Goal: Task Accomplishment & Management: Manage account settings

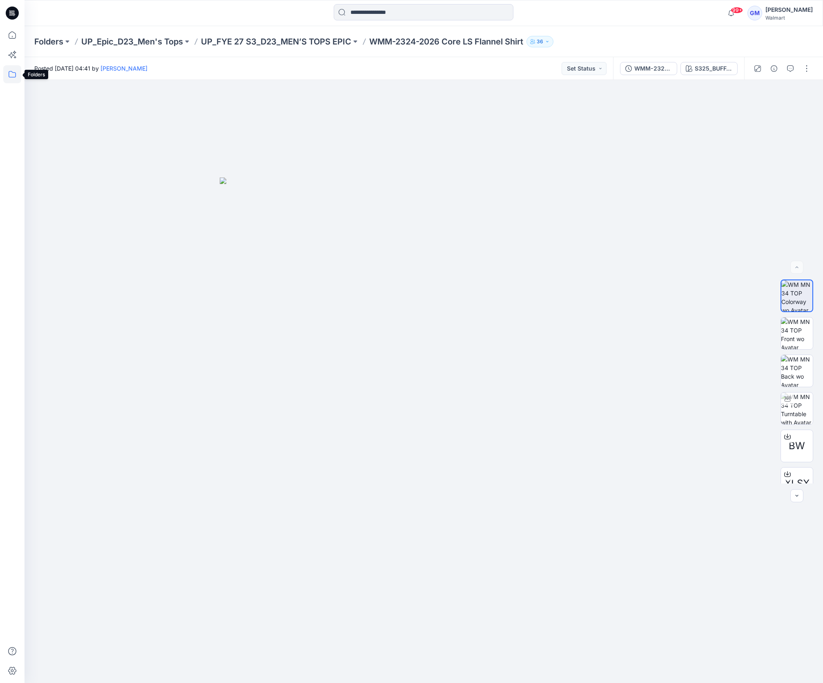
click at [12, 73] on icon at bounding box center [12, 74] width 18 height 18
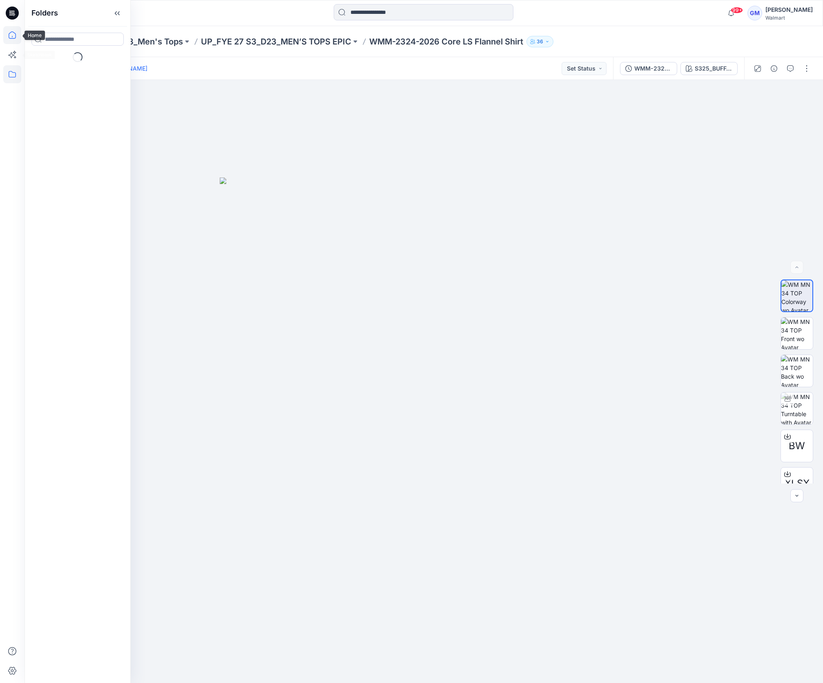
click at [13, 35] on icon at bounding box center [12, 35] width 18 height 18
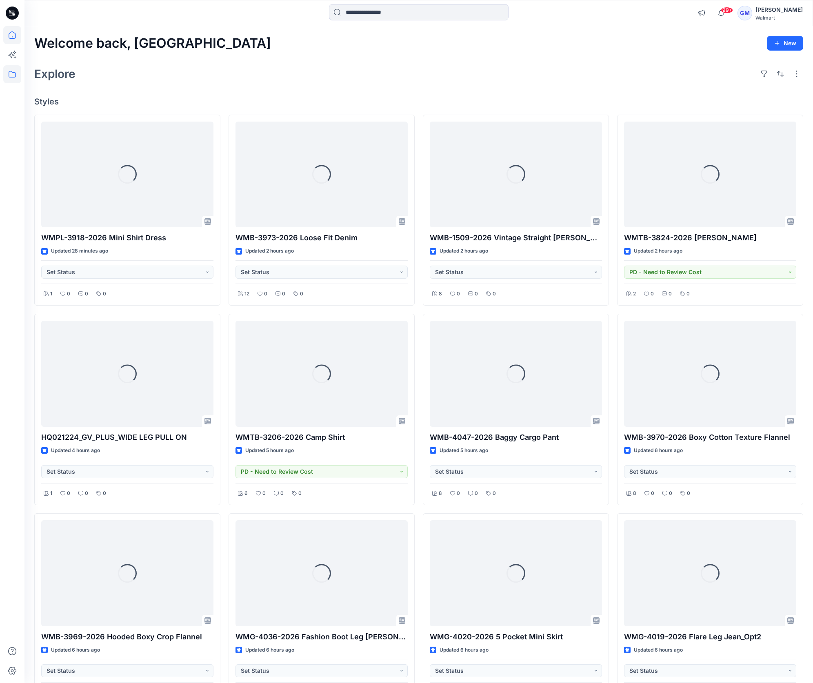
click at [14, 78] on icon at bounding box center [12, 74] width 18 height 18
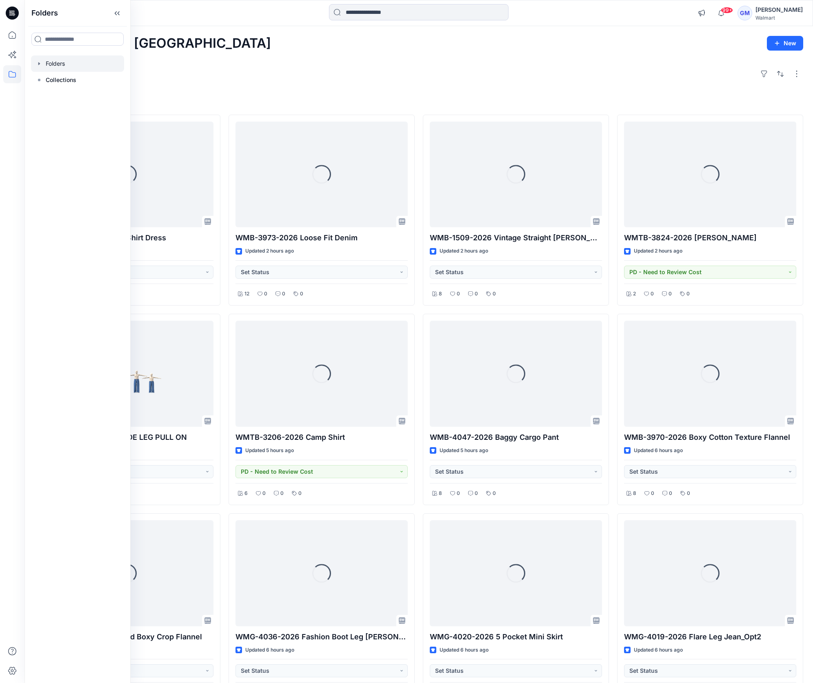
click at [70, 65] on div at bounding box center [77, 64] width 93 height 16
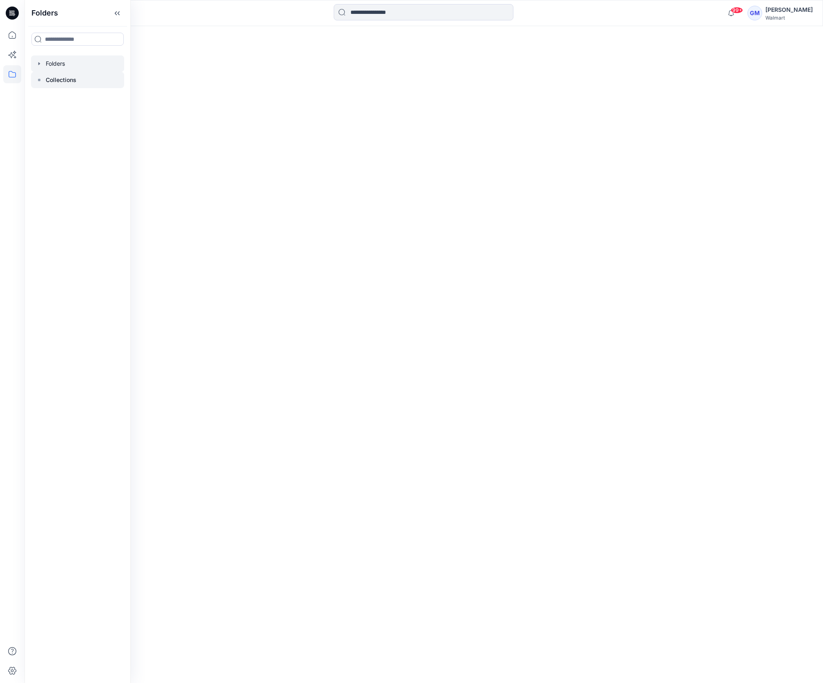
click at [71, 81] on p "Collections" at bounding box center [61, 80] width 31 height 10
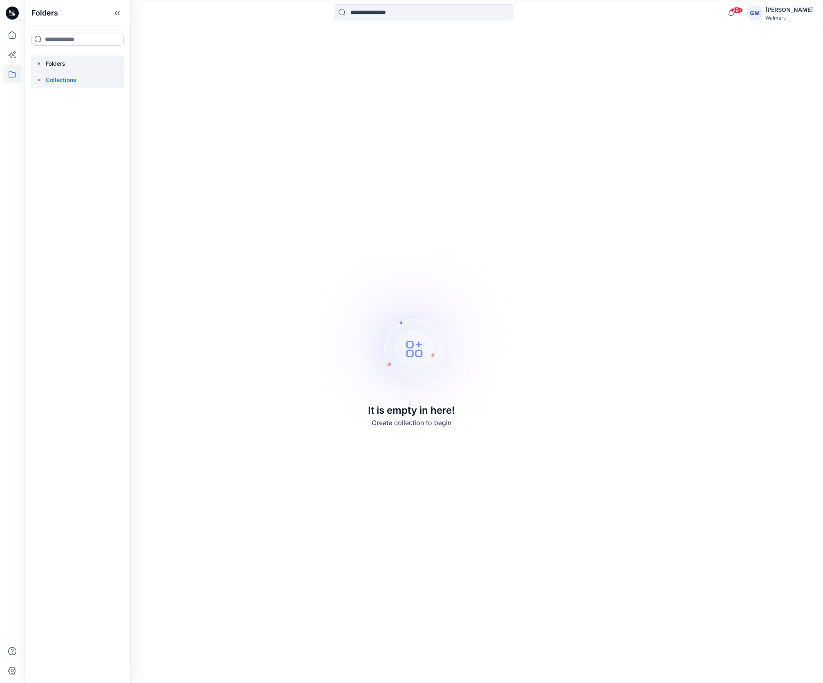
click at [91, 69] on div at bounding box center [77, 64] width 93 height 16
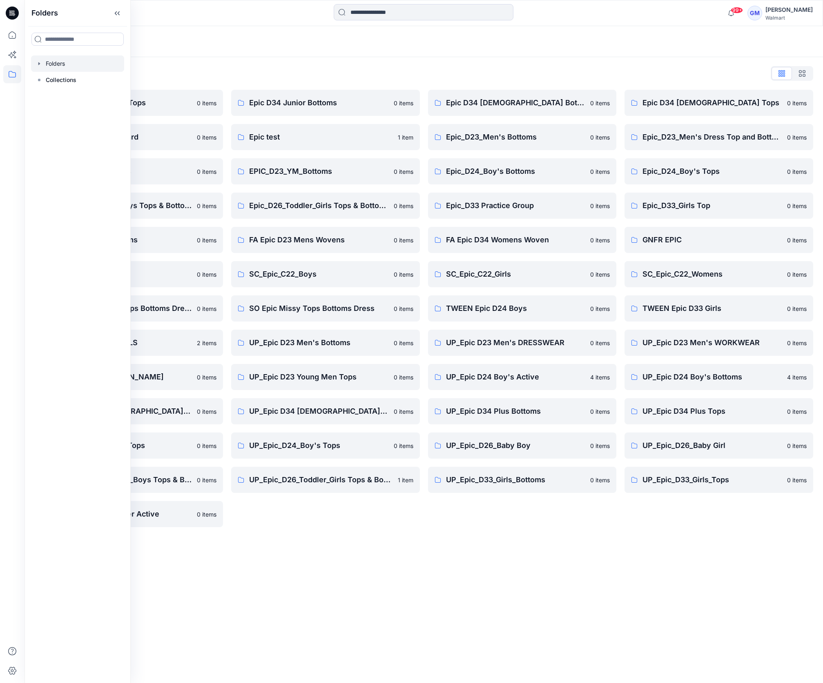
click at [463, 570] on div "Folders Folders List Epic D23 Young Men Tops 0 items Epic NYC practice board 0 …" at bounding box center [423, 354] width 798 height 657
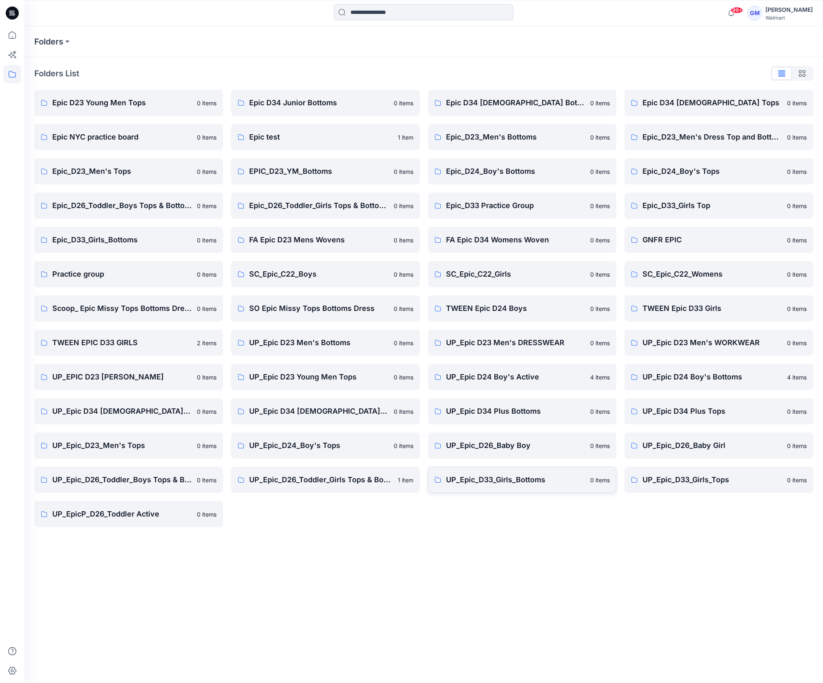
drag, startPoint x: 516, startPoint y: 544, endPoint x: 542, endPoint y: 482, distance: 67.0
click at [516, 544] on div "Folders Folders List Epic D23 Young Men Tops 0 items Epic NYC practice board 0 …" at bounding box center [423, 354] width 798 height 657
drag, startPoint x: 310, startPoint y: 597, endPoint x: 270, endPoint y: 581, distance: 42.8
click at [310, 596] on div "Folders Folders List Epic D23 Young Men Tops 0 items Epic NYC practice board 0 …" at bounding box center [423, 354] width 798 height 657
click at [652, 610] on div "Folders Folders List Epic D23 Young Men Tops 0 items Epic NYC practice board 0 …" at bounding box center [423, 354] width 798 height 657
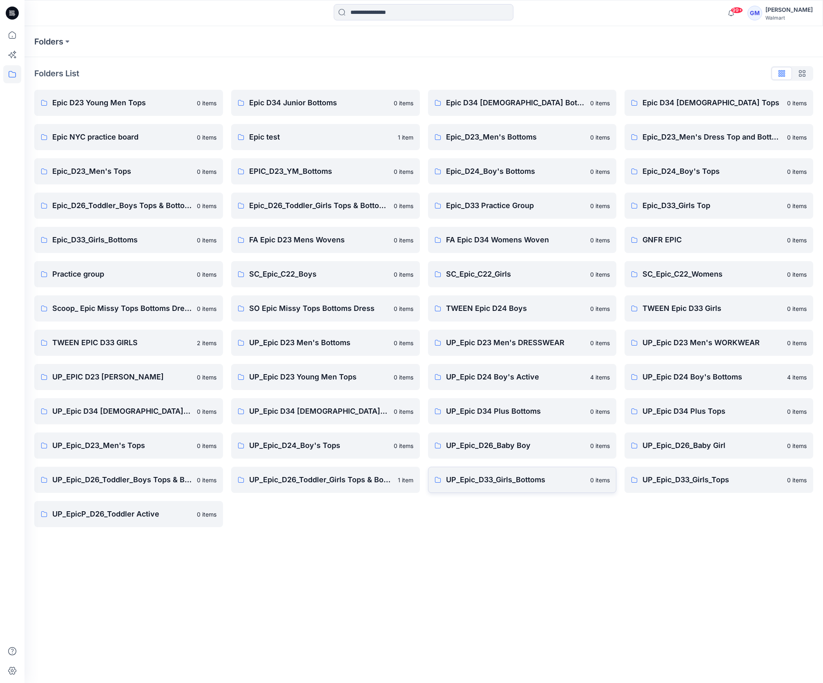
click at [531, 478] on p "UP_Epic_D33_Girls_Bottoms" at bounding box center [516, 479] width 140 height 11
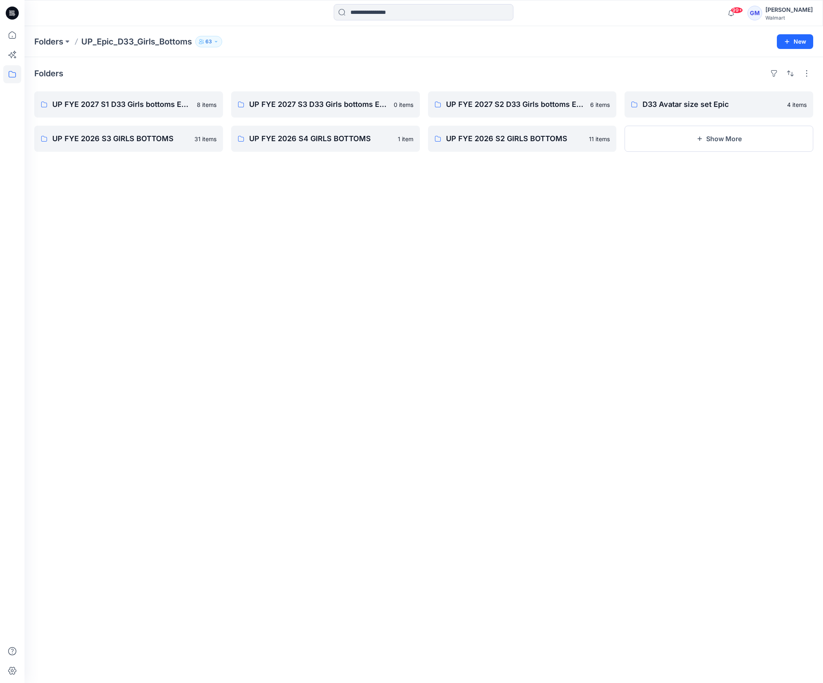
click at [147, 397] on div "Folders UP FYE 2027 S1 D33 Girls bottoms Epic 8 items UP FYE 2026 S3 GIRLS BOTT…" at bounding box center [423, 370] width 798 height 626
click at [218, 307] on div "Folders UP FYE 2027 S1 D33 Girls bottoms Epic 8 items UP FYE 2026 S3 GIRLS BOTT…" at bounding box center [423, 370] width 798 height 626
click at [310, 104] on p "UP FYE 2027 S3 D33 Girls bottoms Epic" at bounding box center [324, 104] width 151 height 11
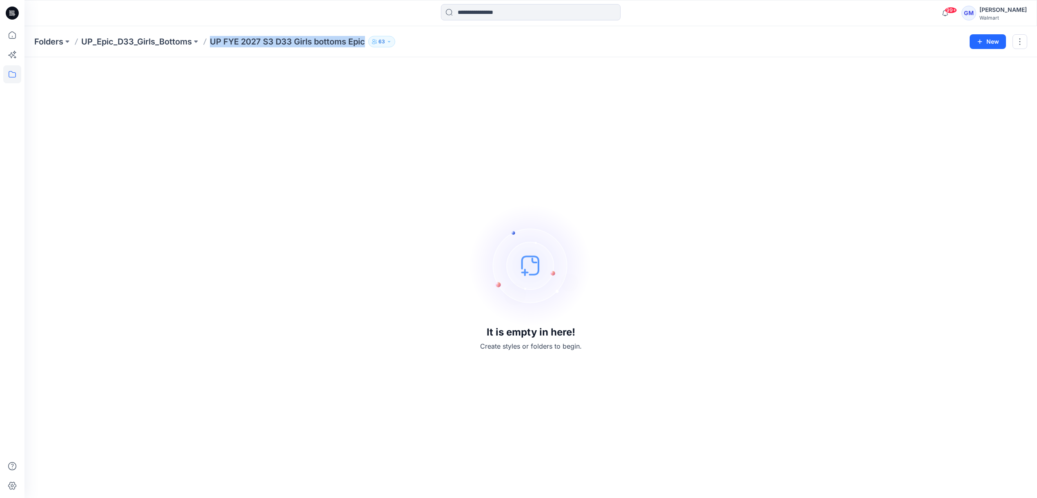
drag, startPoint x: 211, startPoint y: 43, endPoint x: 365, endPoint y: 47, distance: 154.0
click at [365, 47] on div "Folders UP_Epic_D33_Girls_Bottoms UP FYE 2027 S3 D33 Girls bottoms Epic 63 New" at bounding box center [530, 41] width 1012 height 31
click at [401, 192] on div "It is empty in here! Create styles or folders to begin." at bounding box center [530, 277] width 993 height 421
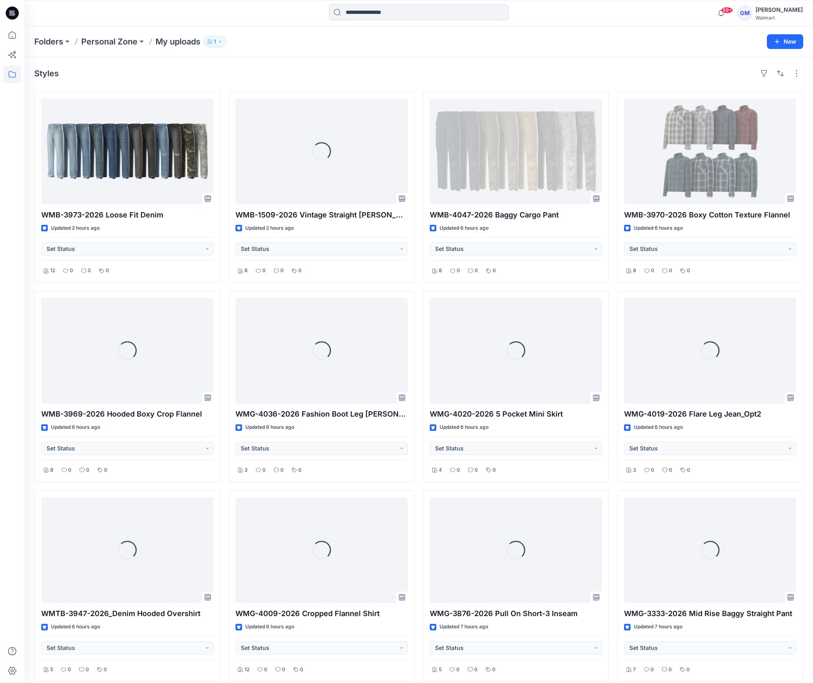
click at [267, 67] on div "Styles" at bounding box center [418, 73] width 769 height 13
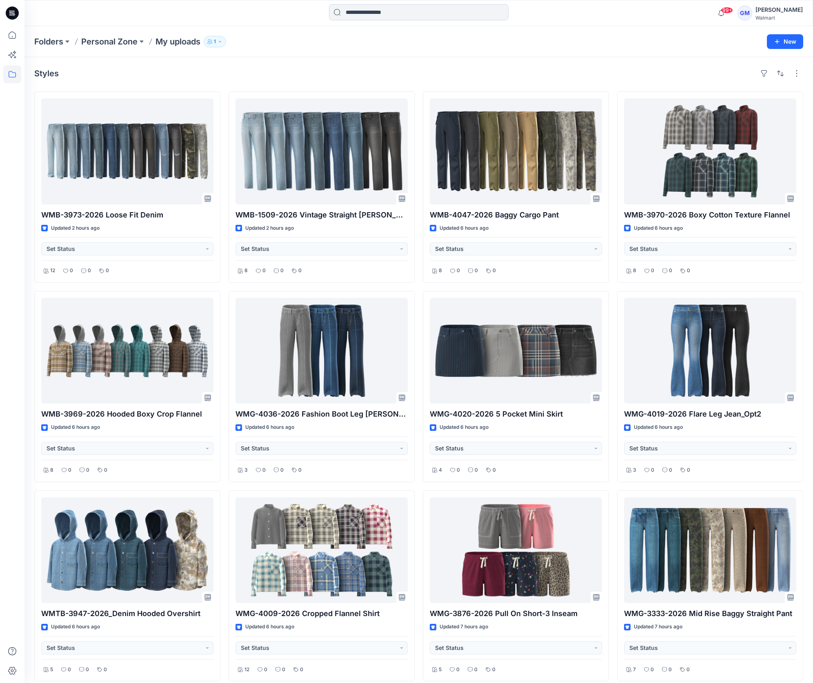
click at [363, 87] on div "Styles WMB-3973-2026 Loose Fit Denim Updated 2 hours ago Set Status 12 0 0 0 WM…" at bounding box center [418, 389] width 789 height 664
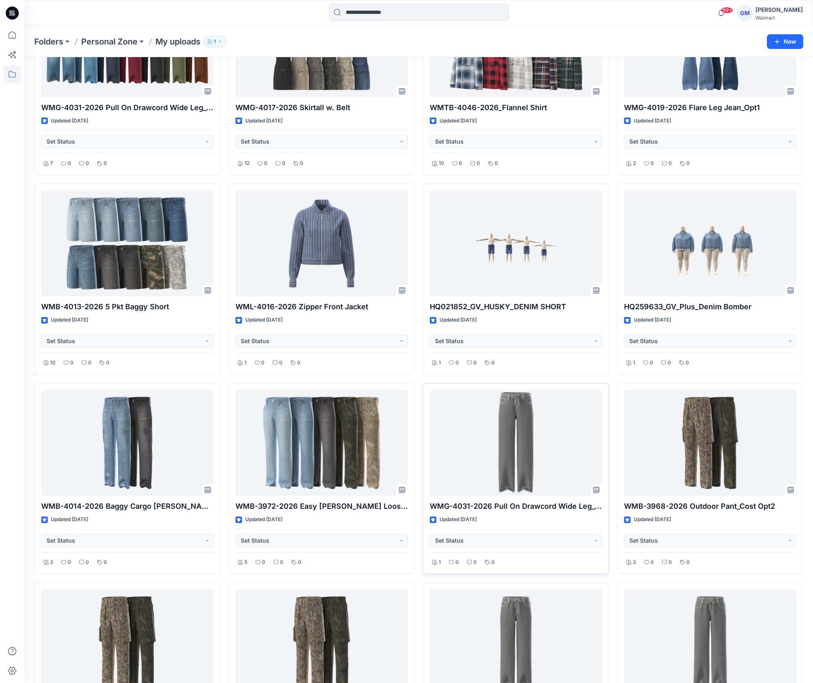
scroll to position [1126, 0]
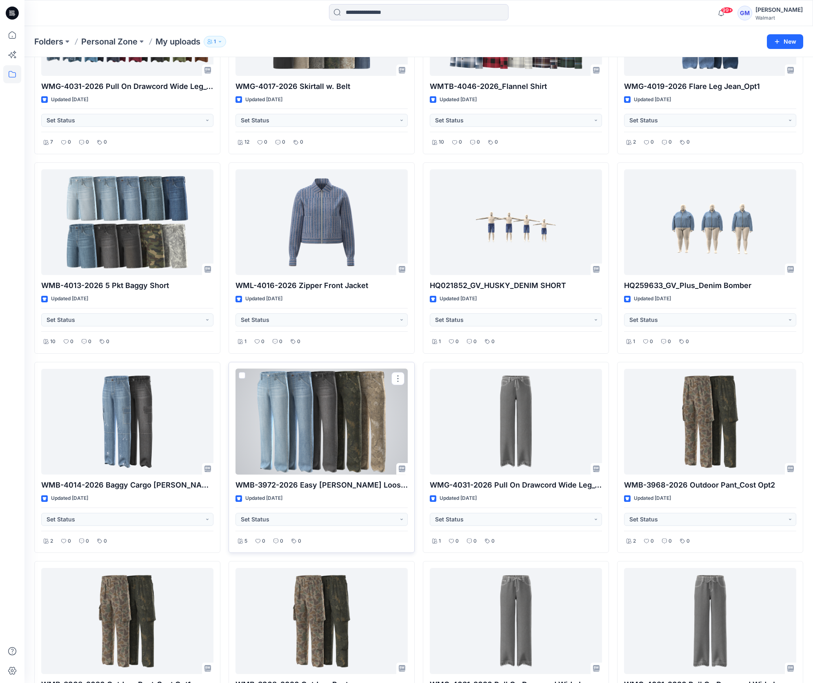
click at [358, 436] on div at bounding box center [322, 422] width 172 height 106
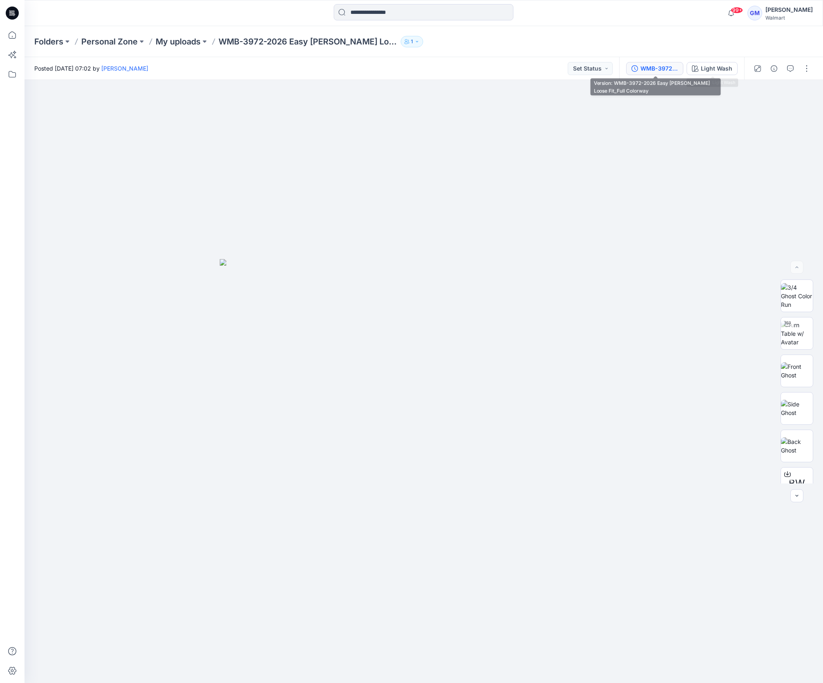
click at [659, 72] on div "WMB-3972-2026 Easy Carpenter Loose Fit_Full Colorway" at bounding box center [659, 68] width 38 height 9
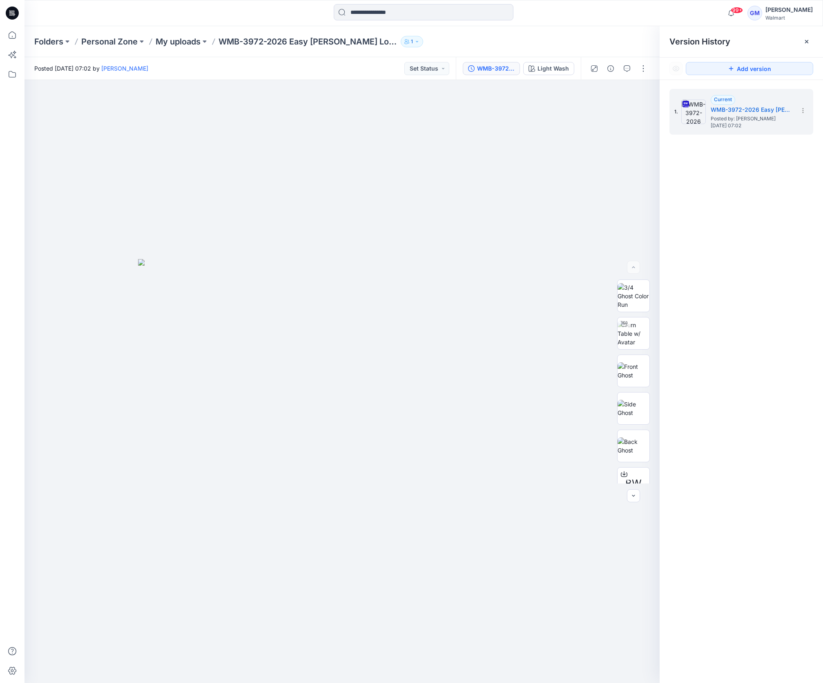
drag, startPoint x: 492, startPoint y: 57, endPoint x: 496, endPoint y: 51, distance: 7.5
click at [491, 56] on div "Folders Personal Zone My uploads WMB-3972-2026 Easy [PERSON_NAME] Loose Fit 1" at bounding box center [423, 41] width 798 height 31
click at [713, 434] on div "1. Current WMB-3972-2026 Easy Carpenter Loose Fit_Full Colorway Posted by: Gaya…" at bounding box center [740, 387] width 163 height 615
drag, startPoint x: 749, startPoint y: 294, endPoint x: 750, endPoint y: 275, distance: 18.4
click at [749, 294] on div "1. Current WMB-3972-2026 Easy Carpenter Loose Fit_Full Colorway Posted by: Gaya…" at bounding box center [740, 387] width 163 height 615
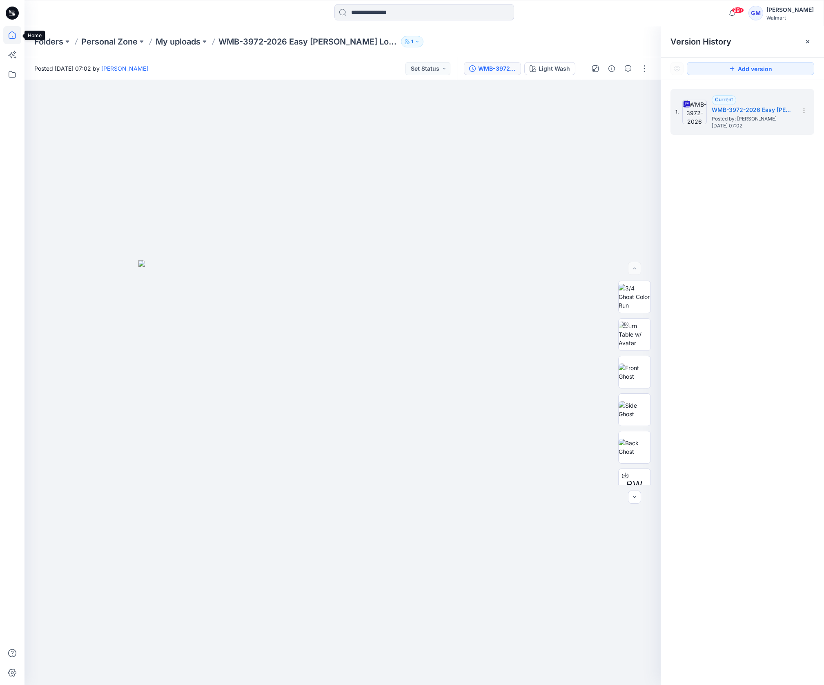
click at [11, 38] on icon at bounding box center [12, 35] width 18 height 18
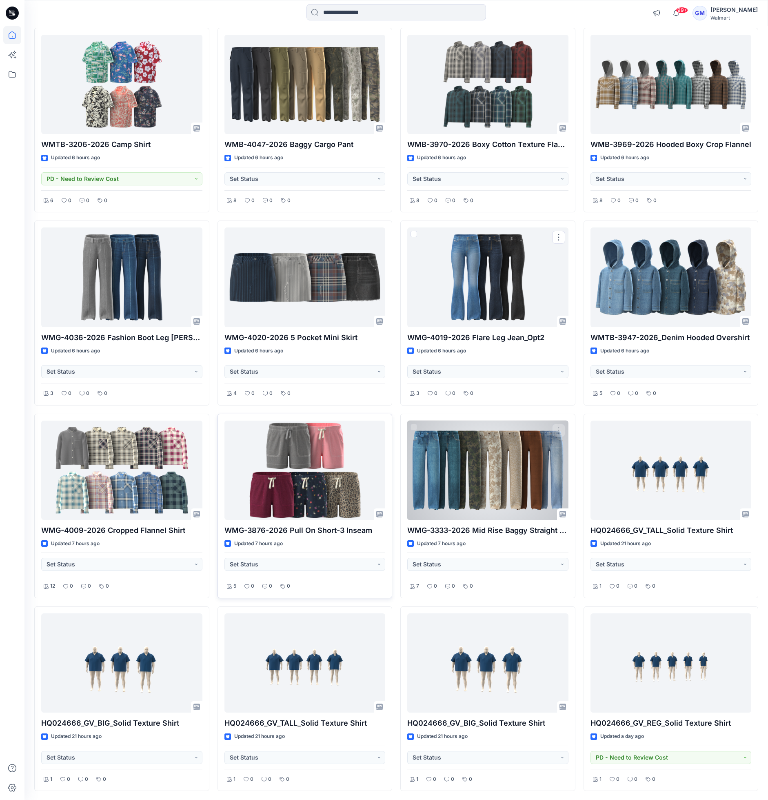
scroll to position [490, 0]
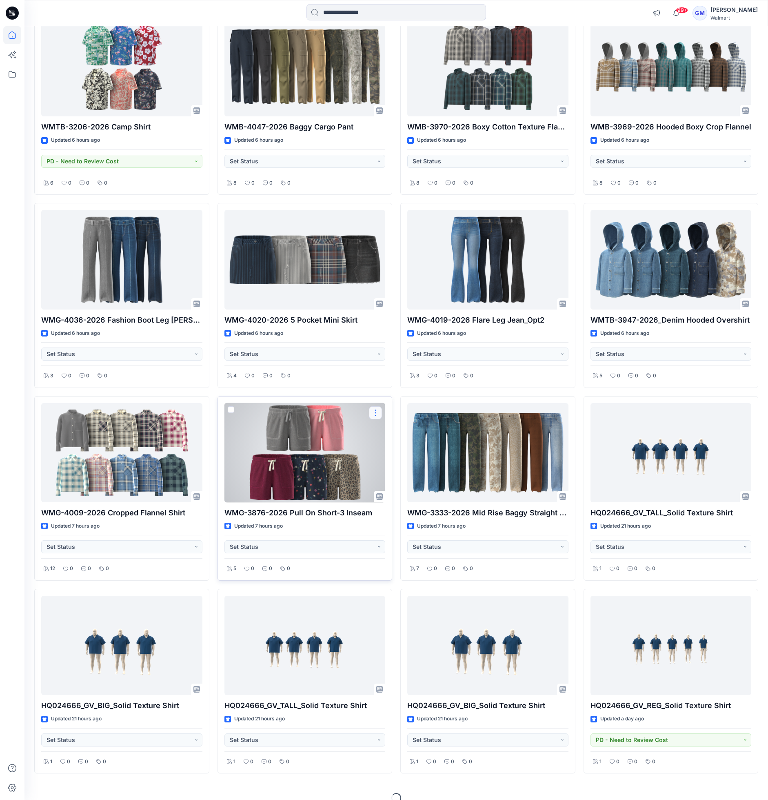
click at [379, 415] on button "button" at bounding box center [375, 412] width 13 height 13
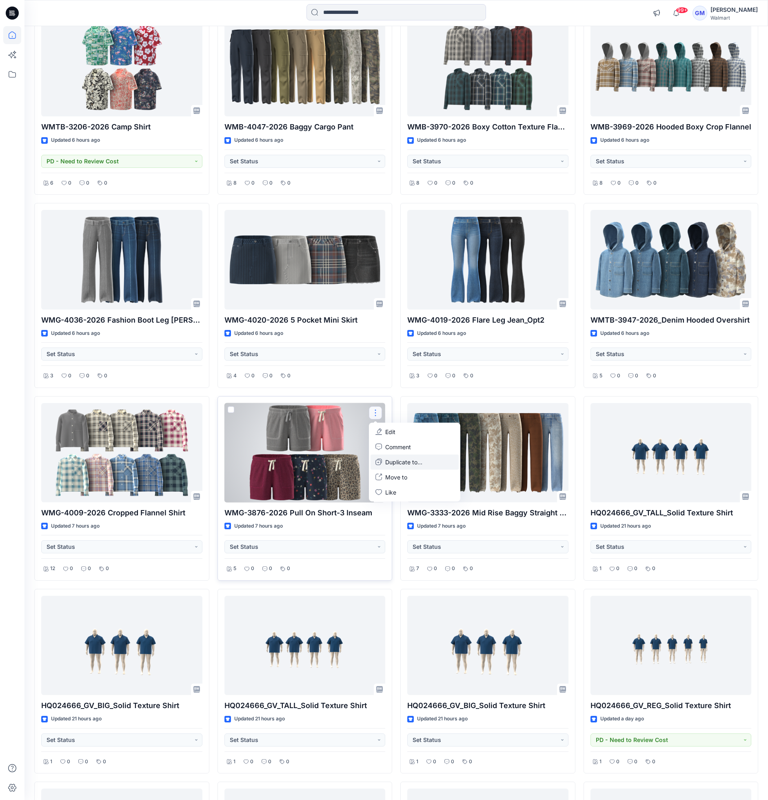
click at [403, 465] on p "Duplicate to..." at bounding box center [403, 462] width 37 height 9
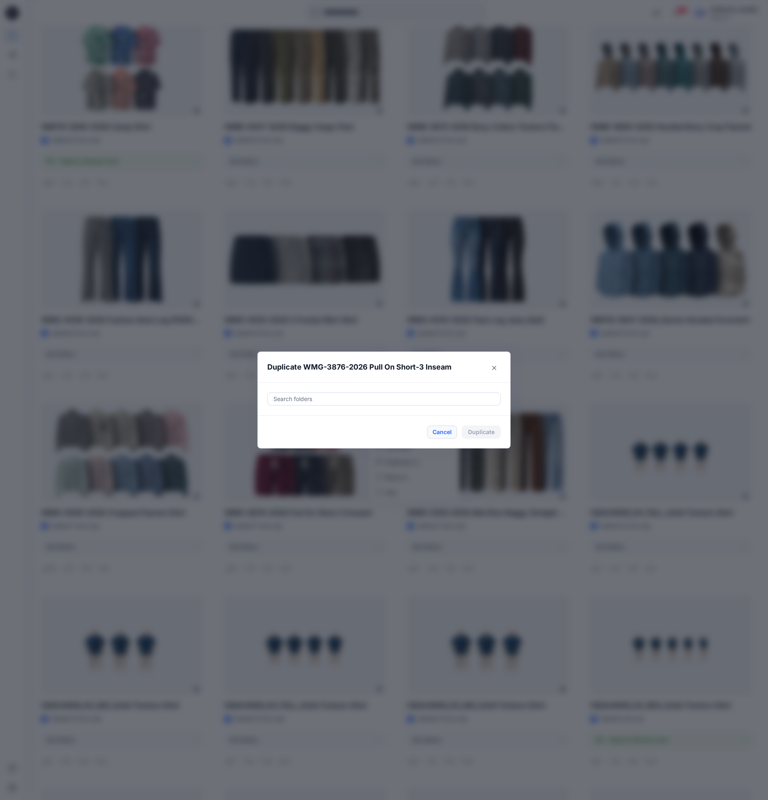
click at [448, 434] on button "Cancel" at bounding box center [442, 431] width 30 height 13
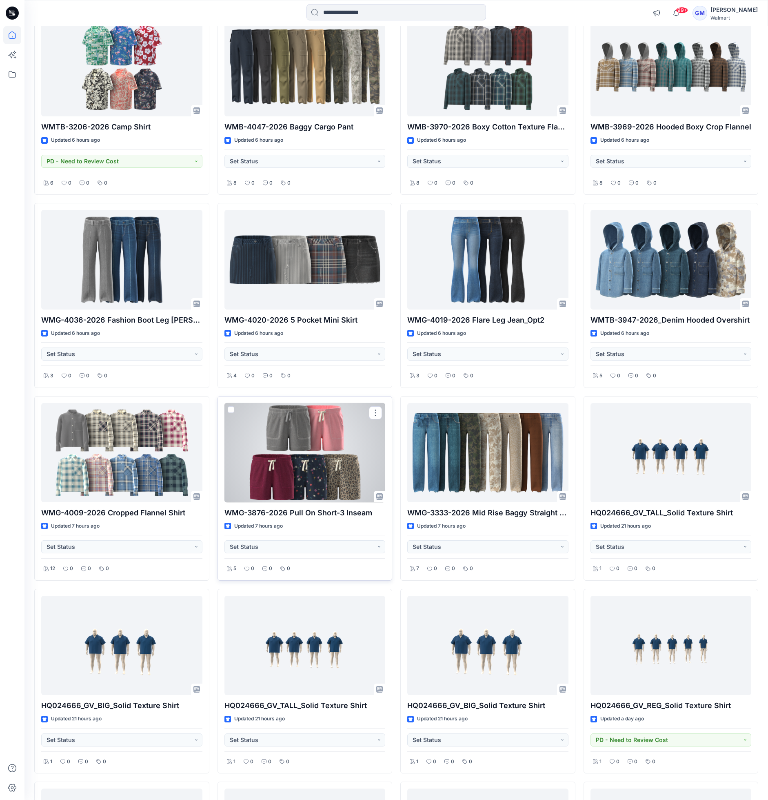
click at [340, 468] on div at bounding box center [305, 452] width 161 height 99
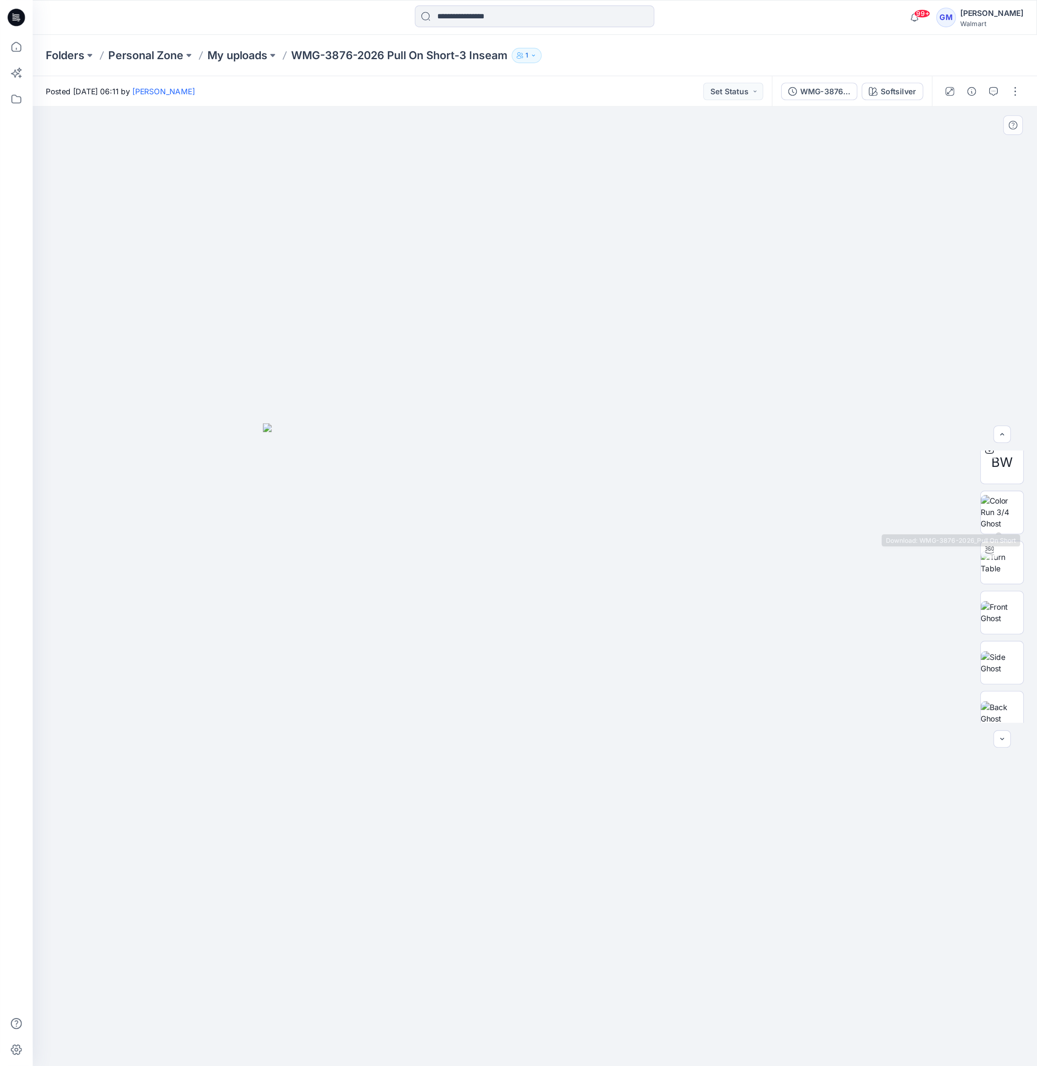
scroll to position [91, 0]
click at [727, 64] on button "button" at bounding box center [728, 68] width 13 height 13
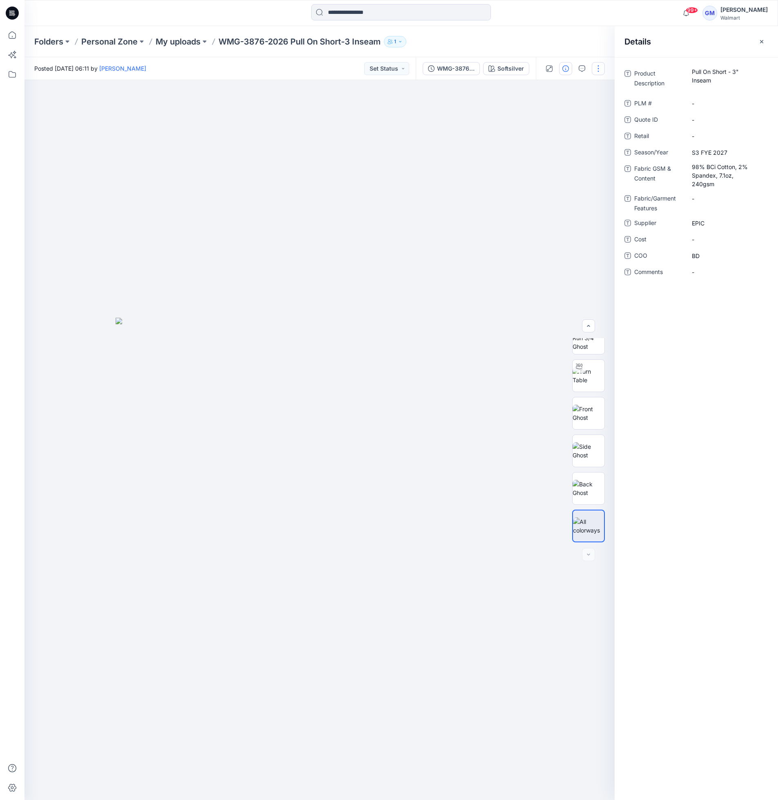
click at [601, 68] on button "button" at bounding box center [598, 68] width 13 height 13
click at [561, 151] on button "Duplicate to..." at bounding box center [563, 155] width 75 height 15
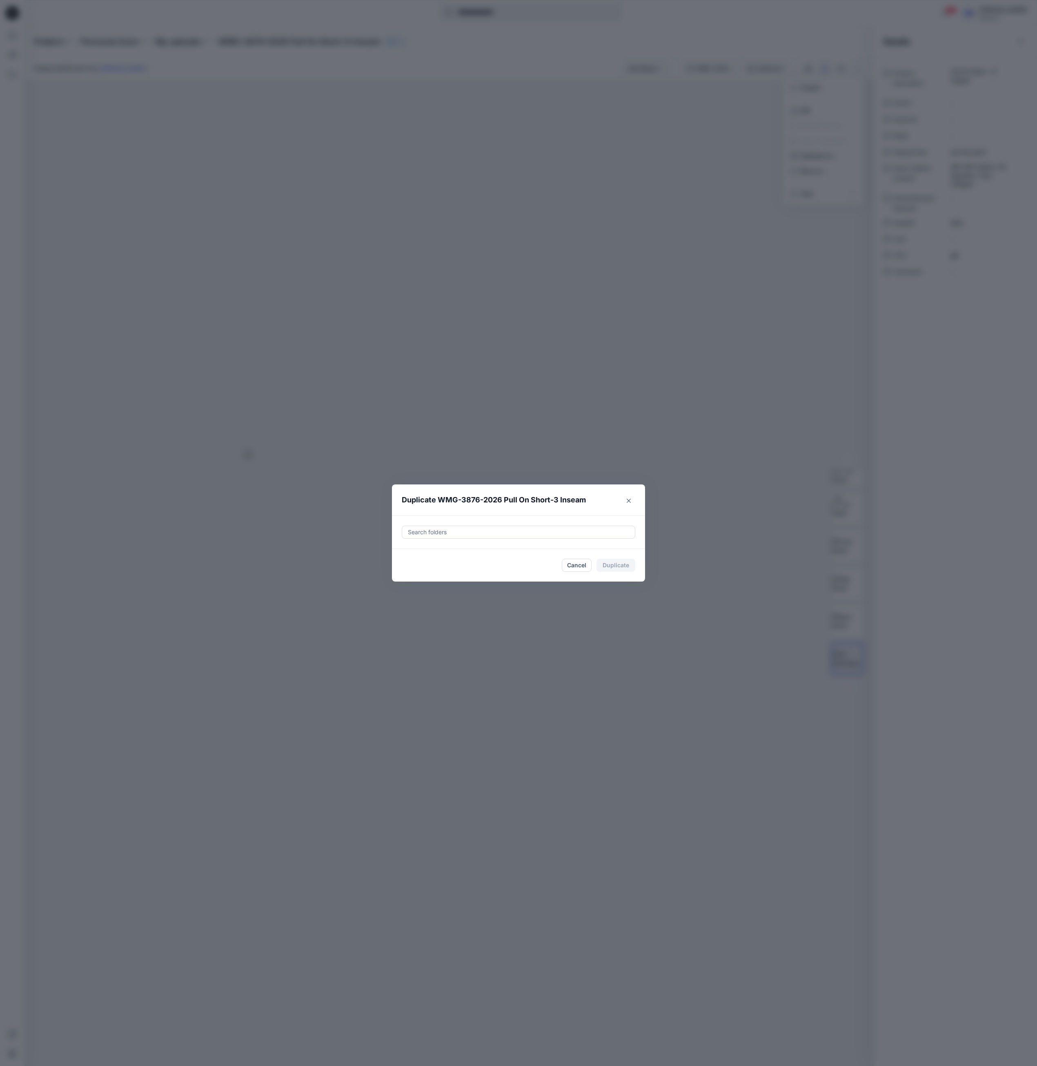
click at [608, 528] on div at bounding box center [518, 532] width 223 height 10
paste input "**********"
click at [546, 558] on div "UP FYE 2027 S3 D33 Girls bottoms Epic Folders UP_Epic_D33_Girls_Bottoms" at bounding box center [518, 557] width 222 height 18
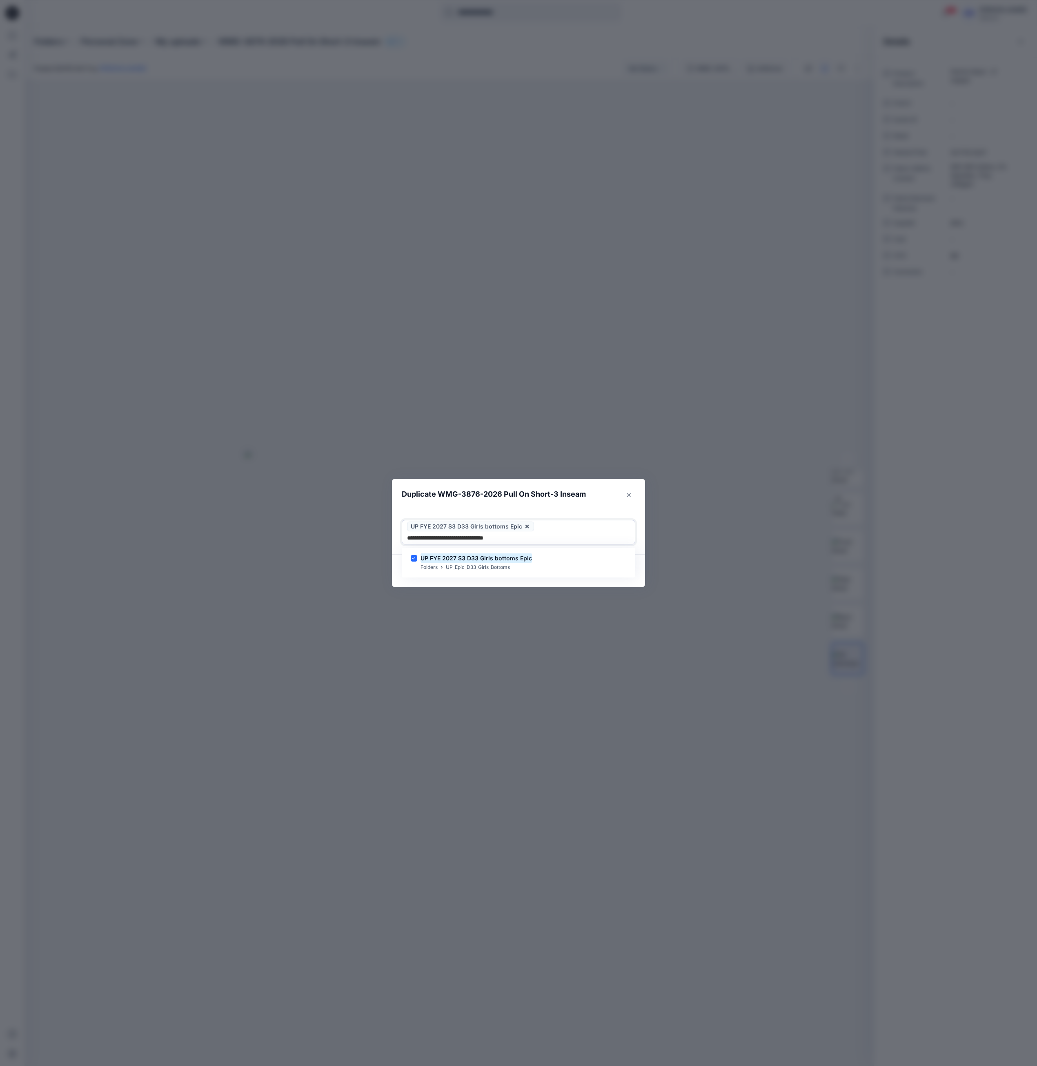
type input "**********"
click at [538, 580] on footer "Cancel Duplicate" at bounding box center [518, 571] width 253 height 33
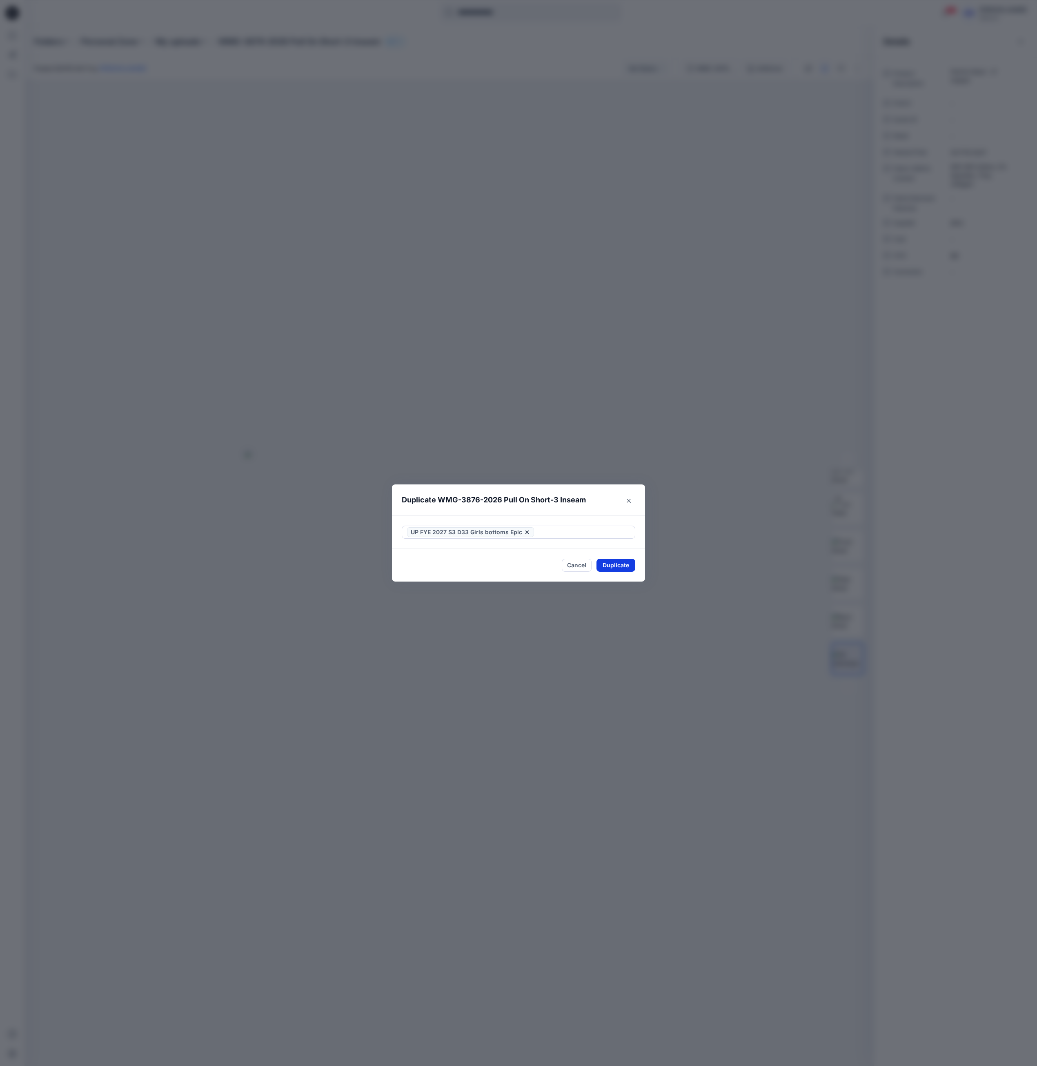
click at [616, 570] on button "Duplicate" at bounding box center [615, 565] width 39 height 13
click at [627, 566] on button "Close" at bounding box center [622, 565] width 27 height 13
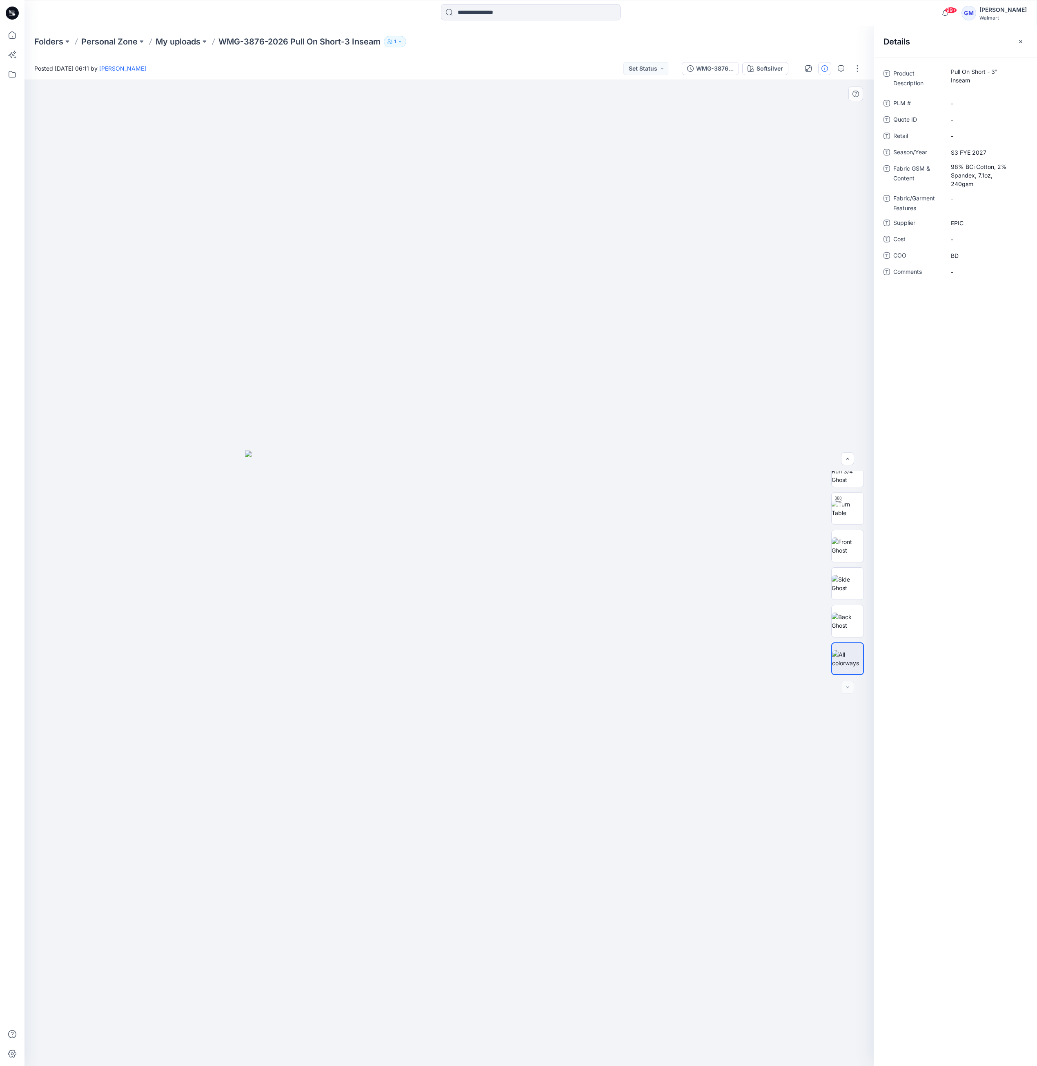
drag, startPoint x: 262, startPoint y: 246, endPoint x: 136, endPoint y: 87, distance: 202.0
click at [261, 245] on div at bounding box center [448, 573] width 849 height 986
drag, startPoint x: 15, startPoint y: 34, endPoint x: 1029, endPoint y: 109, distance: 1016.8
click at [15, 34] on icon at bounding box center [12, 35] width 18 height 18
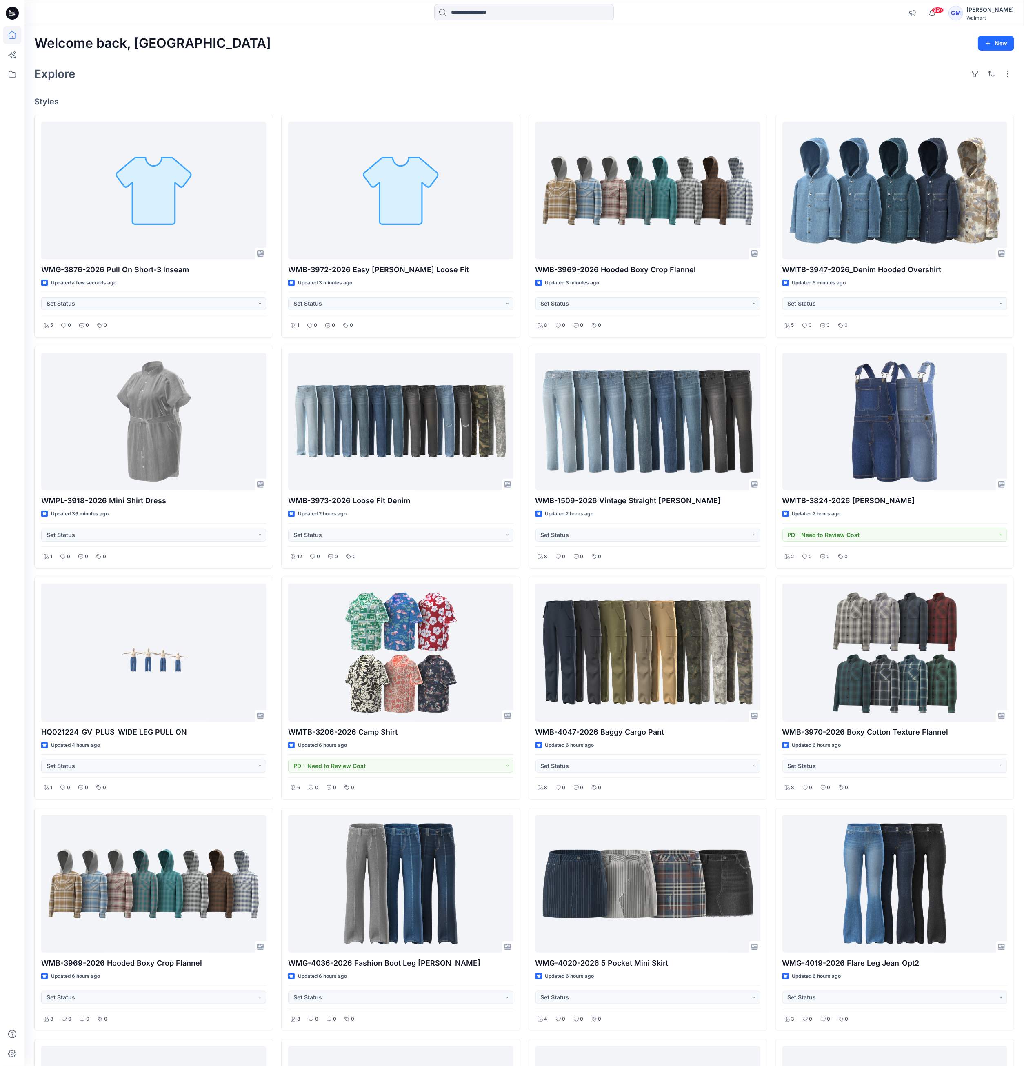
drag, startPoint x: 693, startPoint y: 83, endPoint x: 701, endPoint y: 95, distance: 14.2
click at [693, 83] on div "Explore" at bounding box center [524, 74] width 980 height 20
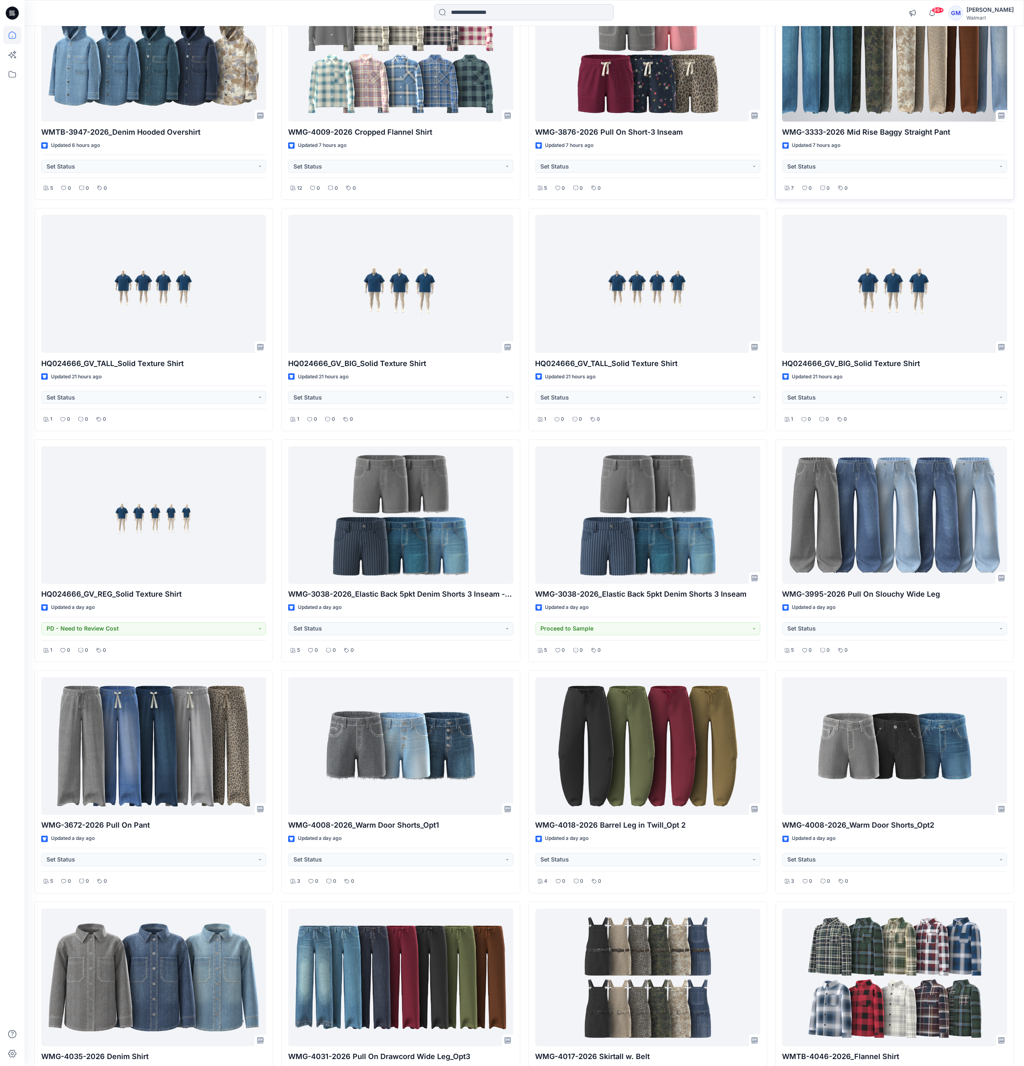
scroll to position [1143, 0]
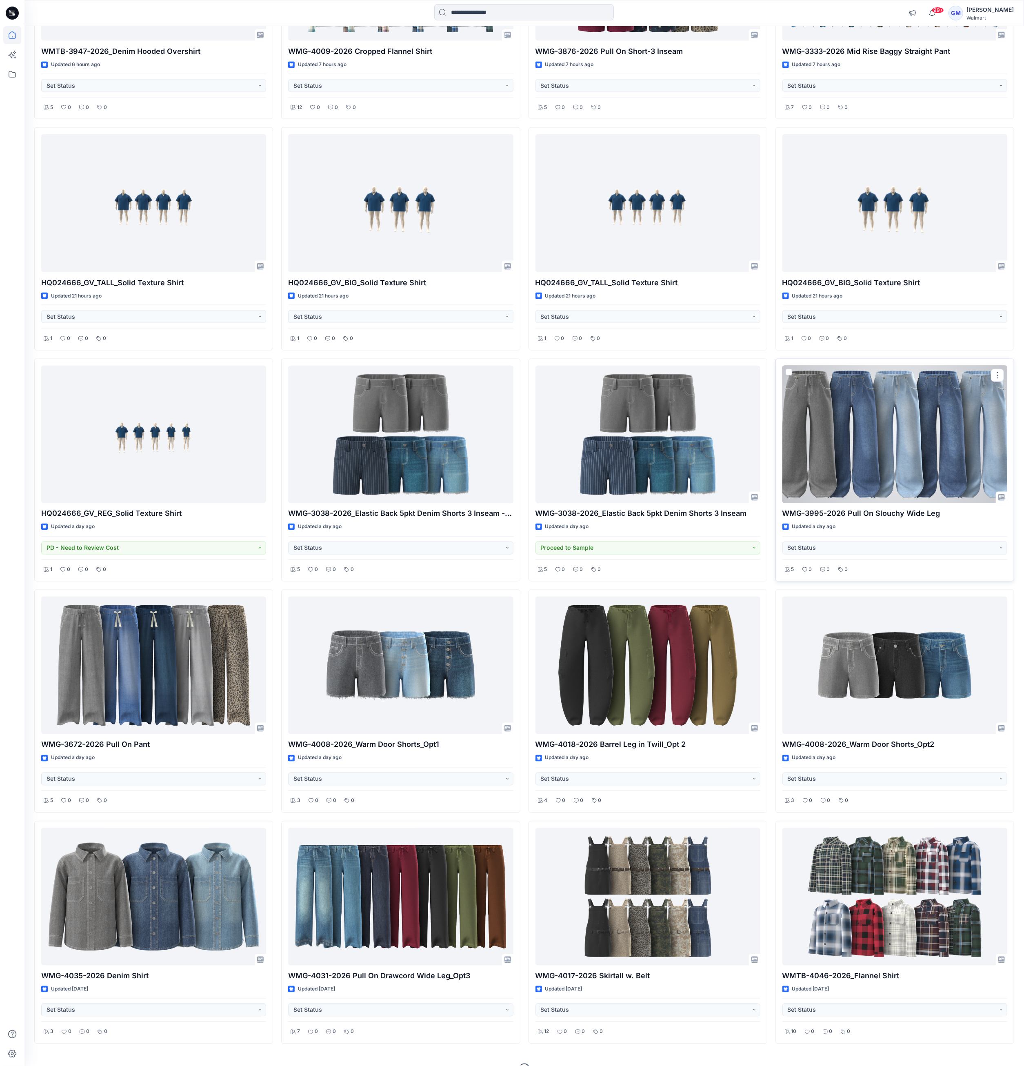
click at [822, 450] on div at bounding box center [895, 435] width 225 height 138
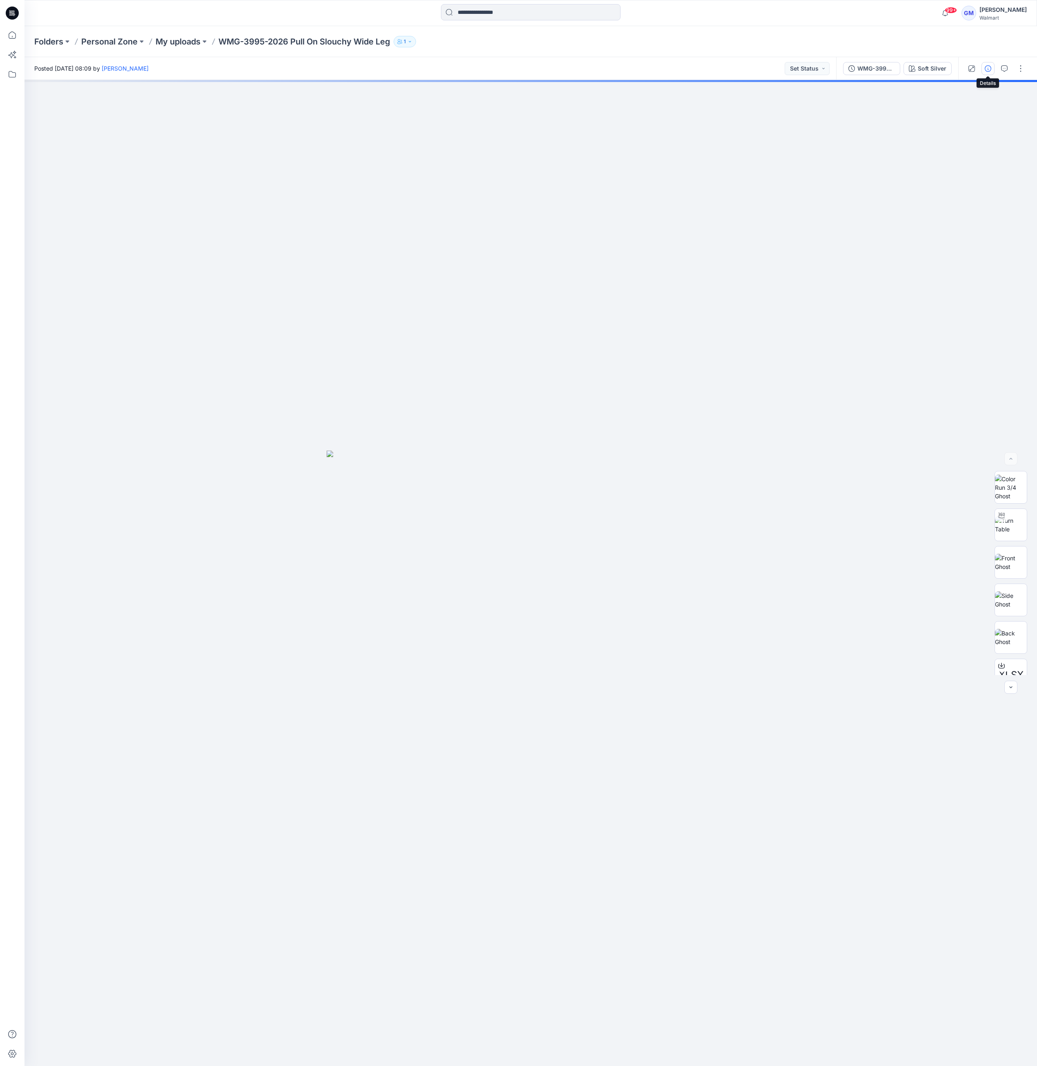
click at [822, 67] on icon "button" at bounding box center [988, 68] width 7 height 7
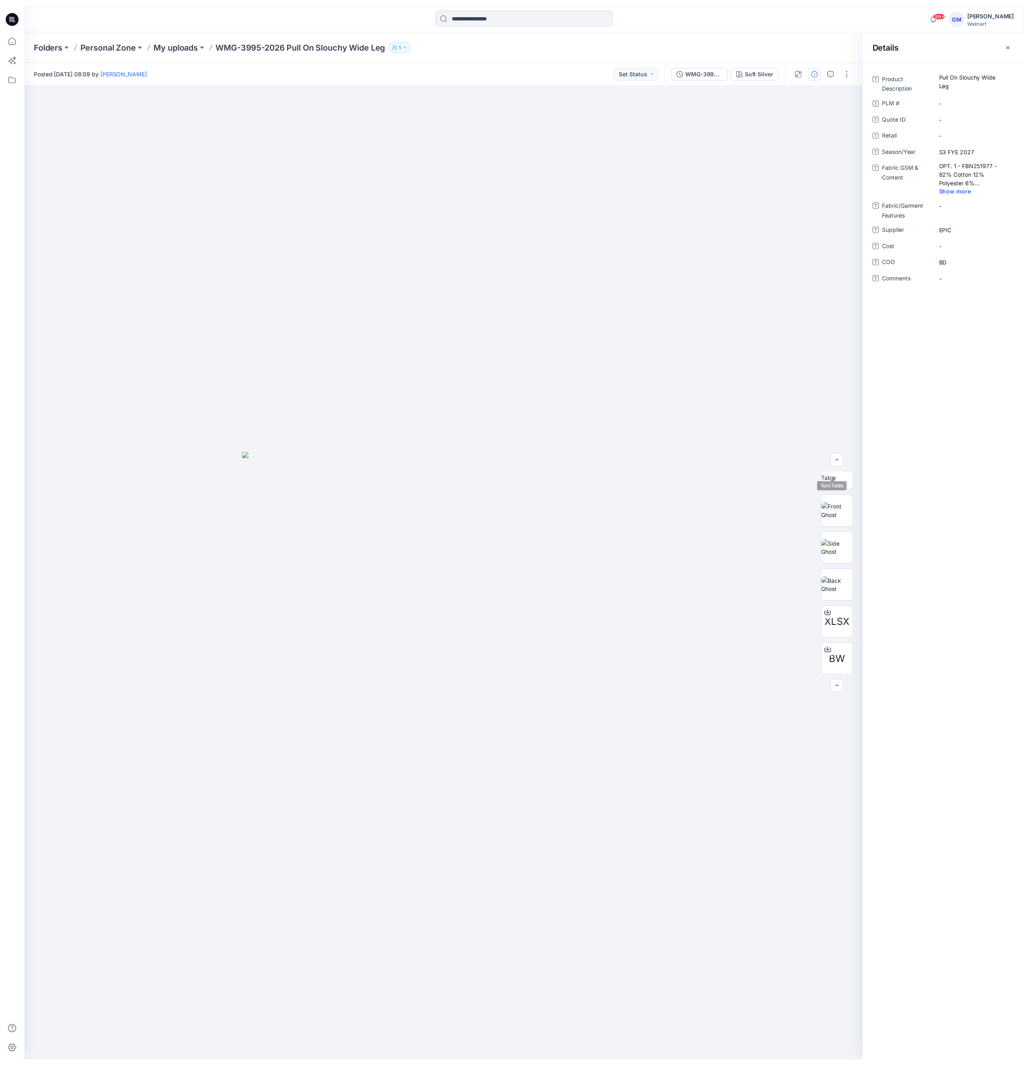
scroll to position [91, 0]
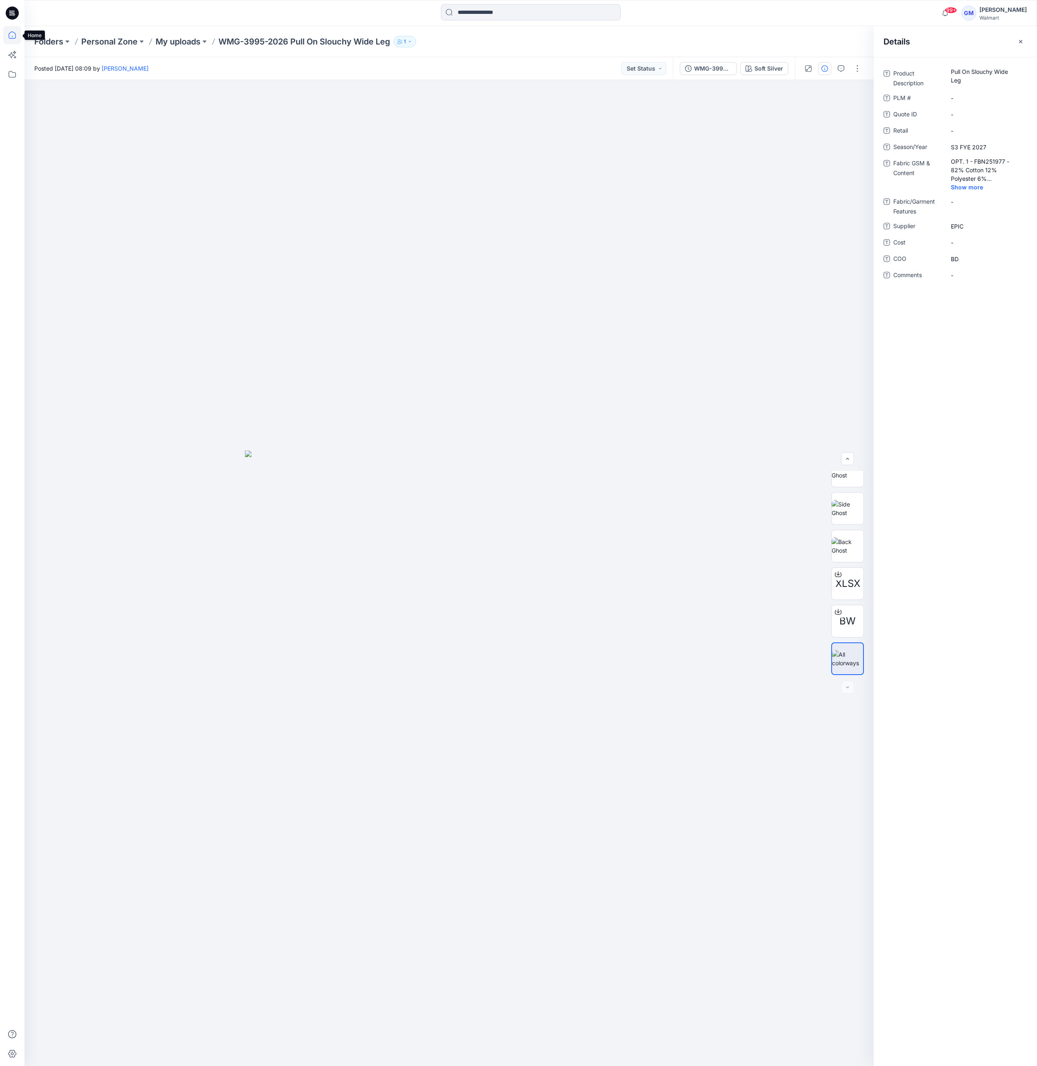
click at [11, 40] on icon at bounding box center [12, 35] width 18 height 18
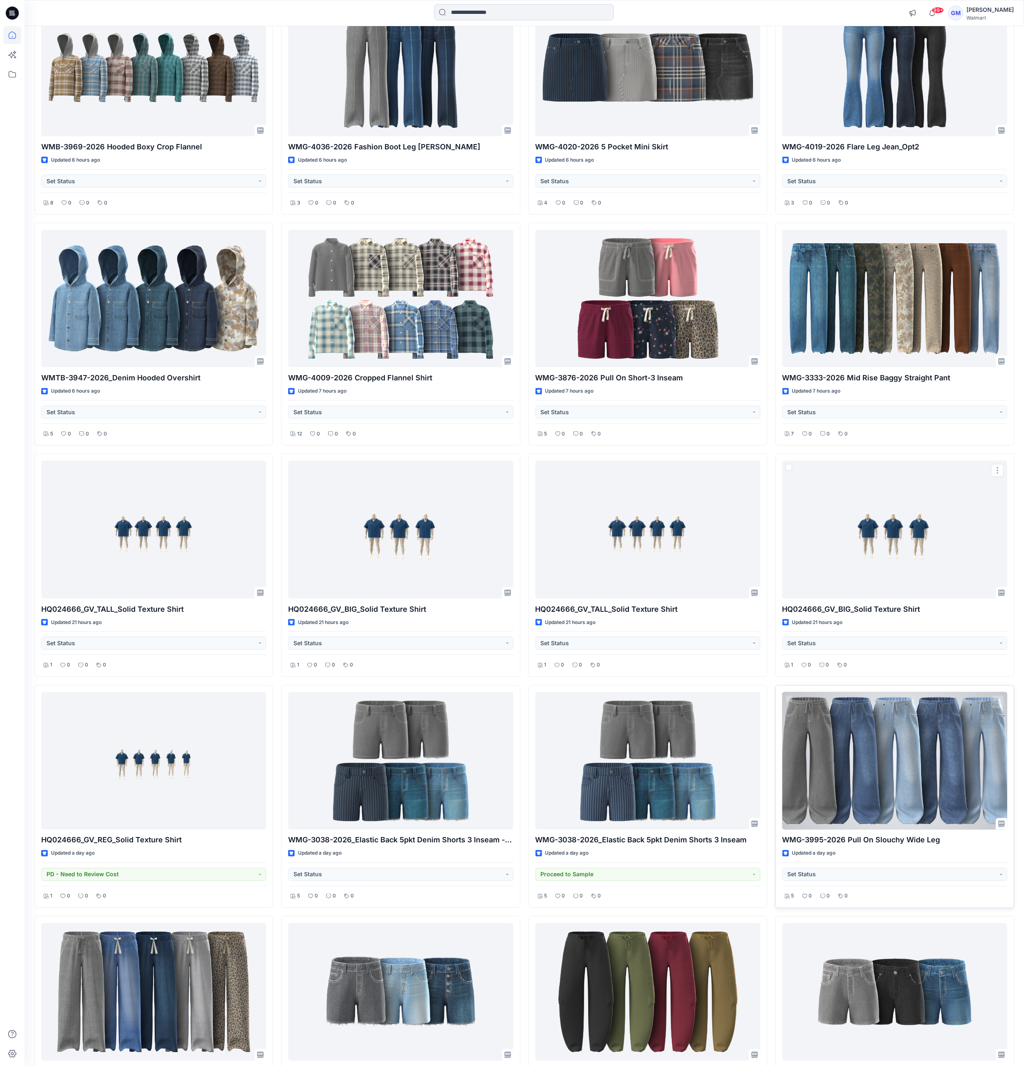
scroll to position [1143, 0]
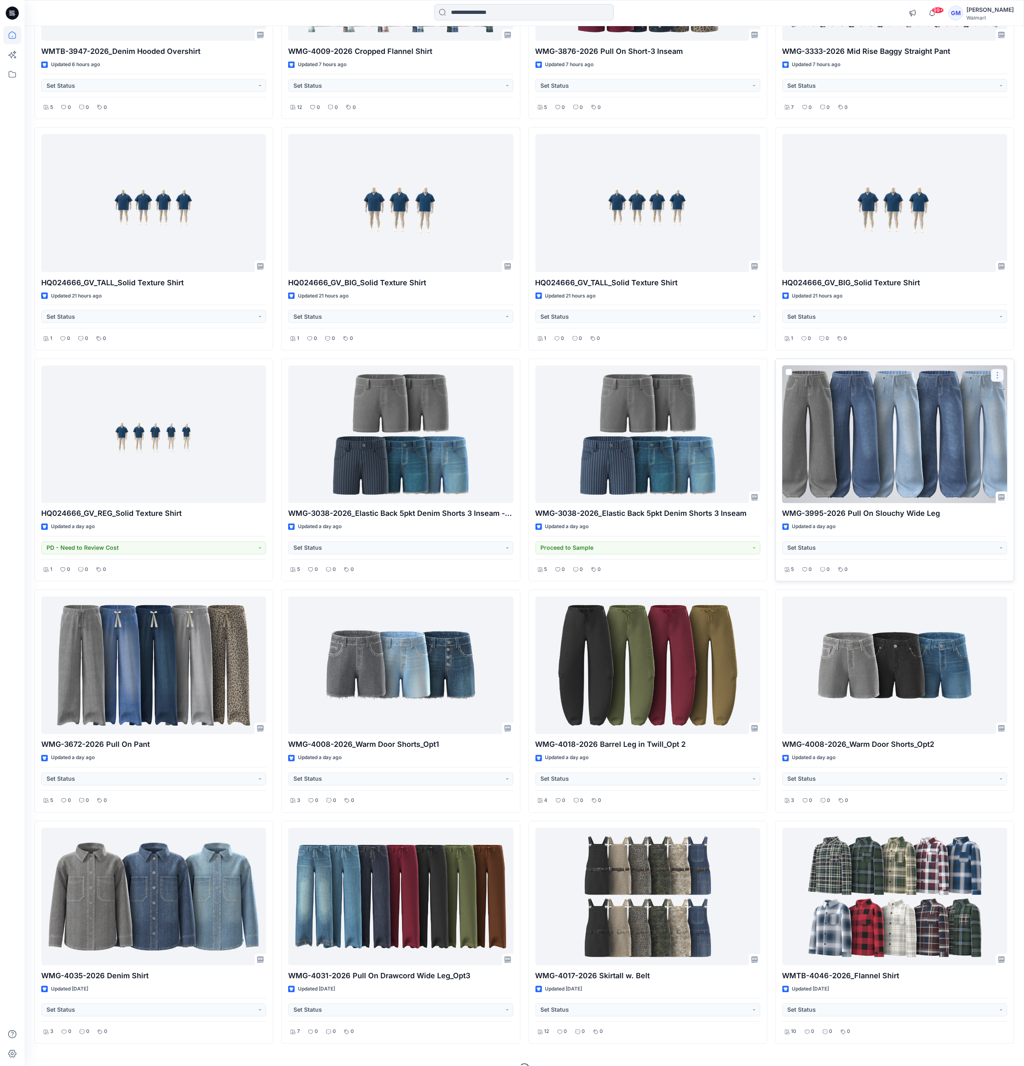
click at [822, 378] on button "button" at bounding box center [997, 375] width 13 height 13
click at [822, 427] on button "Duplicate to..." at bounding box center [959, 425] width 88 height 15
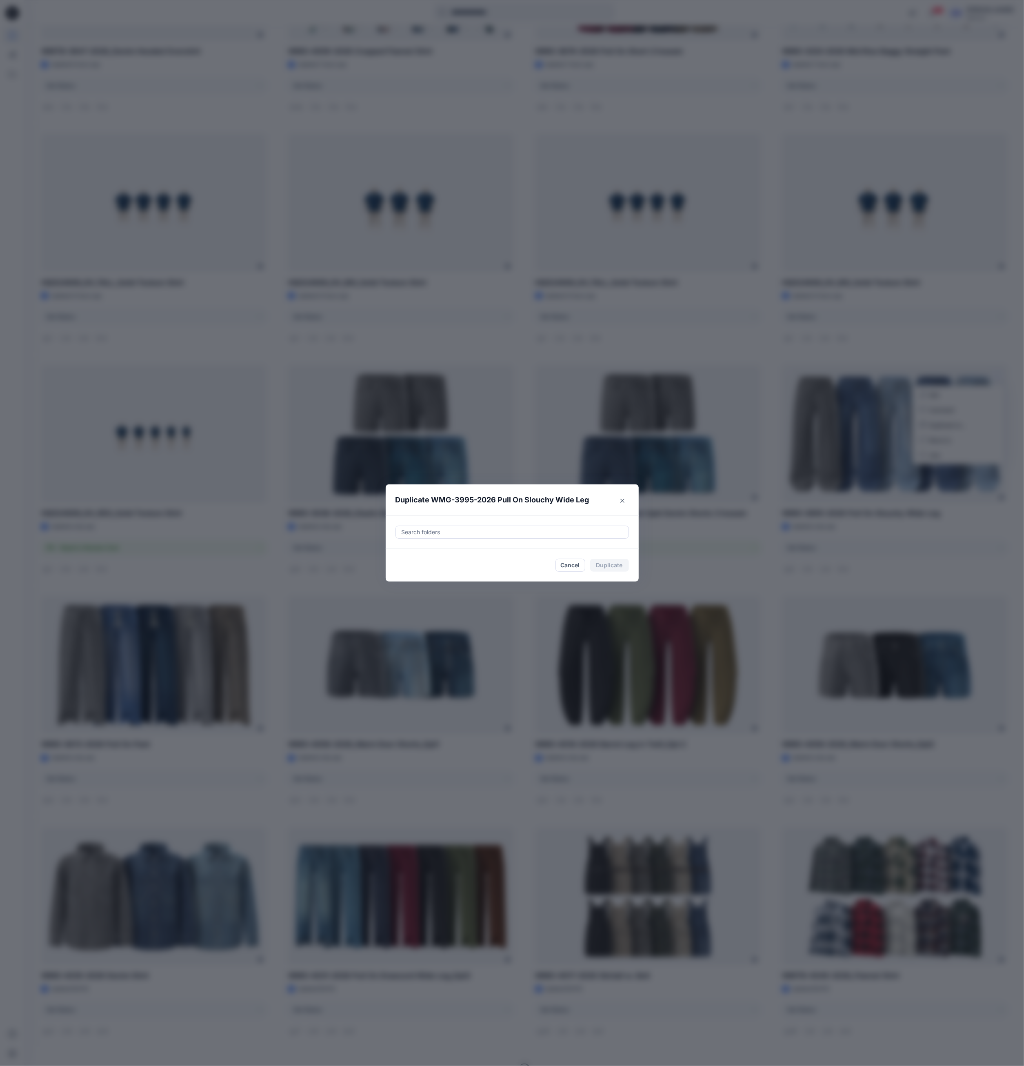
click at [572, 530] on div at bounding box center [512, 532] width 223 height 10
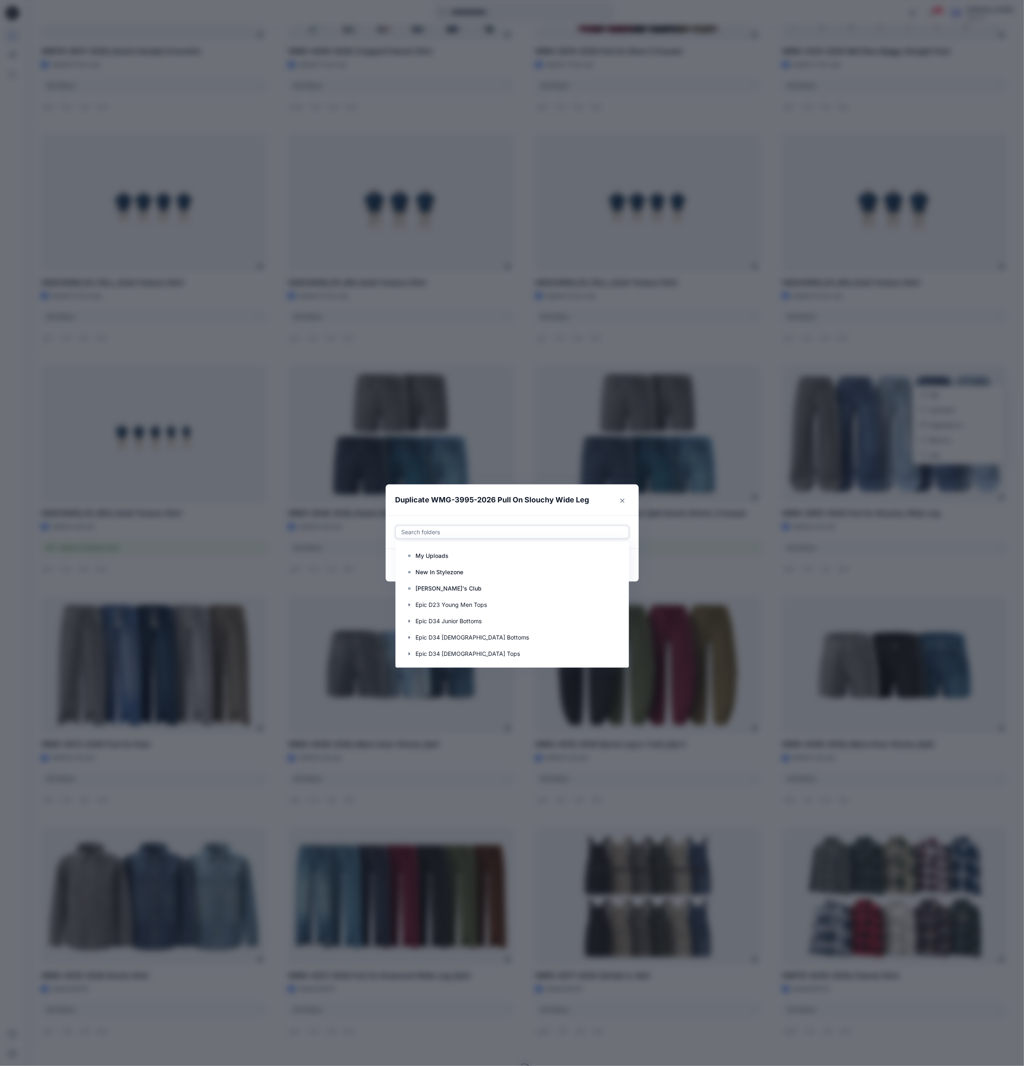
paste input "**********"
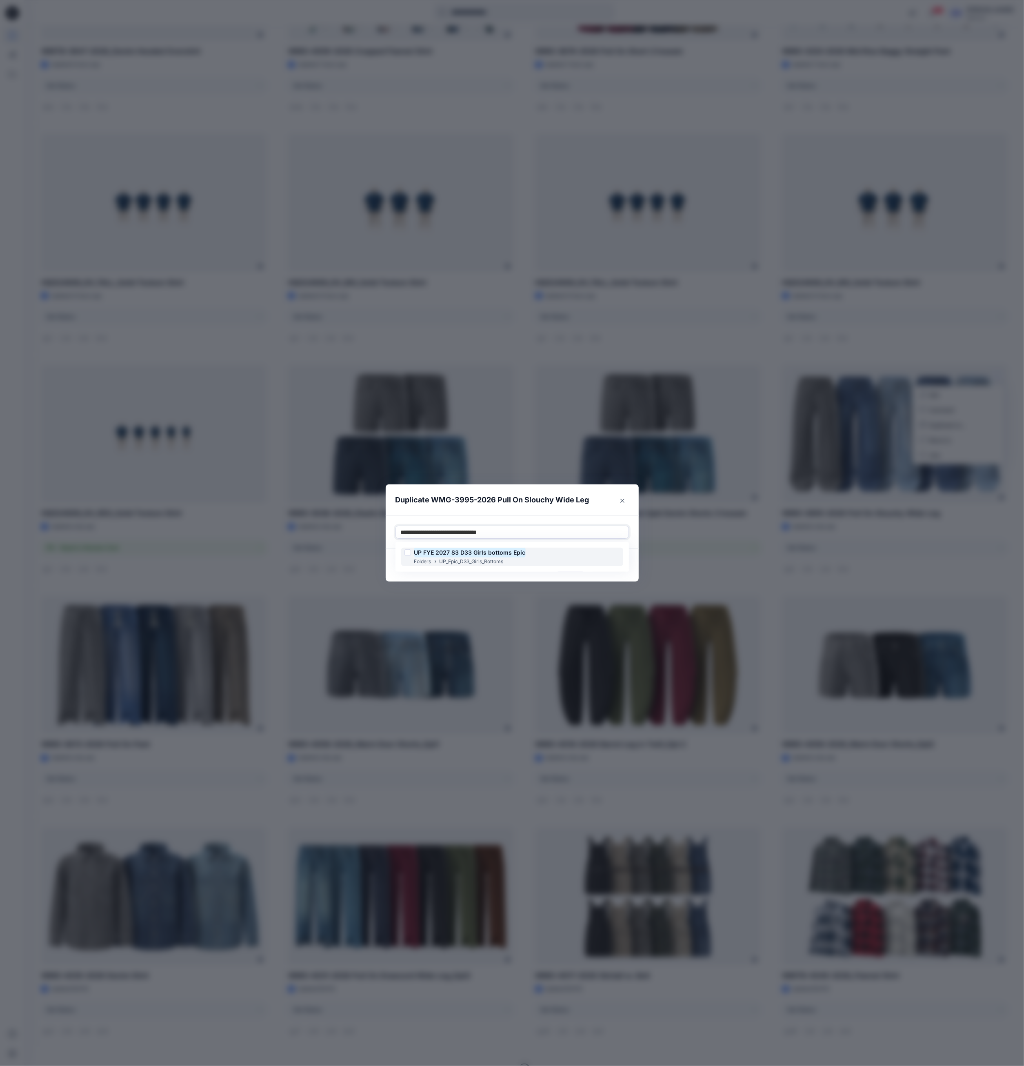
click at [513, 563] on div "Folders UP_Epic_D33_Girls_Bottoms" at bounding box center [465, 562] width 121 height 9
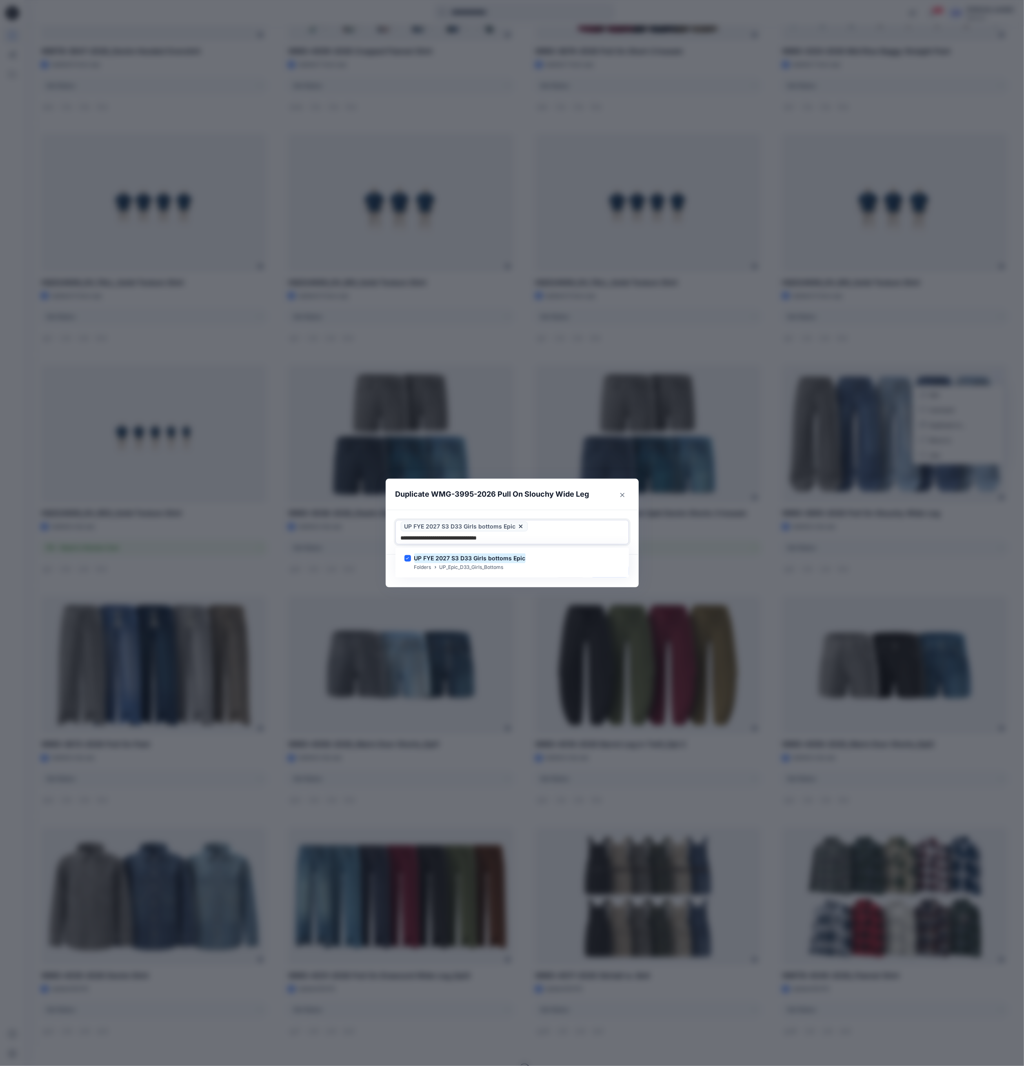
type input "**********"
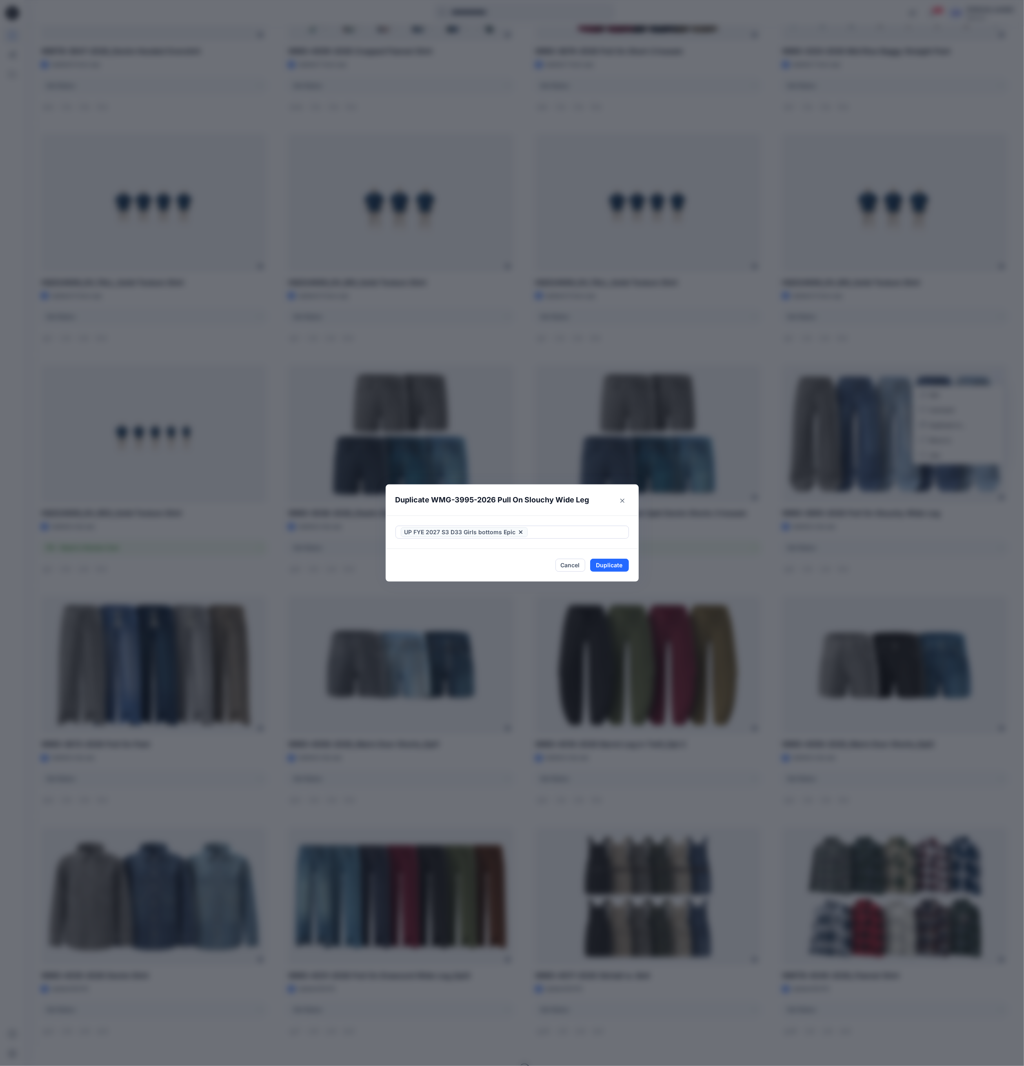
click at [519, 581] on footer "Cancel Duplicate" at bounding box center [512, 565] width 253 height 33
click at [608, 567] on button "Duplicate" at bounding box center [609, 565] width 39 height 13
click at [621, 565] on button "Close" at bounding box center [616, 565] width 27 height 13
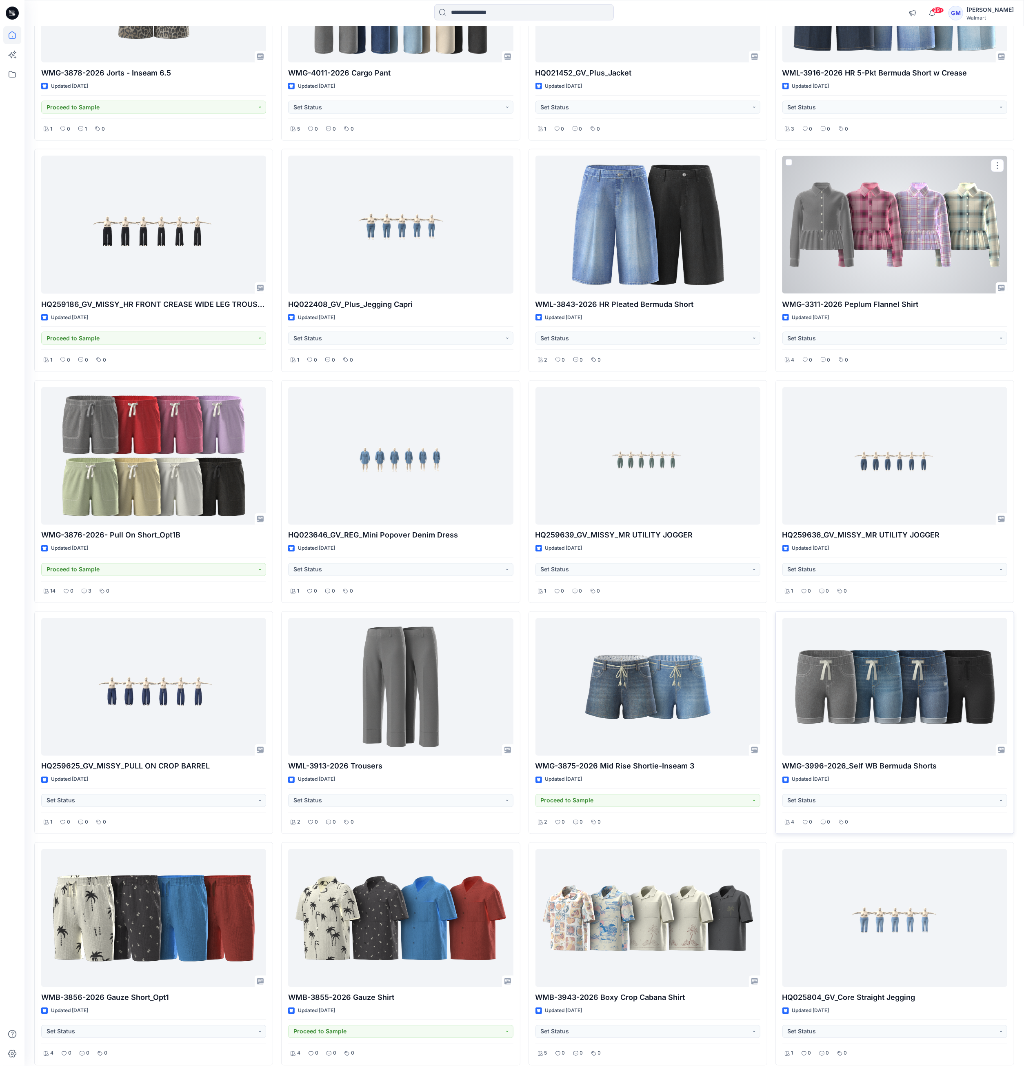
scroll to position [4235, 0]
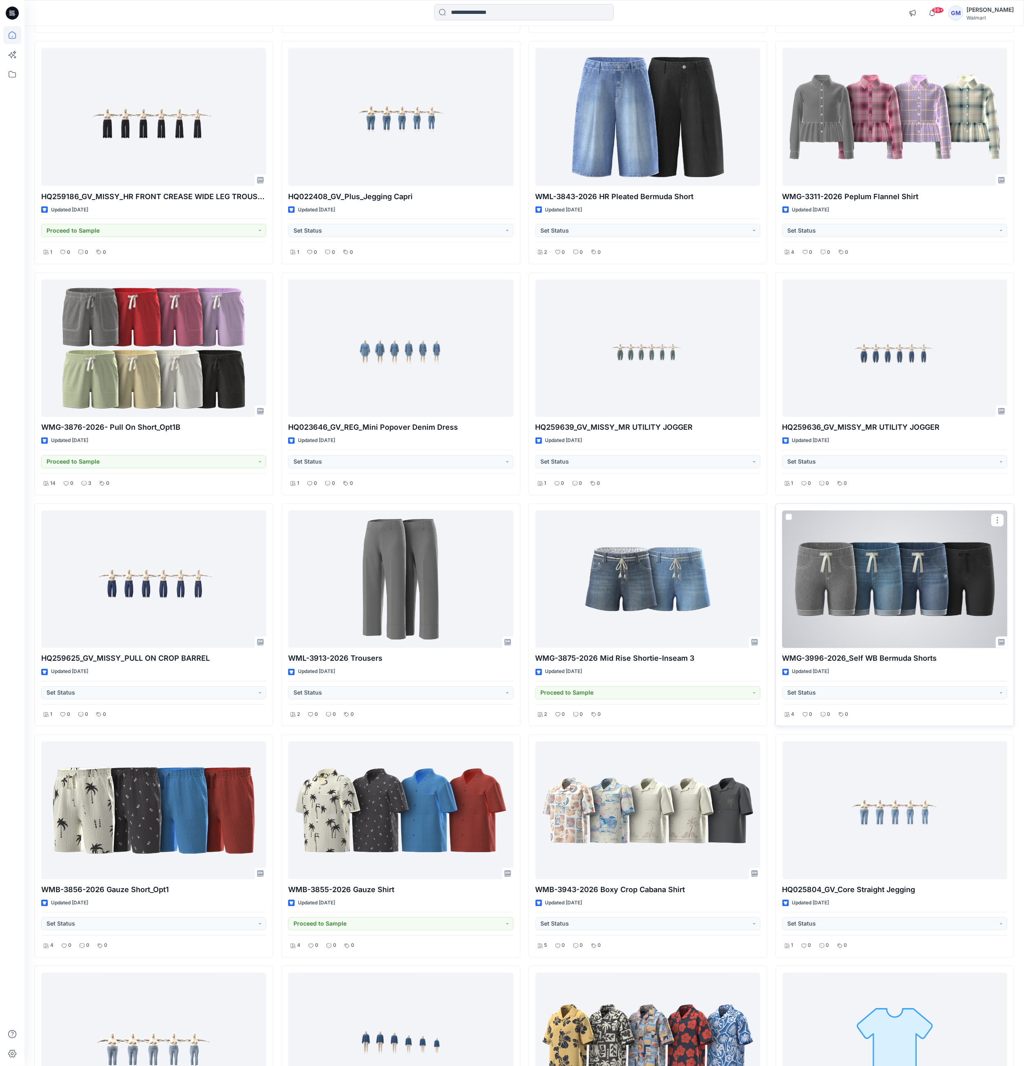
click at [822, 599] on div at bounding box center [895, 580] width 225 height 138
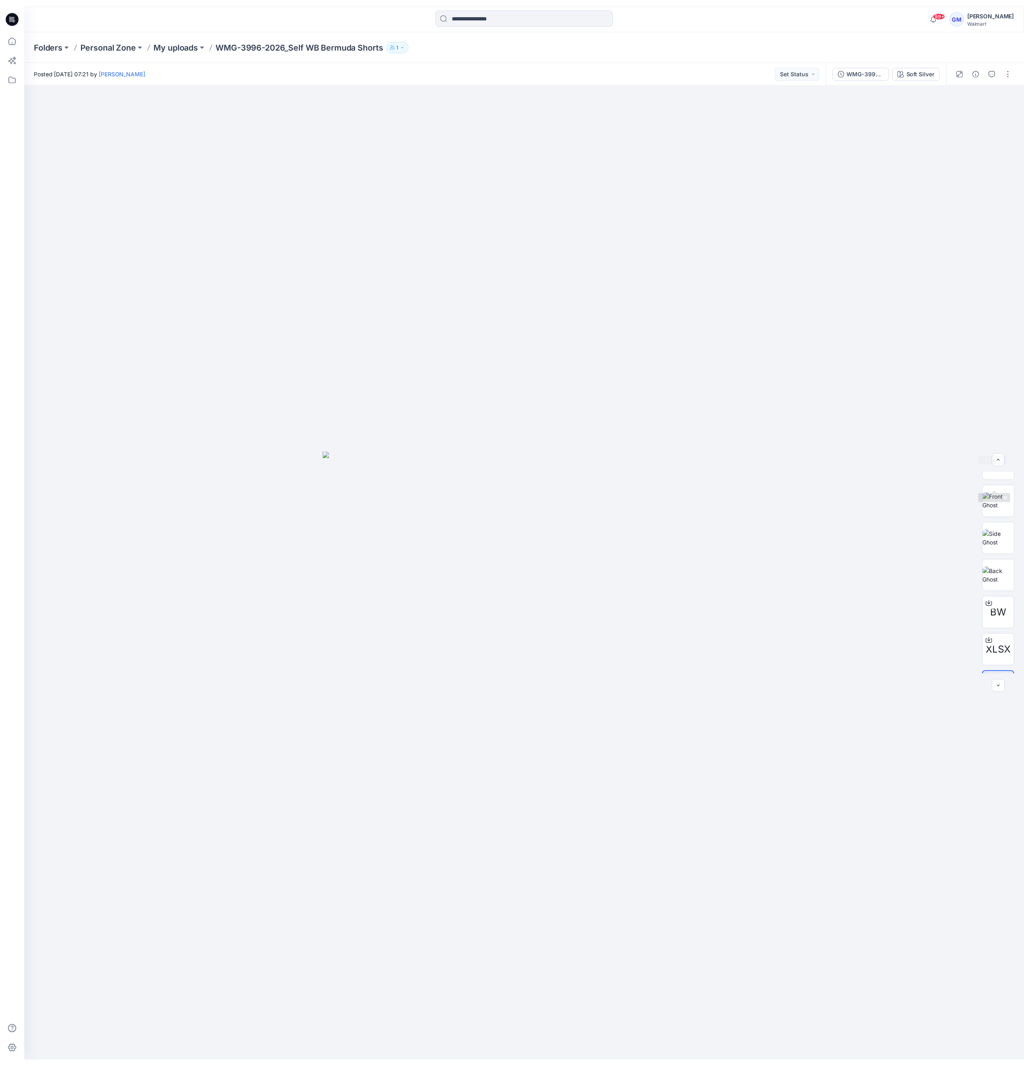
scroll to position [91, 0]
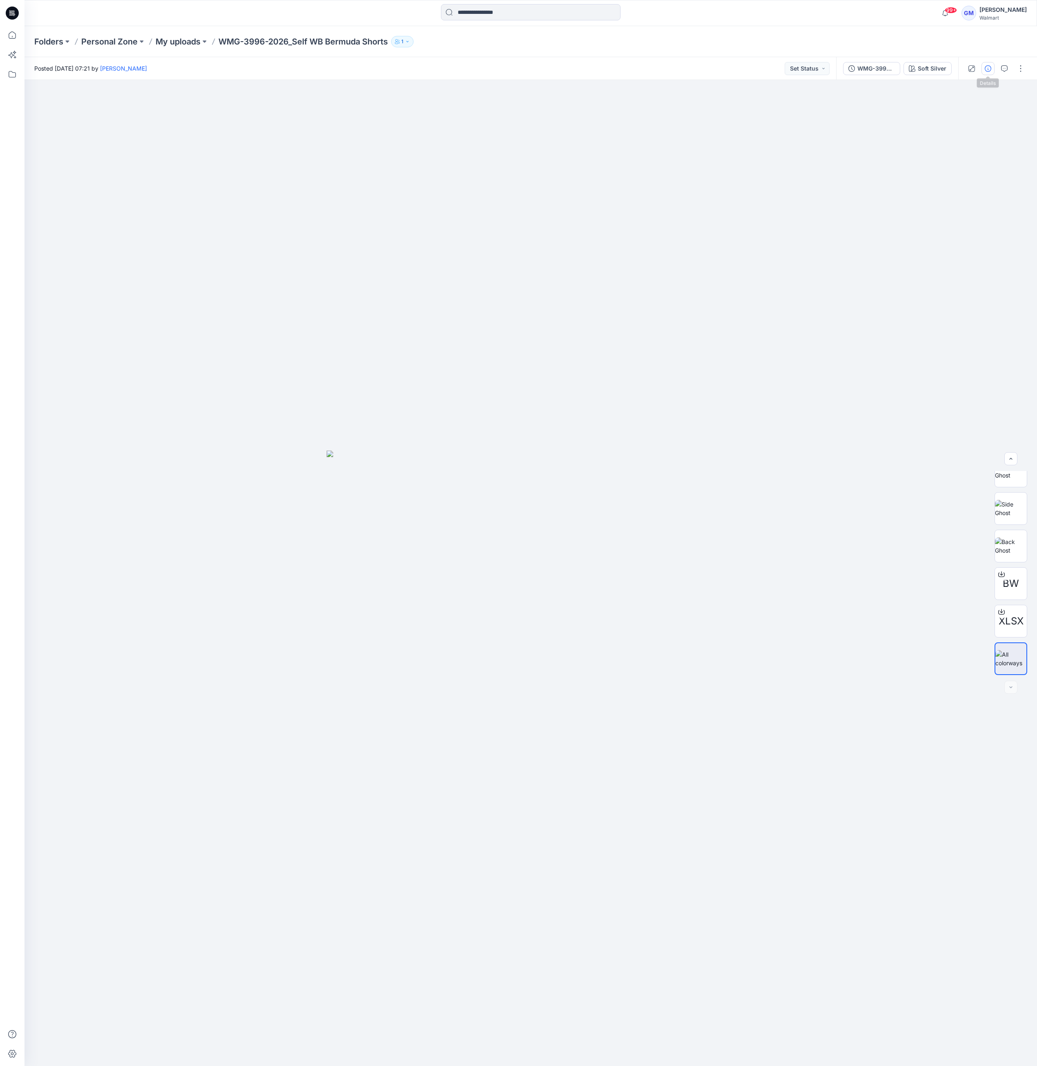
click at [822, 73] on button "button" at bounding box center [987, 68] width 13 height 13
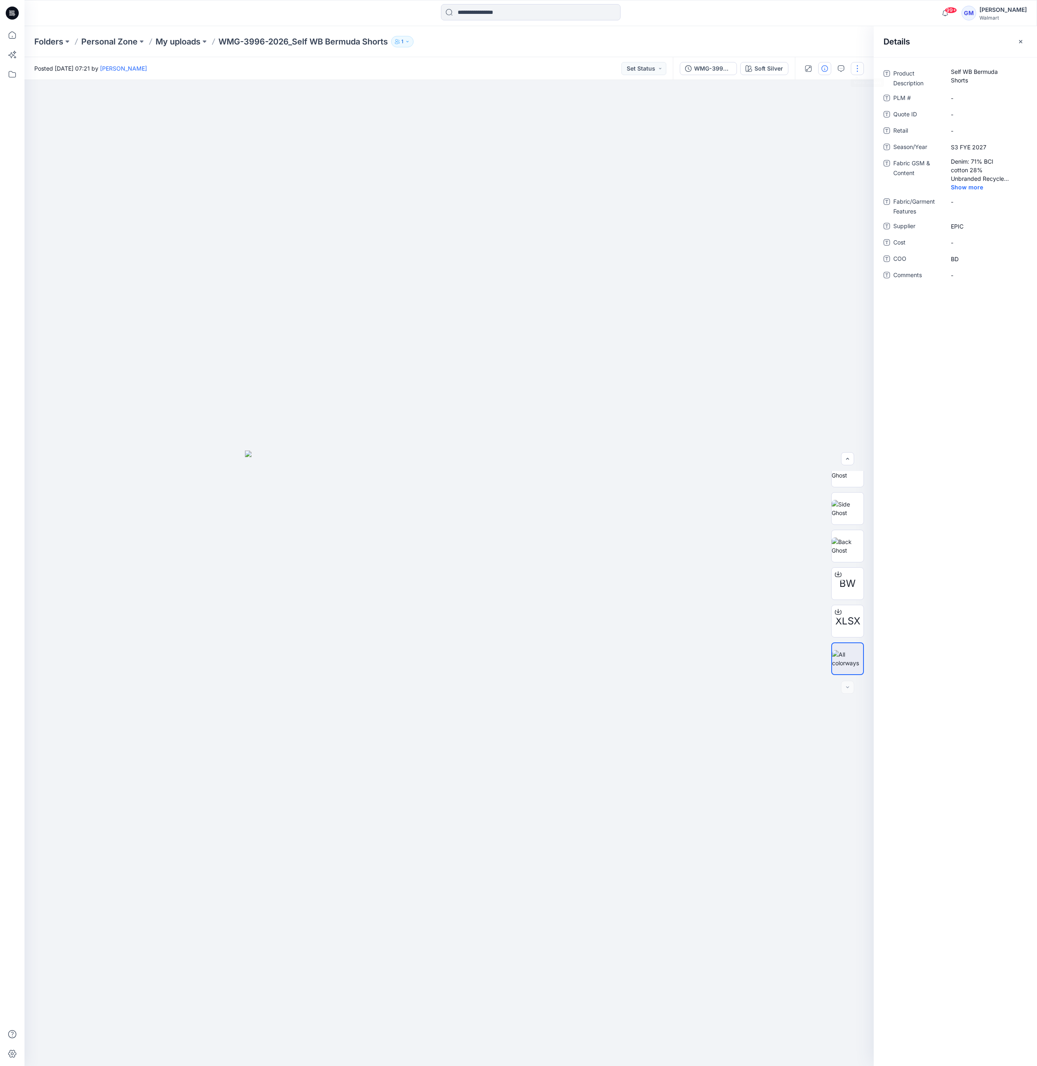
click at [822, 68] on button "button" at bounding box center [857, 68] width 13 height 13
click at [822, 151] on button "Duplicate to..." at bounding box center [822, 155] width 75 height 15
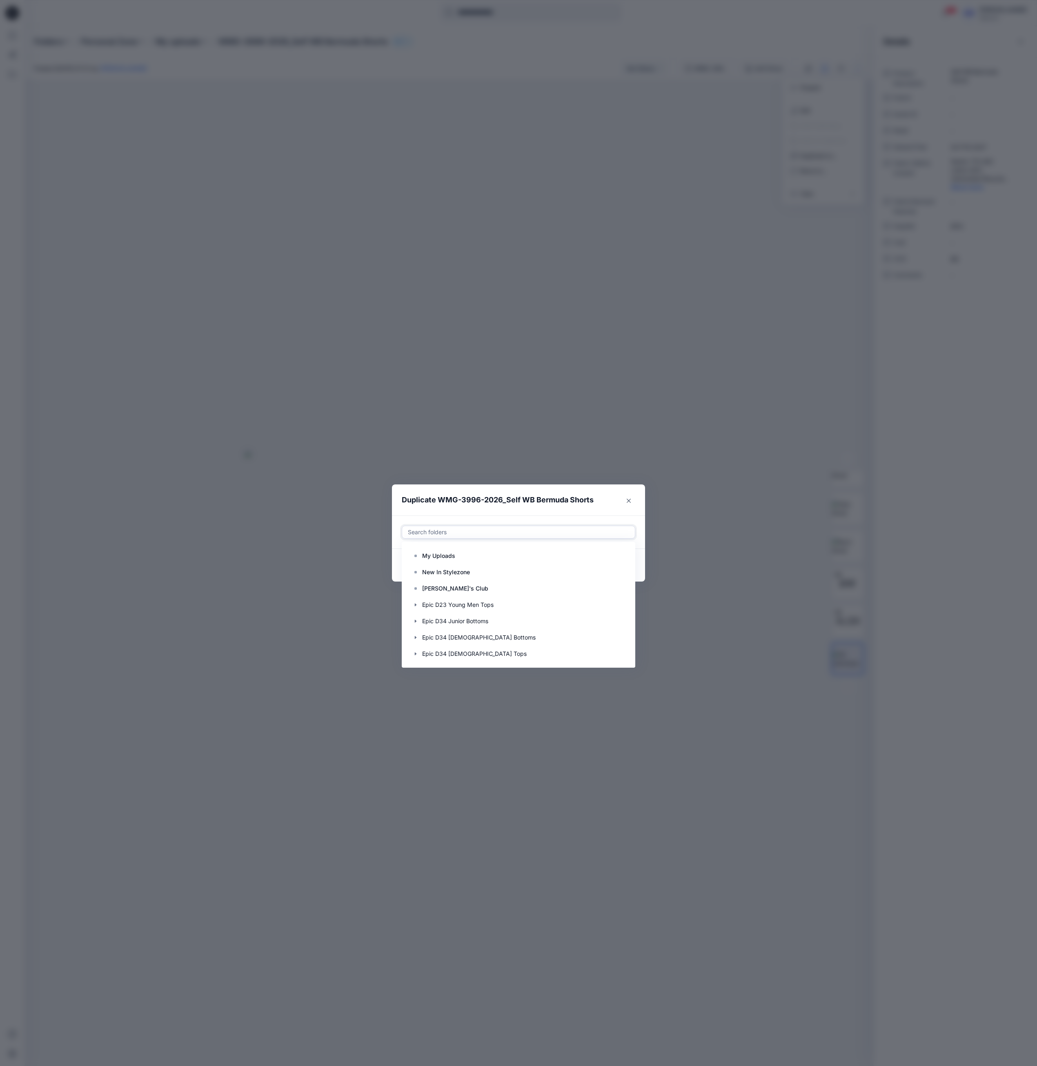
click at [567, 532] on div at bounding box center [518, 532] width 223 height 10
paste input "**********"
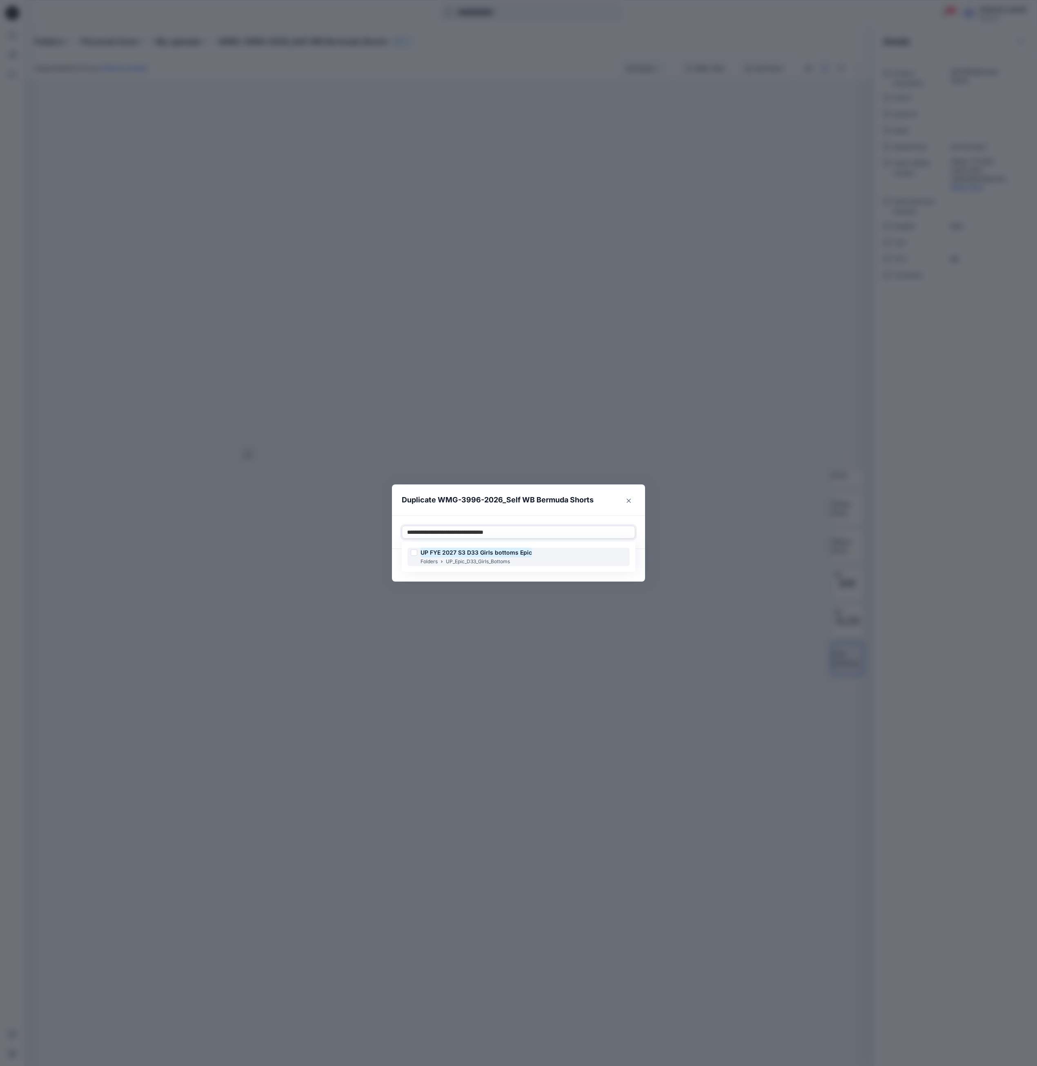
click at [543, 554] on div "UP FYE 2027 S3 D33 Girls bottoms Epic Folders UP_Epic_D33_Girls_Bottoms" at bounding box center [518, 557] width 222 height 18
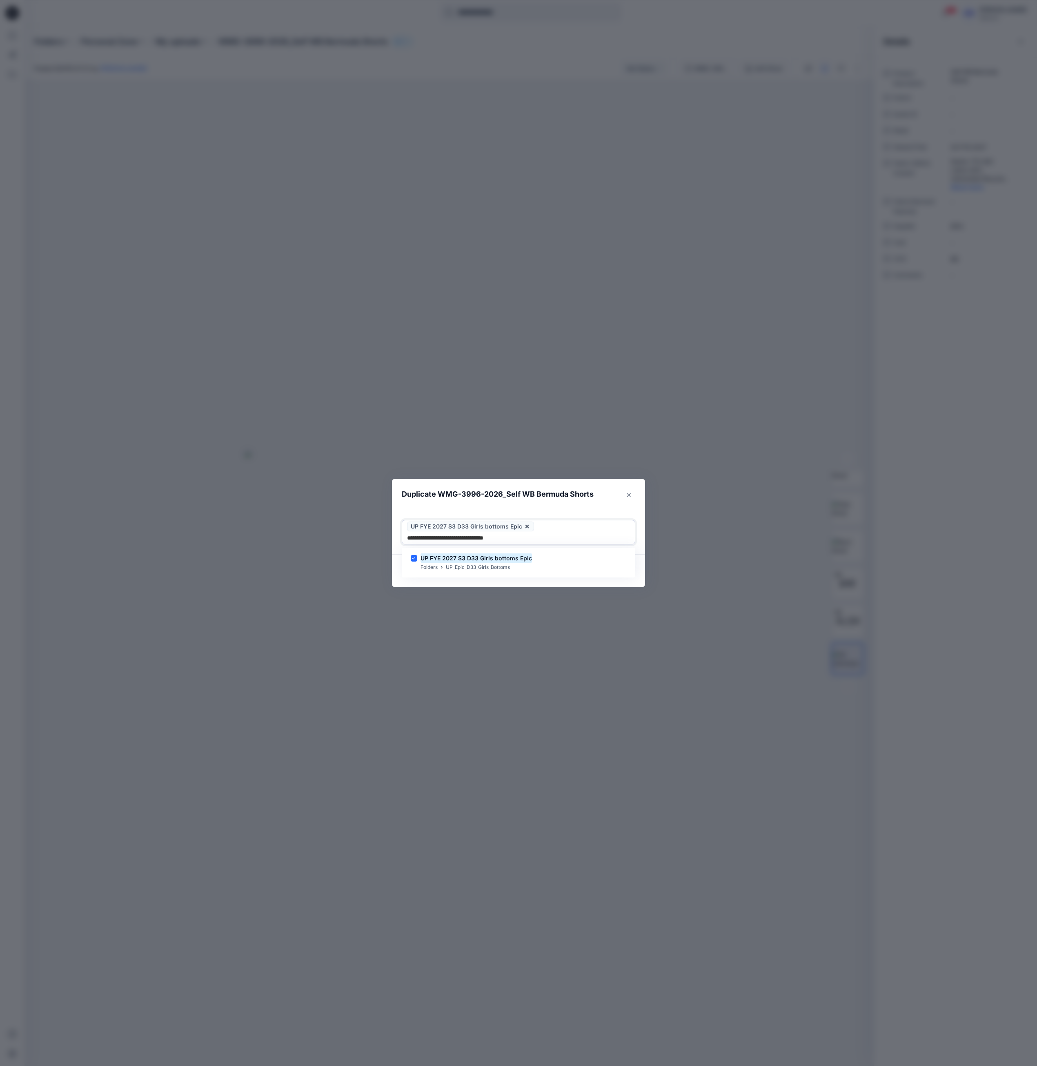
type input "**********"
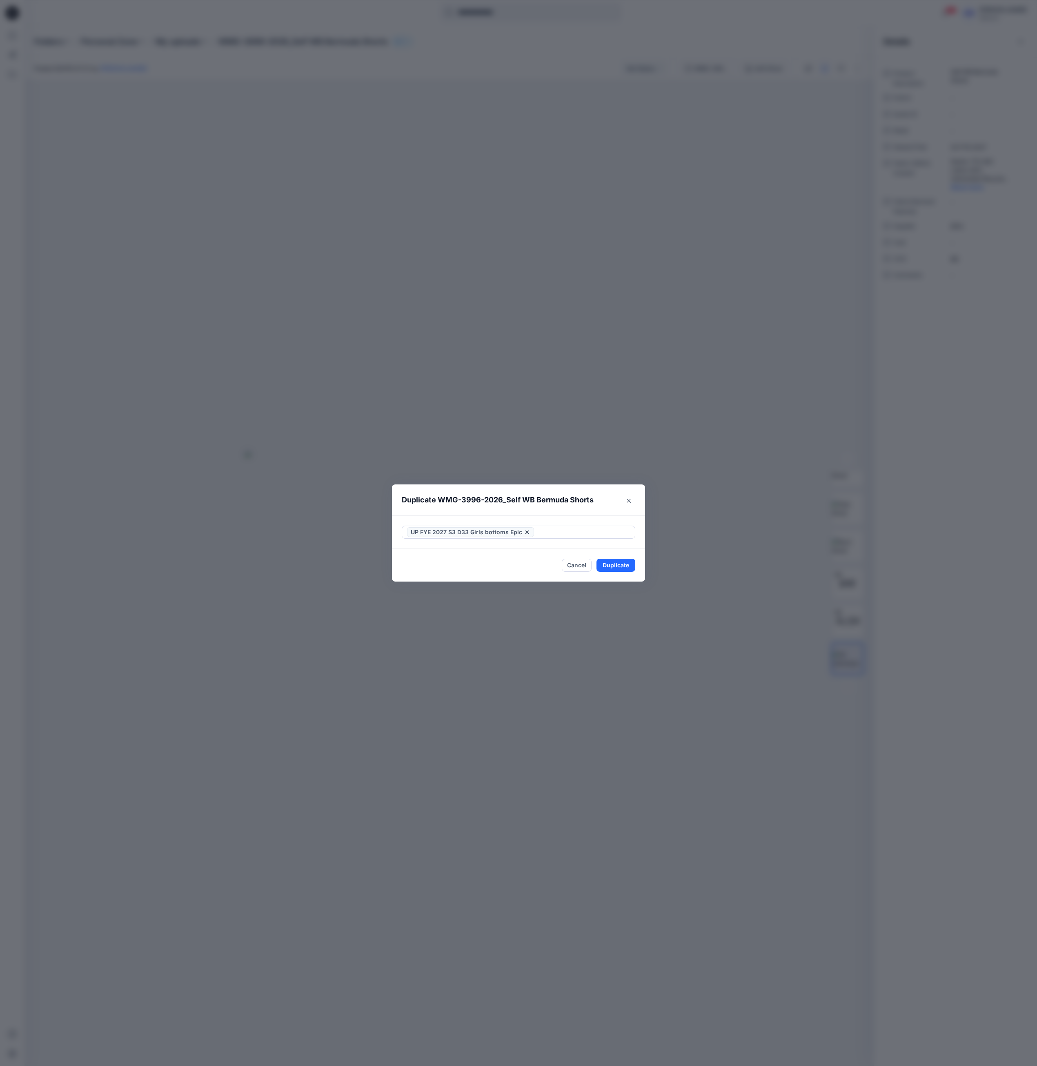
click at [533, 581] on footer "Cancel Duplicate" at bounding box center [518, 565] width 253 height 33
click at [616, 566] on button "Duplicate" at bounding box center [615, 565] width 39 height 13
click at [625, 561] on button "Close" at bounding box center [622, 565] width 27 height 13
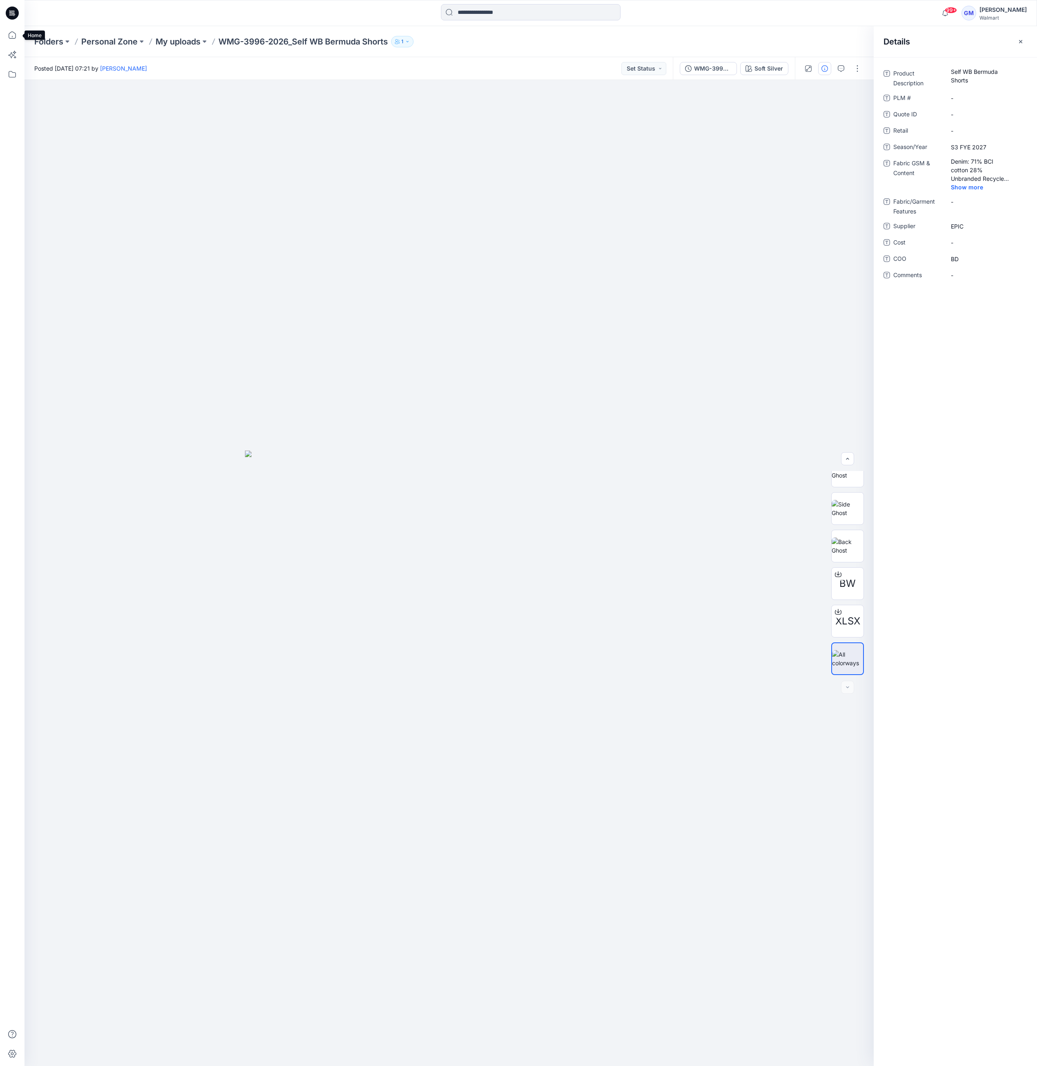
click at [22, 37] on div at bounding box center [12, 533] width 24 height 1066
click at [17, 36] on icon at bounding box center [12, 35] width 18 height 18
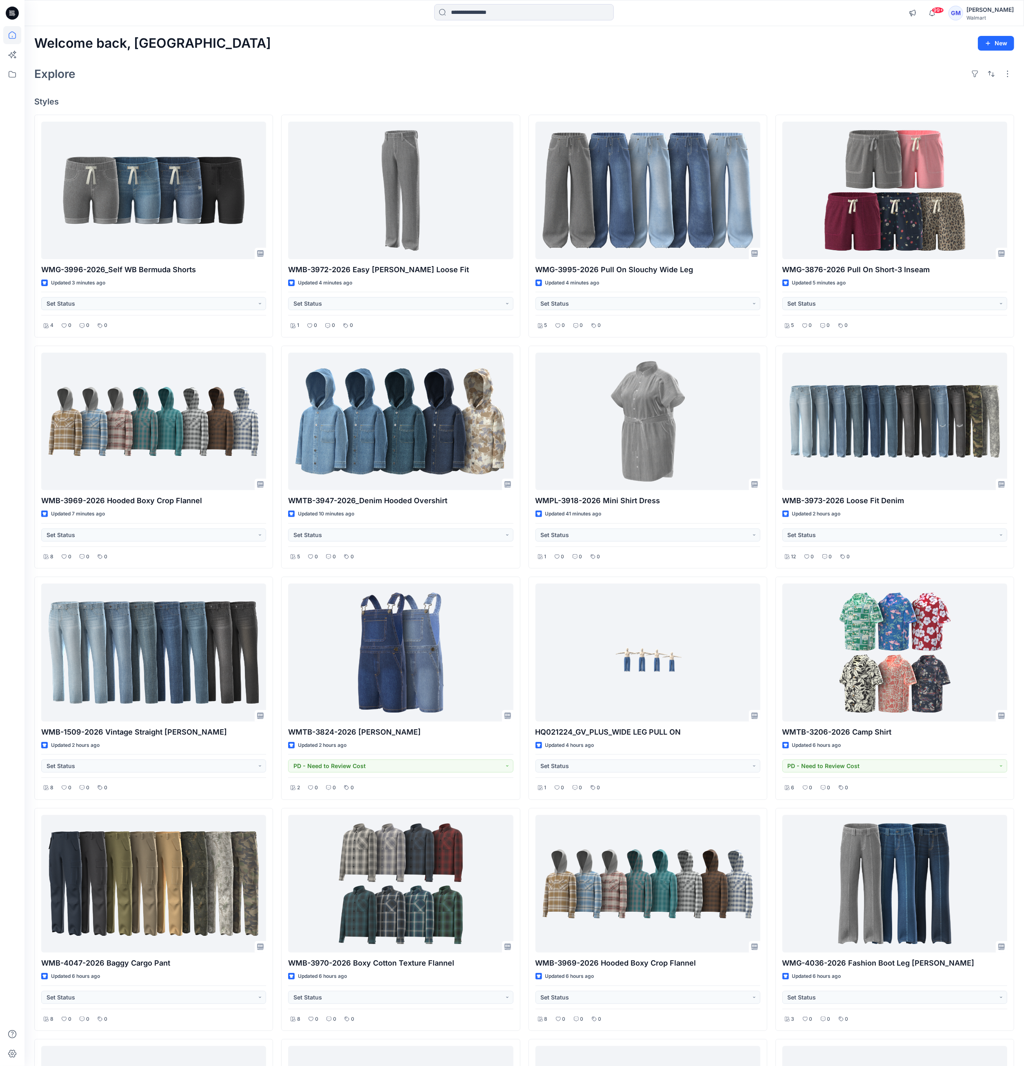
click at [552, 68] on div "Explore" at bounding box center [524, 74] width 980 height 20
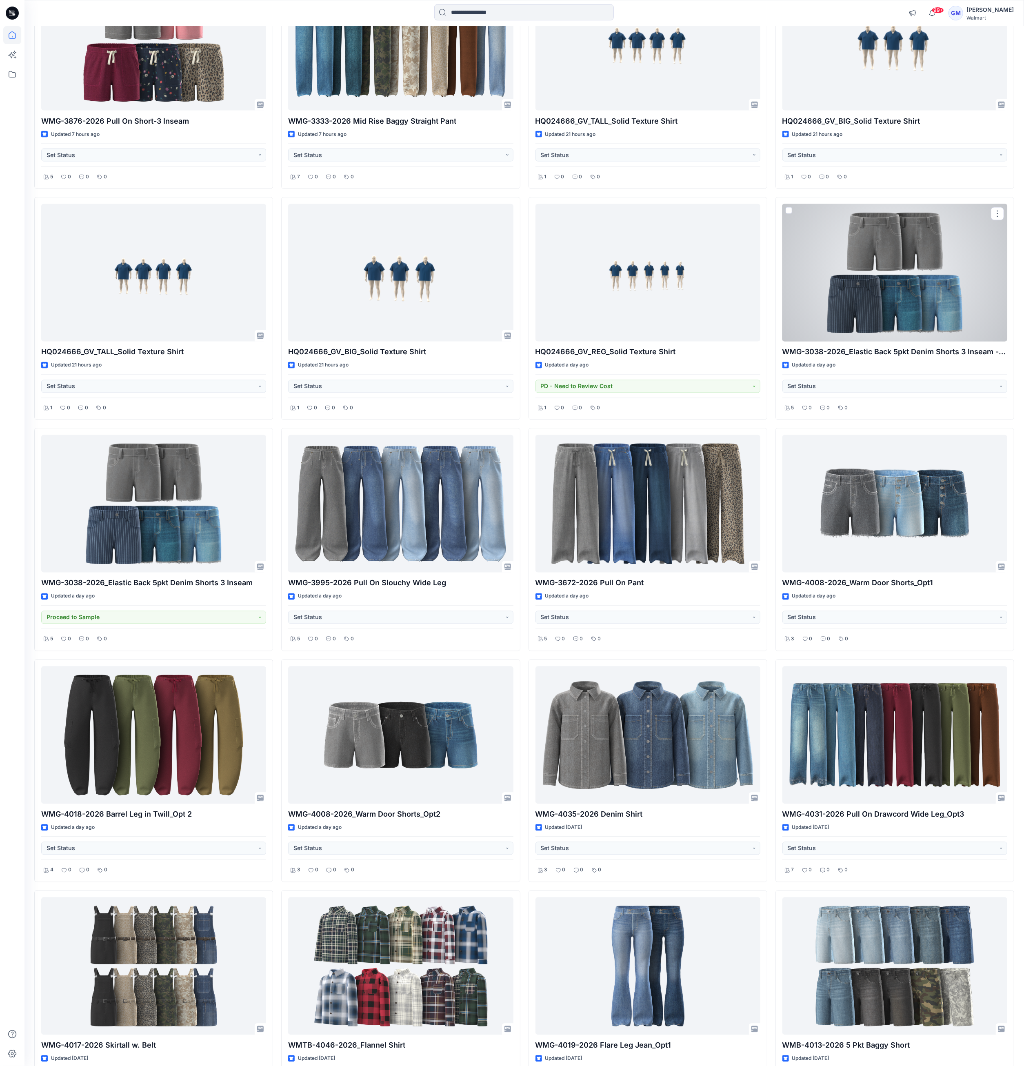
scroll to position [1306, 0]
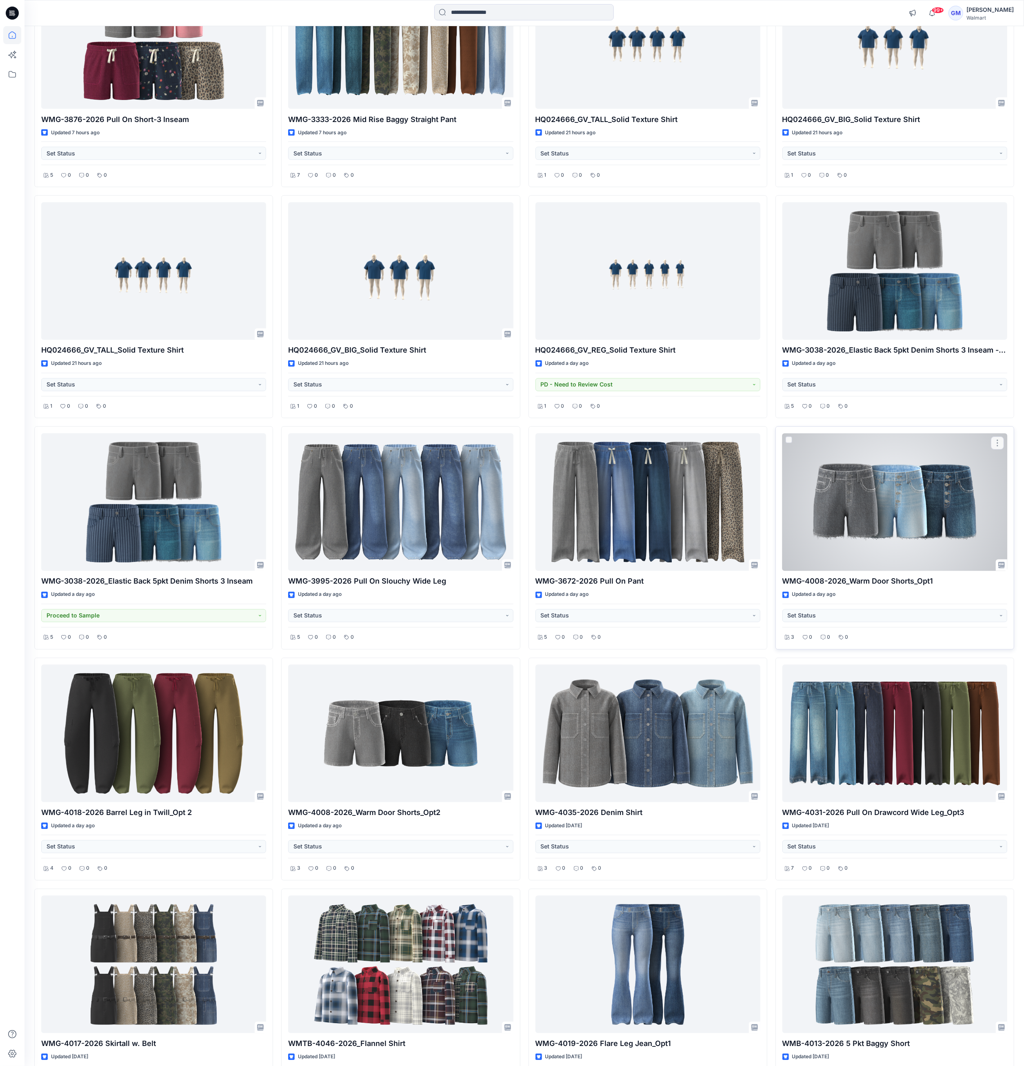
click at [822, 527] on div at bounding box center [895, 503] width 225 height 138
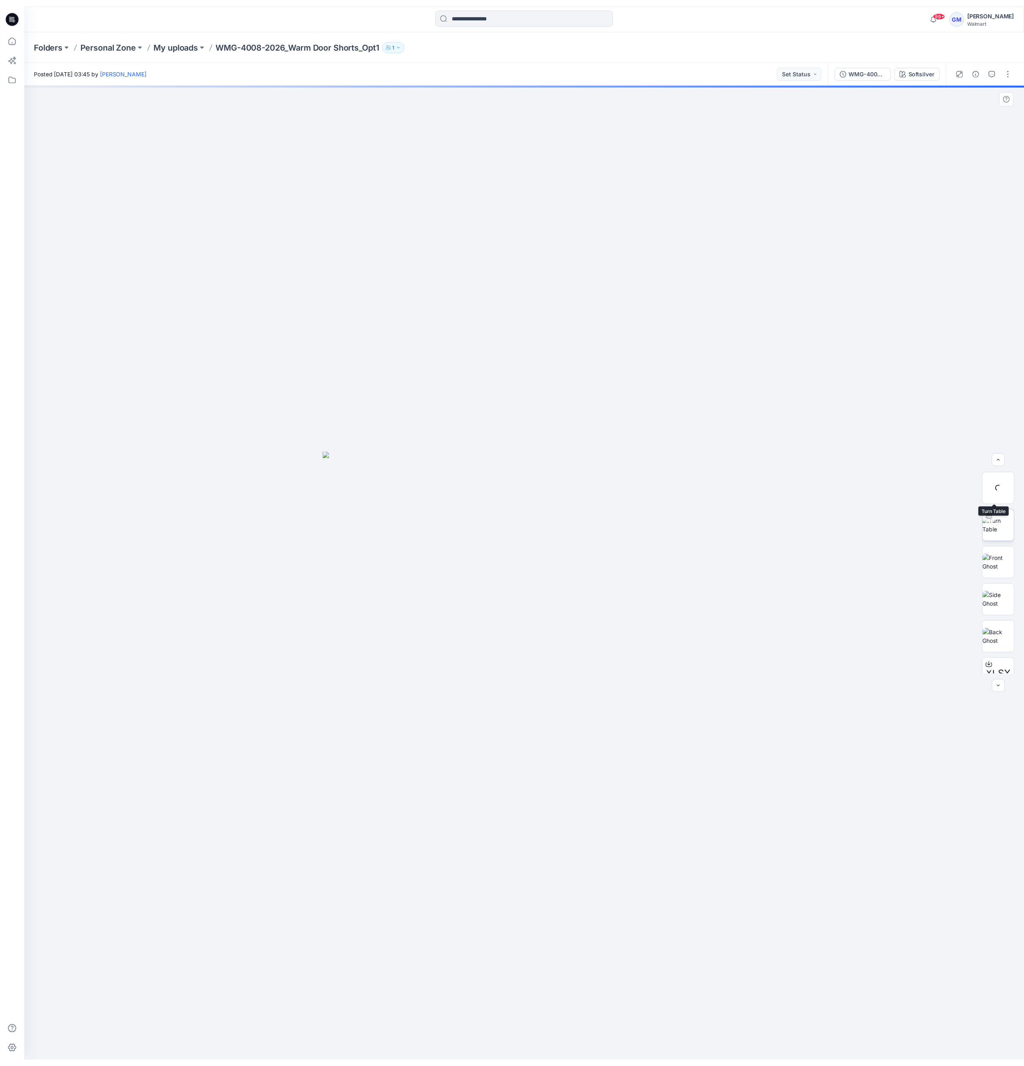
scroll to position [91, 0]
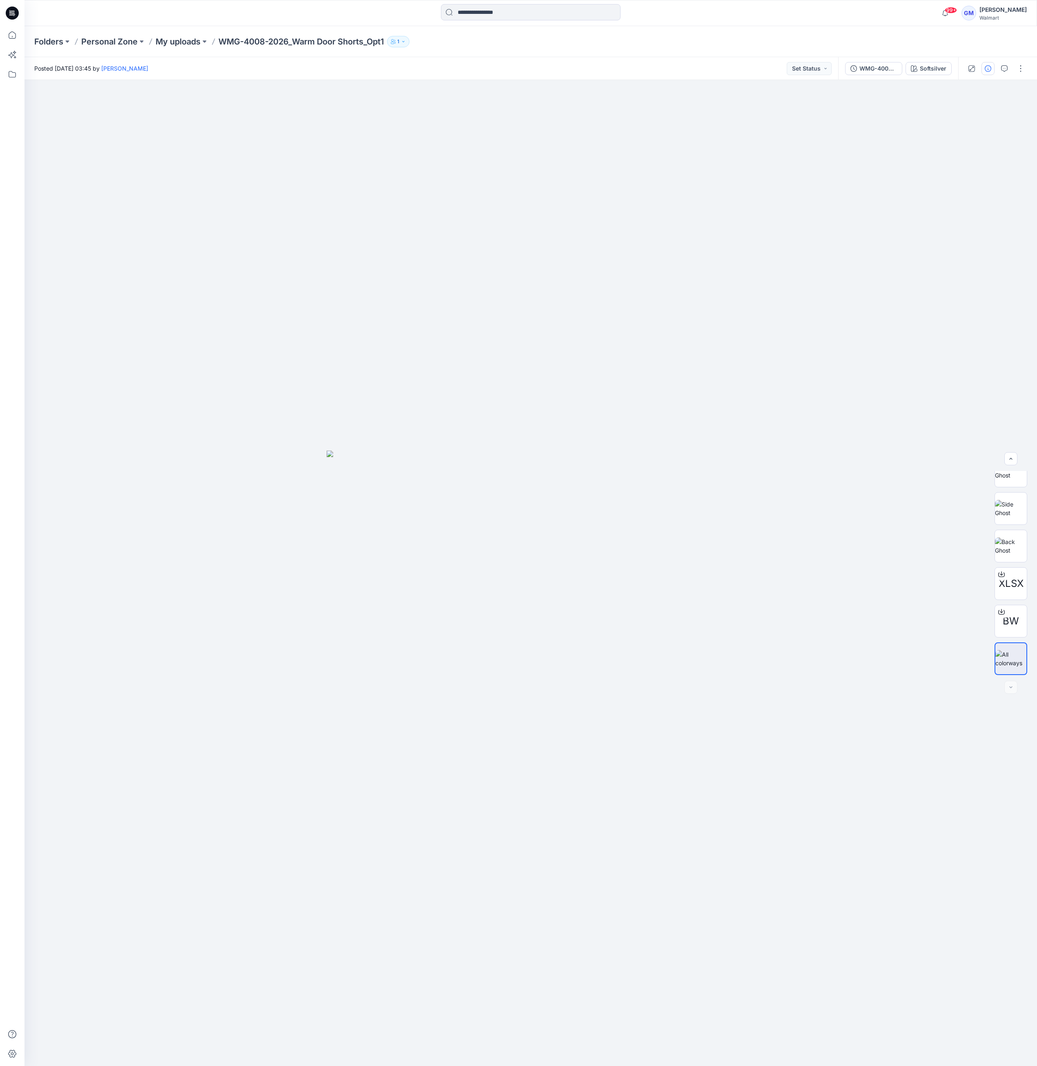
click at [822, 73] on button "button" at bounding box center [987, 68] width 13 height 13
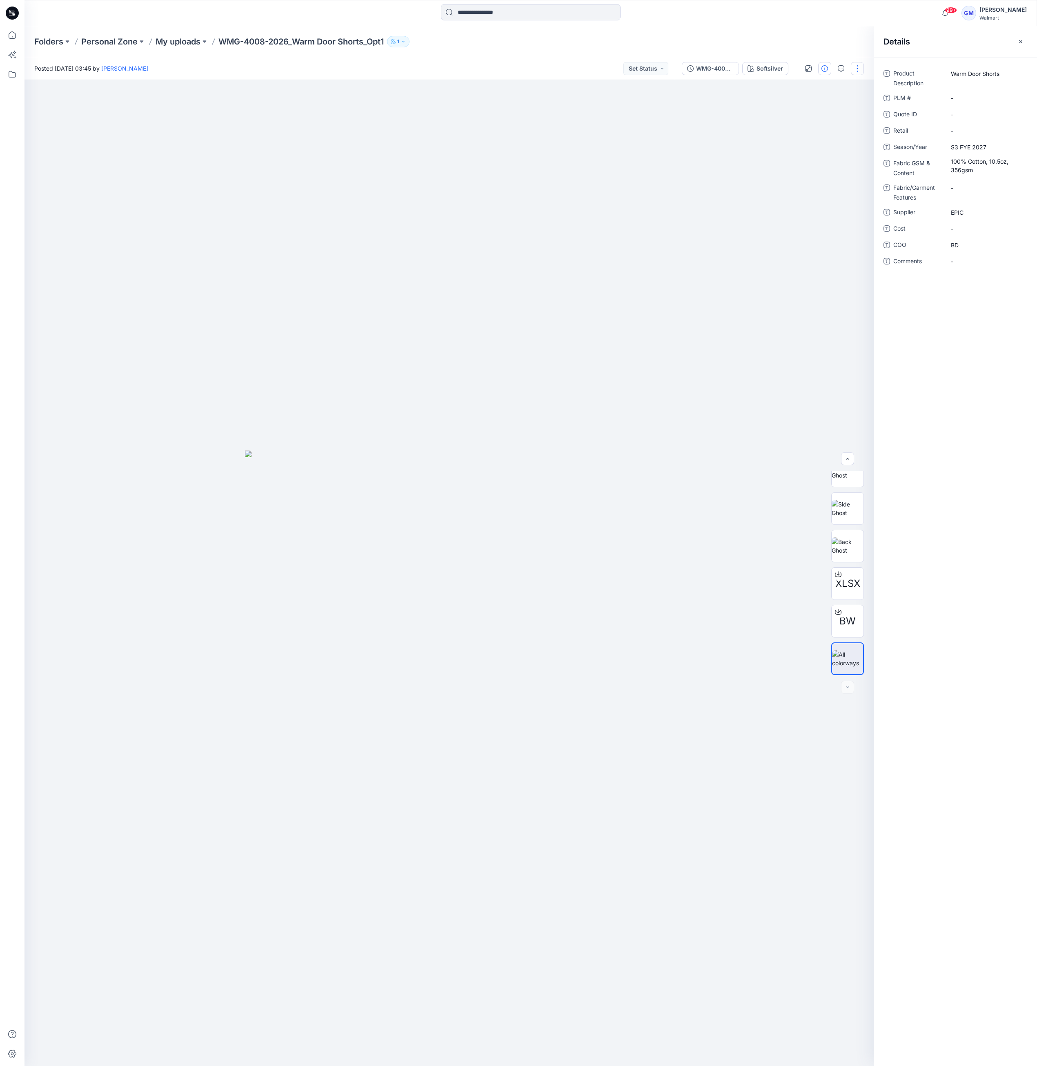
click at [822, 65] on button "button" at bounding box center [857, 68] width 13 height 13
click at [812, 155] on p "Duplicate to..." at bounding box center [818, 155] width 37 height 9
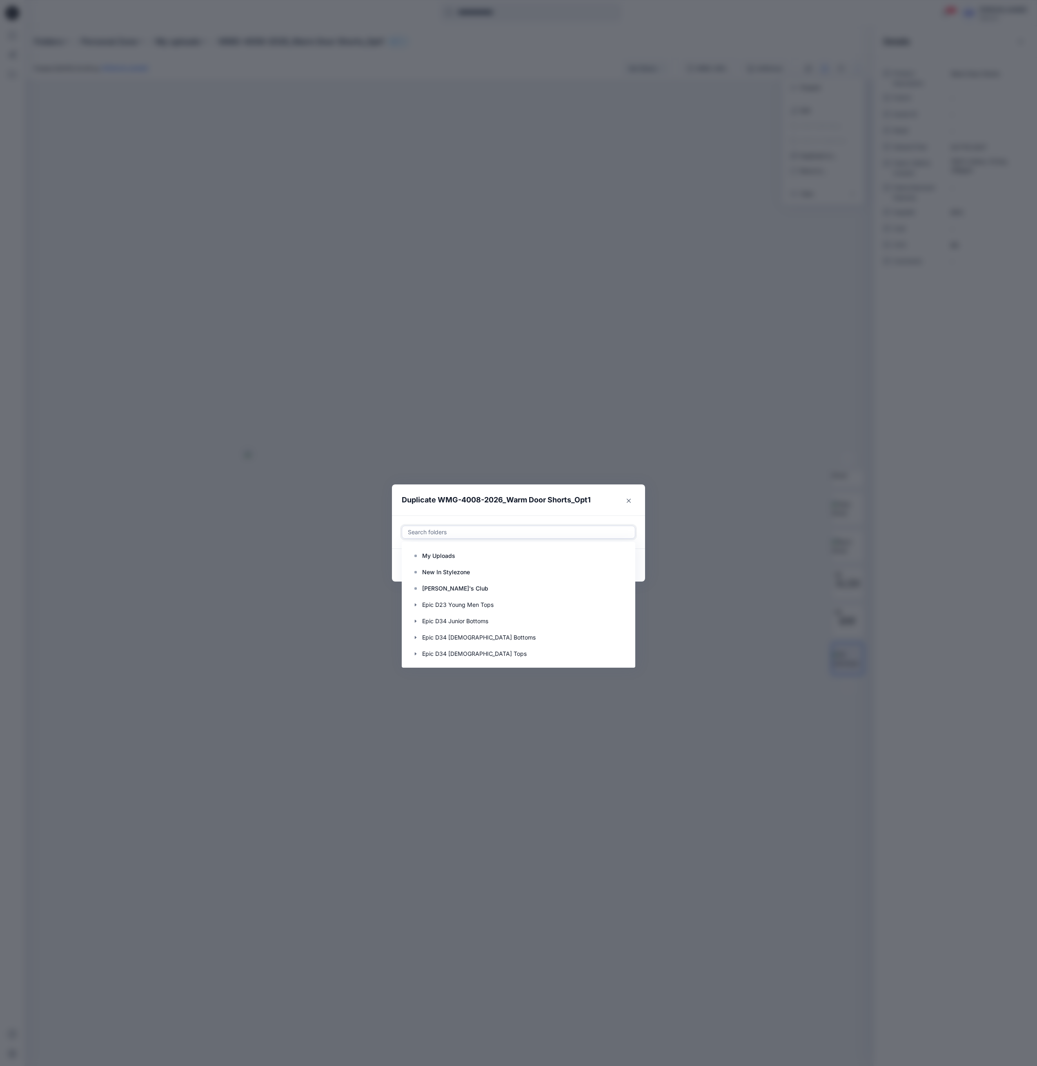
click at [578, 534] on div at bounding box center [518, 532] width 223 height 10
paste input "**********"
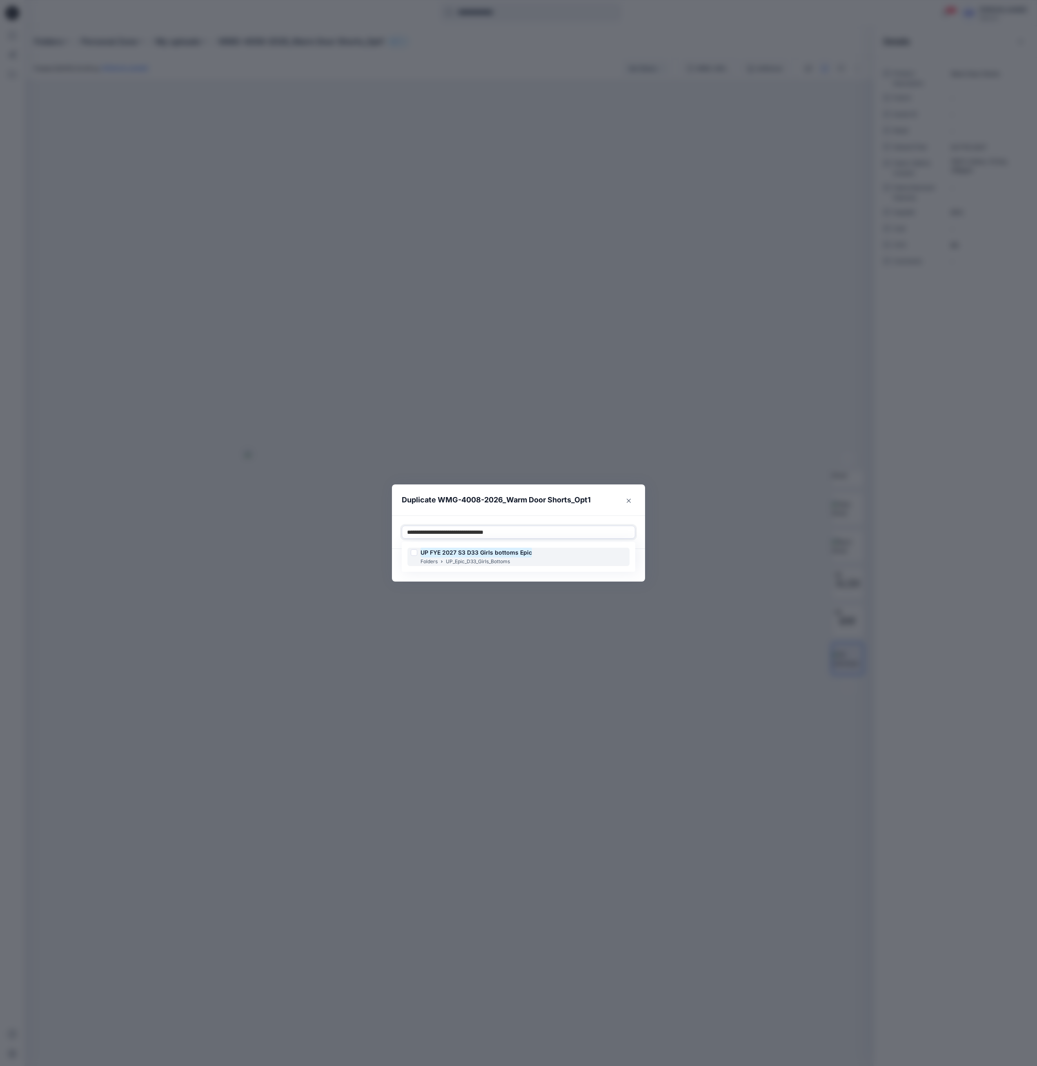
click at [550, 555] on div "UP FYE 2027 S3 D33 Girls bottoms Epic Folders UP_Epic_D33_Girls_Bottoms" at bounding box center [518, 557] width 222 height 18
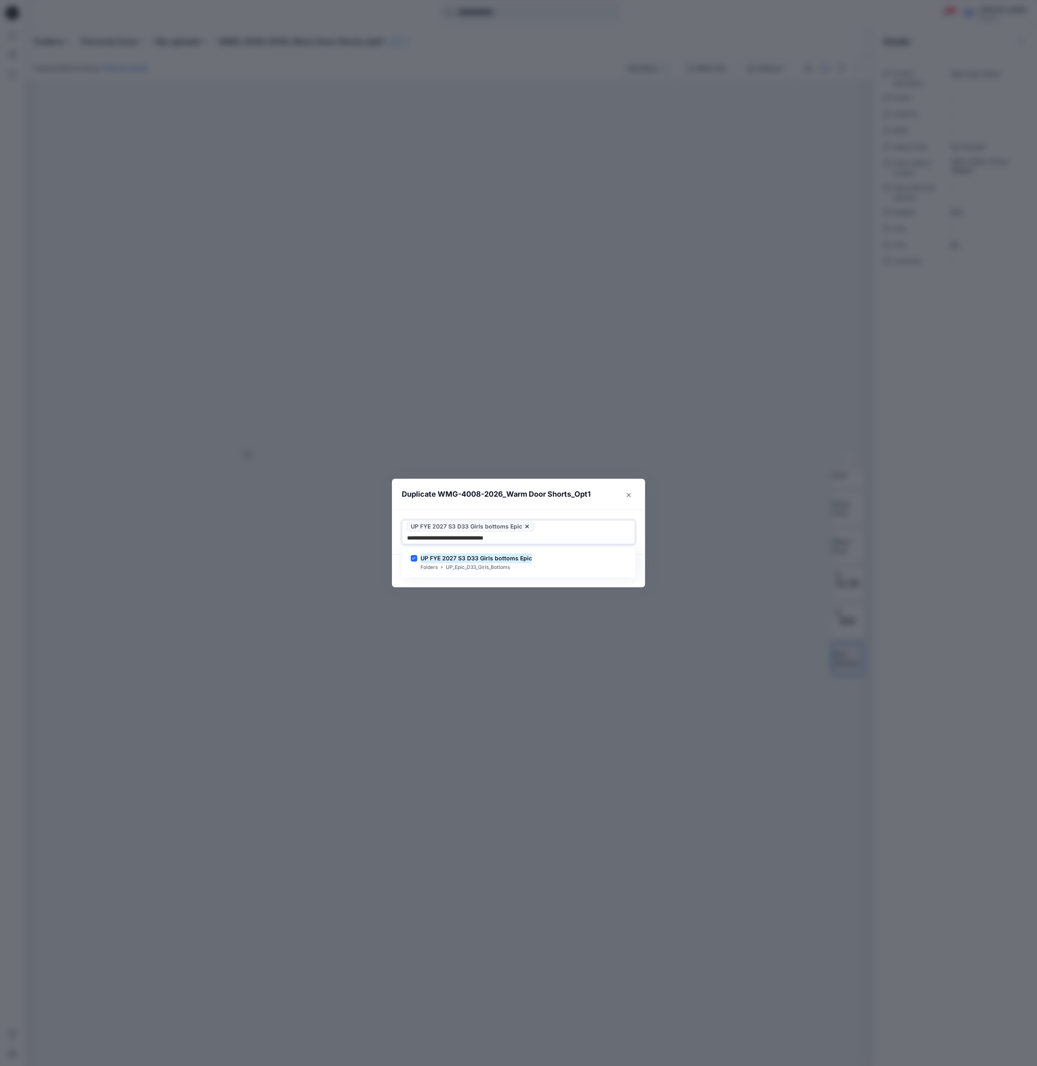
type input "**********"
click at [547, 583] on div "Duplicate WMG-4008-2026_Warm Door Shorts_Opt1 Use Up and Down to choose options…" at bounding box center [518, 533] width 1037 height 1066
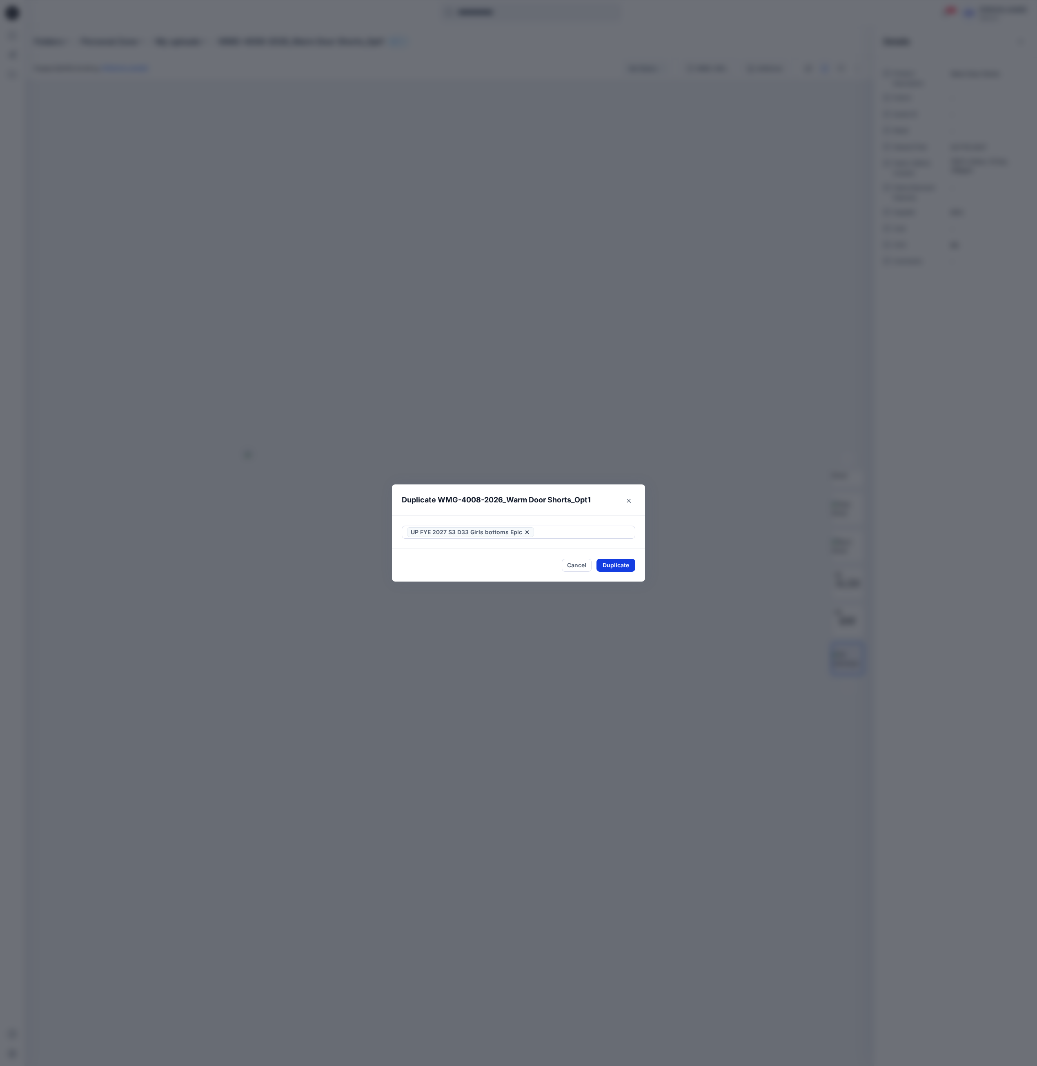
click at [612, 566] on button "Duplicate" at bounding box center [615, 565] width 39 height 13
click at [629, 498] on button "Close" at bounding box center [628, 500] width 13 height 13
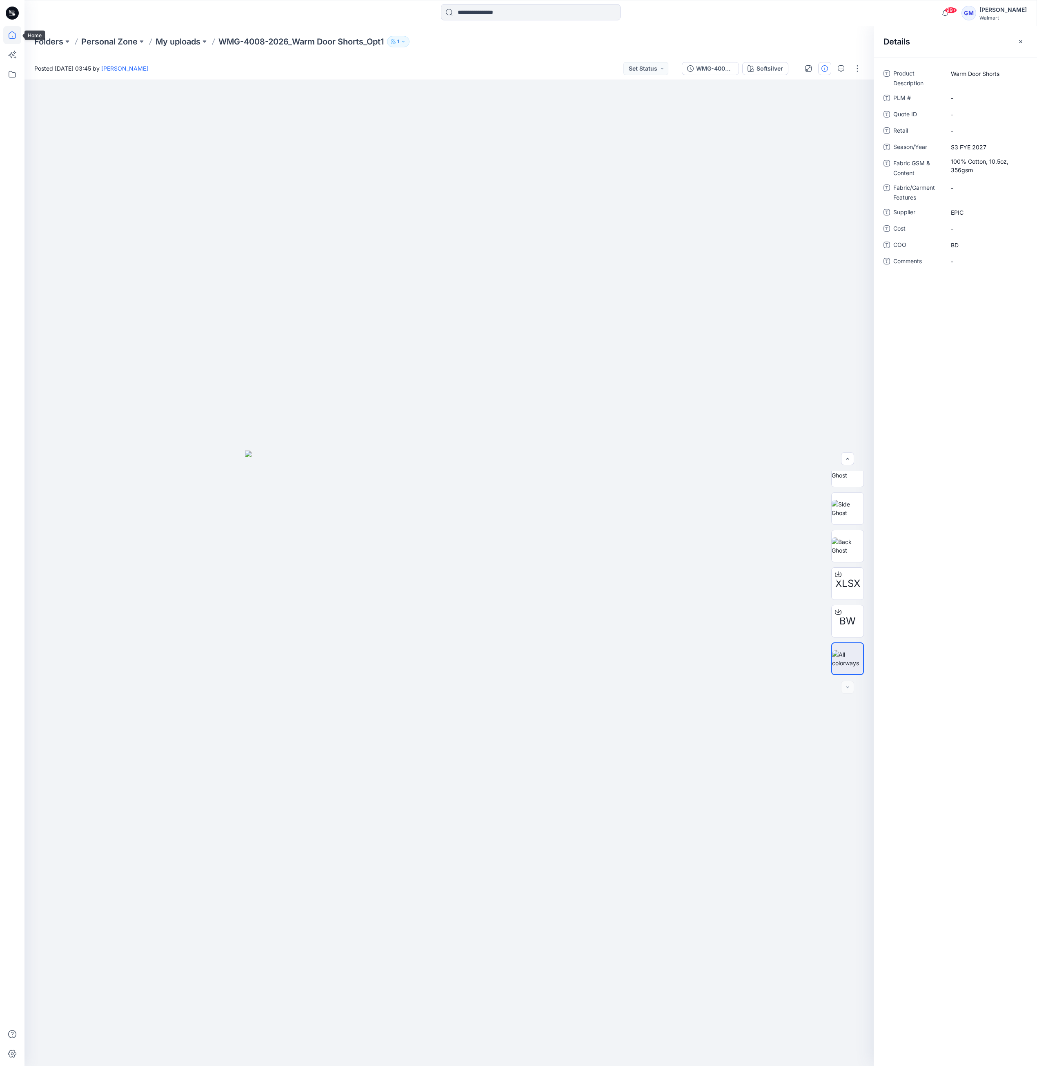
click at [12, 32] on icon at bounding box center [12, 34] width 7 height 7
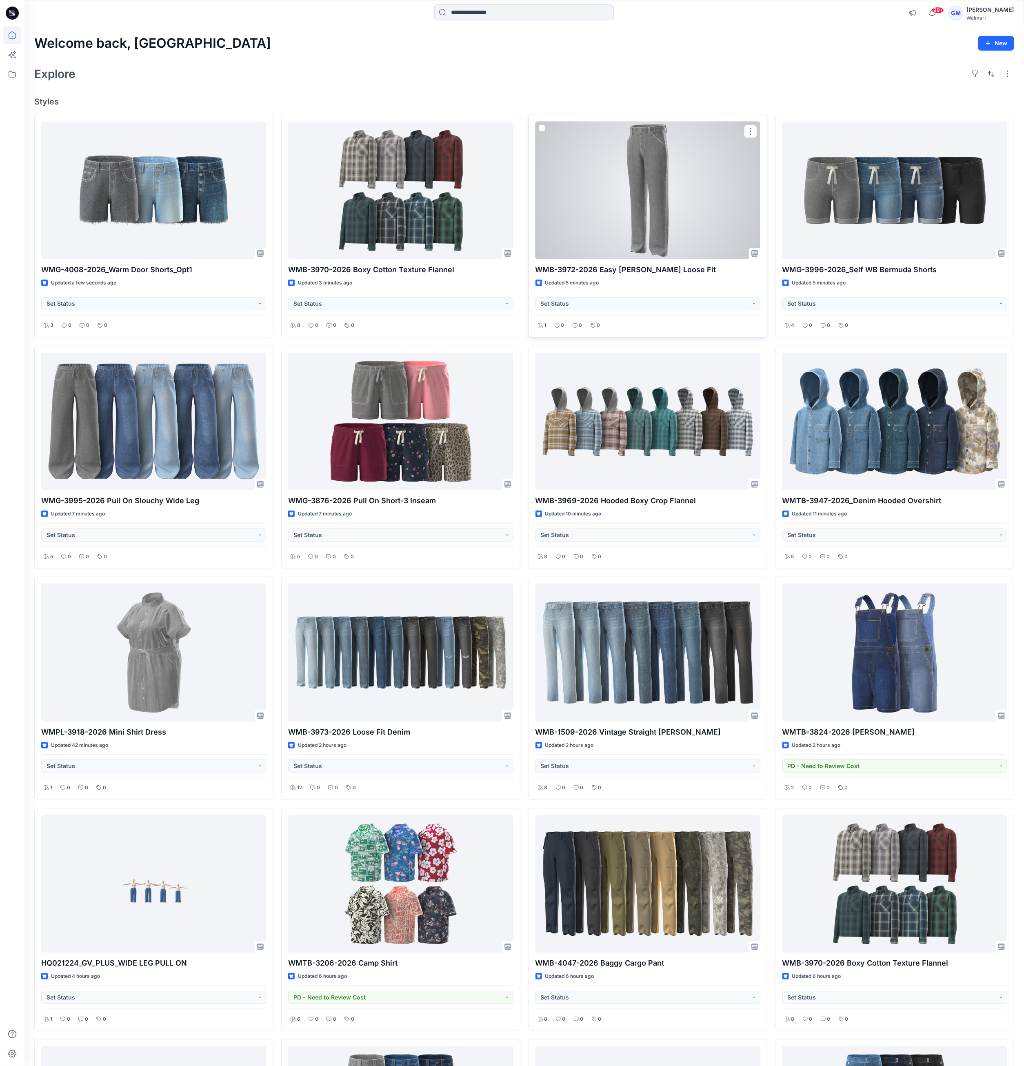
click at [676, 189] on div at bounding box center [648, 191] width 225 height 138
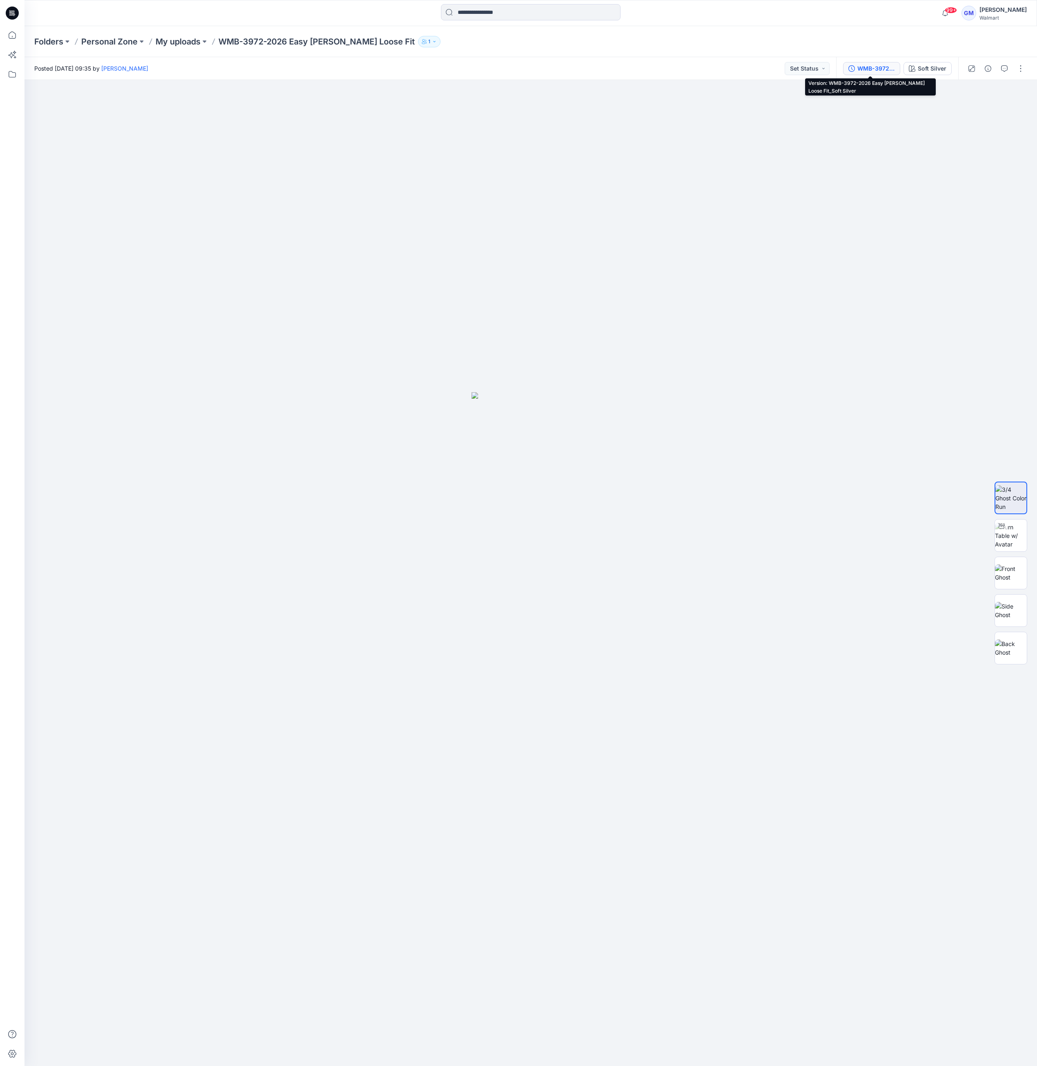
click at [822, 69] on div "WMB-3972-2026 Easy [PERSON_NAME] Loose Fit_Soft Silver" at bounding box center [876, 68] width 38 height 9
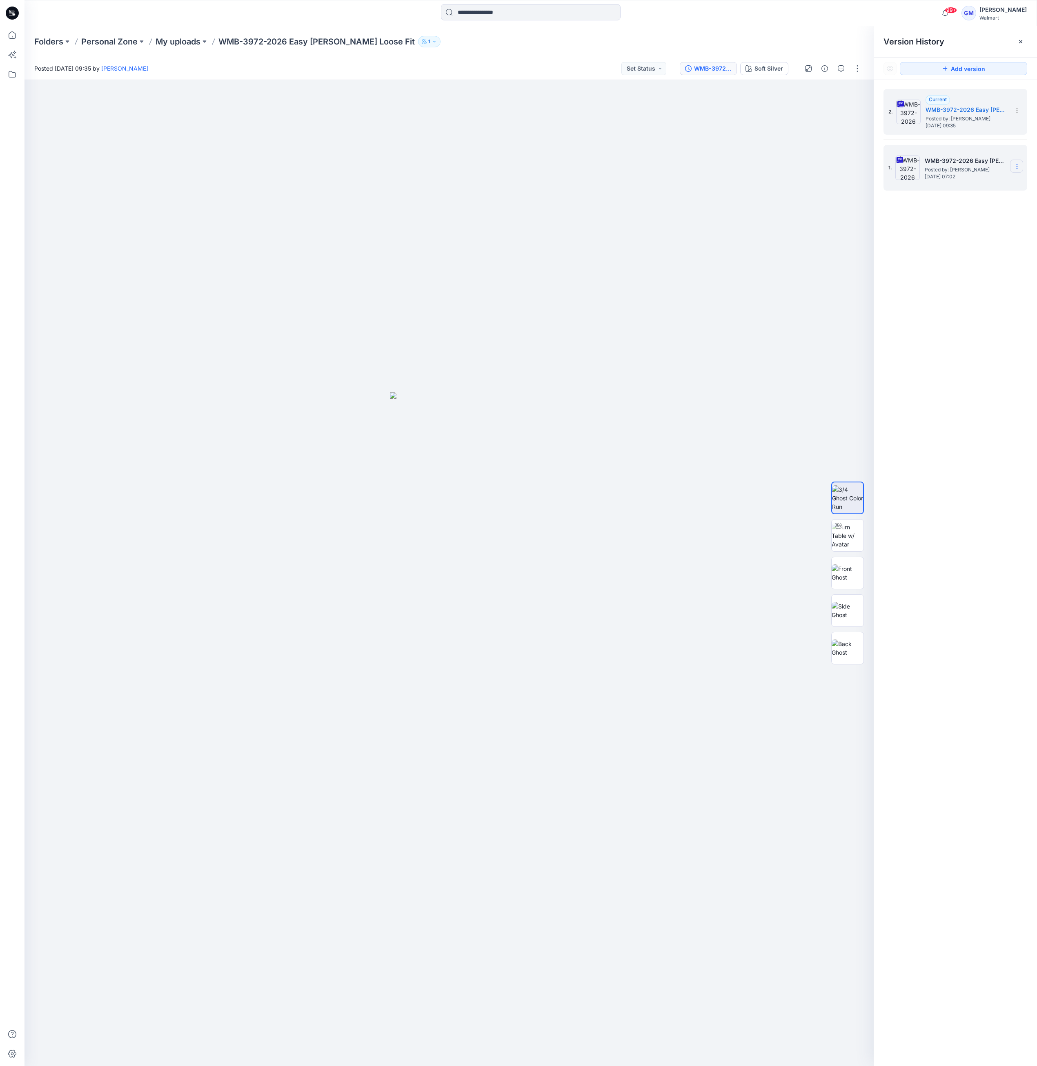
click at [822, 171] on section at bounding box center [1016, 166] width 13 height 13
click at [822, 199] on span "Restore Version" at bounding box center [962, 199] width 42 height 10
click at [822, 222] on icon at bounding box center [1017, 222] width 7 height 7
click at [822, 519] on div "3. Current WMB-3972-2026 Easy Carpenter Loose Fit_Full Colorway Posted by: Gaya…" at bounding box center [955, 579] width 163 height 998
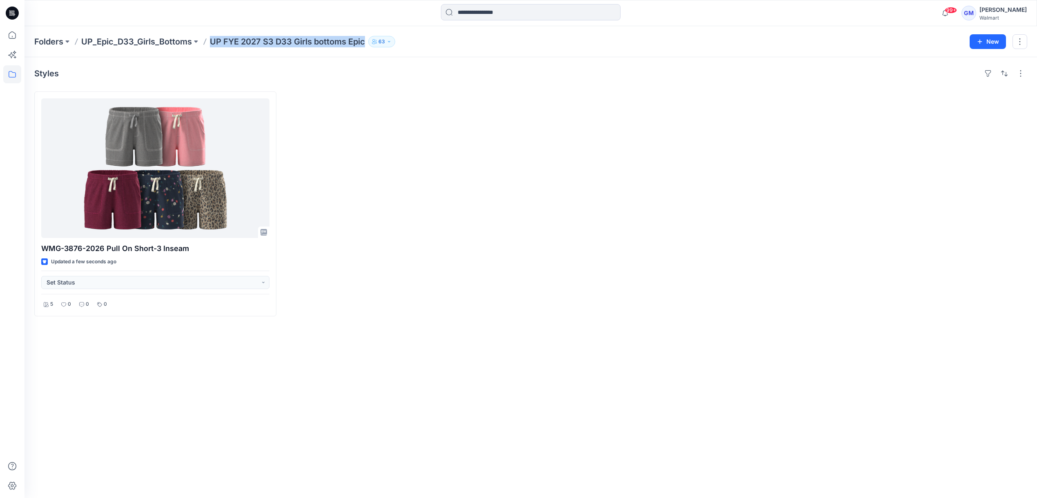
drag, startPoint x: 209, startPoint y: 42, endPoint x: 384, endPoint y: 42, distance: 175.1
click at [384, 42] on div "Folders UP_Epic_D33_Girls_Bottoms UP FYE 2027 S3 D33 Girls bottoms Epic 63" at bounding box center [498, 41] width 929 height 11
copy div "UP FYE 2027 S3 D33 Girls bottoms Epic 63 New"
drag, startPoint x: 242, startPoint y: 42, endPoint x: 229, endPoint y: 44, distance: 12.8
click at [242, 42] on p "UP FYE 2027 S3 D33 Girls bottoms Epic" at bounding box center [287, 41] width 155 height 11
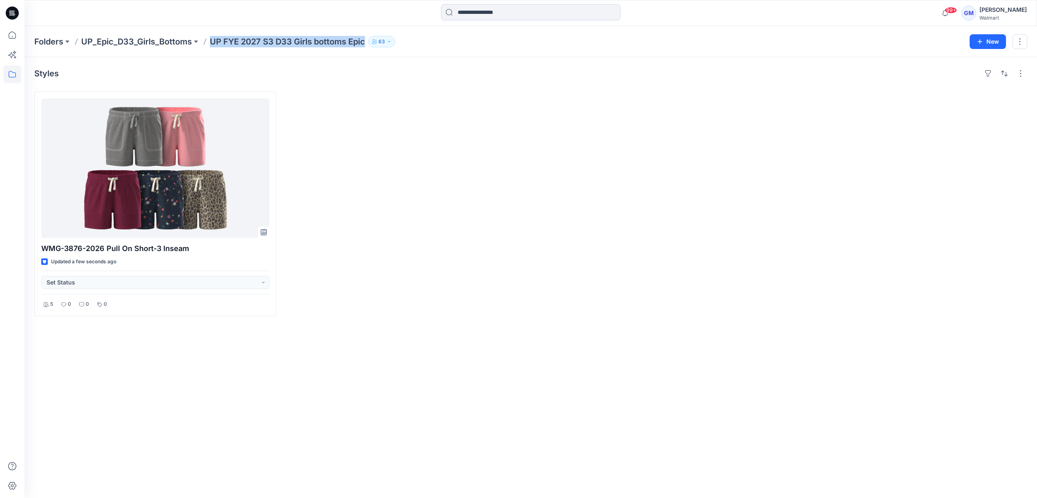
drag, startPoint x: 211, startPoint y: 40, endPoint x: 366, endPoint y: 42, distance: 154.3
click at [365, 42] on p "UP FYE 2027 S3 D33 Girls bottoms Epic" at bounding box center [287, 41] width 155 height 11
copy p "UP FYE 2027 S3 D33 Girls bottoms Epic"
click at [393, 258] on div at bounding box center [406, 203] width 242 height 225
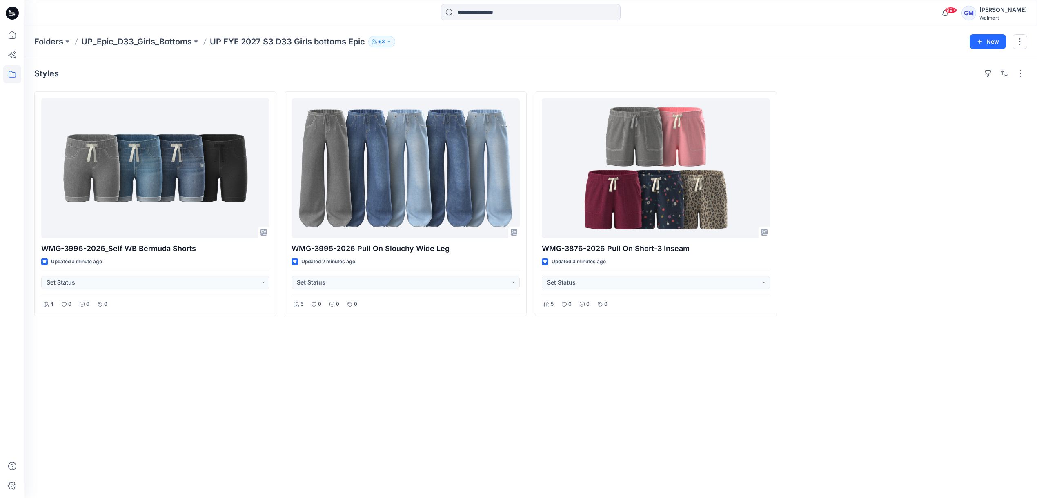
click at [296, 393] on div "Styles WMG-3996-2026_Self WB Bermuda Shorts Updated a minute ago Set Status 4 0…" at bounding box center [530, 277] width 1012 height 441
click at [439, 75] on div "Styles" at bounding box center [530, 73] width 993 height 13
click at [458, 398] on div "Styles WMG-3996-2026_Self WB Bermuda Shorts Updated 2 minutes ago Set Status 4 …" at bounding box center [530, 277] width 1012 height 441
click at [247, 395] on div "Styles WMG-3996-2026_Self WB Bermuda Shorts Updated 4 minutes ago Set Status 4 …" at bounding box center [530, 277] width 1012 height 441
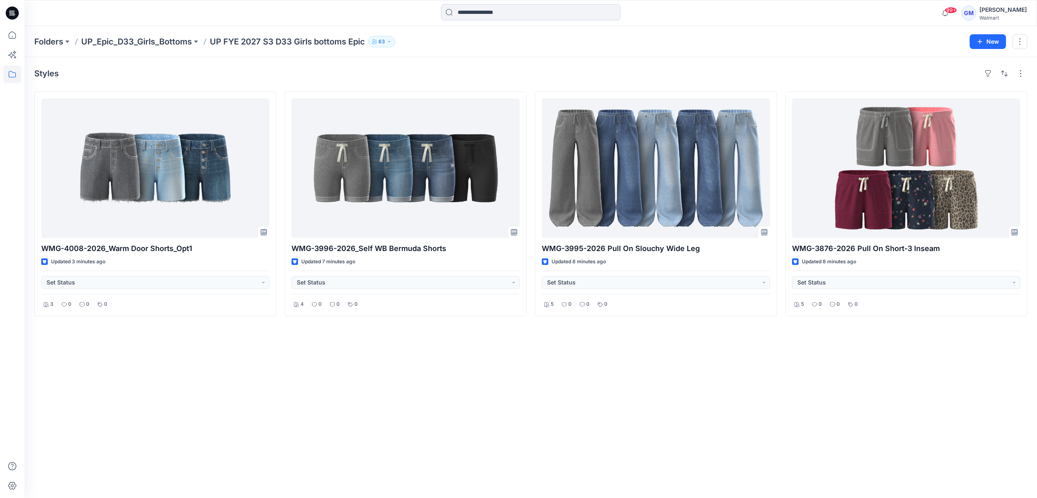
click at [397, 398] on div "Styles WMG-4008-2026_Warm Door Shorts_Opt1 Updated 3 minutes ago Set Status 3 0…" at bounding box center [530, 277] width 1012 height 441
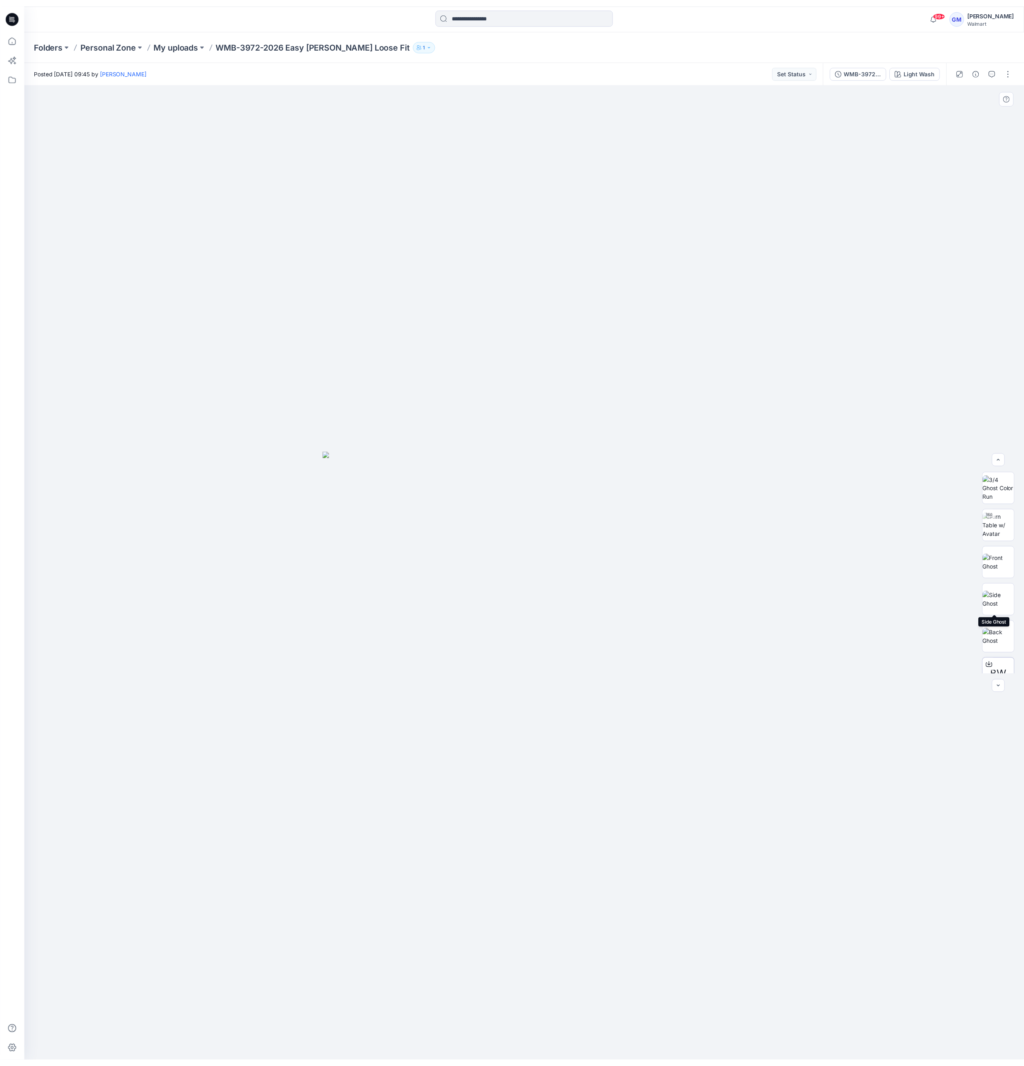
scroll to position [91, 0]
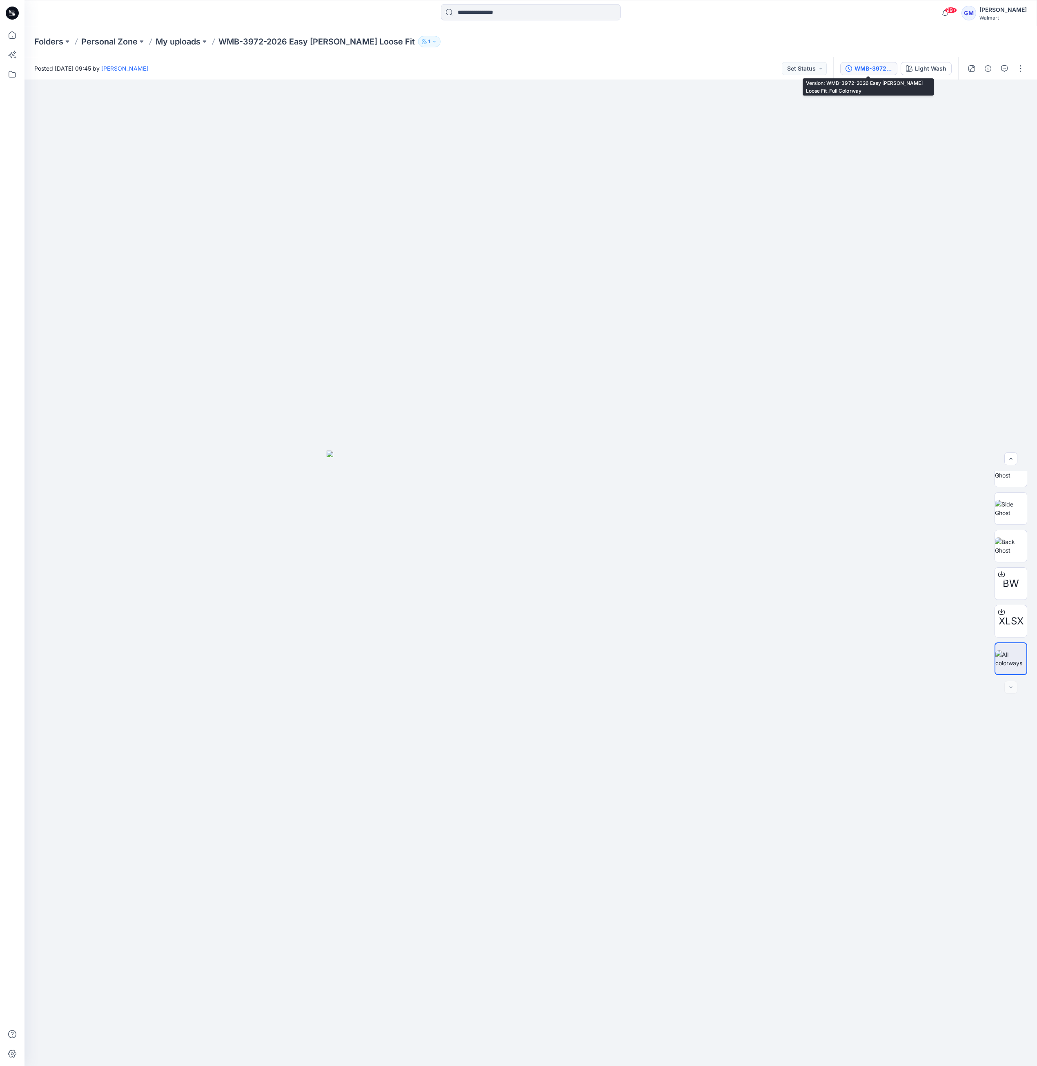
click at [866, 65] on div "WMB-3972-2026 Easy [PERSON_NAME] Loose Fit_Full Colorway" at bounding box center [873, 68] width 38 height 9
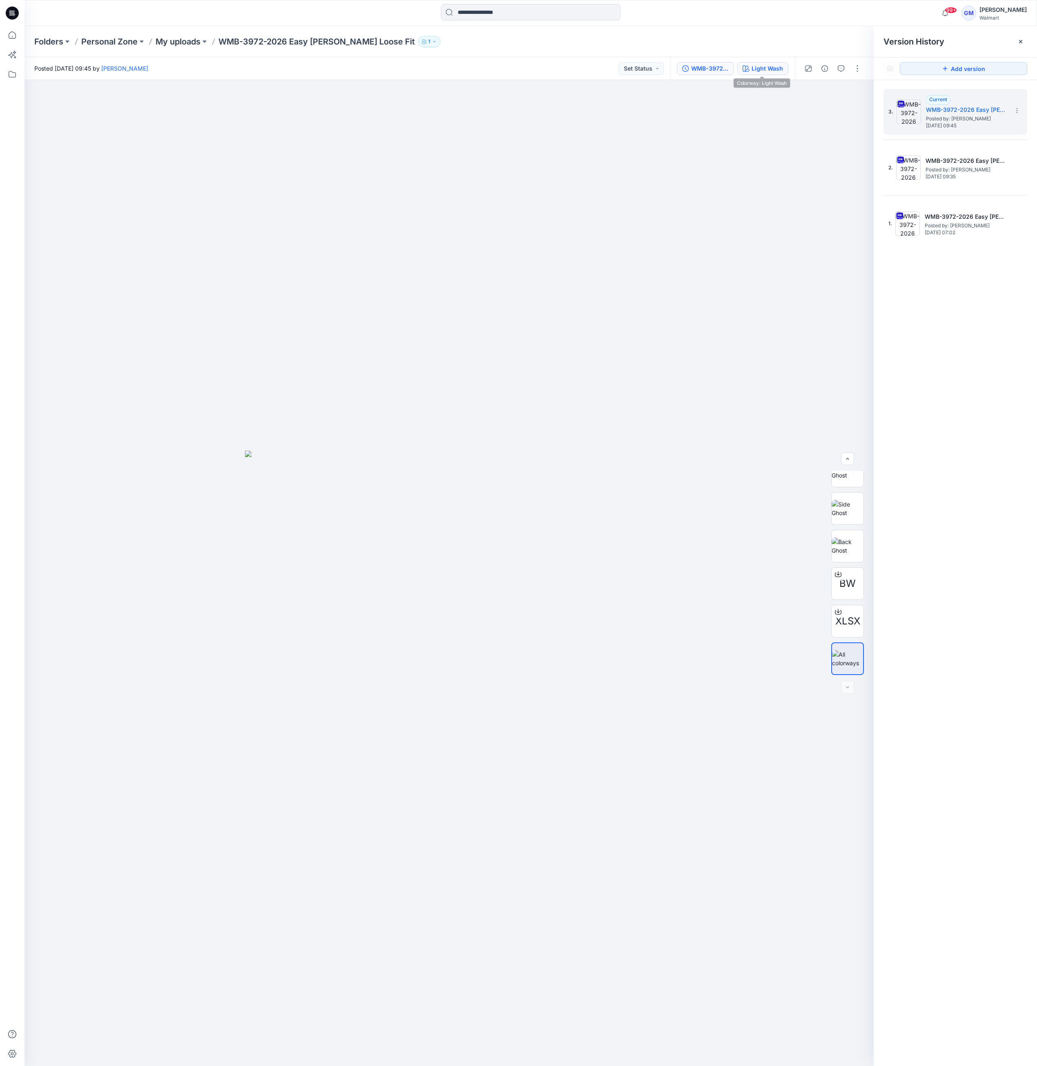
click at [770, 70] on div "Light Wash" at bounding box center [767, 68] width 31 height 9
click at [716, 71] on div "WMB-3972-2026 Easy [PERSON_NAME] Loose Fit_Full Colorway" at bounding box center [710, 68] width 38 height 9
click at [1016, 223] on icon at bounding box center [1017, 222] width 7 height 7
click at [965, 309] on span "Delete Version" at bounding box center [960, 308] width 38 height 10
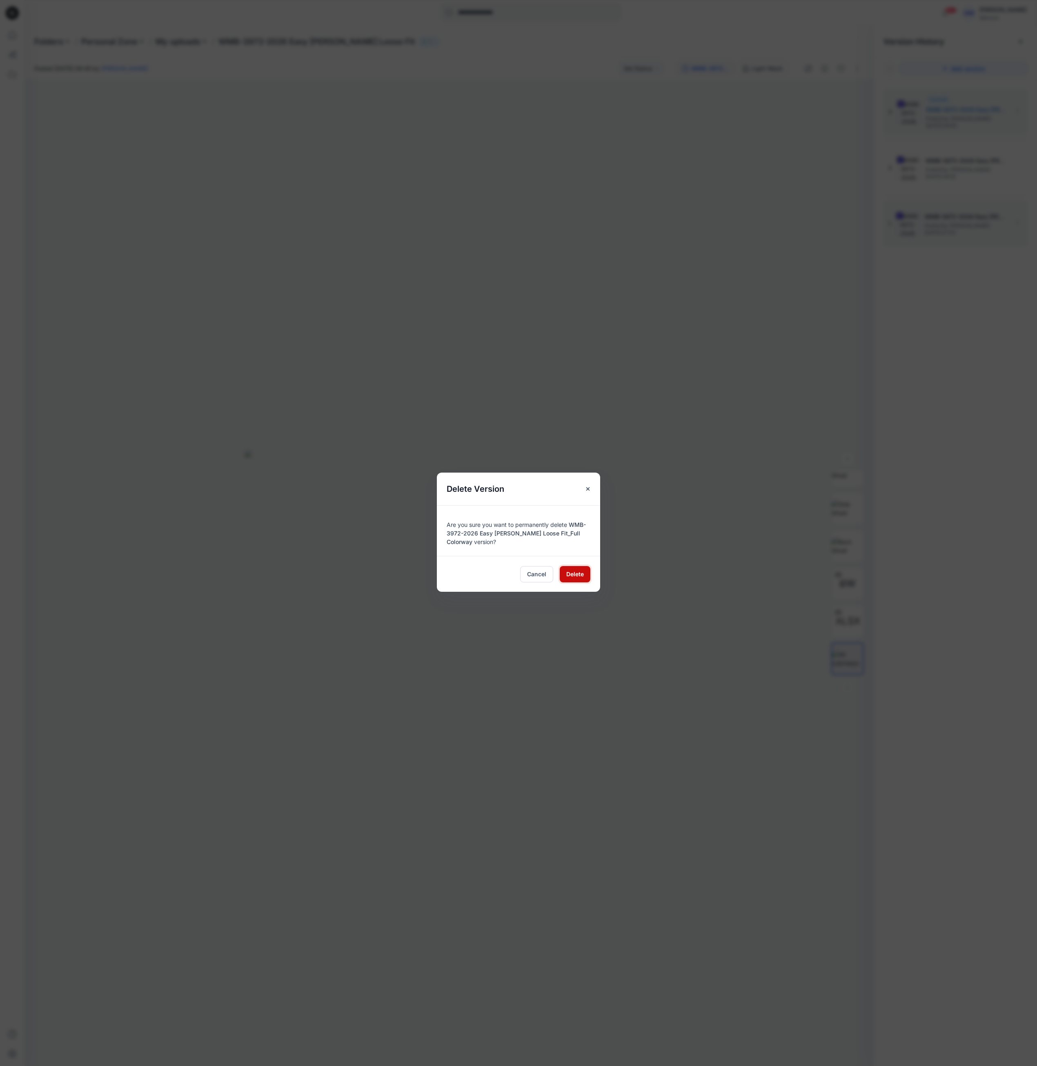
click at [575, 576] on span "Delete" at bounding box center [575, 574] width 18 height 9
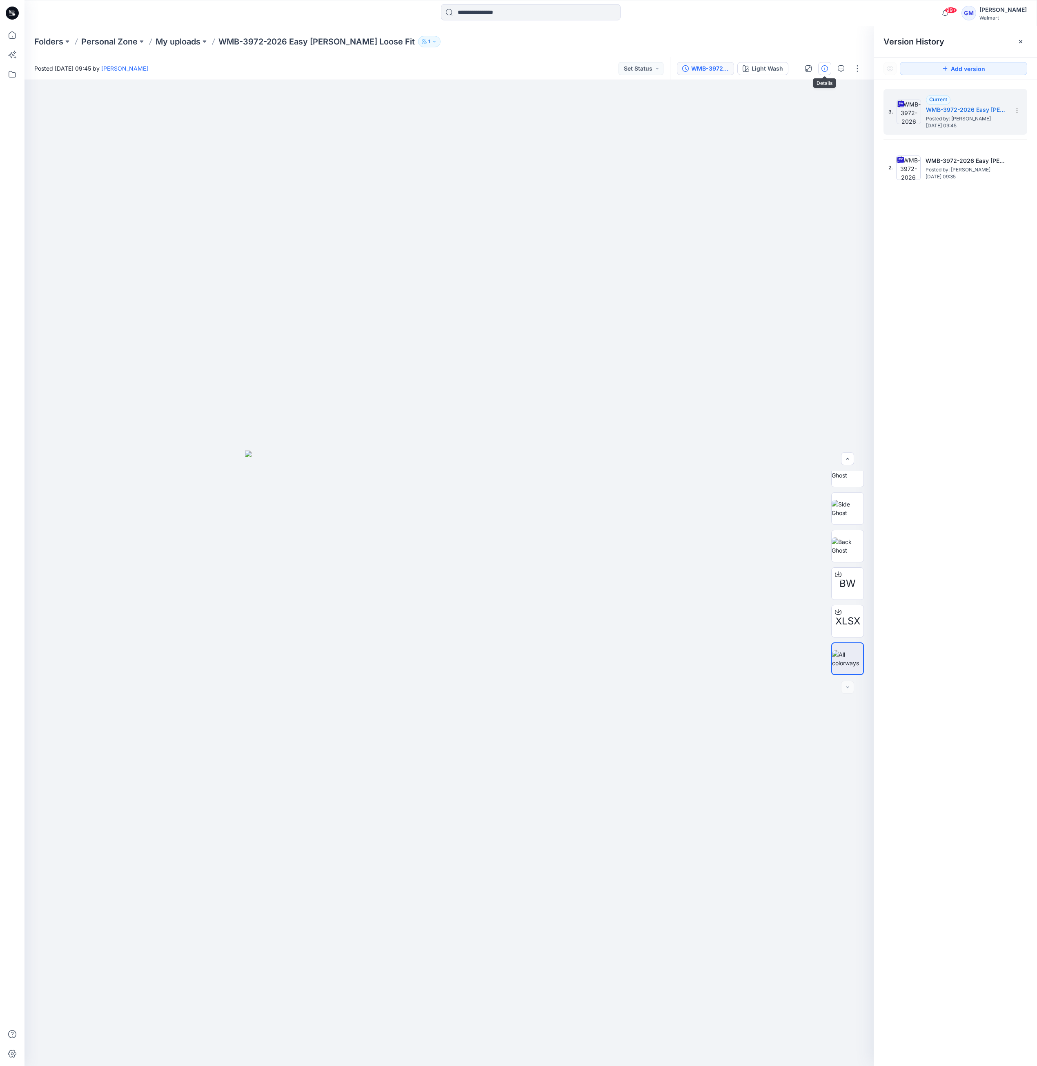
click at [823, 61] on div at bounding box center [833, 68] width 76 height 23
click at [189, 34] on div "Folders Personal Zone My uploads WMB-3972-2026 Easy Carpenter Loose Fit 1" at bounding box center [530, 41] width 1012 height 31
click at [185, 40] on p "My uploads" at bounding box center [178, 41] width 45 height 11
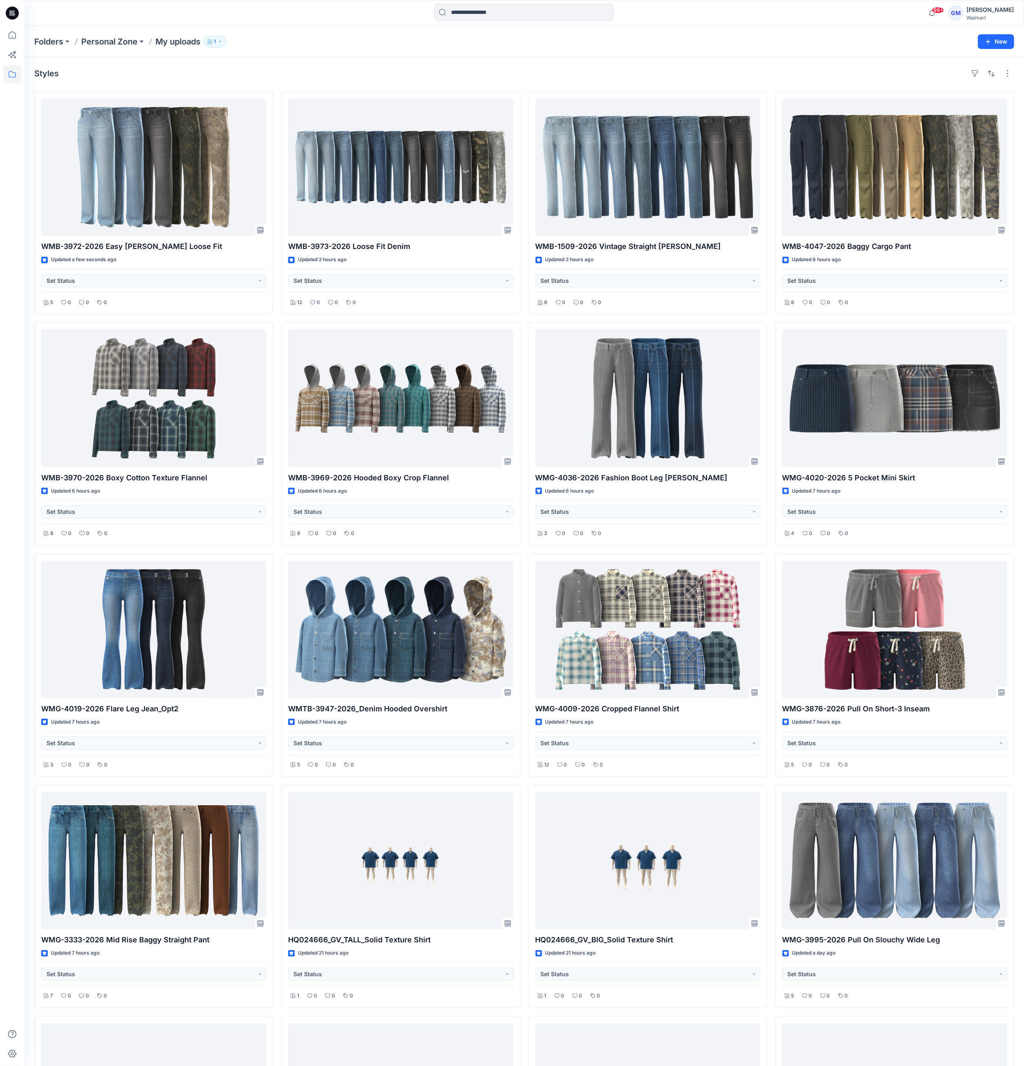
click at [452, 75] on div "Styles" at bounding box center [524, 73] width 980 height 13
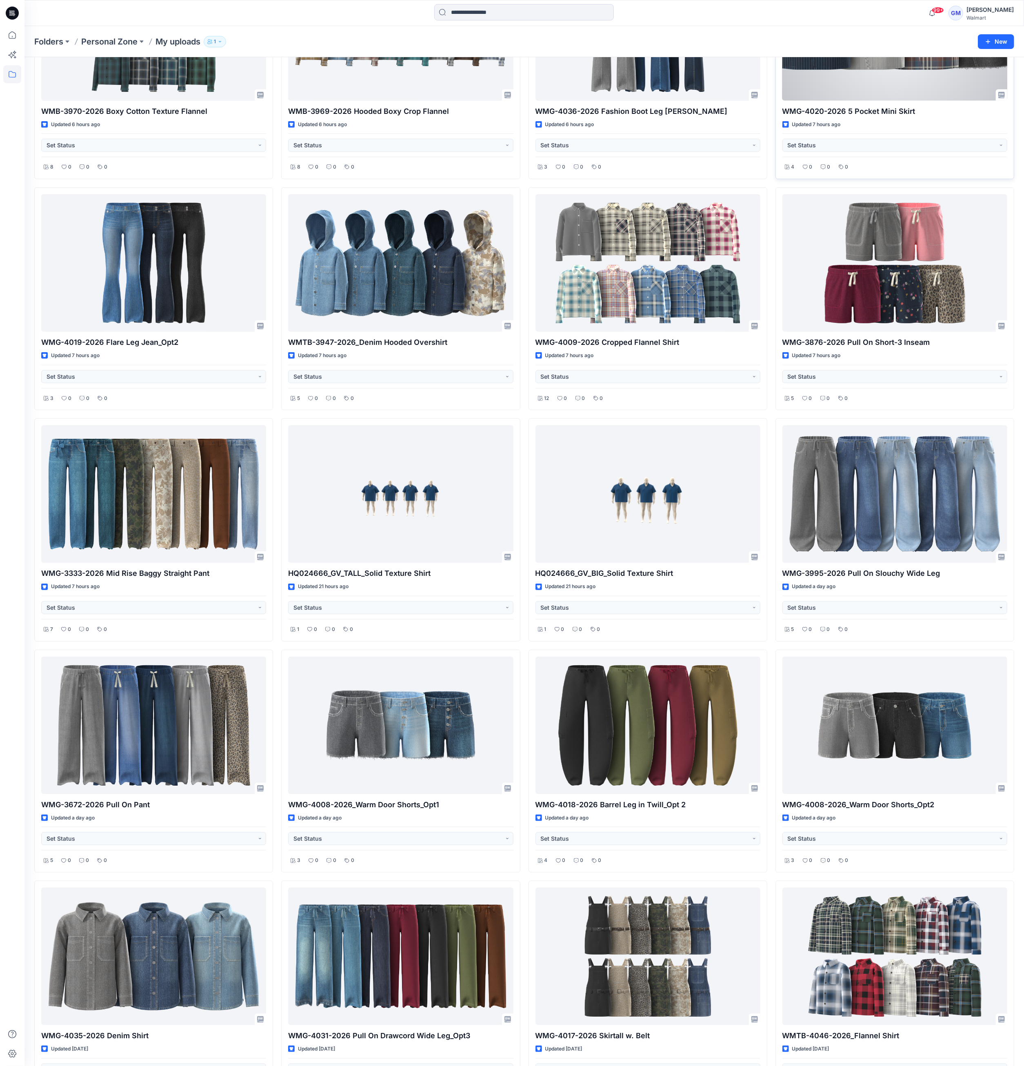
scroll to position [446, 0]
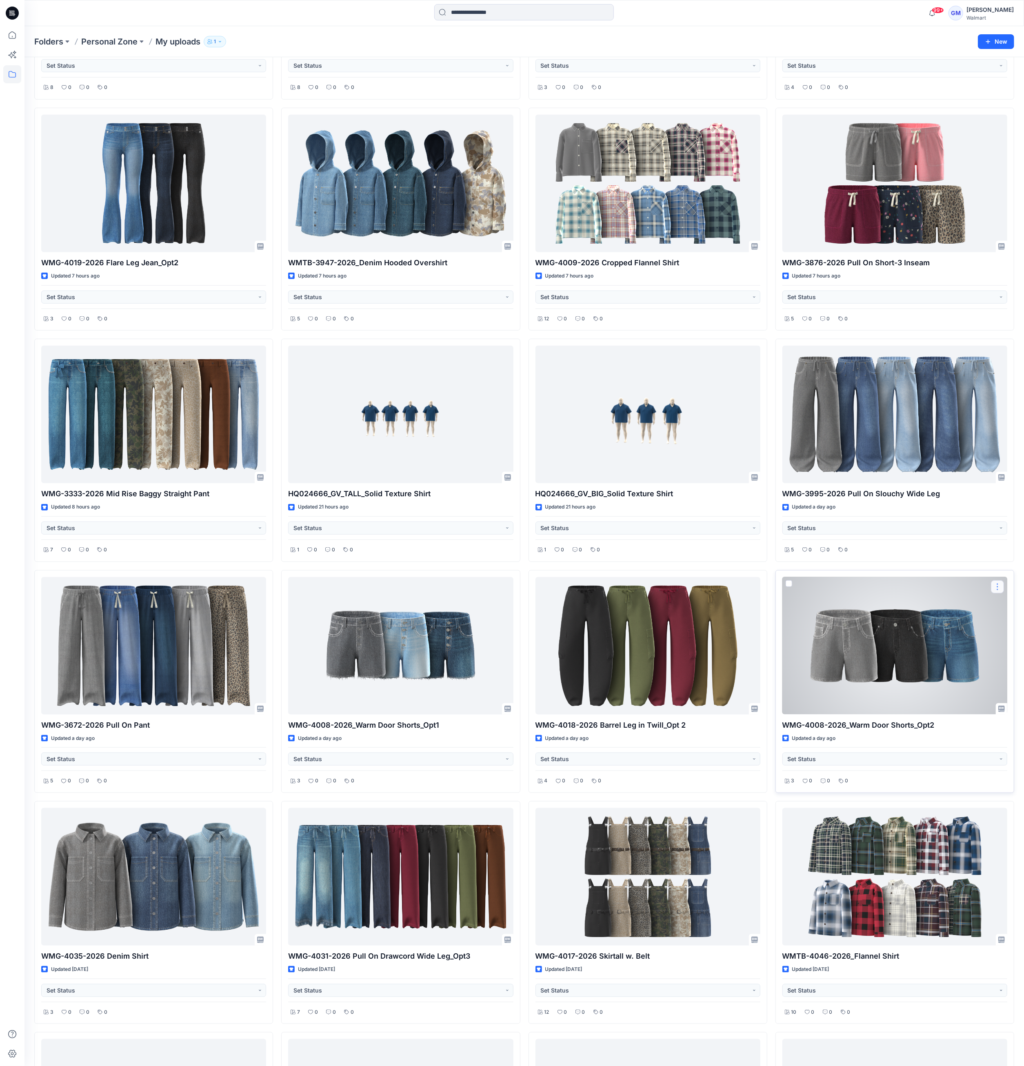
click at [997, 587] on button "button" at bounding box center [997, 587] width 13 height 13
click at [964, 636] on p "Duplicate to..." at bounding box center [947, 636] width 37 height 9
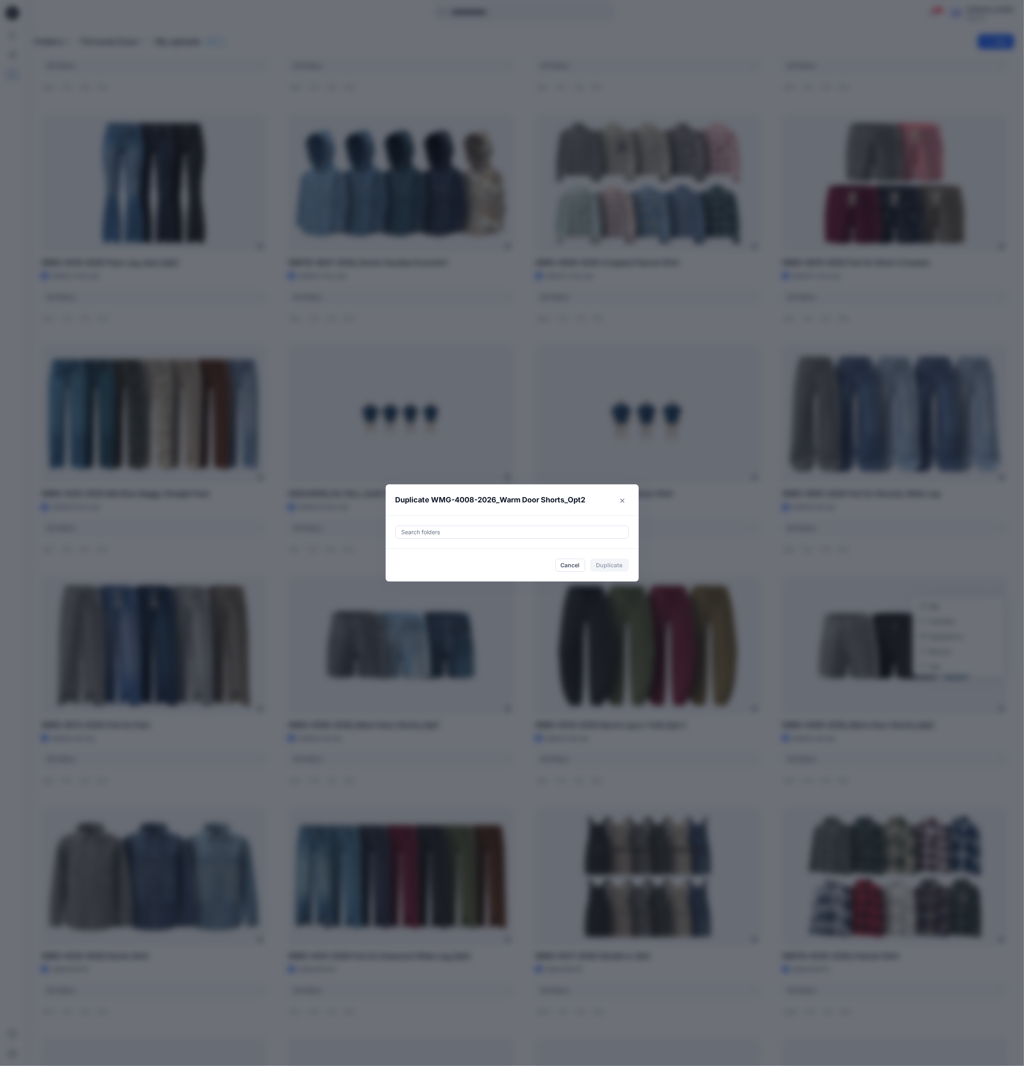
click at [558, 535] on div at bounding box center [512, 532] width 223 height 10
paste input "**********"
click at [518, 558] on div "Folders UP_Epic_D33_Girls_Bottoms" at bounding box center [465, 562] width 121 height 9
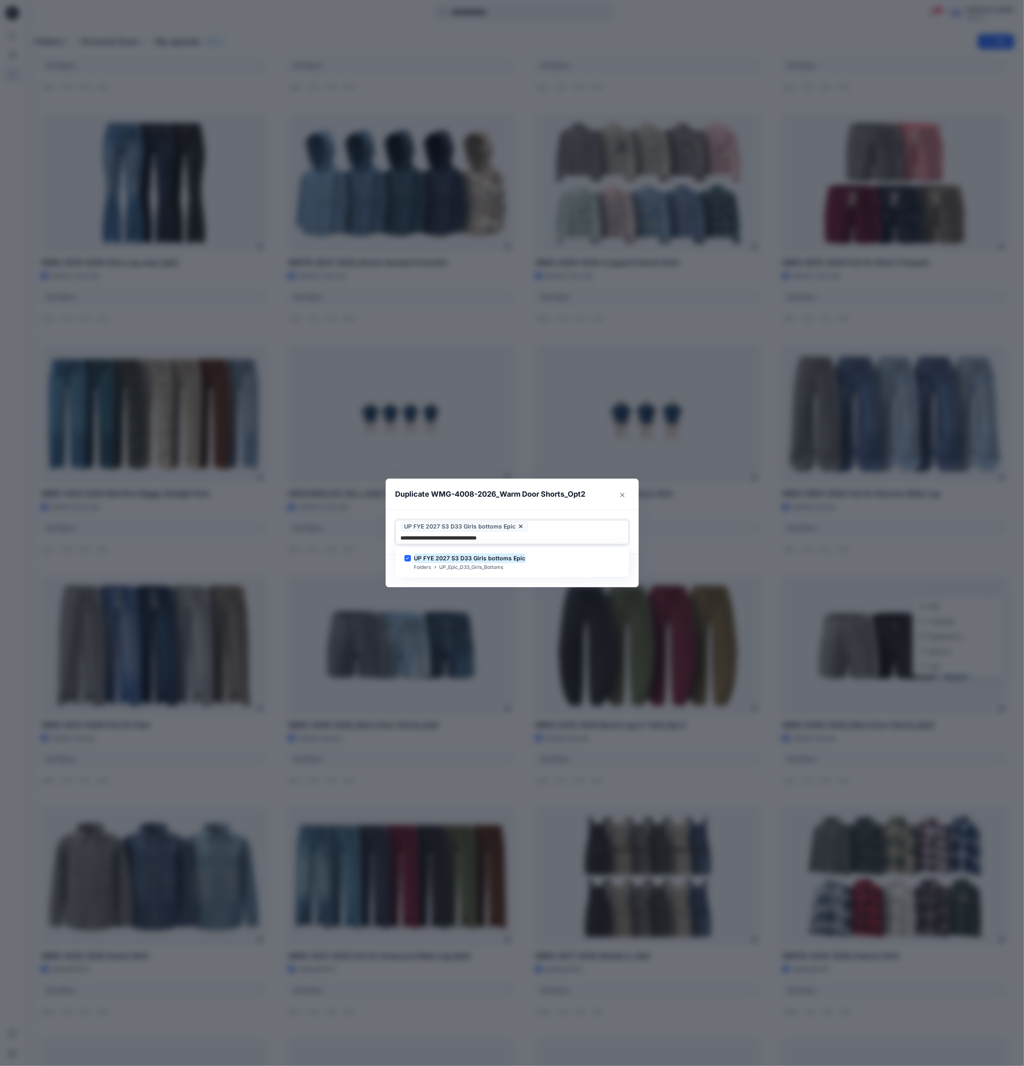
click at [527, 577] on div "UP FYE 2027 S3 D33 Girls bottoms Epic Folders UP_Epic_D33_Girls_Bottoms" at bounding box center [513, 563] width 234 height 30
type input "**********"
click at [618, 583] on div "Duplicate WMG-4008-2026_Warm Door Shorts_Opt2 Use Up and Down to choose options…" at bounding box center [512, 533] width 1024 height 1066
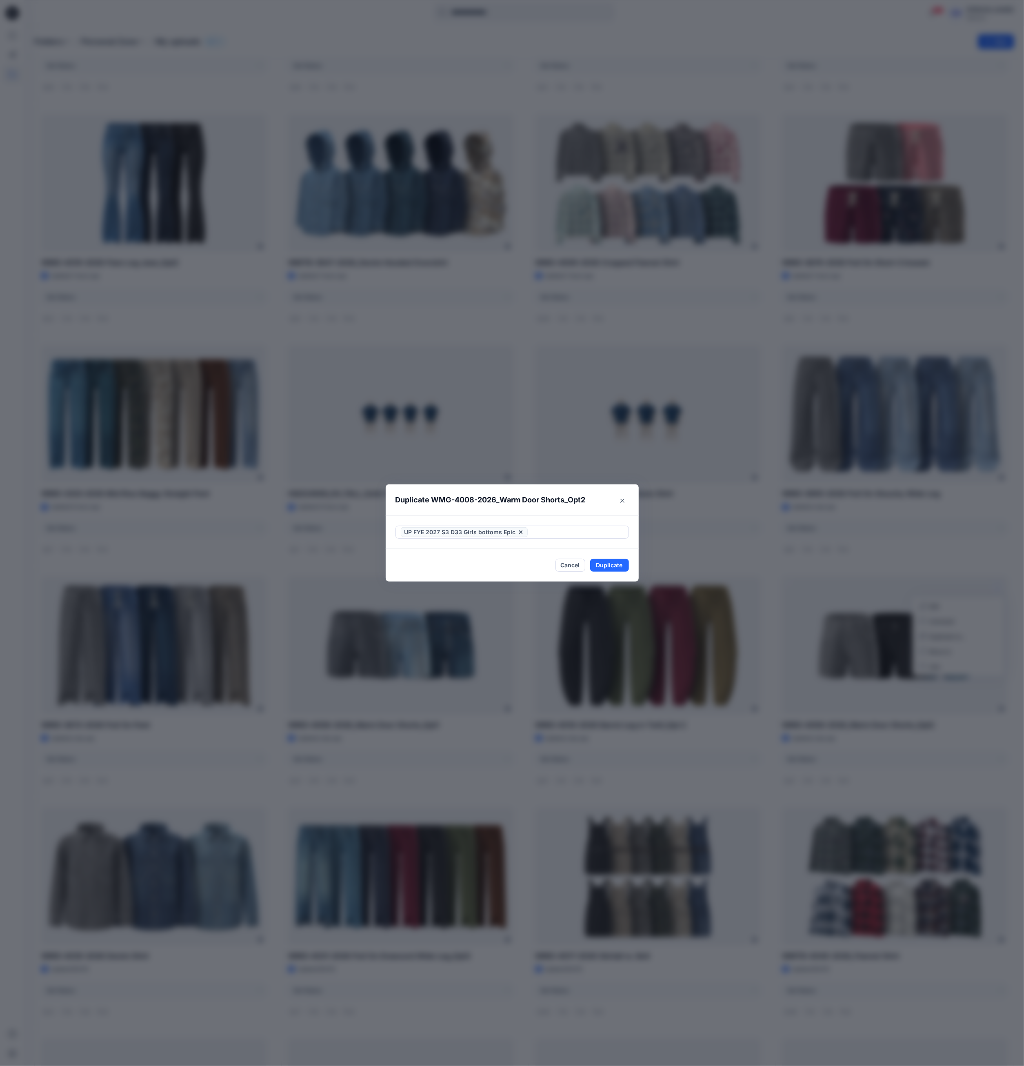
click at [616, 573] on footer "Cancel Duplicate" at bounding box center [512, 565] width 253 height 33
click at [616, 566] on button "Duplicate" at bounding box center [609, 565] width 39 height 13
click at [616, 566] on button "Close" at bounding box center [616, 565] width 27 height 13
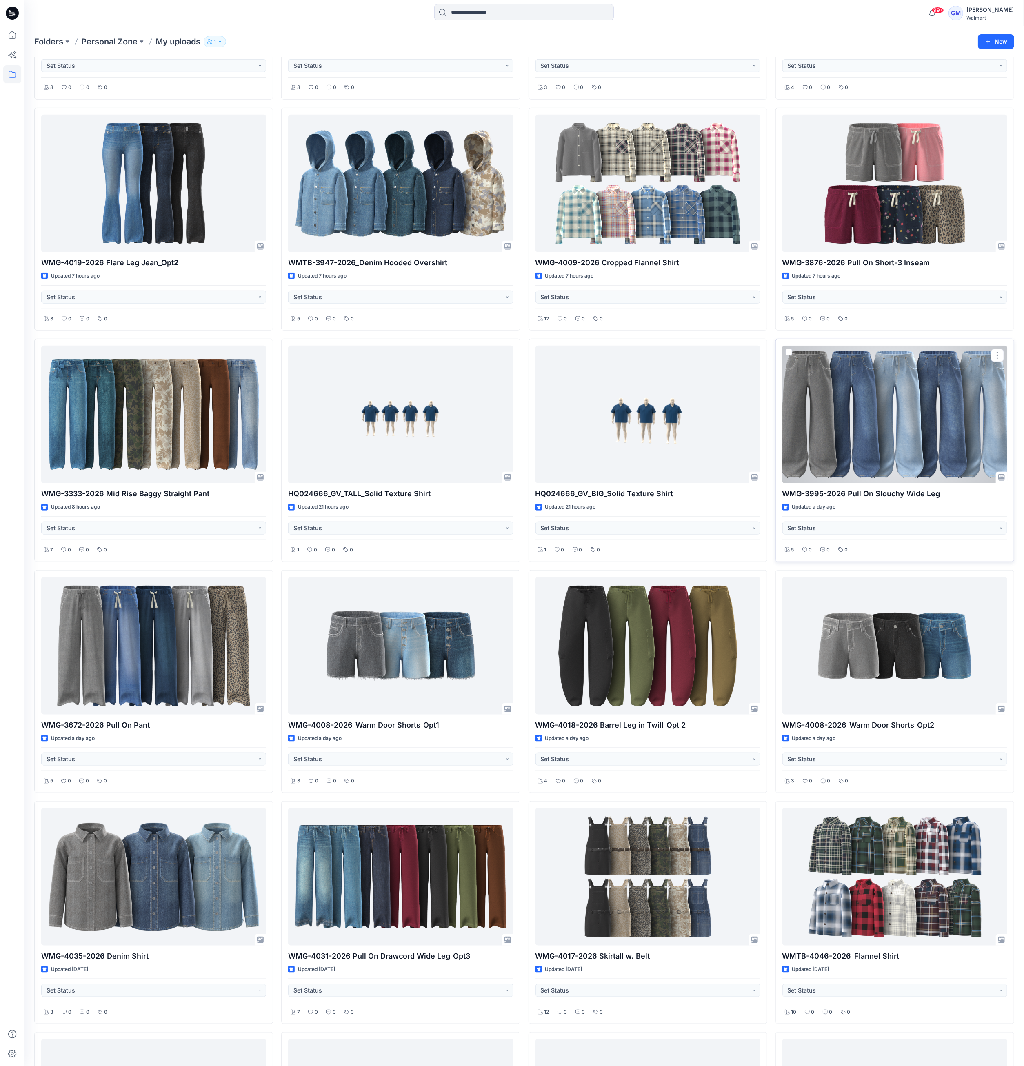
scroll to position [120, 0]
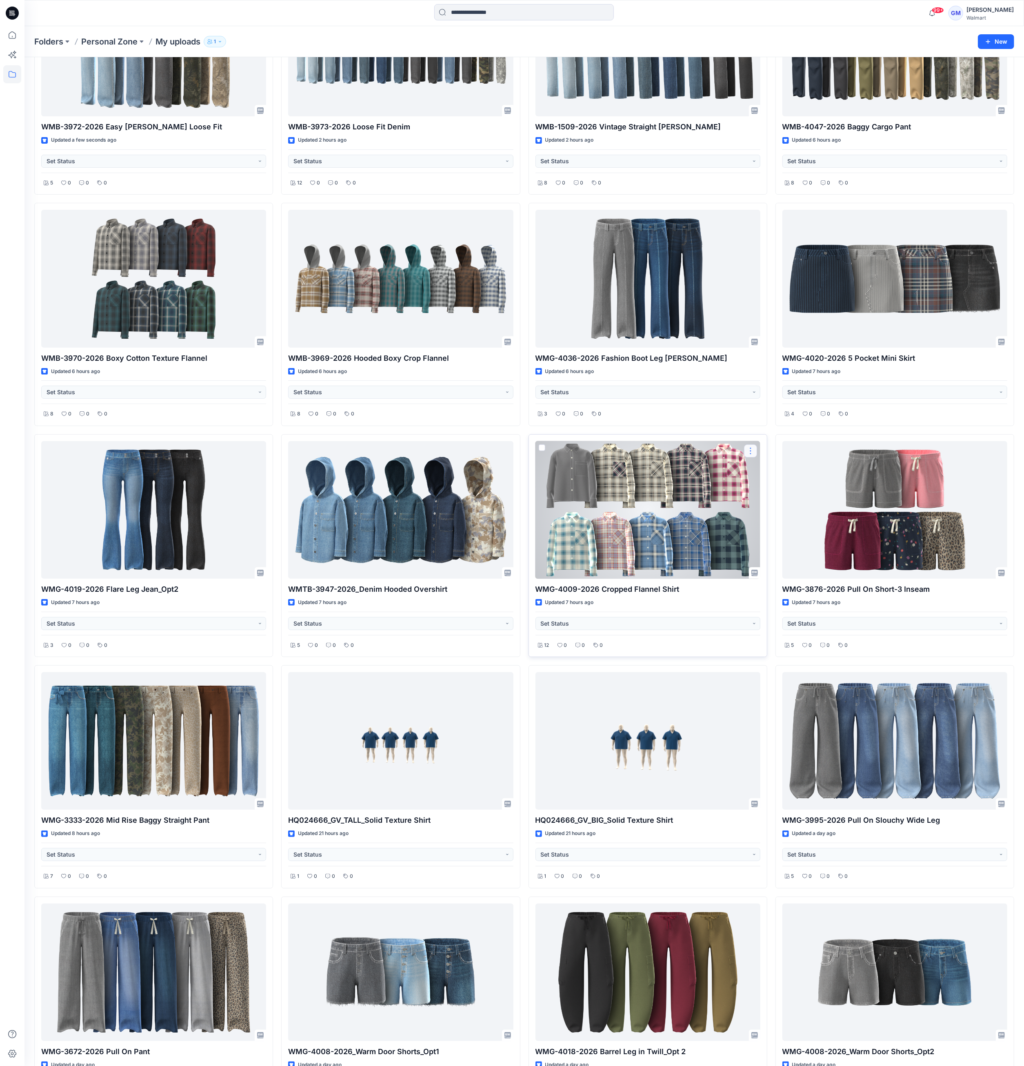
click at [747, 452] on button "button" at bounding box center [750, 451] width 13 height 13
click at [779, 504] on p "Duplicate to..." at bounding box center [779, 500] width 37 height 9
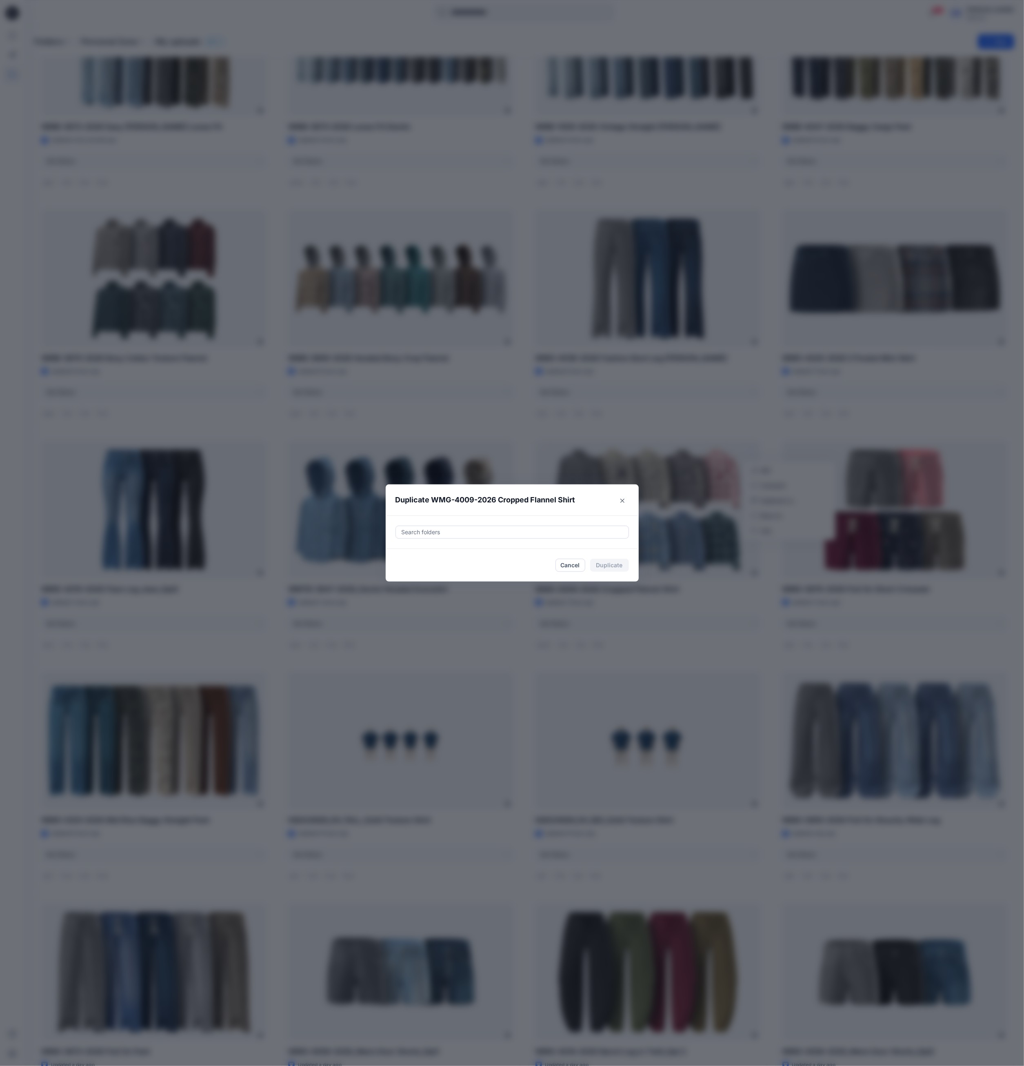
click at [554, 537] on div at bounding box center [512, 532] width 223 height 10
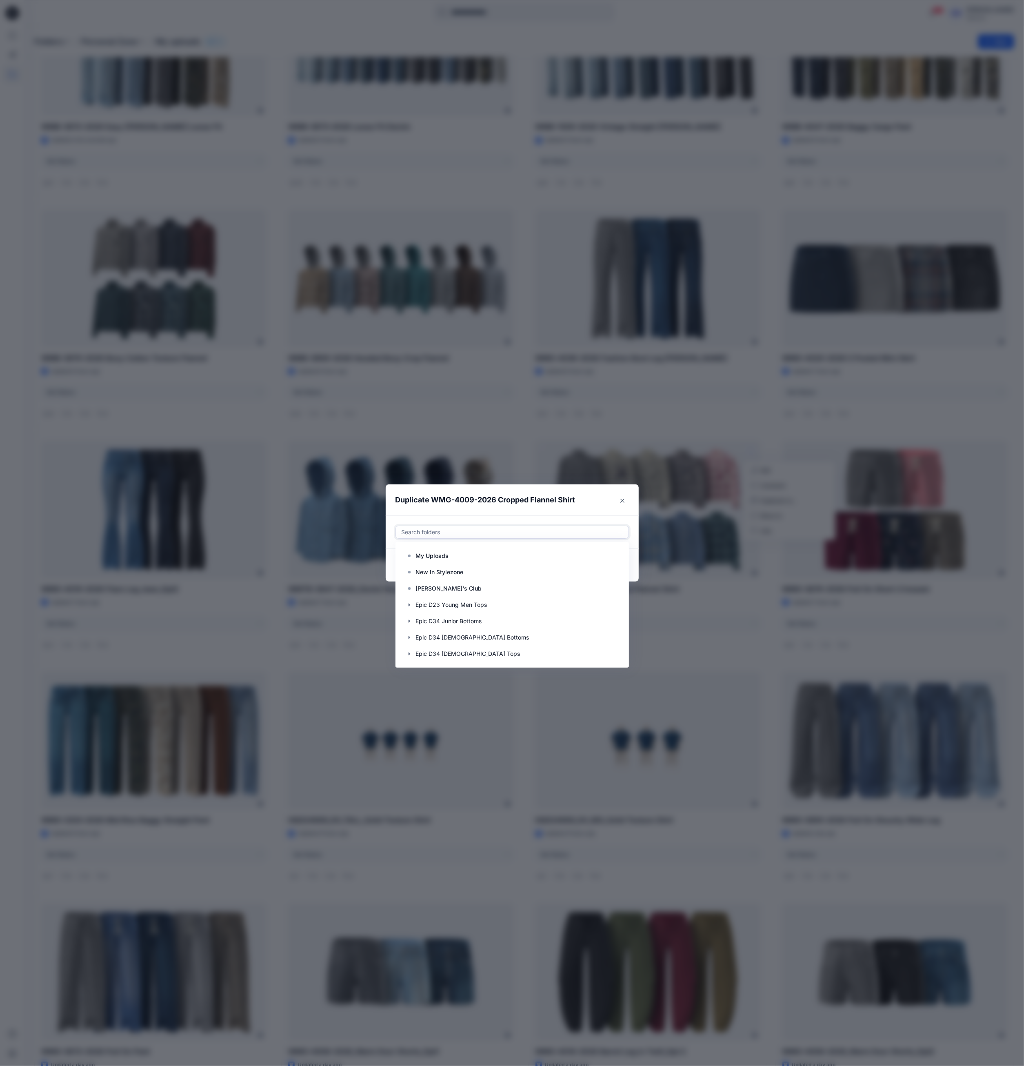
paste input "**********"
type input "**********"
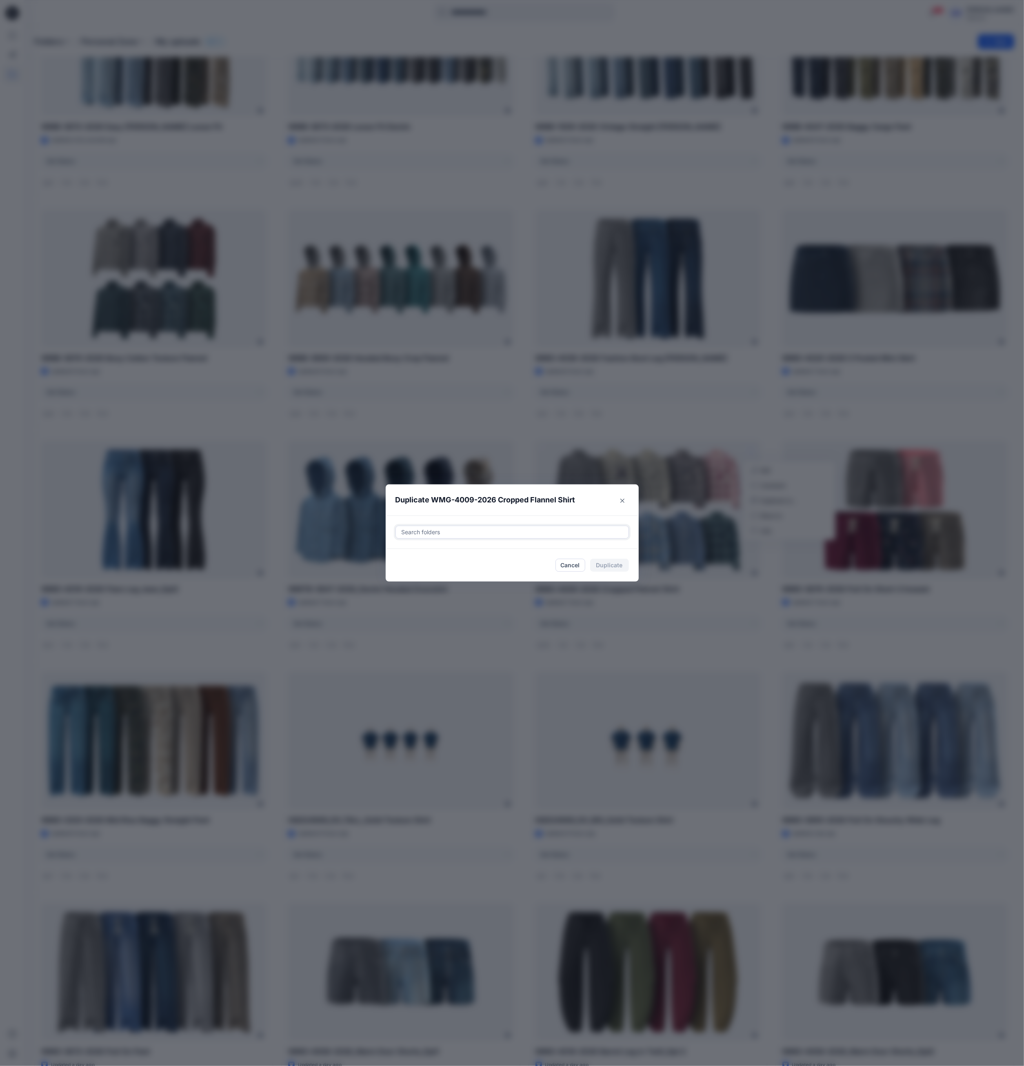
drag, startPoint x: 530, startPoint y: 532, endPoint x: 474, endPoint y: 521, distance: 56.8
click at [353, 526] on div "Duplicate WMG-4009-2026 Cropped Flannel Shirt Search folders Cancel Duplicate" at bounding box center [512, 533] width 1024 height 1066
click at [570, 563] on button "Cancel" at bounding box center [571, 565] width 30 height 13
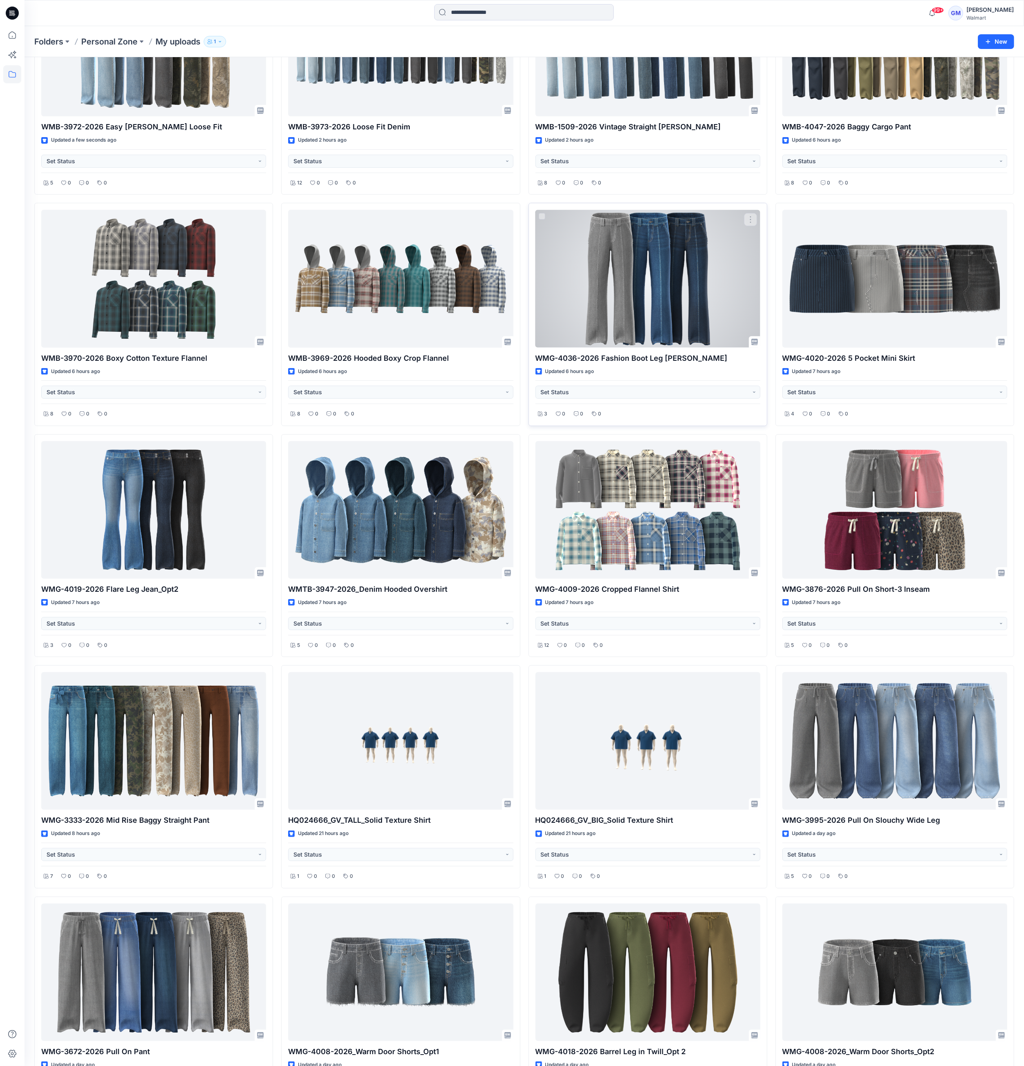
click at [727, 422] on div "WMG-4036-2026 Fashion Boot Leg Jean Updated 6 hours ago Set Status 3 0 0 0" at bounding box center [648, 314] width 239 height 223
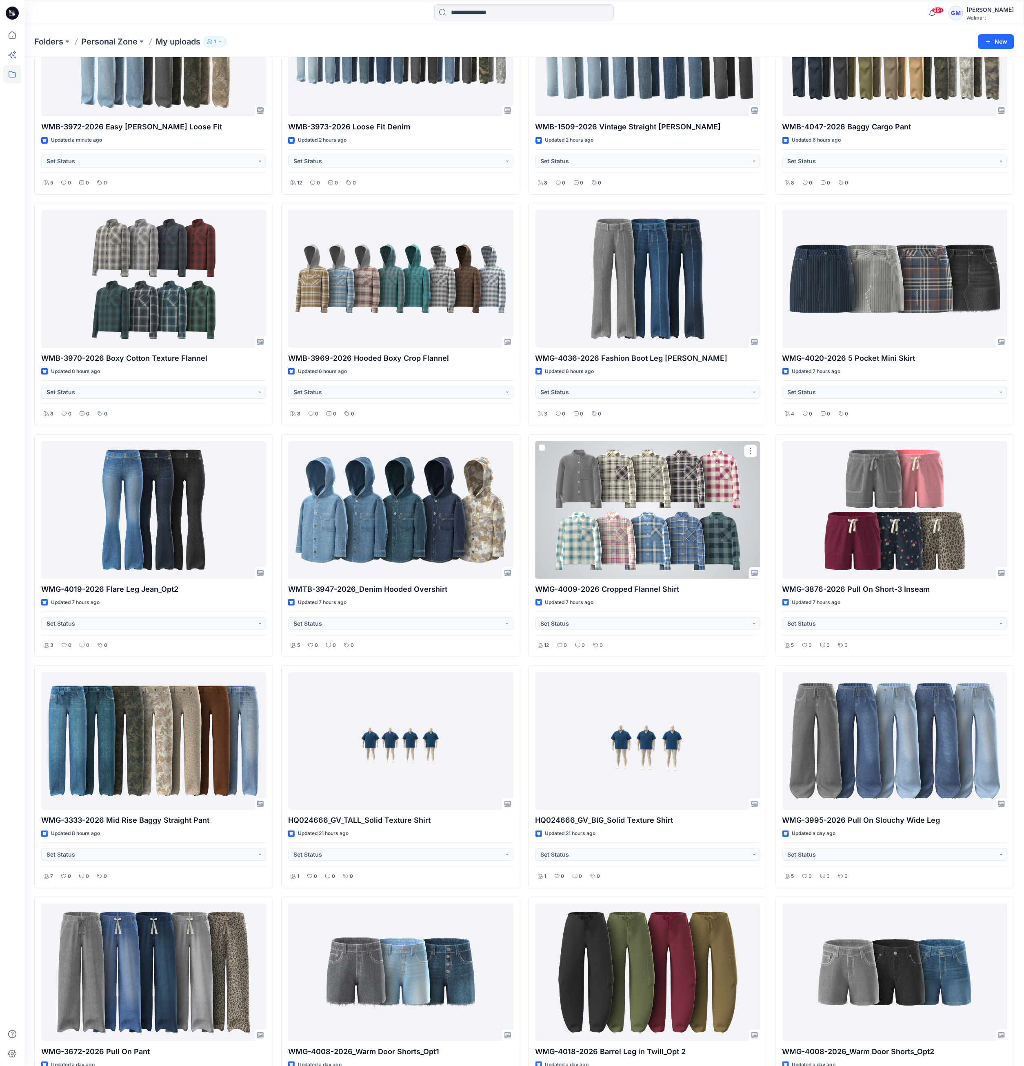
drag, startPoint x: 695, startPoint y: 489, endPoint x: 766, endPoint y: 427, distance: 94.6
click at [695, 489] on div at bounding box center [648, 510] width 225 height 138
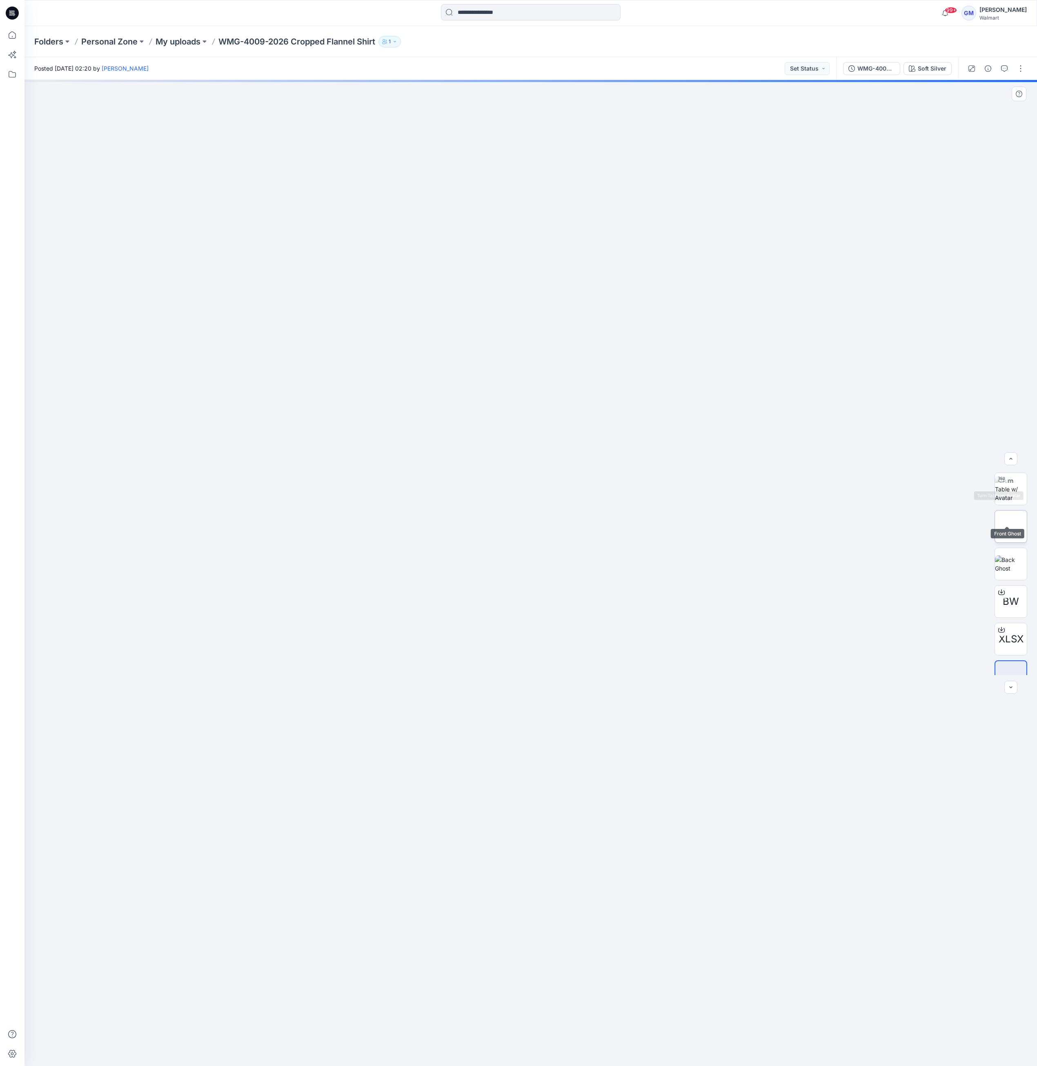
scroll to position [54, 0]
click at [992, 70] on button "button" at bounding box center [987, 68] width 13 height 13
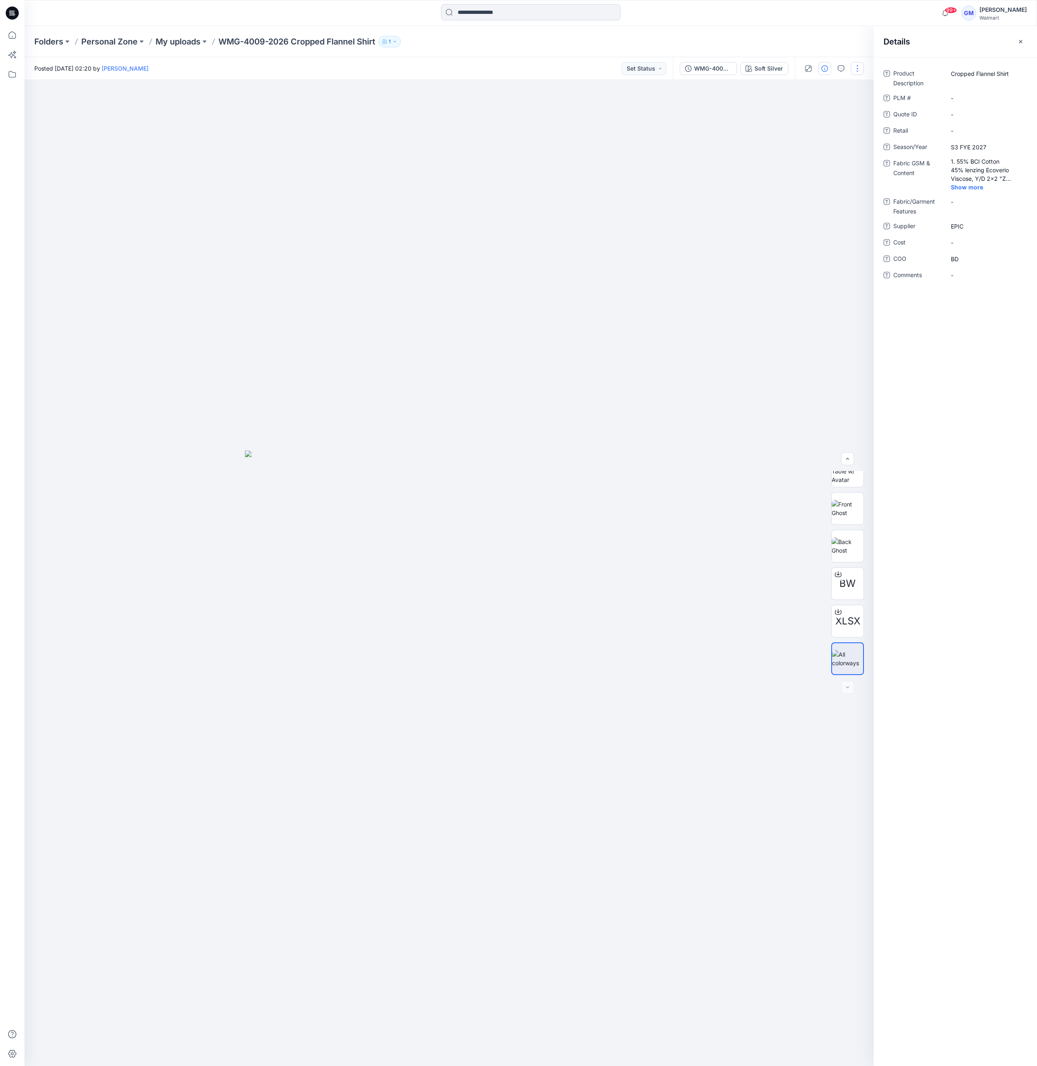
click at [861, 68] on button "button" at bounding box center [857, 68] width 13 height 13
click at [802, 109] on p "Edit" at bounding box center [805, 110] width 10 height 9
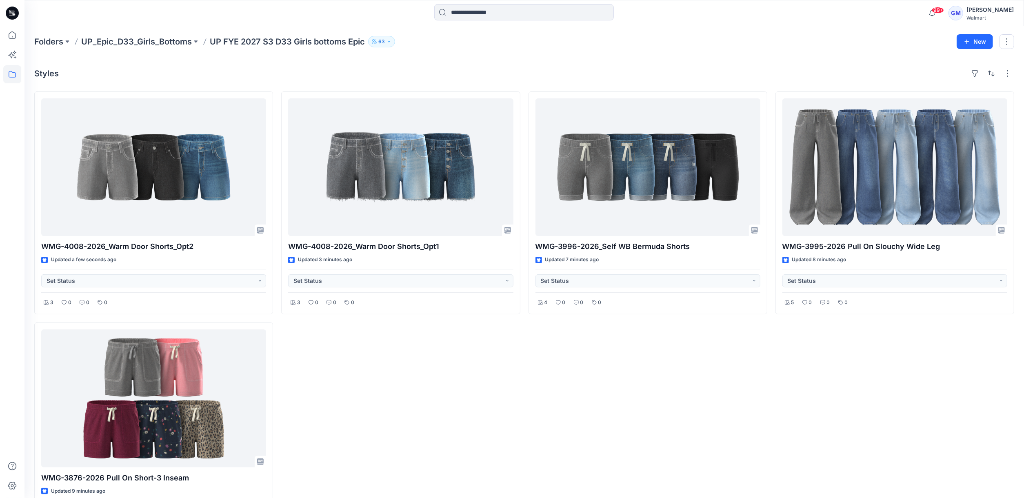
click at [530, 366] on div "WMG-3996-2026_Self WB Bermuda Shorts Updated 7 minutes ago Set Status 4 0 0 0" at bounding box center [648, 318] width 239 height 454
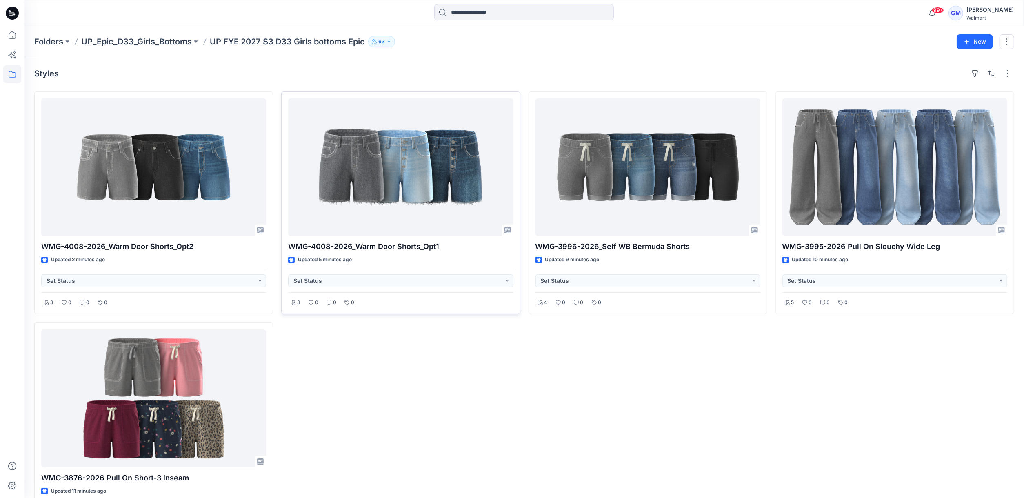
drag, startPoint x: 423, startPoint y: 374, endPoint x: 375, endPoint y: 189, distance: 190.8
click at [425, 374] on div "WMG-4008-2026_Warm Door Shorts_Opt1 Updated 5 minutes ago Set Status 3 0 0 0" at bounding box center [400, 318] width 239 height 454
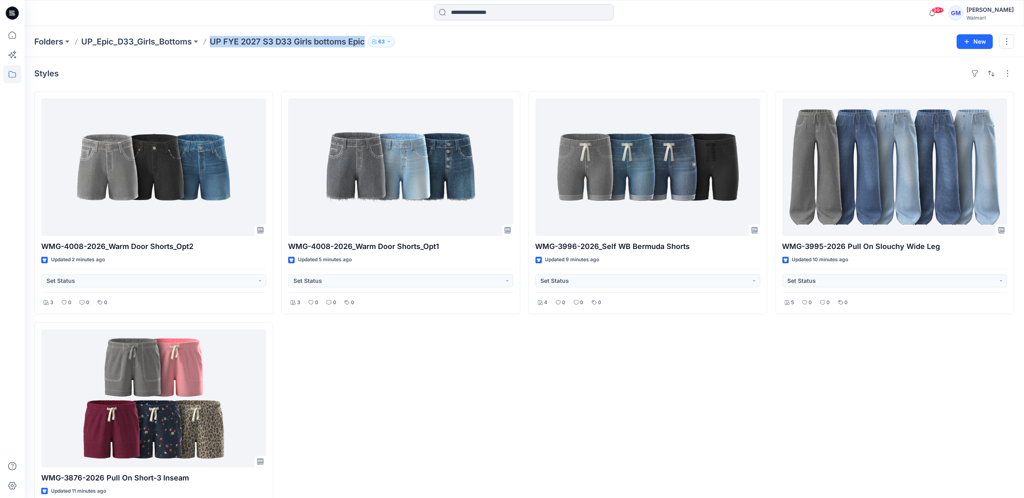
drag, startPoint x: 208, startPoint y: 40, endPoint x: 369, endPoint y: 40, distance: 161.7
click at [369, 40] on div "Folders UP_Epic_D33_Girls_Bottoms UP FYE 2027 S3 D33 Girls bottoms Epic 63" at bounding box center [492, 41] width 917 height 11
copy div "UP FYE 2027 S3 D33 Girls bottoms Epic 63 New"
click at [439, 422] on div "WMG-4008-2026_Warm Door Shorts_Opt1 Updated 5 minutes ago Set Status 3 0 0 0" at bounding box center [400, 318] width 239 height 454
click at [44, 42] on p "Folders" at bounding box center [48, 41] width 29 height 11
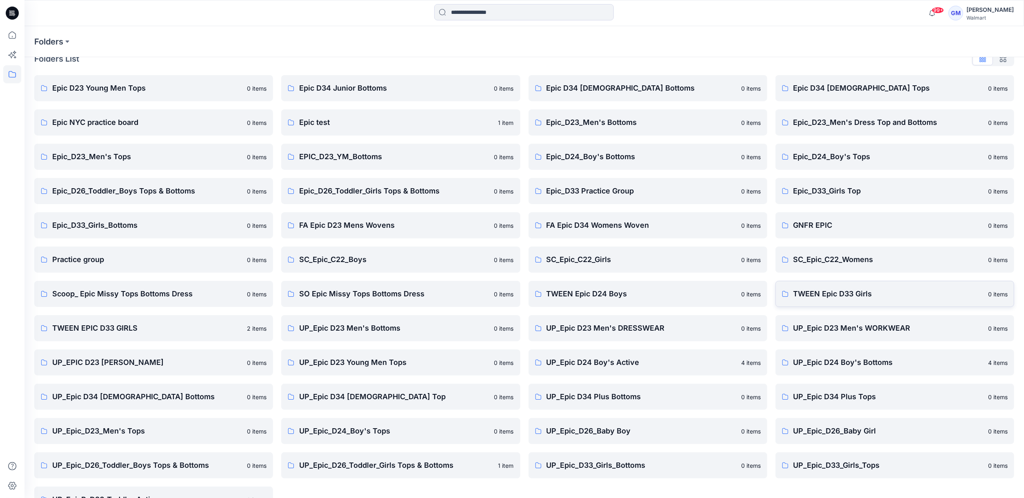
scroll to position [39, 0]
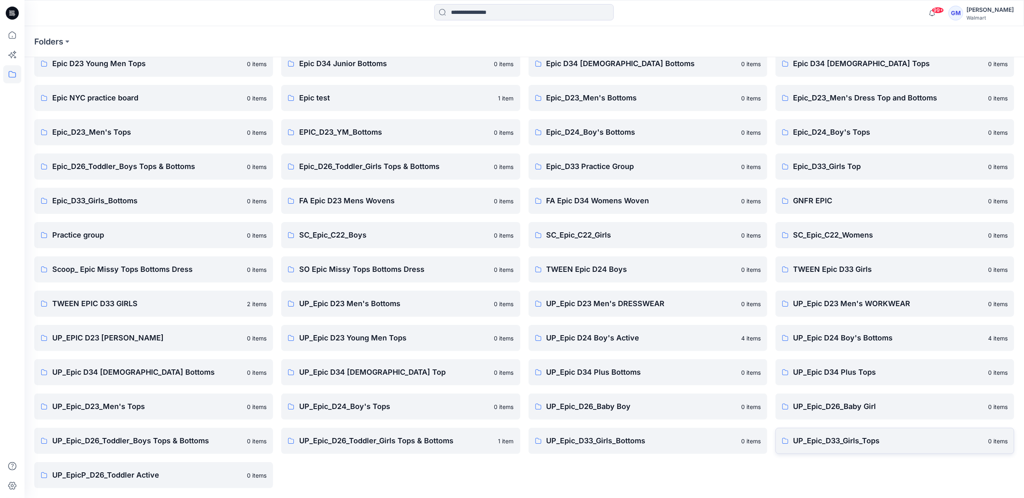
click at [844, 439] on p "UP_Epic_D33_Girls_Tops" at bounding box center [889, 440] width 190 height 11
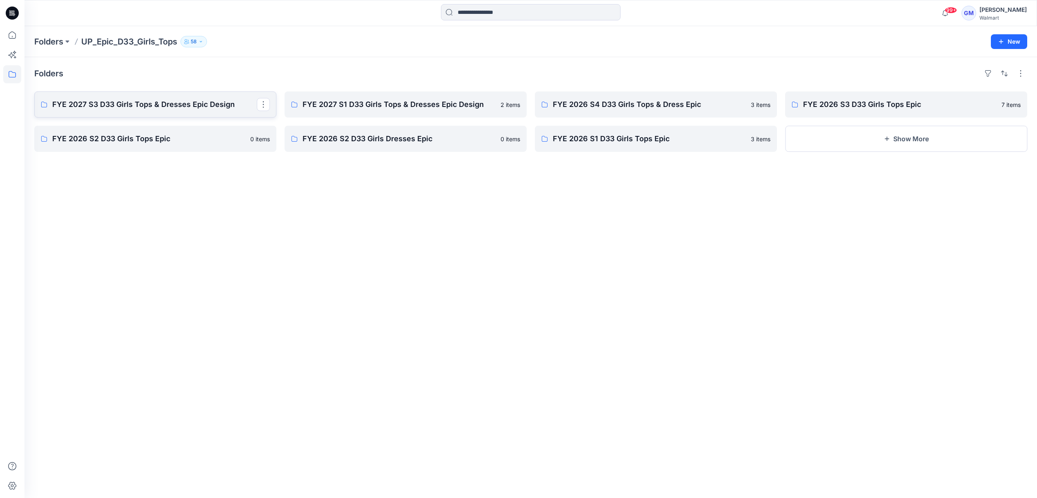
click at [155, 102] on p "FYE 2027 S3 D33 Girls Tops & Dresses Epic Design" at bounding box center [154, 104] width 205 height 11
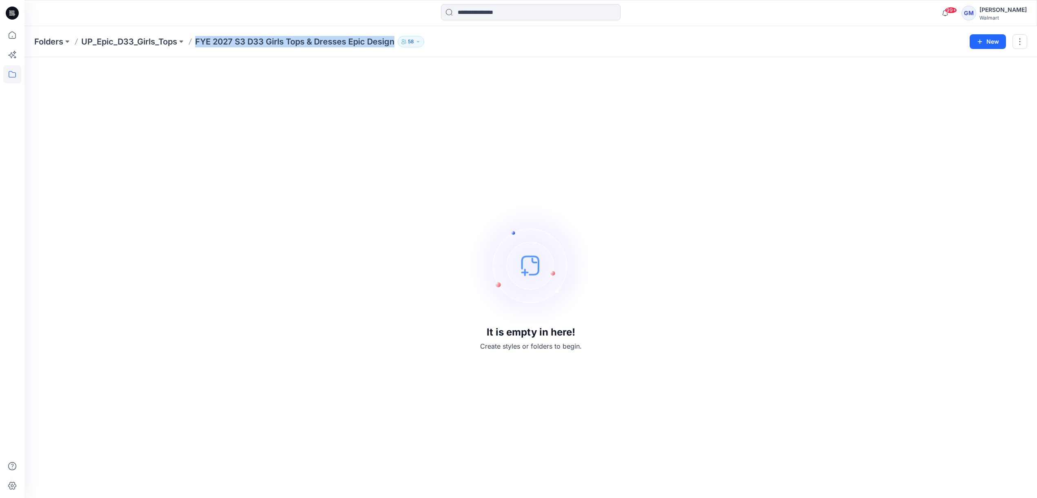
drag, startPoint x: 196, startPoint y: 42, endPoint x: 398, endPoint y: 42, distance: 202.1
click at [398, 42] on div "Folders UP_Epic_D33_Girls_Tops FYE 2027 S3 D33 Girls Tops & Dresses Epic Design…" at bounding box center [498, 41] width 929 height 11
copy p "FYE 2027 S3 D33 Girls Tops & Dresses Epic Design"
click at [154, 44] on p "UP_Epic_D33_Girls_Tops" at bounding box center [129, 41] width 96 height 11
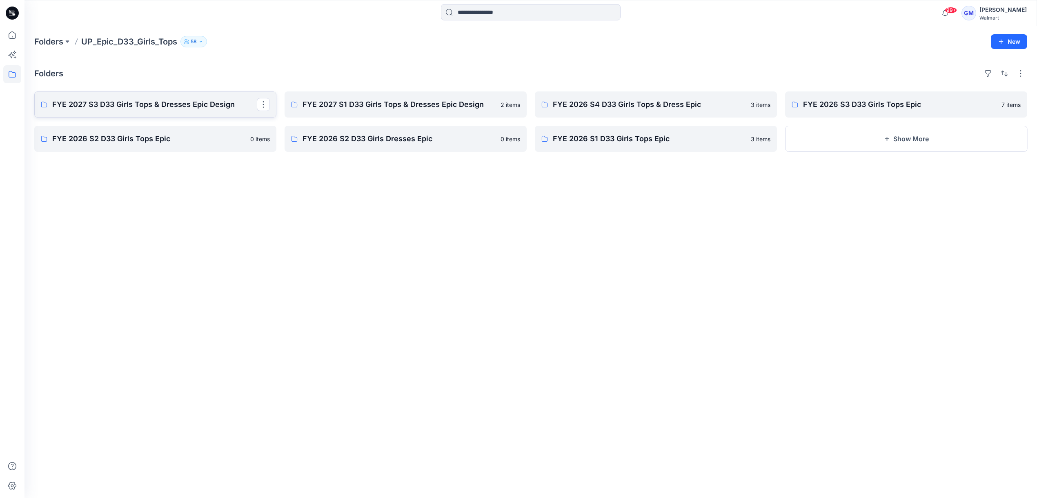
click at [79, 102] on p "FYE 2027 S3 D33 Girls Tops & Dresses Epic Design" at bounding box center [154, 104] width 205 height 11
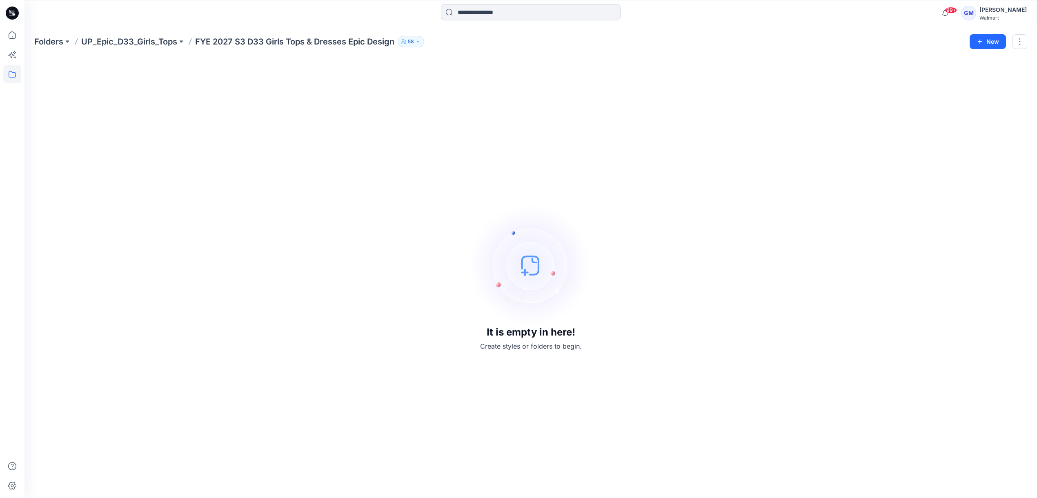
click at [244, 220] on div "It is empty in here! Create styles or folders to begin." at bounding box center [530, 277] width 993 height 421
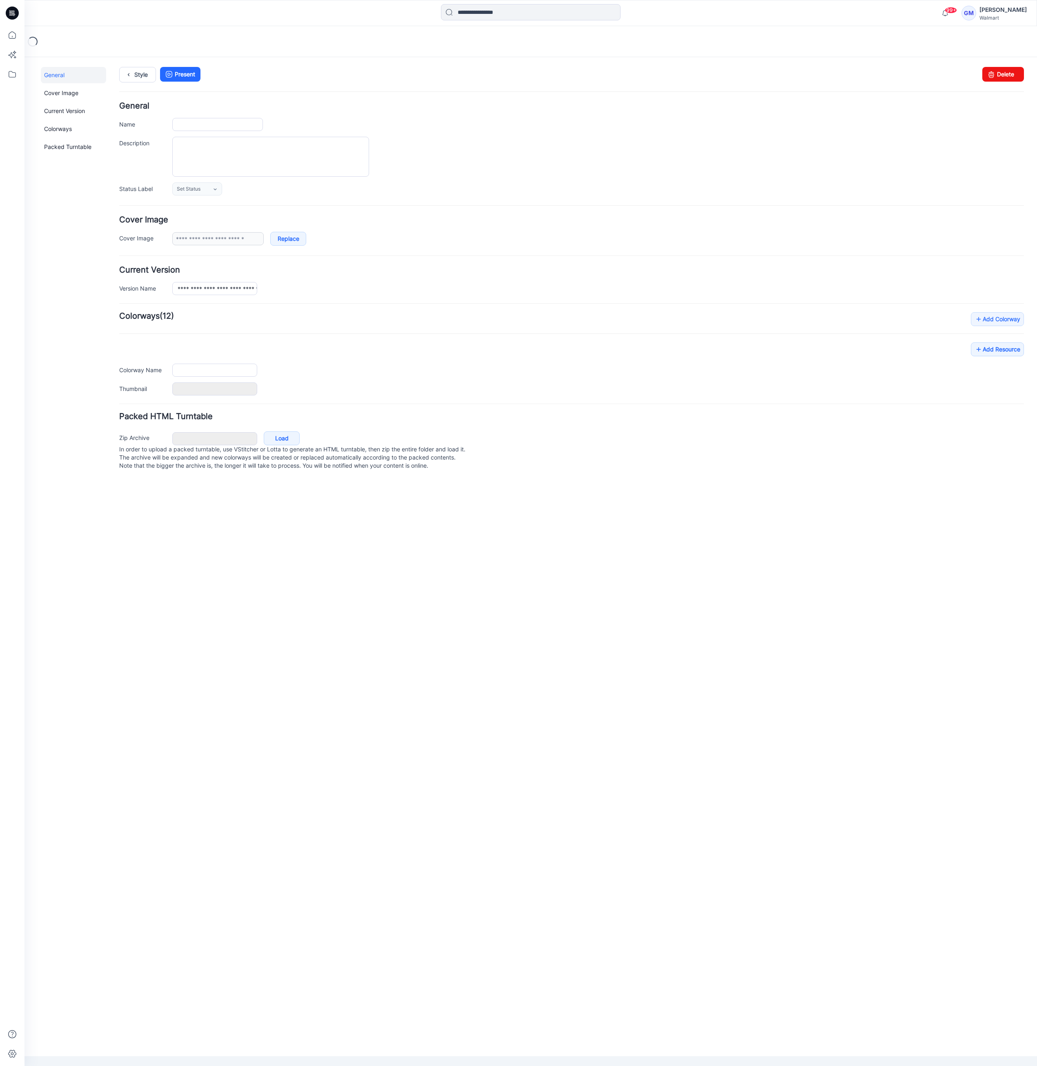
type input "**********"
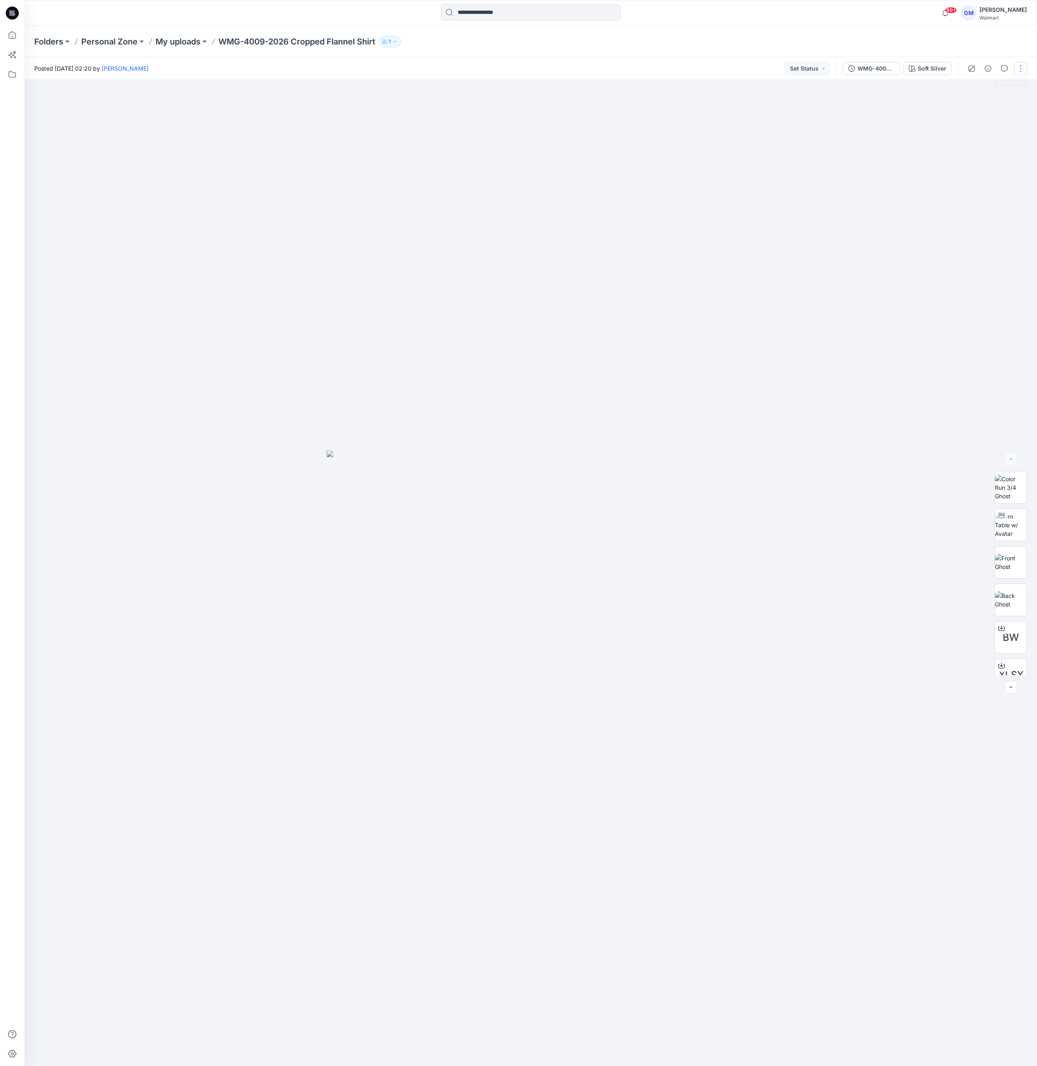
click at [1023, 70] on button "button" at bounding box center [1020, 68] width 13 height 13
click at [983, 156] on p "Duplicate to..." at bounding box center [981, 155] width 37 height 9
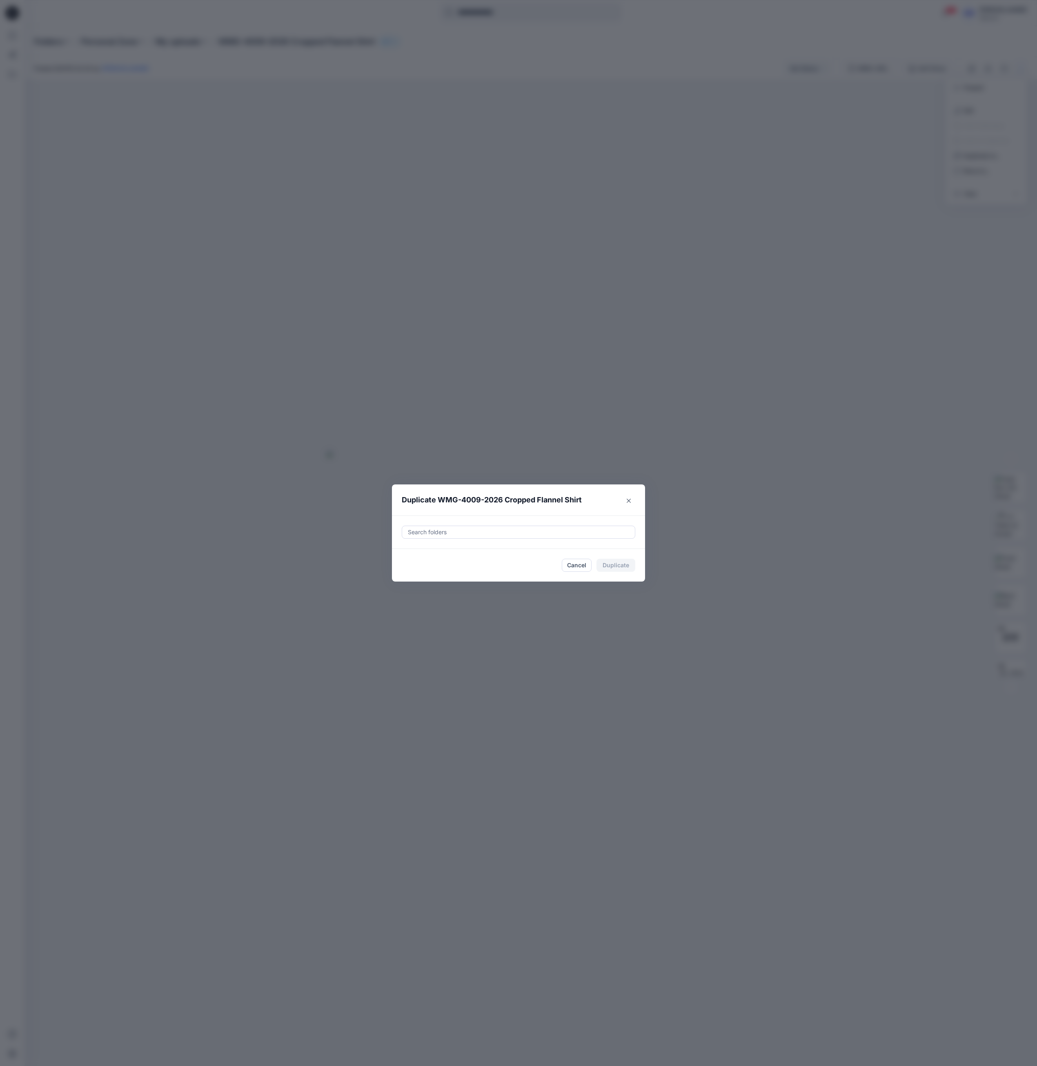
click at [524, 529] on div at bounding box center [518, 532] width 223 height 10
paste input "**********"
type input "**********"
click at [479, 530] on div at bounding box center [518, 532] width 223 height 10
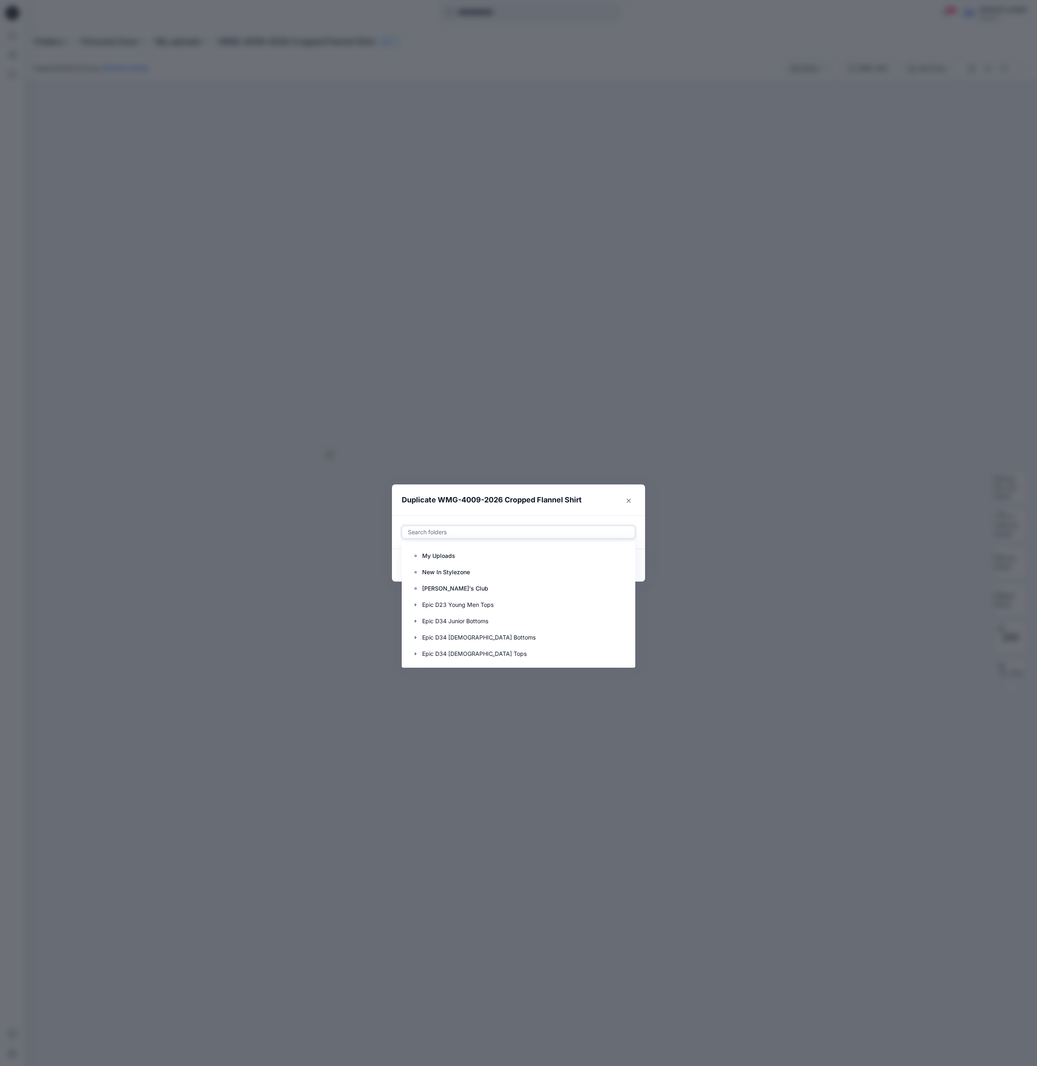
paste input "**********"
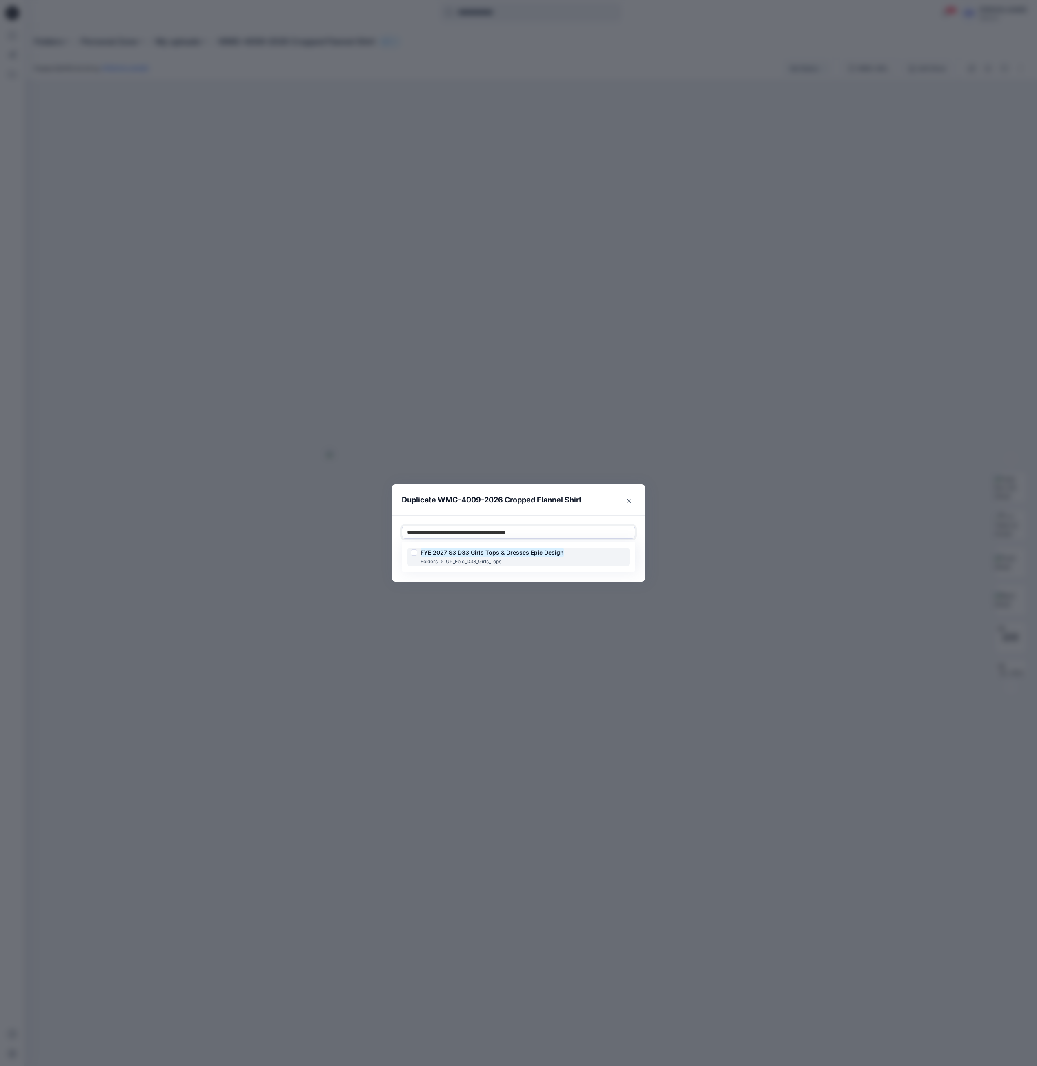
click at [487, 556] on mark "FYE 2027 S3 D33 Girls Tops & Dresses Epic Design" at bounding box center [492, 552] width 143 height 11
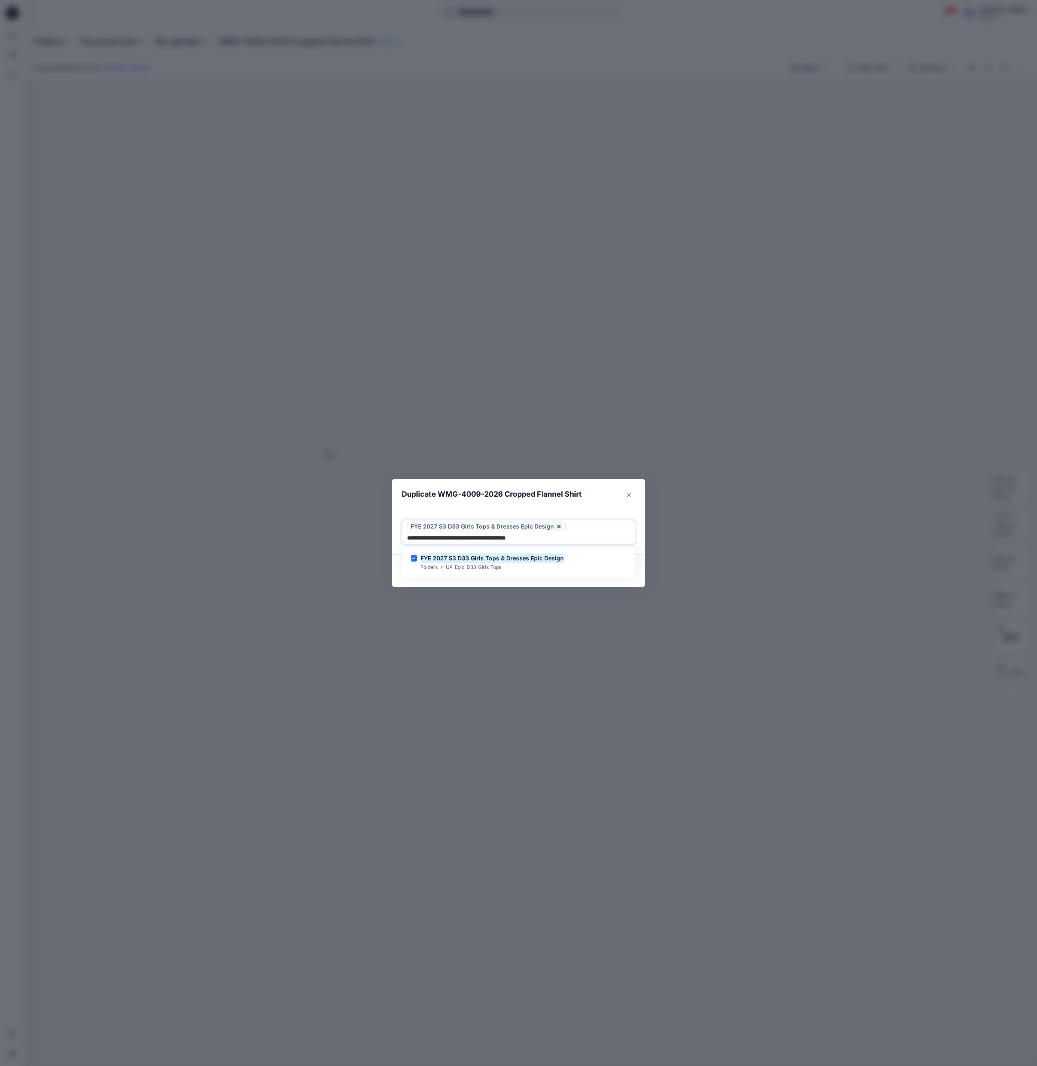
type input "**********"
click at [595, 583] on div "Duplicate WMG-4009-2026 Cropped Flannel Shirt Use Up and Down to choose options…" at bounding box center [518, 533] width 1037 height 1066
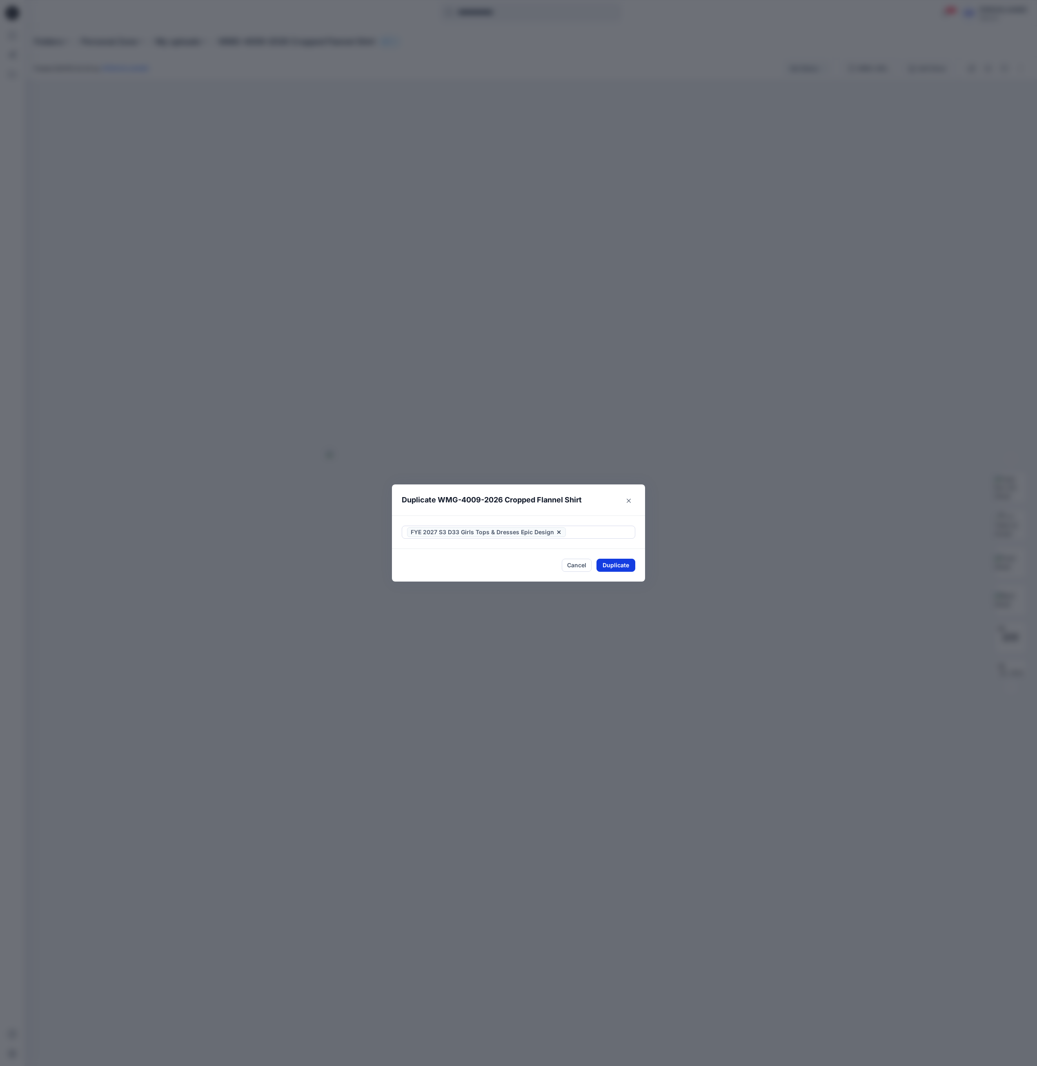
click at [619, 567] on button "Duplicate" at bounding box center [615, 565] width 39 height 13
click at [594, 218] on div "Duplicate WMG-4009-2026 Cropped Flannel Shirt Your styles were duplicated succe…" at bounding box center [518, 533] width 1037 height 1066
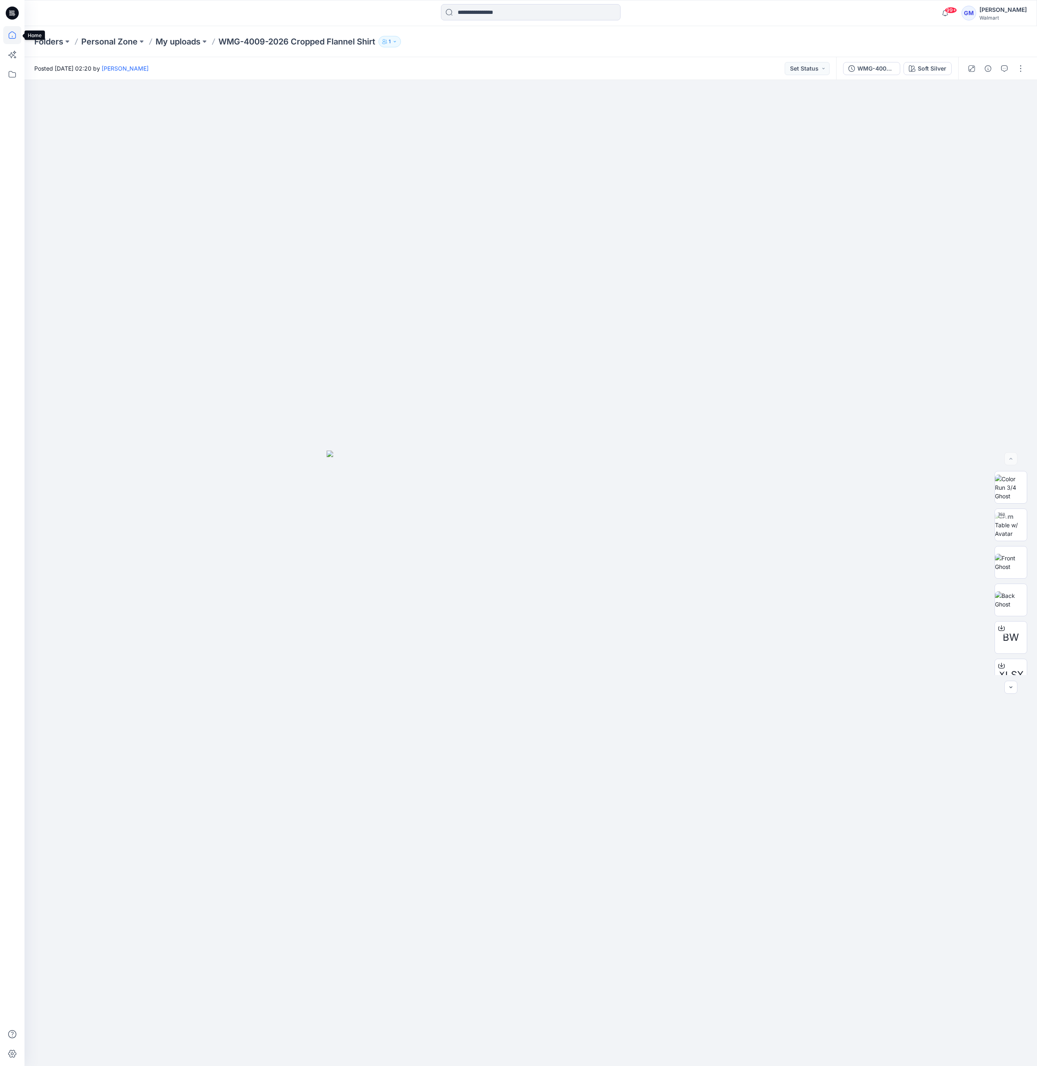
click at [10, 35] on icon at bounding box center [12, 35] width 18 height 18
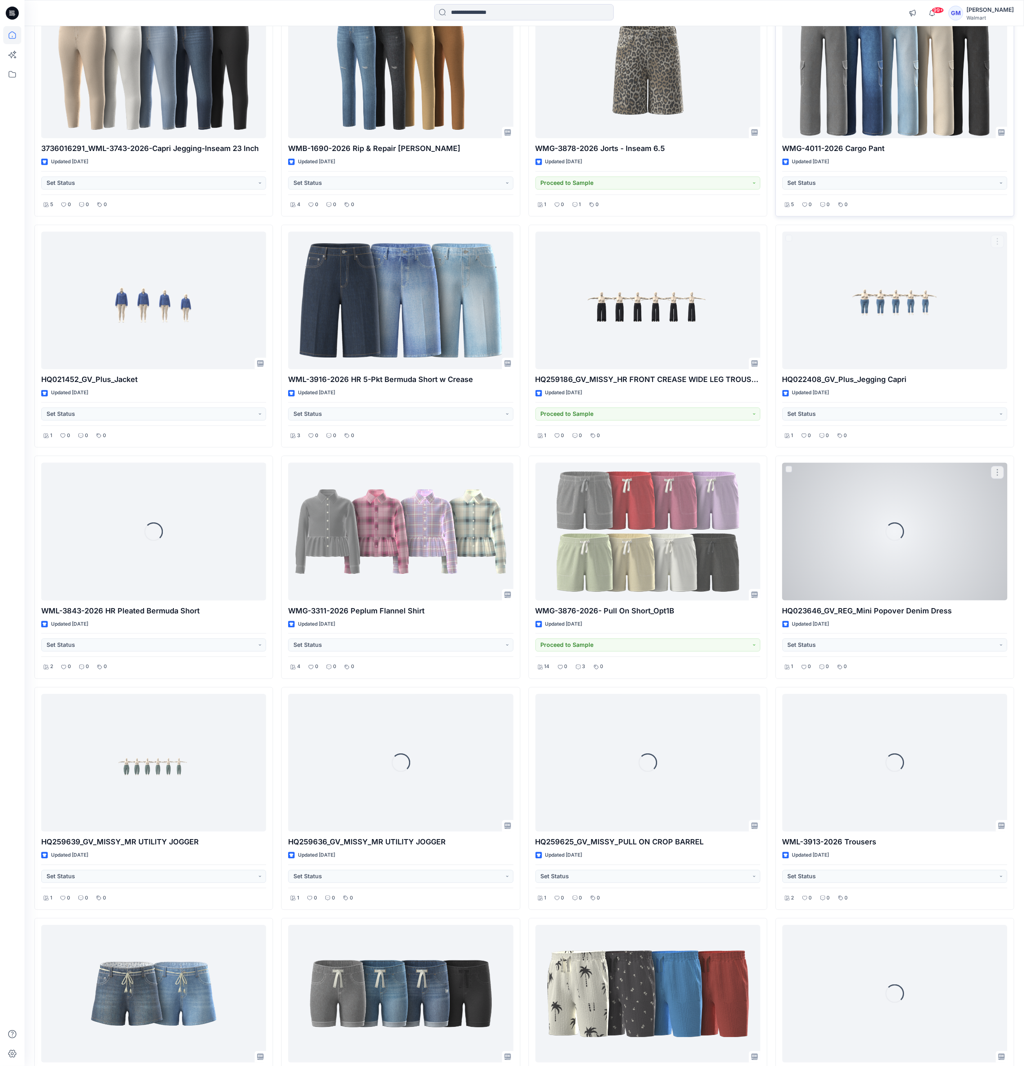
scroll to position [4515, 0]
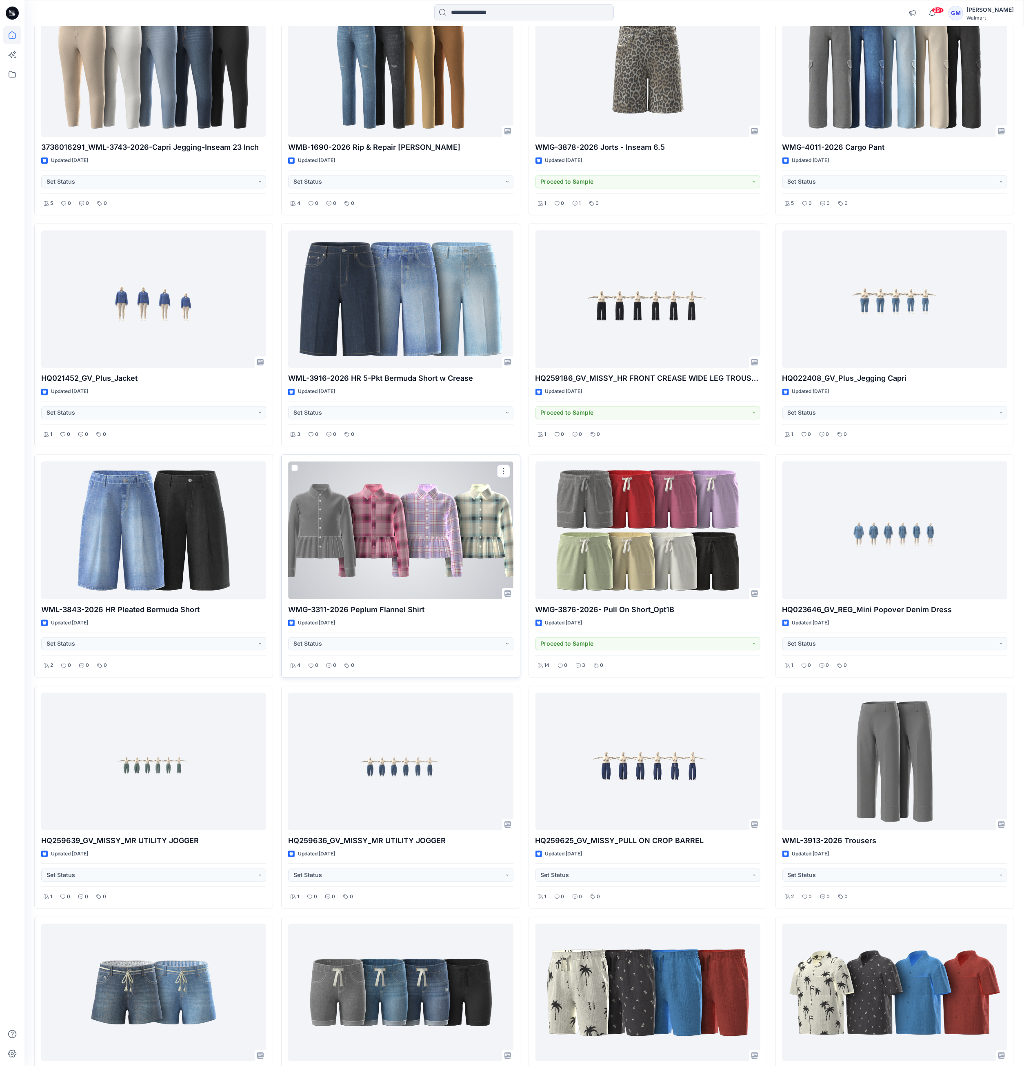
click at [472, 531] on div at bounding box center [400, 531] width 225 height 138
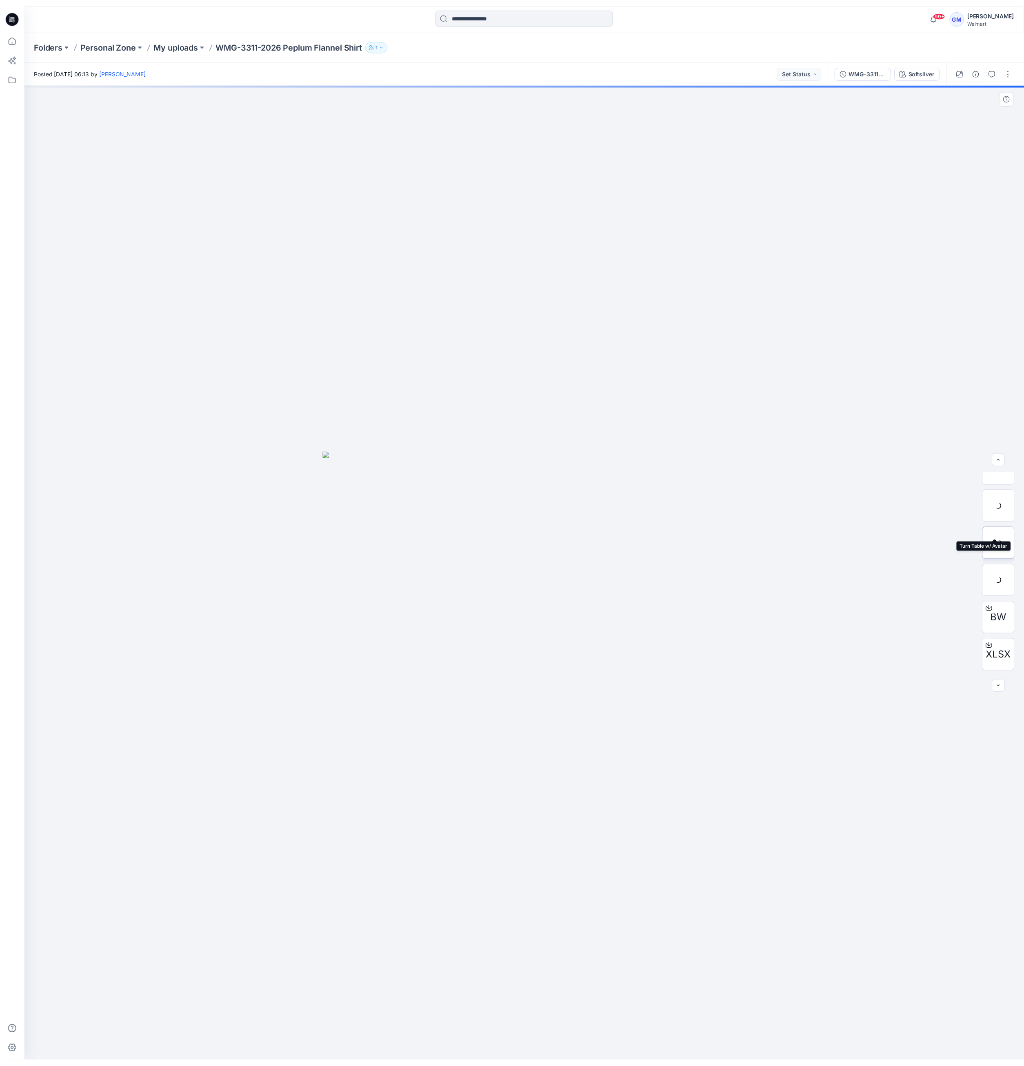
scroll to position [54, 0]
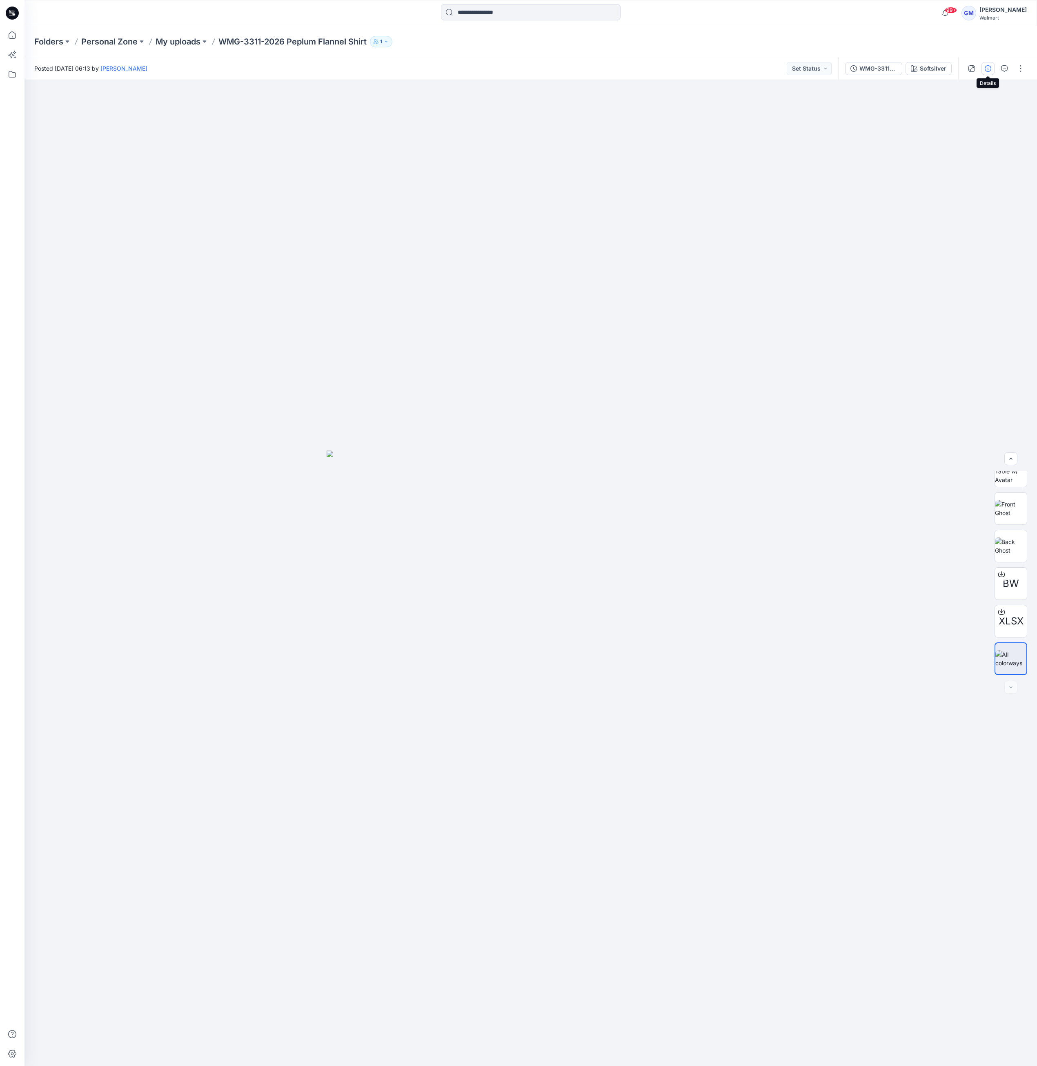
click at [988, 71] on icon "button" at bounding box center [988, 68] width 7 height 7
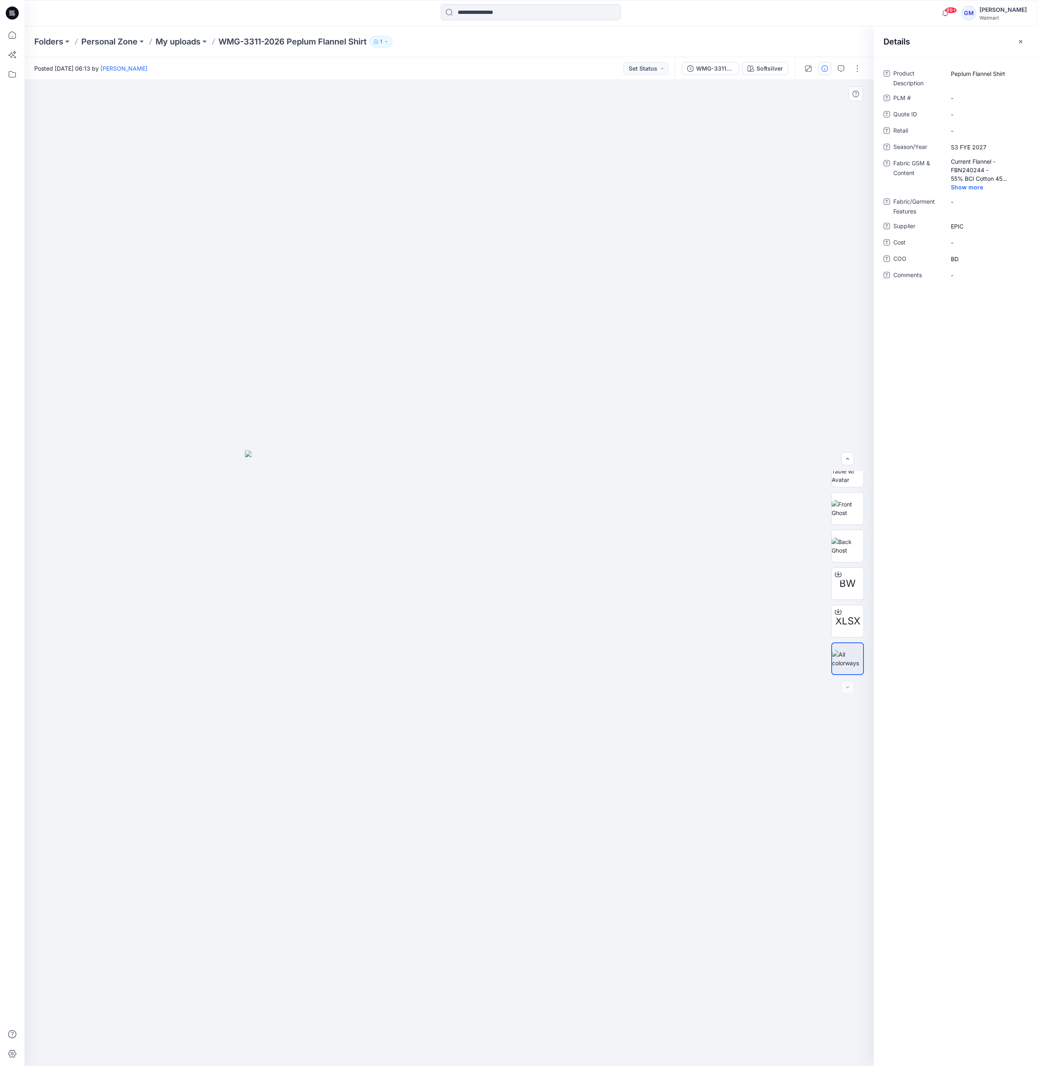
click at [829, 147] on div at bounding box center [448, 573] width 849 height 986
click at [1022, 40] on icon "button" at bounding box center [1020, 41] width 7 height 7
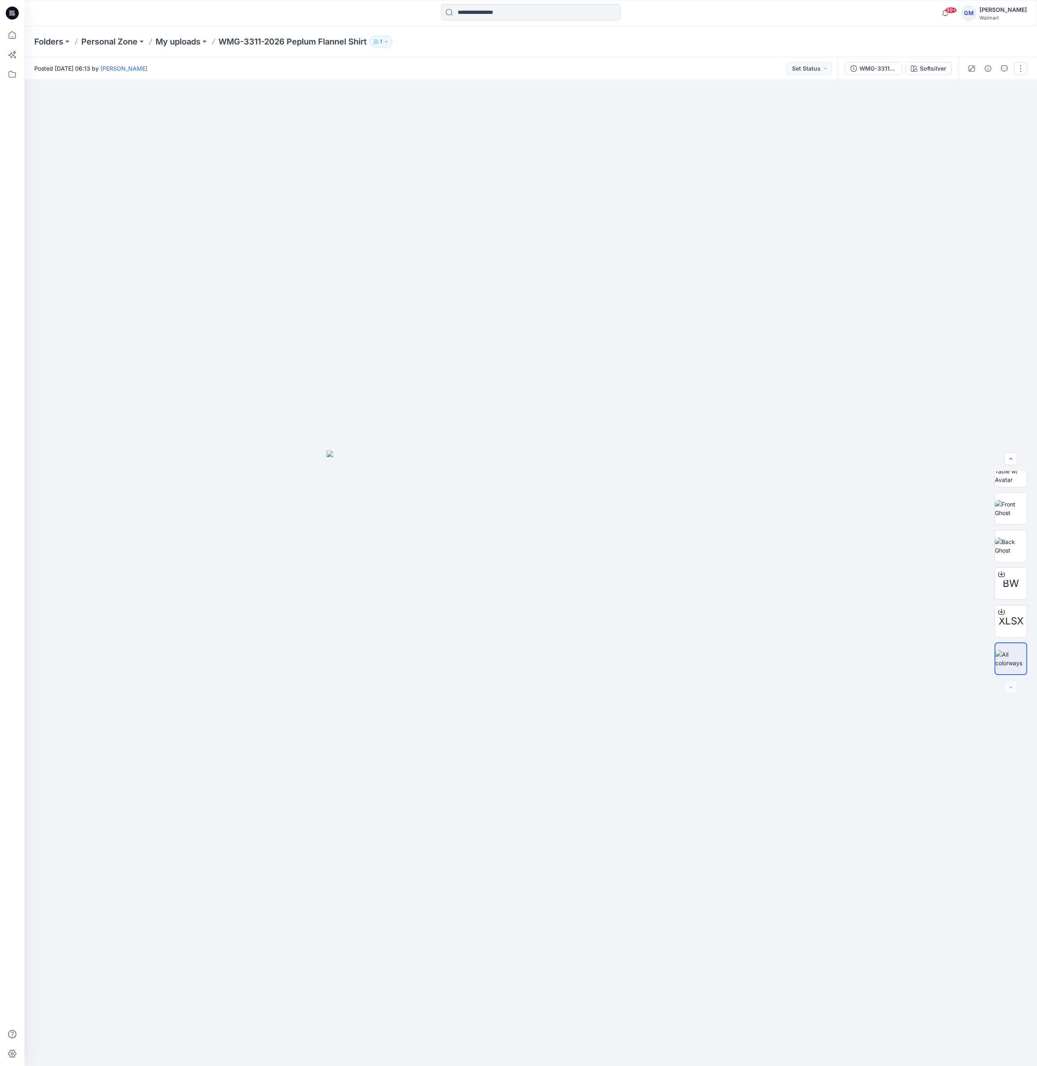
click at [1026, 70] on button "button" at bounding box center [1020, 68] width 13 height 13
click at [972, 155] on p "Duplicate to..." at bounding box center [981, 155] width 37 height 9
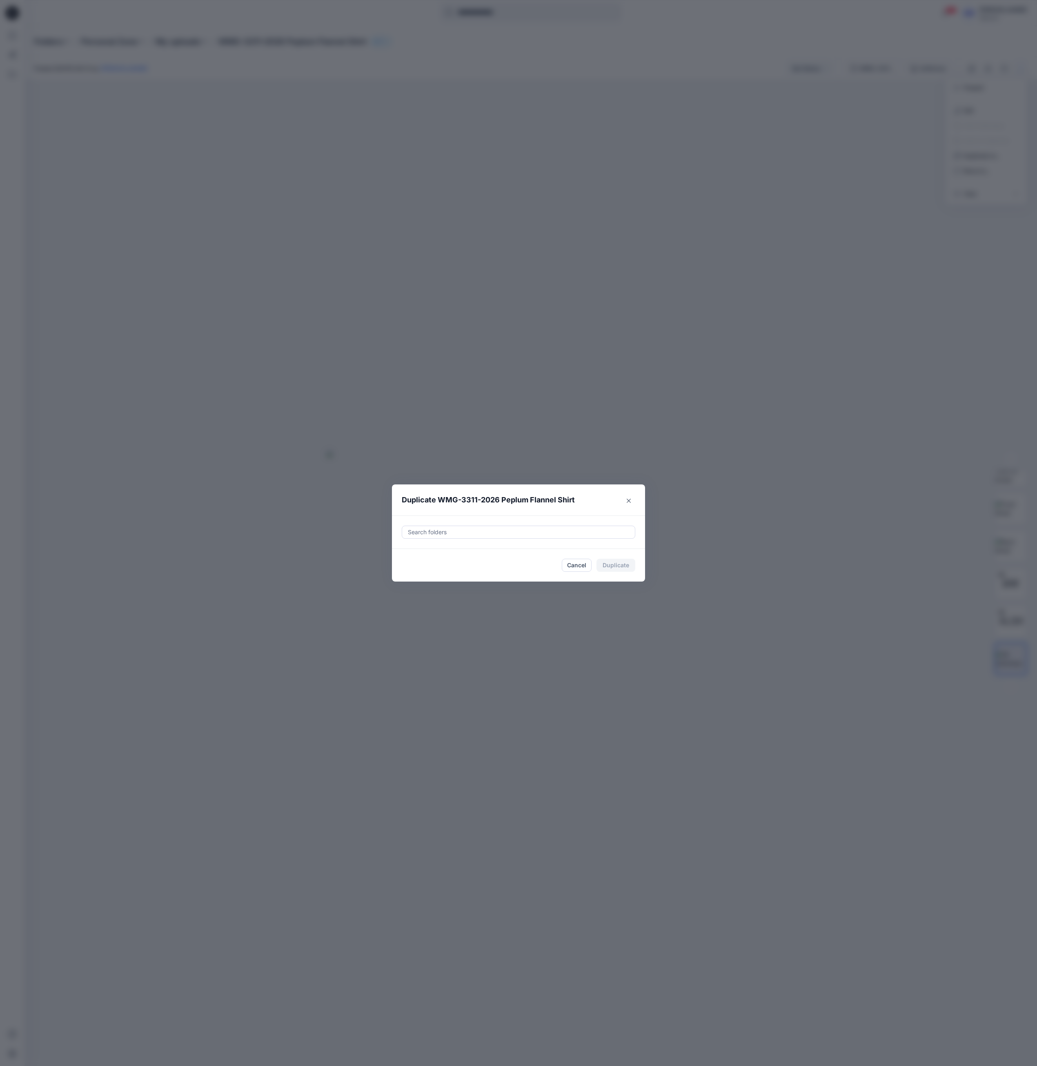
click at [468, 529] on div at bounding box center [518, 532] width 223 height 10
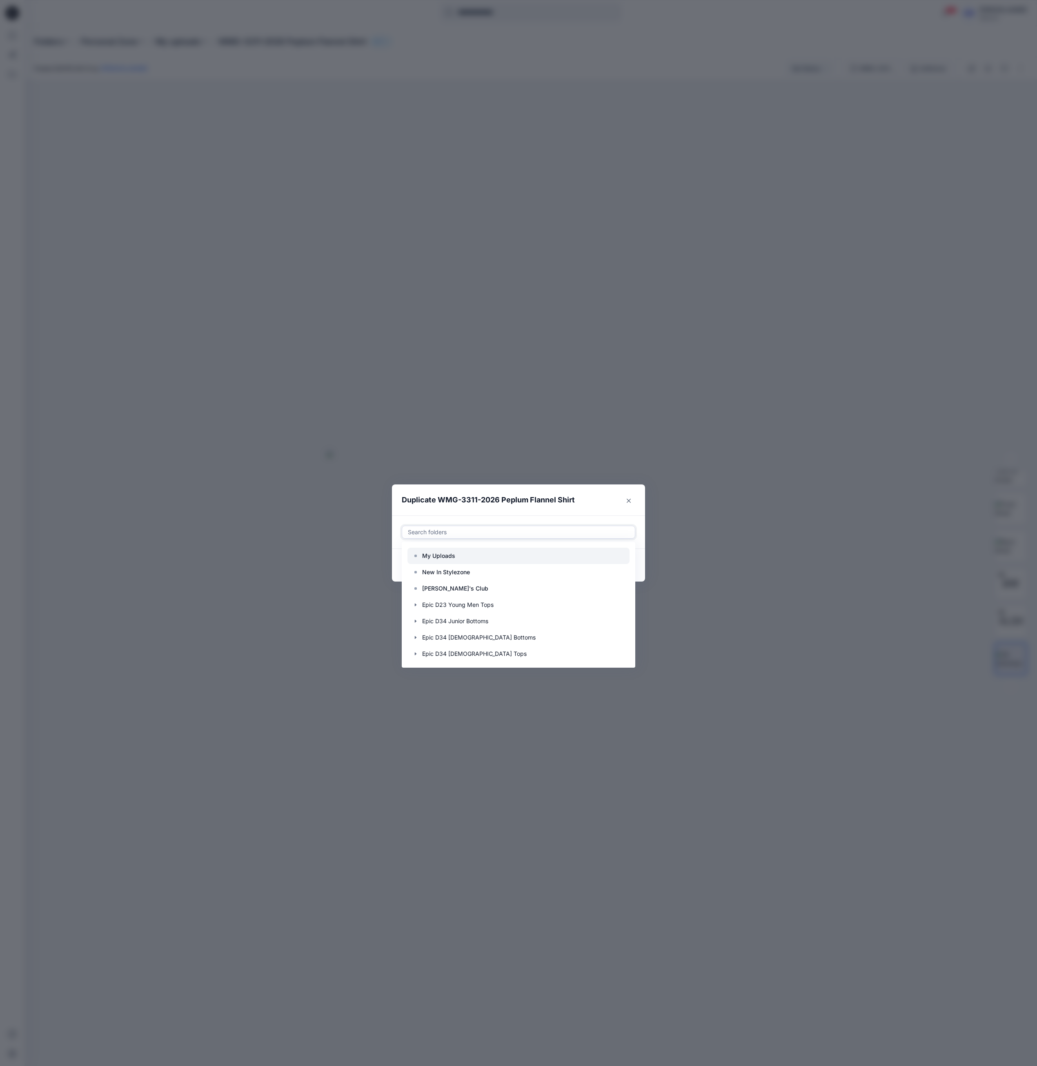
paste input "**********"
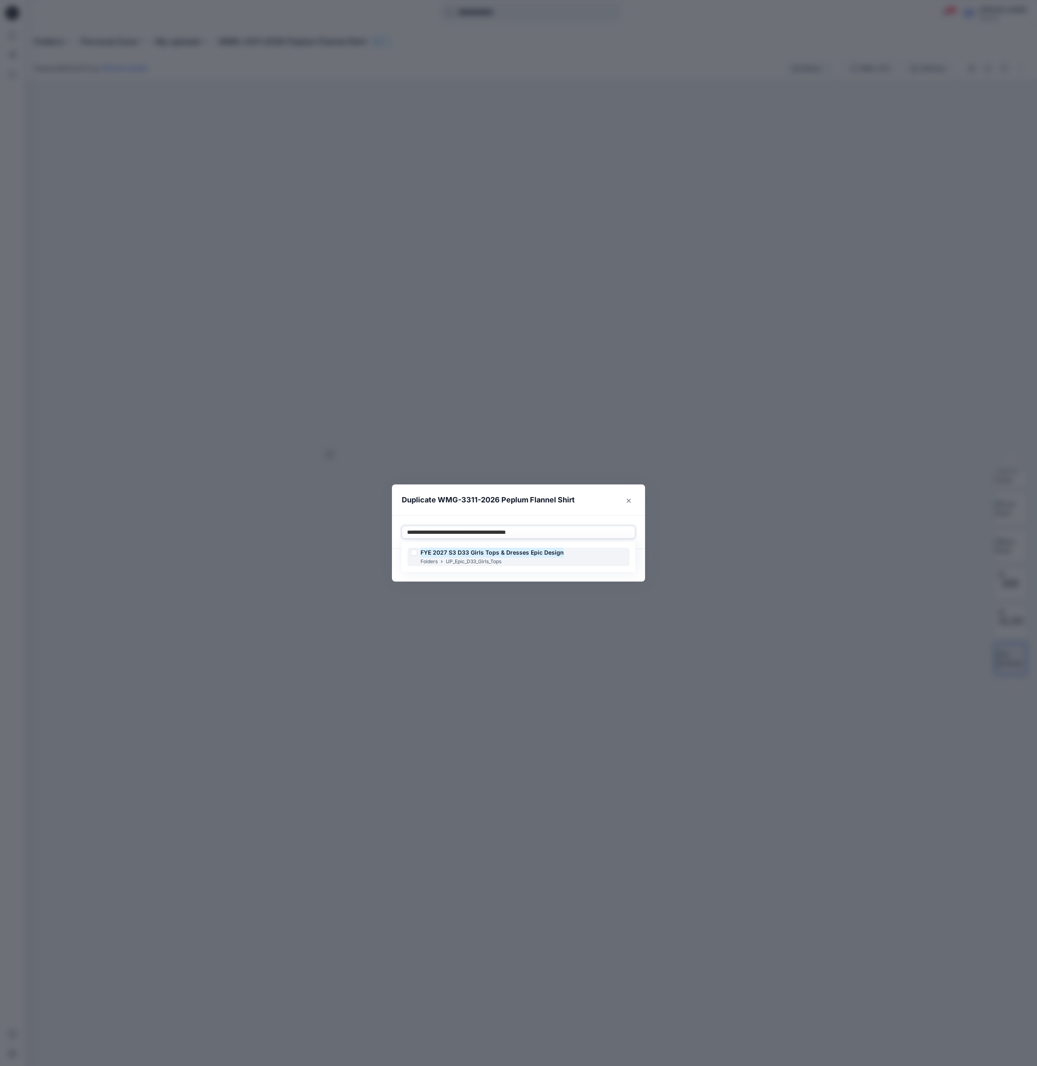
drag, startPoint x: 566, startPoint y: 563, endPoint x: 564, endPoint y: 570, distance: 7.5
click at [566, 563] on div "FYE 2027 S3 D33 Girls Tops & Dresses Epic Design Folders UP_Epic_D33_Girls_Tops" at bounding box center [518, 557] width 222 height 18
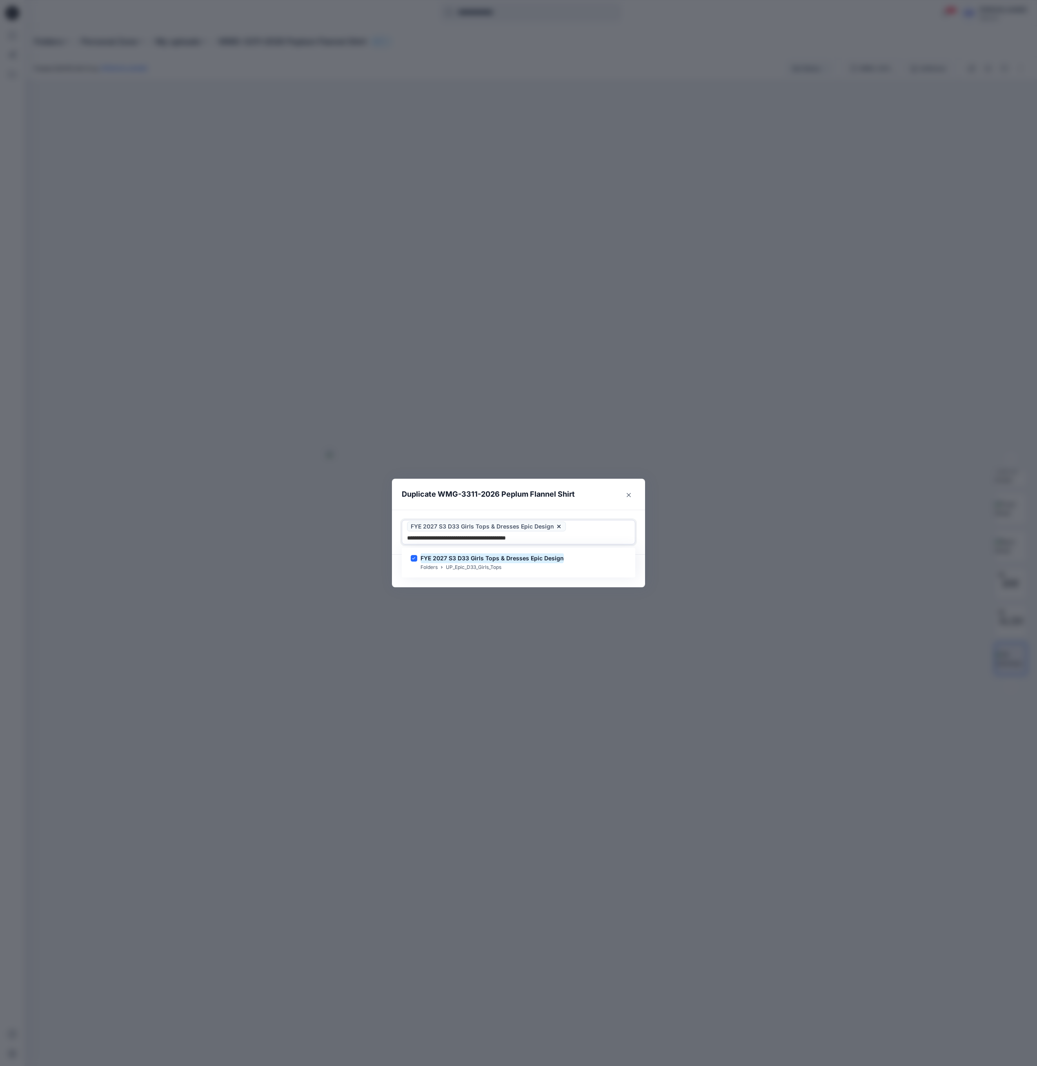
type input "**********"
click at [560, 584] on div "Duplicate WMG-3311-2026 Peplum Flannel Shirt Use Up and Down to choose options,…" at bounding box center [518, 533] width 1037 height 1066
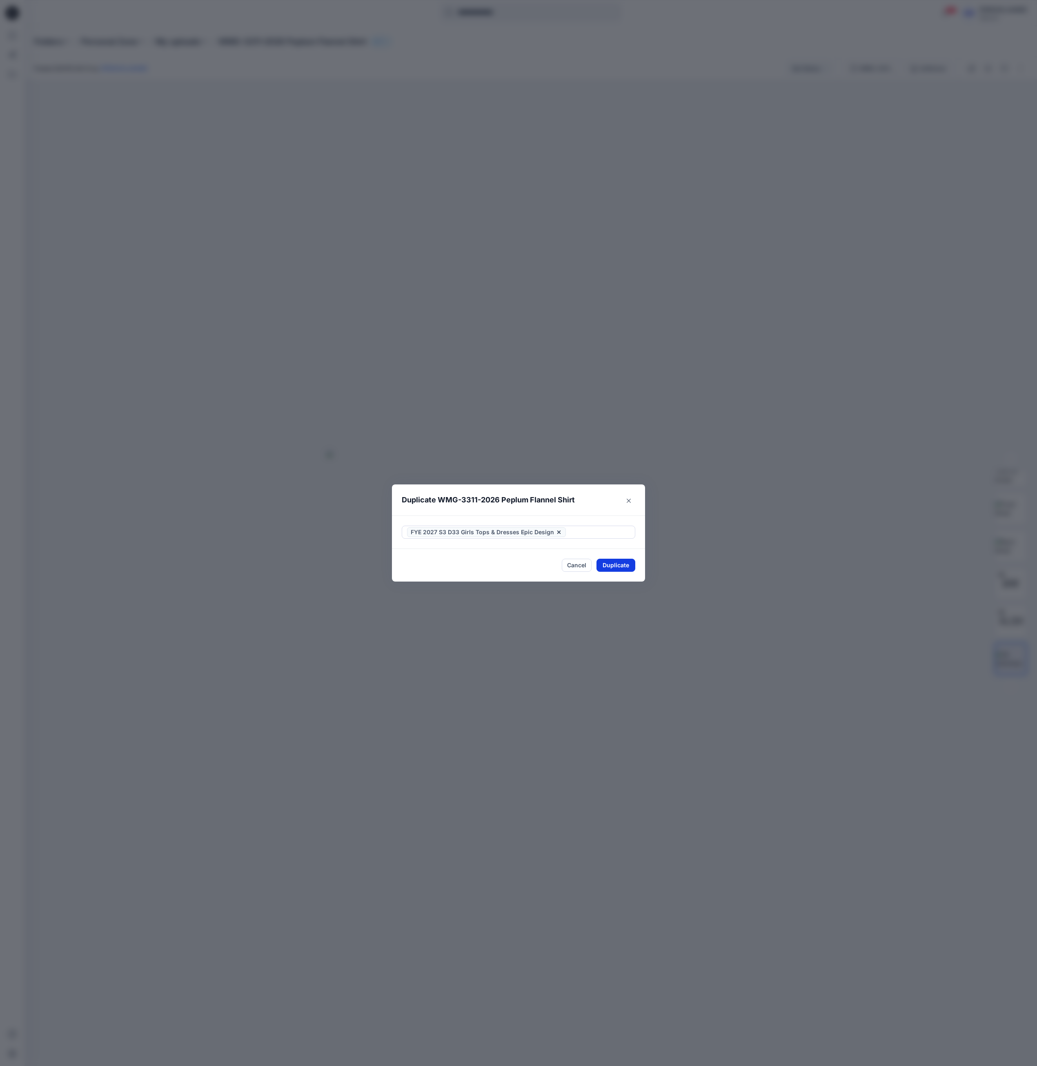
click at [619, 565] on button "Duplicate" at bounding box center [615, 565] width 39 height 13
click at [629, 500] on icon "Close" at bounding box center [629, 501] width 4 height 4
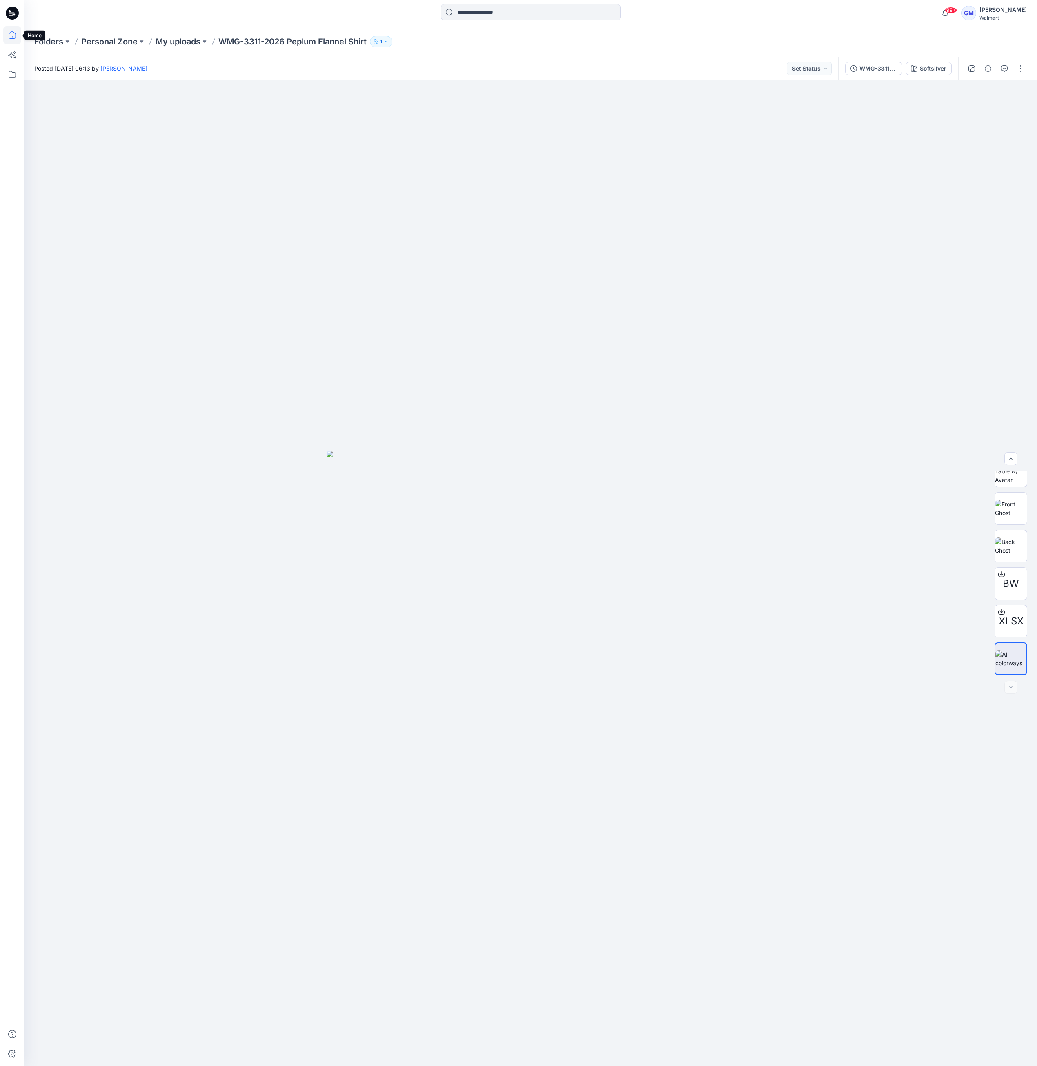
click at [10, 36] on icon at bounding box center [12, 35] width 18 height 18
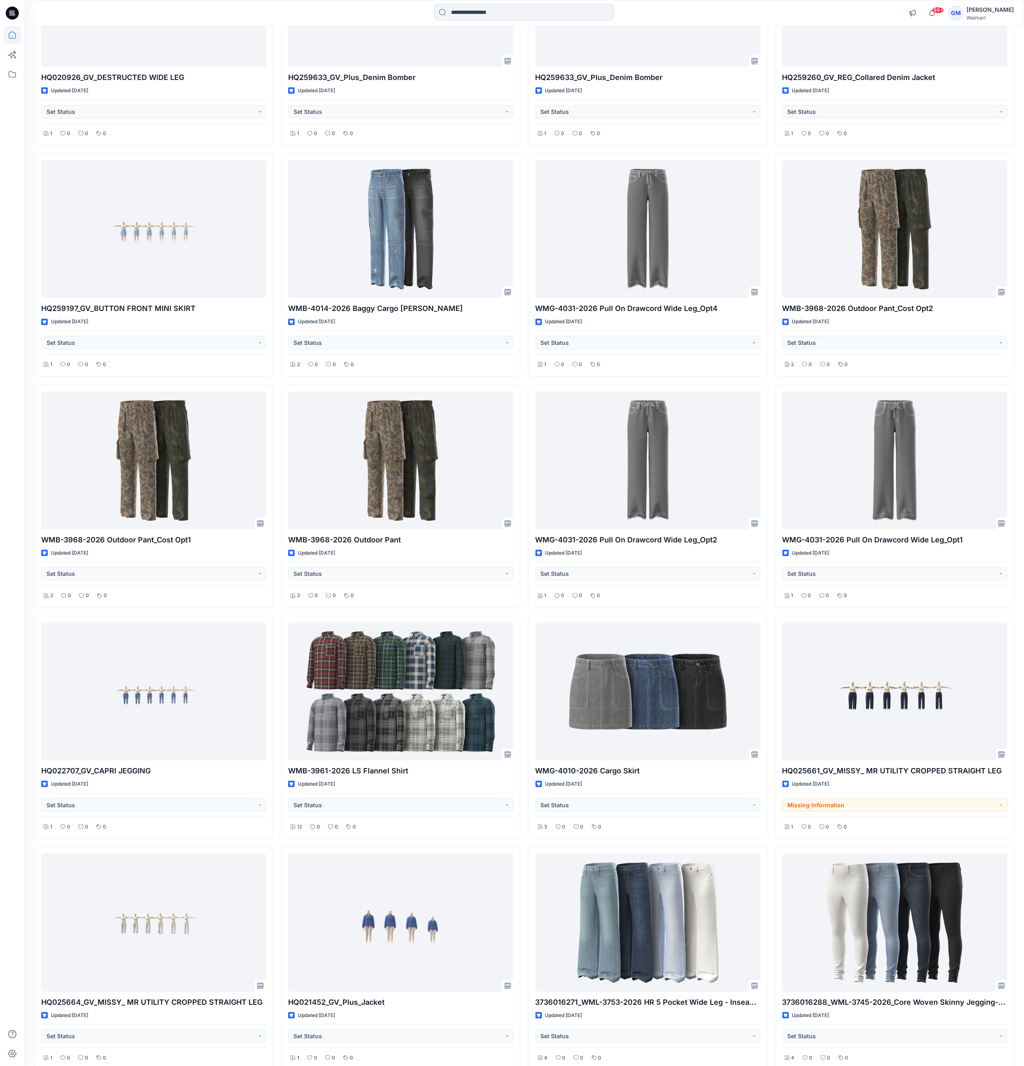
scroll to position [3511, 0]
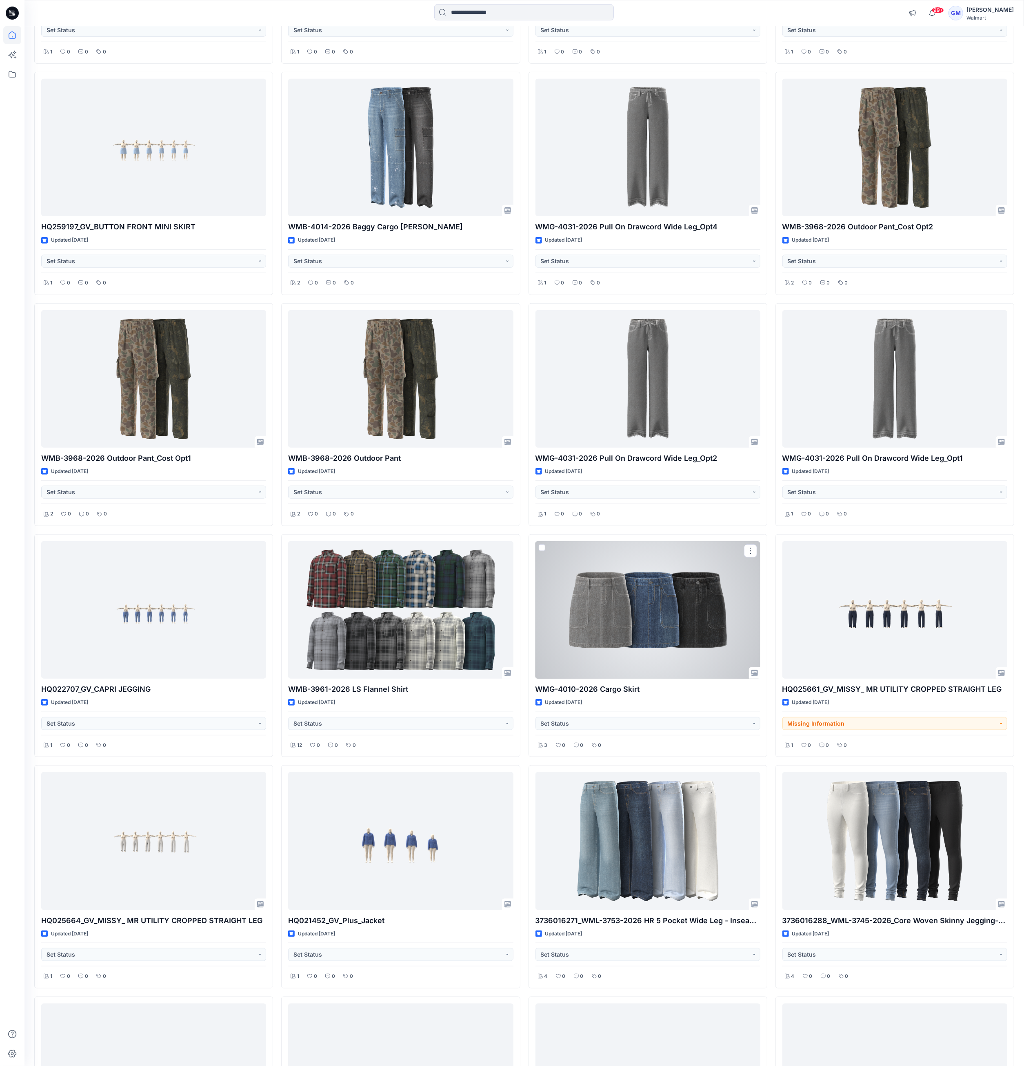
click at [736, 594] on div at bounding box center [648, 610] width 225 height 138
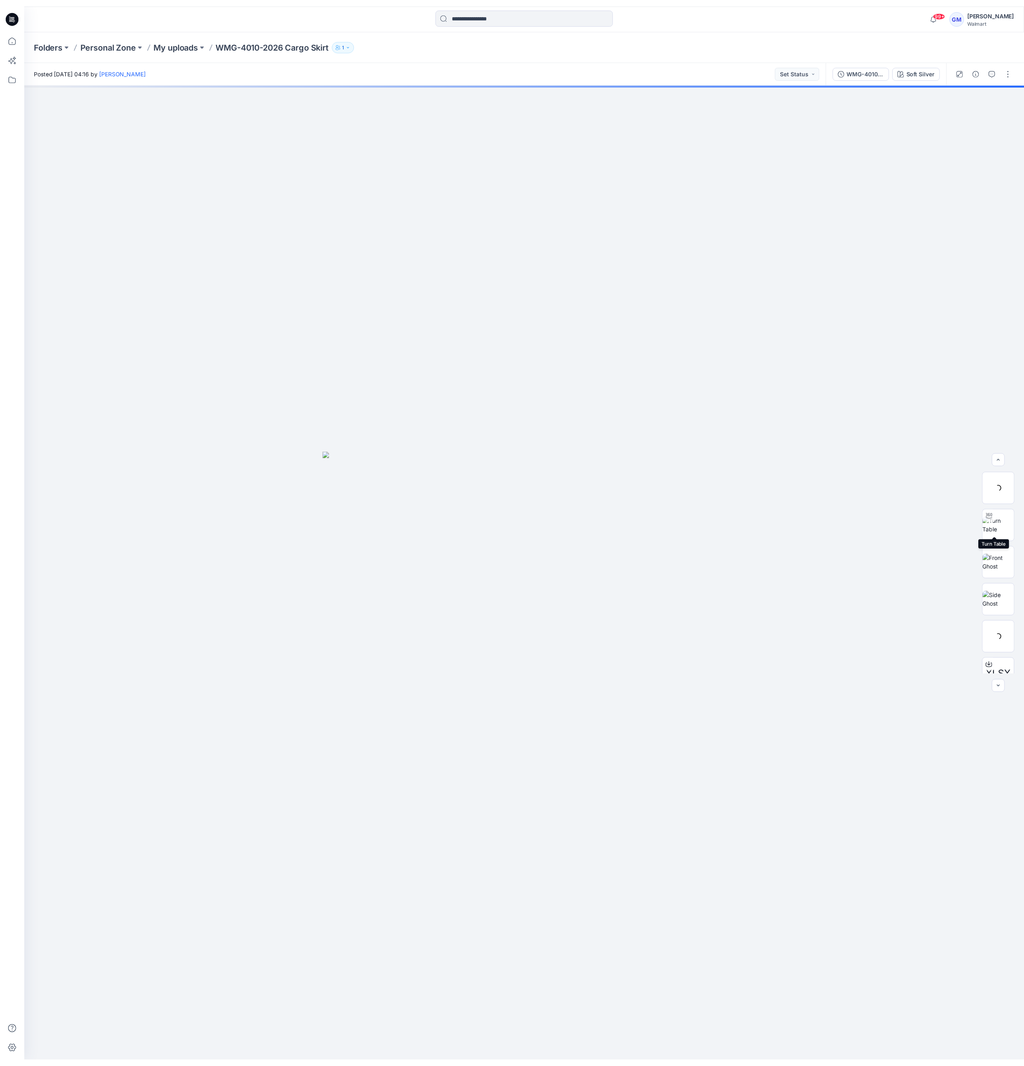
scroll to position [91, 0]
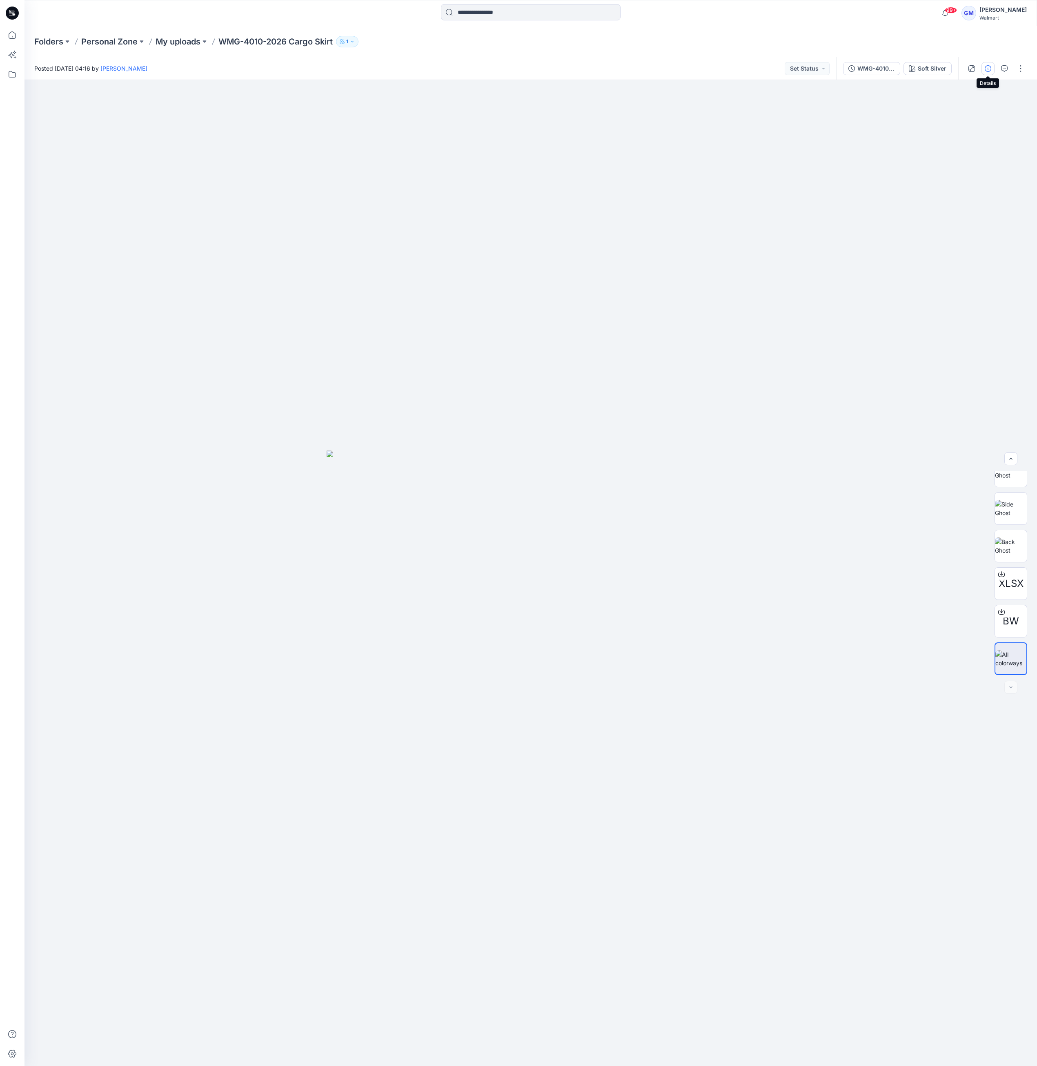
click at [985, 69] on icon "button" at bounding box center [988, 68] width 7 height 7
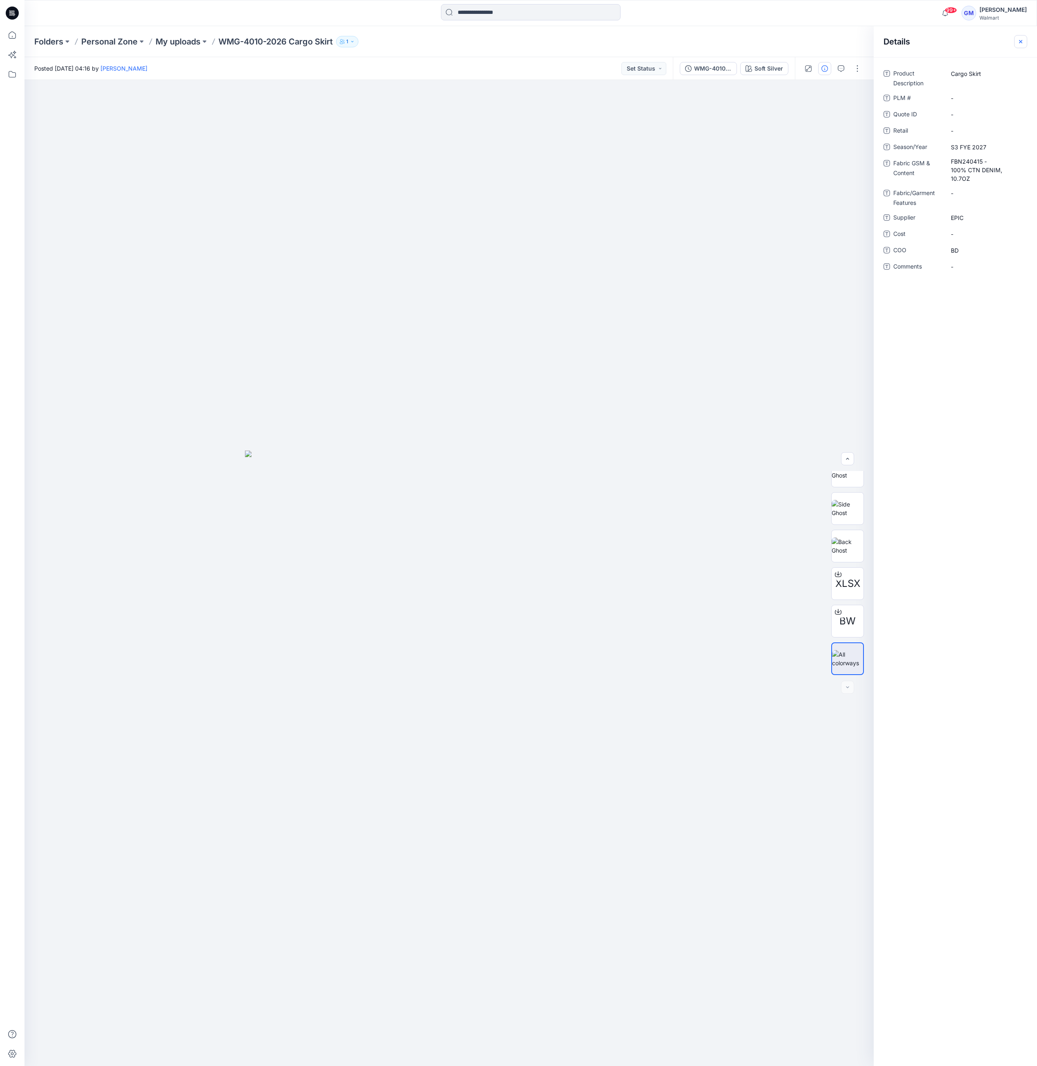
click at [1023, 40] on icon "button" at bounding box center [1020, 41] width 7 height 7
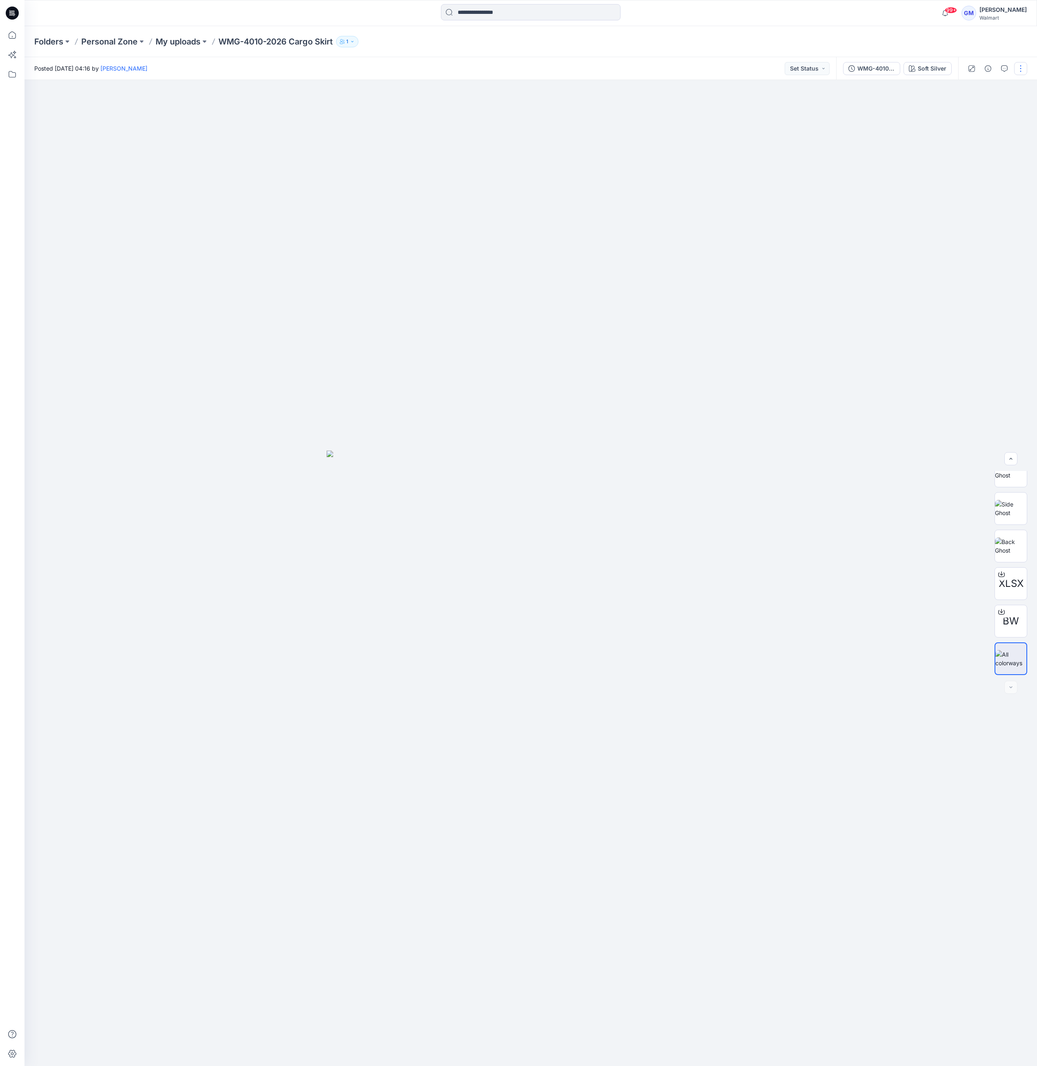
click at [1017, 69] on button "button" at bounding box center [1020, 68] width 13 height 13
click at [977, 153] on p "Duplicate to..." at bounding box center [981, 155] width 37 height 9
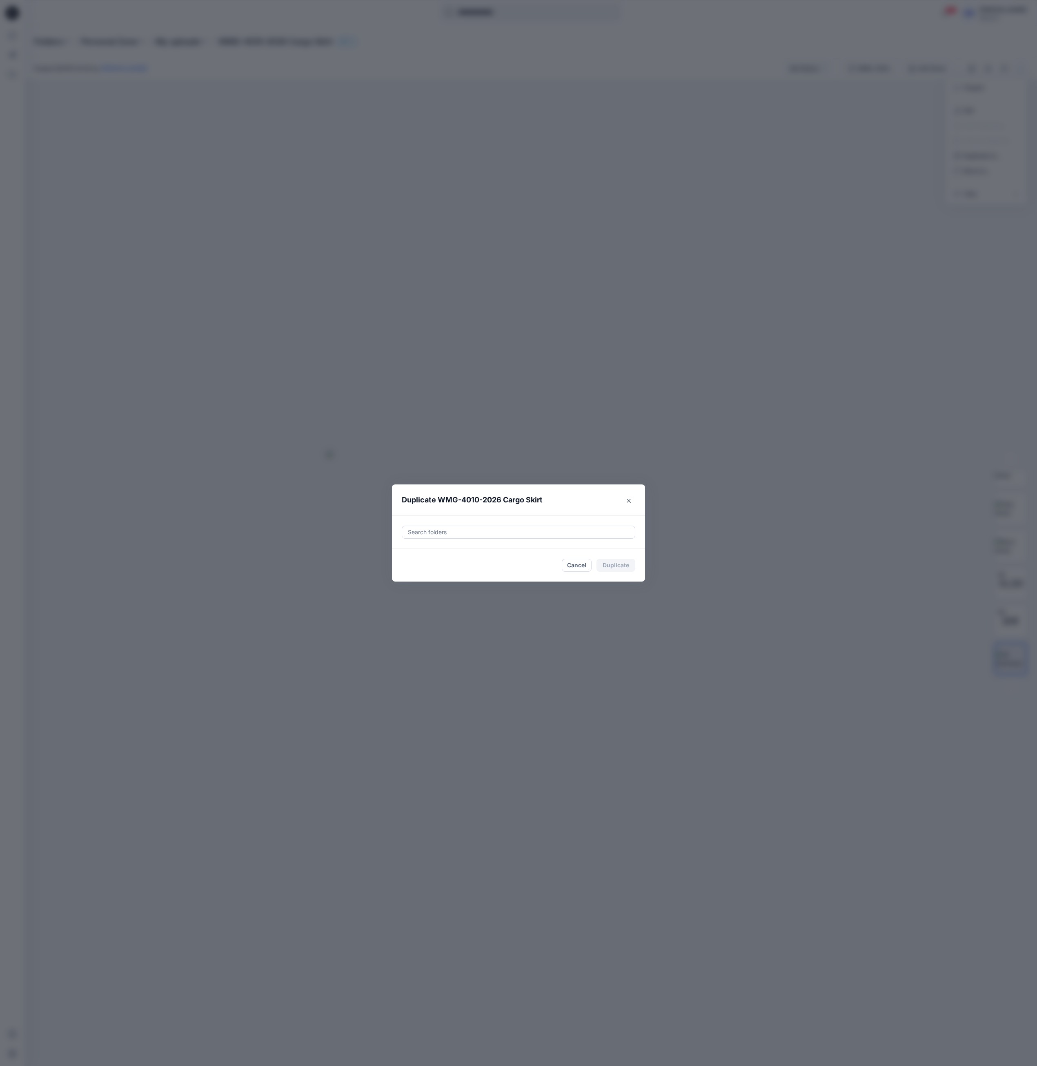
click at [565, 534] on div at bounding box center [518, 532] width 223 height 10
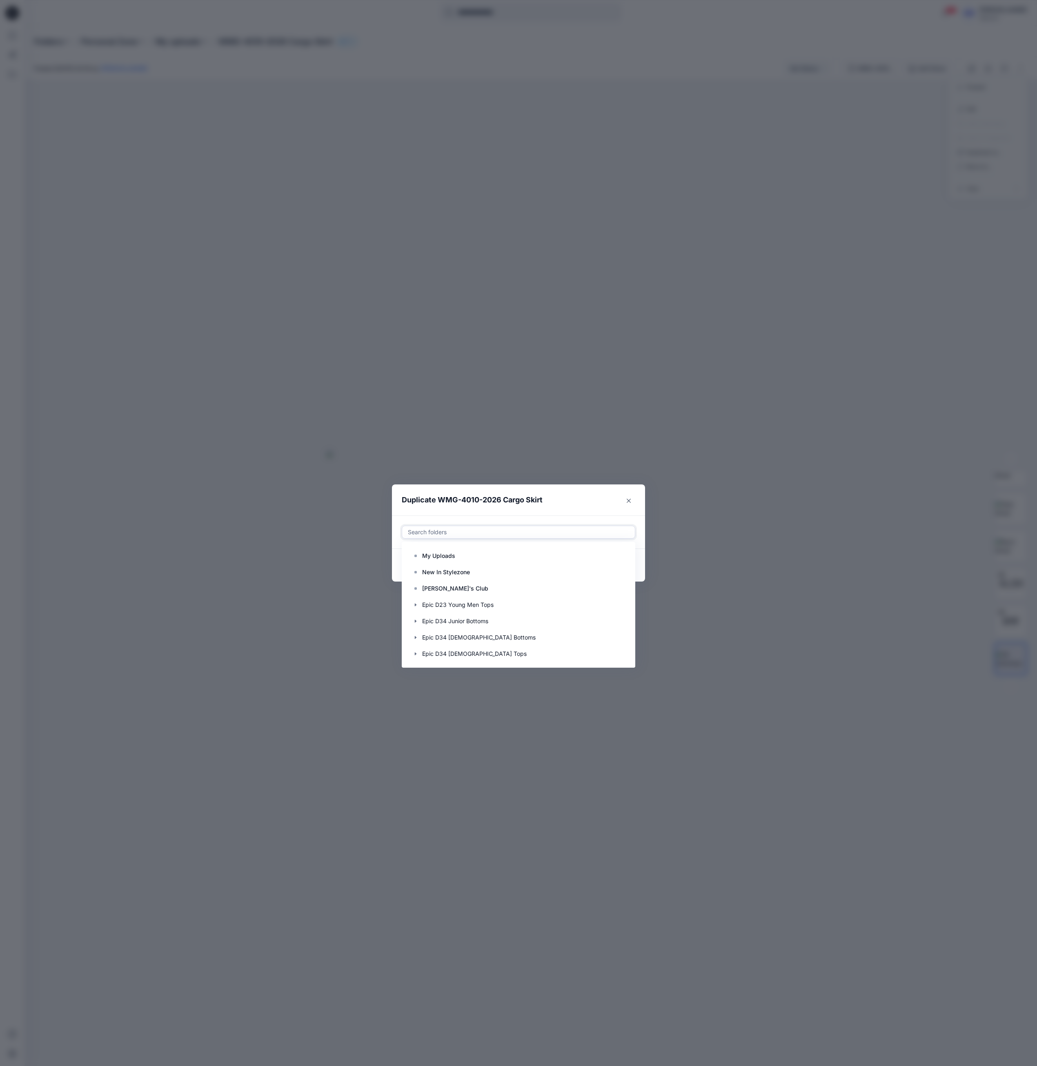
paste input "**********"
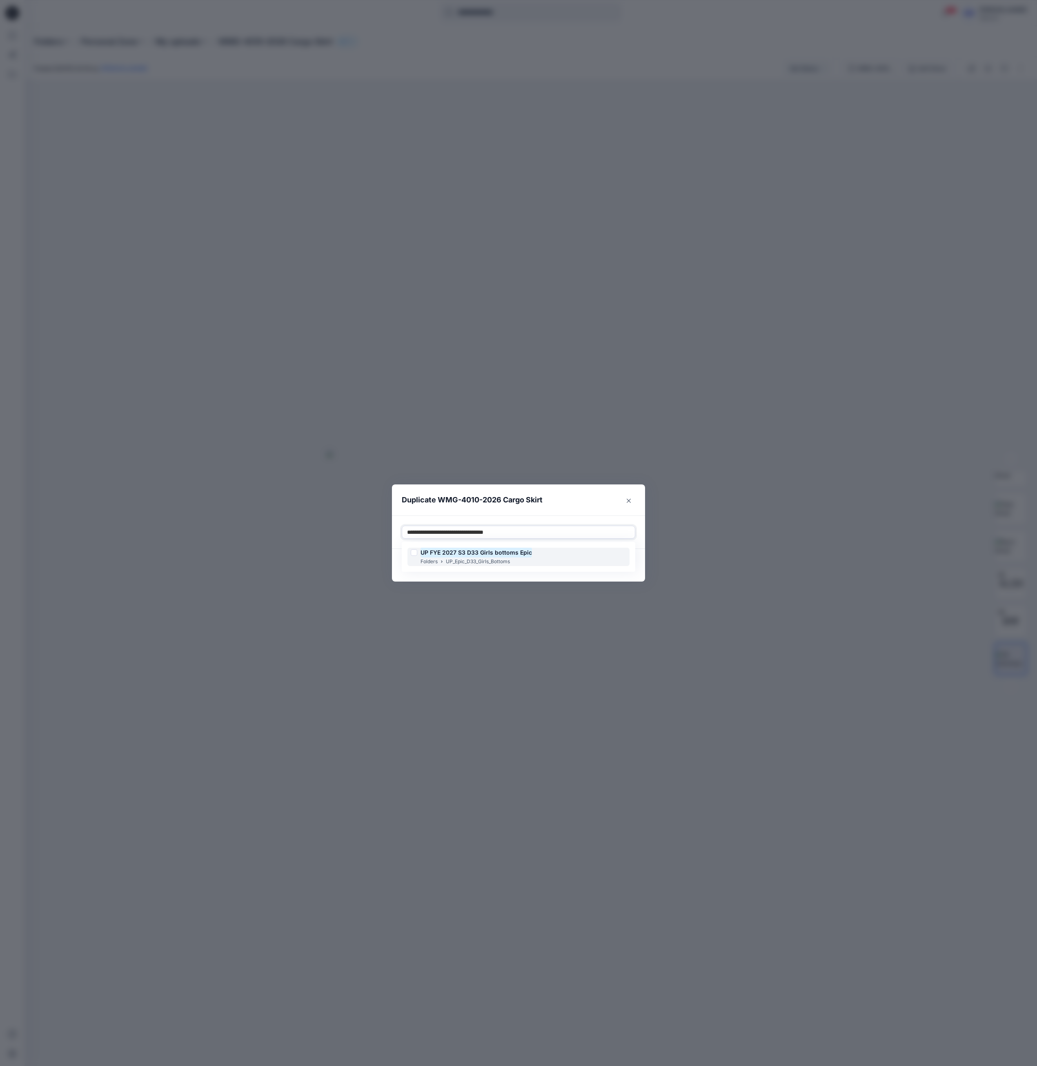
click at [503, 558] on p "UP_Epic_D33_Girls_Bottoms" at bounding box center [478, 562] width 64 height 9
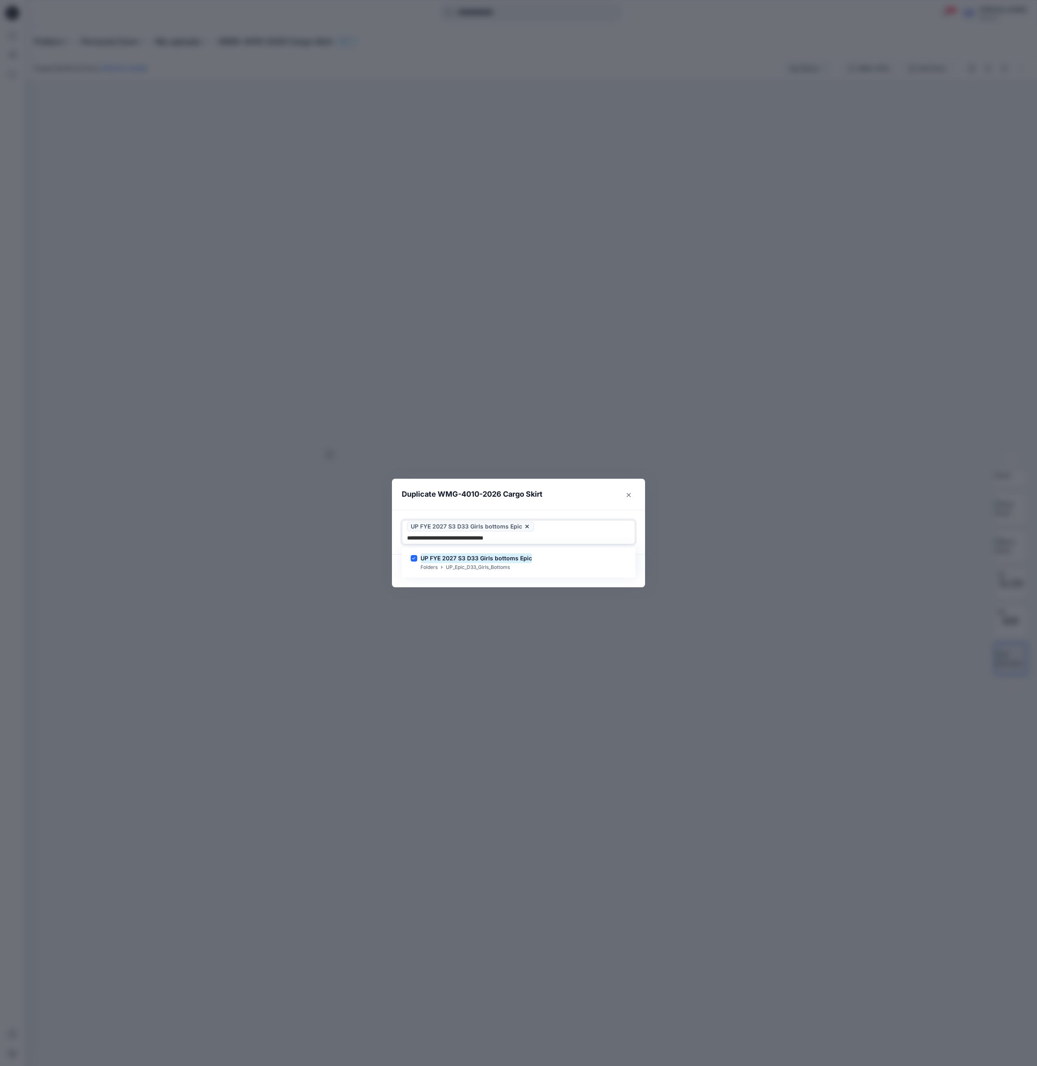
type input "**********"
click at [532, 579] on footer "Cancel Duplicate" at bounding box center [518, 571] width 253 height 33
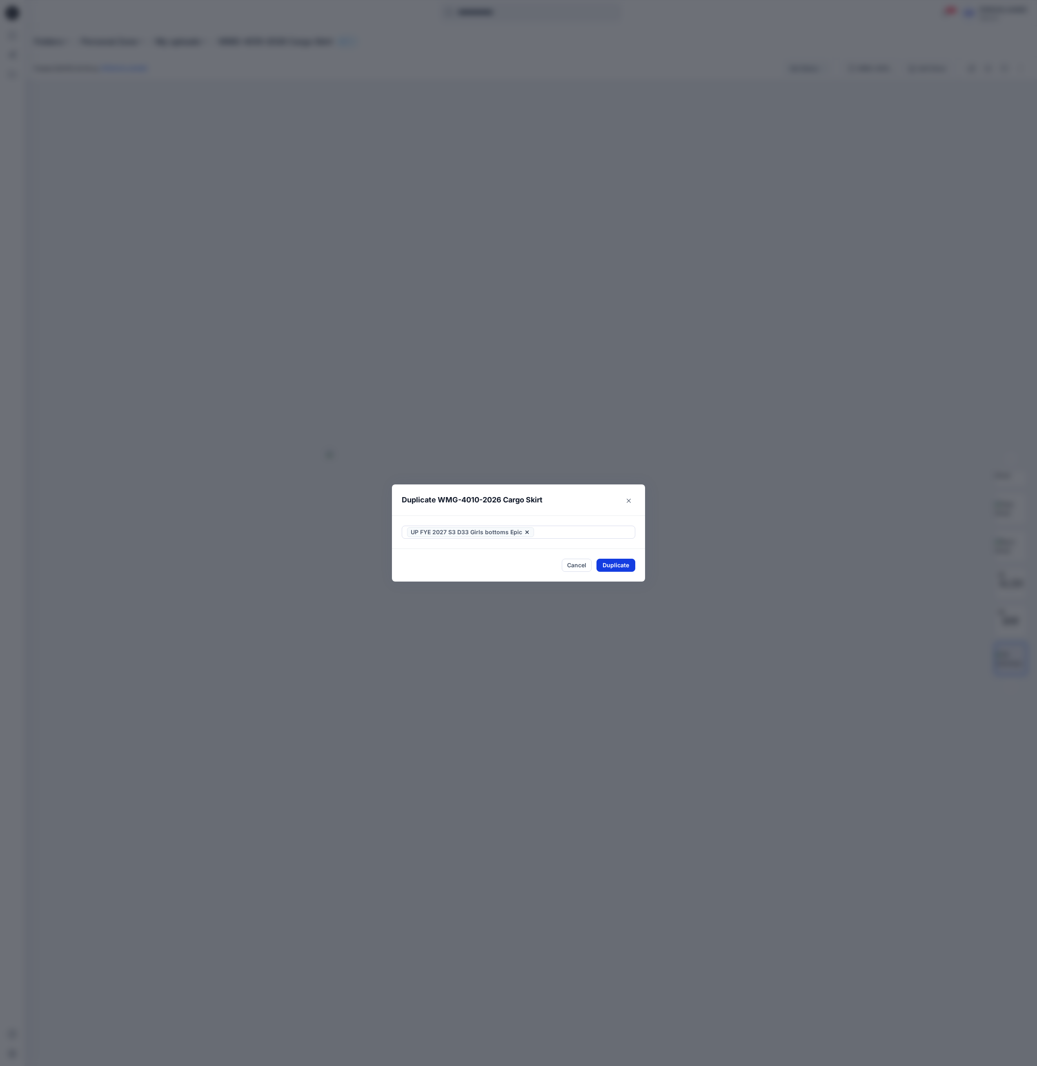
click at [627, 563] on button "Duplicate" at bounding box center [615, 565] width 39 height 13
click at [629, 568] on button "Close" at bounding box center [622, 565] width 27 height 13
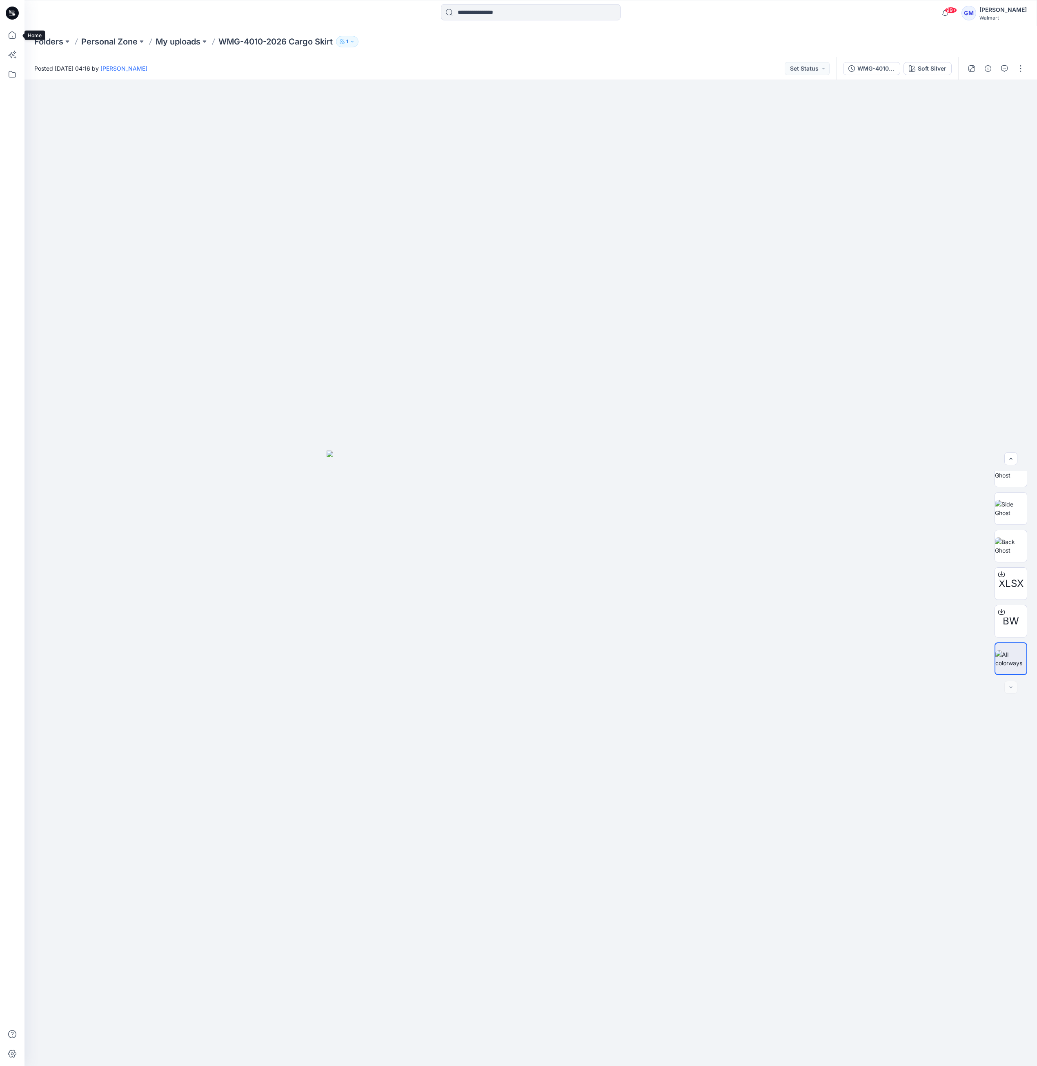
drag, startPoint x: 13, startPoint y: 39, endPoint x: 1030, endPoint y: 656, distance: 1189.9
click at [13, 39] on icon at bounding box center [12, 35] width 18 height 18
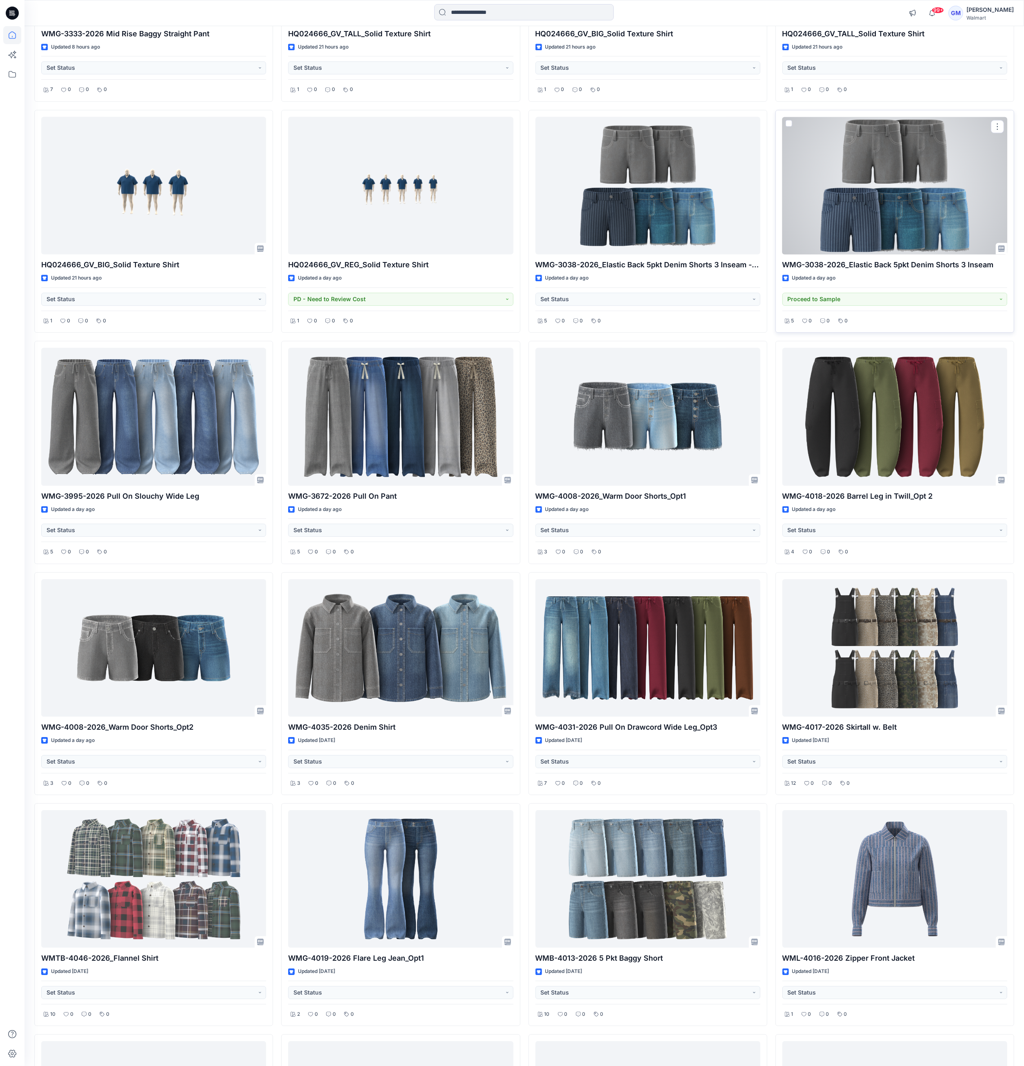
scroll to position [2205, 0]
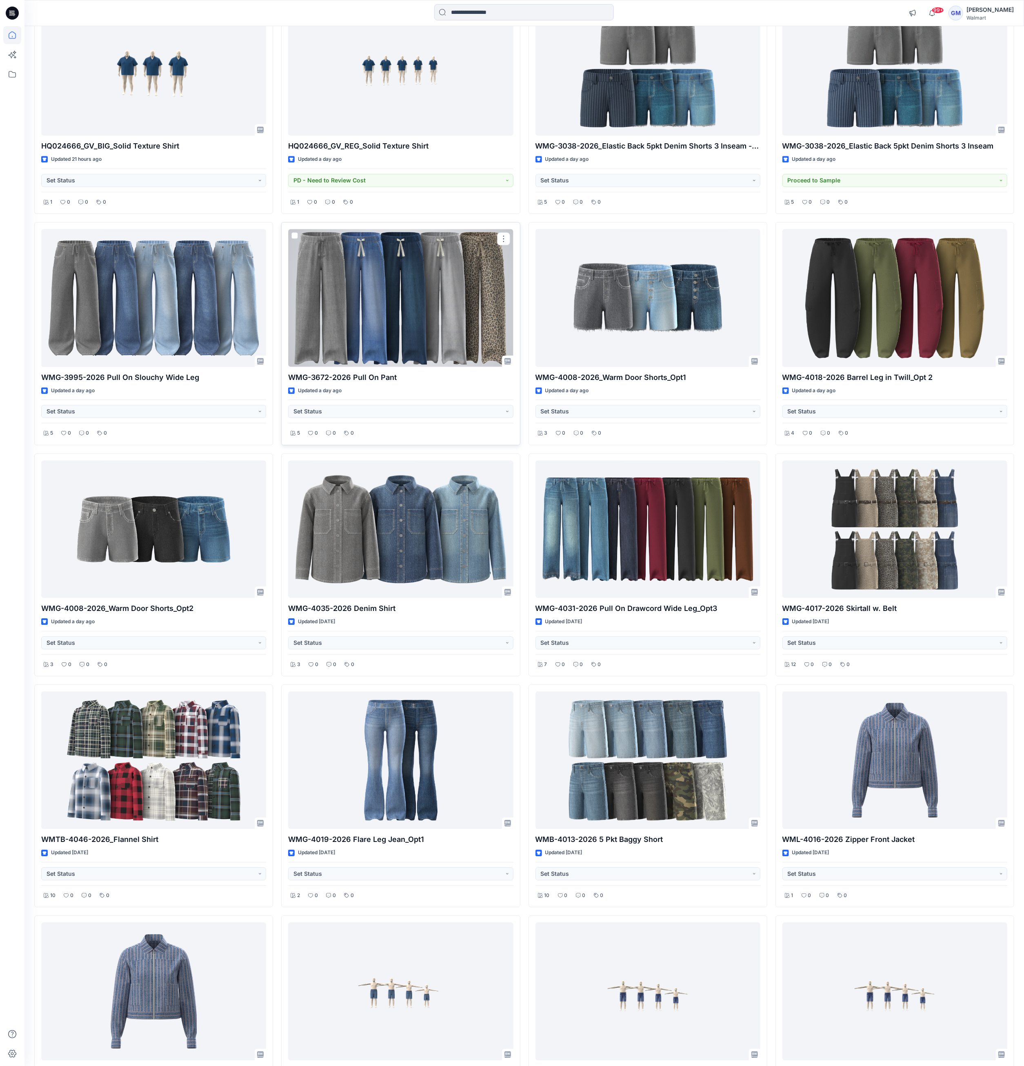
click at [465, 298] on div at bounding box center [400, 298] width 225 height 138
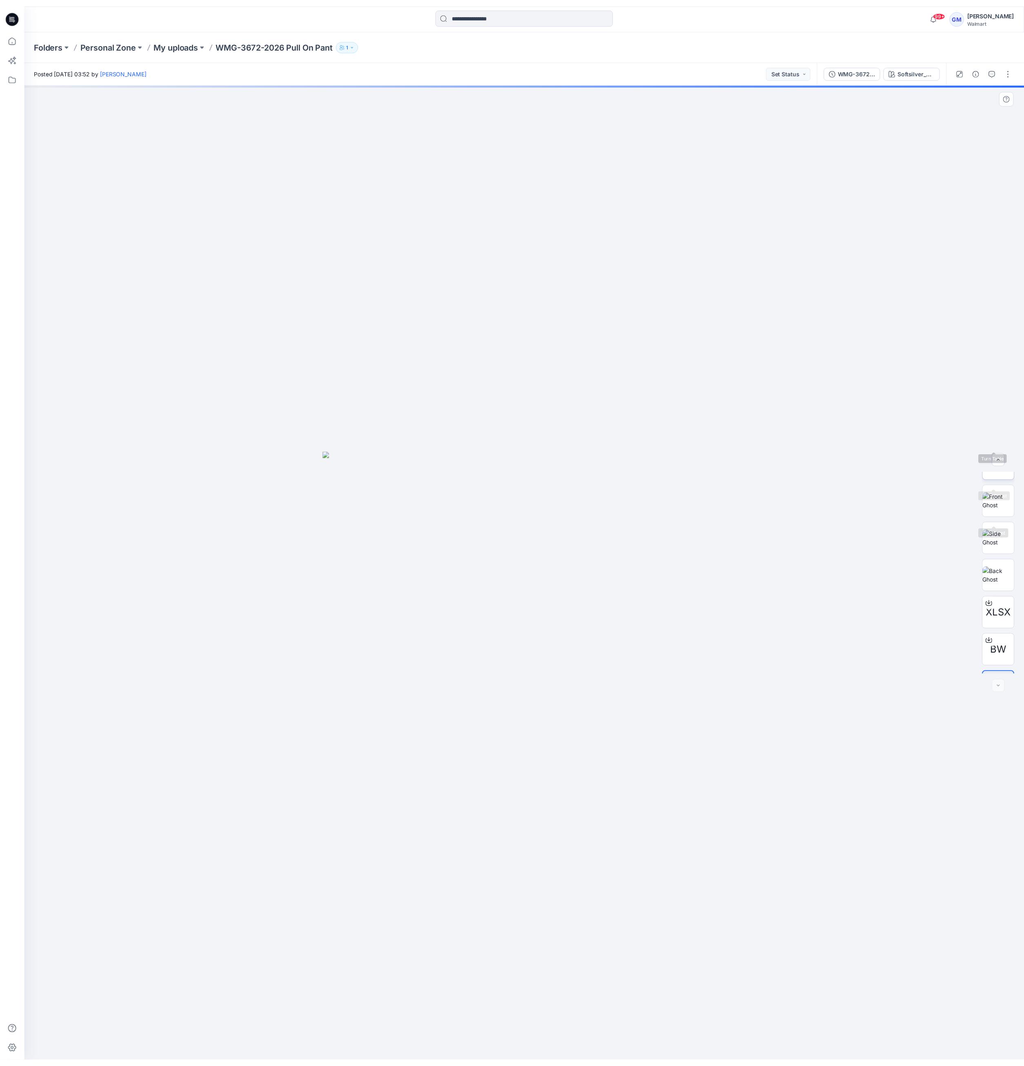
scroll to position [91, 0]
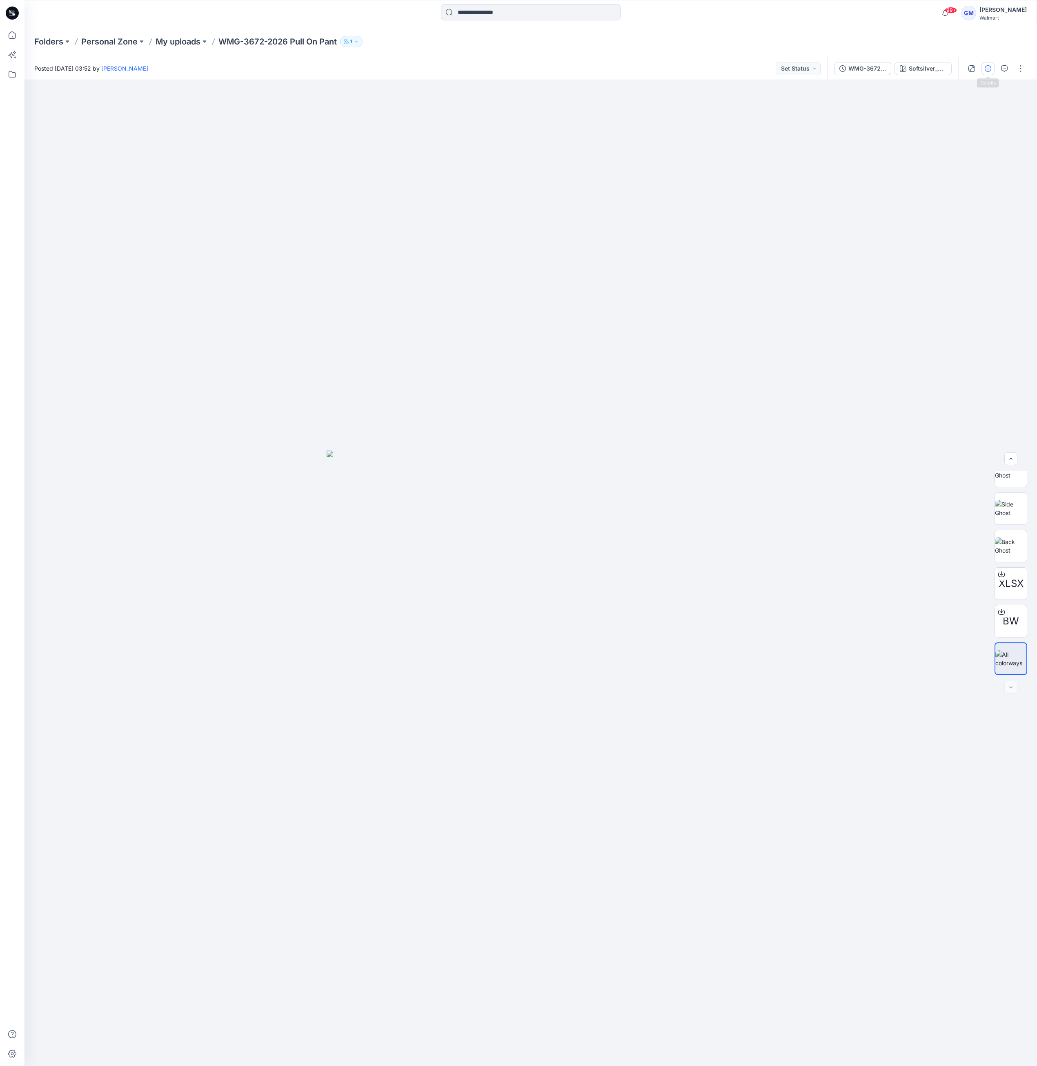
click at [985, 65] on icon "button" at bounding box center [988, 68] width 7 height 7
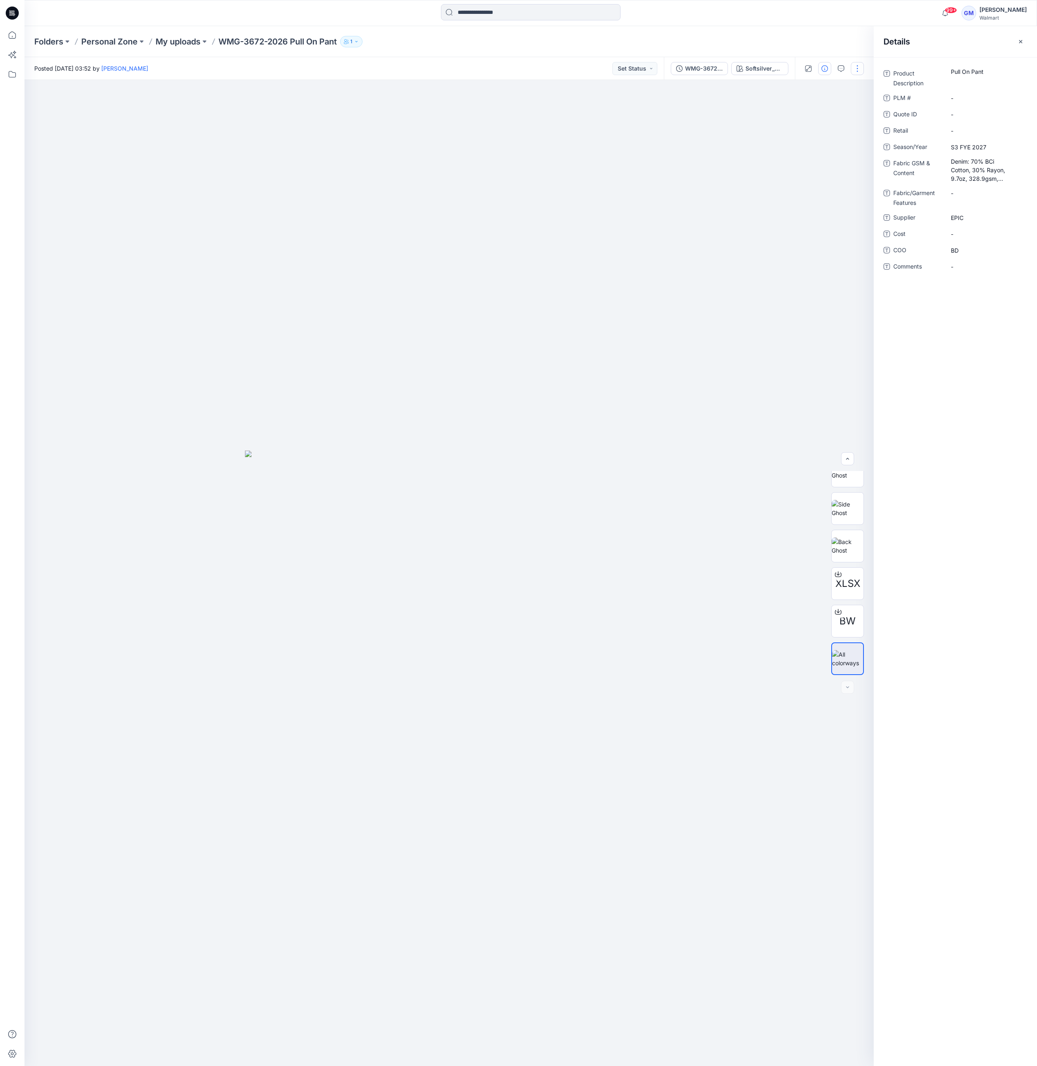
click at [857, 69] on button "button" at bounding box center [857, 68] width 13 height 13
click at [817, 153] on p "Duplicate to..." at bounding box center [818, 155] width 37 height 9
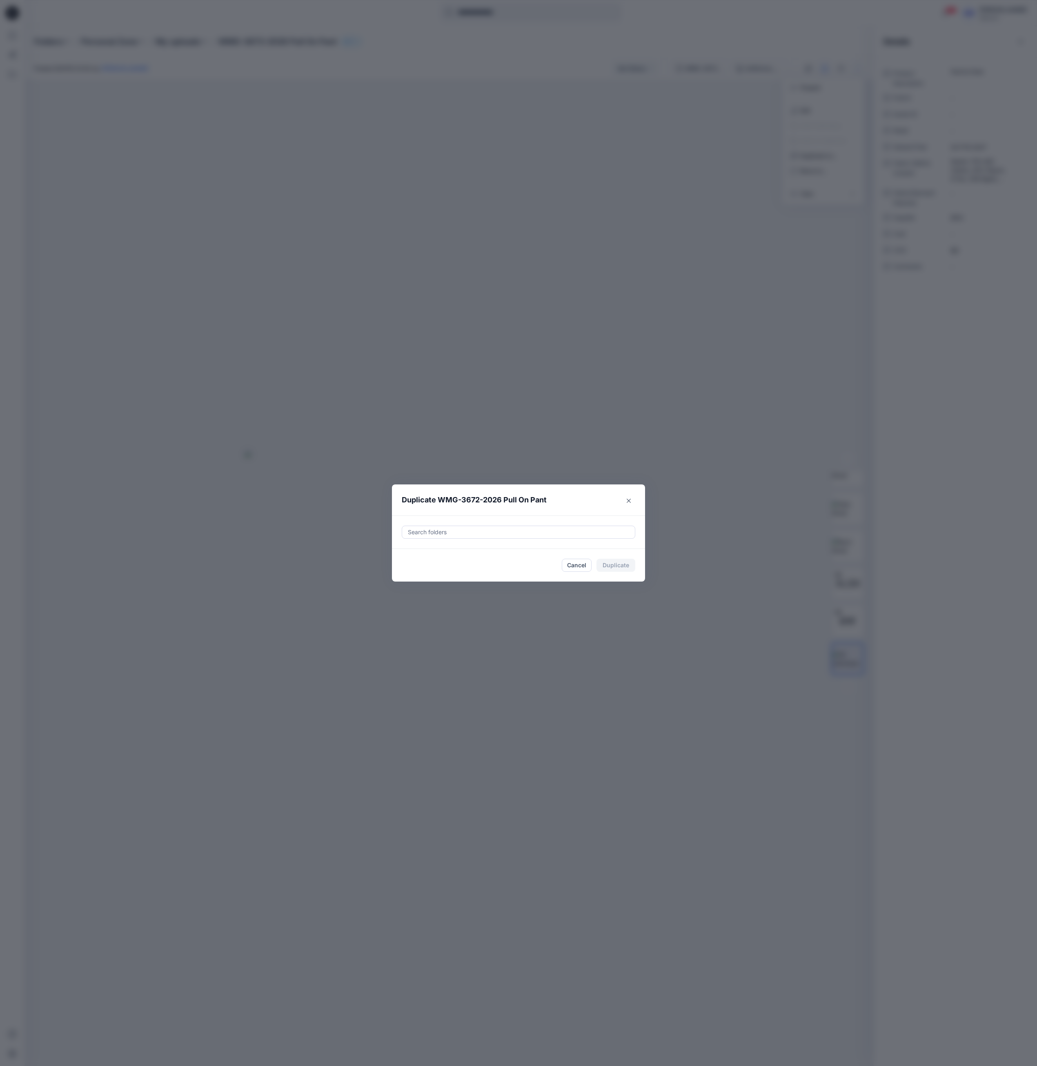
click at [616, 532] on div at bounding box center [518, 532] width 223 height 10
paste input "**********"
click at [547, 555] on div "UP FYE 2027 S3 D33 Girls bottoms Epic Folders UP_Epic_D33_Girls_Bottoms" at bounding box center [518, 557] width 222 height 18
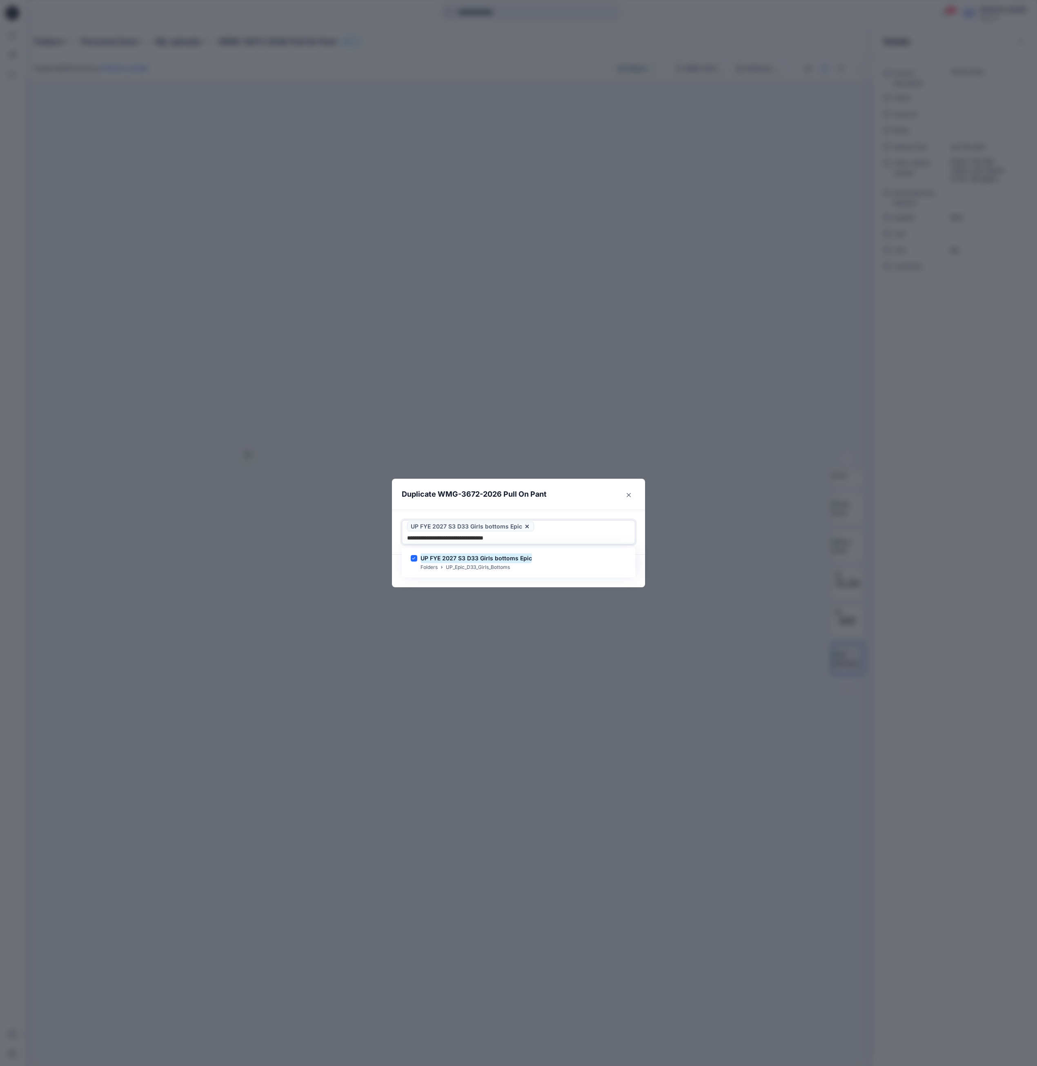
type input "**********"
click at [554, 582] on div "Duplicate WMG-3672-2026 Pull On Pant Use Up and Down to choose options, press E…" at bounding box center [518, 533] width 1037 height 1066
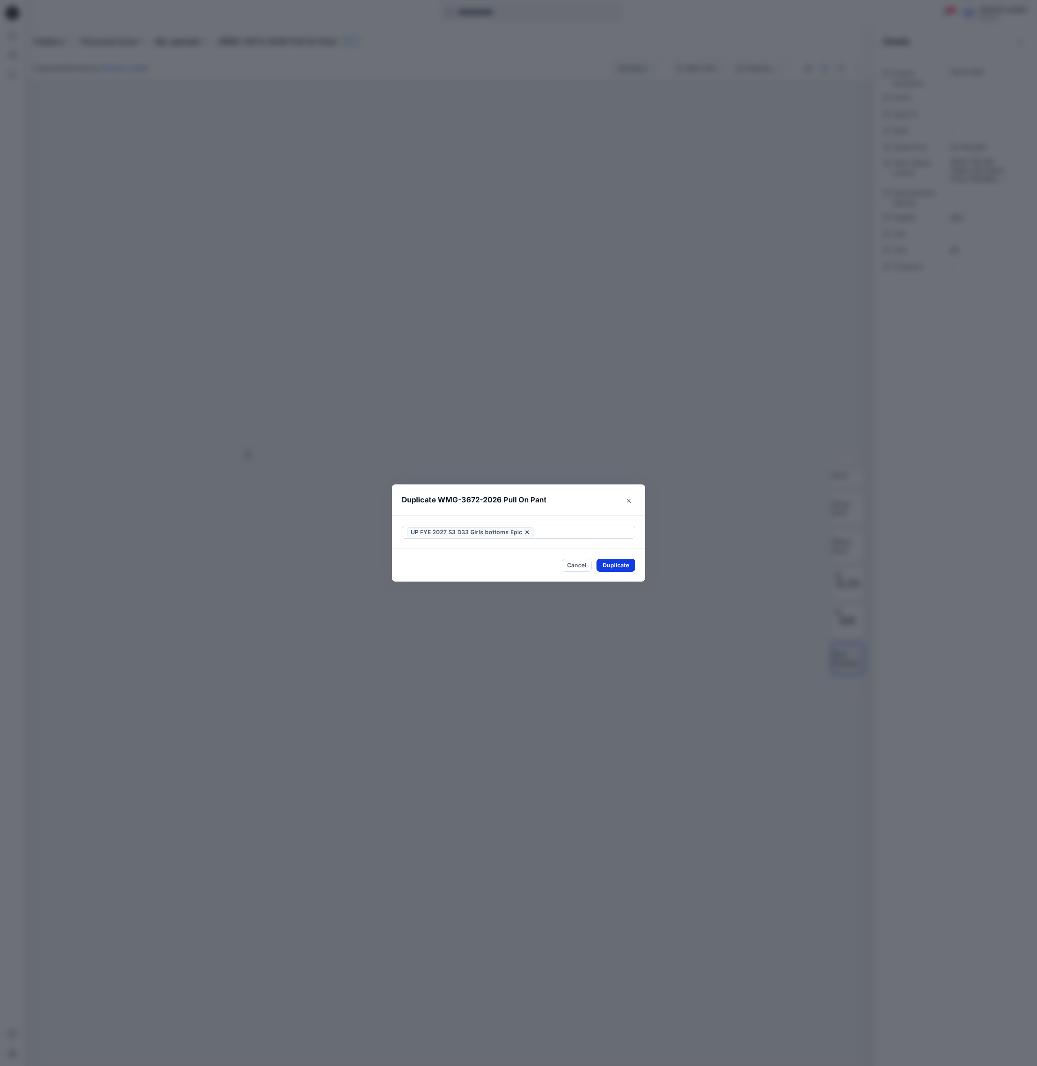
click at [617, 564] on button "Duplicate" at bounding box center [615, 565] width 39 height 13
click at [630, 498] on button "Close" at bounding box center [628, 500] width 13 height 13
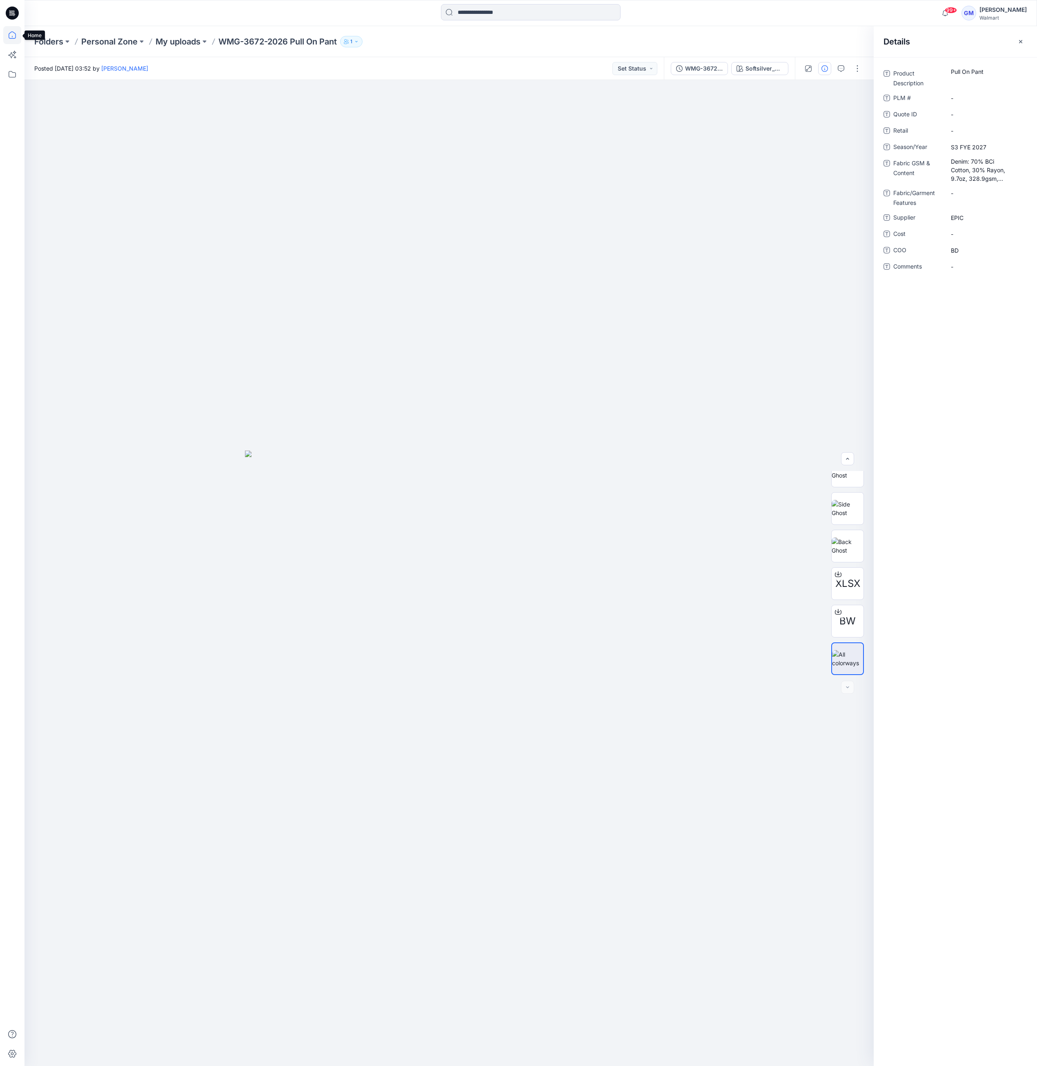
click at [12, 37] on icon at bounding box center [12, 34] width 7 height 7
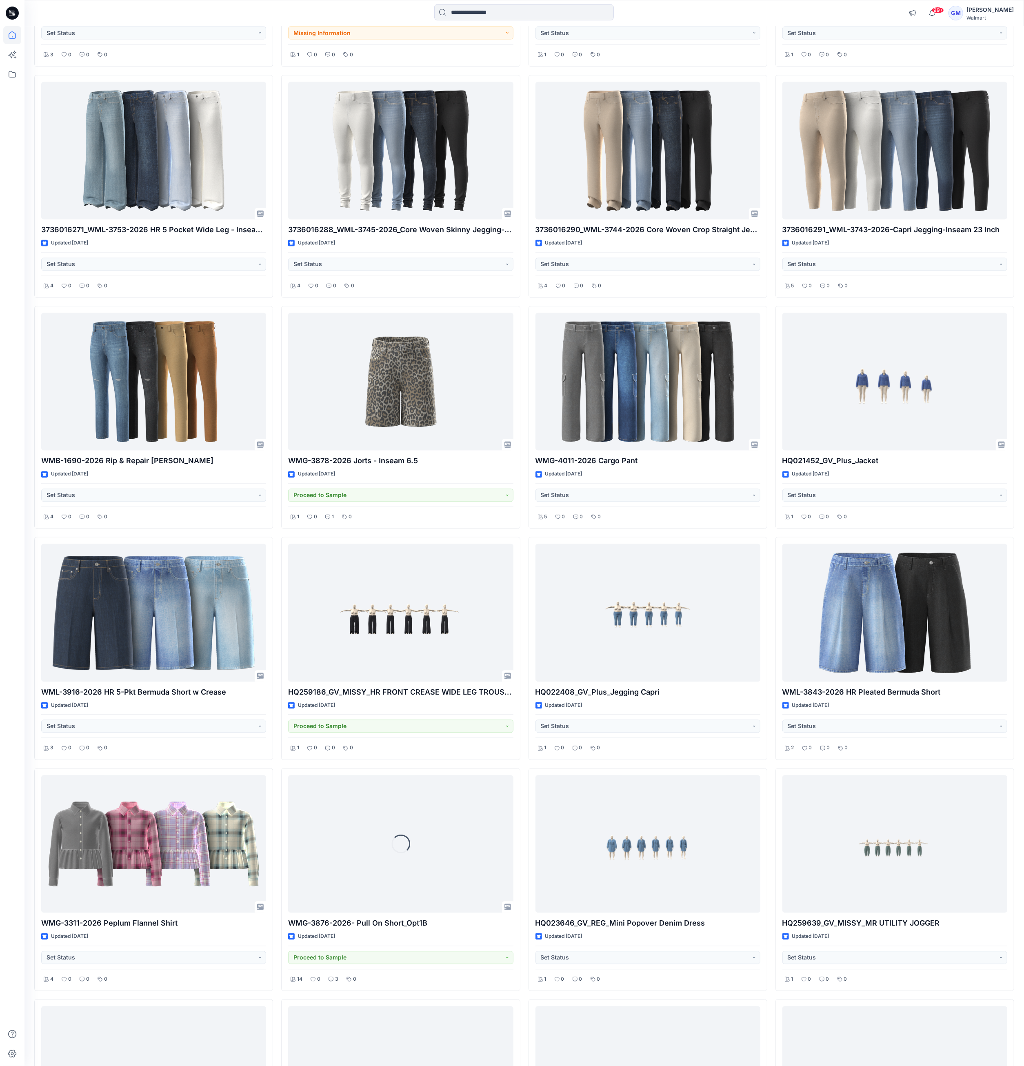
scroll to position [4491, 0]
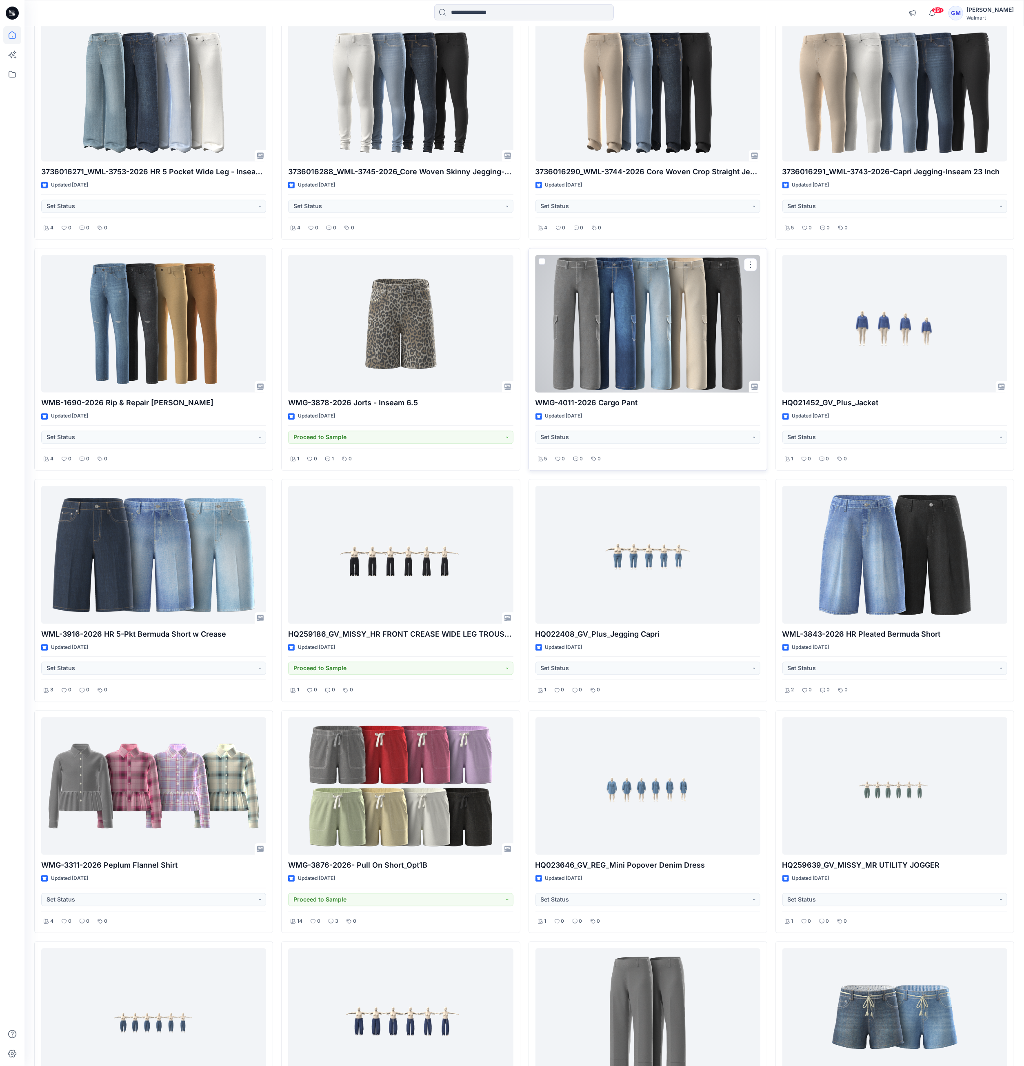
click at [717, 306] on div at bounding box center [648, 324] width 225 height 138
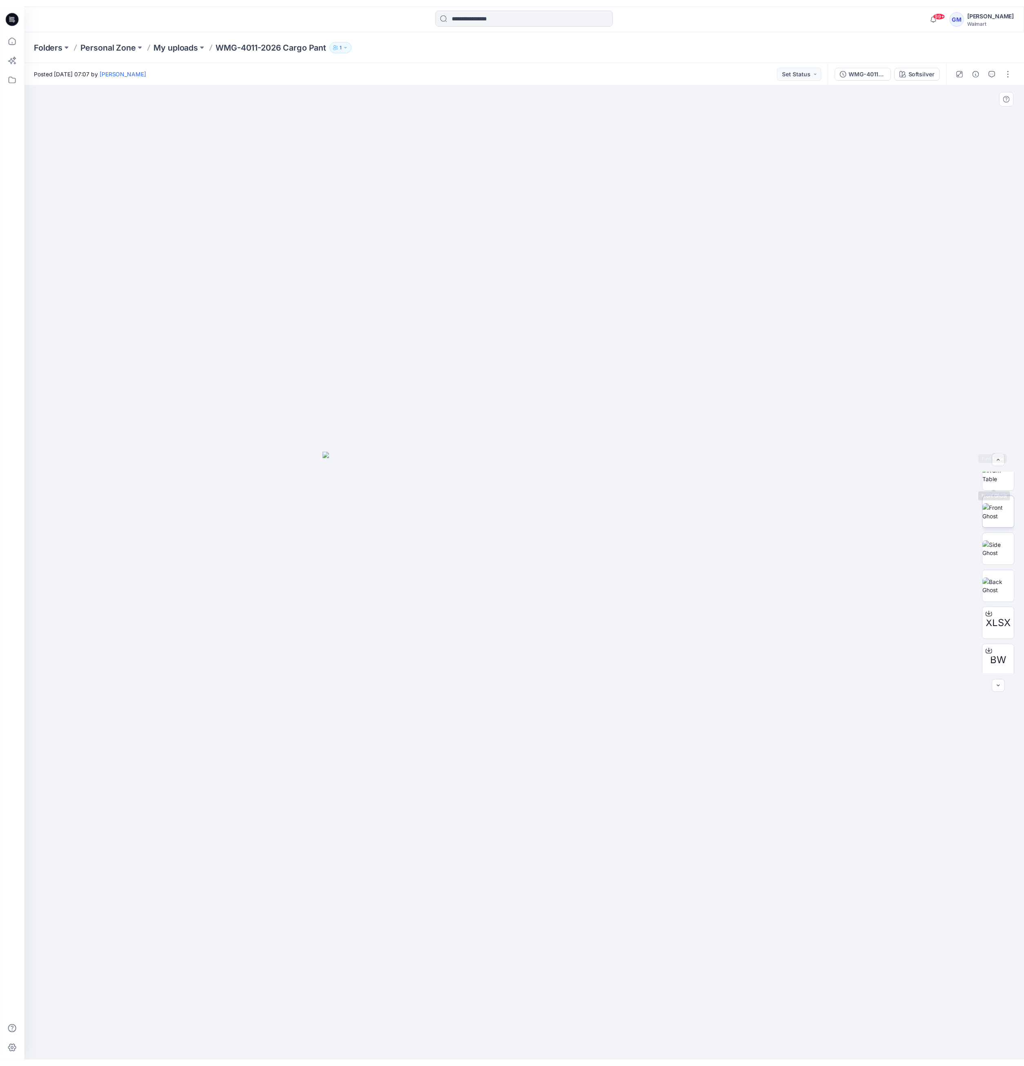
scroll to position [91, 0]
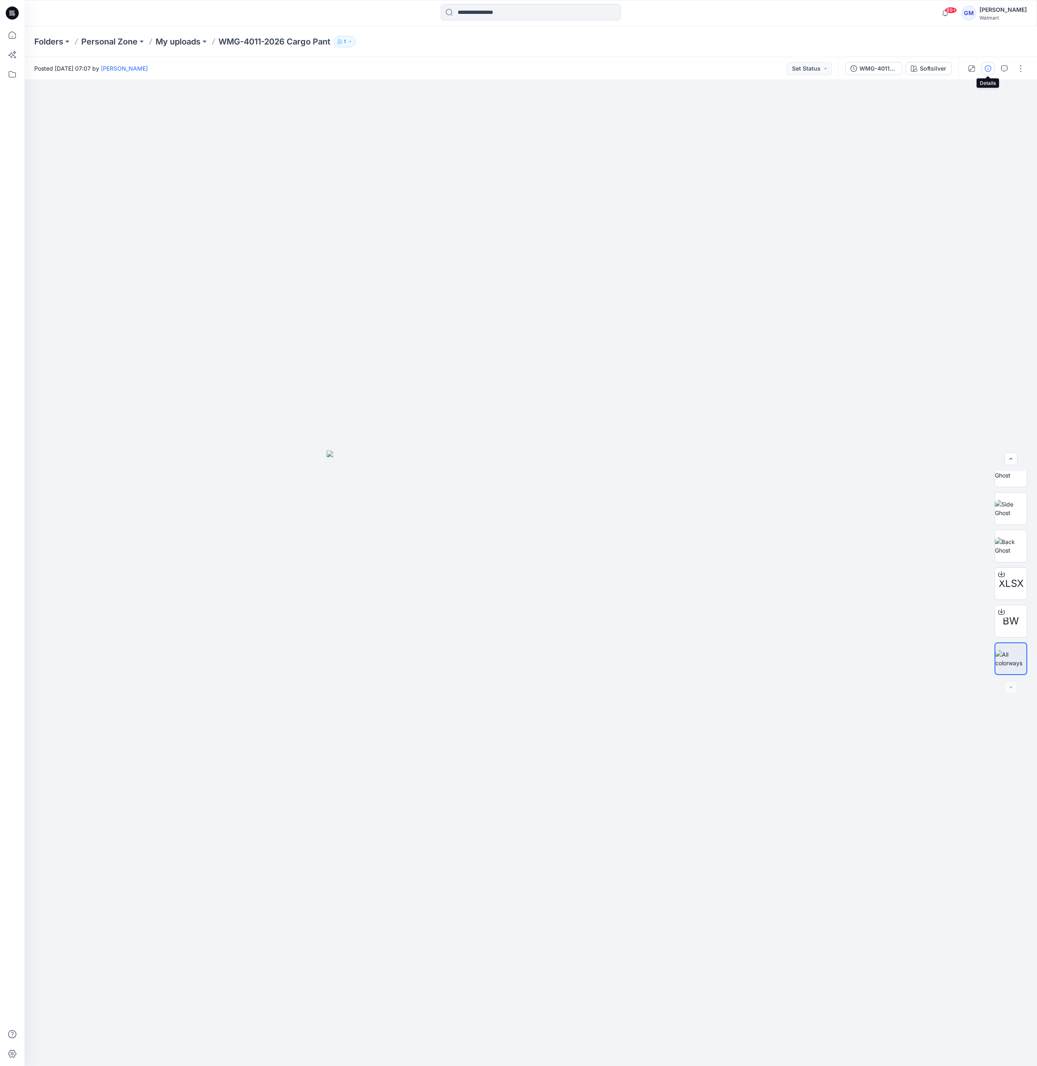
click at [984, 62] on button "button" at bounding box center [987, 68] width 13 height 13
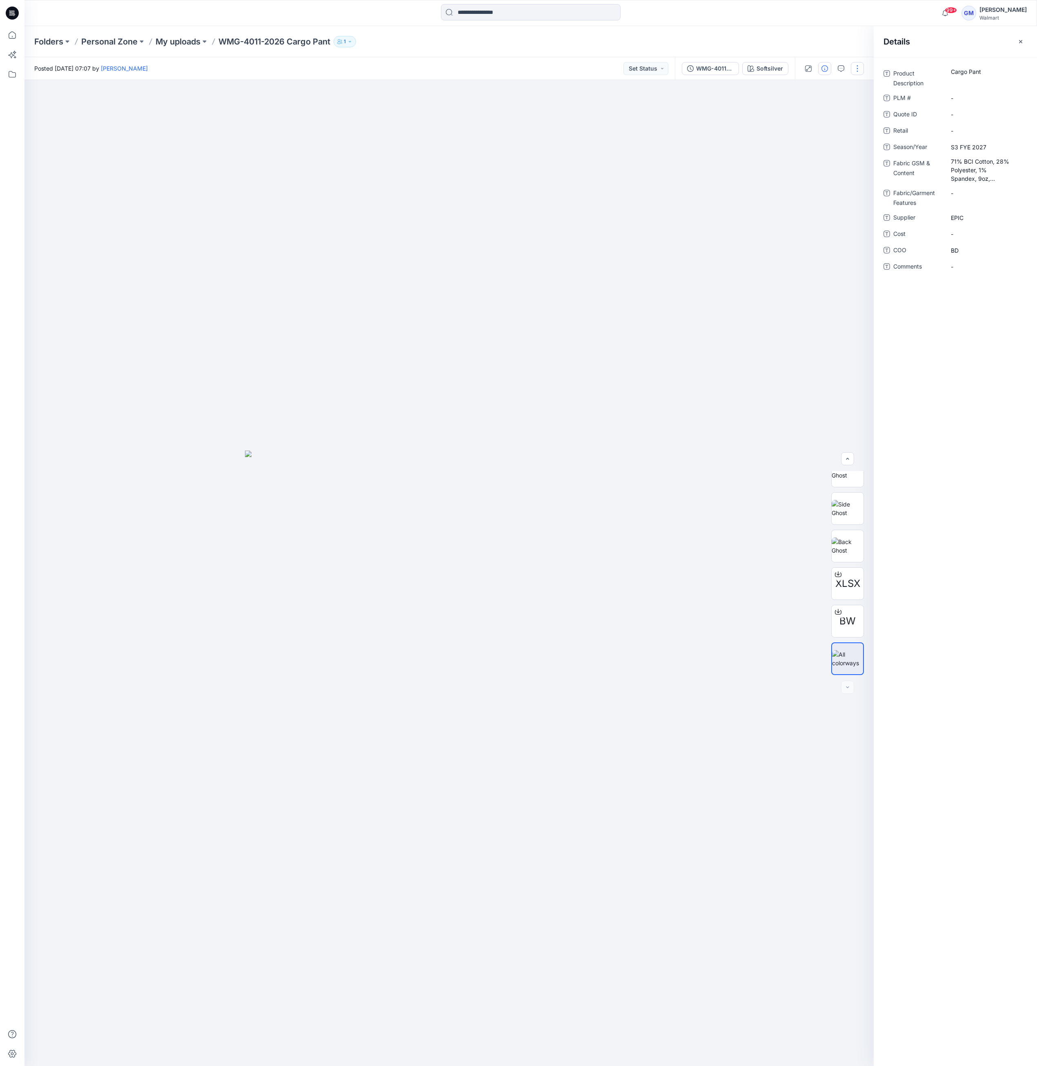
click at [856, 70] on button "button" at bounding box center [857, 68] width 13 height 13
click at [820, 159] on p "Duplicate to..." at bounding box center [818, 155] width 37 height 9
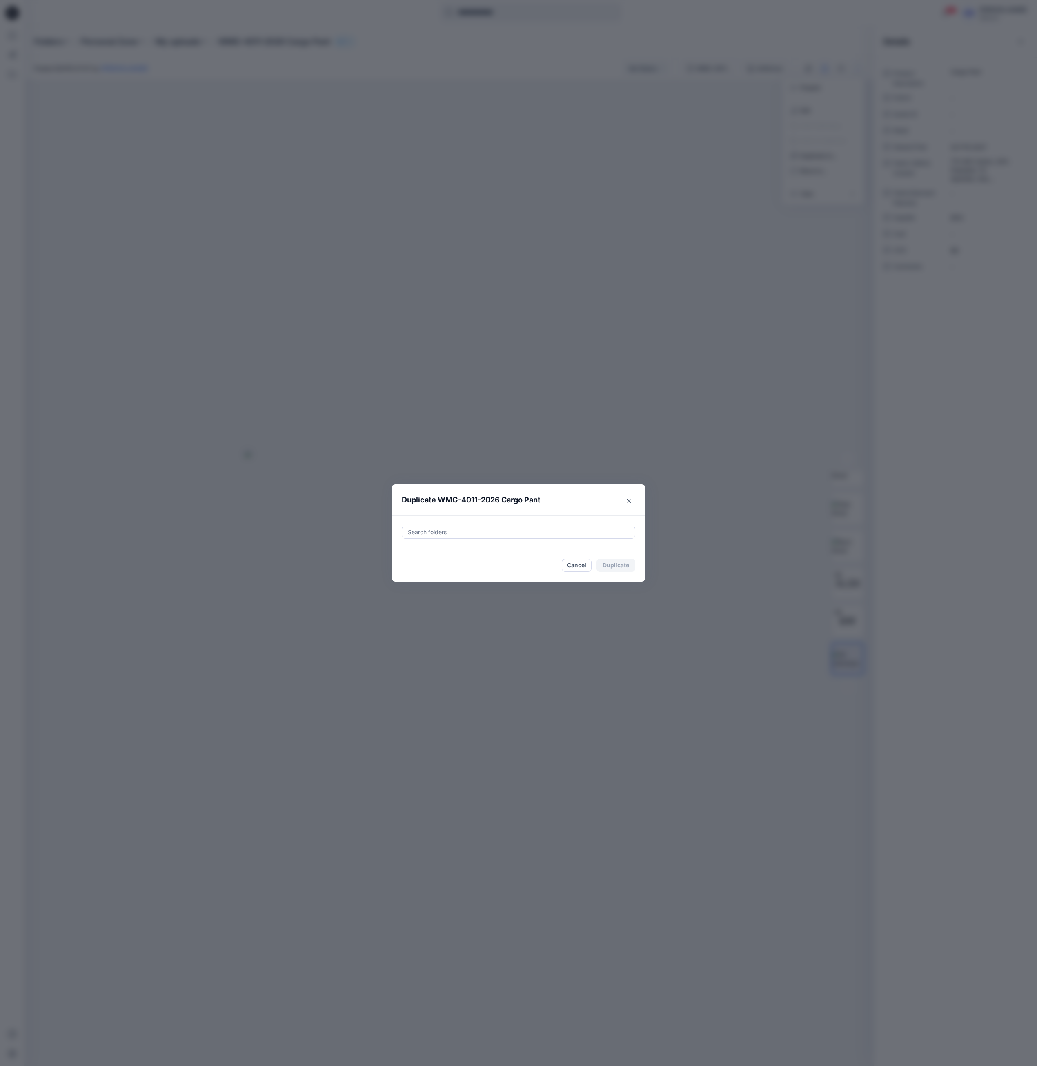
click at [547, 535] on div at bounding box center [518, 532] width 223 height 10
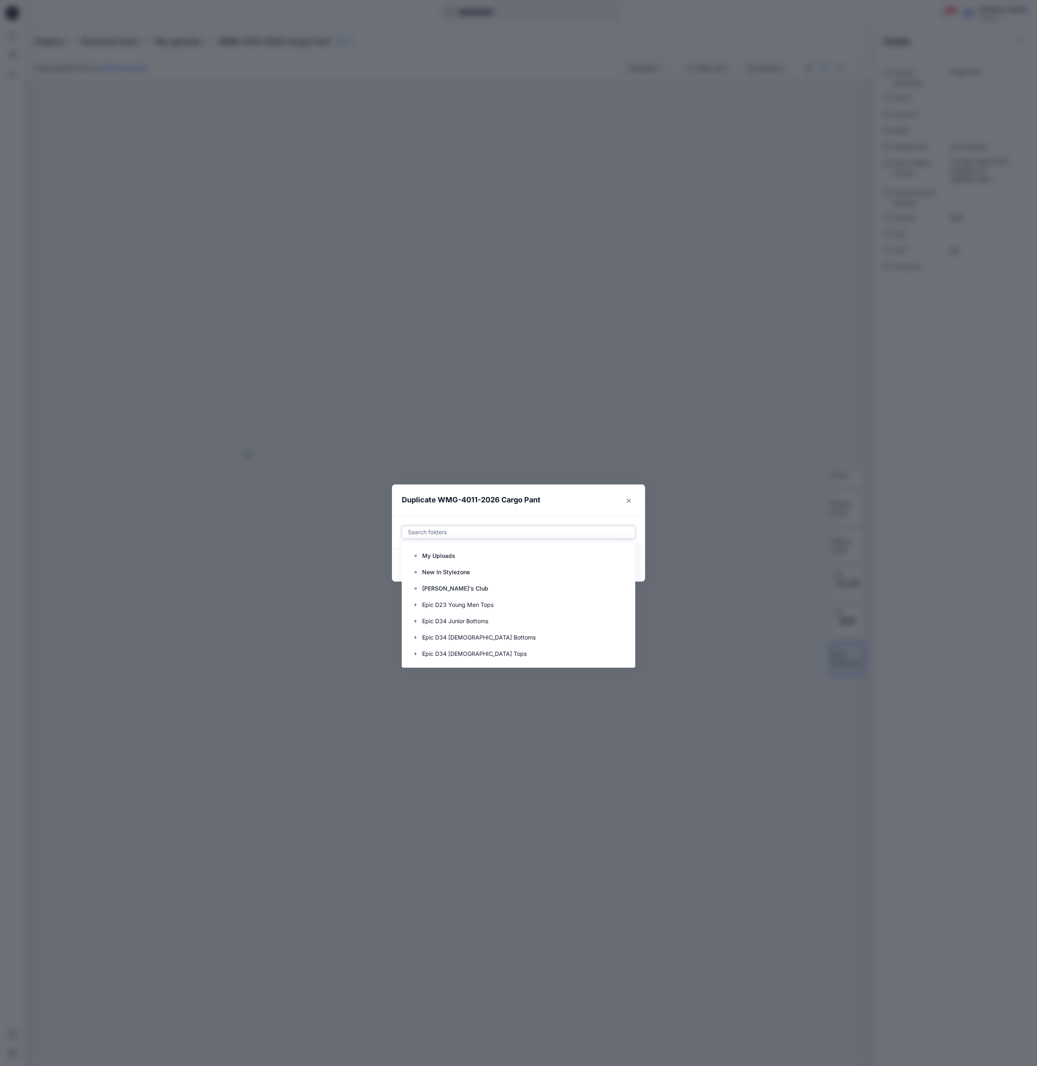
paste input "**********"
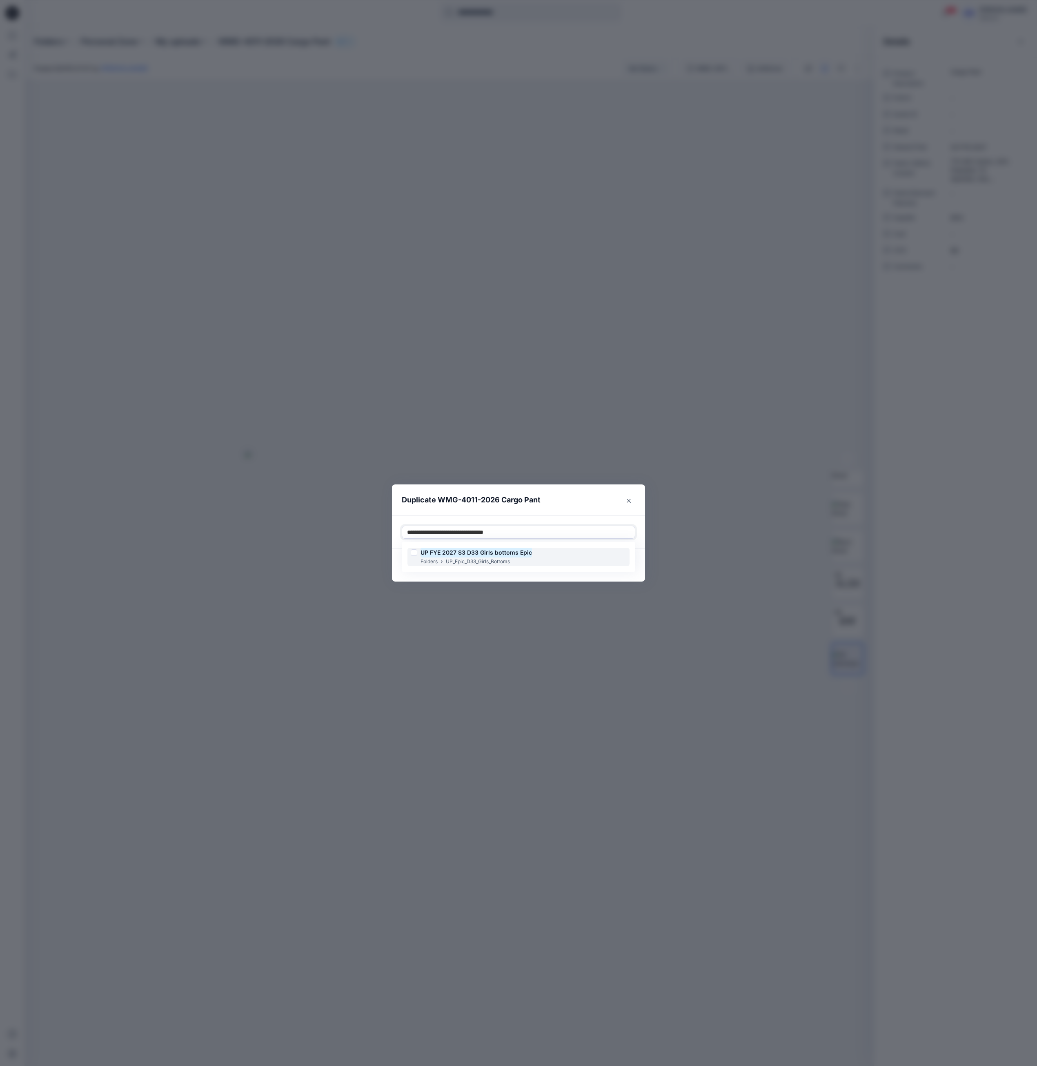
click at [547, 556] on div "UP FYE 2027 S3 D33 Girls bottoms Epic Folders UP_Epic_D33_Girls_Bottoms" at bounding box center [518, 557] width 222 height 18
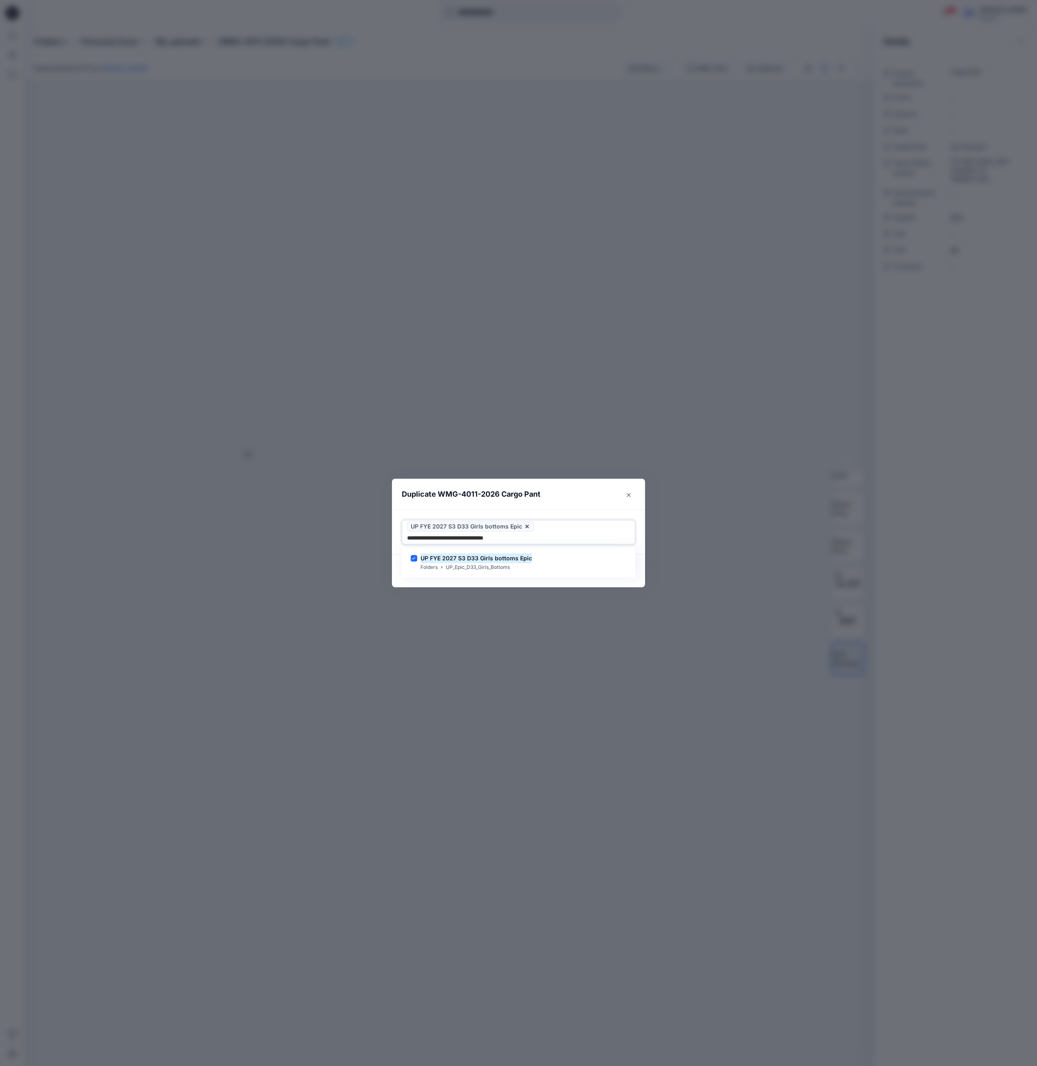
type input "**********"
click at [535, 583] on div "Duplicate WMG-4011-2026 Cargo Pant Use Up and Down to choose options, press Ent…" at bounding box center [518, 533] width 1037 height 1066
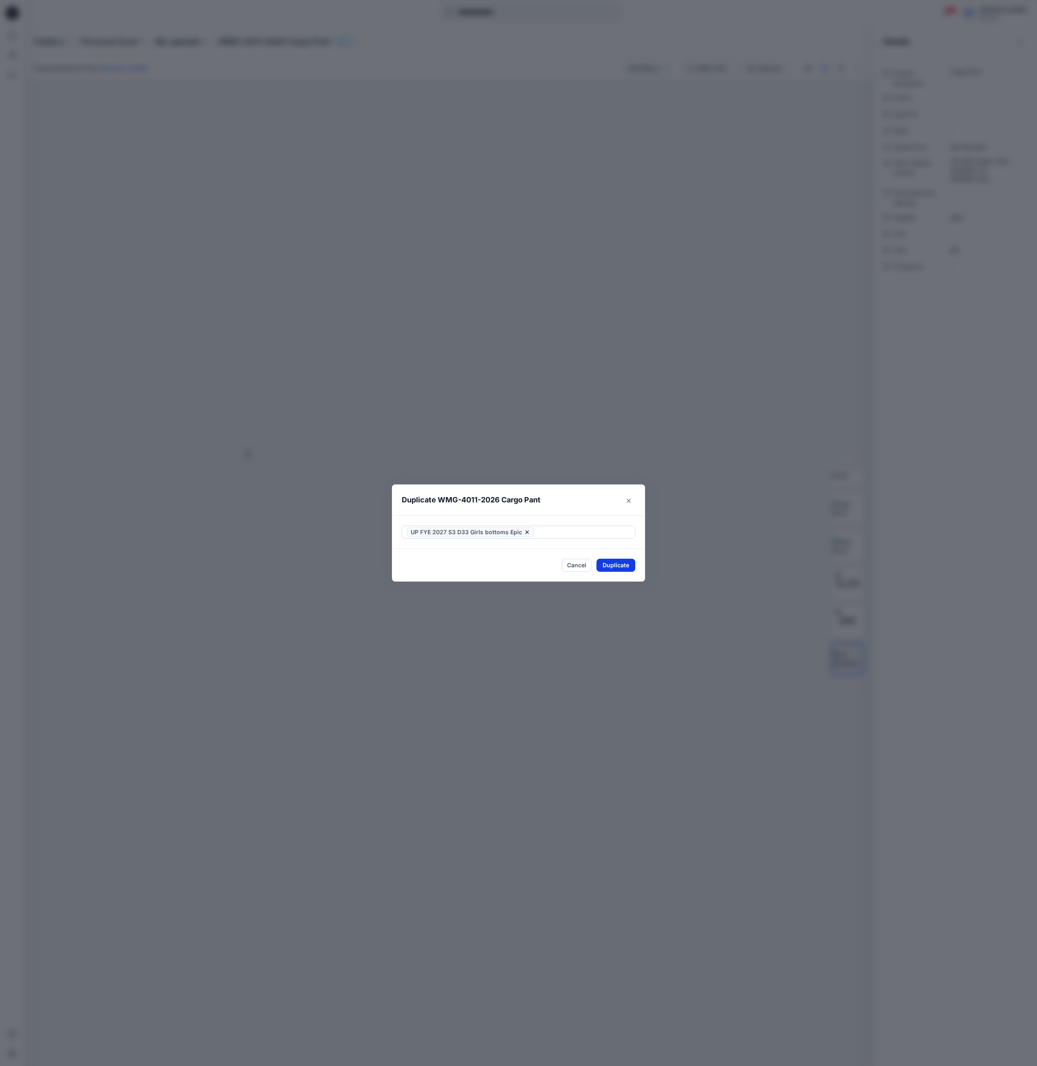
click at [625, 565] on button "Duplicate" at bounding box center [615, 565] width 39 height 13
drag, startPoint x: 563, startPoint y: 187, endPoint x: 327, endPoint y: 91, distance: 255.4
click at [563, 187] on div "Duplicate WMG-4011-2026 Cargo Pant Your styles were duplicated successfully Clo…" at bounding box center [518, 533] width 1037 height 1066
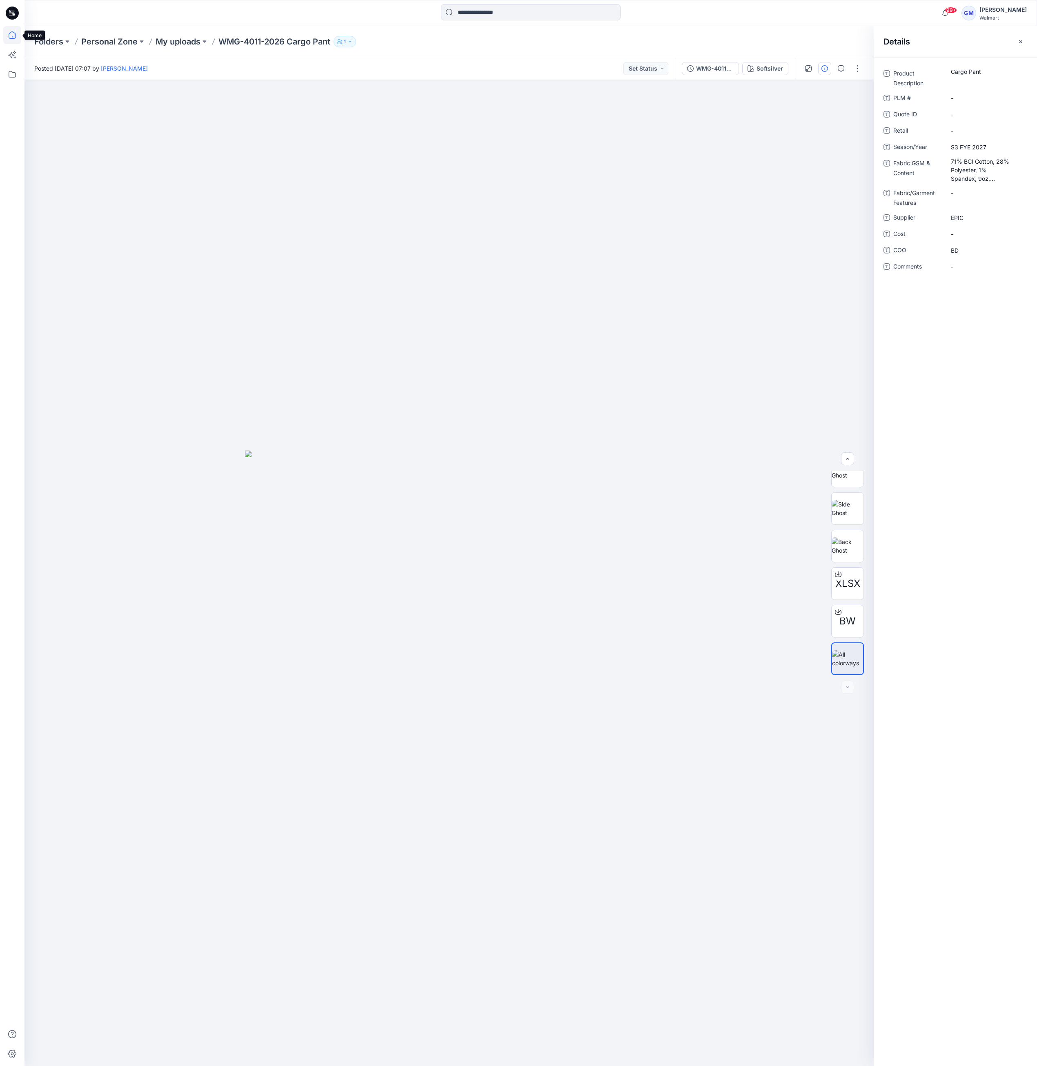
click at [9, 35] on icon at bounding box center [12, 35] width 18 height 18
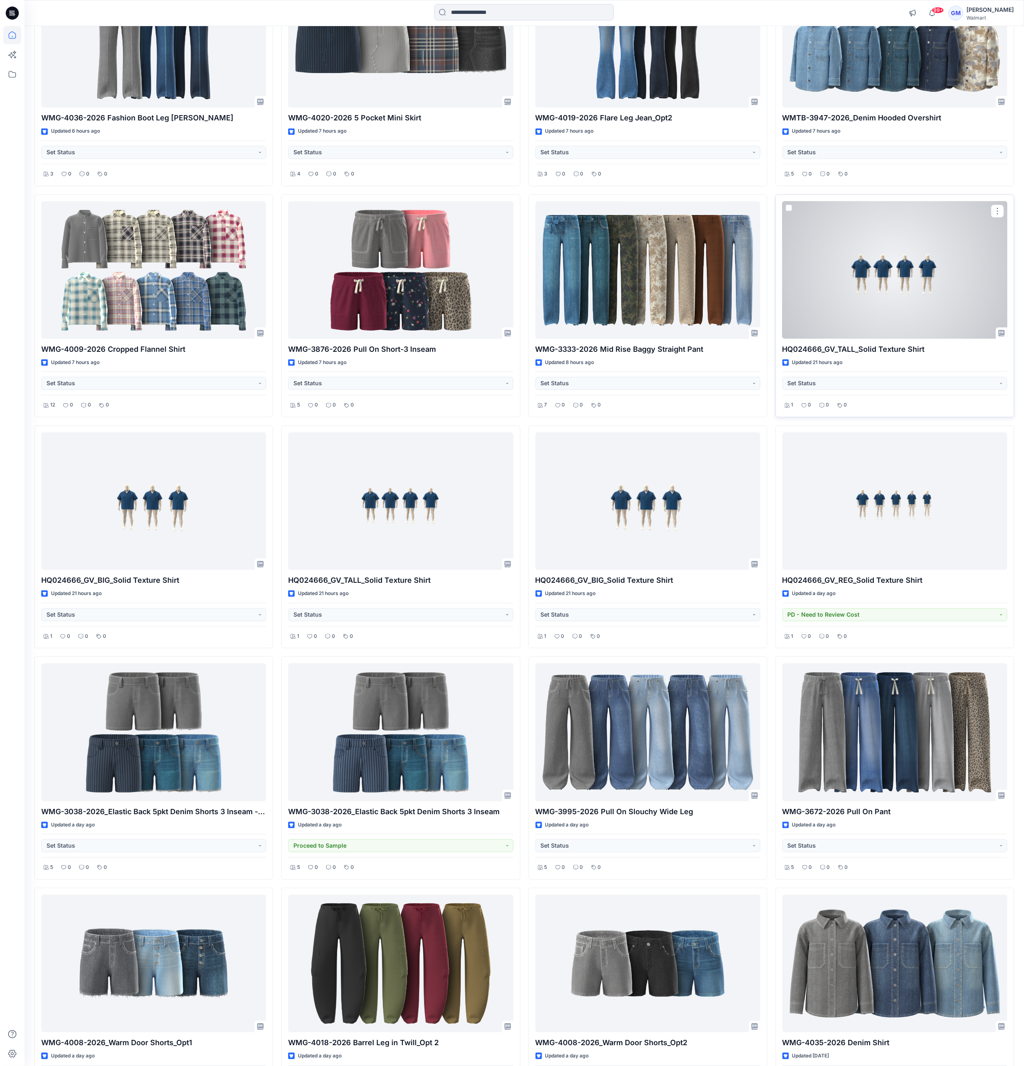
scroll to position [2041, 0]
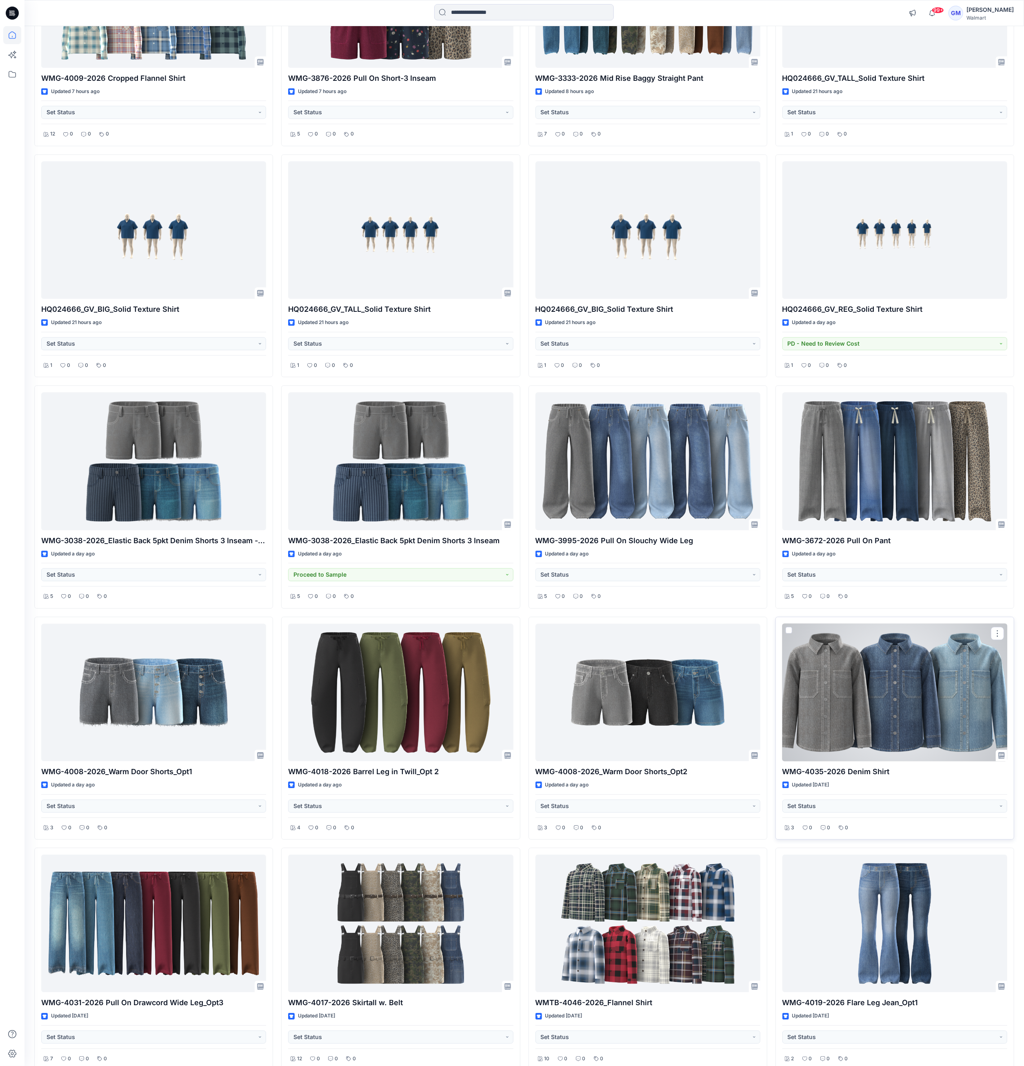
click at [974, 683] on div at bounding box center [895, 693] width 225 height 138
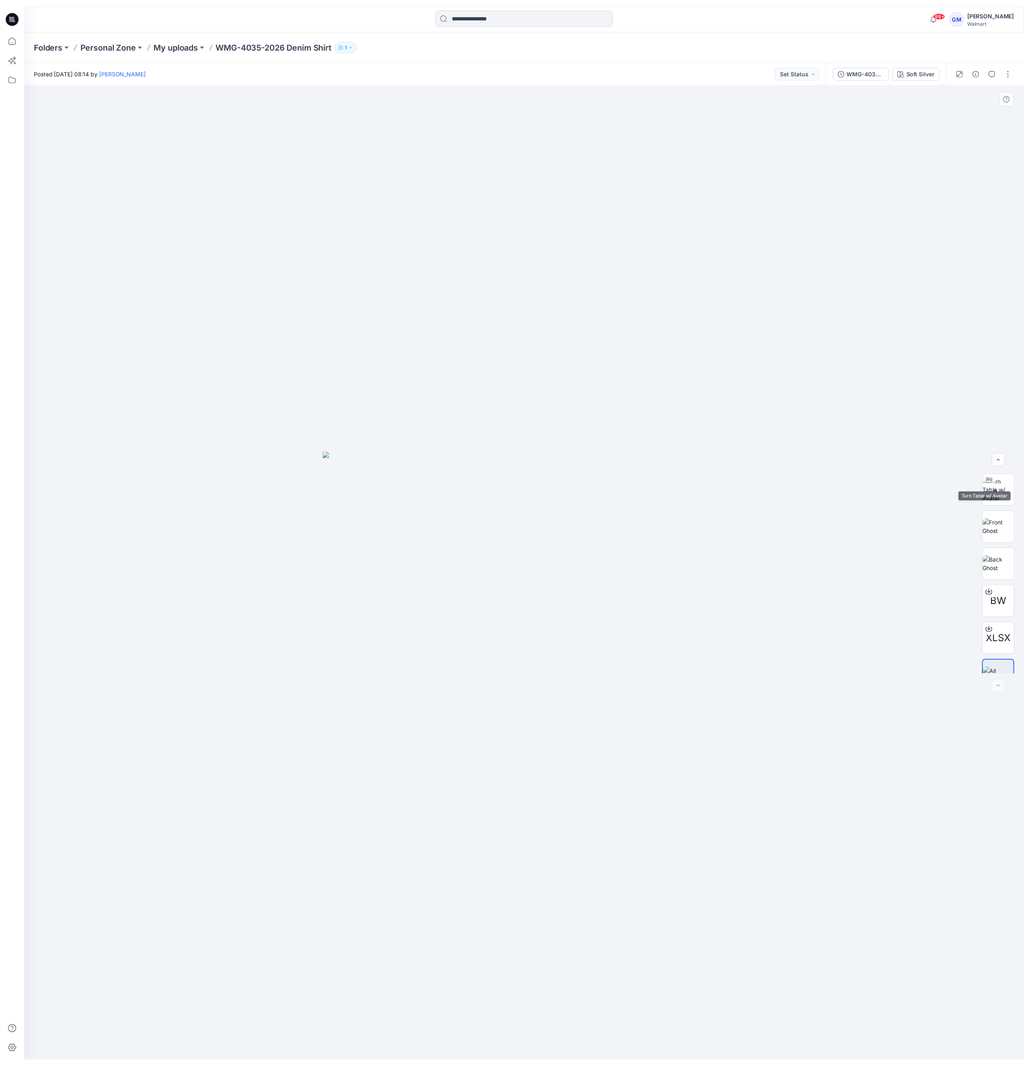
scroll to position [54, 0]
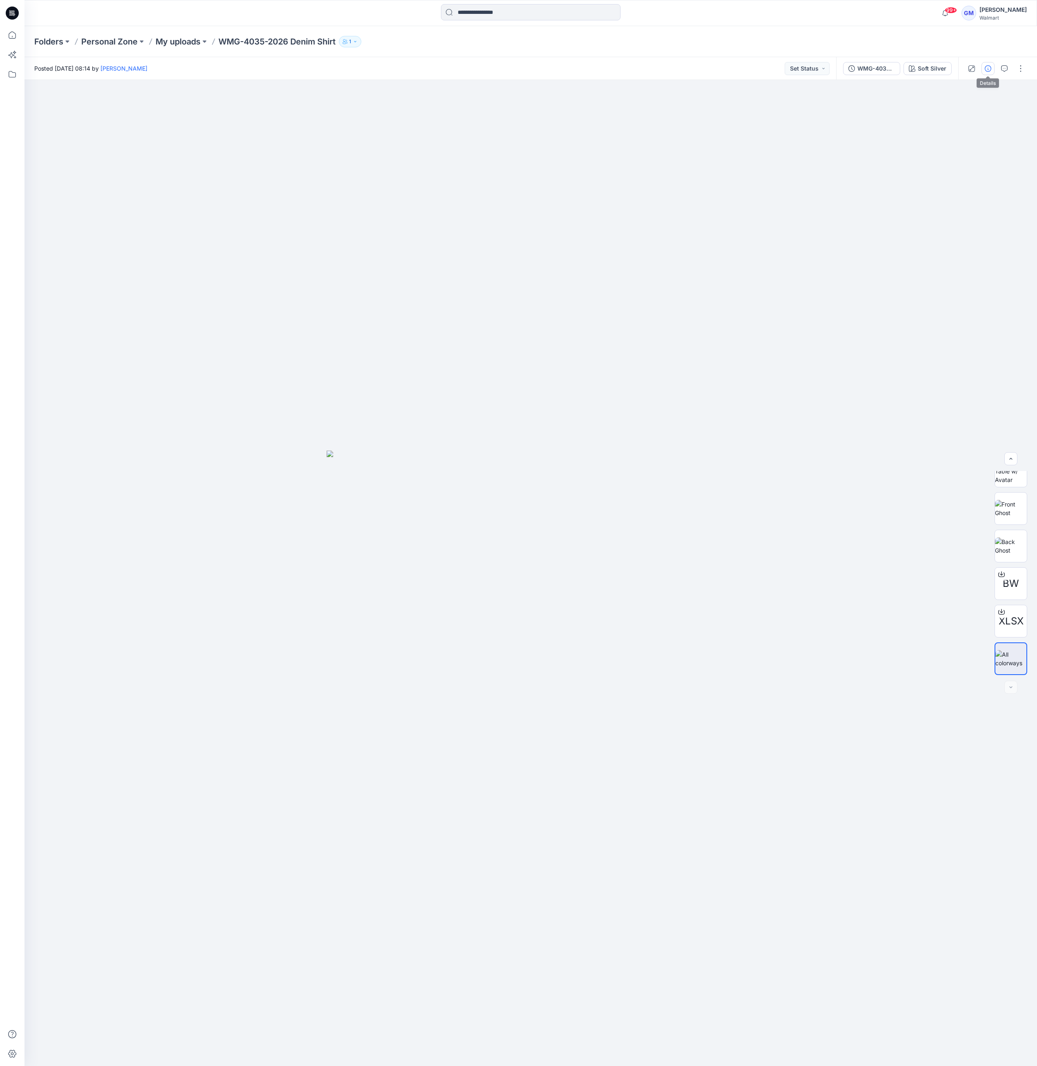
click at [987, 73] on button "button" at bounding box center [987, 68] width 13 height 13
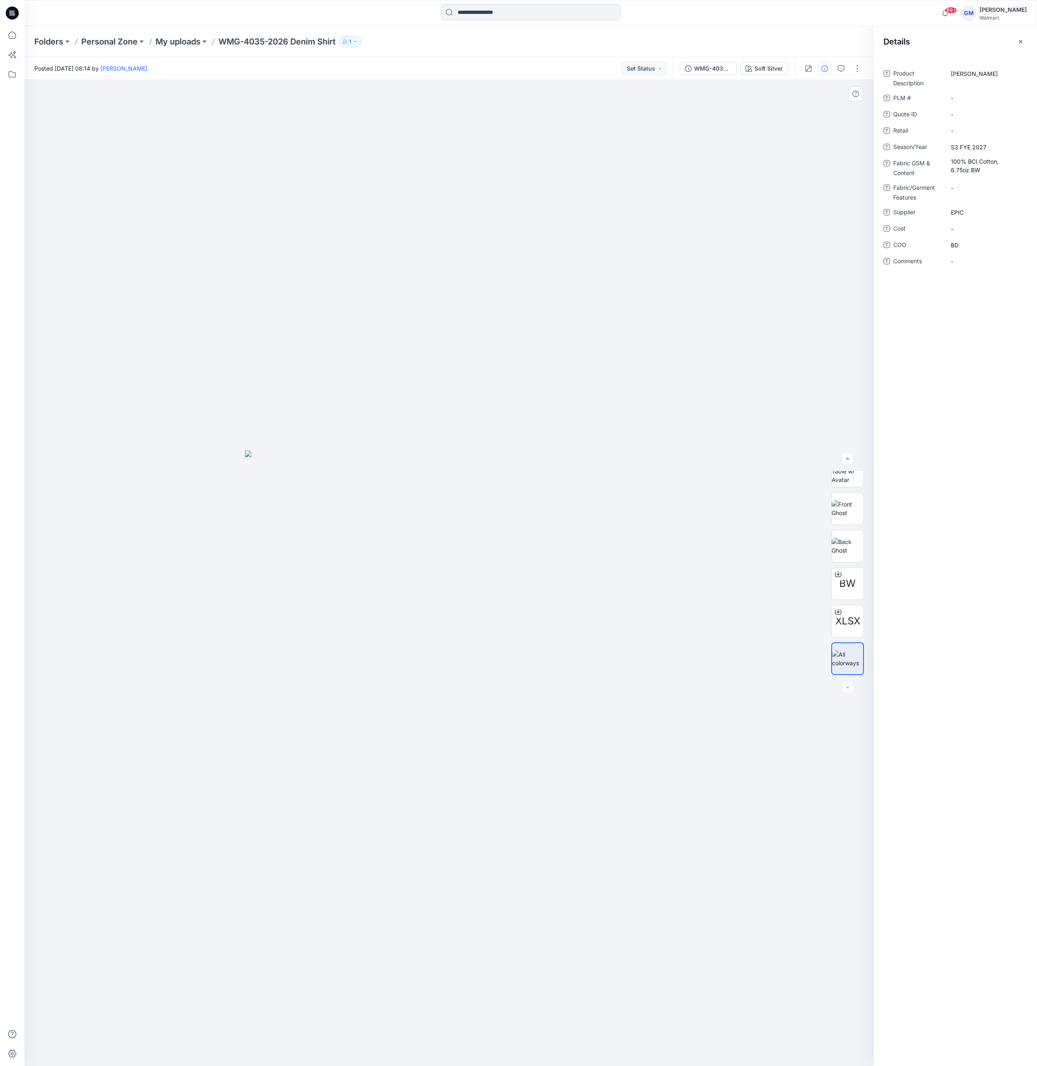
click at [819, 200] on div at bounding box center [448, 573] width 849 height 986
click at [856, 70] on button "button" at bounding box center [857, 68] width 13 height 13
click at [823, 155] on p "Duplicate to..." at bounding box center [818, 155] width 37 height 9
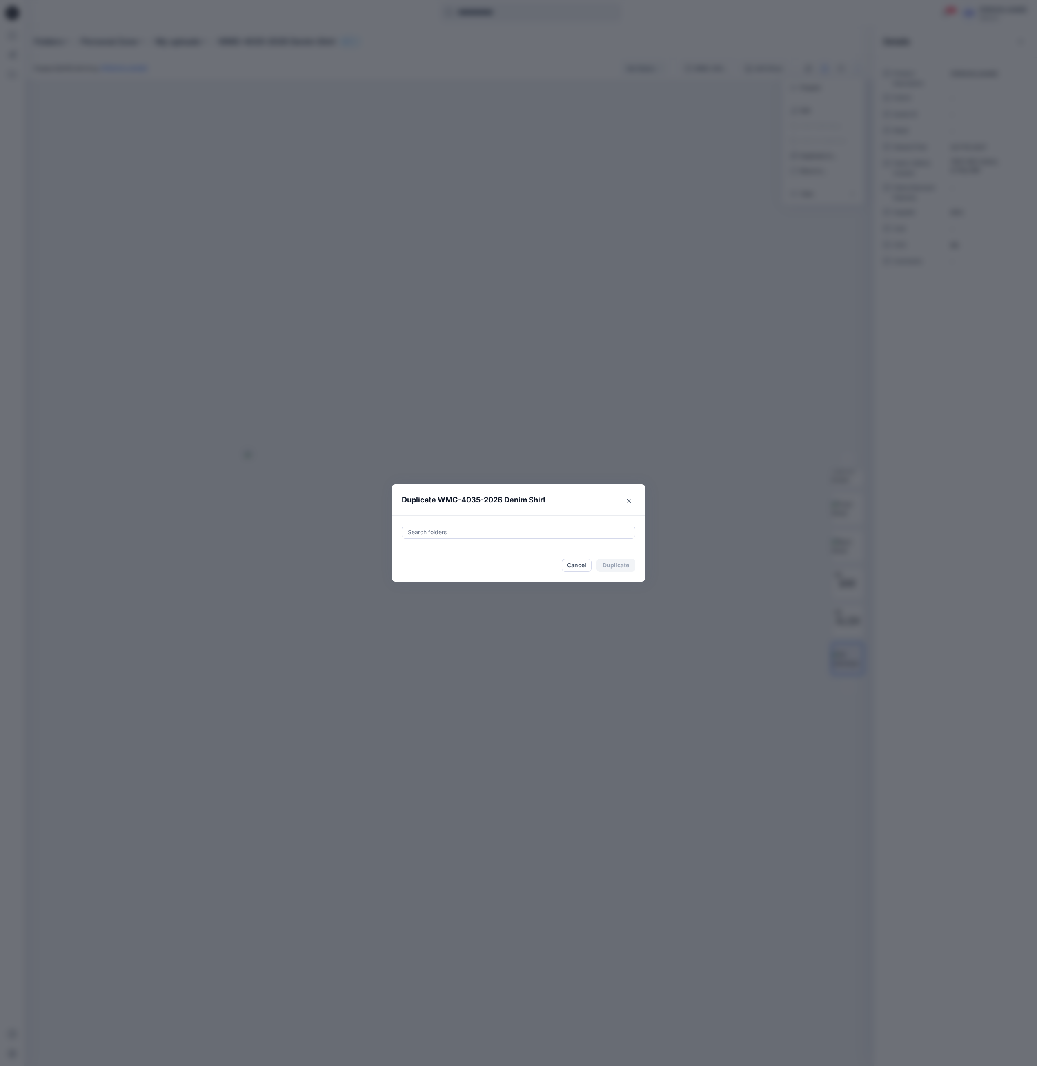
click at [564, 534] on div at bounding box center [518, 532] width 223 height 10
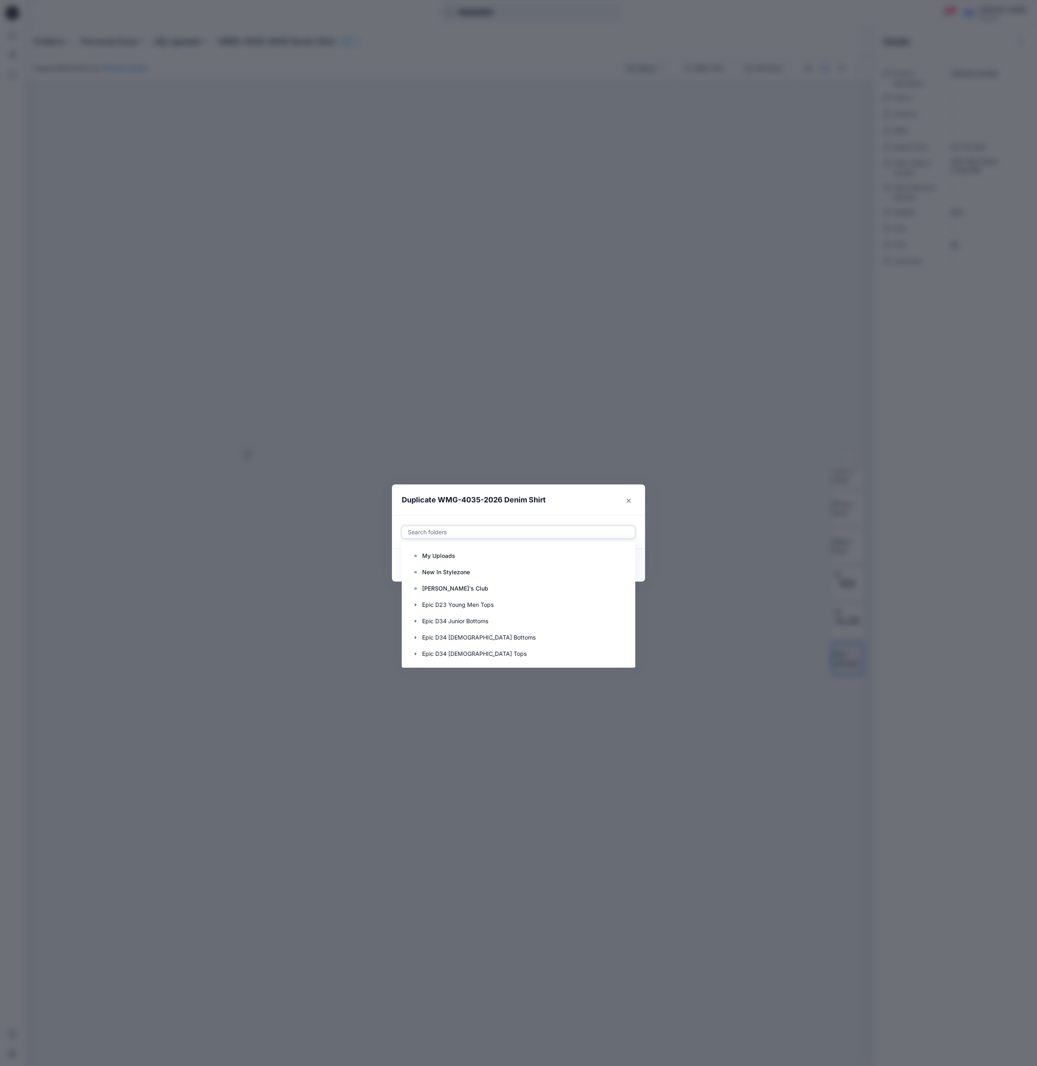
paste input "**********"
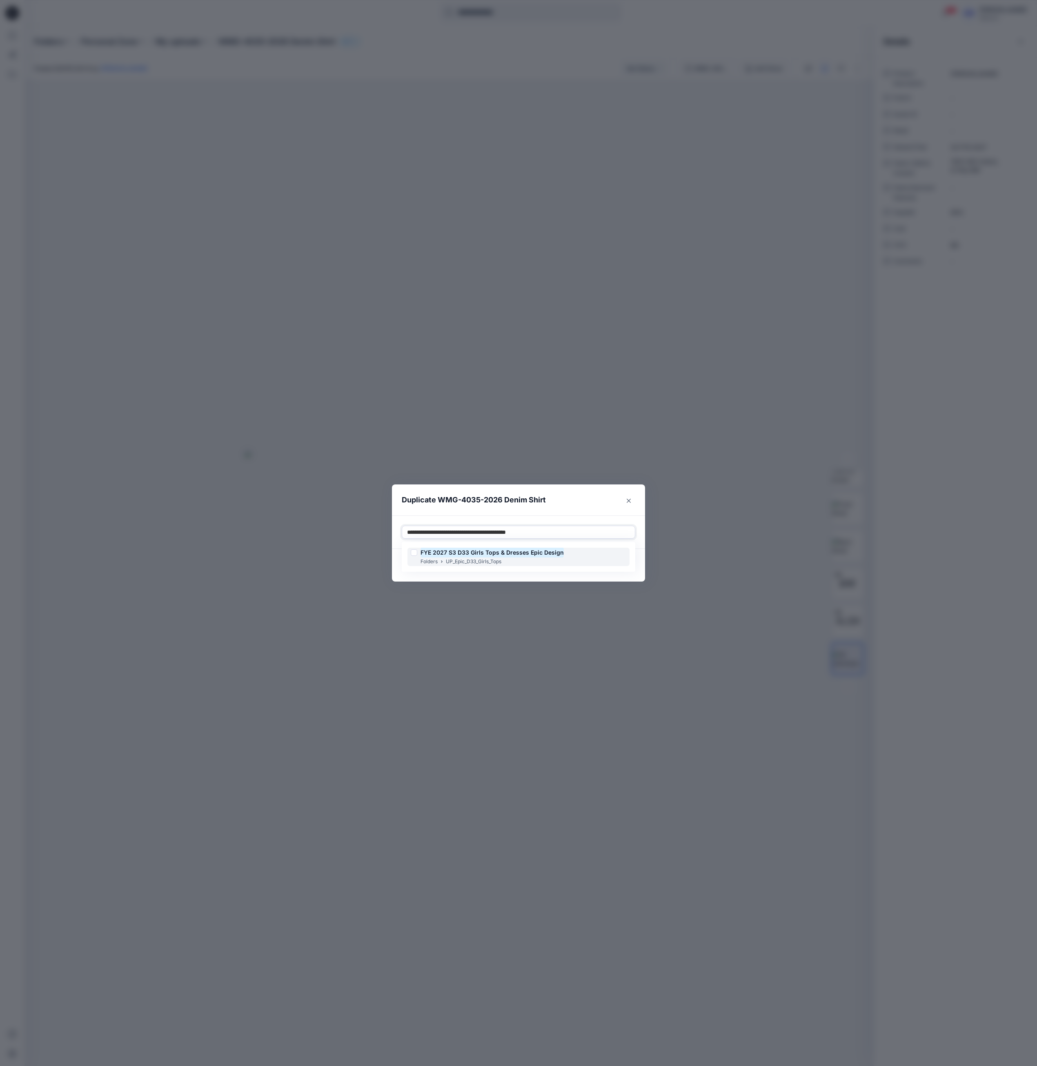
click at [588, 550] on div "FYE 2027 S3 D33 Girls Tops & Dresses Epic Design Folders UP_Epic_D33_Girls_Tops" at bounding box center [518, 557] width 222 height 18
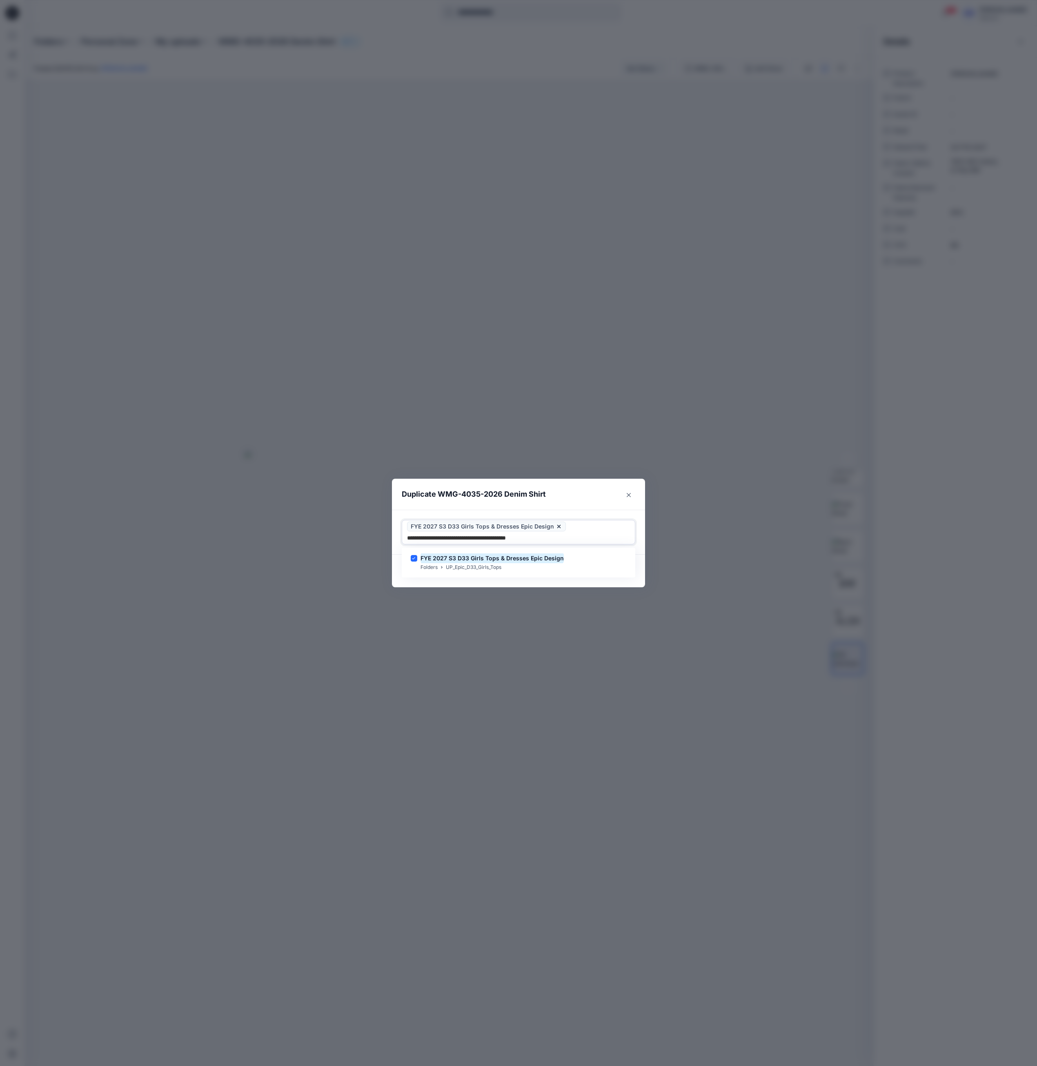
type input "**********"
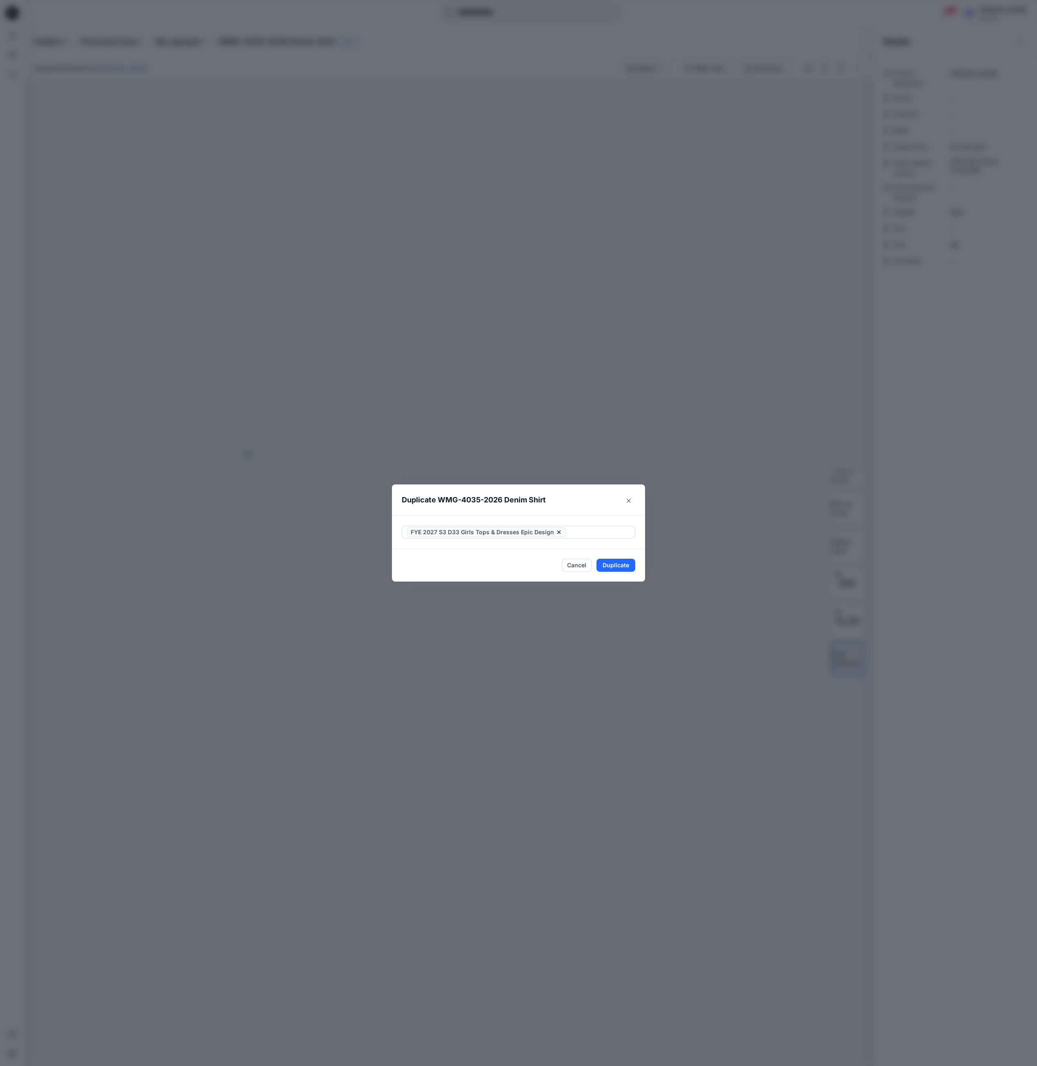
click at [523, 583] on div "Duplicate WMG-4035-2026 Denim Shirt FYE 2027 S3 D33 Girls Tops & Dresses Epic D…" at bounding box center [518, 533] width 1037 height 1066
click at [615, 566] on button "Duplicate" at bounding box center [615, 565] width 39 height 13
click at [615, 566] on button "Close" at bounding box center [622, 565] width 27 height 13
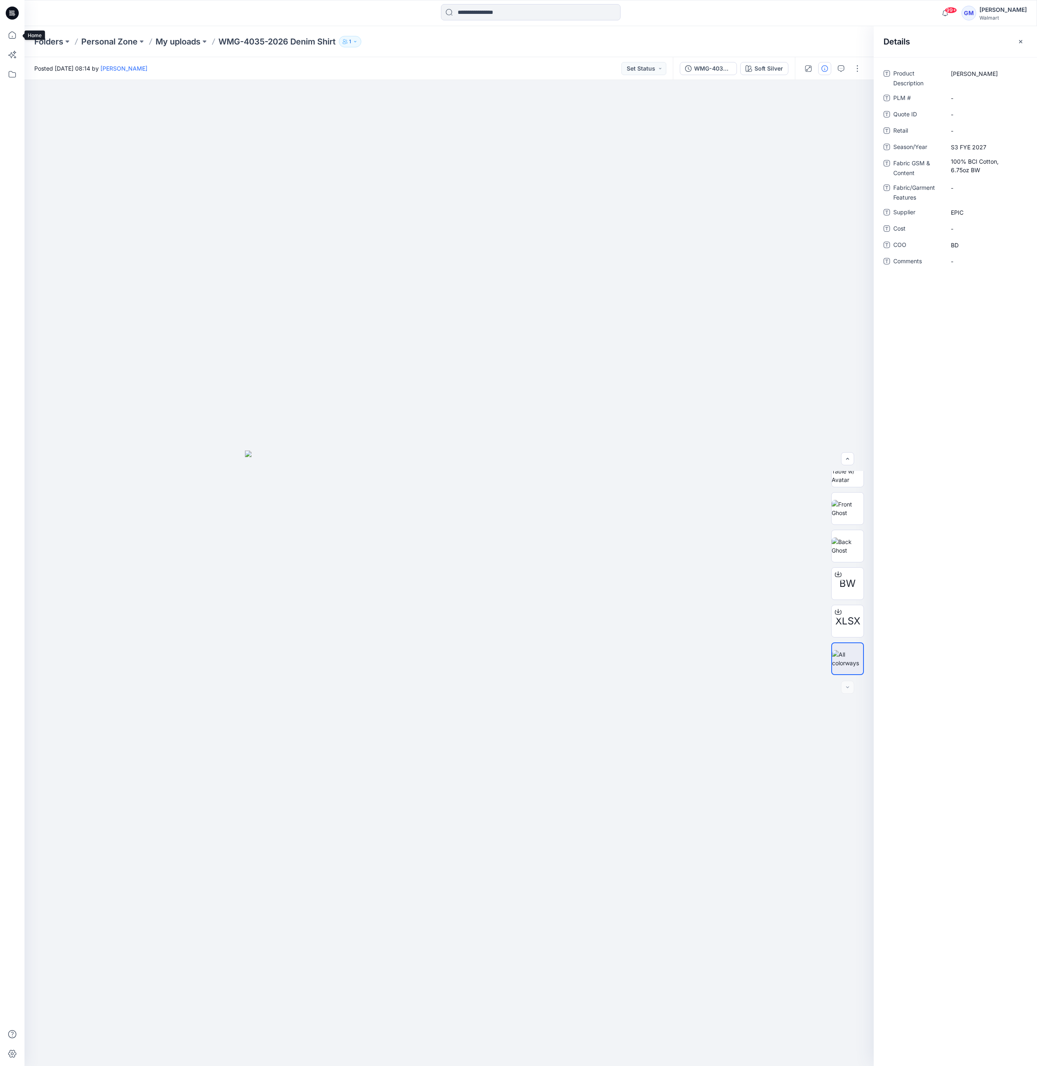
drag, startPoint x: 13, startPoint y: 31, endPoint x: 1029, endPoint y: 499, distance: 1118.7
click at [13, 31] on icon at bounding box center [12, 35] width 18 height 18
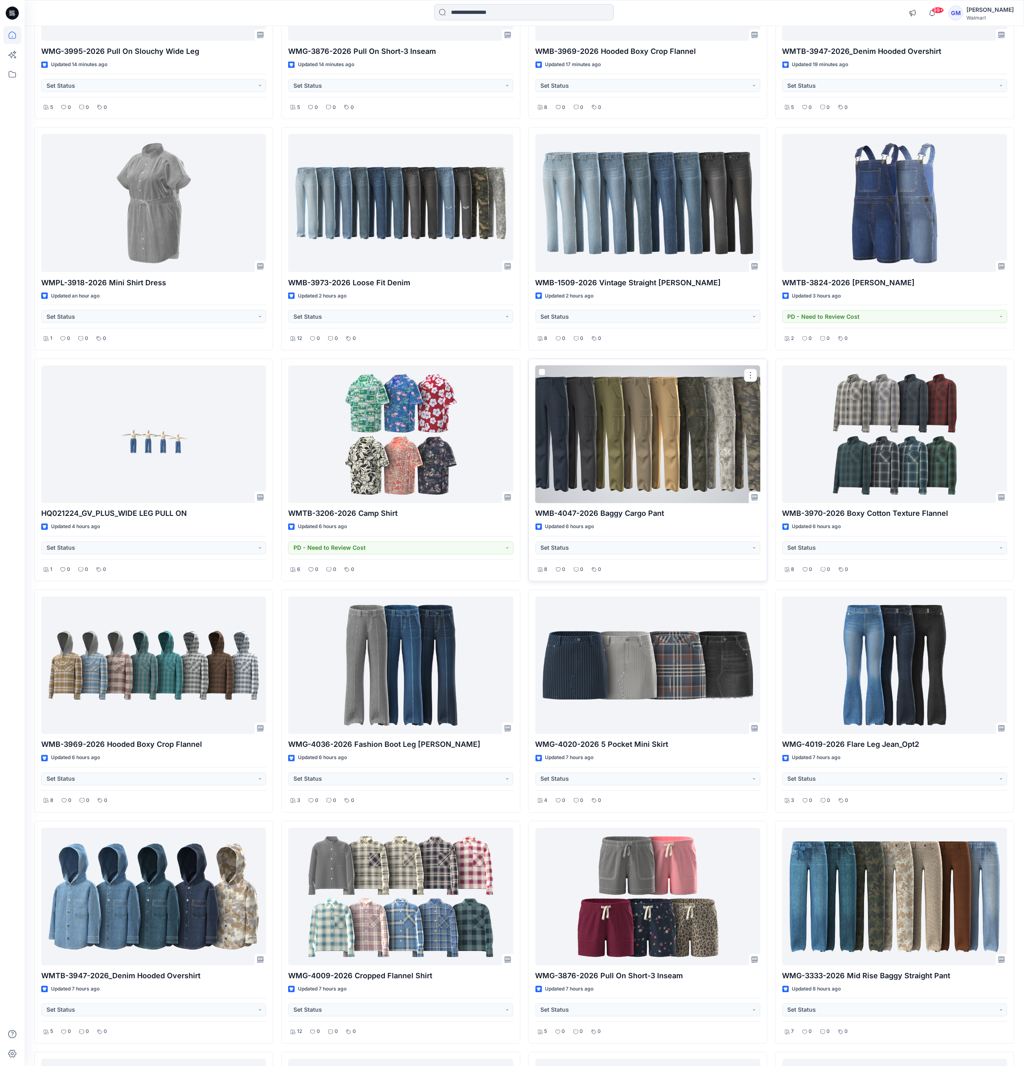
scroll to position [1225, 0]
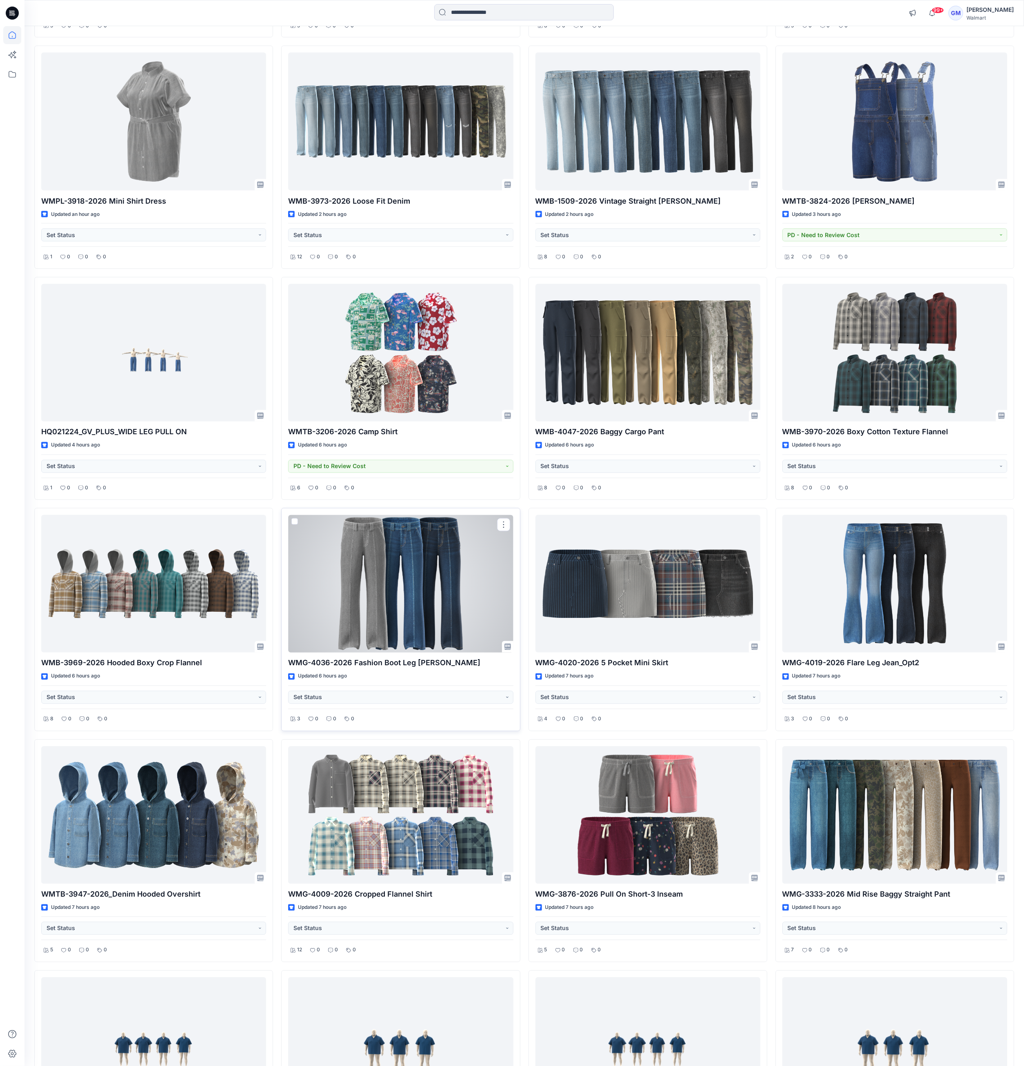
click at [401, 625] on div at bounding box center [400, 584] width 225 height 138
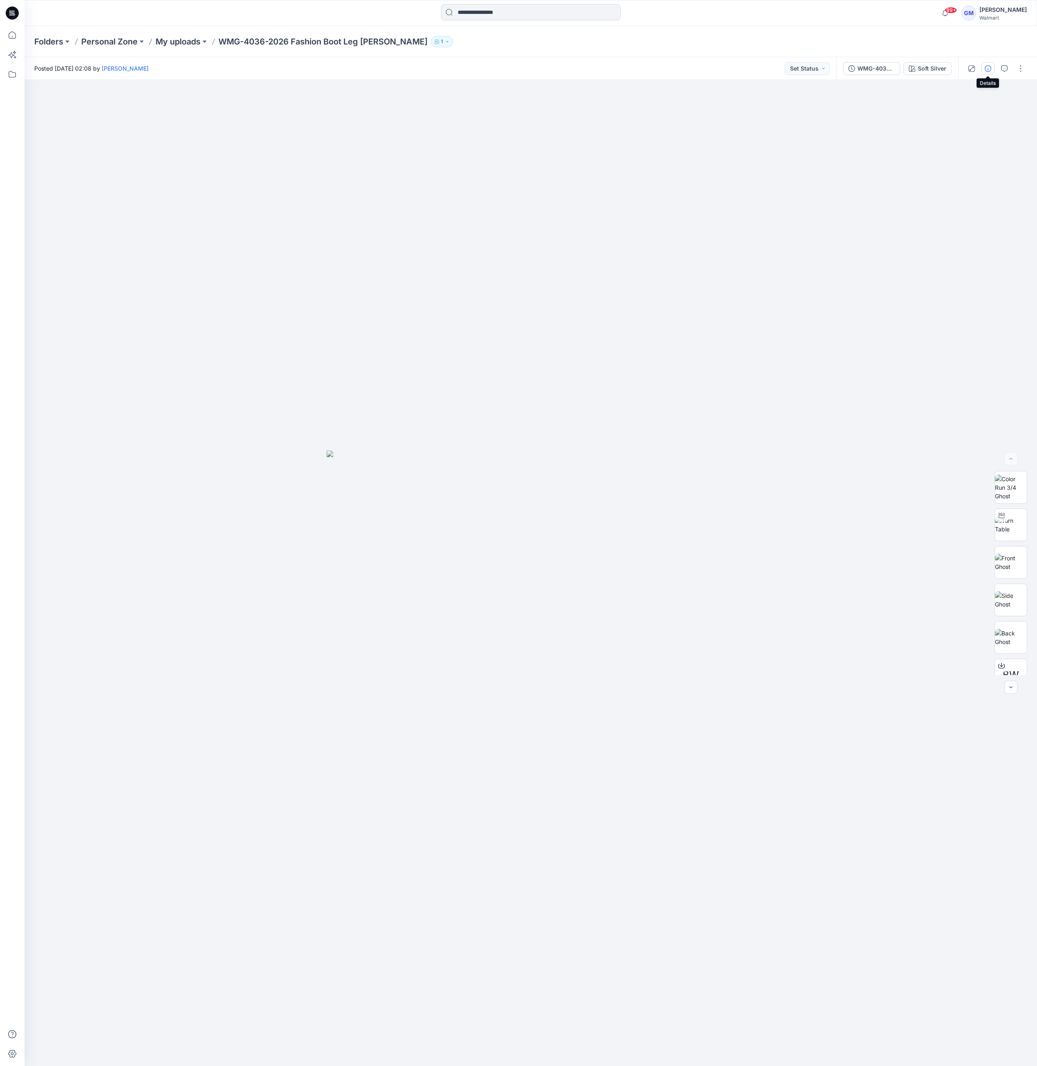
click at [991, 70] on button "button" at bounding box center [987, 68] width 13 height 13
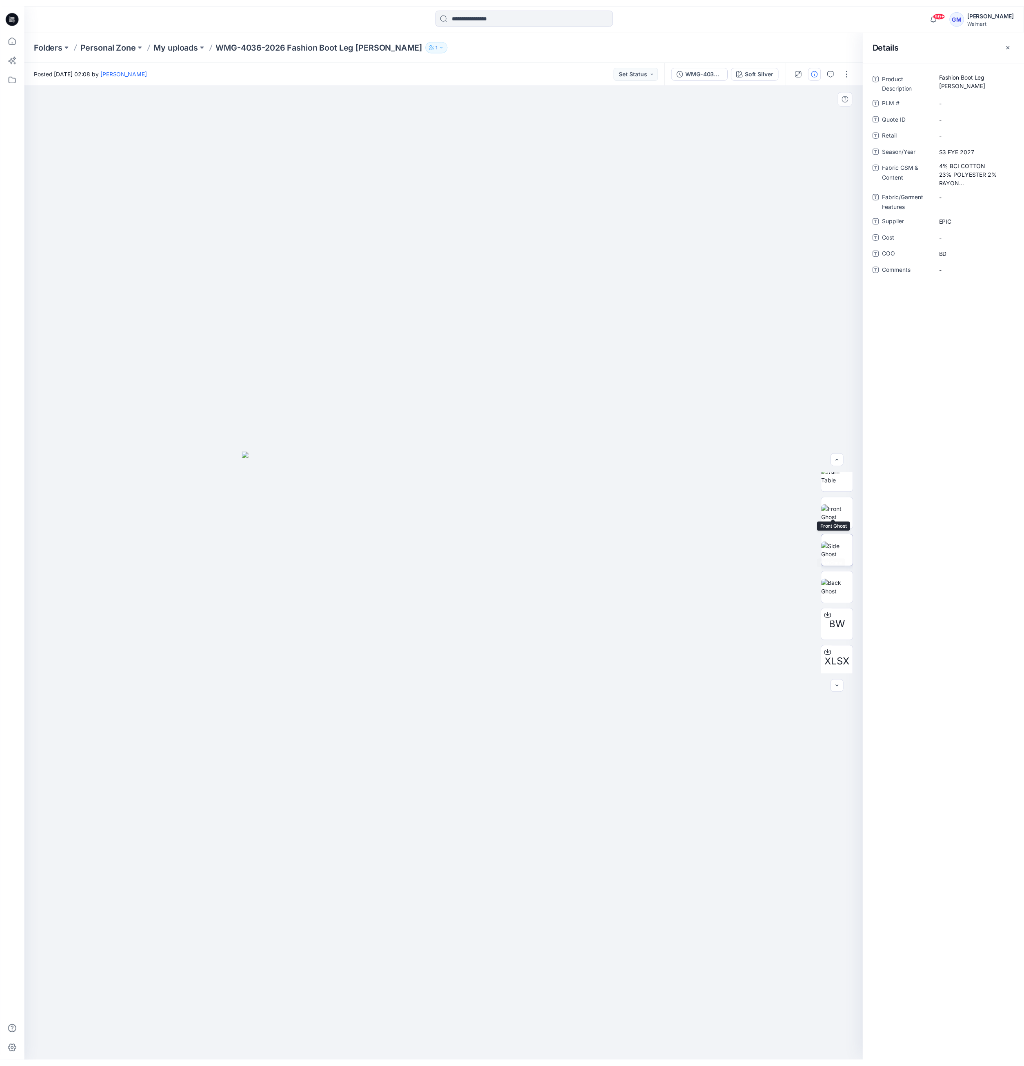
scroll to position [91, 0]
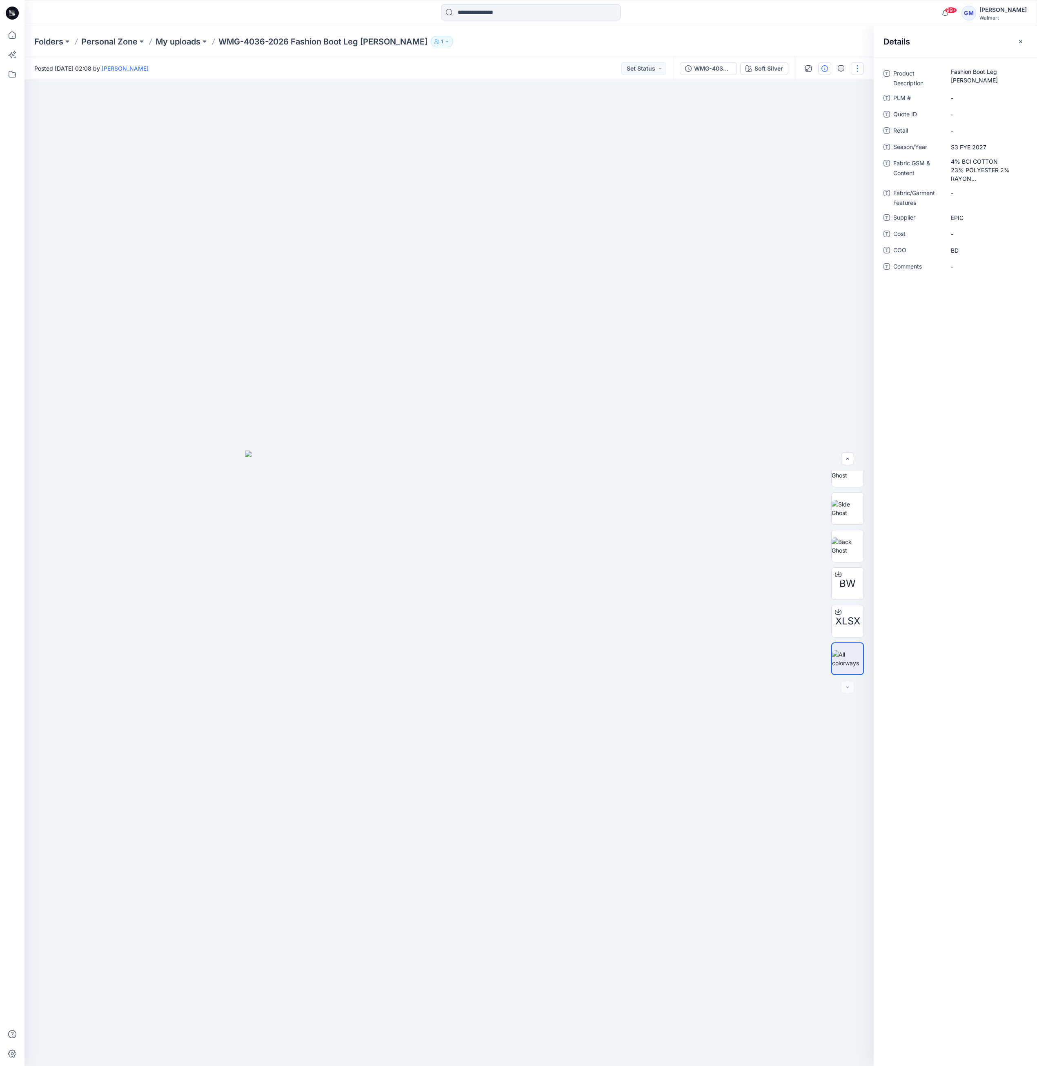
click at [858, 70] on button "button" at bounding box center [857, 68] width 13 height 13
click at [807, 154] on p "Duplicate to..." at bounding box center [818, 155] width 37 height 9
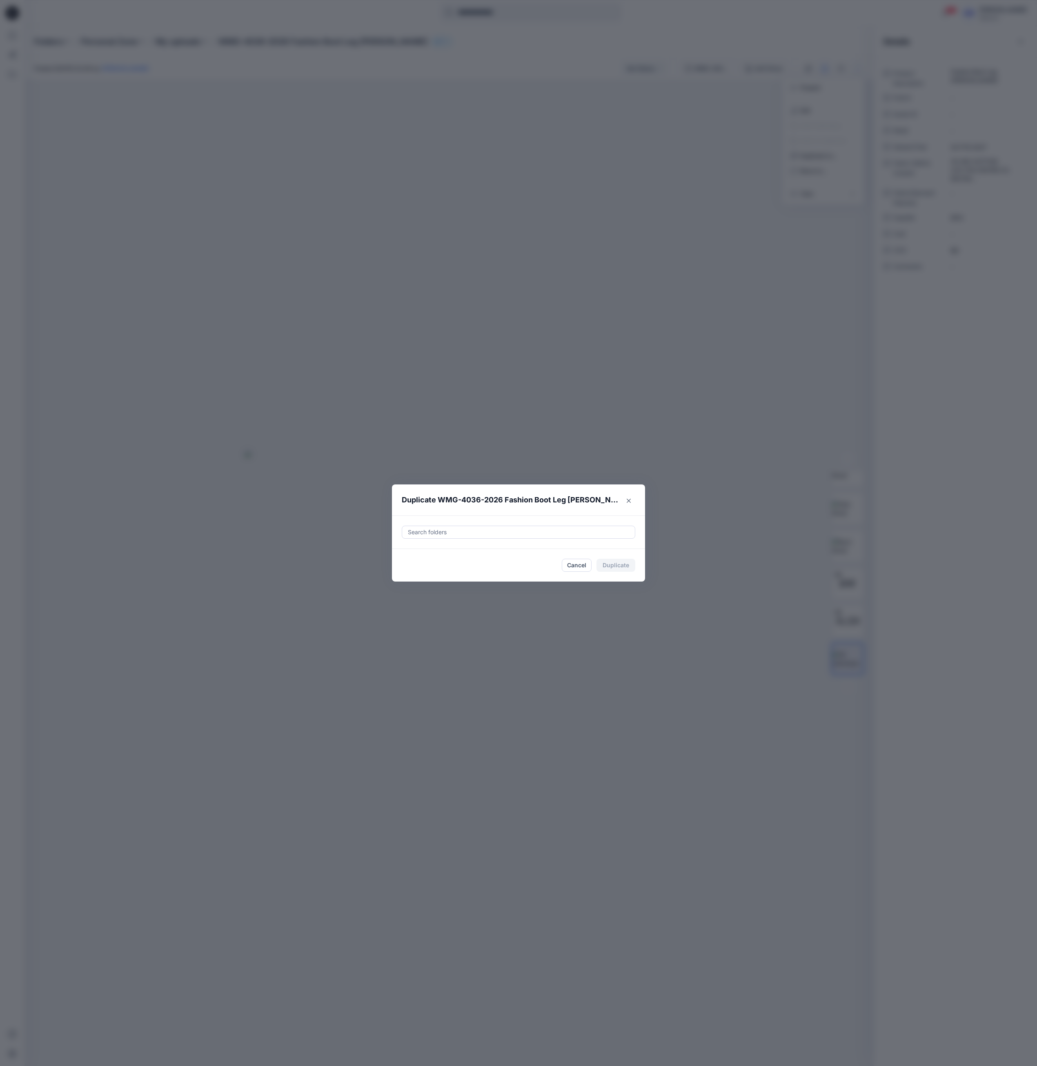
click at [618, 531] on div at bounding box center [518, 532] width 223 height 10
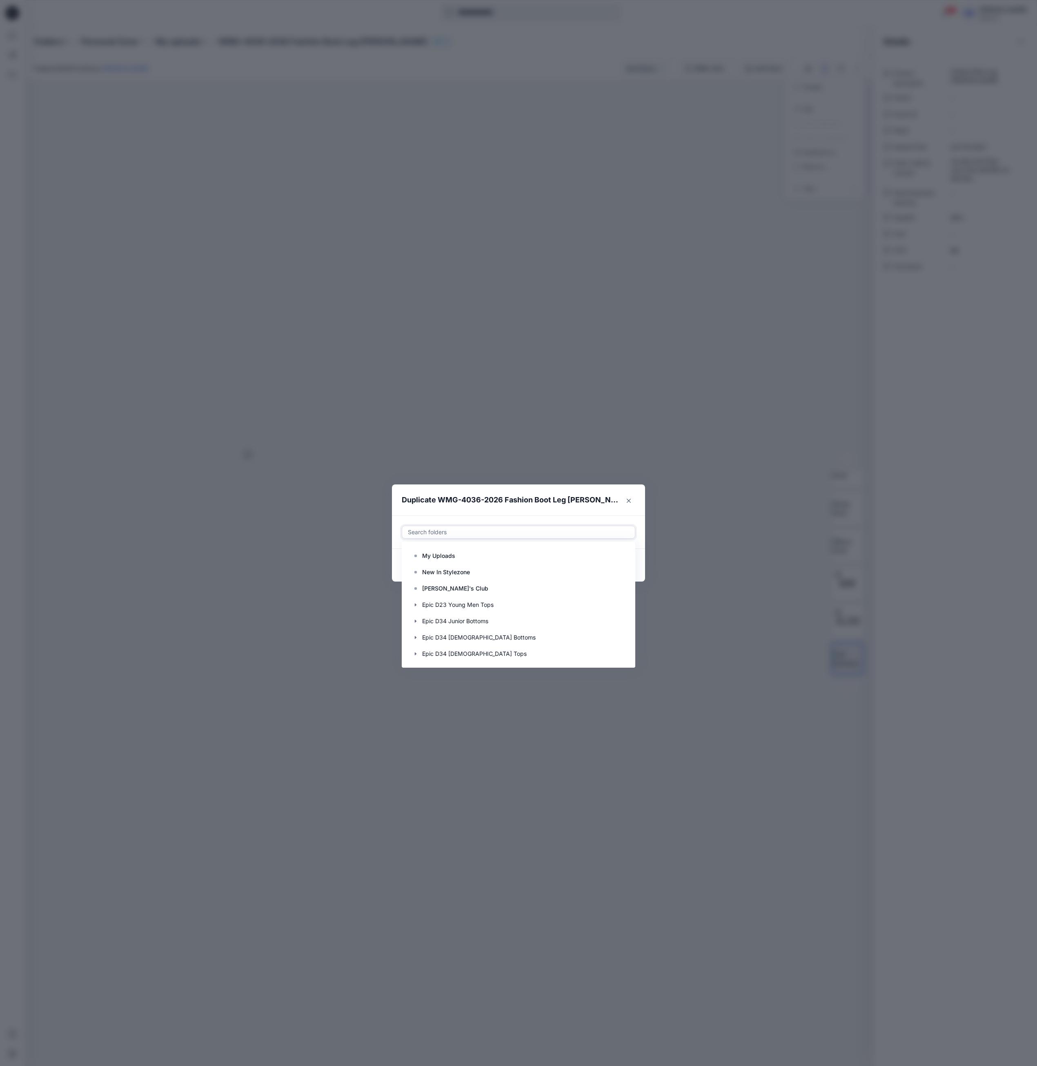
paste input "**********"
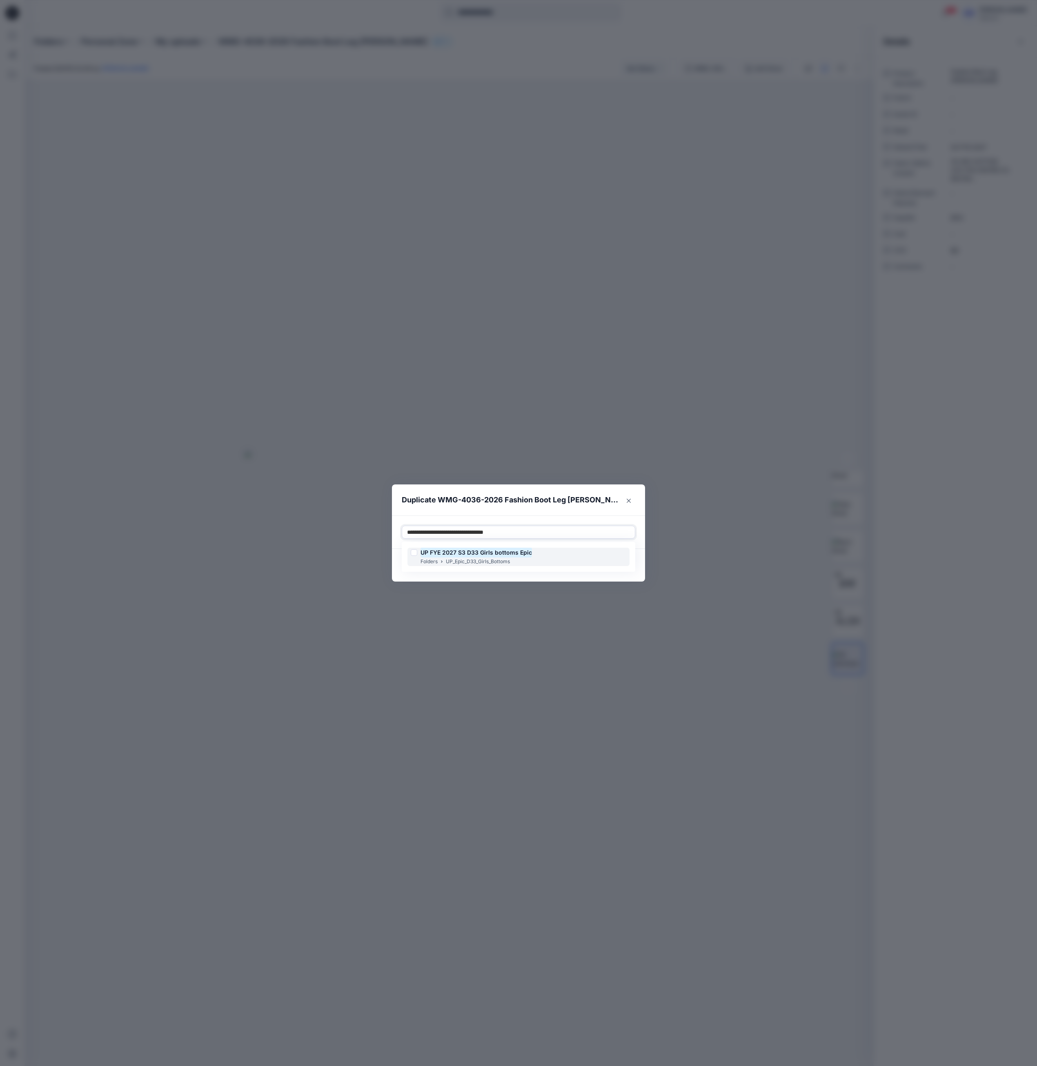
click at [604, 560] on div "UP FYE 2027 S3 D33 Girls bottoms Epic Folders UP_Epic_D33_Girls_Bottoms" at bounding box center [518, 557] width 222 height 18
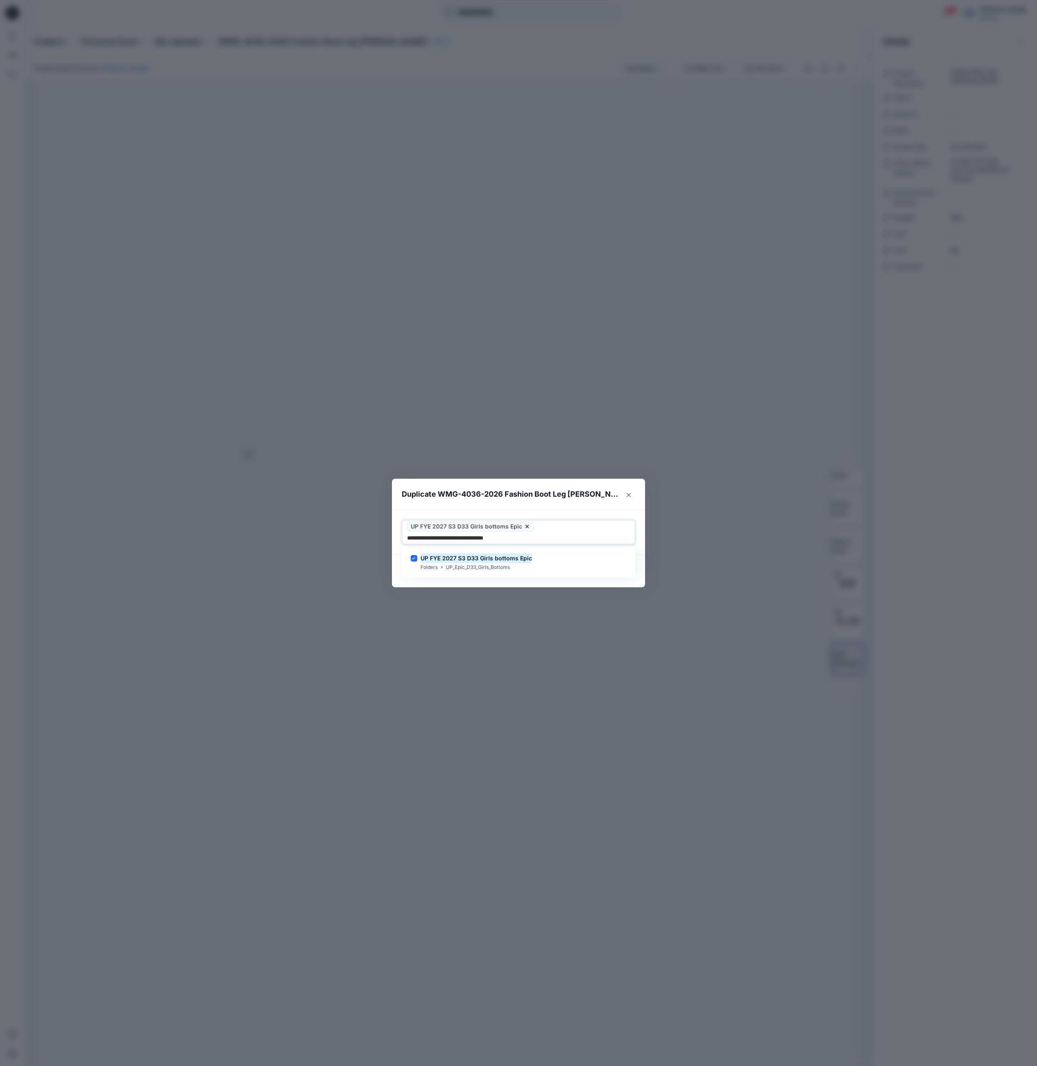
type input "**********"
drag, startPoint x: 535, startPoint y: 583, endPoint x: 541, endPoint y: 583, distance: 6.1
click at [536, 583] on div "Duplicate WMG-4036-2026 Fashion Boot Leg Jean Use Up and Down to choose options…" at bounding box center [518, 533] width 1037 height 1066
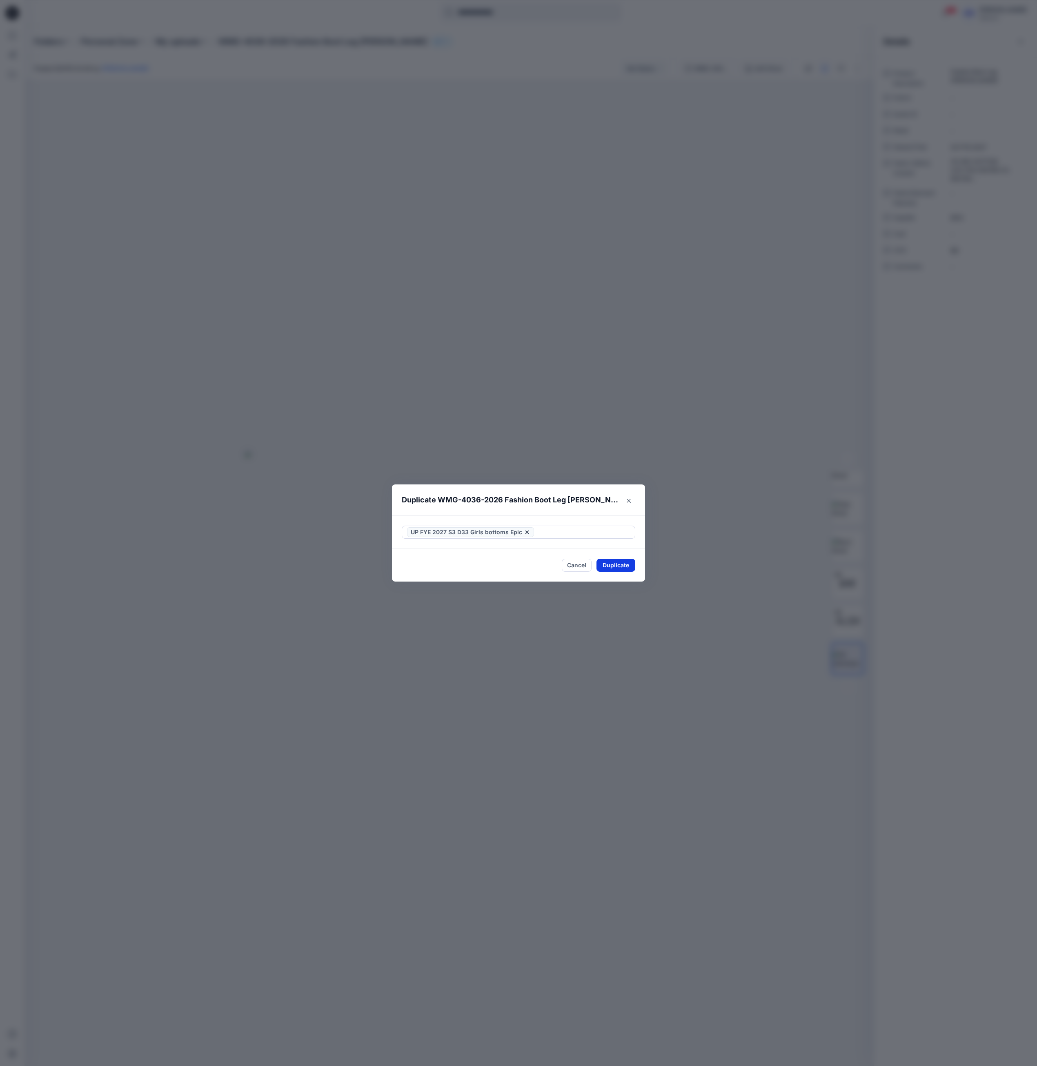
click at [625, 567] on button "Duplicate" at bounding box center [615, 565] width 39 height 13
click at [618, 567] on button "Close" at bounding box center [622, 565] width 27 height 13
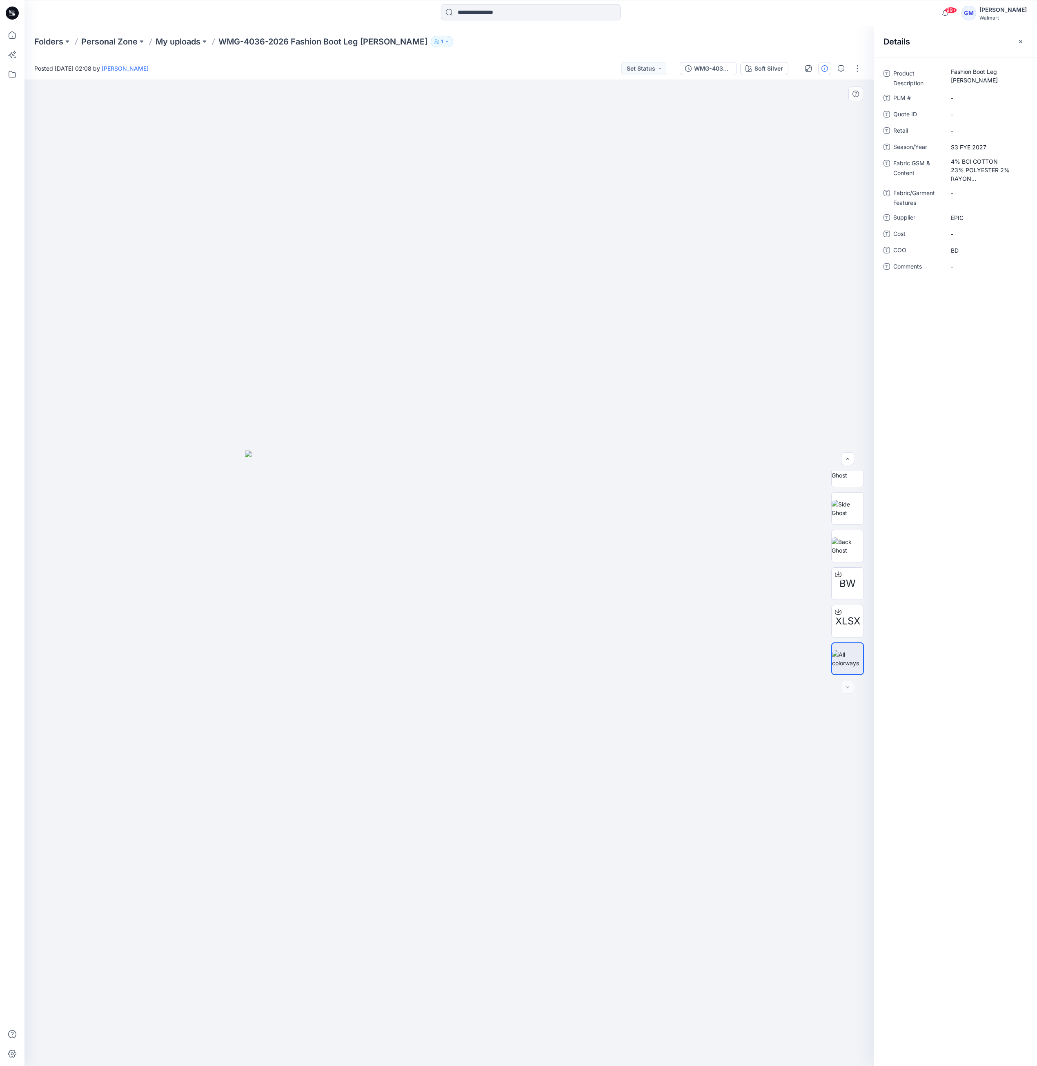
click at [477, 227] on div at bounding box center [448, 573] width 849 height 986
click at [13, 34] on icon at bounding box center [12, 35] width 18 height 18
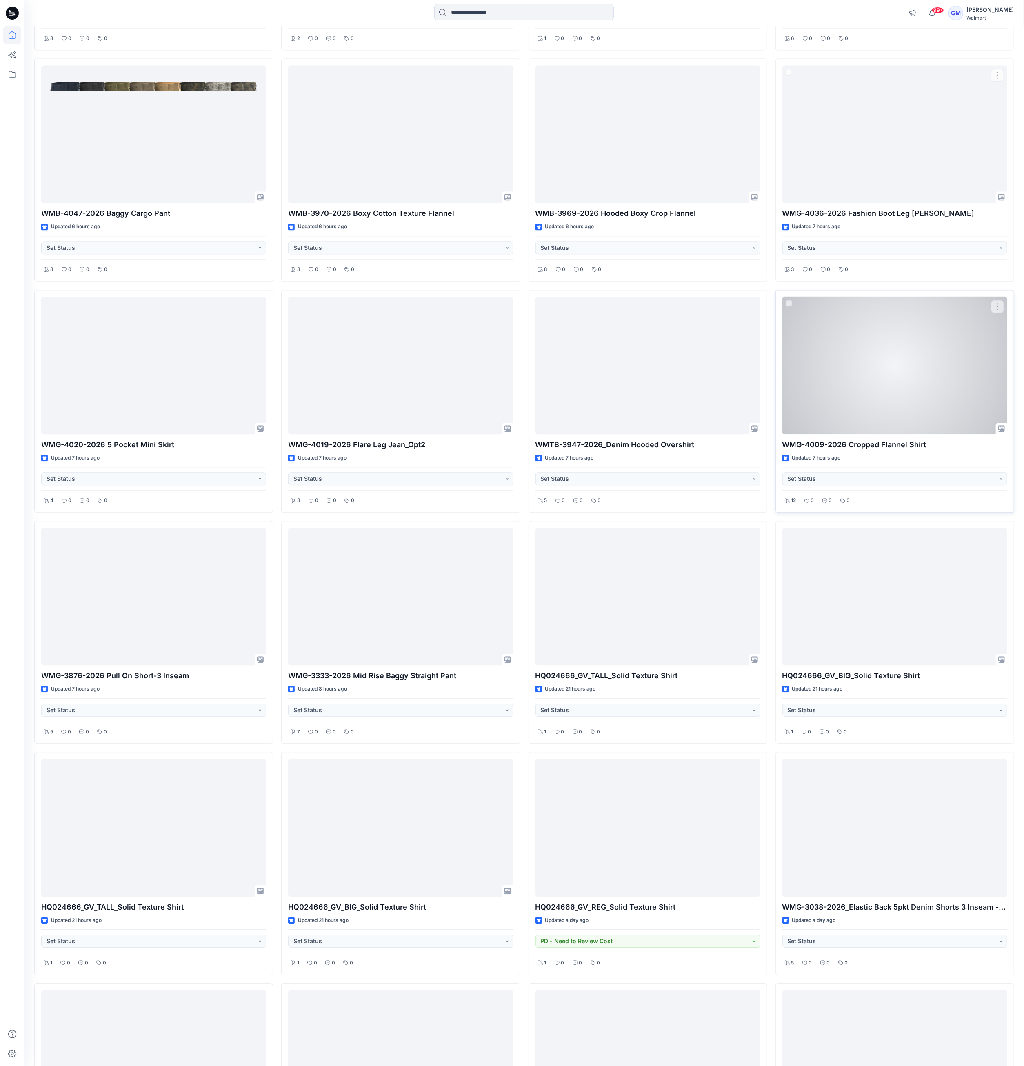
scroll to position [1796, 0]
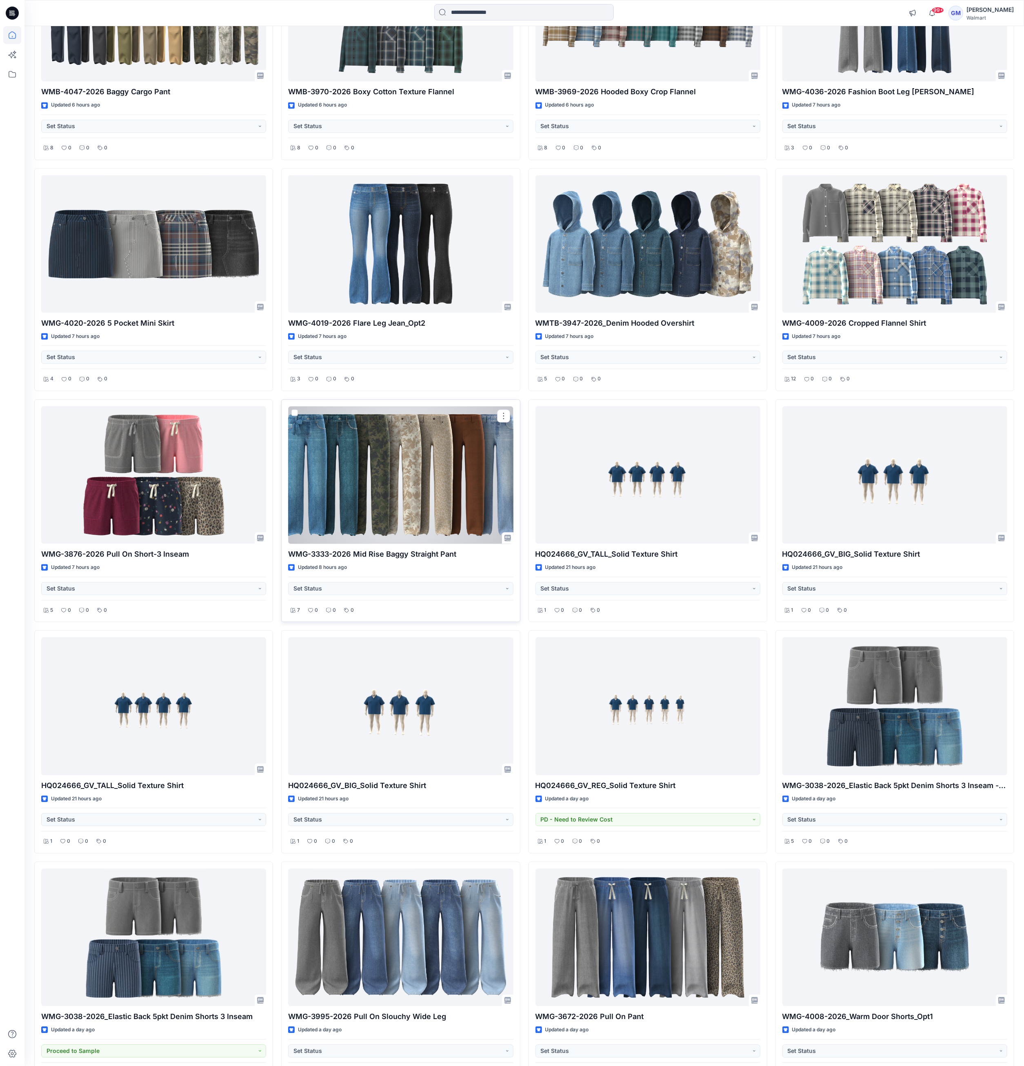
click at [427, 494] on div at bounding box center [400, 475] width 225 height 138
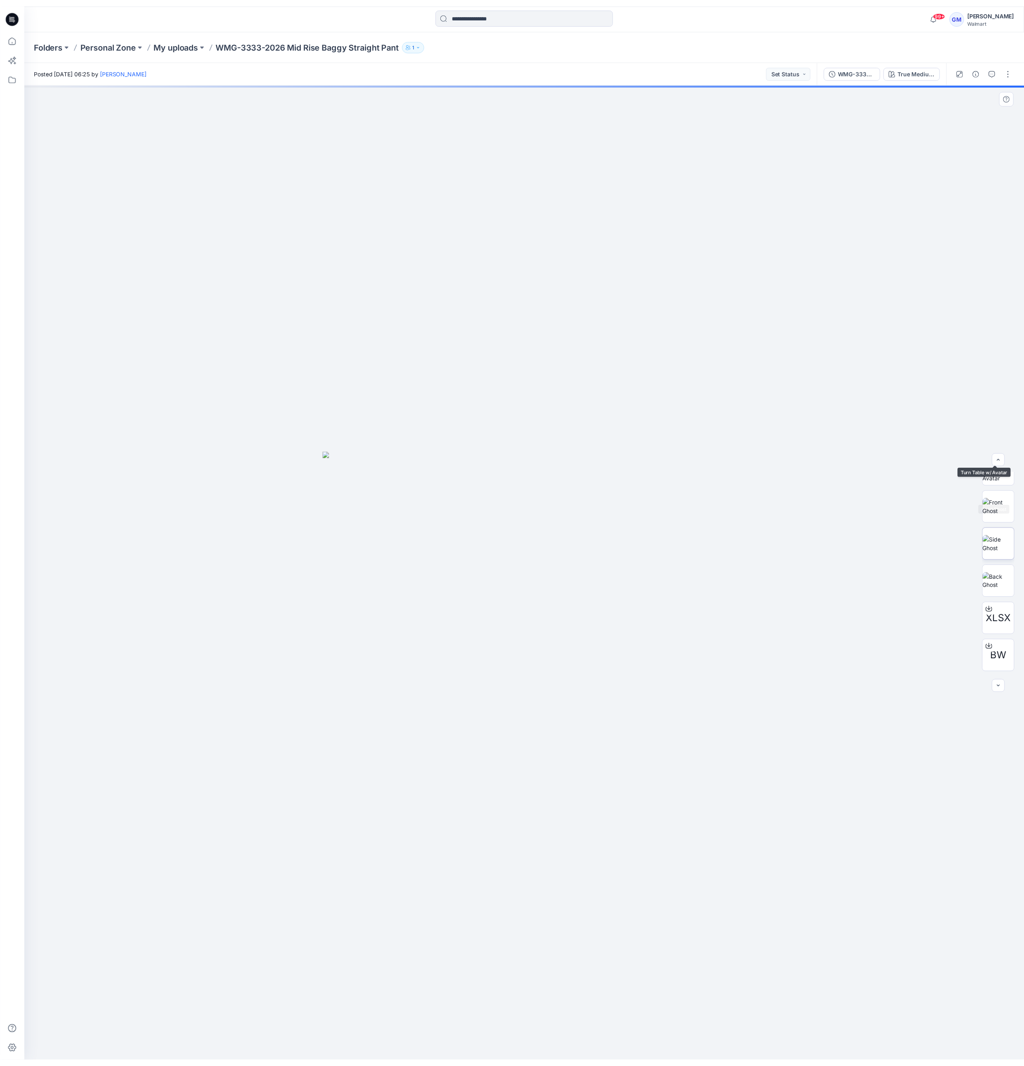
scroll to position [91, 0]
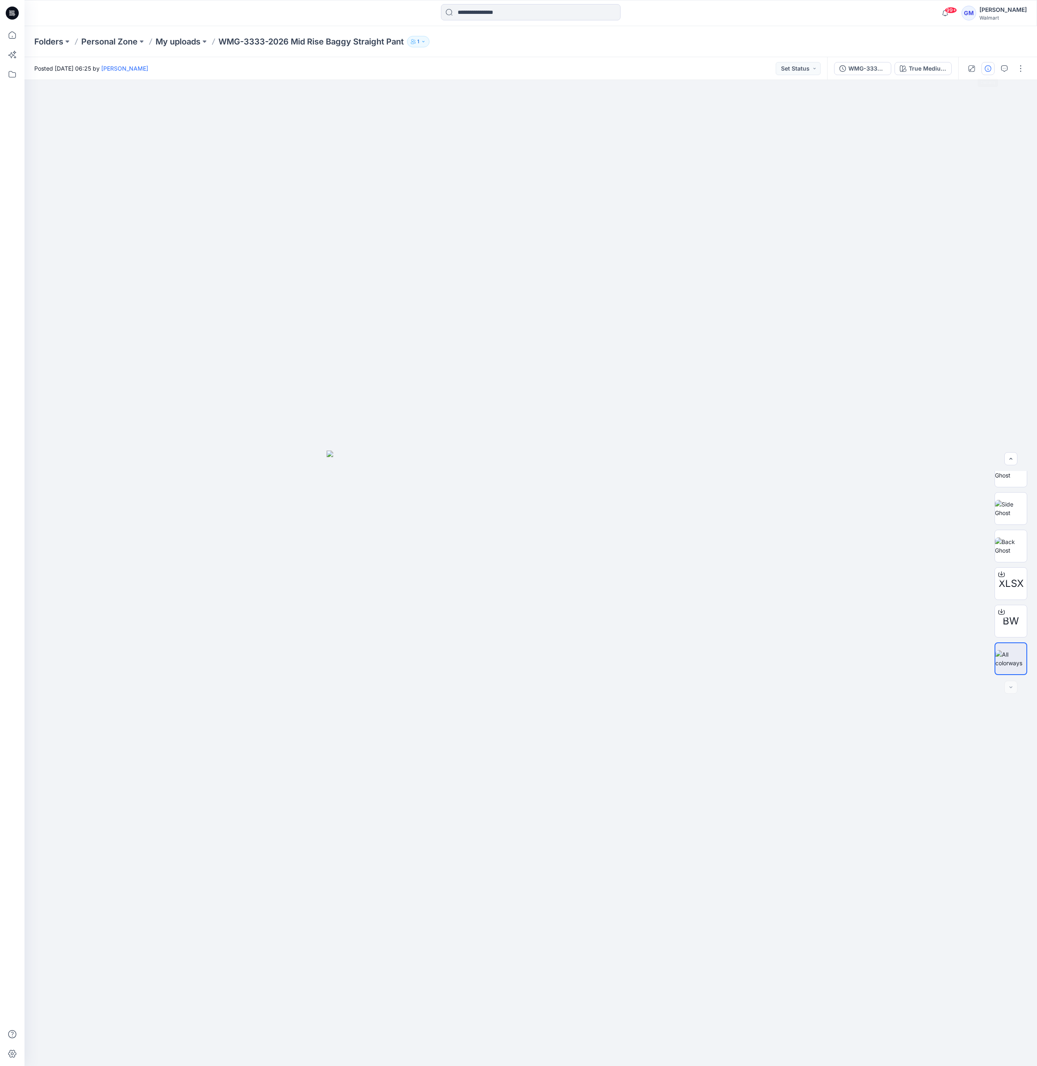
click at [986, 71] on icon "button" at bounding box center [988, 68] width 7 height 7
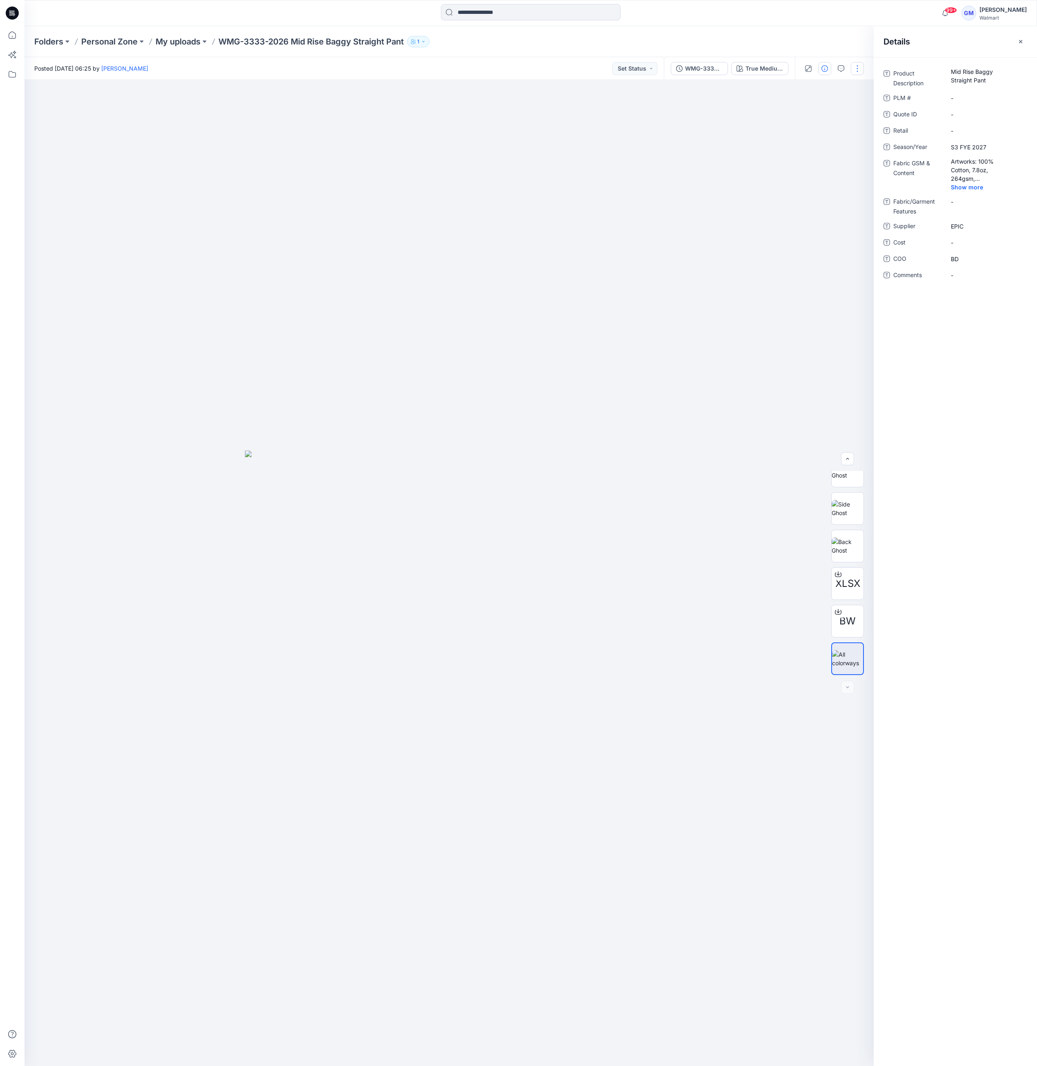
click at [856, 70] on button "button" at bounding box center [857, 68] width 13 height 13
click at [822, 156] on p "Duplicate to..." at bounding box center [818, 155] width 37 height 9
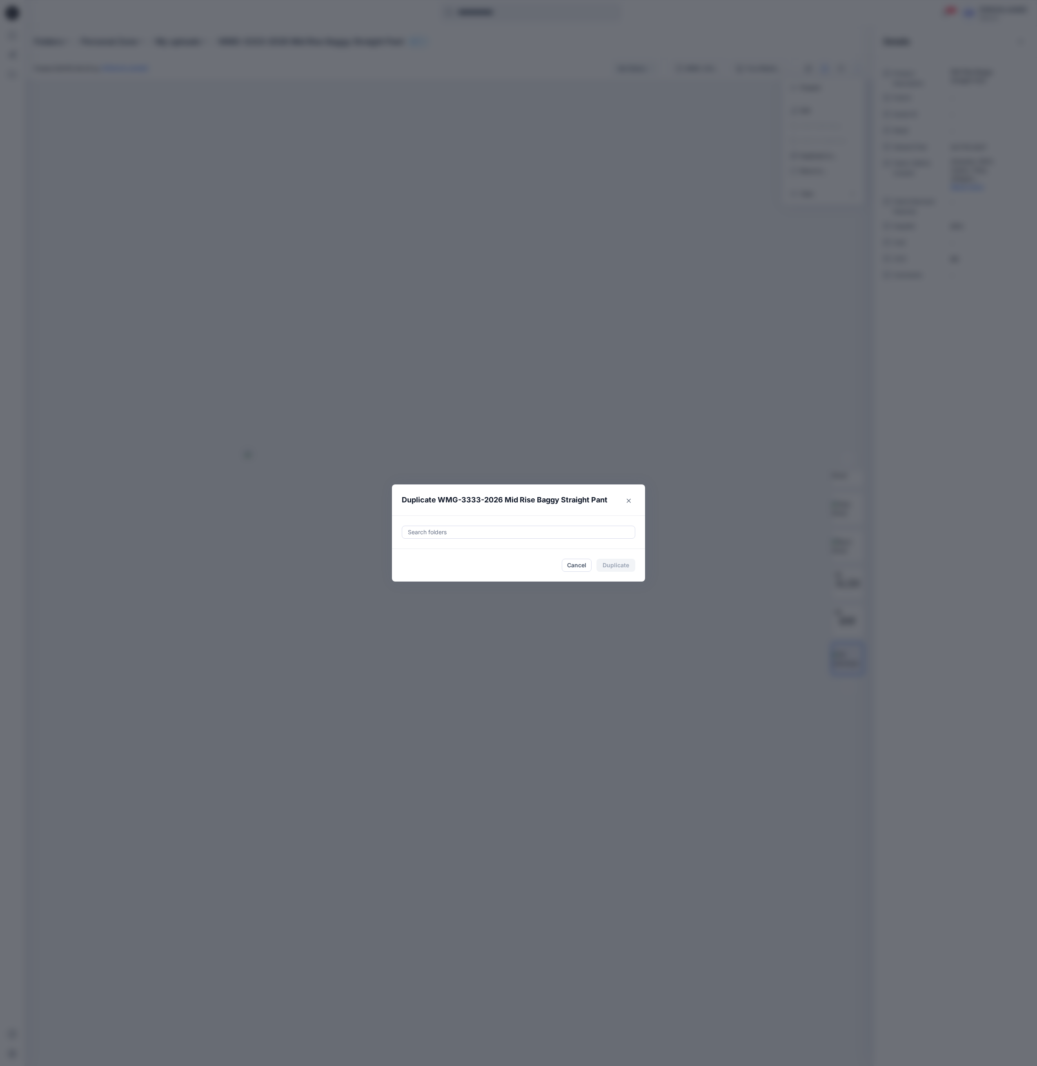
click at [611, 532] on div at bounding box center [518, 532] width 223 height 10
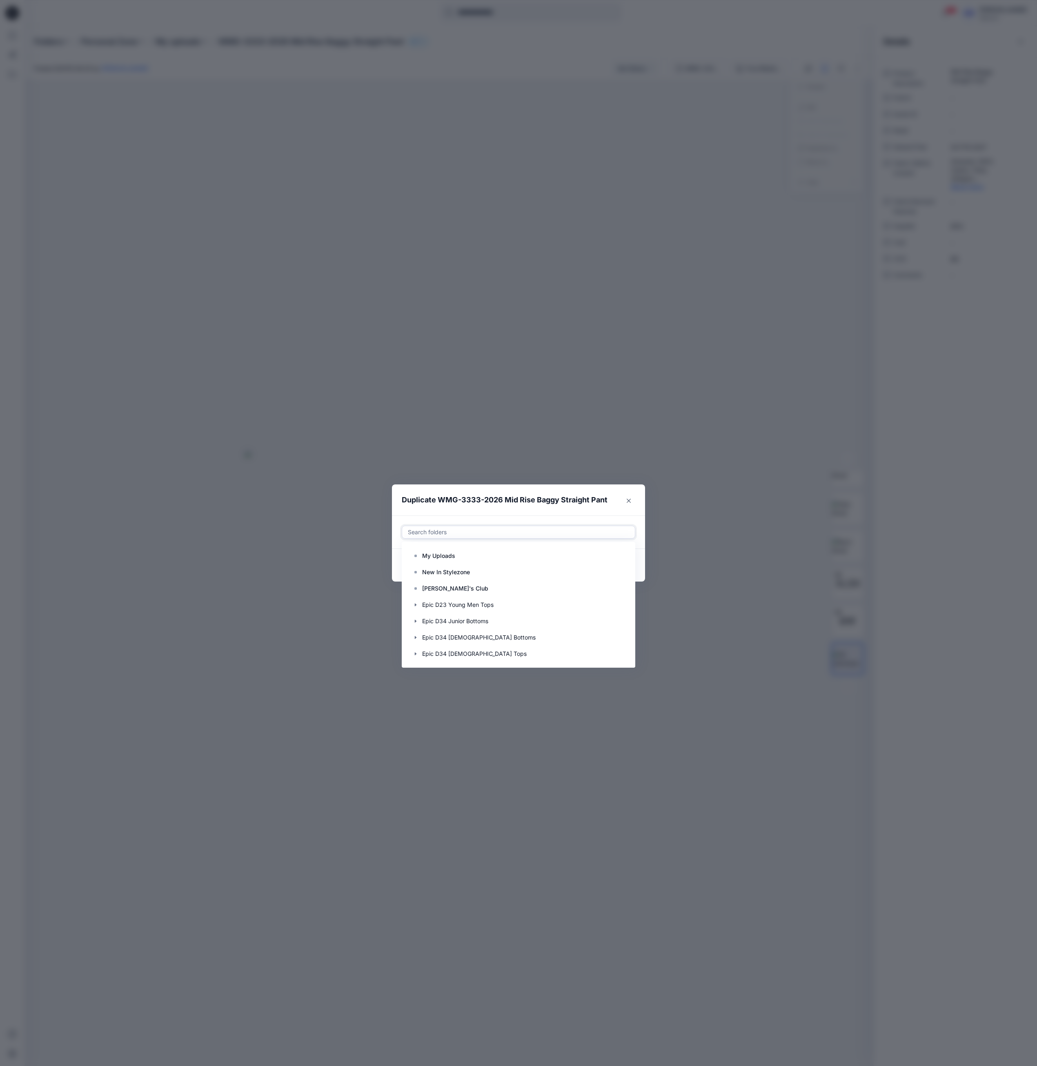
paste input "**********"
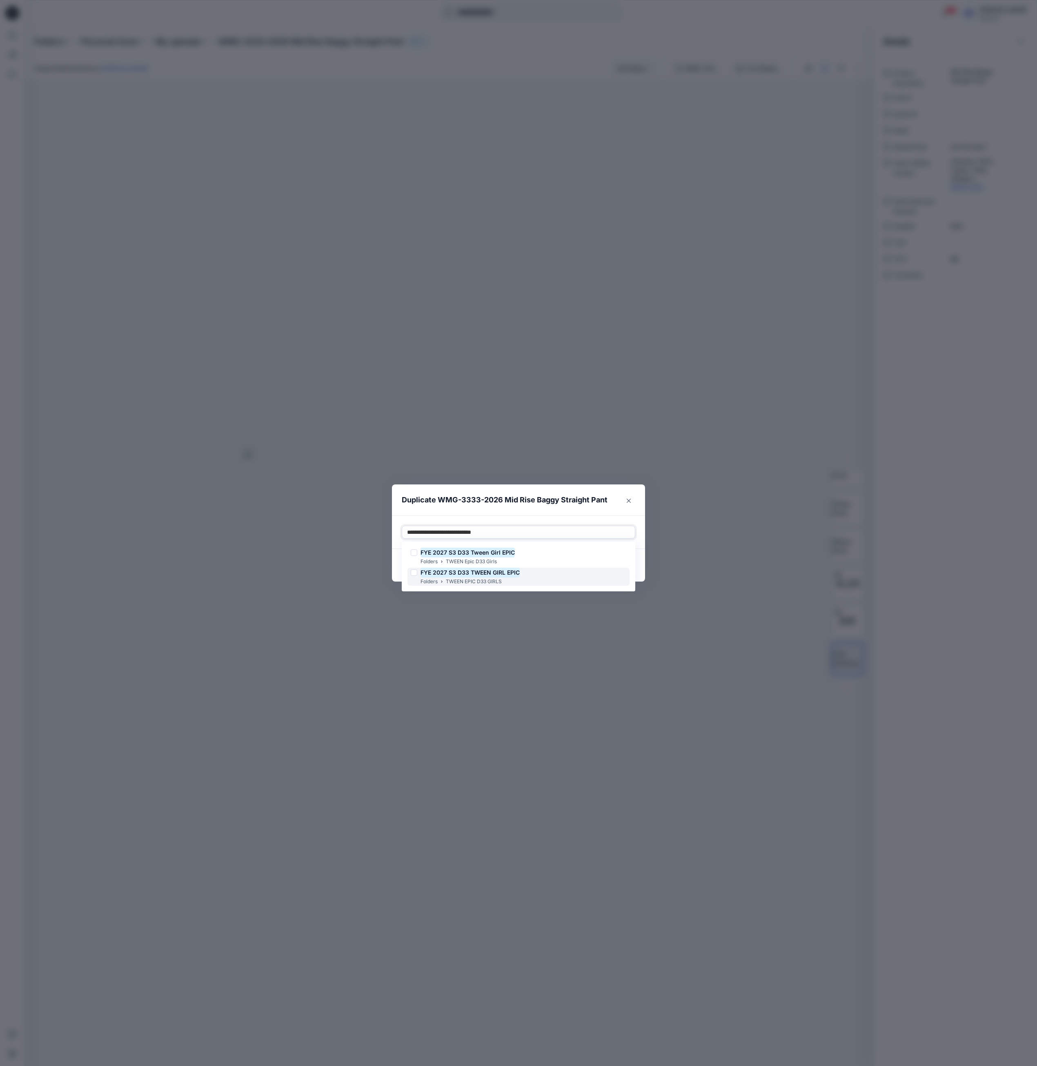
click at [528, 577] on div "FYE 2027 S3 D33 TWEEN GIRL EPIC Folders TWEEN EPIC D33 GIRLS" at bounding box center [518, 577] width 222 height 18
type input "**********"
click at [642, 567] on footer "Cancel Duplicate" at bounding box center [518, 565] width 253 height 33
click at [616, 567] on button "Duplicate" at bounding box center [615, 565] width 39 height 13
click at [992, 439] on div "Duplicate WMG-3333-2026 Mid Rise Baggy Straight Pant Your styles were duplicate…" at bounding box center [518, 533] width 1037 height 1066
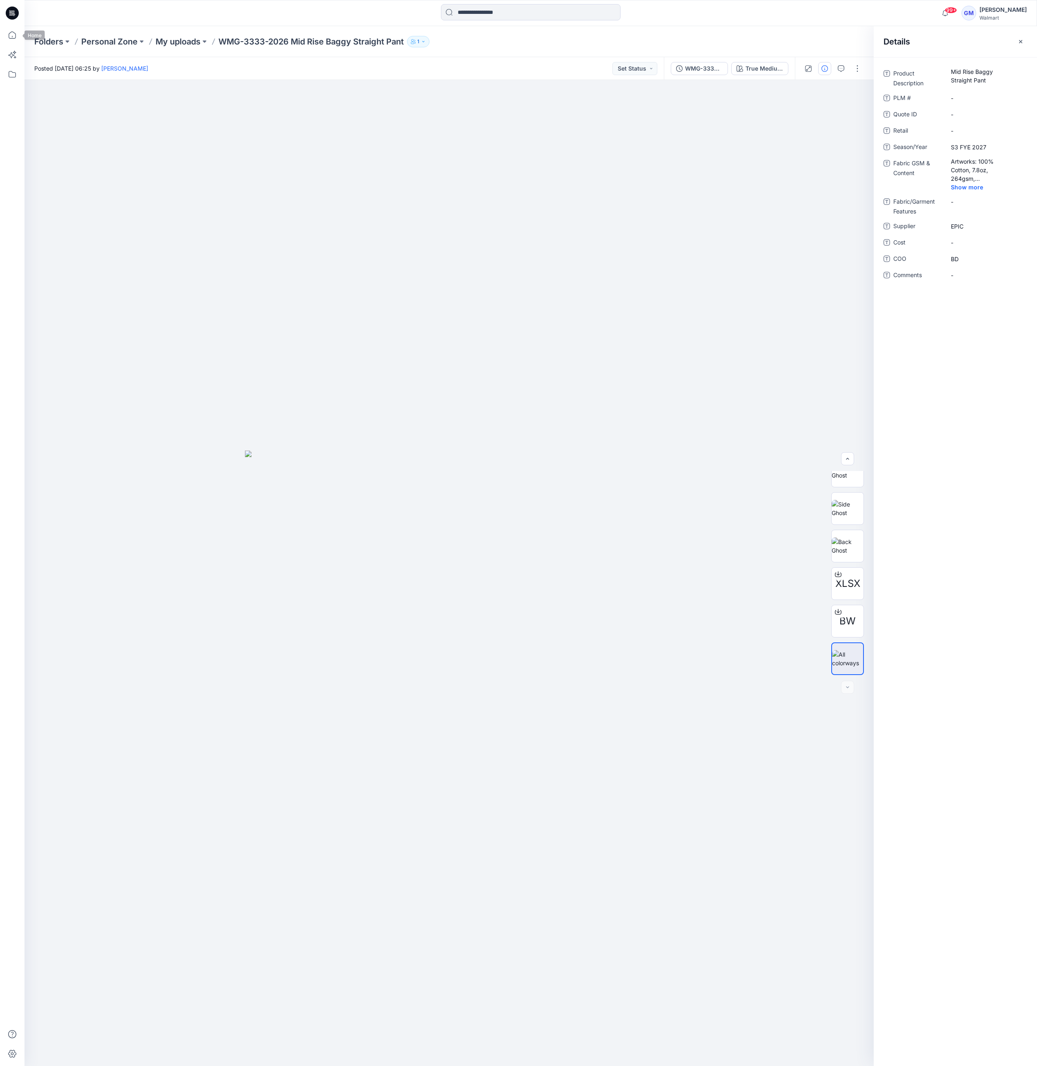
drag, startPoint x: 13, startPoint y: 29, endPoint x: 1032, endPoint y: 120, distance: 1023.5
click at [13, 29] on icon at bounding box center [12, 35] width 18 height 18
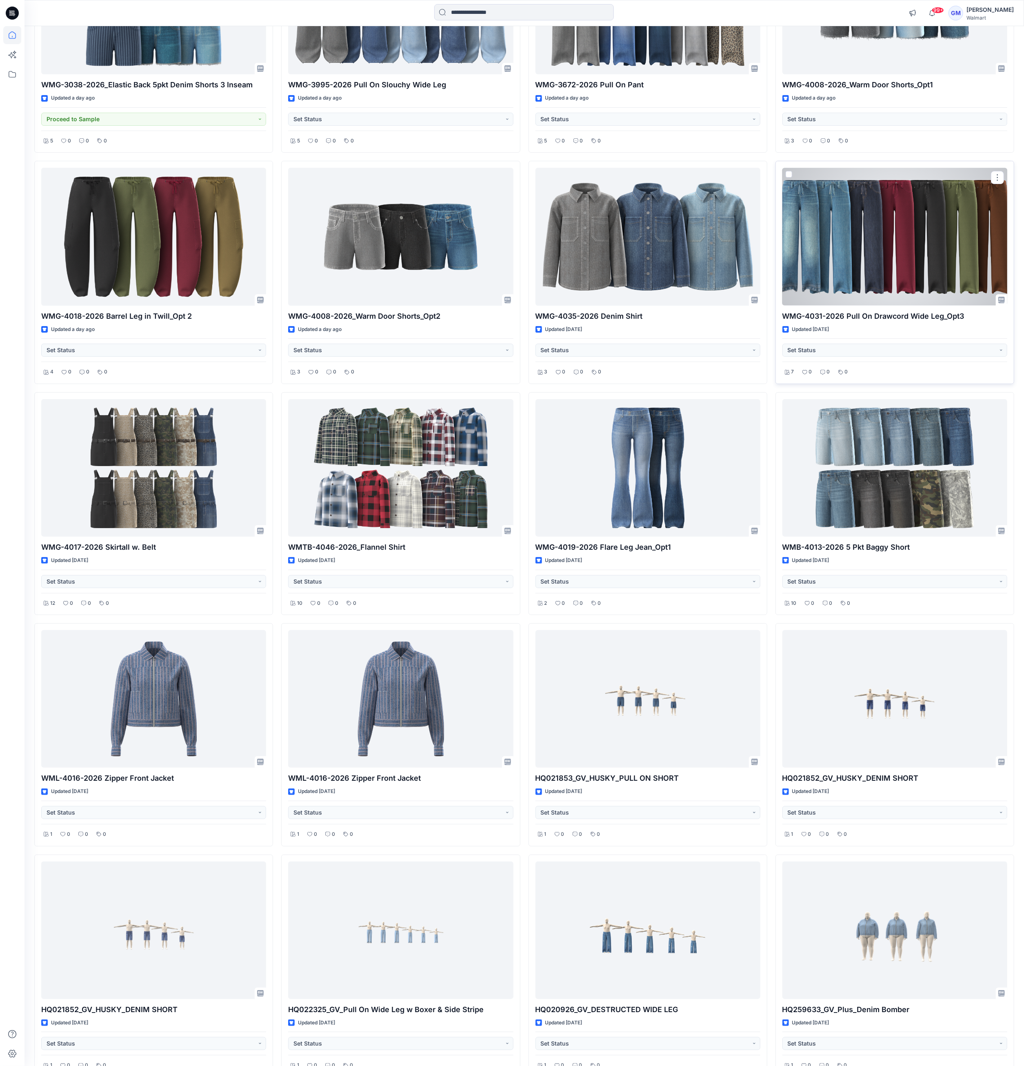
scroll to position [3171, 0]
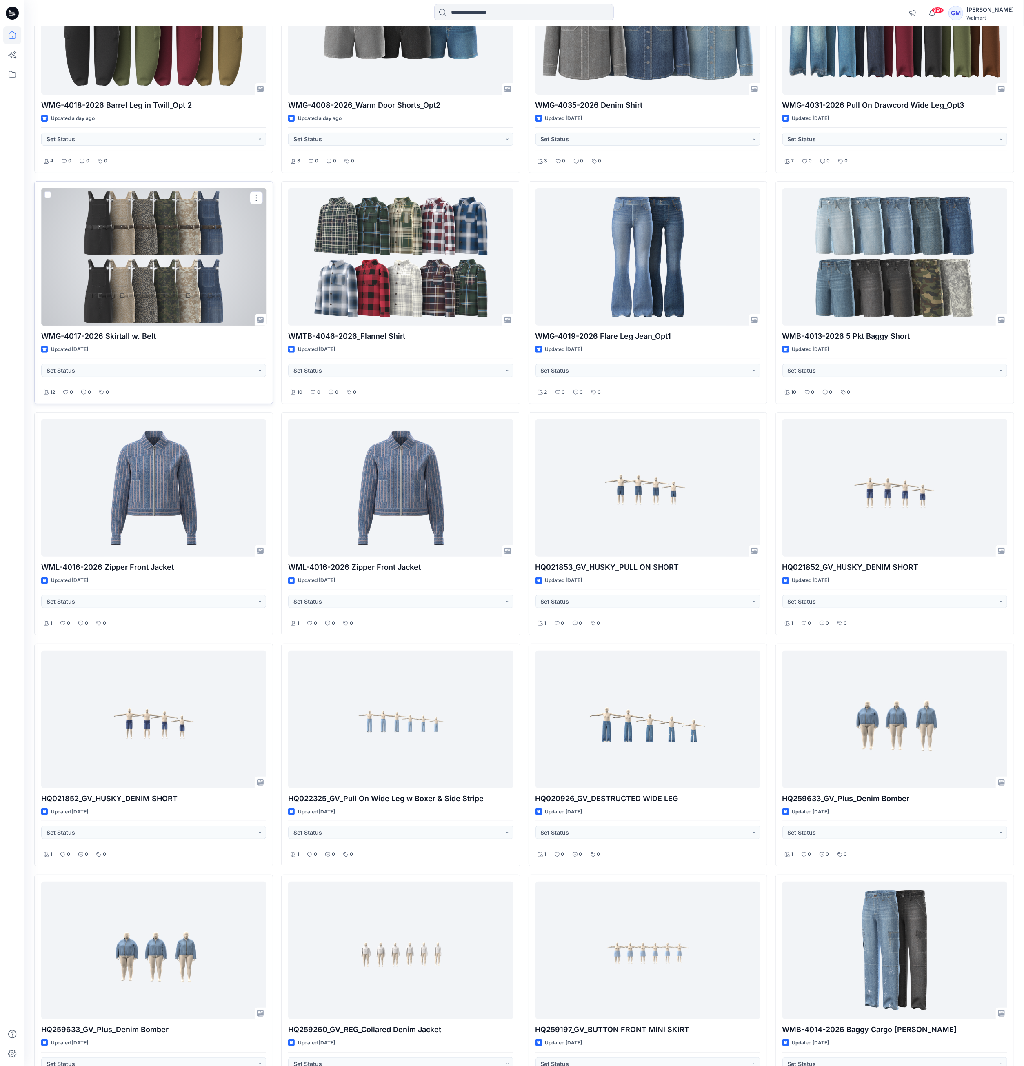
click at [190, 296] on div at bounding box center [153, 257] width 225 height 138
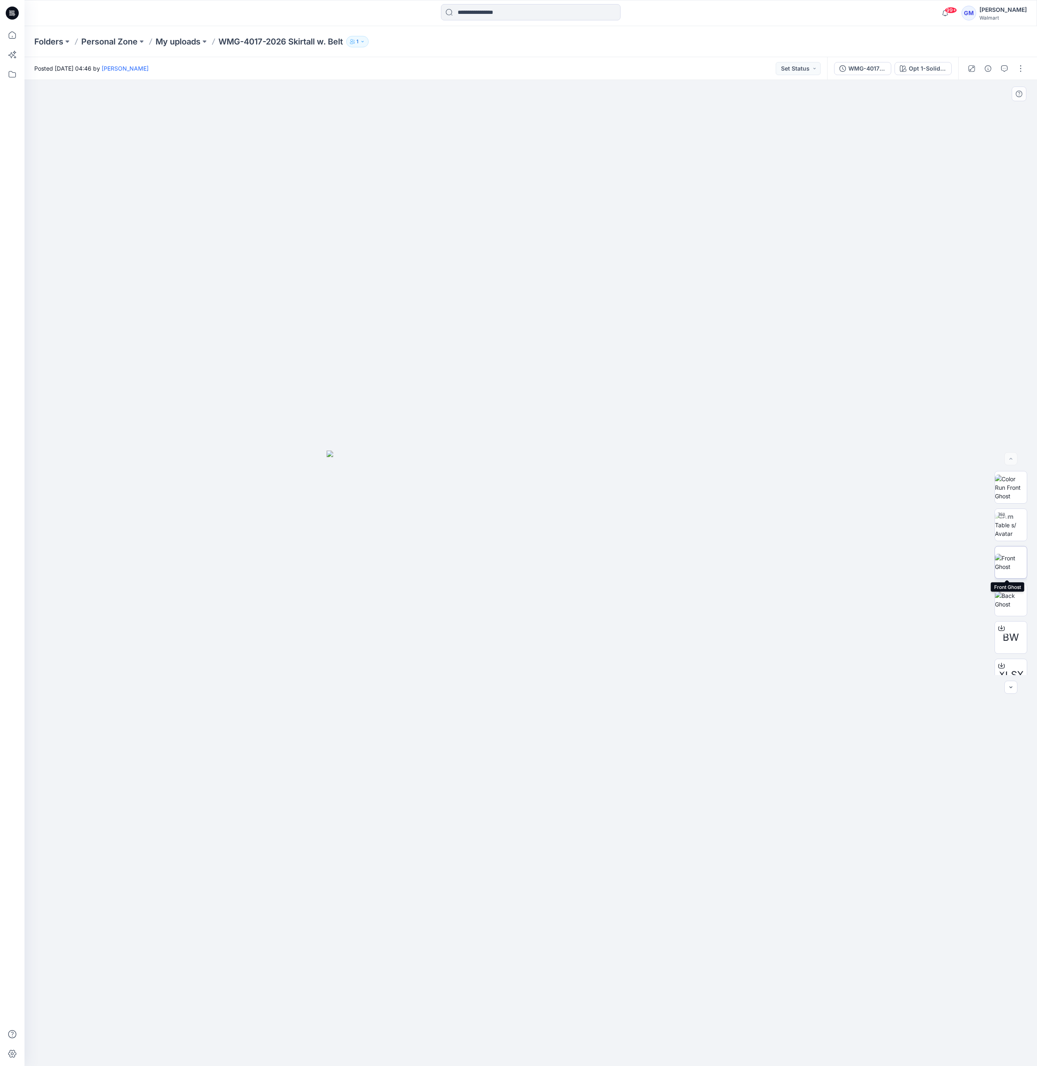
scroll to position [54, 0]
click at [981, 68] on button "button" at bounding box center [987, 68] width 13 height 13
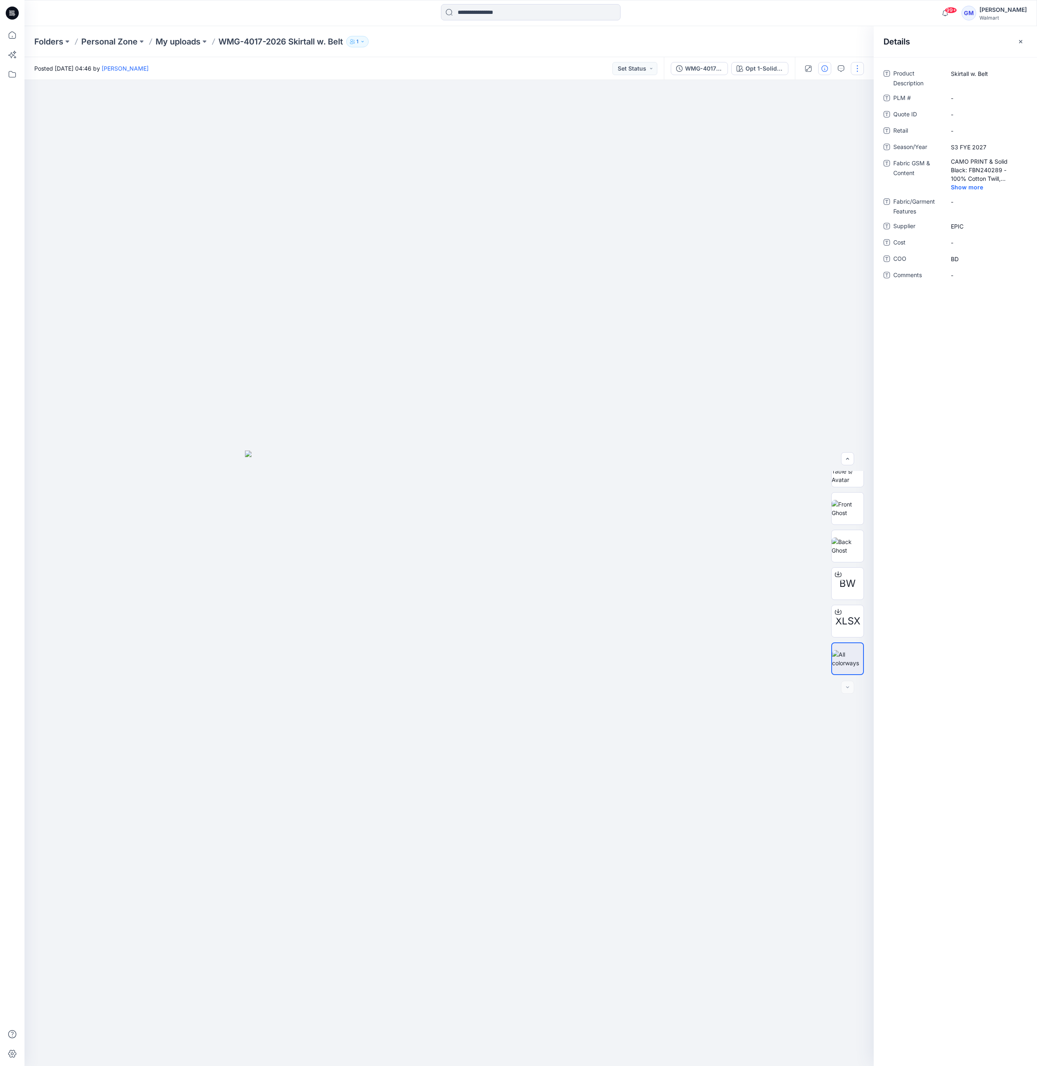
click at [857, 65] on button "button" at bounding box center [857, 68] width 13 height 13
click at [827, 155] on p "Duplicate to..." at bounding box center [818, 155] width 37 height 9
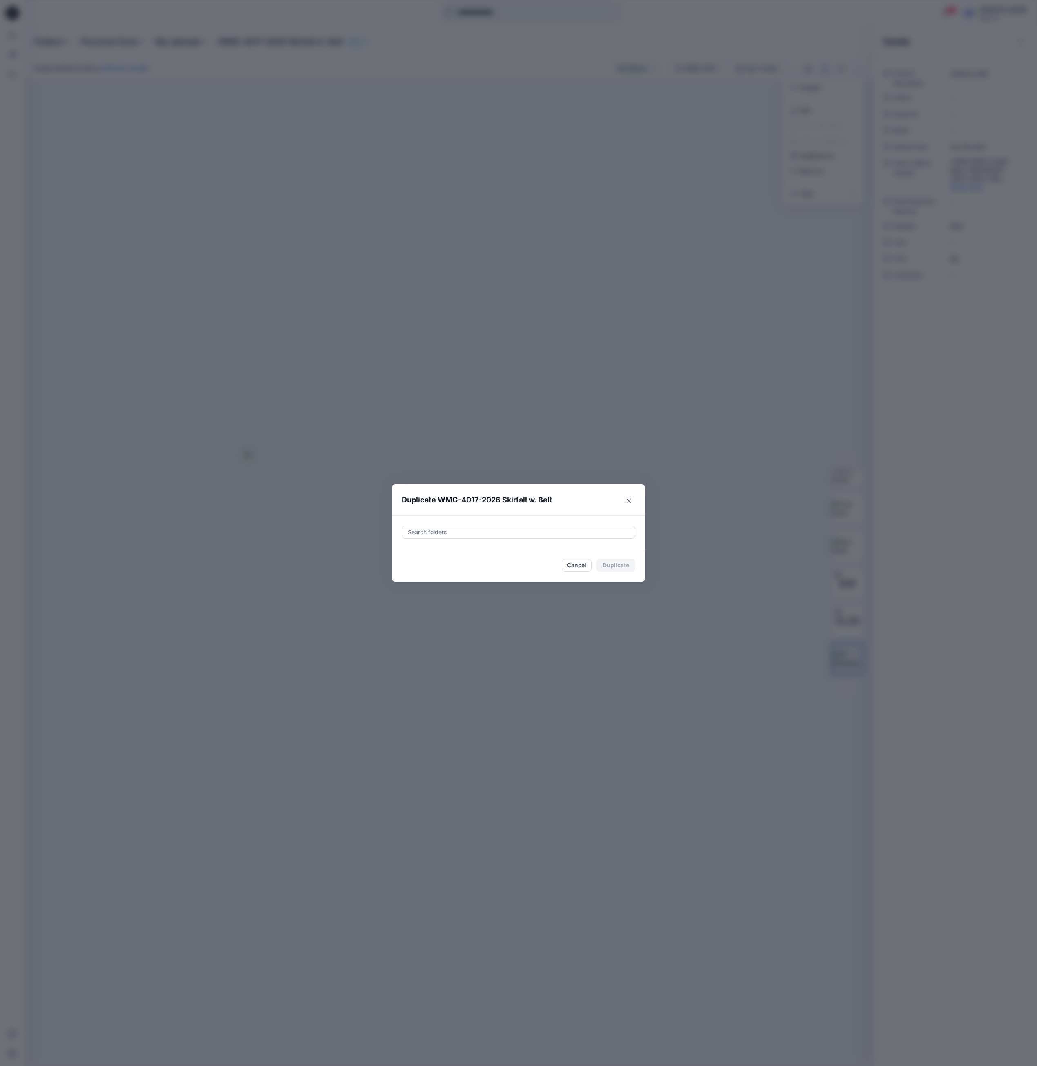
click at [564, 535] on div at bounding box center [518, 532] width 223 height 10
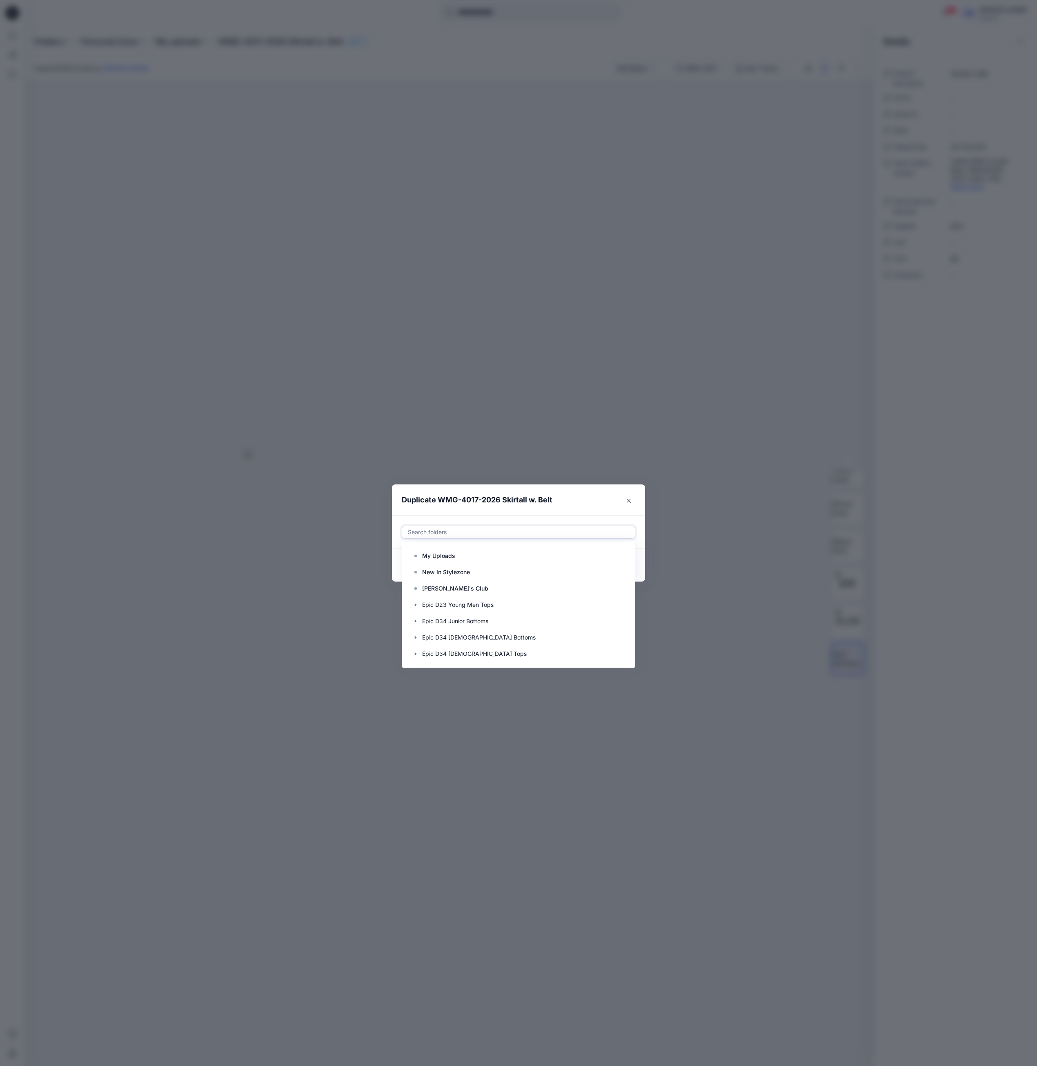
paste input "**********"
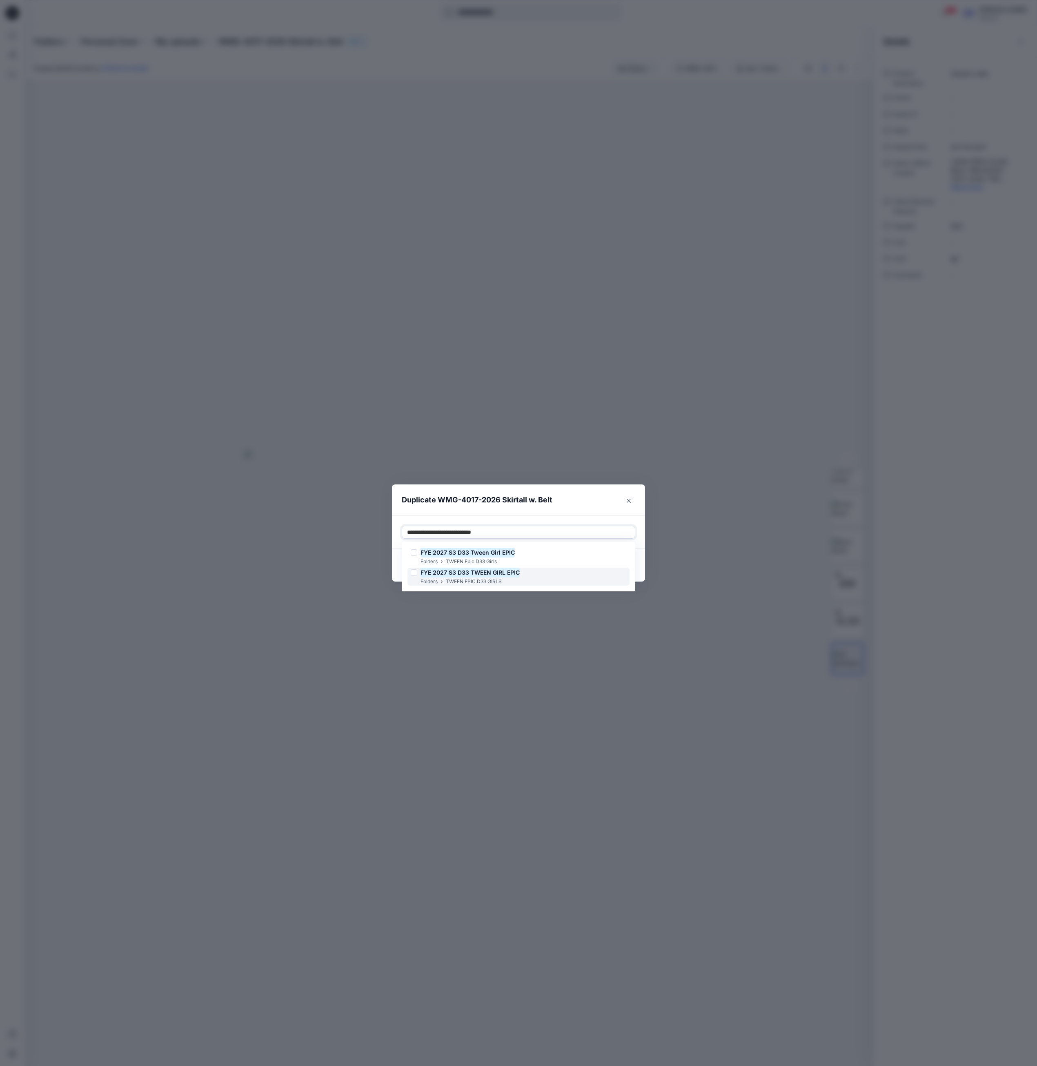
click at [495, 575] on mark "FYE 2027 S3 D33 TWEEN GIRL EPIC" at bounding box center [470, 572] width 99 height 11
type input "**********"
click at [640, 570] on footer "Cancel Duplicate" at bounding box center [518, 565] width 253 height 33
click at [614, 568] on button "Duplicate" at bounding box center [615, 565] width 39 height 13
drag, startPoint x: 316, startPoint y: 309, endPoint x: 208, endPoint y: 132, distance: 207.3
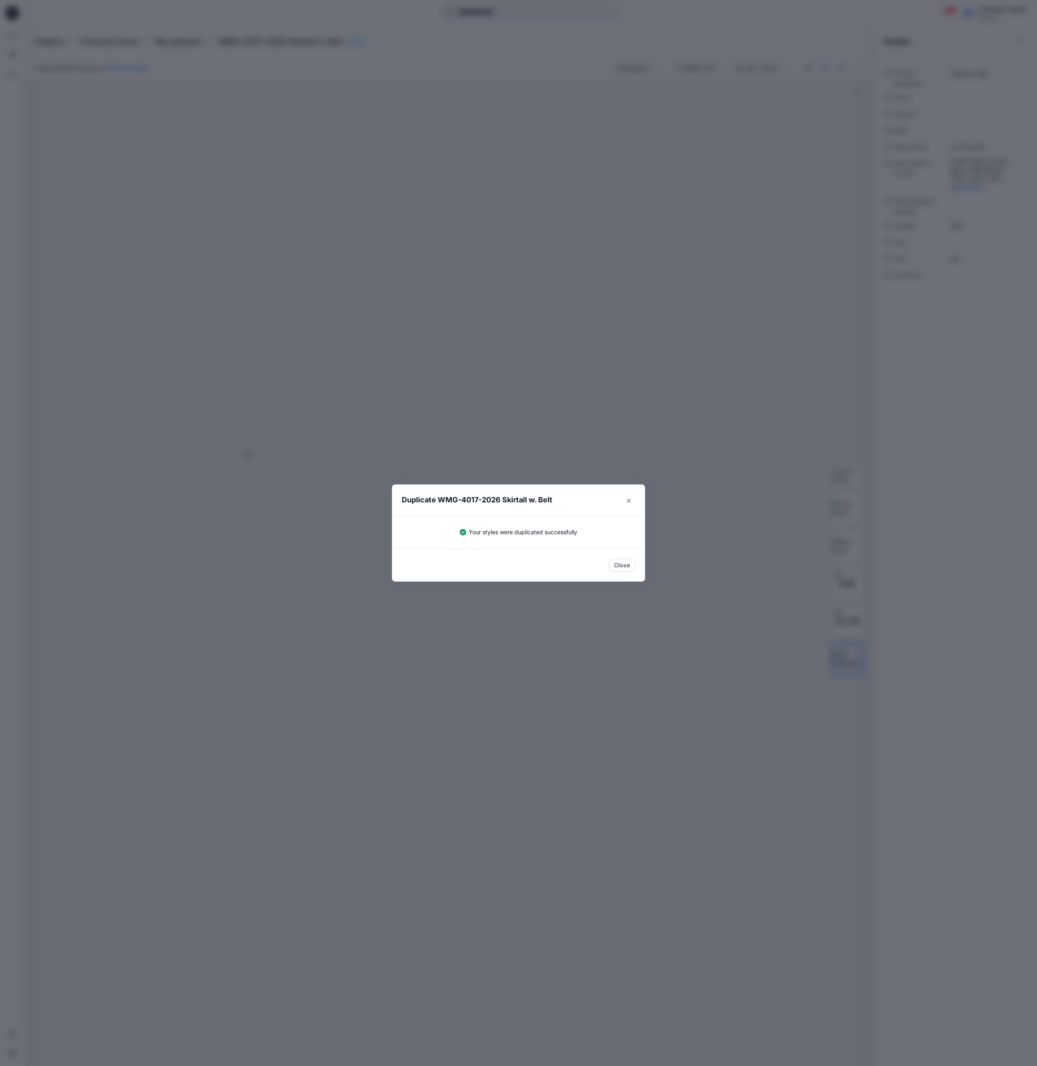
click at [319, 308] on div "Duplicate WMG-4017-2026 Skirtall w. Belt Your styles were duplicated successful…" at bounding box center [518, 533] width 1037 height 1066
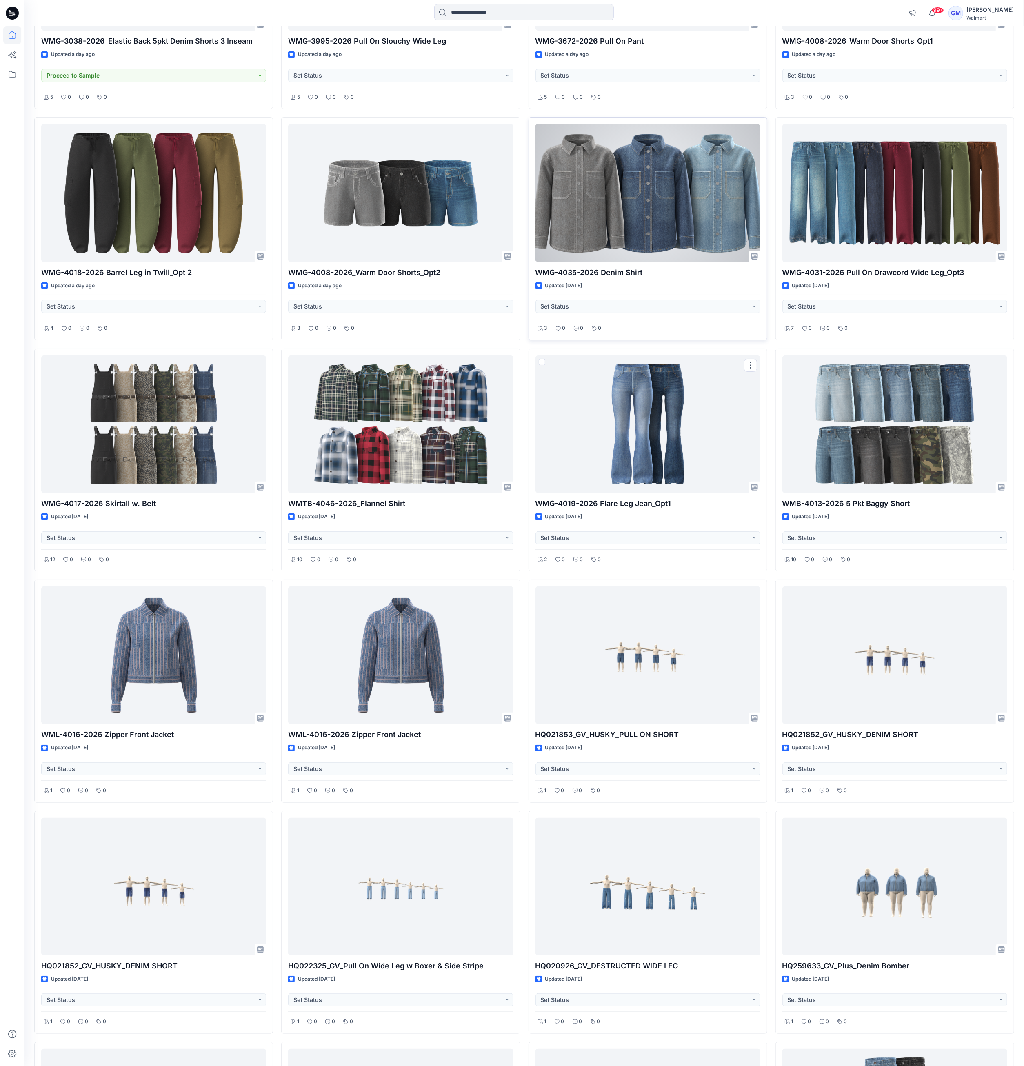
scroll to position [2762, 0]
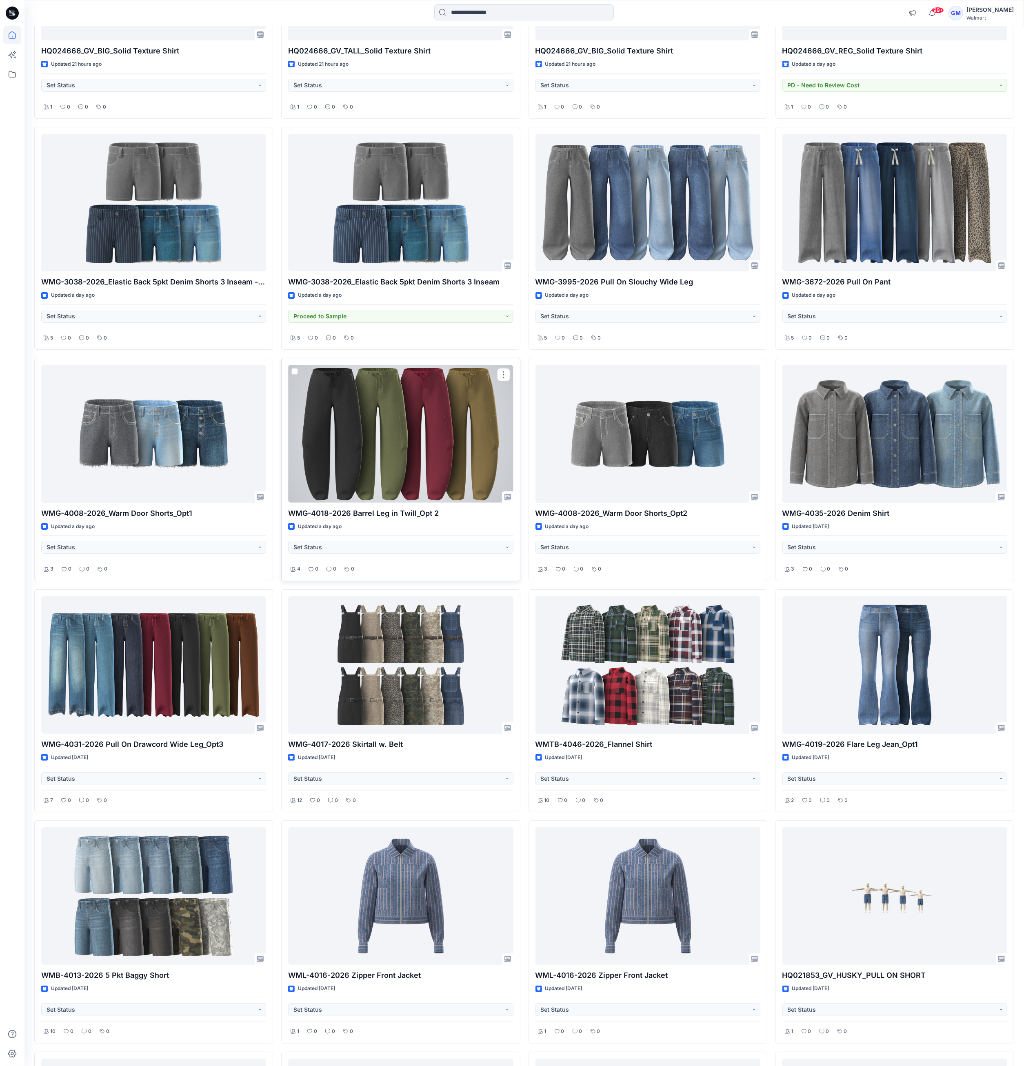
click at [488, 442] on div at bounding box center [400, 434] width 225 height 138
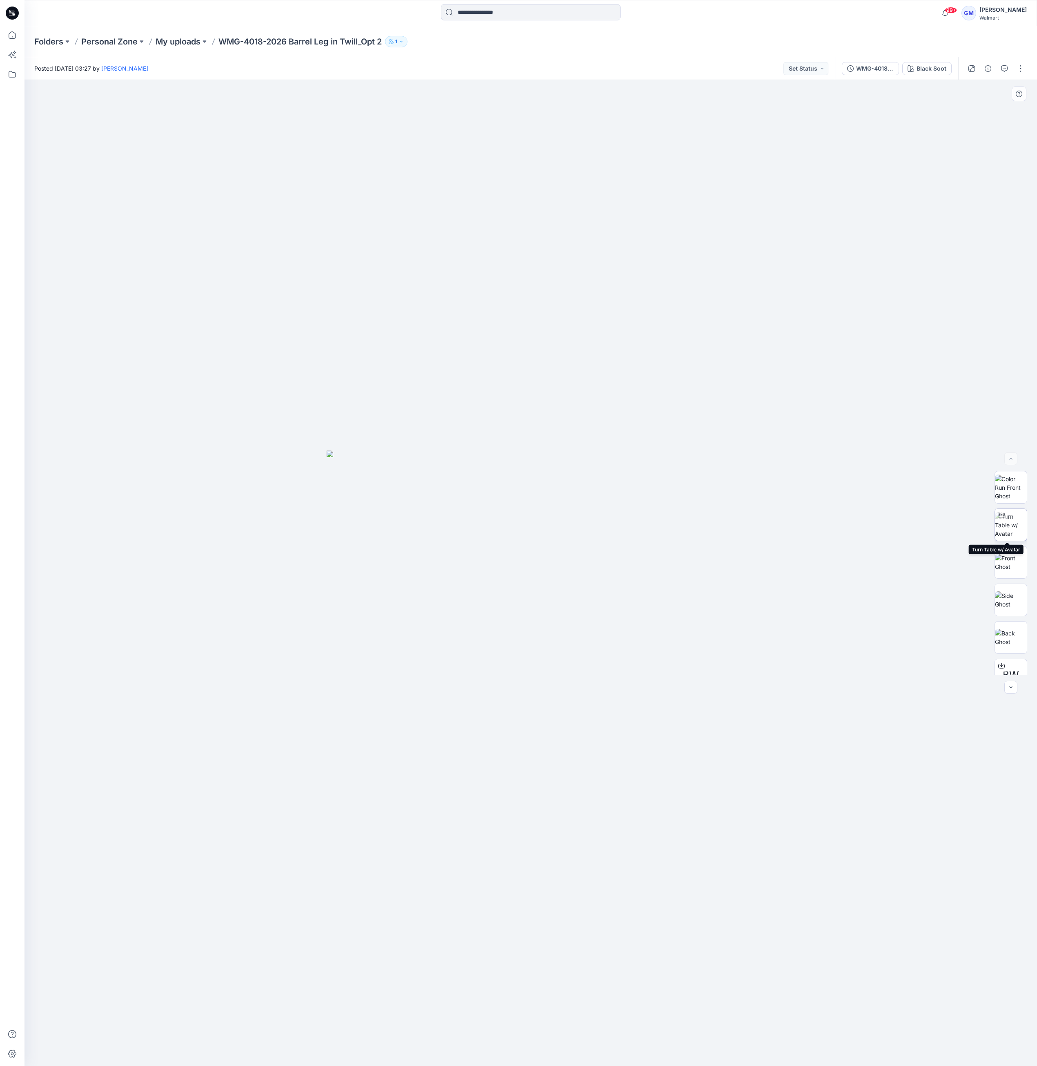
click at [1004, 527] on img at bounding box center [1011, 525] width 32 height 26
drag, startPoint x: 678, startPoint y: 589, endPoint x: 683, endPoint y: 563, distance: 26.3
click at [683, 563] on img at bounding box center [537, 377] width 1378 height 1378
drag, startPoint x: 622, startPoint y: 1051, endPoint x: 392, endPoint y: 1038, distance: 230.2
click at [392, 1038] on div at bounding box center [530, 573] width 1012 height 986
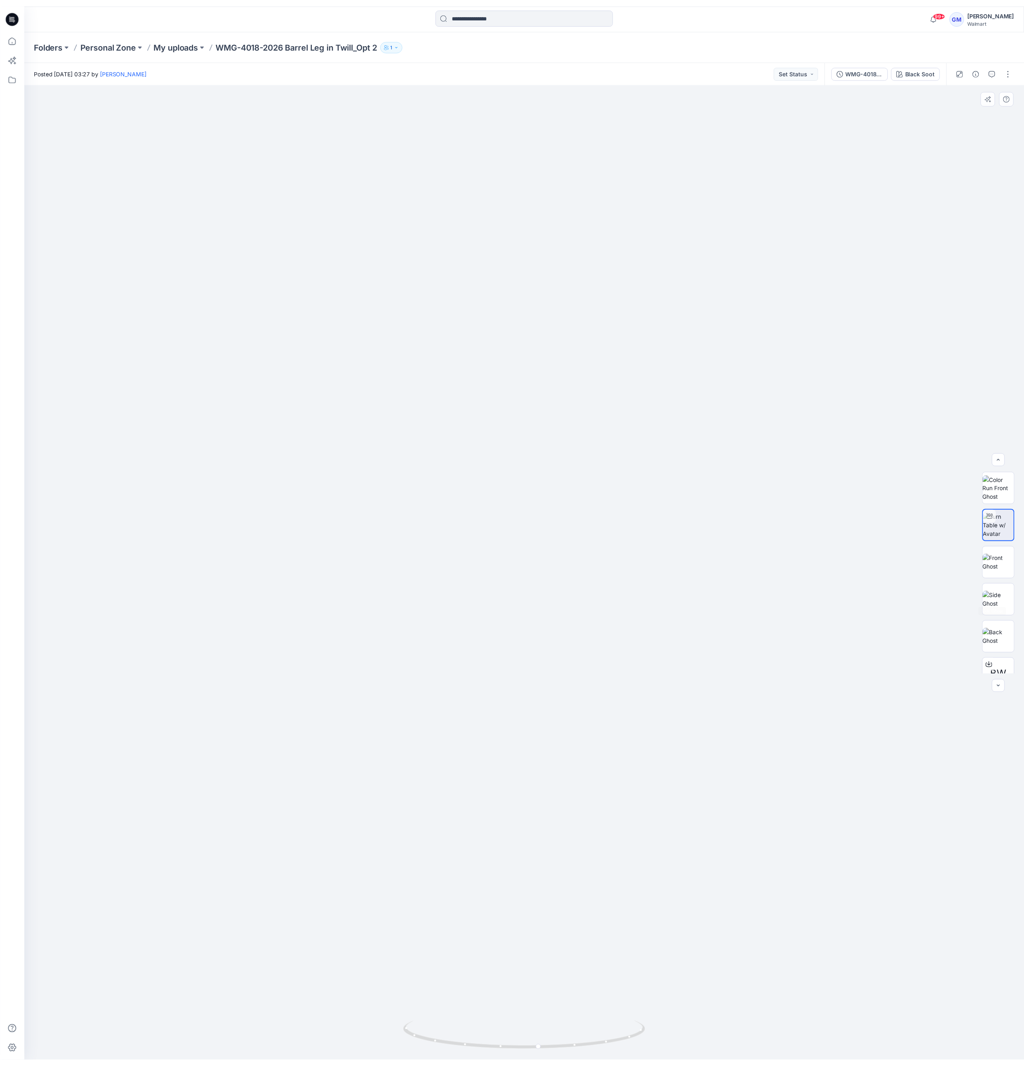
scroll to position [91, 0]
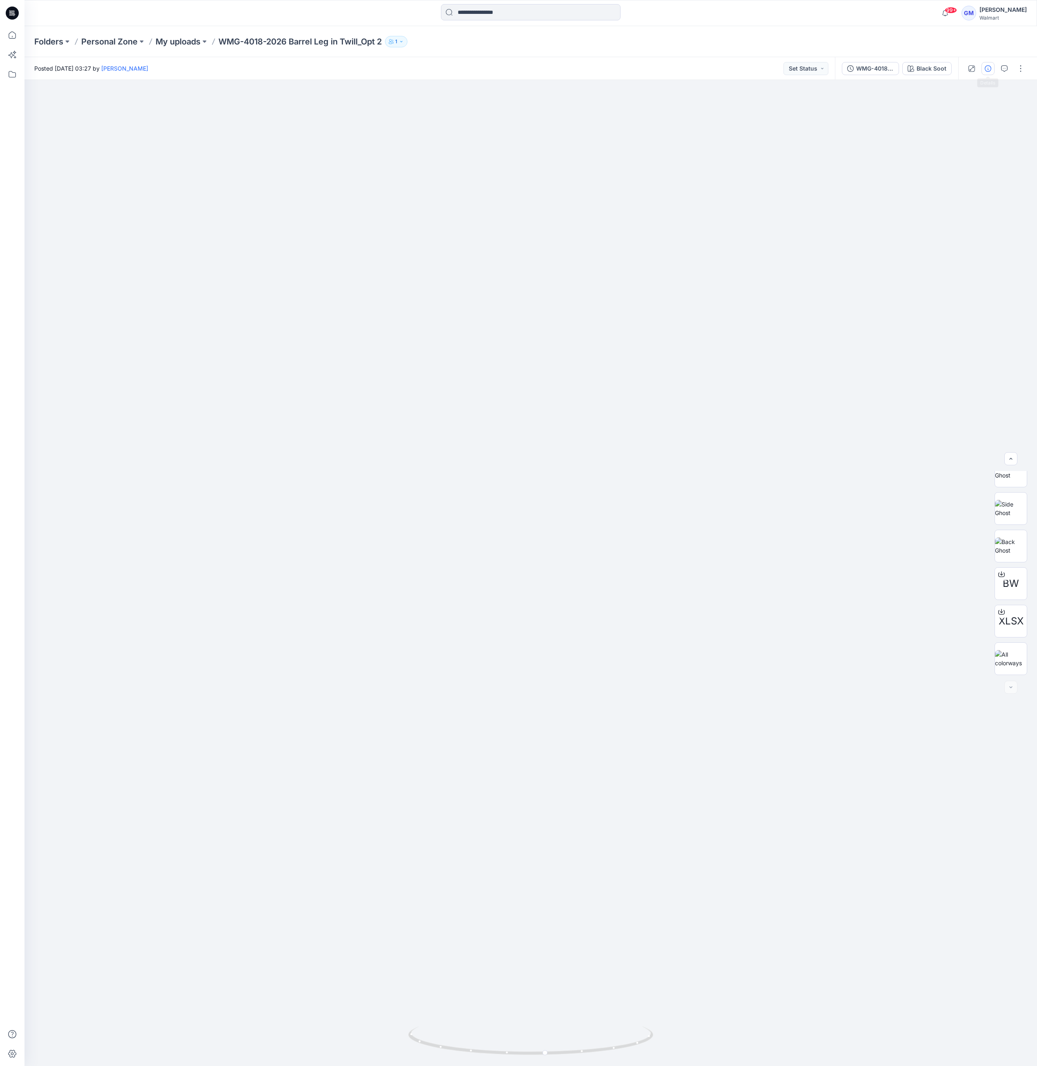
click at [989, 73] on button "button" at bounding box center [987, 68] width 13 height 13
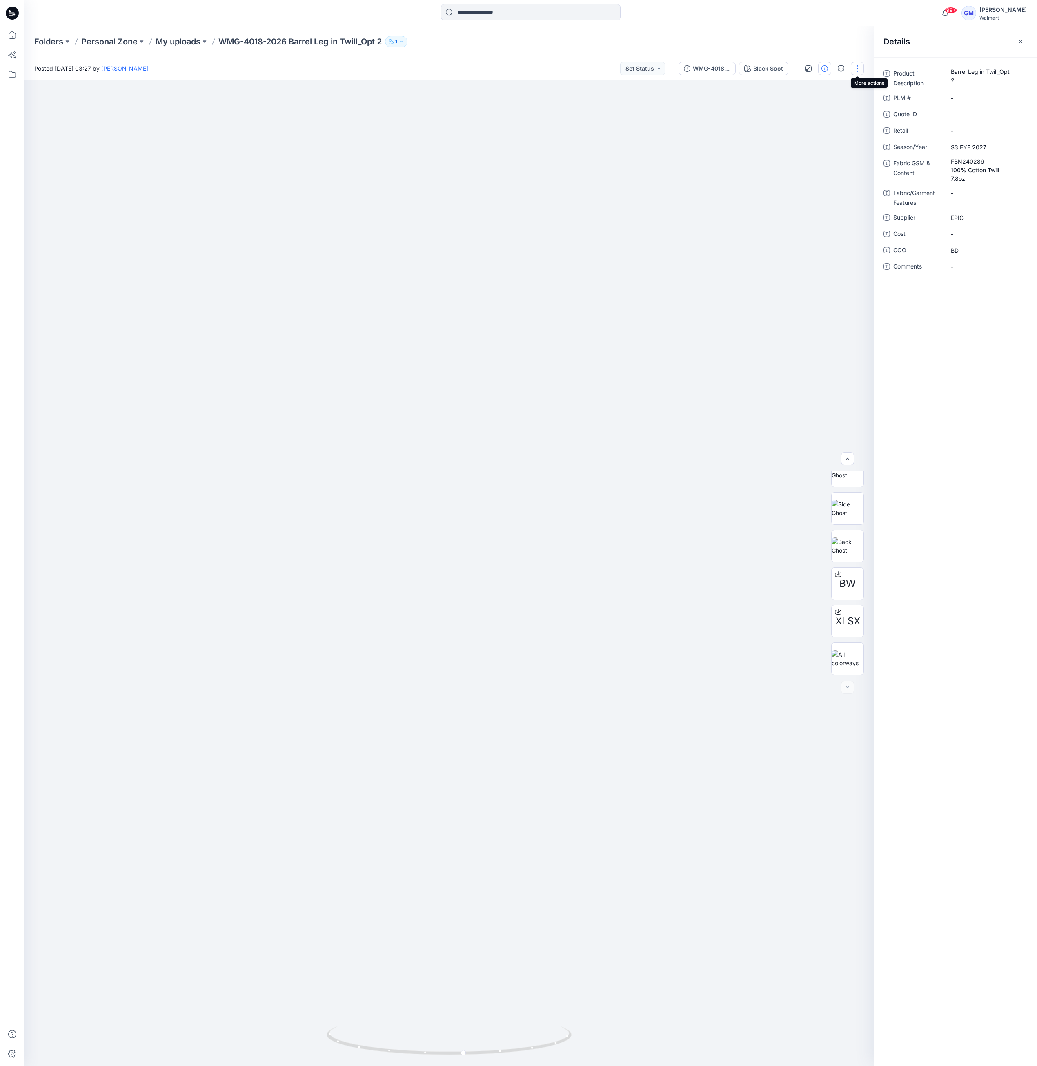
click at [857, 72] on button "button" at bounding box center [857, 68] width 13 height 13
click at [828, 154] on p "Duplicate to..." at bounding box center [818, 155] width 37 height 9
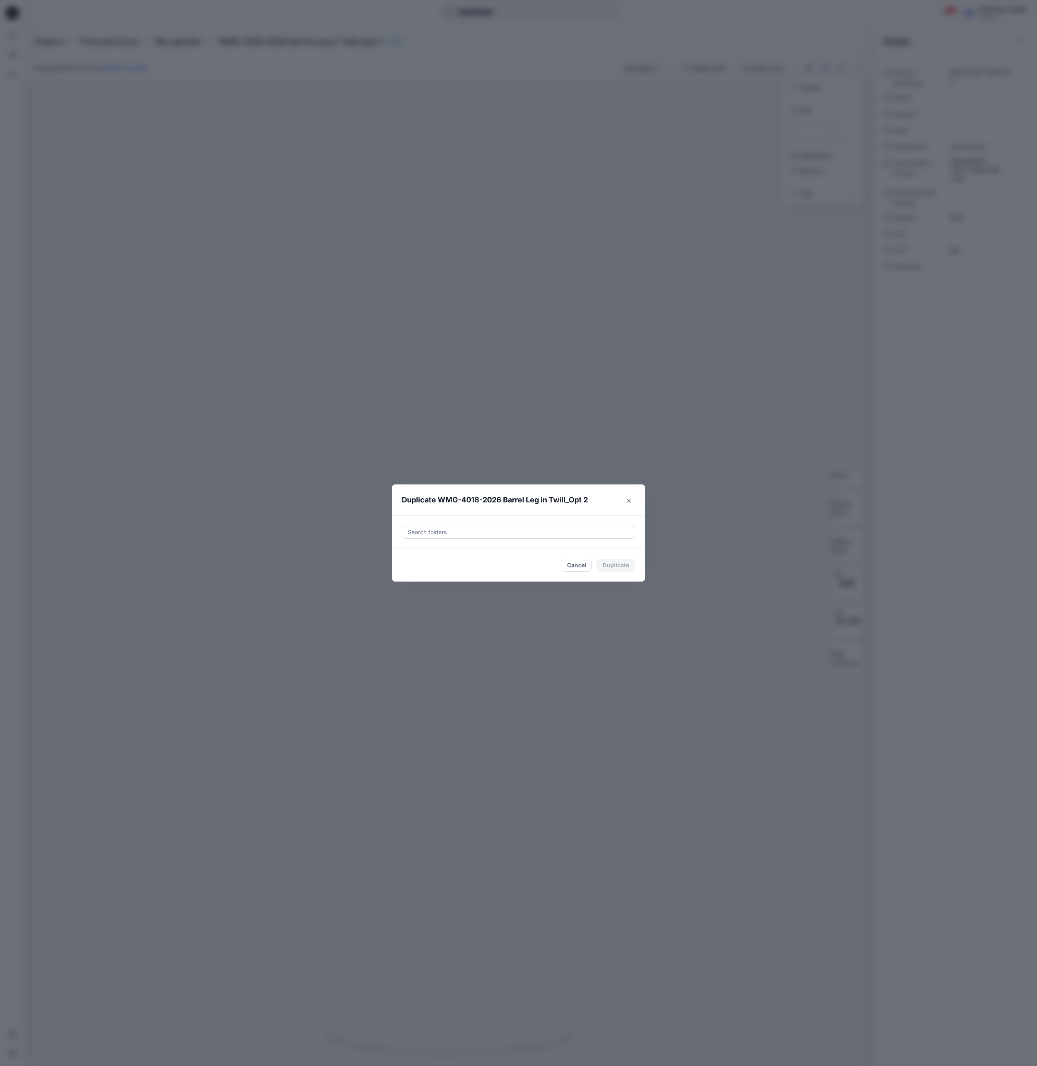
click at [598, 534] on div at bounding box center [518, 532] width 223 height 10
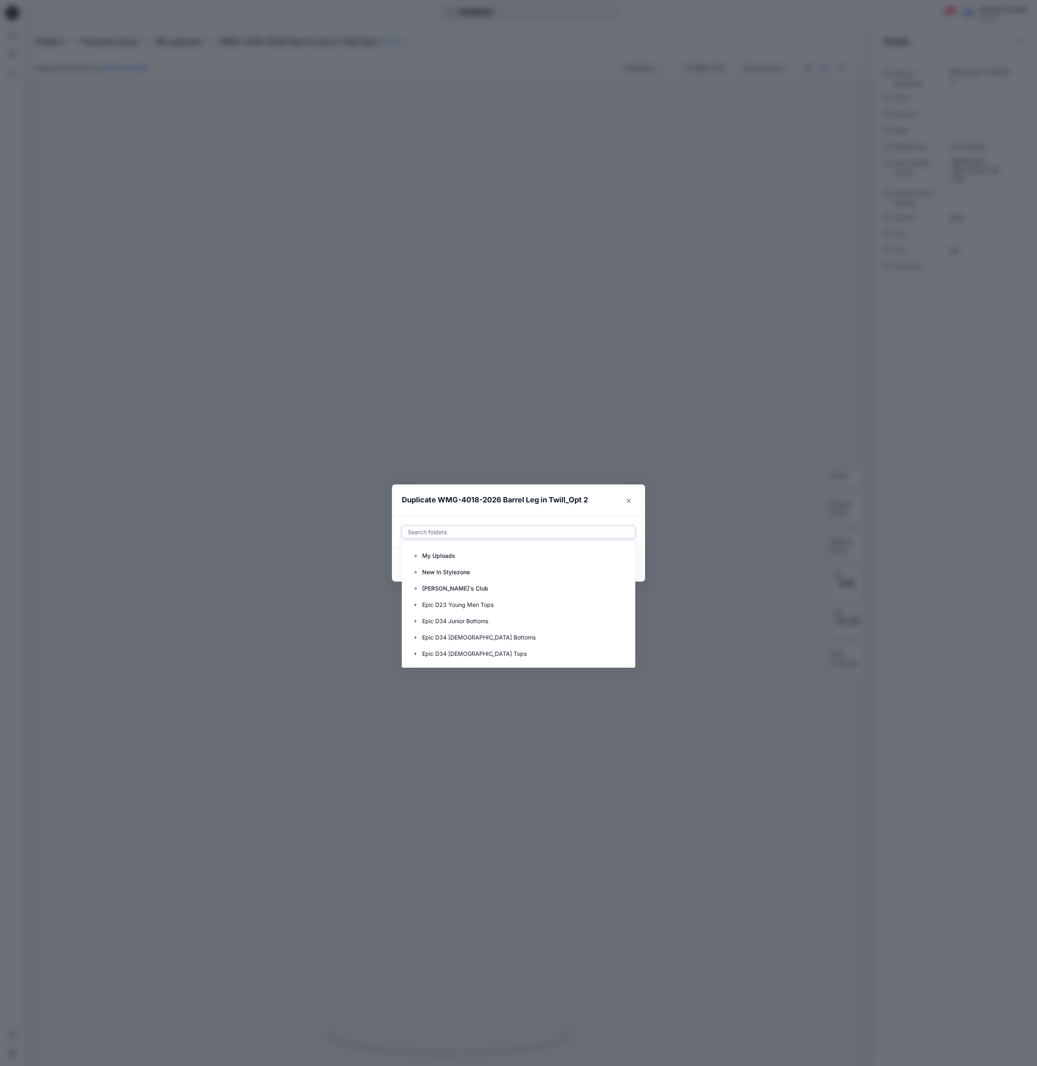
paste input "**********"
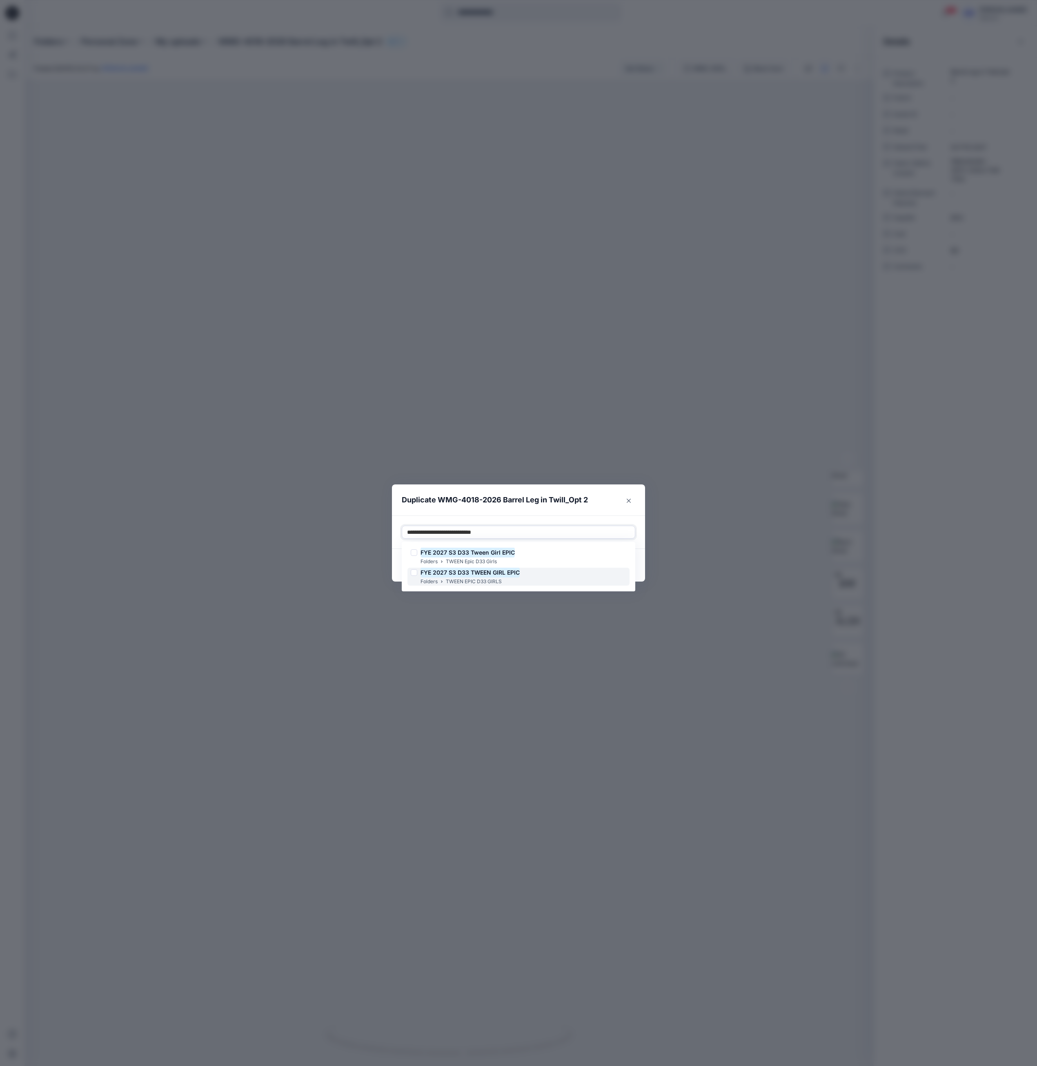
click at [521, 576] on div "FYE 2027 S3 D33 TWEEN GIRL EPIC Folders TWEEN EPIC D33 GIRLS" at bounding box center [518, 577] width 222 height 18
type input "**********"
click at [639, 567] on footer "Cancel Duplicate" at bounding box center [518, 565] width 253 height 33
click at [614, 571] on button "Duplicate" at bounding box center [615, 565] width 39 height 13
click at [624, 563] on button "Close" at bounding box center [622, 565] width 27 height 13
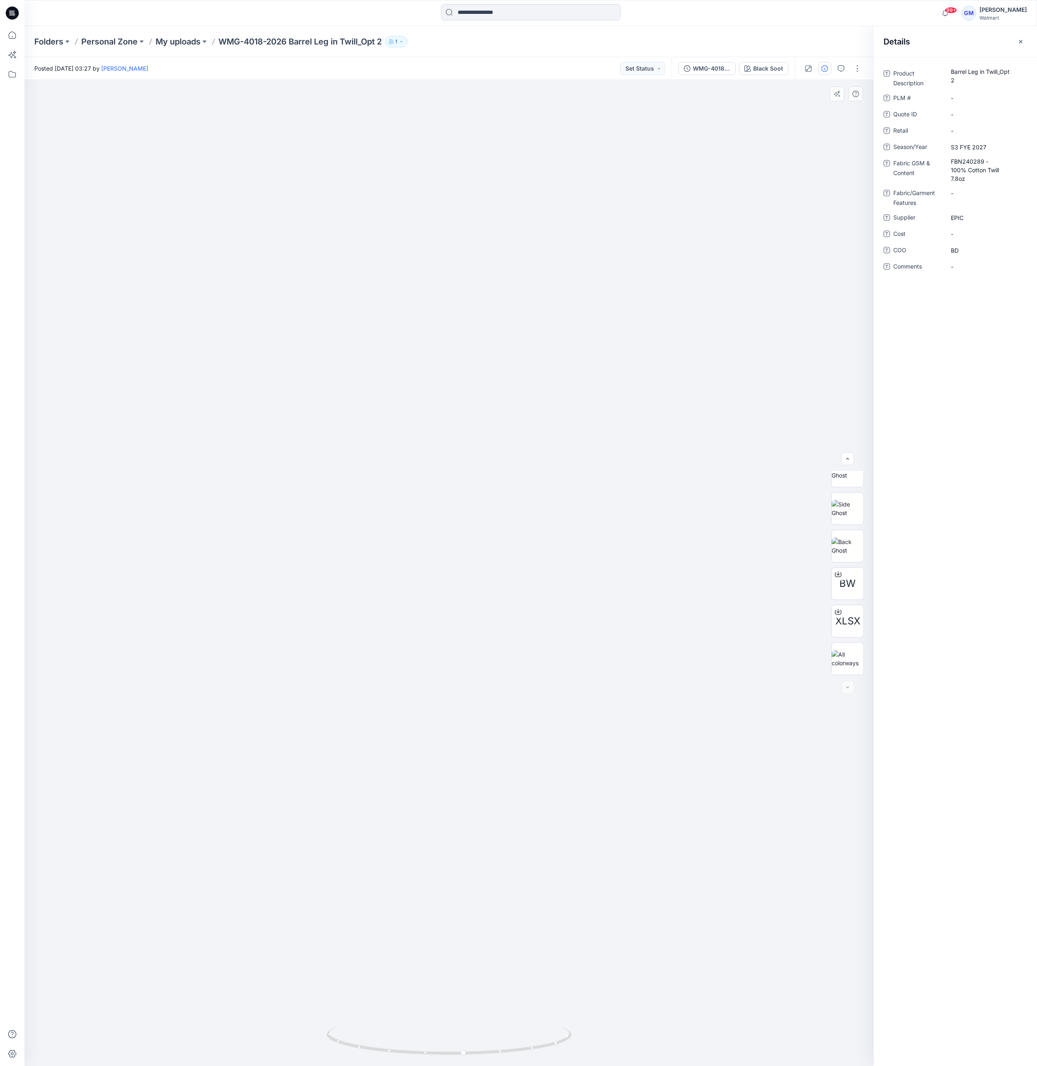
click at [518, 230] on img at bounding box center [458, 398] width 1336 height 1336
click at [193, 40] on p "My uploads" at bounding box center [178, 41] width 45 height 11
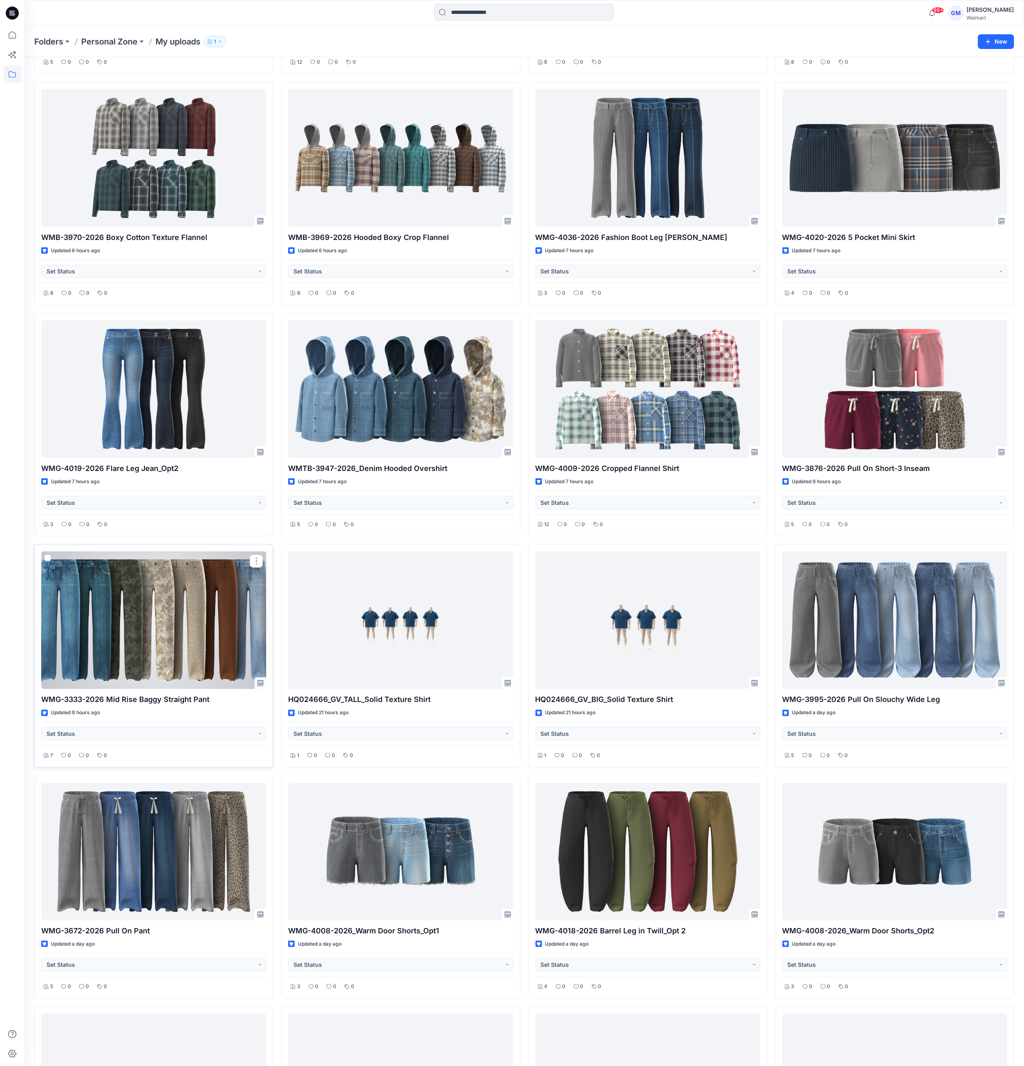
scroll to position [163, 0]
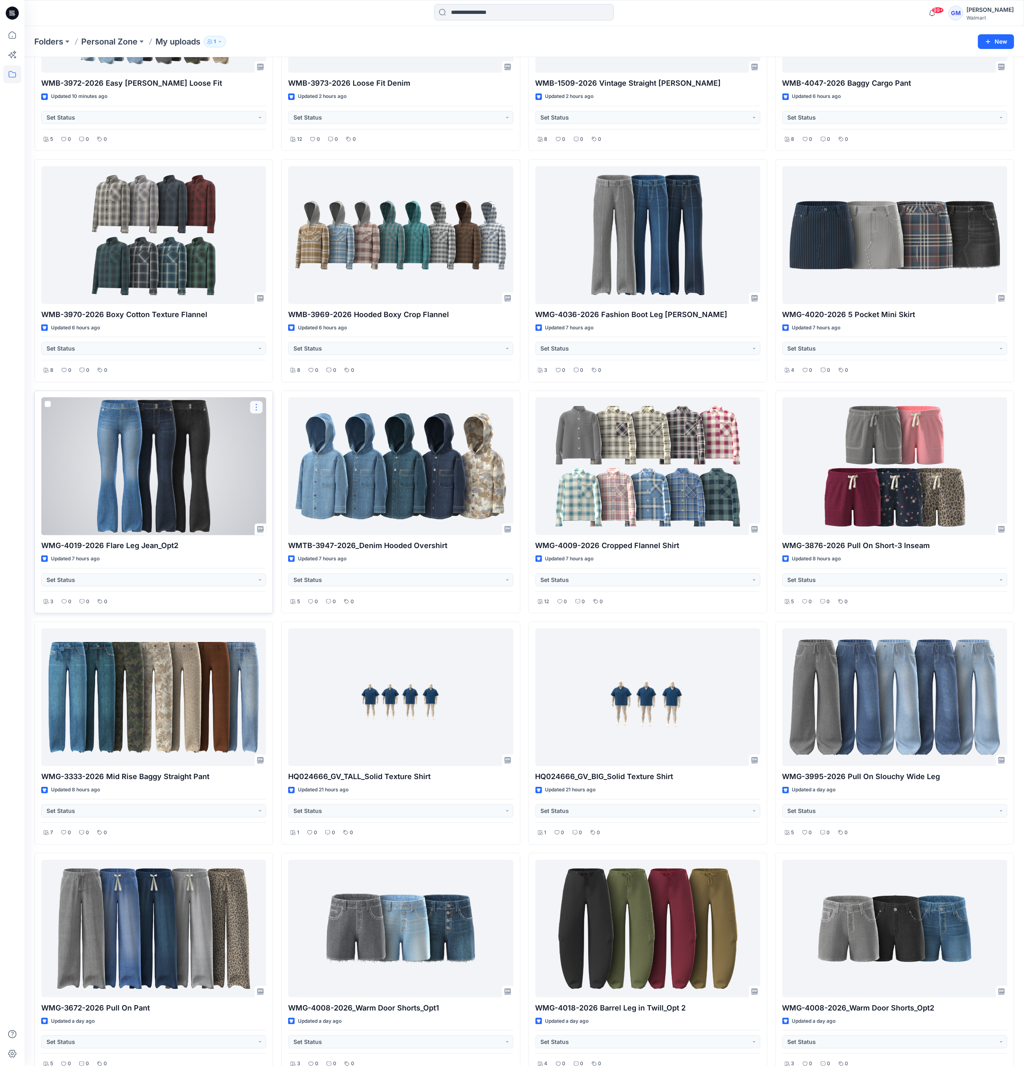
click at [254, 412] on button "button" at bounding box center [256, 407] width 13 height 13
click at [257, 412] on button "button" at bounding box center [256, 407] width 13 height 13
click at [285, 455] on p "Duplicate to..." at bounding box center [284, 457] width 37 height 9
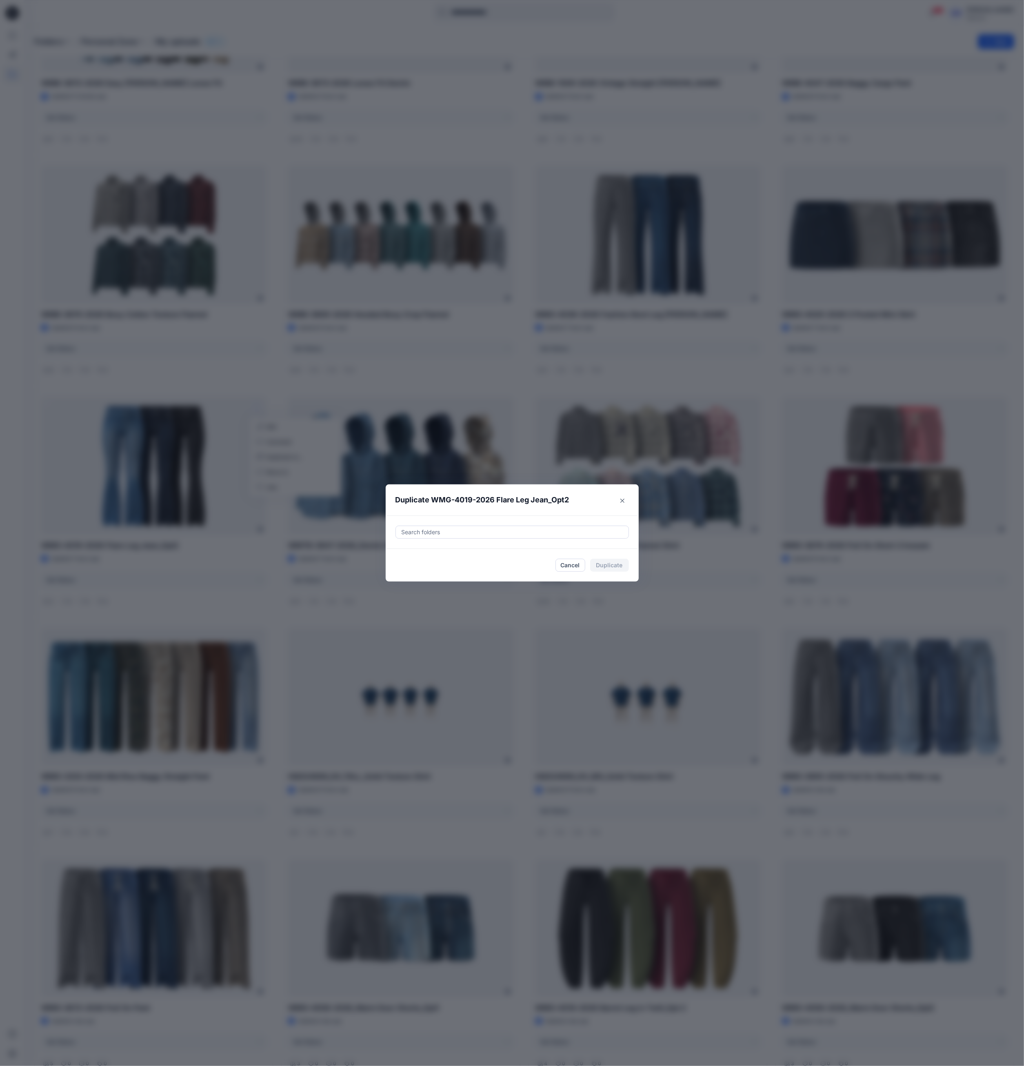
click at [520, 530] on div at bounding box center [512, 532] width 223 height 10
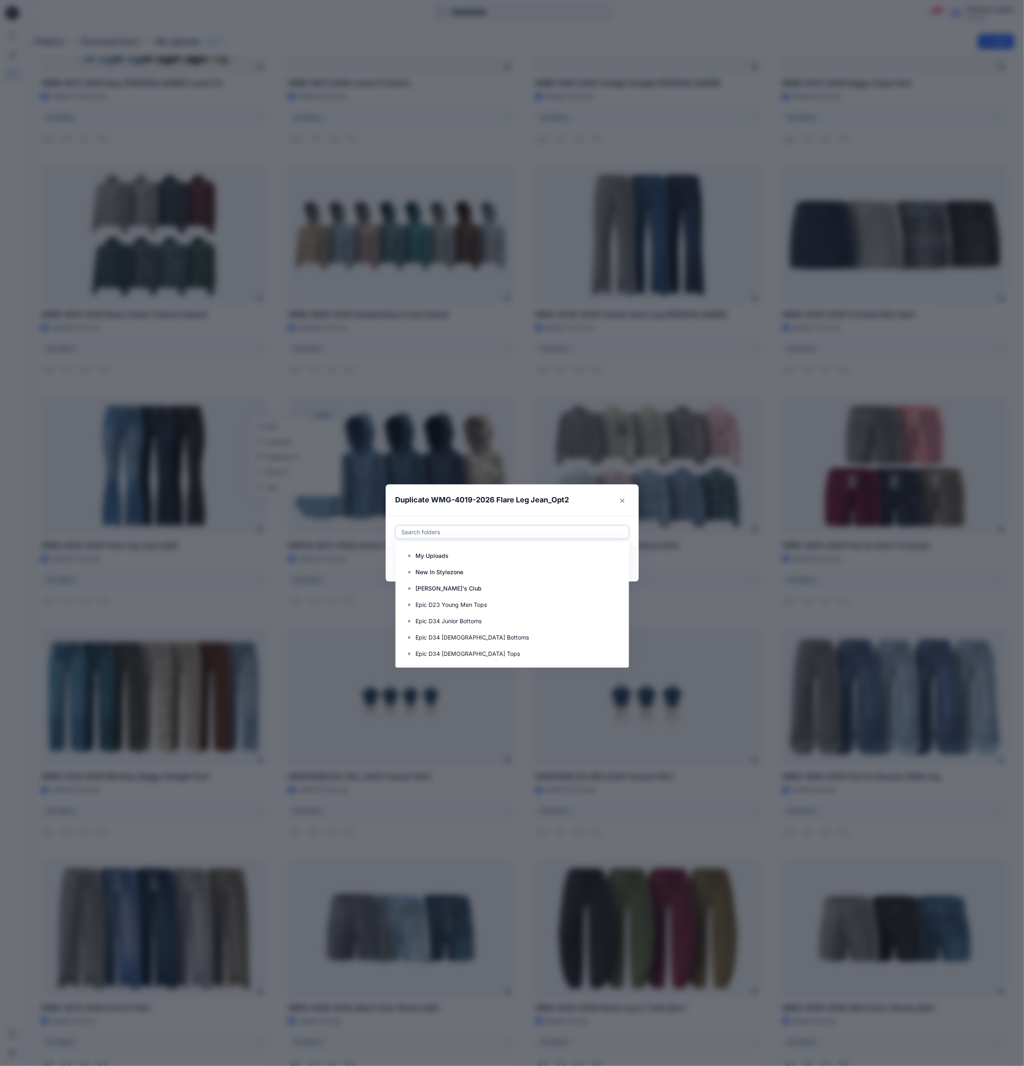
paste input "**********"
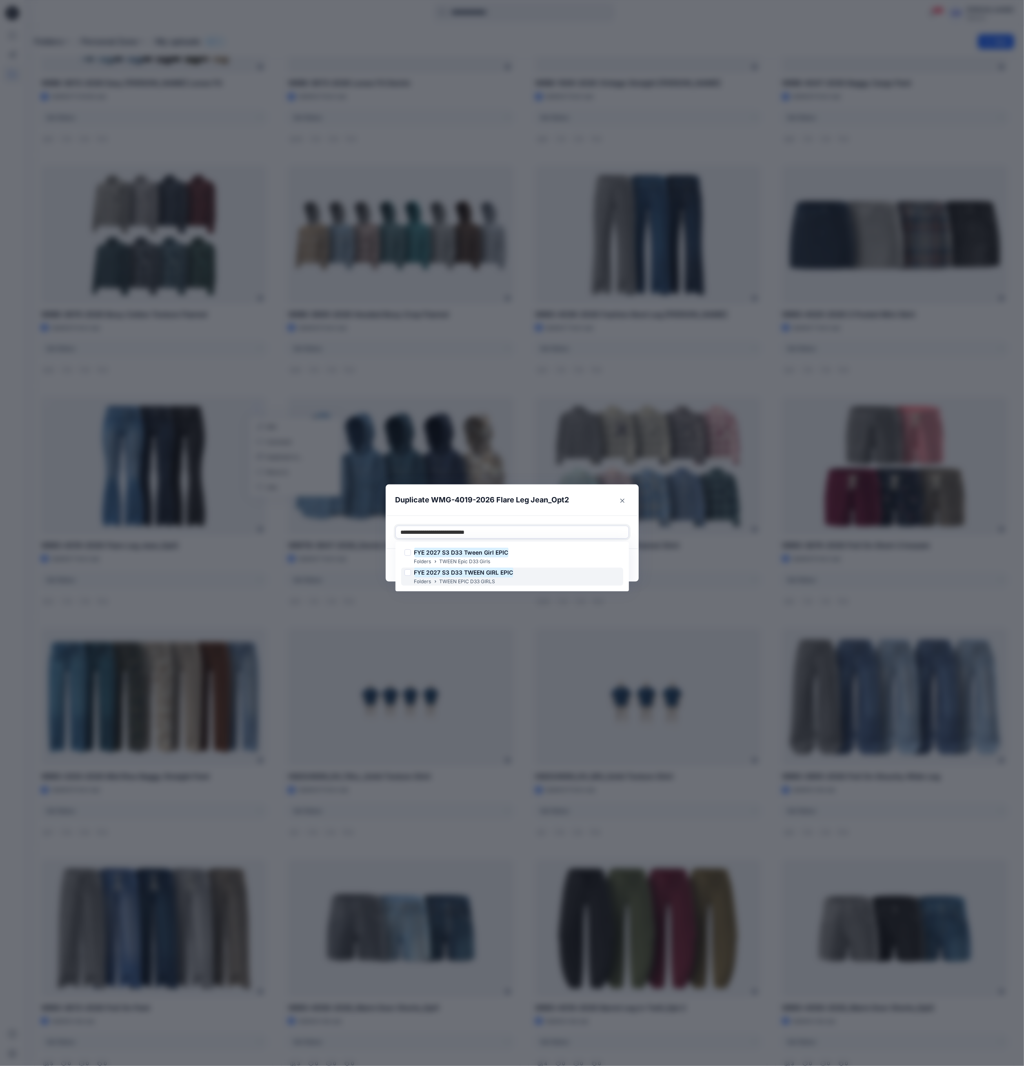
click at [487, 582] on p "TWEEN EPIC D33 GIRLS" at bounding box center [468, 582] width 56 height 9
type input "**********"
click at [396, 568] on footer "Cancel Duplicate" at bounding box center [512, 565] width 253 height 33
click at [629, 565] on button "Duplicate" at bounding box center [609, 565] width 39 height 13
click at [627, 567] on button "Close" at bounding box center [616, 565] width 27 height 13
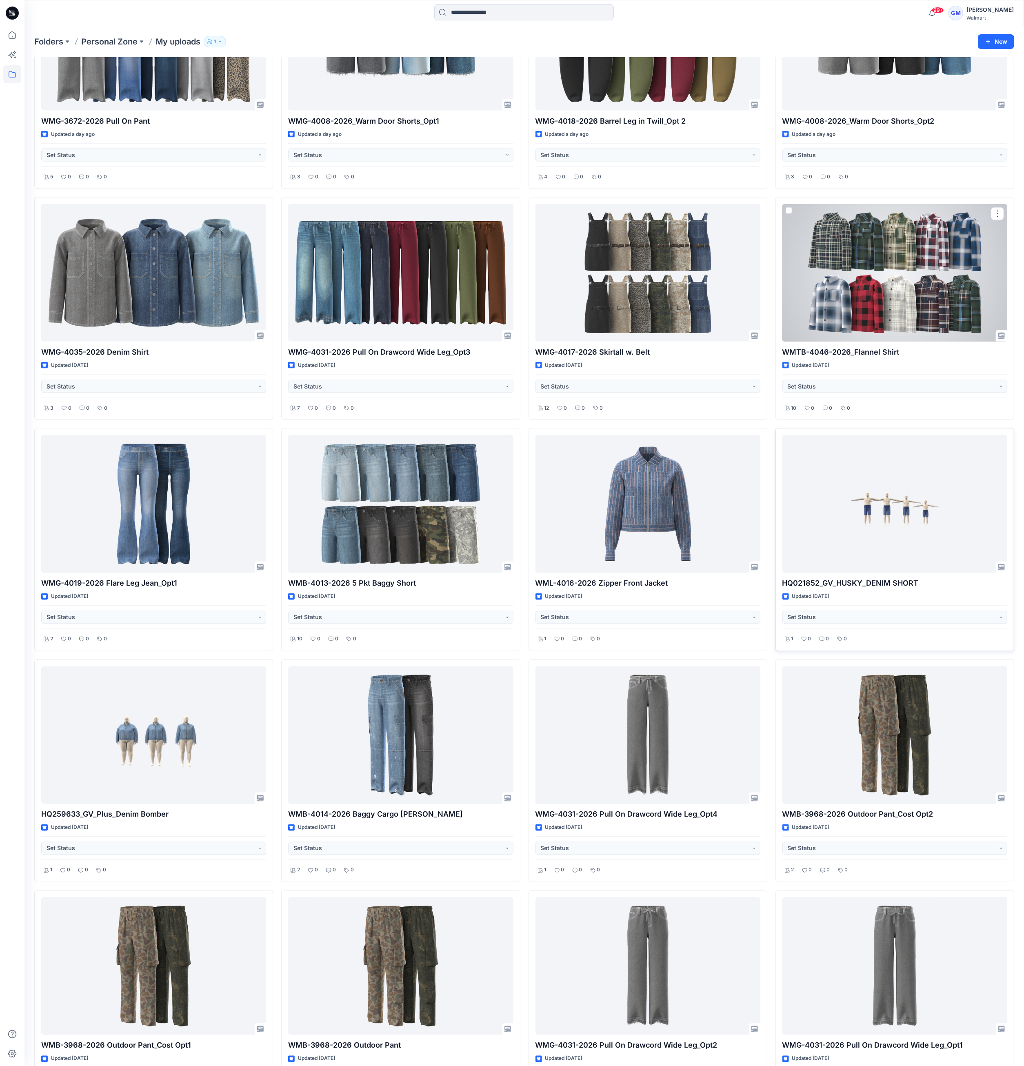
scroll to position [1141, 0]
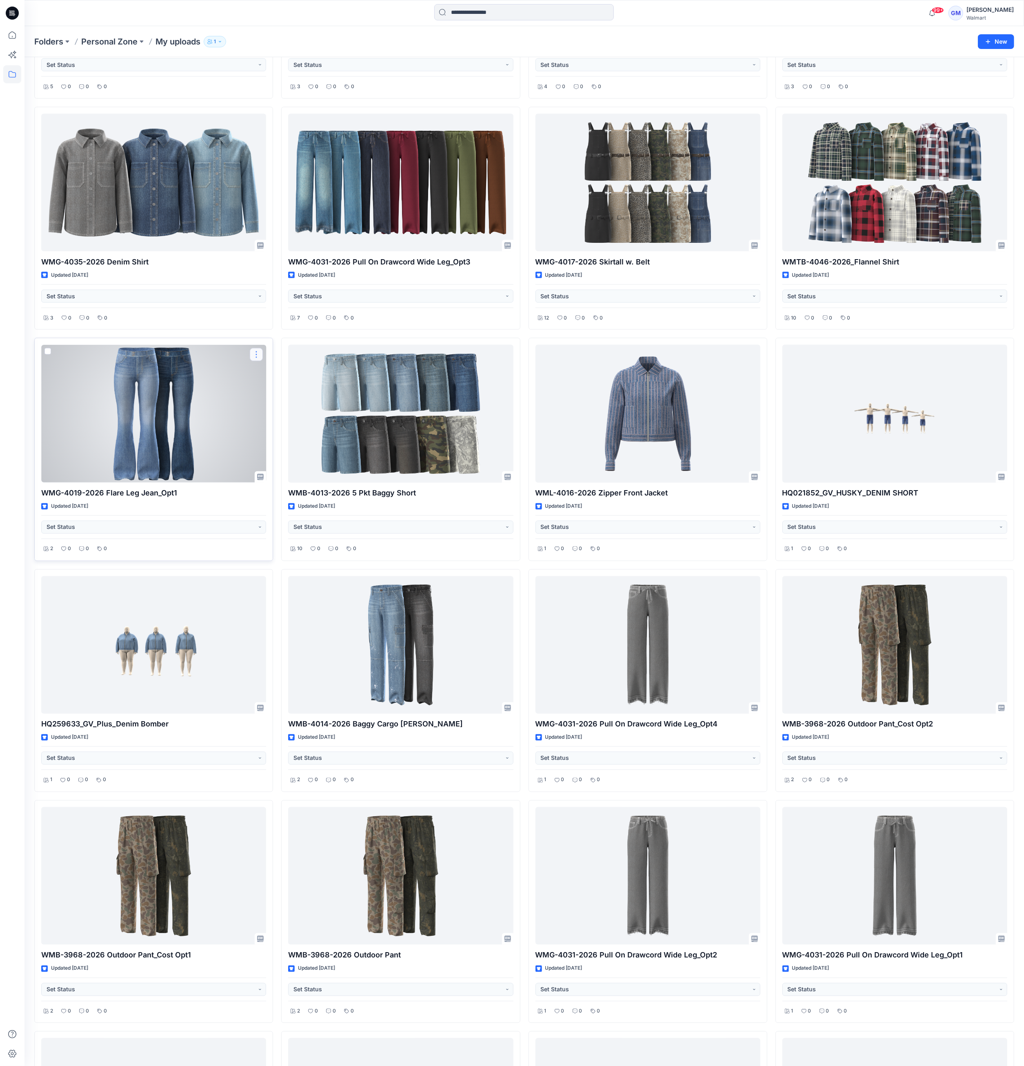
click at [256, 357] on button "button" at bounding box center [256, 354] width 13 height 13
click at [304, 409] on button "Duplicate to..." at bounding box center [295, 404] width 88 height 15
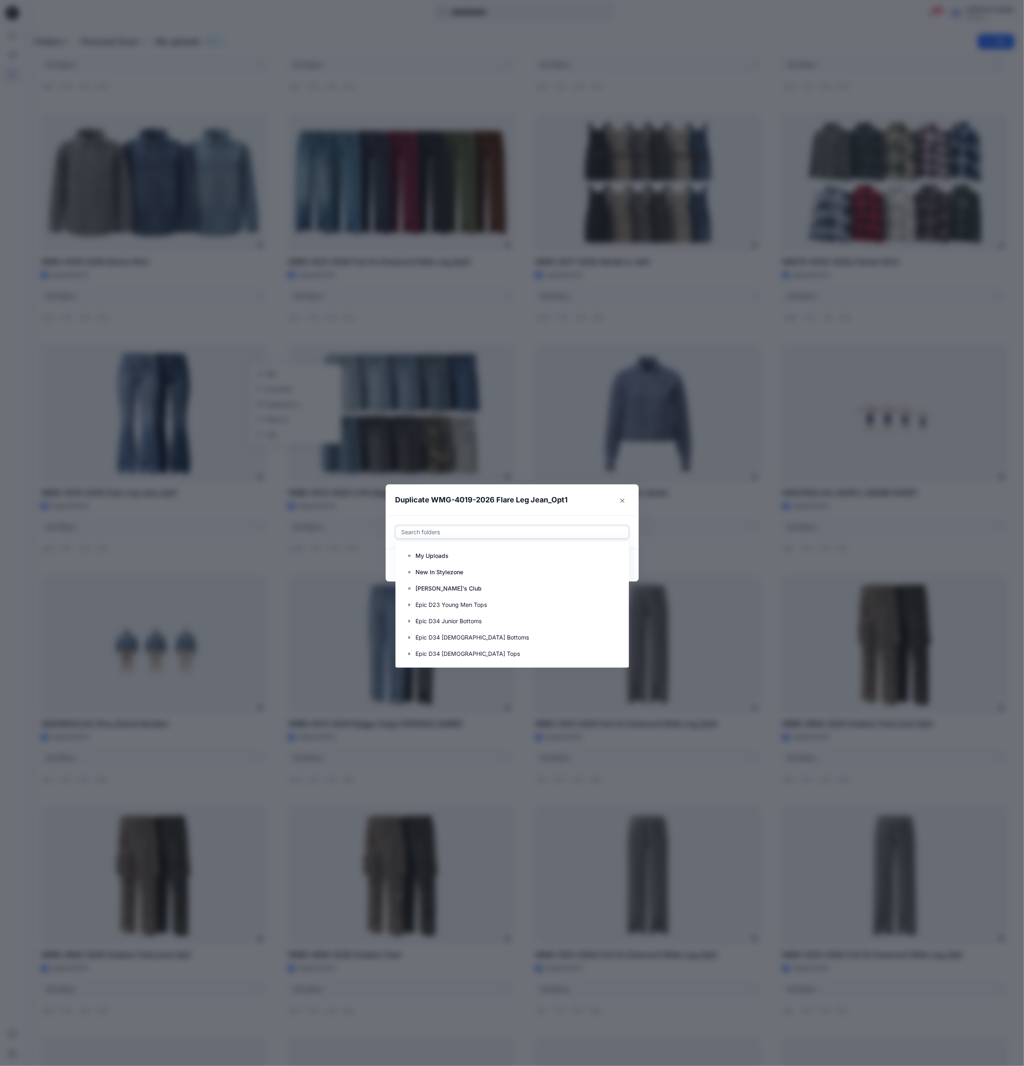
click at [522, 529] on div at bounding box center [512, 532] width 223 height 10
paste input "**********"
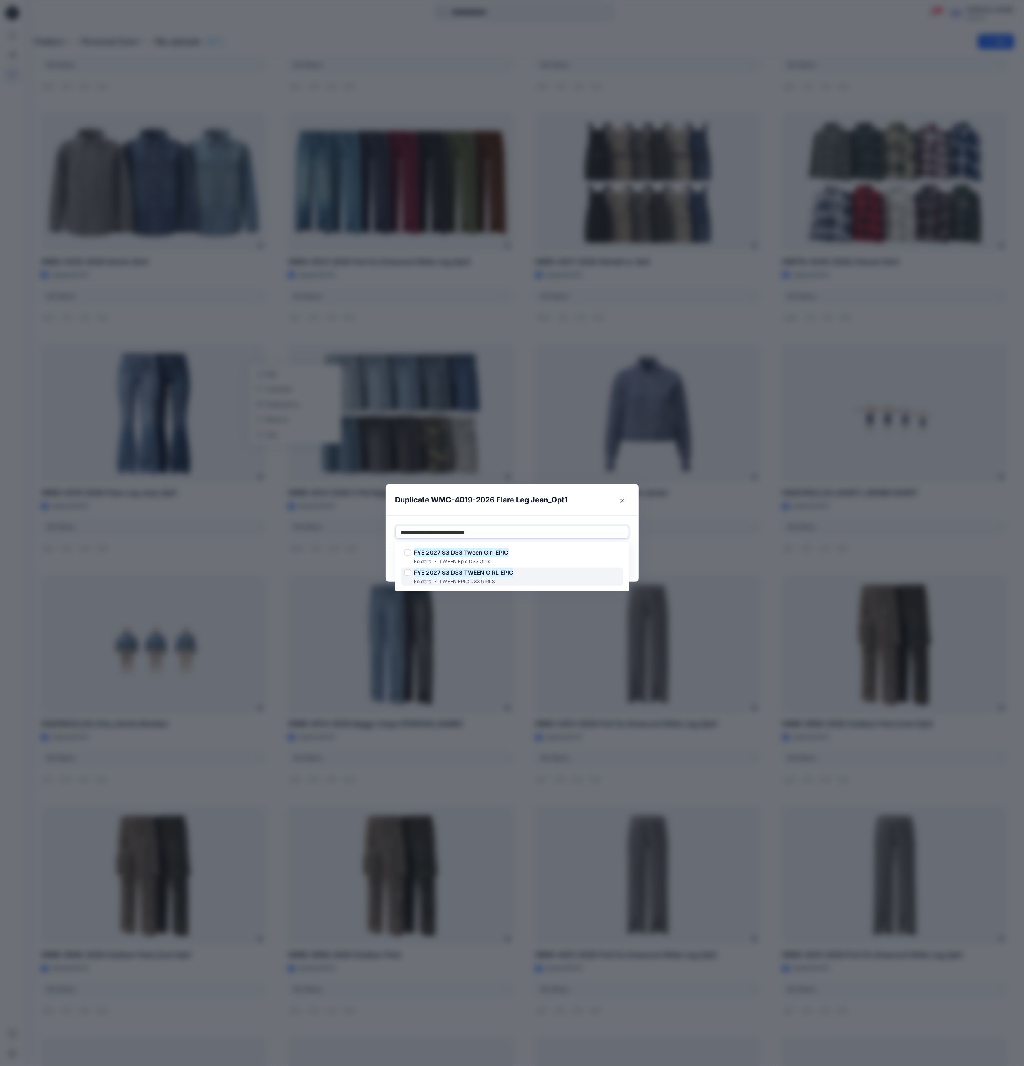
click at [492, 574] on mark "FYE 2027 S3 D33 TWEEN GIRL EPIC" at bounding box center [463, 572] width 99 height 11
type input "**********"
click at [638, 566] on footer "Cancel Duplicate" at bounding box center [512, 565] width 253 height 33
click at [621, 570] on button "Duplicate" at bounding box center [609, 565] width 39 height 13
click at [623, 564] on button "Close" at bounding box center [616, 565] width 27 height 13
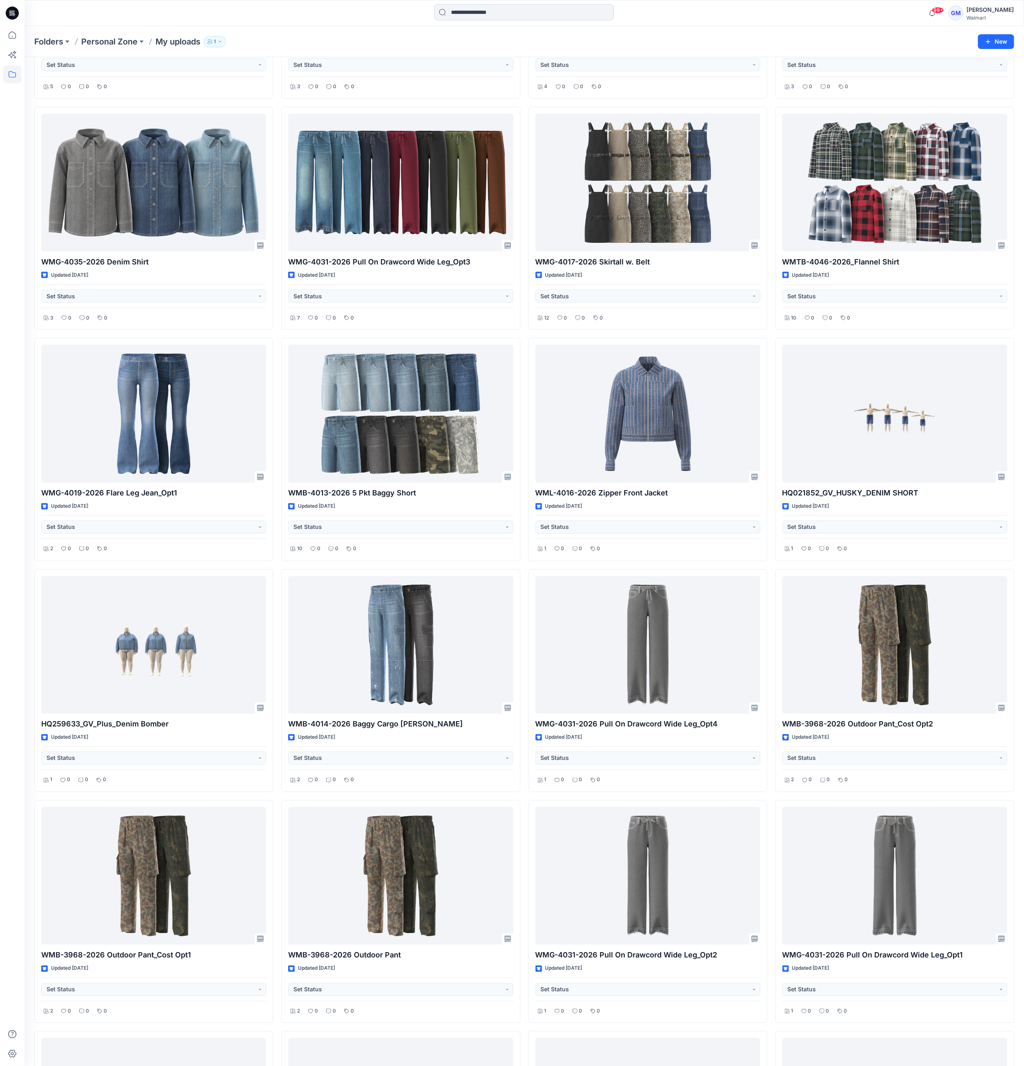
click at [10, 586] on div at bounding box center [12, 546] width 18 height 1040
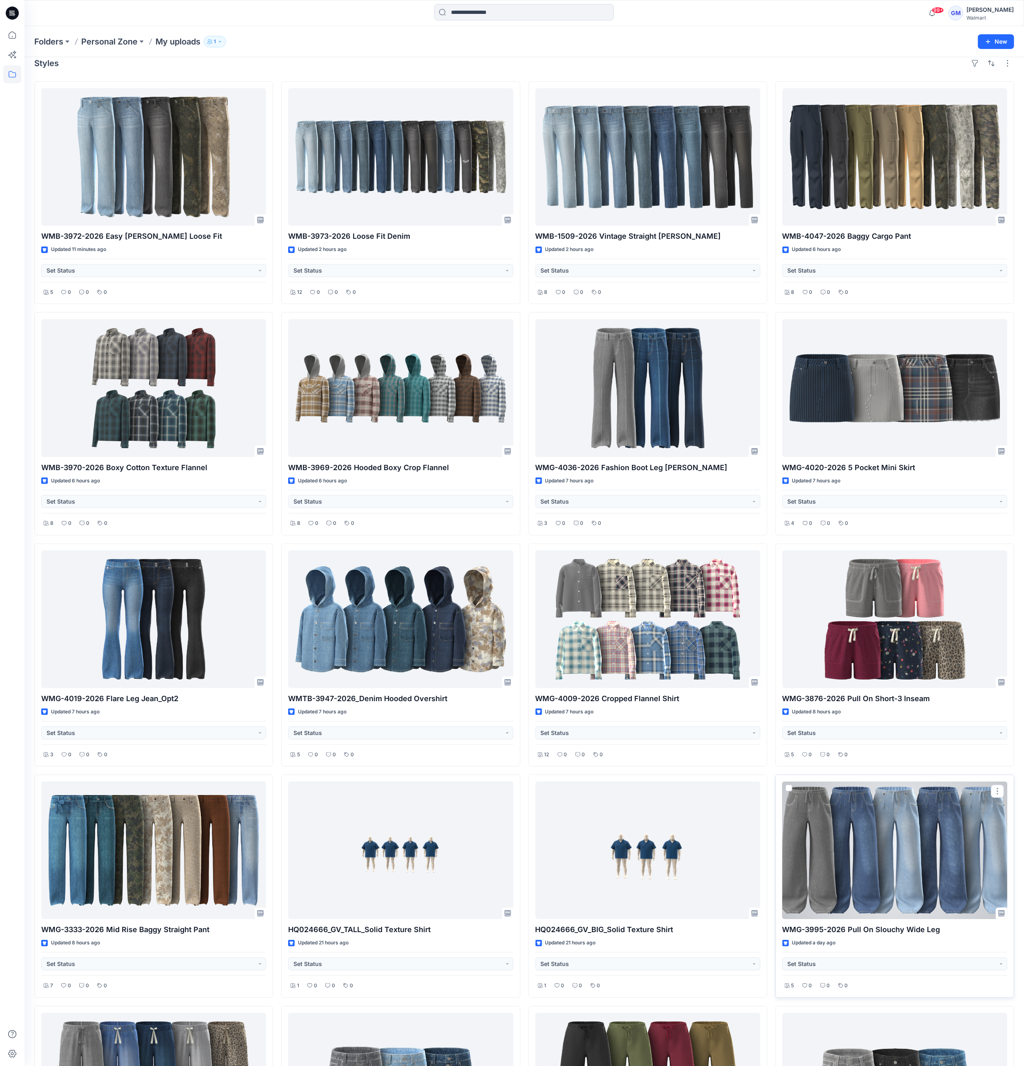
scroll to position [0, 0]
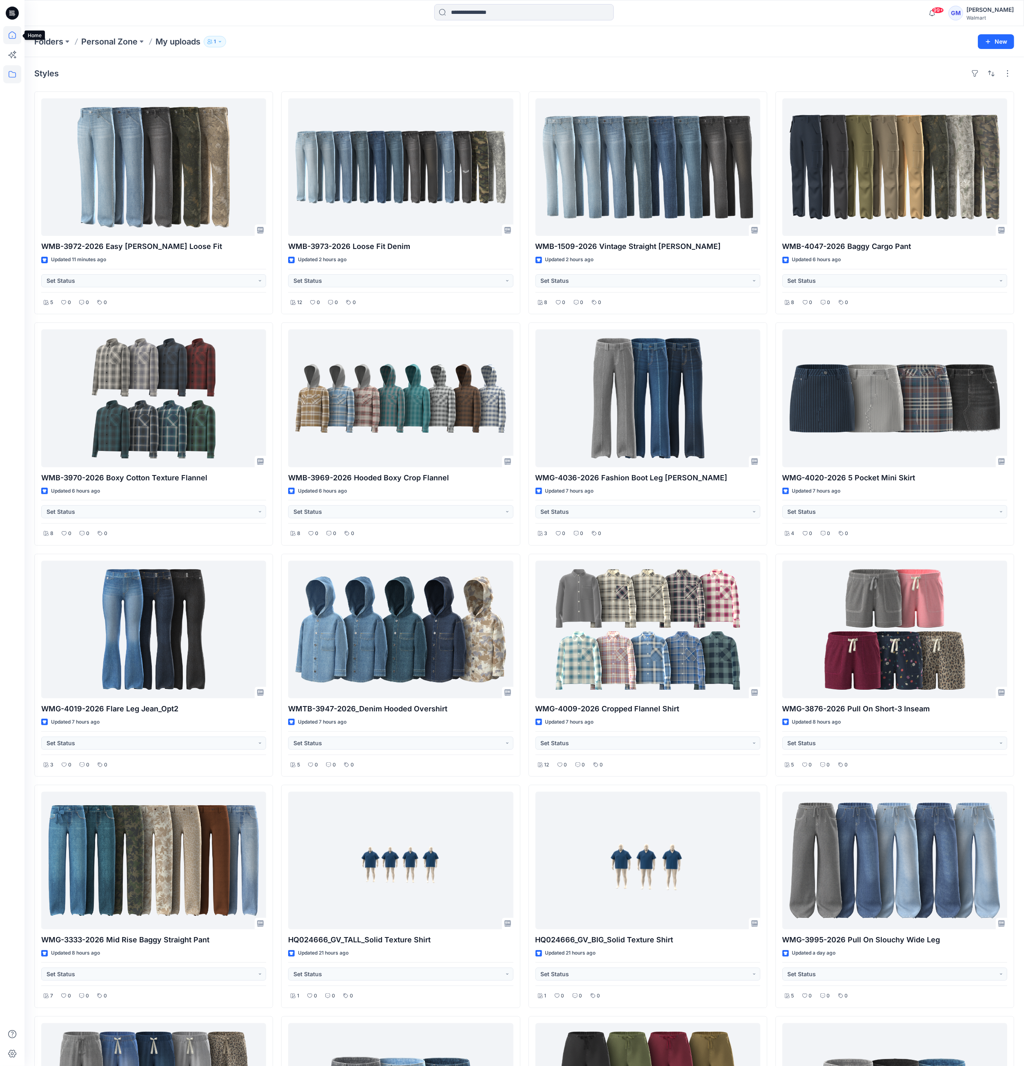
click at [12, 34] on icon at bounding box center [12, 35] width 18 height 18
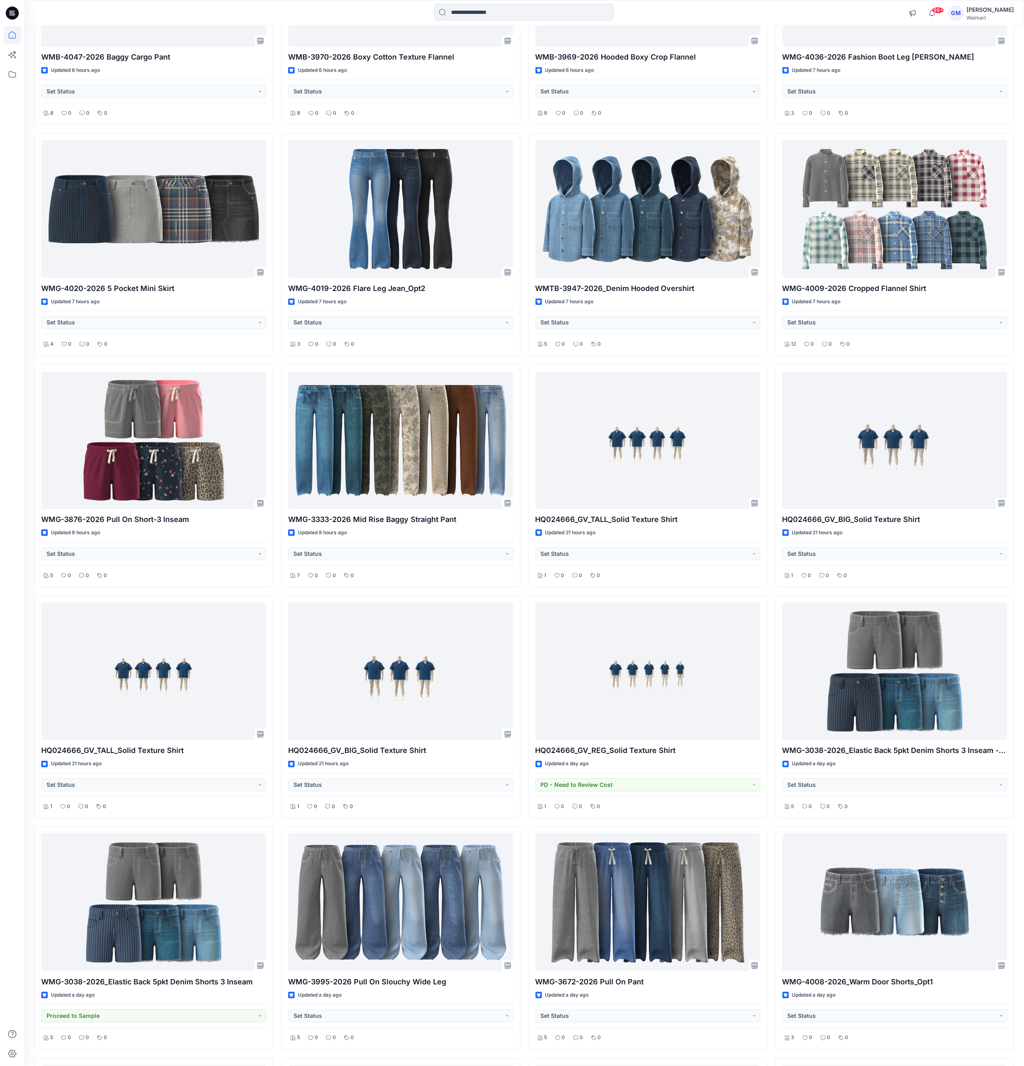
scroll to position [2121, 0]
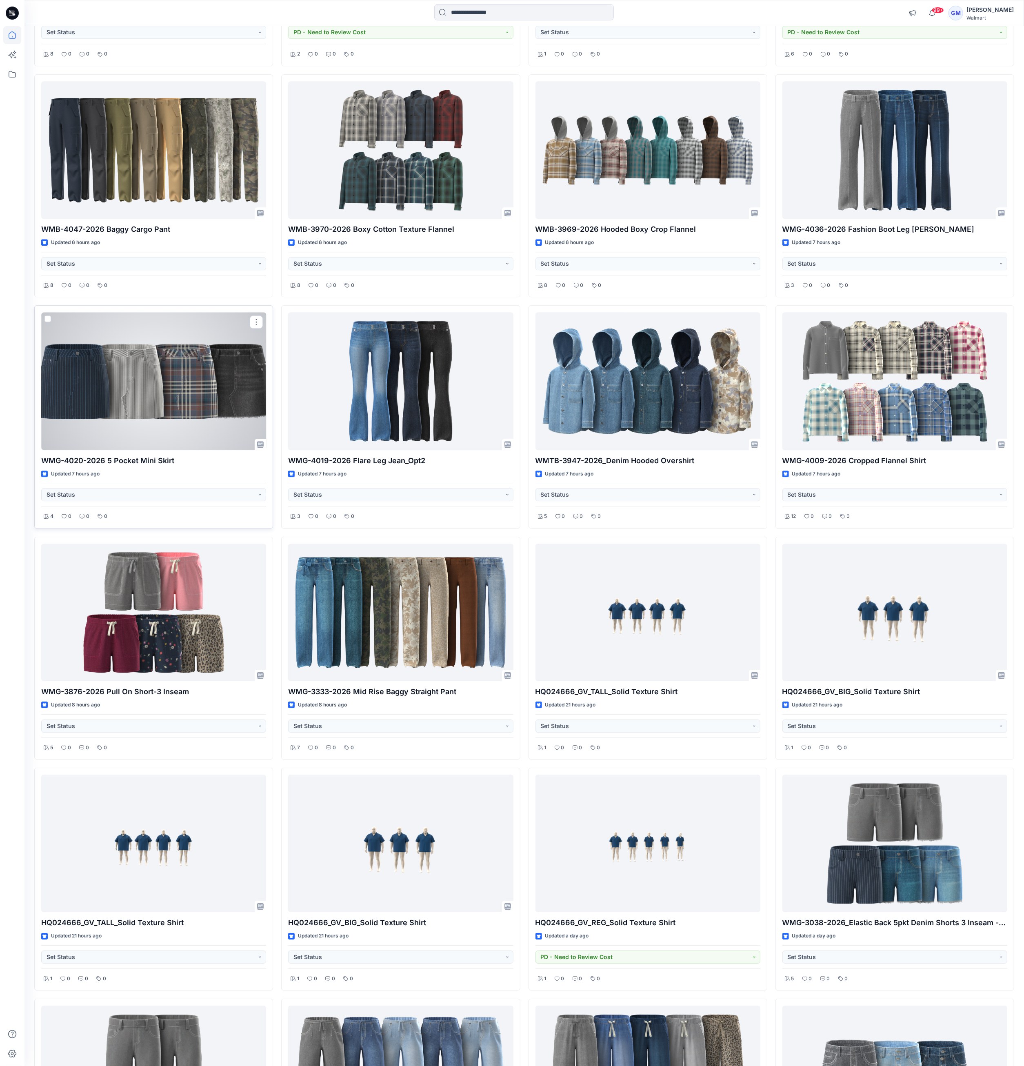
click at [223, 396] on div at bounding box center [153, 381] width 225 height 138
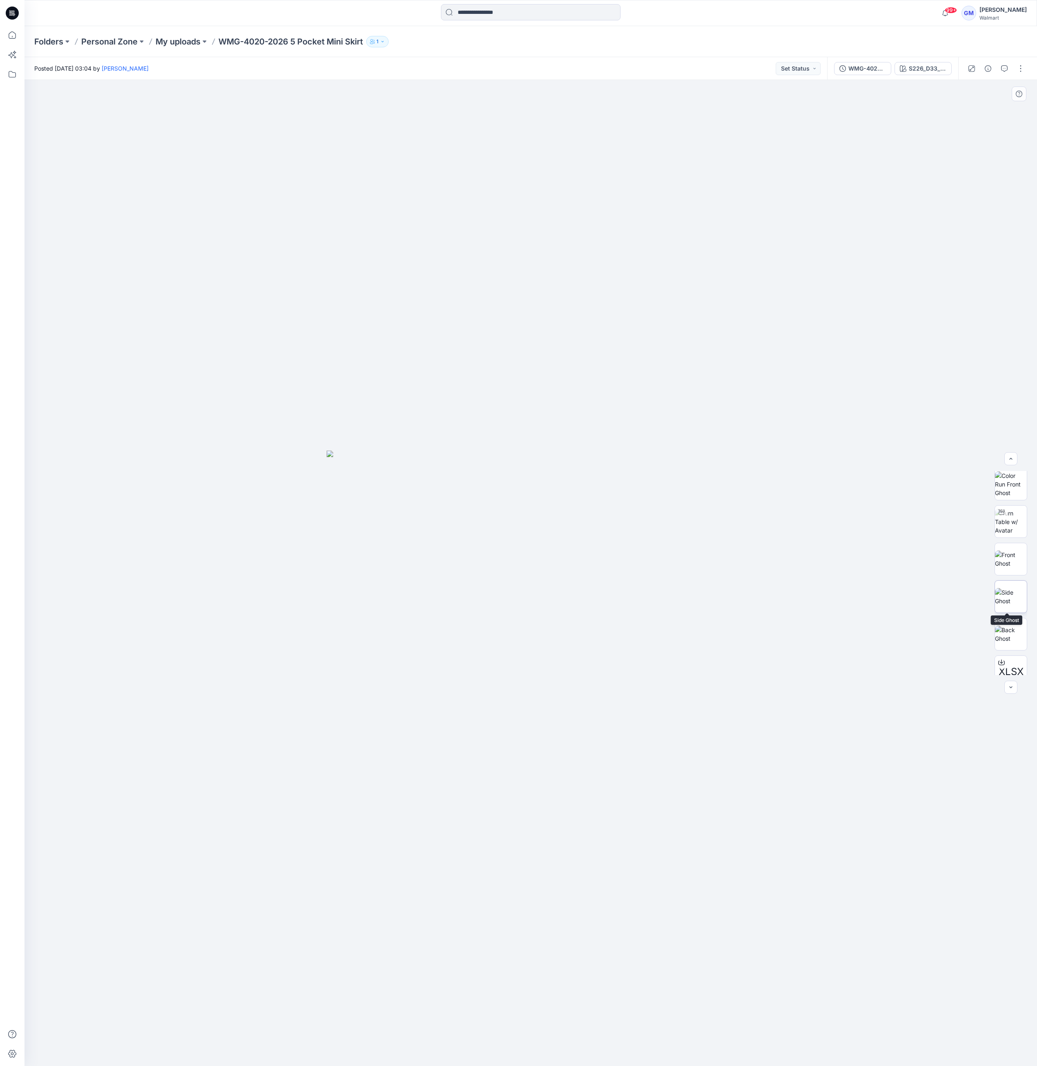
scroll to position [167, 0]
click at [987, 67] on icon "button" at bounding box center [988, 68] width 7 height 7
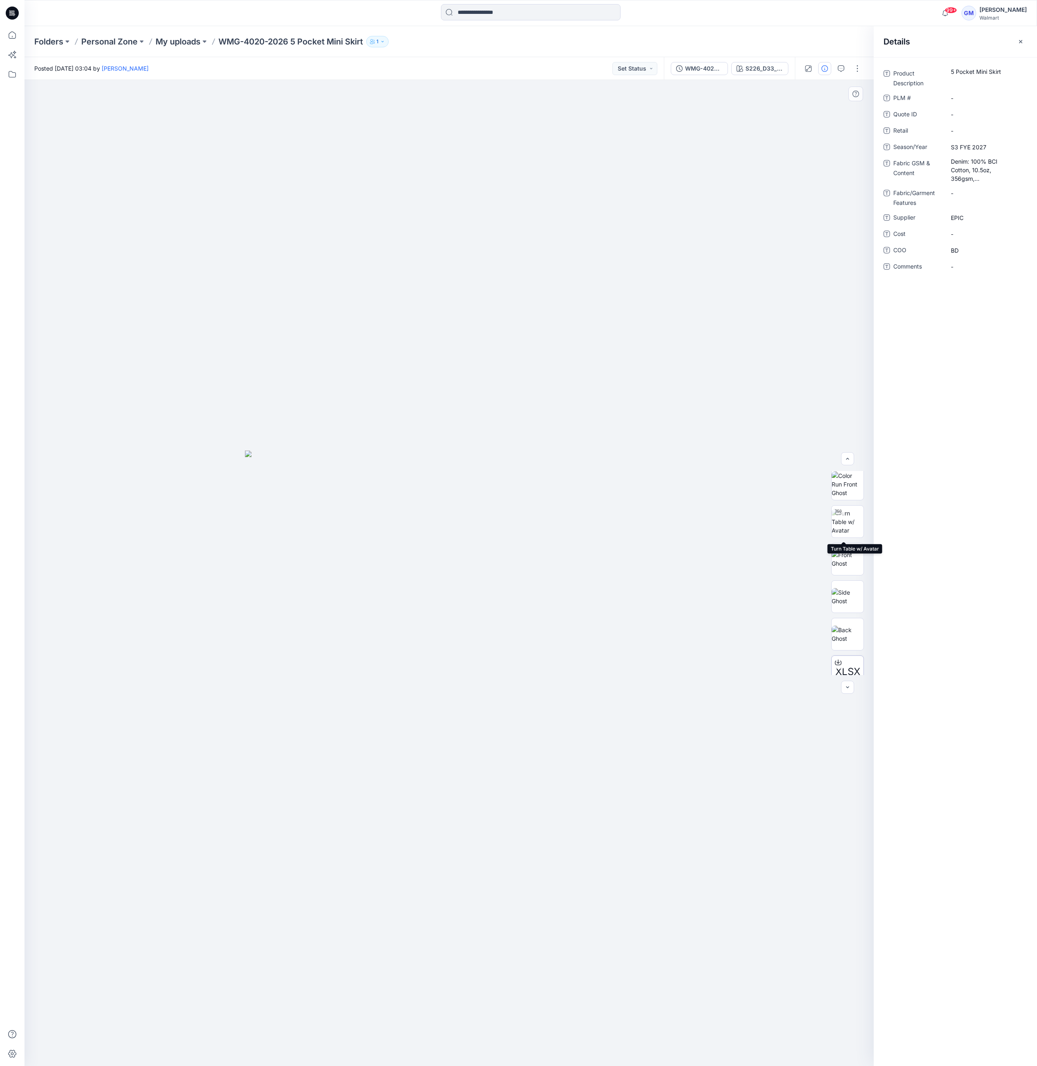
scroll to position [0, 0]
click at [758, 64] on div "S226_D33_WN_Denim Stripe_Dark Wash_G2876B" at bounding box center [764, 68] width 38 height 9
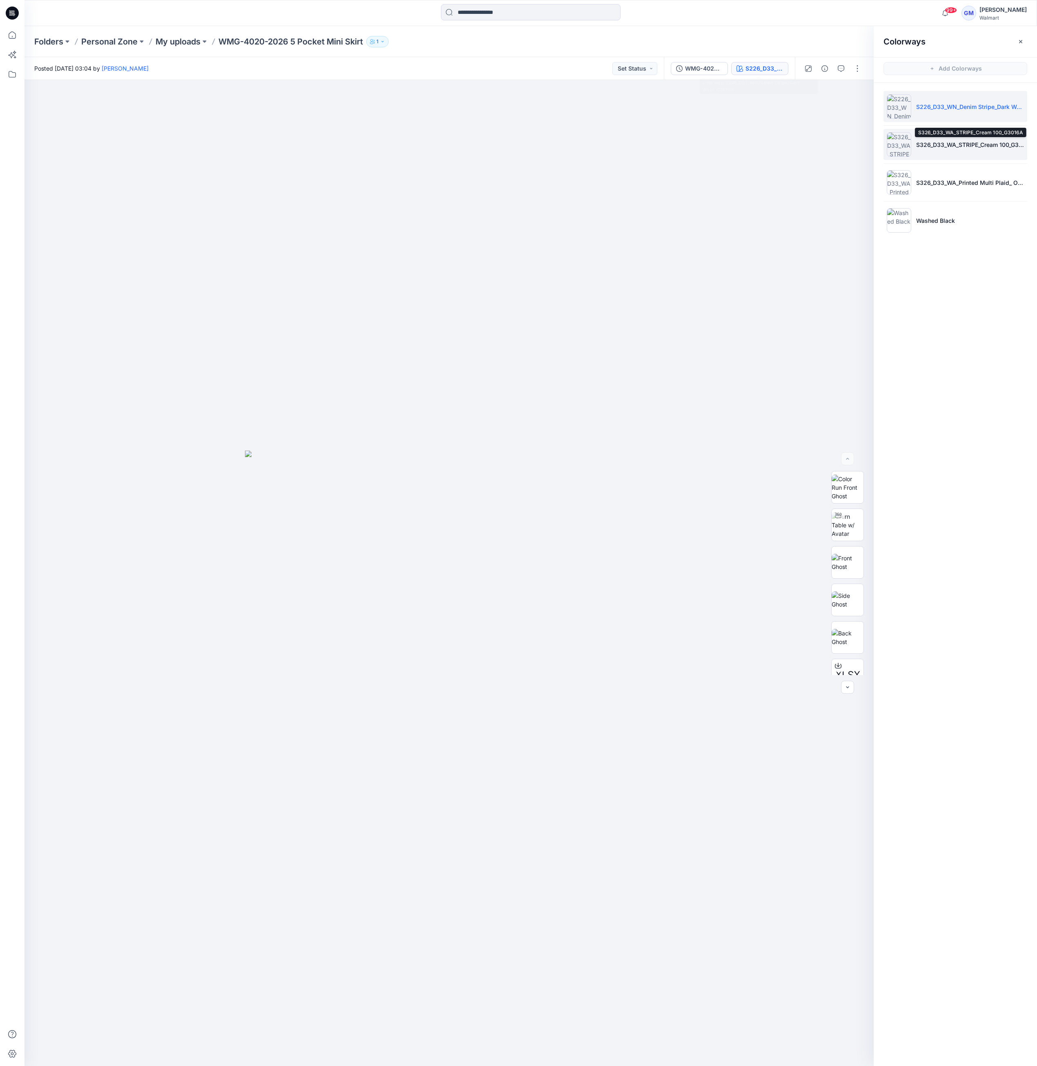
click at [946, 145] on p "S326_D33_WA_STRIPE_Cream 100_G3016A" at bounding box center [970, 144] width 108 height 9
click at [959, 176] on li "S326_D33_WA_Printed Multi Plaid_ Old Ivory Cream_G3017B" at bounding box center [955, 182] width 144 height 31
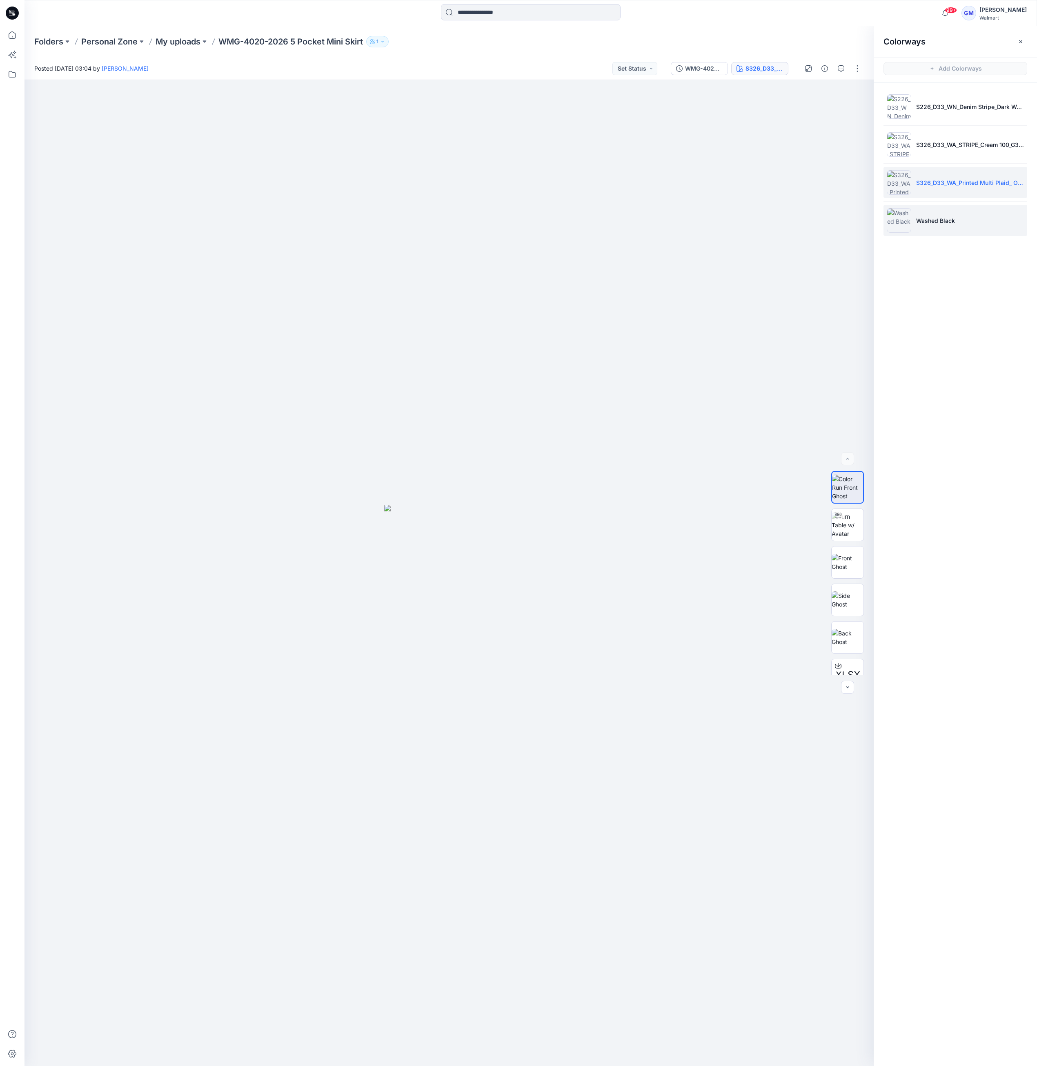
click at [961, 220] on li "Washed Black" at bounding box center [955, 220] width 144 height 31
click at [941, 109] on p "S226_D33_WN_Denim Stripe_Dark Wash_G2876B" at bounding box center [970, 106] width 108 height 9
click at [11, 35] on icon at bounding box center [12, 35] width 18 height 18
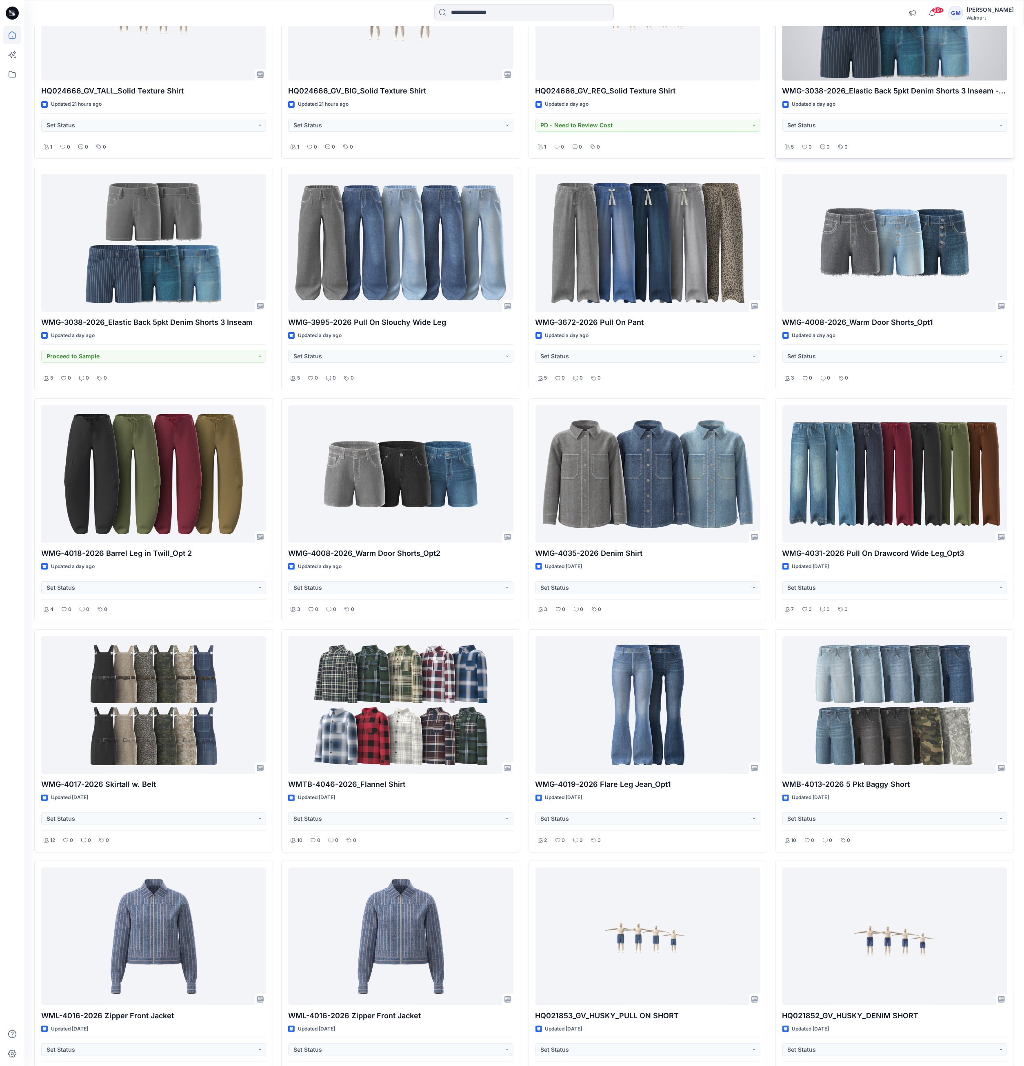
scroll to position [3103, 0]
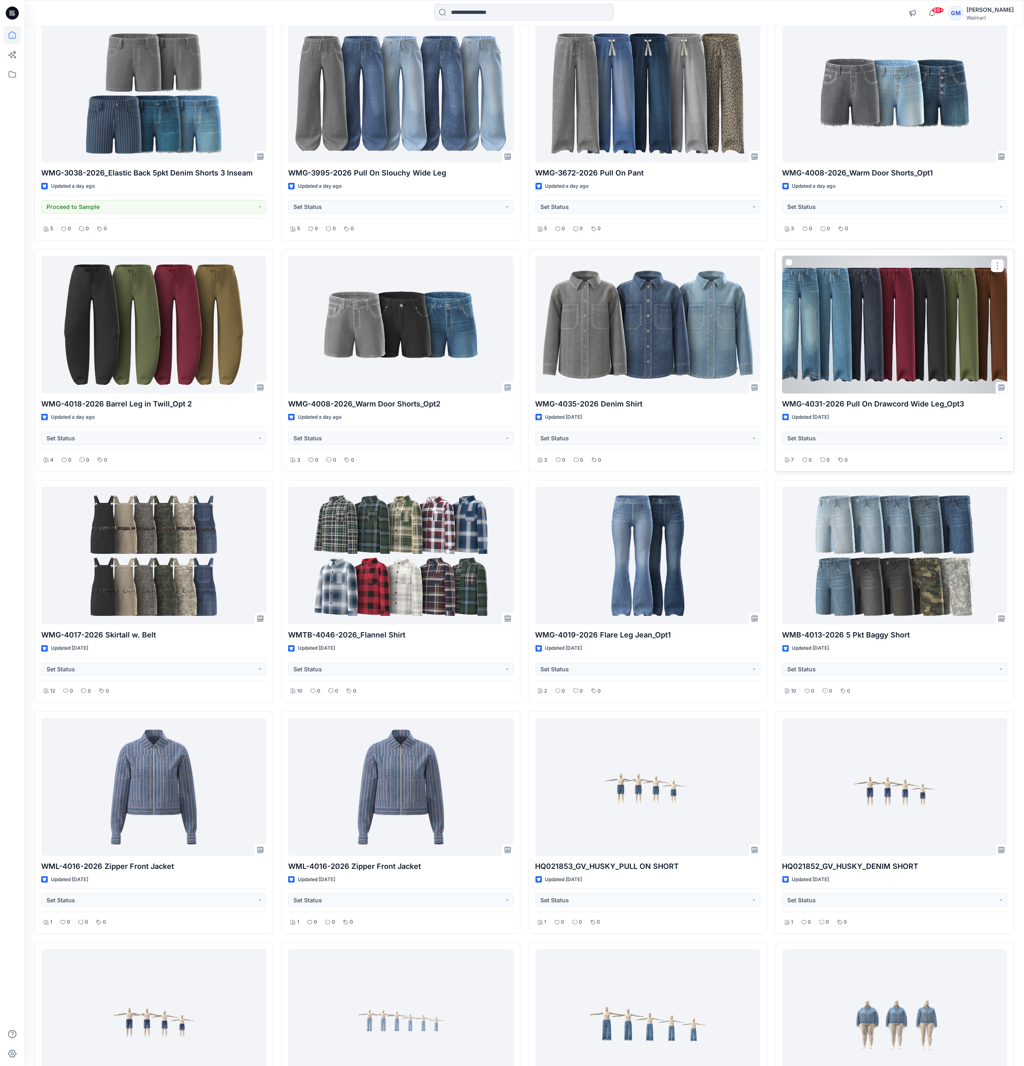
click at [921, 333] on div at bounding box center [895, 325] width 225 height 138
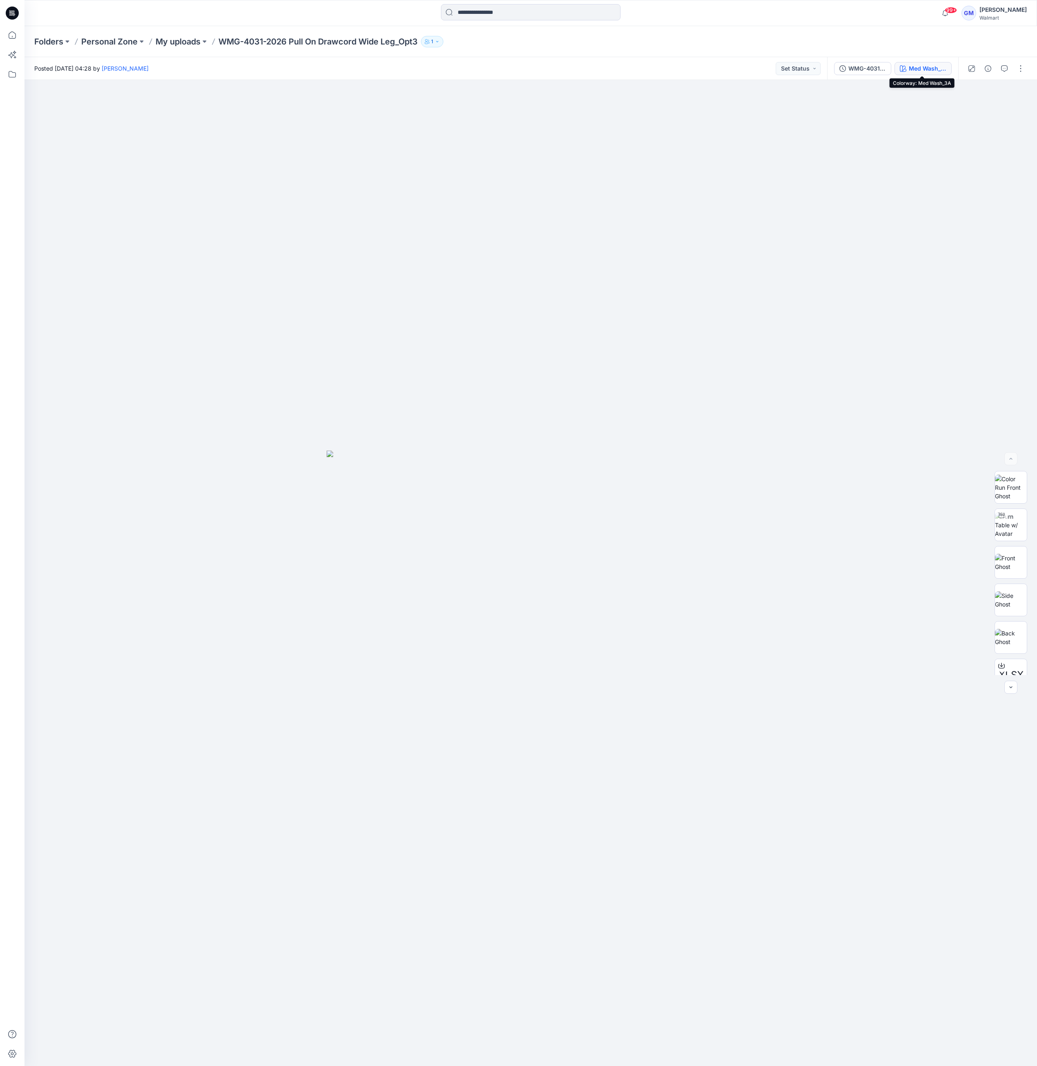
click at [932, 66] on div "Med Wash_3A" at bounding box center [928, 68] width 38 height 9
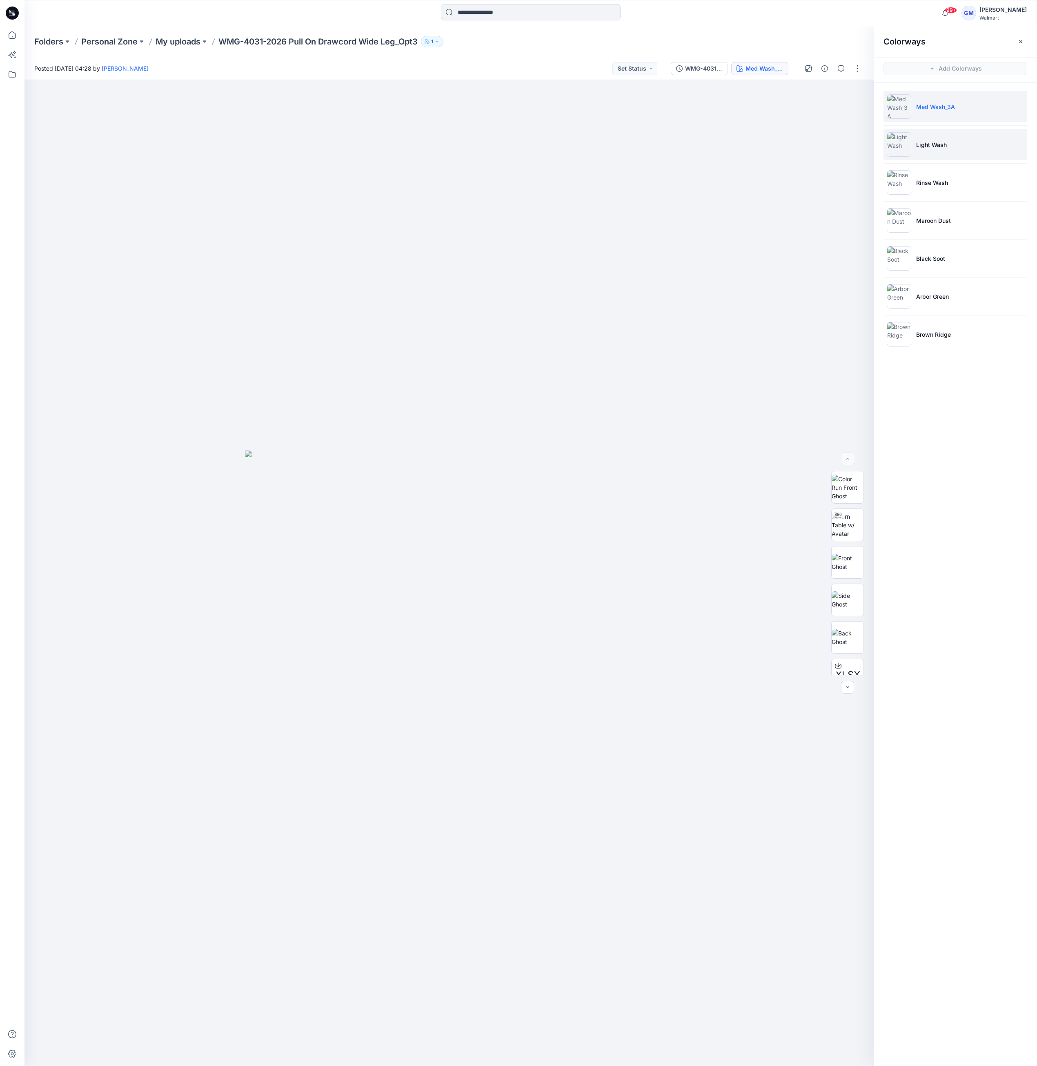
click at [952, 147] on li "Light Wash" at bounding box center [955, 144] width 144 height 31
click at [844, 654] on img at bounding box center [848, 658] width 32 height 17
click at [937, 112] on li "Med Wash_3A" at bounding box center [955, 106] width 144 height 31
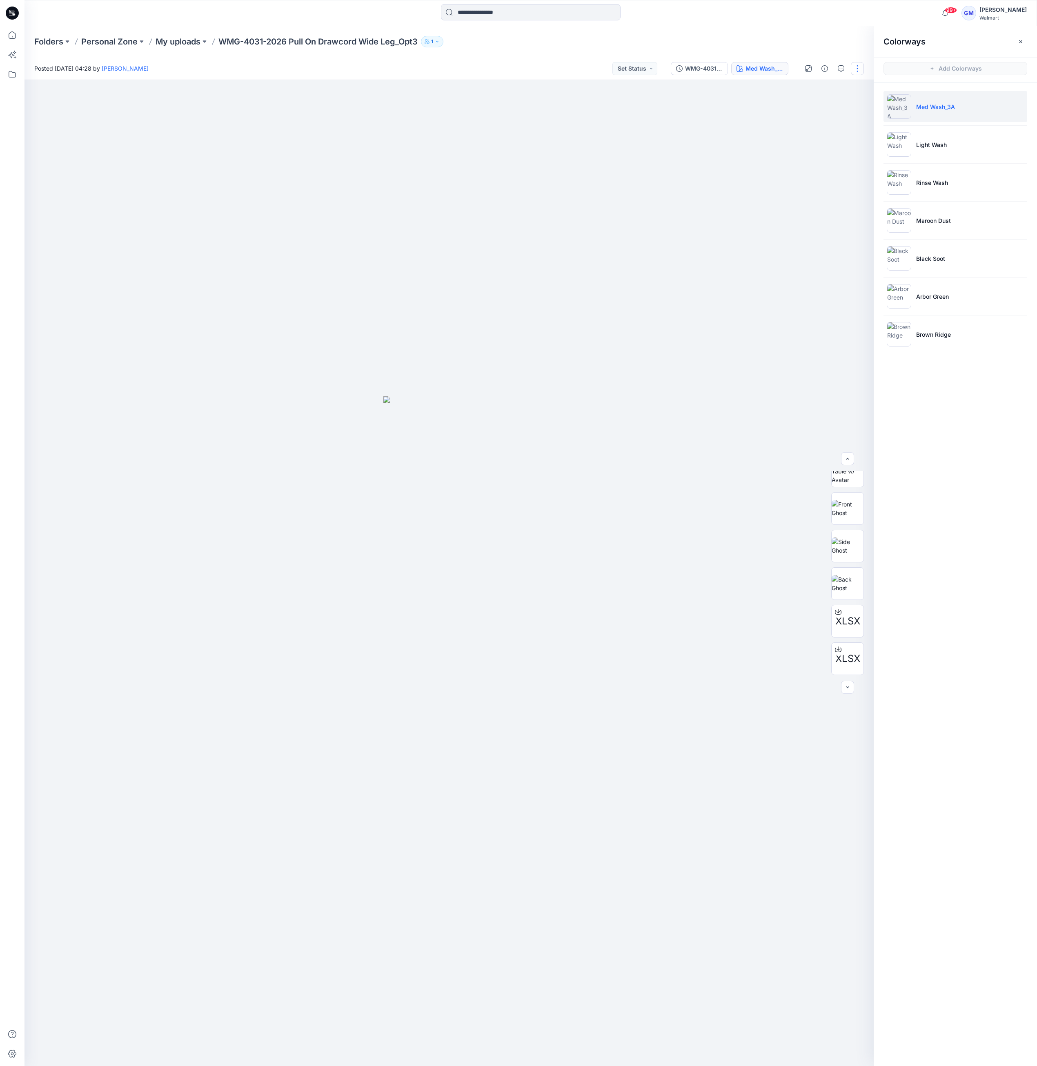
click at [857, 70] on button "button" at bounding box center [857, 68] width 13 height 13
click at [815, 114] on button "Edit" at bounding box center [822, 110] width 75 height 15
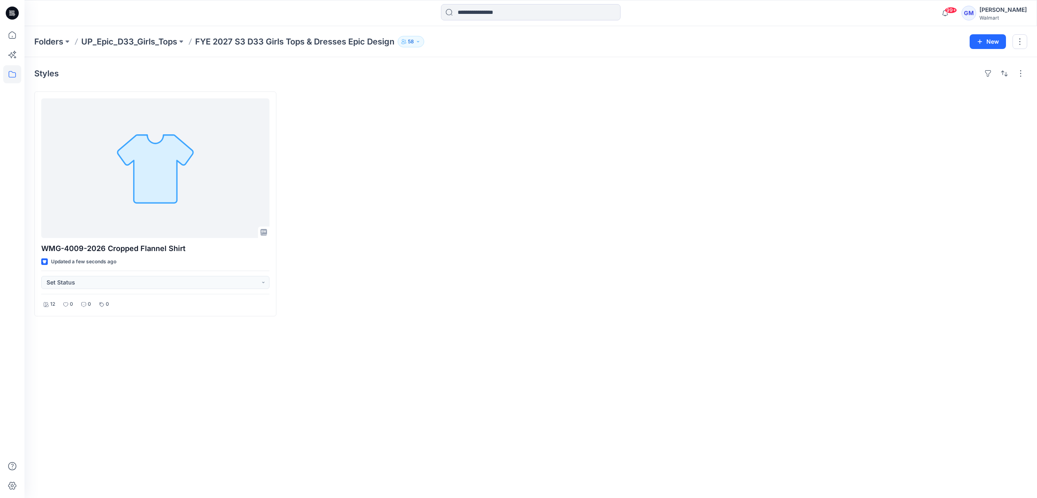
click at [423, 282] on div at bounding box center [406, 203] width 242 height 225
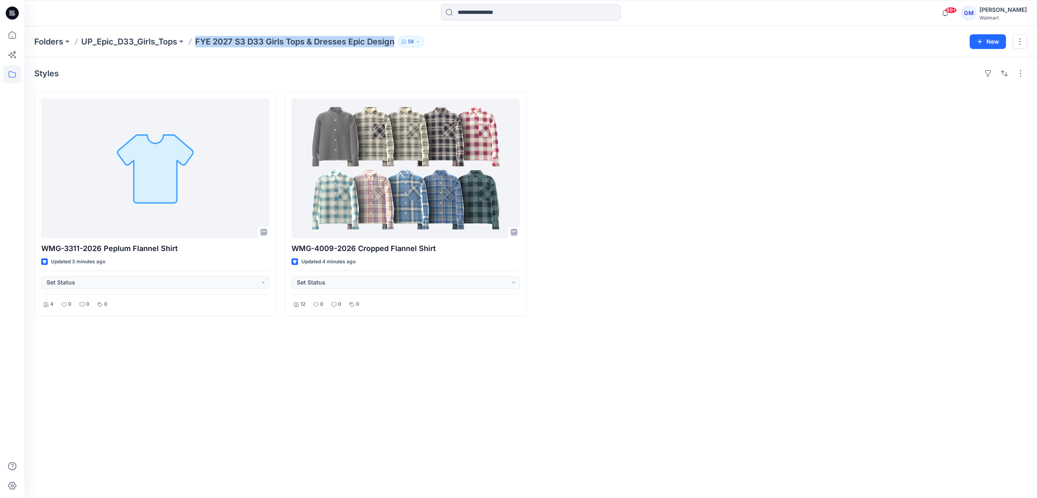
drag, startPoint x: 195, startPoint y: 42, endPoint x: 397, endPoint y: 45, distance: 201.7
click at [397, 45] on div "Folders UP_Epic_D33_Girls_Tops FYE 2027 S3 D33 Girls Tops & Dresses Epic Design…" at bounding box center [498, 41] width 929 height 11
copy p "FYE 2027 S3 D33 Girls Tops & Dresses Epic Design"
click at [226, 378] on div "Styles WMG-3311-2026 Peplum Flannel Shirt Updated 3 minutes ago Set Status 4 0 …" at bounding box center [530, 277] width 1012 height 441
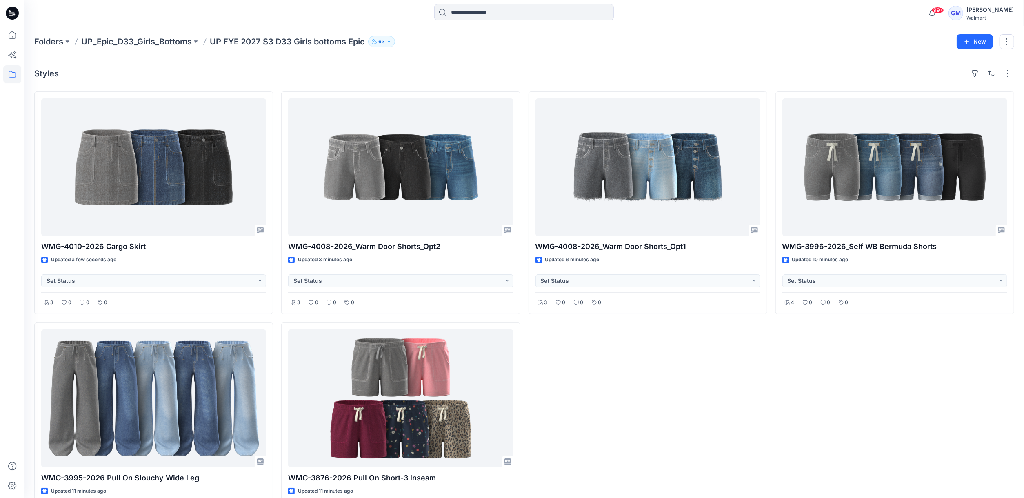
click at [108, 47] on div "Folders UP_Epic_D33_Girls_Bottoms UP FYE 2027 S3 D33 Girls bottoms Epic 63 New" at bounding box center [524, 41] width 1000 height 31
click at [108, 44] on p "UP_Epic_D33_Girls_Bottoms" at bounding box center [136, 41] width 111 height 11
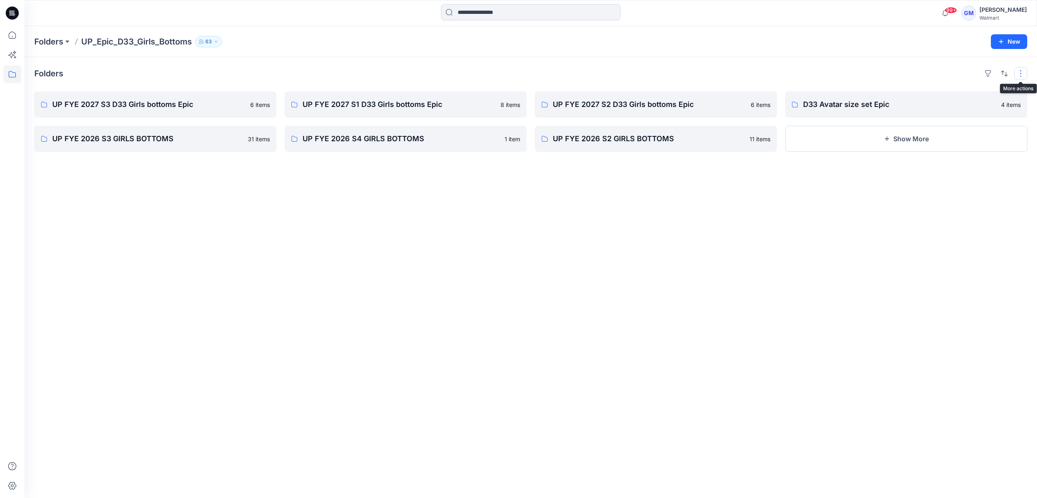
click at [1025, 75] on button "button" at bounding box center [1020, 73] width 13 height 13
click at [963, 199] on div "Folders Layout Grid Large Grid Folder View Compact Card Card View Card Info UP …" at bounding box center [530, 277] width 1012 height 441
click at [300, 265] on div "Folders UP FYE 2027 S3 D33 Girls bottoms Epic 6 items UP FYE 2026 S3 GIRLS BOTT…" at bounding box center [530, 277] width 1012 height 441
click at [147, 102] on p "UP FYE 2027 S3 D33 Girls bottoms Epic" at bounding box center [154, 104] width 205 height 11
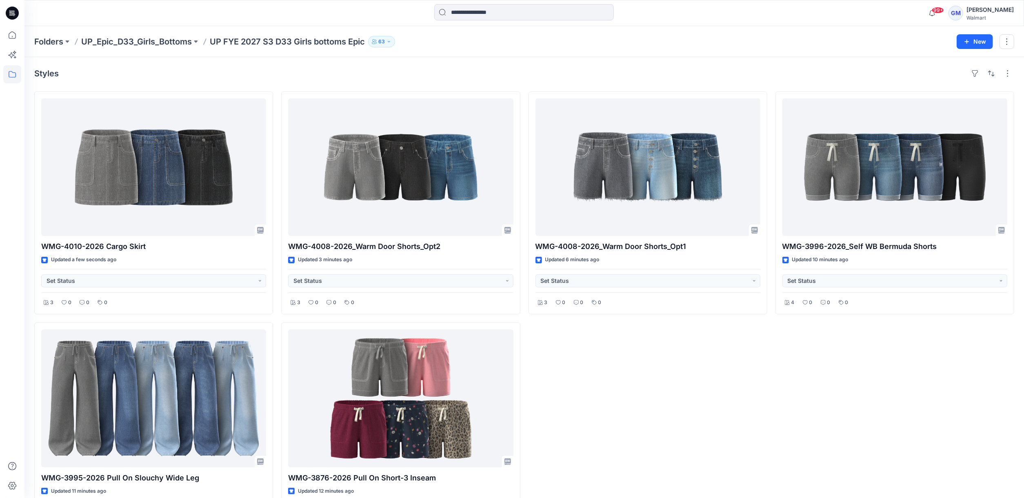
click at [332, 74] on div "Styles" at bounding box center [524, 73] width 980 height 13
drag, startPoint x: 211, startPoint y: 41, endPoint x: 369, endPoint y: 47, distance: 158.5
click at [369, 47] on div "Folders UP_Epic_D33_Girls_Bottoms UP FYE 2027 S3 D33 Girls bottoms Epic 63" at bounding box center [492, 41] width 917 height 11
copy div "UP FYE 2027 S3 D33 Girls bottoms Epic 63 New"
click at [720, 369] on div "WMG-4008-2026_Warm Door Shorts_Opt1 Updated 7 minutes ago Set Status 3 0 0 0" at bounding box center [648, 318] width 239 height 454
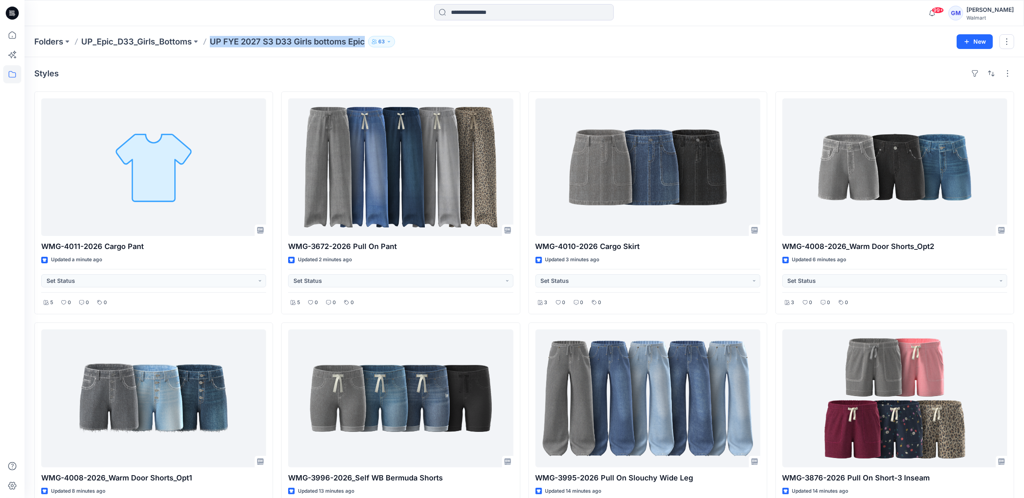
drag, startPoint x: 211, startPoint y: 40, endPoint x: 368, endPoint y: 40, distance: 156.8
click at [368, 40] on div "Folders UP_Epic_D33_Girls_Bottoms UP FYE 2027 S3 D33 Girls bottoms Epic 63" at bounding box center [492, 41] width 917 height 11
copy p "UP FYE 2027 S3 D33 Girls bottoms Epic"
click at [192, 78] on div "Styles" at bounding box center [524, 73] width 980 height 13
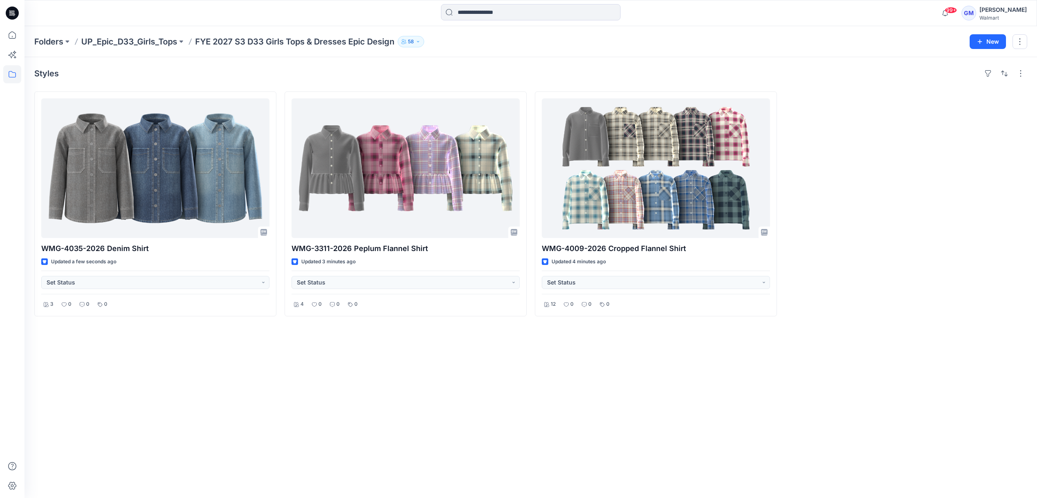
click at [401, 378] on div "Styles WMG-4035-2026 Denim Shirt Updated a few seconds ago Set Status 3 0 0 0 W…" at bounding box center [530, 277] width 1012 height 441
click at [402, 372] on div "Styles WMG-4035-2026 Denim Shirt Updated a few seconds ago Set Status 3 0 0 0 W…" at bounding box center [530, 277] width 1012 height 441
click at [325, 390] on div "Styles WMG-4035-2026 Denim Shirt Updated a minute ago Set Status 3 0 0 0 WMG-33…" at bounding box center [530, 277] width 1012 height 441
drag, startPoint x: 363, startPoint y: 363, endPoint x: 280, endPoint y: 252, distance: 138.6
click at [363, 363] on div "Styles WMG-4035-2026 Denim Shirt Updated a minute ago Set Status 3 0 0 0 WMG-33…" at bounding box center [530, 277] width 1012 height 441
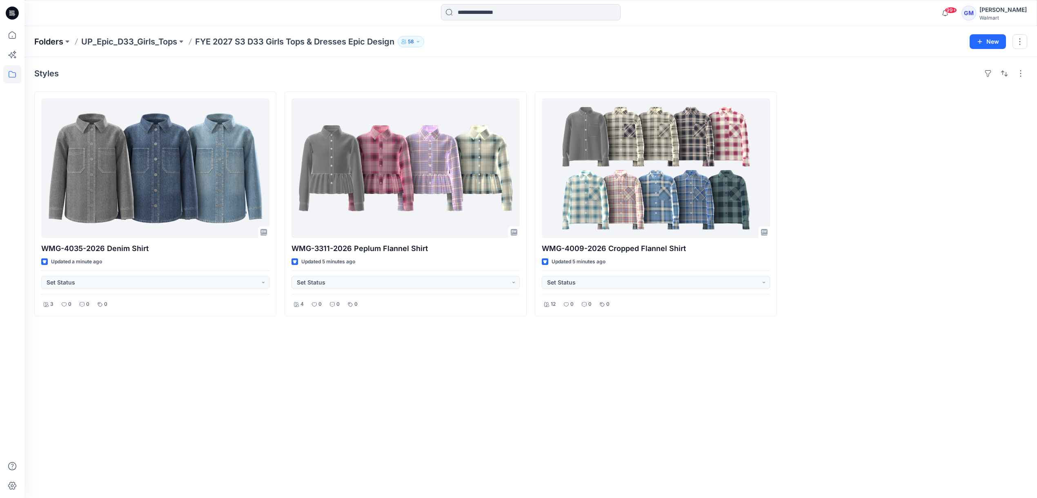
click at [41, 40] on p "Folders" at bounding box center [48, 41] width 29 height 11
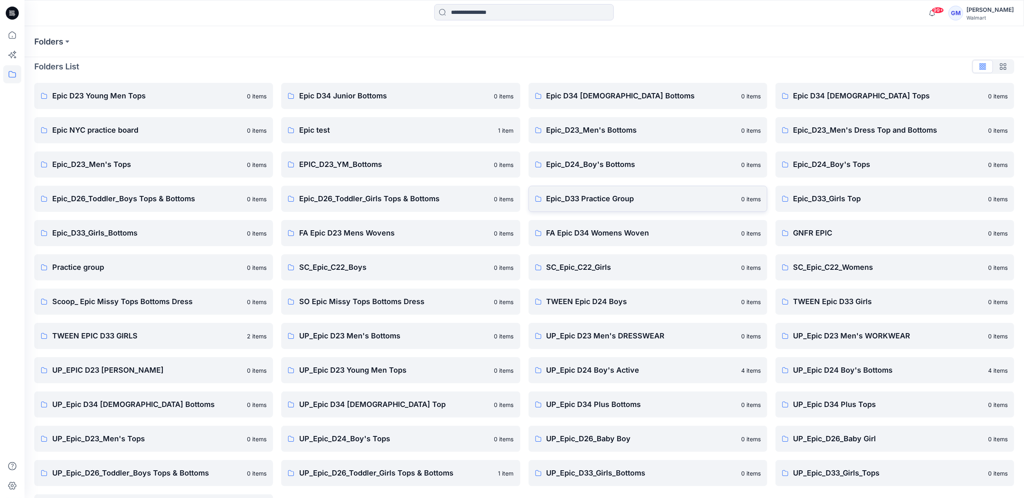
scroll to position [39, 0]
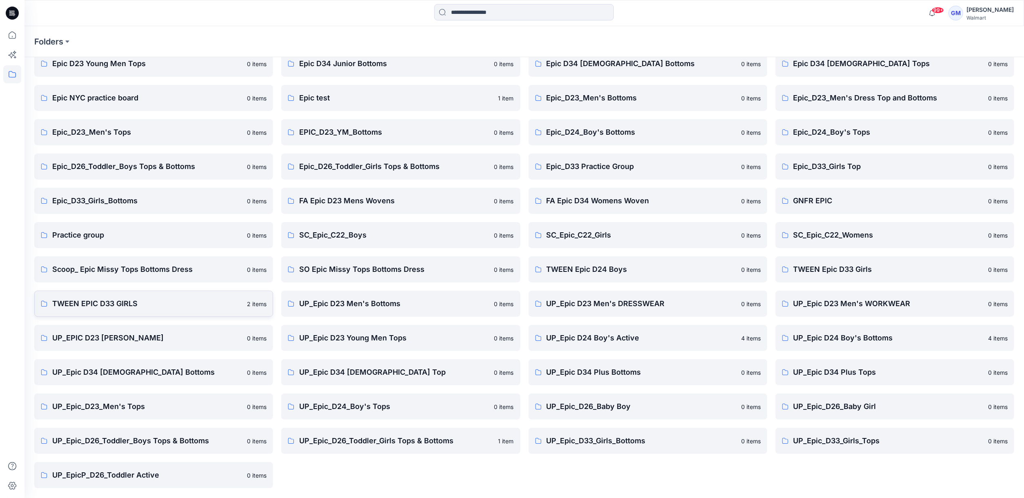
click at [108, 300] on p "TWEEN EPIC D33 GIRLS" at bounding box center [147, 303] width 190 height 11
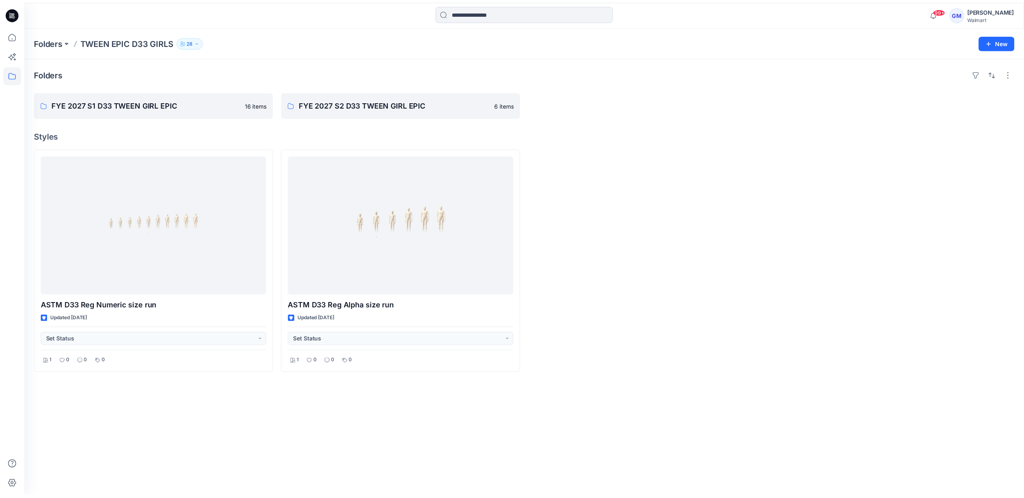
scroll to position [39, 0]
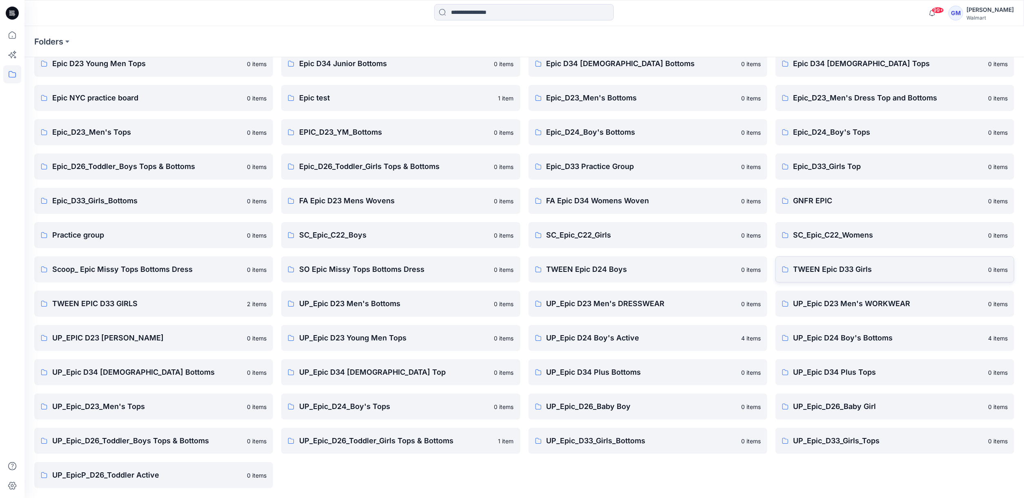
click at [887, 275] on link "TWEEN Epic D33 Girls 0 items" at bounding box center [895, 269] width 239 height 26
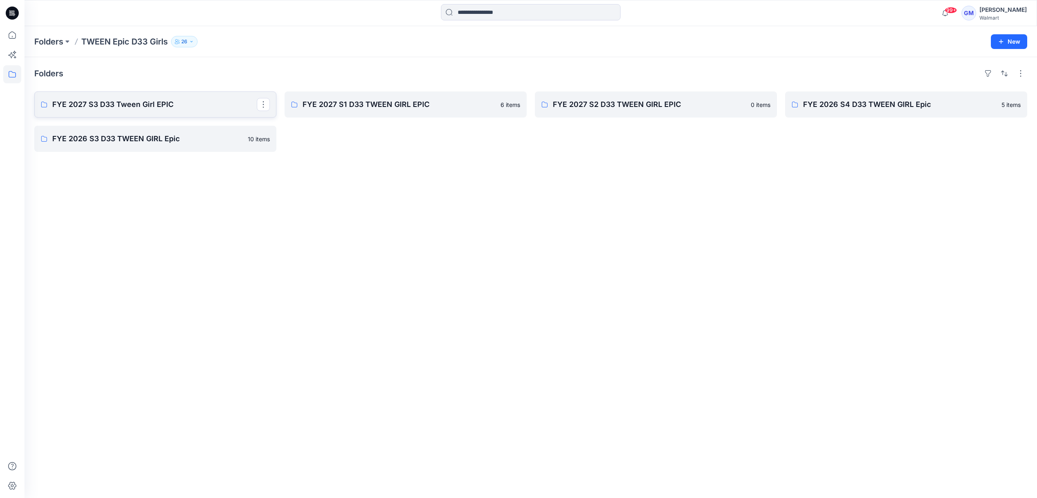
click at [188, 109] on p "FYE 2027 S3 D33 Tween Girl EPIC" at bounding box center [154, 104] width 205 height 11
click at [582, 105] on p "FYE 2027 S2 D33 TWEEN GIRL EPIC" at bounding box center [655, 104] width 205 height 11
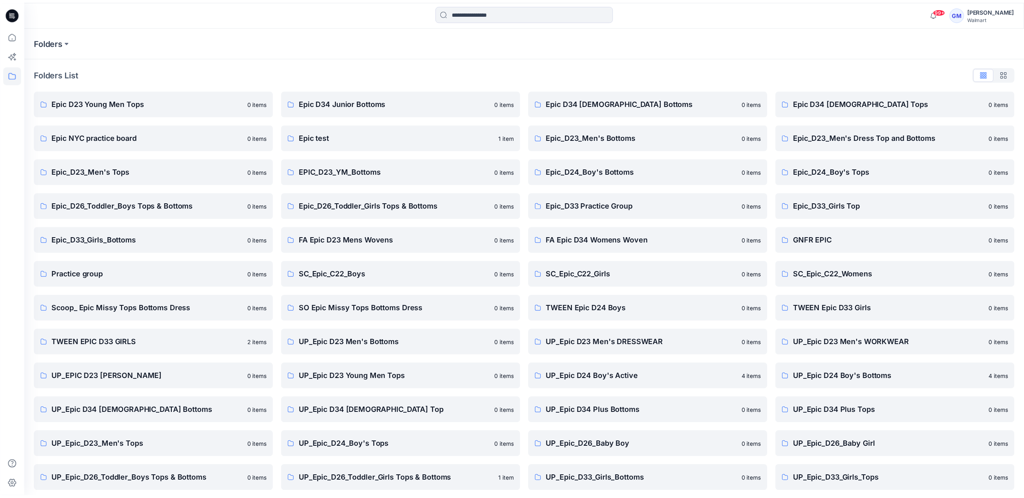
scroll to position [39, 0]
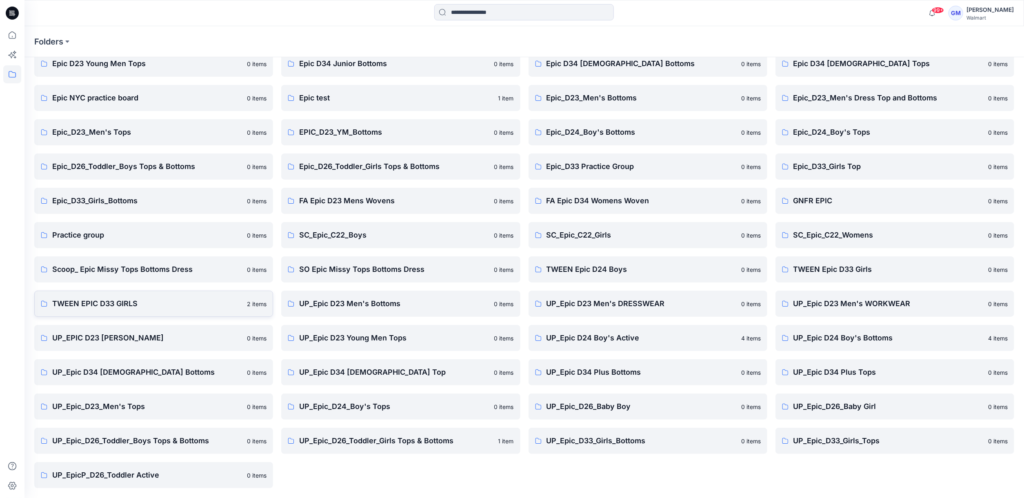
click at [139, 307] on p "TWEEN EPIC D33 GIRLS" at bounding box center [147, 303] width 190 height 11
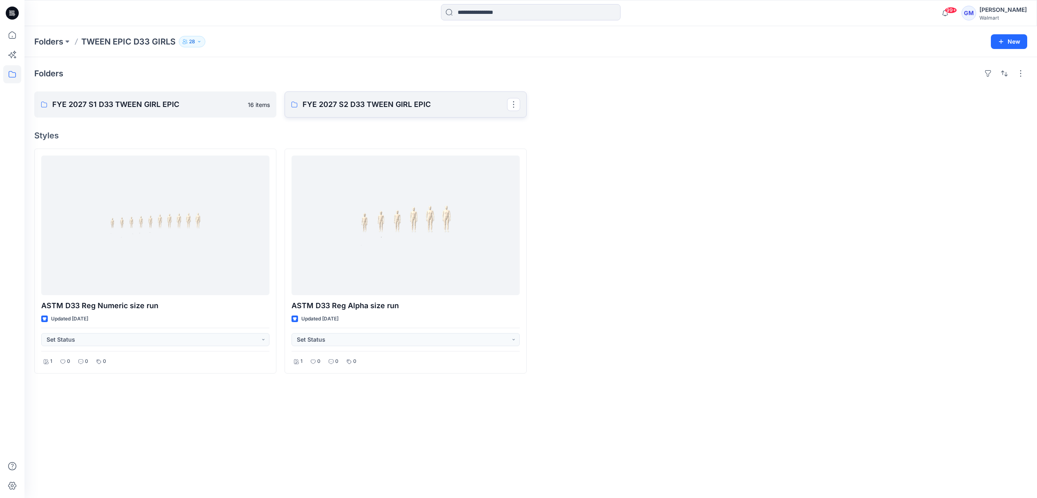
click at [347, 106] on p "FYE 2027 S2 D33 TWEEN GIRL EPIC" at bounding box center [405, 104] width 205 height 11
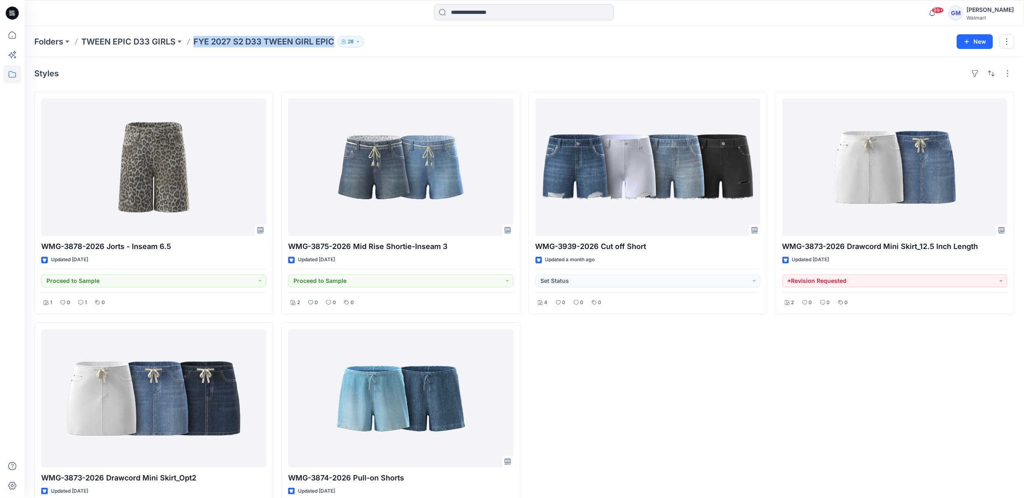
drag, startPoint x: 216, startPoint y: 42, endPoint x: 345, endPoint y: 42, distance: 129.4
click at [345, 42] on div "Folders TWEEN EPIC D33 GIRLS FYE 2027 S2 D33 TWEEN GIRL EPIC 28" at bounding box center [492, 41] width 917 height 11
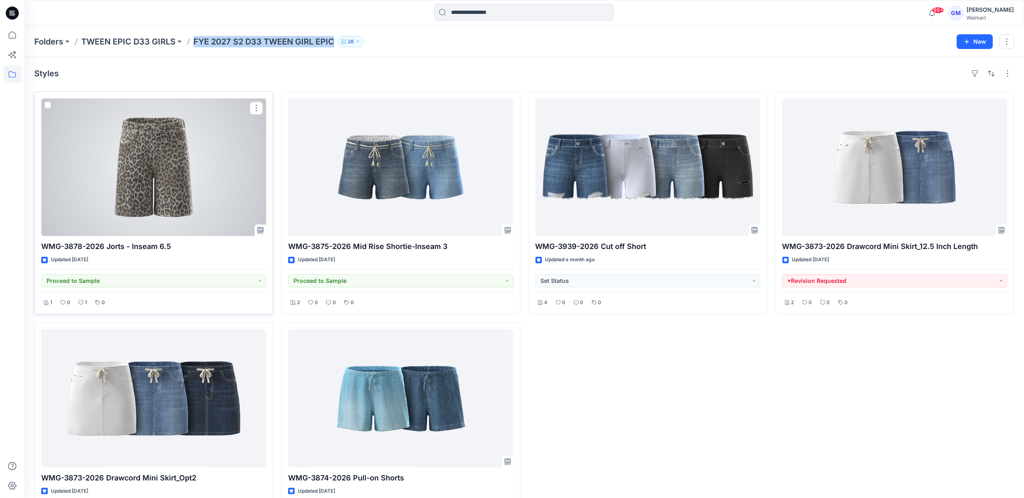
click at [146, 181] on div at bounding box center [153, 167] width 225 height 138
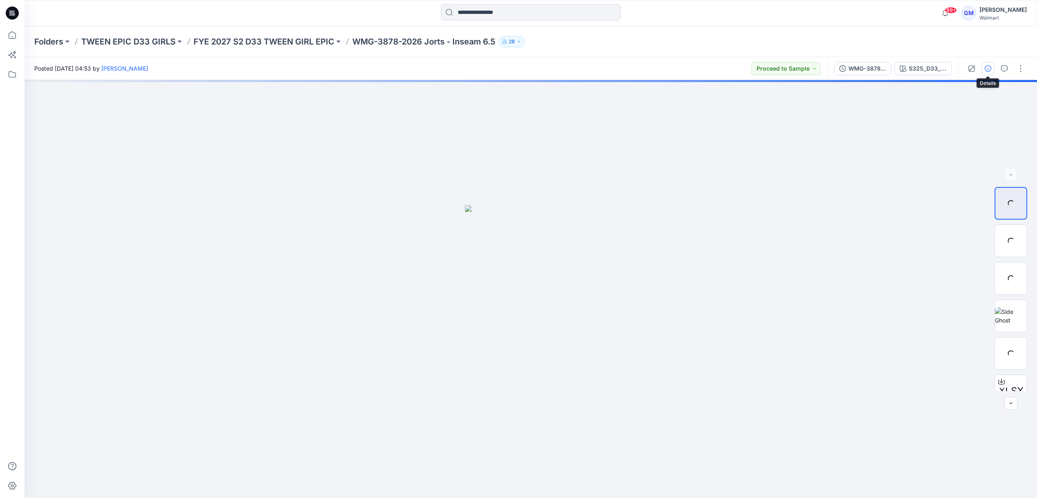
click at [988, 68] on icon "button" at bounding box center [988, 68] width 7 height 7
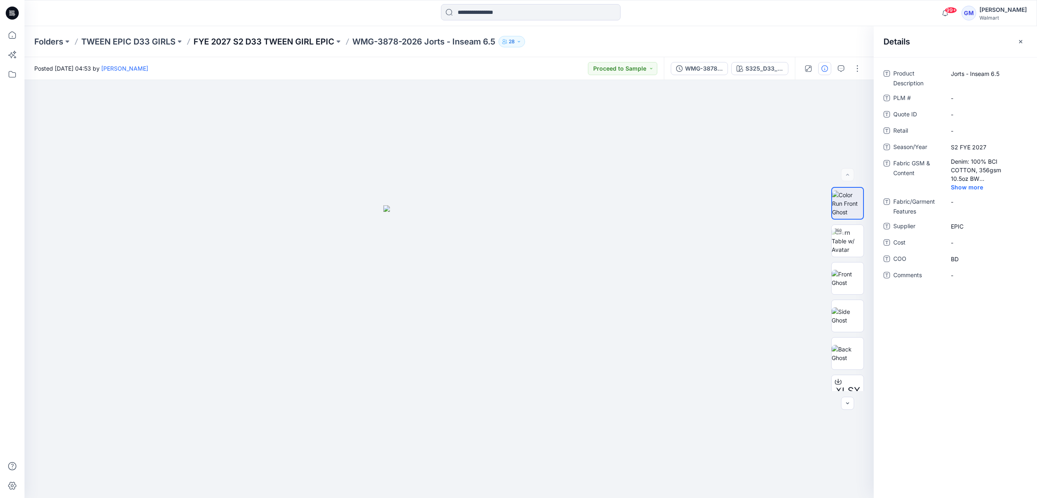
click at [275, 40] on p "FYE 2027 S2 D33 TWEEN GIRL EPIC" at bounding box center [264, 41] width 141 height 11
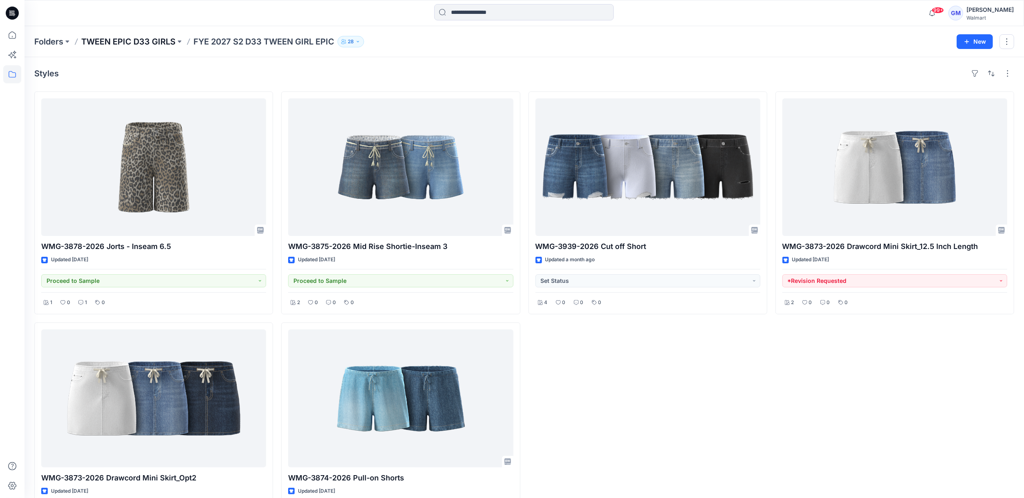
click at [165, 42] on p "TWEEN EPIC D33 GIRLS" at bounding box center [128, 41] width 94 height 11
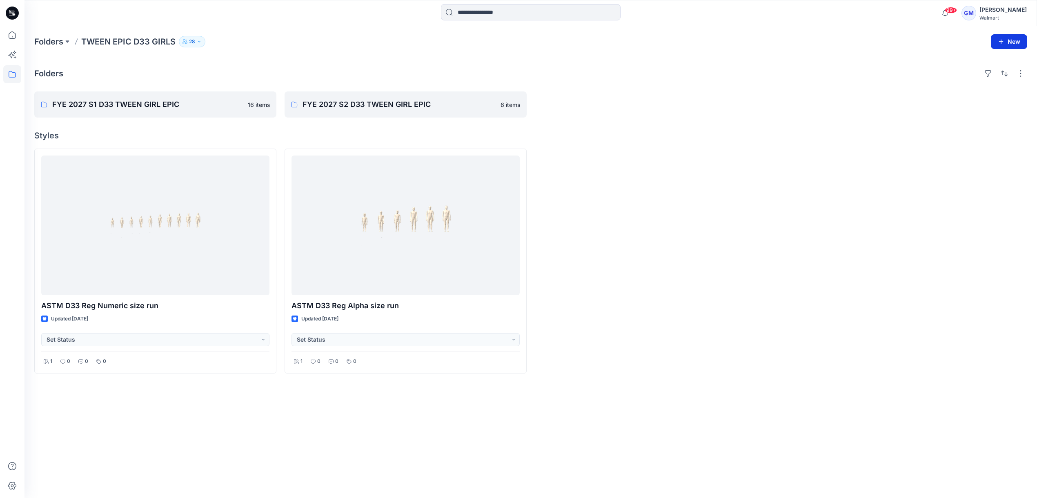
click at [1013, 45] on button "New" at bounding box center [1009, 41] width 36 height 15
click at [1005, 39] on button "New" at bounding box center [1009, 41] width 36 height 15
click at [1014, 42] on button "New" at bounding box center [1009, 41] width 36 height 15
click at [994, 75] on p "New Folder" at bounding box center [985, 77] width 30 height 9
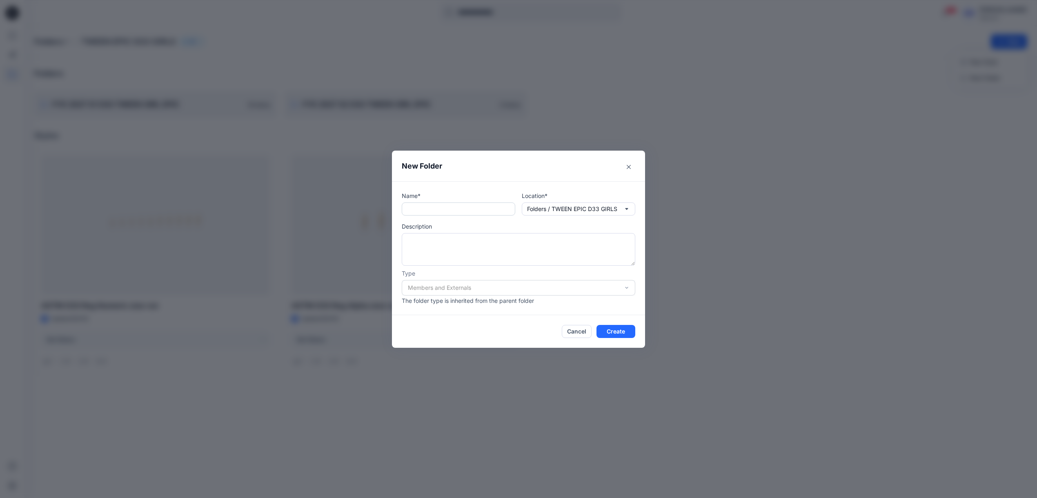
click at [459, 213] on input "text" at bounding box center [458, 208] width 113 height 13
paste input "**********"
click at [440, 209] on input "**********" at bounding box center [458, 208] width 113 height 13
type input "**********"
click at [629, 329] on button "Create" at bounding box center [615, 331] width 39 height 13
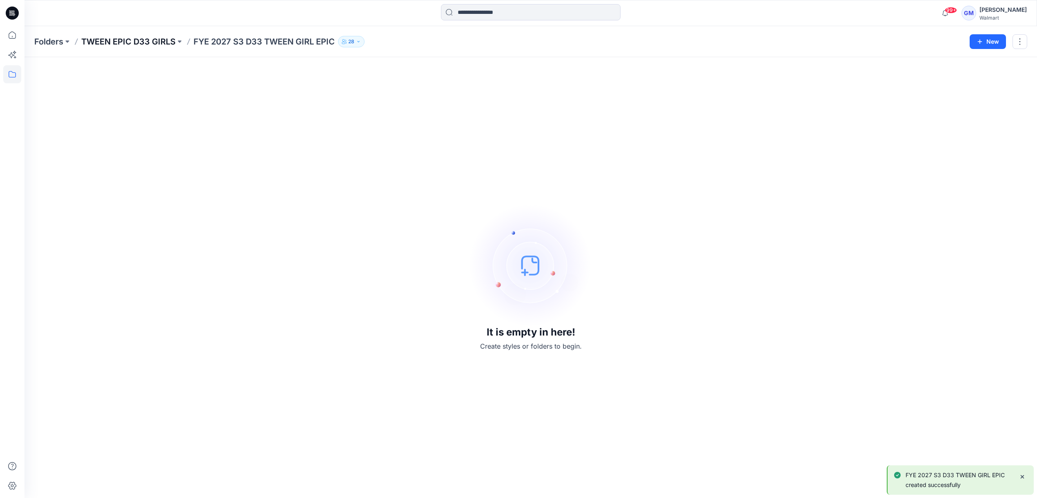
click at [144, 41] on p "TWEEN EPIC D33 GIRLS" at bounding box center [128, 41] width 94 height 11
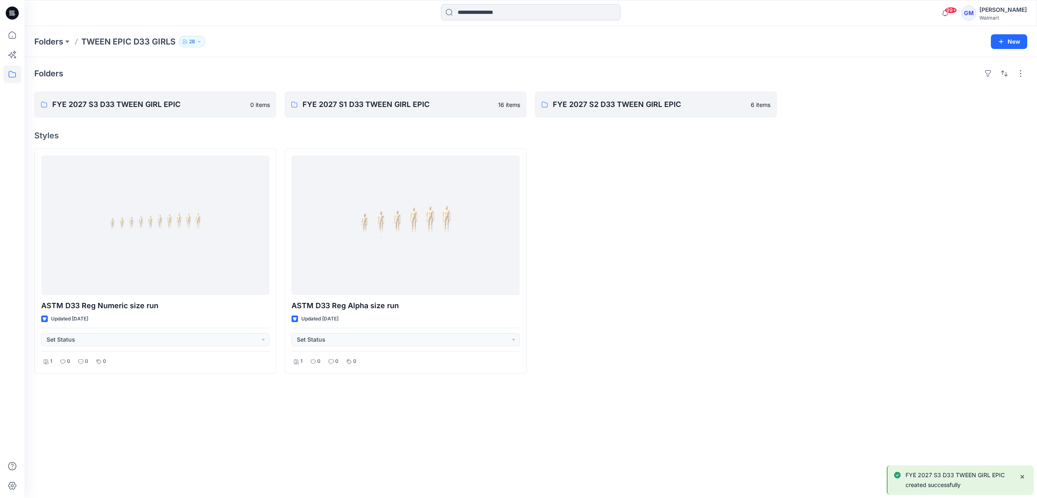
click at [732, 323] on div at bounding box center [656, 261] width 242 height 225
click at [145, 115] on link "FYE 2027 S3 D33 TWEEN GIRL EPIC" at bounding box center [155, 104] width 242 height 26
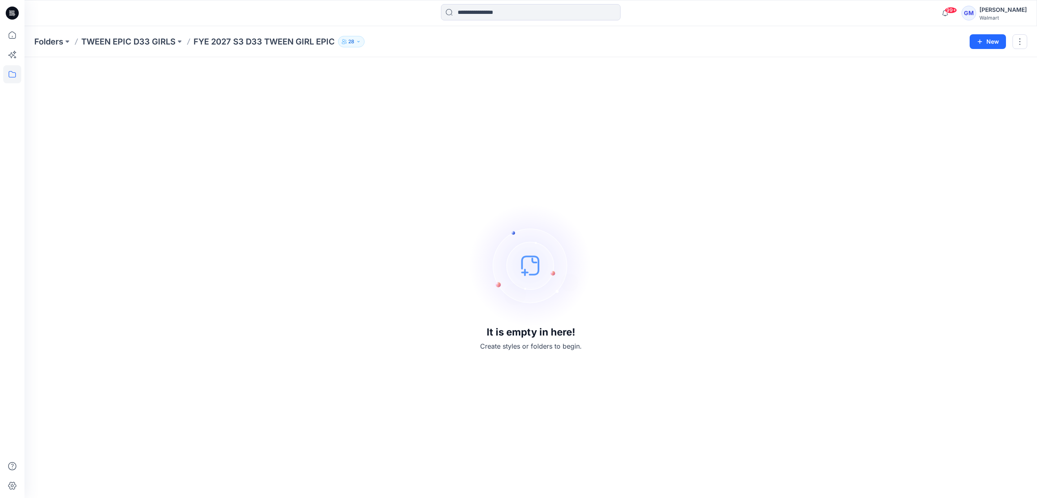
drag, startPoint x: 293, startPoint y: 334, endPoint x: 222, endPoint y: 140, distance: 206.8
click at [293, 334] on div "It is empty in here! Create styles or folders to begin." at bounding box center [530, 277] width 993 height 421
drag, startPoint x: 191, startPoint y: 44, endPoint x: 335, endPoint y: 42, distance: 143.3
click at [335, 42] on div "Folders TWEEN EPIC D33 GIRLS FYE 2027 S3 D33 TWEEN GIRL EPIC 28" at bounding box center [498, 41] width 929 height 11
copy p "FYE 2027 S3 D33 TWEEN GIRL EPIC"
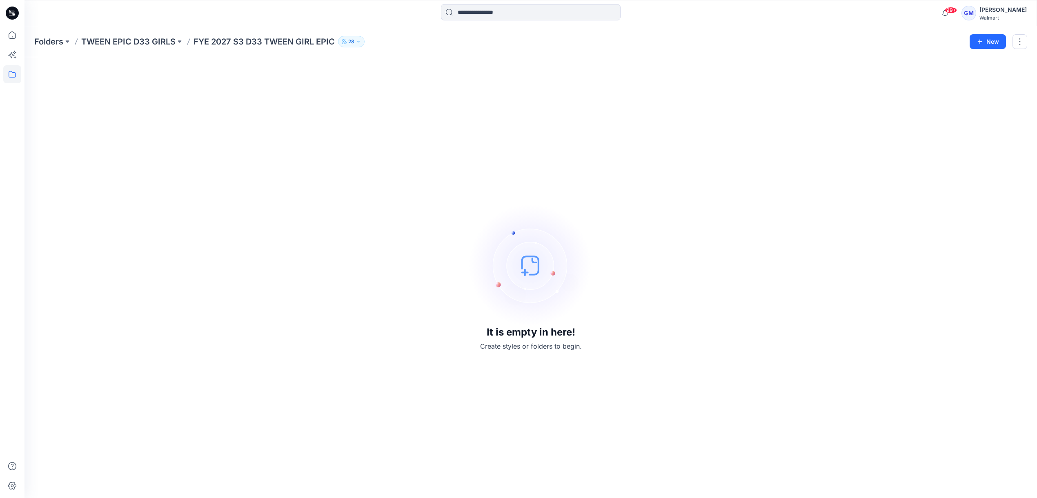
click at [247, 140] on div "It is empty in here! Create styles or folders to begin." at bounding box center [530, 277] width 993 height 421
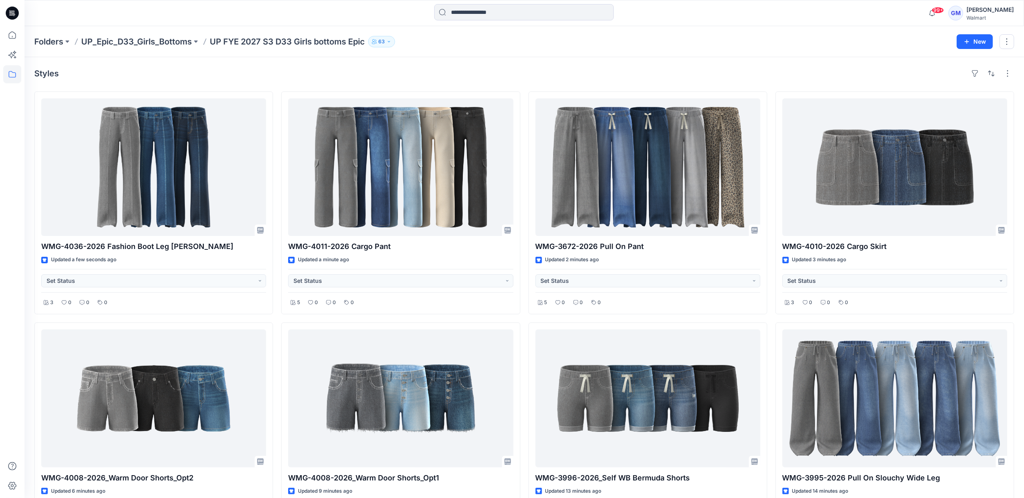
click at [211, 80] on div "Styles" at bounding box center [524, 73] width 980 height 13
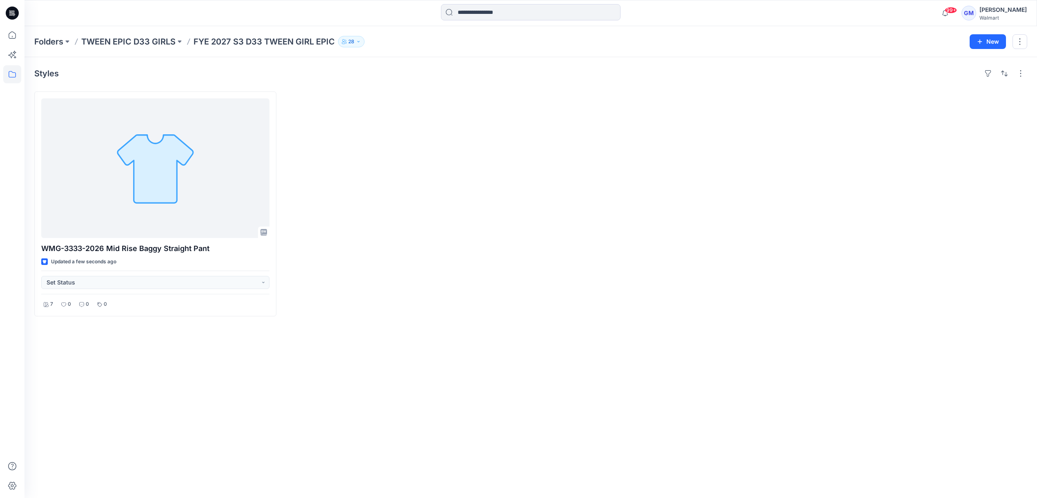
click at [460, 166] on div at bounding box center [406, 203] width 242 height 225
drag, startPoint x: 193, startPoint y: 40, endPoint x: 336, endPoint y: 48, distance: 142.7
click at [336, 48] on div "Folders TWEEN EPIC D33 GIRLS FYE 2027 S3 D33 TWEEN GIRL EPIC 28 New" at bounding box center [530, 41] width 1012 height 31
copy p "FYE 2027 S3 D33 TWEEN GIRL EPIC"
click at [400, 225] on div at bounding box center [406, 203] width 242 height 225
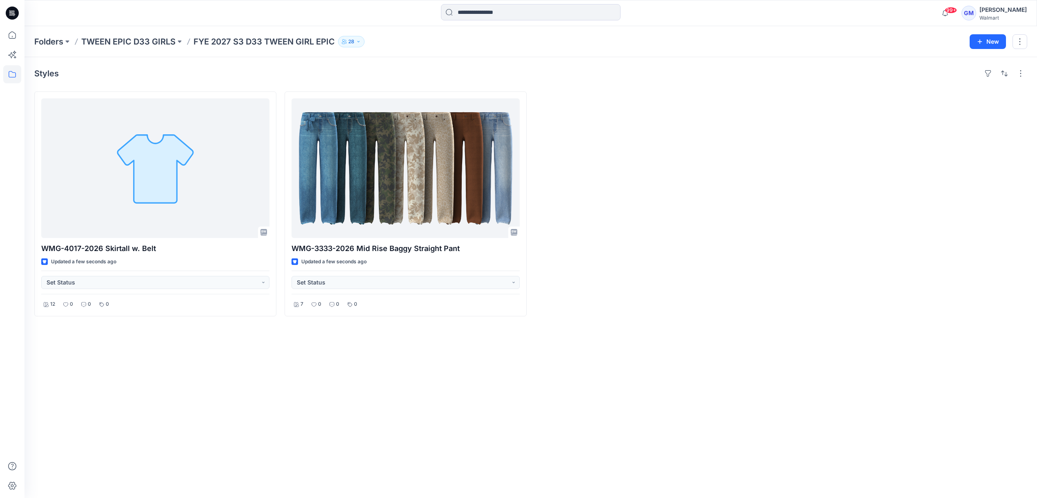
click at [712, 222] on div at bounding box center [656, 203] width 242 height 225
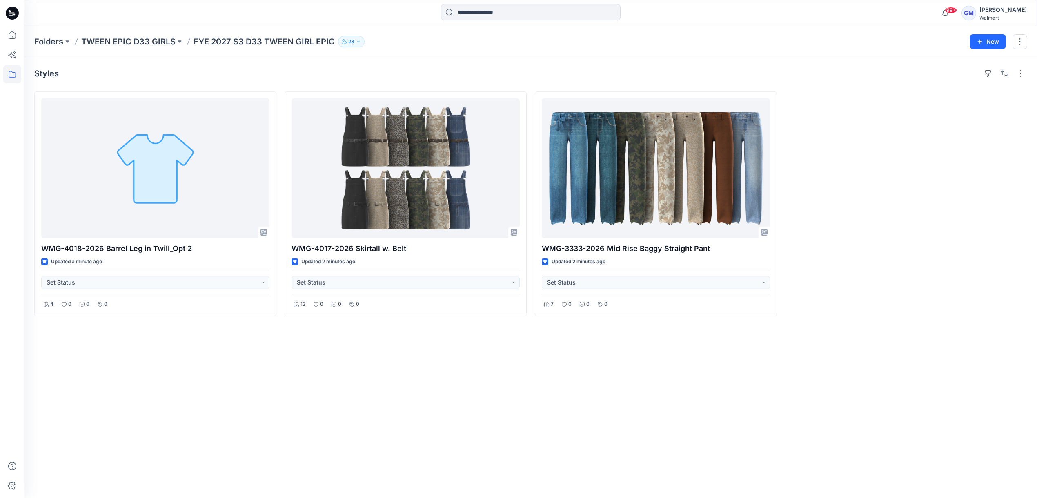
click at [363, 388] on div "Styles WMG-4018-2026 Barrel Leg in Twill_Opt 2 Updated a minute ago Set Status …" at bounding box center [530, 277] width 1012 height 441
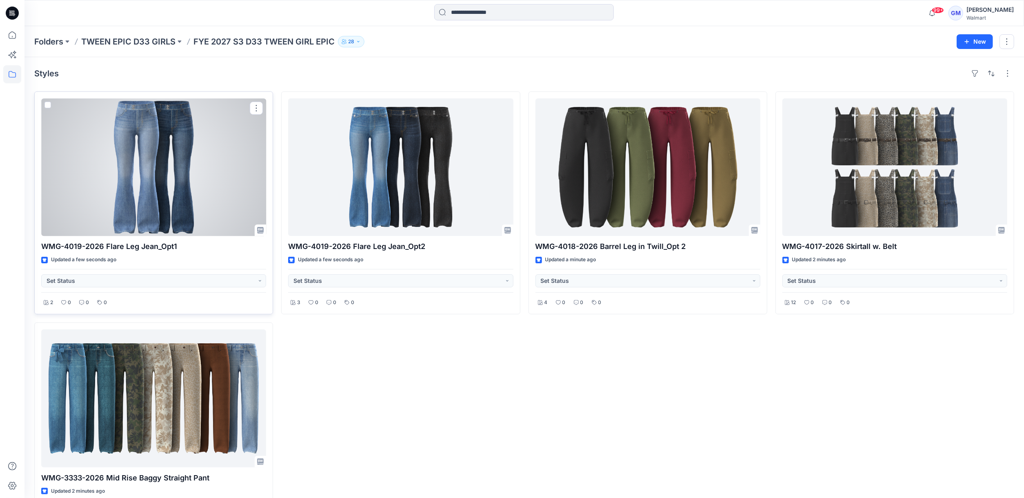
click at [198, 181] on div at bounding box center [153, 167] width 225 height 138
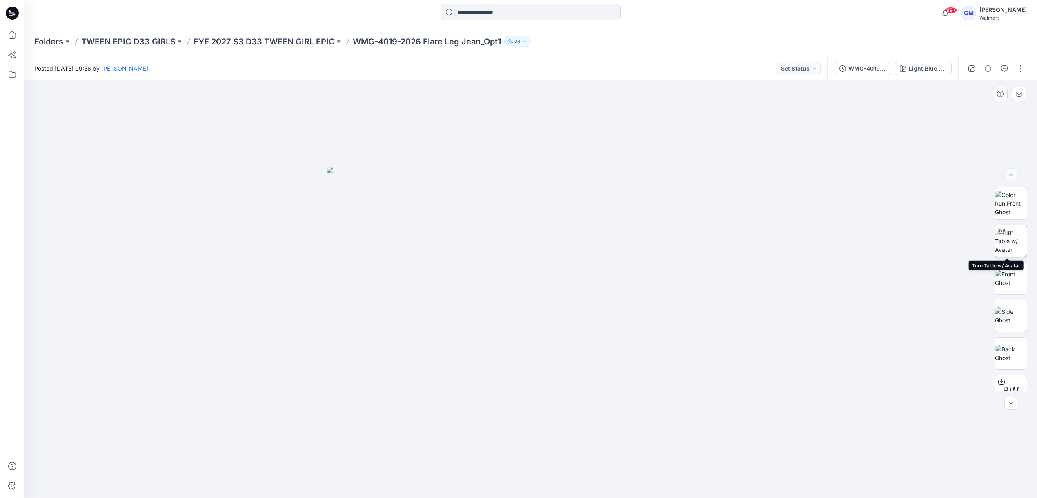
click at [1009, 243] on img at bounding box center [1011, 241] width 32 height 26
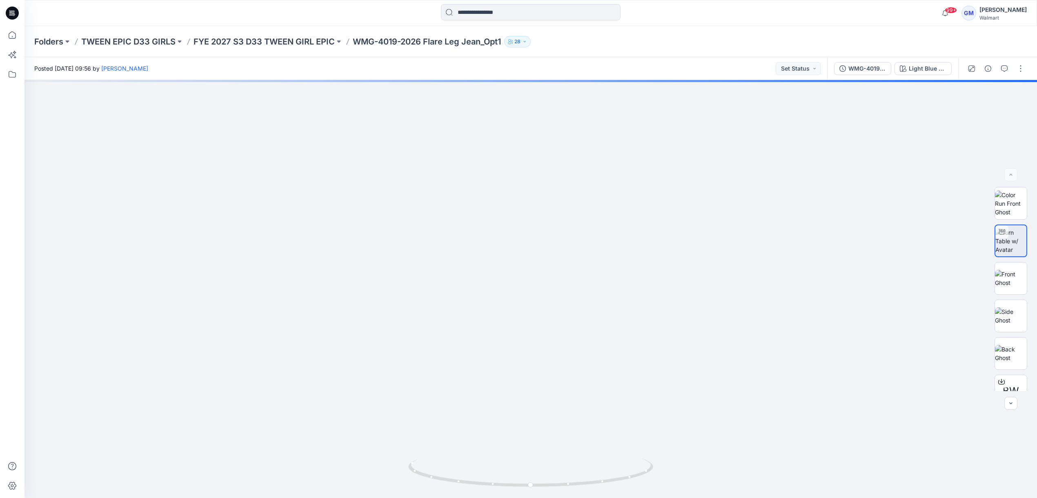
drag, startPoint x: 633, startPoint y: 352, endPoint x: 585, endPoint y: 78, distance: 278.8
click at [585, 78] on div "Posted [DATE] 09:56 by Gayan Mahawithanalage Set Status WMG-4019-2026 Flare Leg…" at bounding box center [530, 277] width 1012 height 441
drag, startPoint x: 608, startPoint y: 264, endPoint x: 607, endPoint y: 201, distance: 62.9
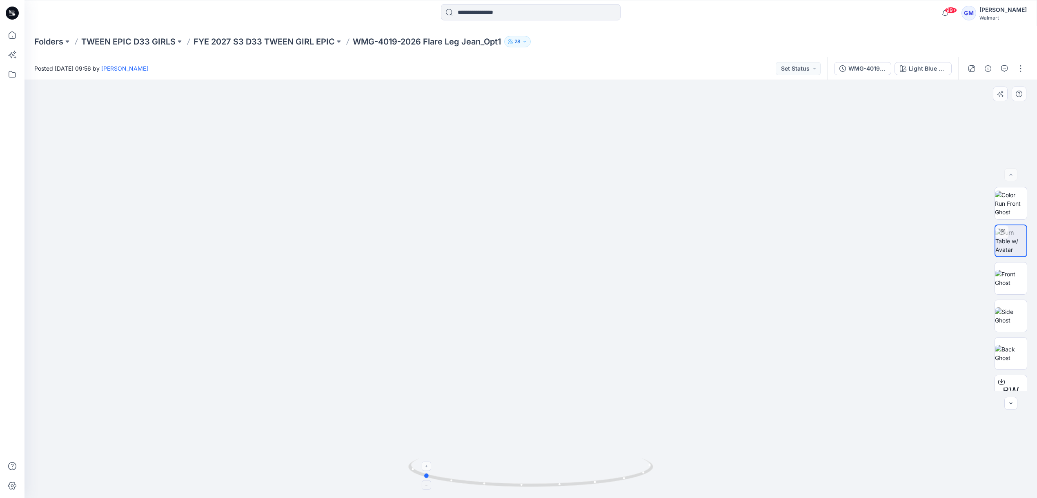
drag, startPoint x: 445, startPoint y: 487, endPoint x: 582, endPoint y: 488, distance: 137.2
click at [582, 488] on icon at bounding box center [531, 473] width 247 height 31
click at [317, 42] on p "FYE 2027 S3 D33 TWEEN GIRL EPIC" at bounding box center [264, 41] width 141 height 11
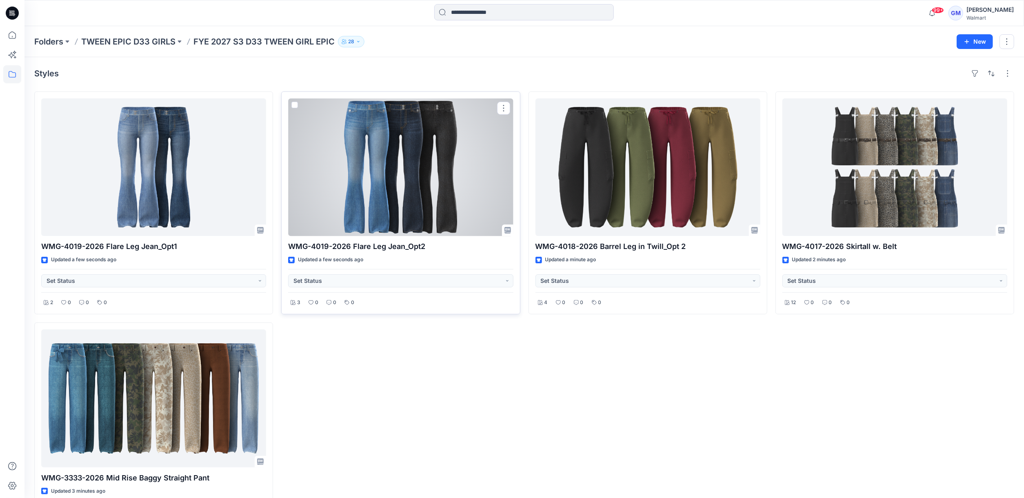
click at [430, 189] on div at bounding box center [400, 167] width 225 height 138
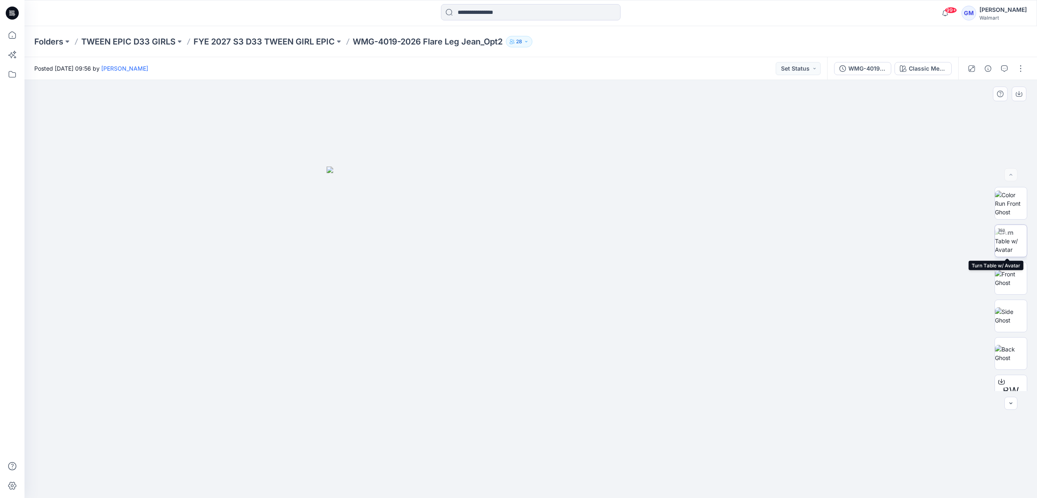
click at [1004, 245] on img at bounding box center [1011, 241] width 32 height 26
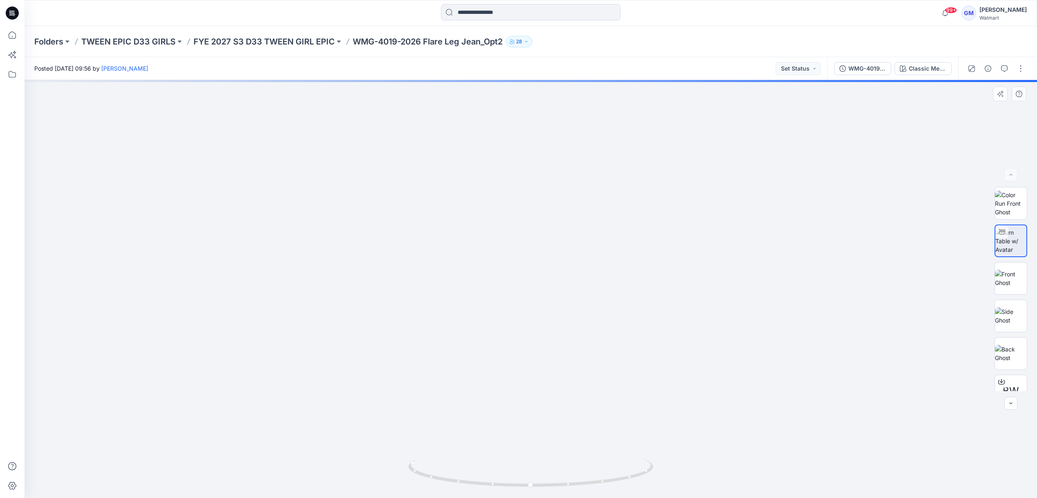
drag, startPoint x: 612, startPoint y: 356, endPoint x: 599, endPoint y: 176, distance: 180.5
drag, startPoint x: 624, startPoint y: 327, endPoint x: 605, endPoint y: 158, distance: 170.1
drag, startPoint x: 610, startPoint y: 334, endPoint x: 612, endPoint y: 202, distance: 131.9
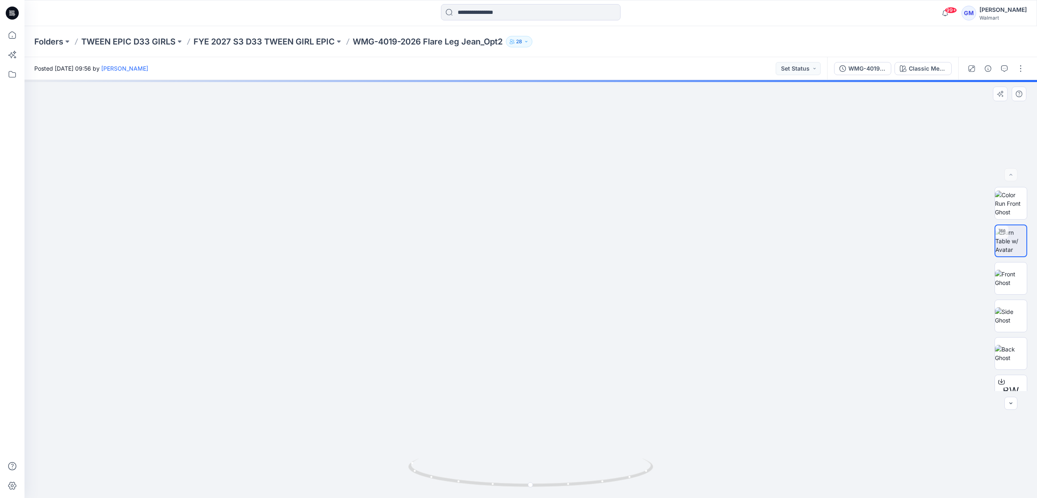
drag, startPoint x: 563, startPoint y: 482, endPoint x: 697, endPoint y: 479, distance: 133.9
click at [697, 479] on div at bounding box center [530, 289] width 1012 height 418
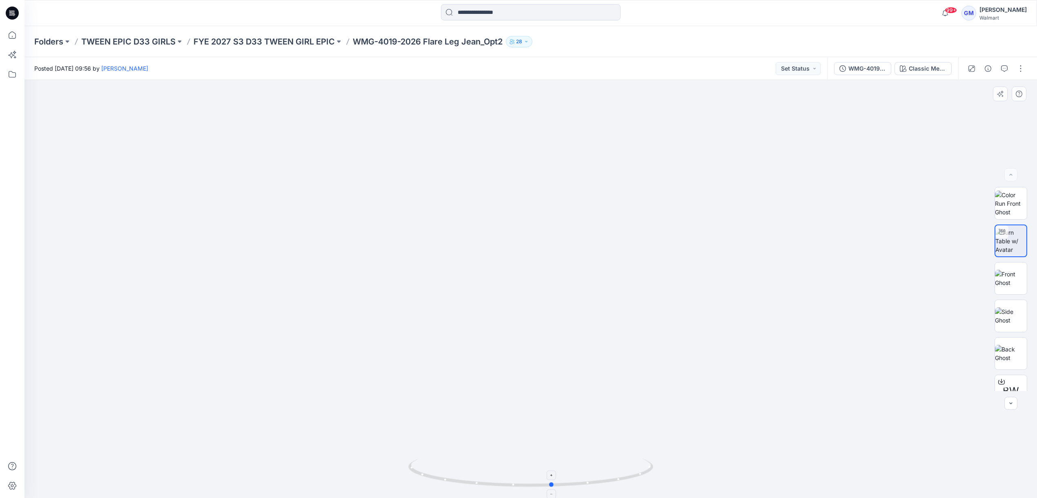
drag, startPoint x: 631, startPoint y: 466, endPoint x: 487, endPoint y: 472, distance: 143.8
click at [487, 472] on icon at bounding box center [531, 473] width 247 height 31
click at [299, 37] on p "FYE 2027 S3 D33 TWEEN GIRL EPIC" at bounding box center [264, 41] width 141 height 11
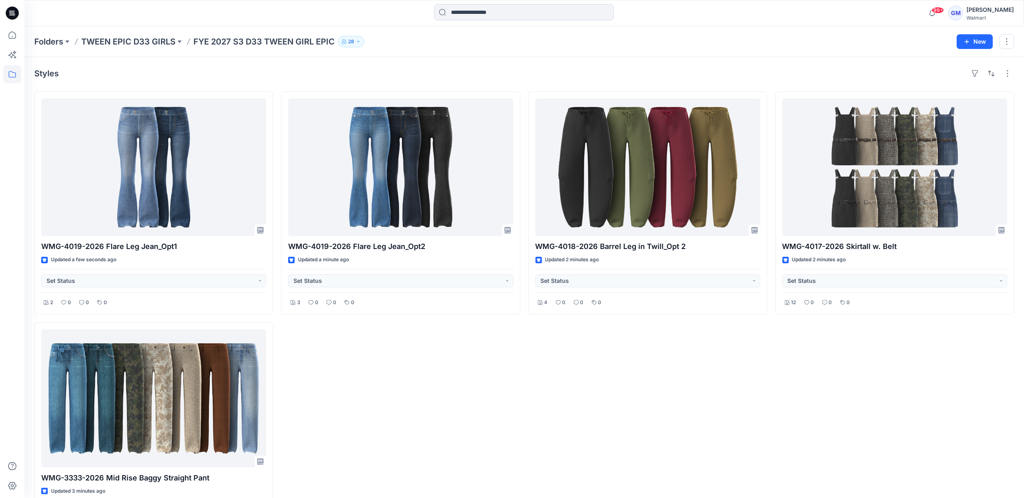
click at [603, 394] on div "WMG-4018-2026 Barrel Leg in [GEOGRAPHIC_DATA] 2 Updated 2 minutes ago Set Statu…" at bounding box center [648, 318] width 239 height 454
click at [531, 375] on div "WMG-4018-2026 Barrel Leg in [GEOGRAPHIC_DATA] 2 Updated 2 minutes ago Set Statu…" at bounding box center [648, 318] width 239 height 454
drag, startPoint x: 213, startPoint y: 40, endPoint x: 338, endPoint y: 42, distance: 125.4
click at [338, 42] on div "Folders TWEEN EPIC D33 GIRLS FYE 2027 S3 D33 TWEEN GIRL EPIC 28" at bounding box center [492, 41] width 917 height 11
copy div "FYE 2027 S3 D33 TWEEN GIRL EPIC 28 New"
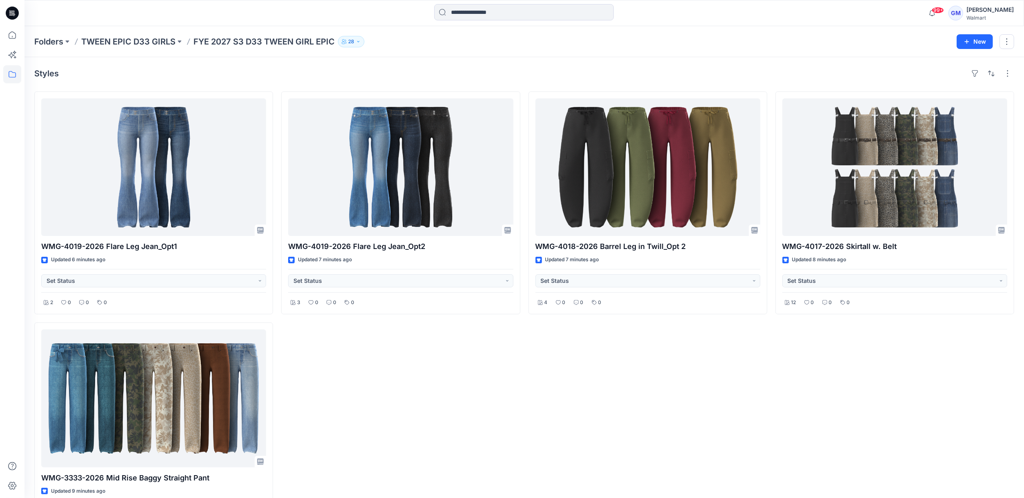
click at [407, 451] on div "WMG-4019-2026 Flare Leg Jean_Opt2 Updated 7 minutes ago Set Status 3 0 0 0" at bounding box center [400, 318] width 239 height 454
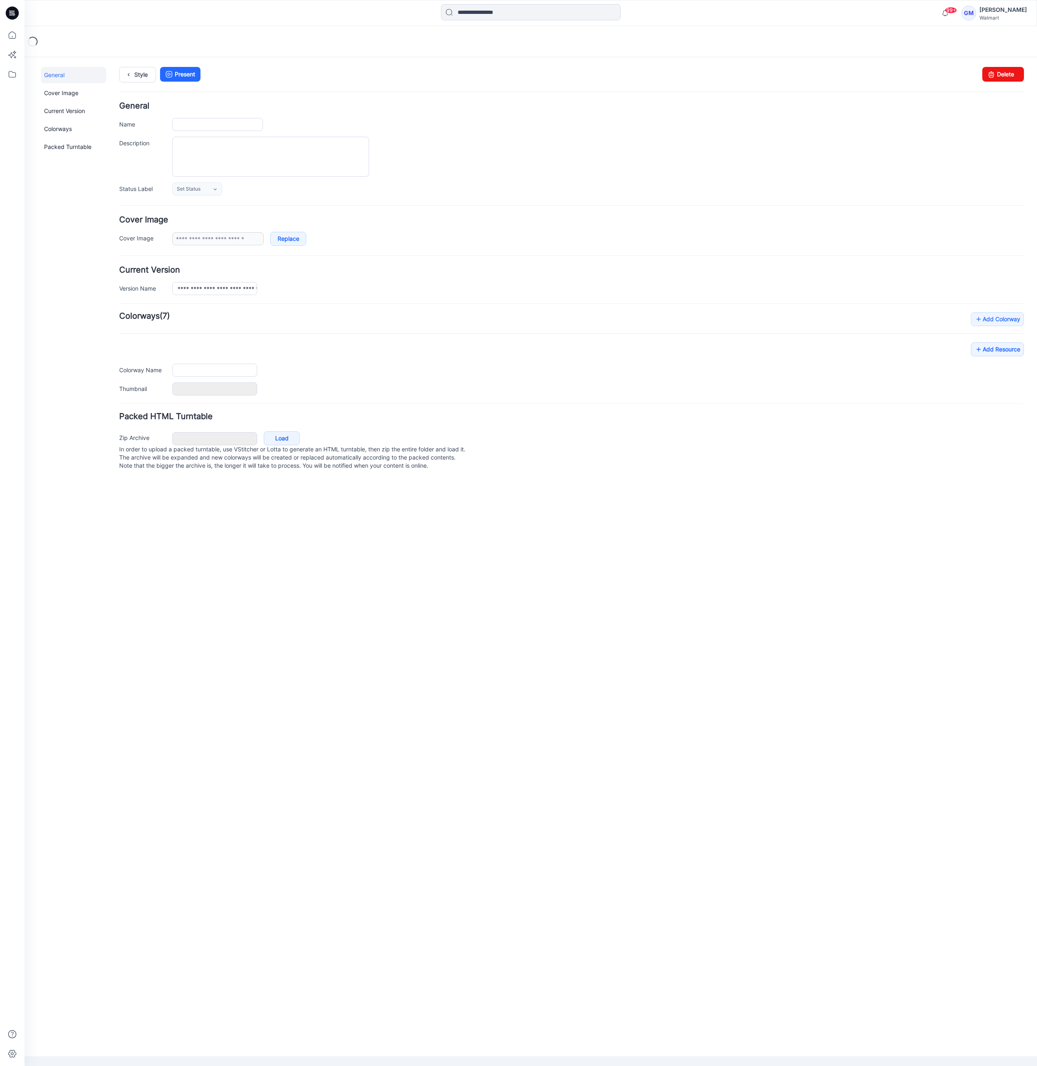
type input "**********"
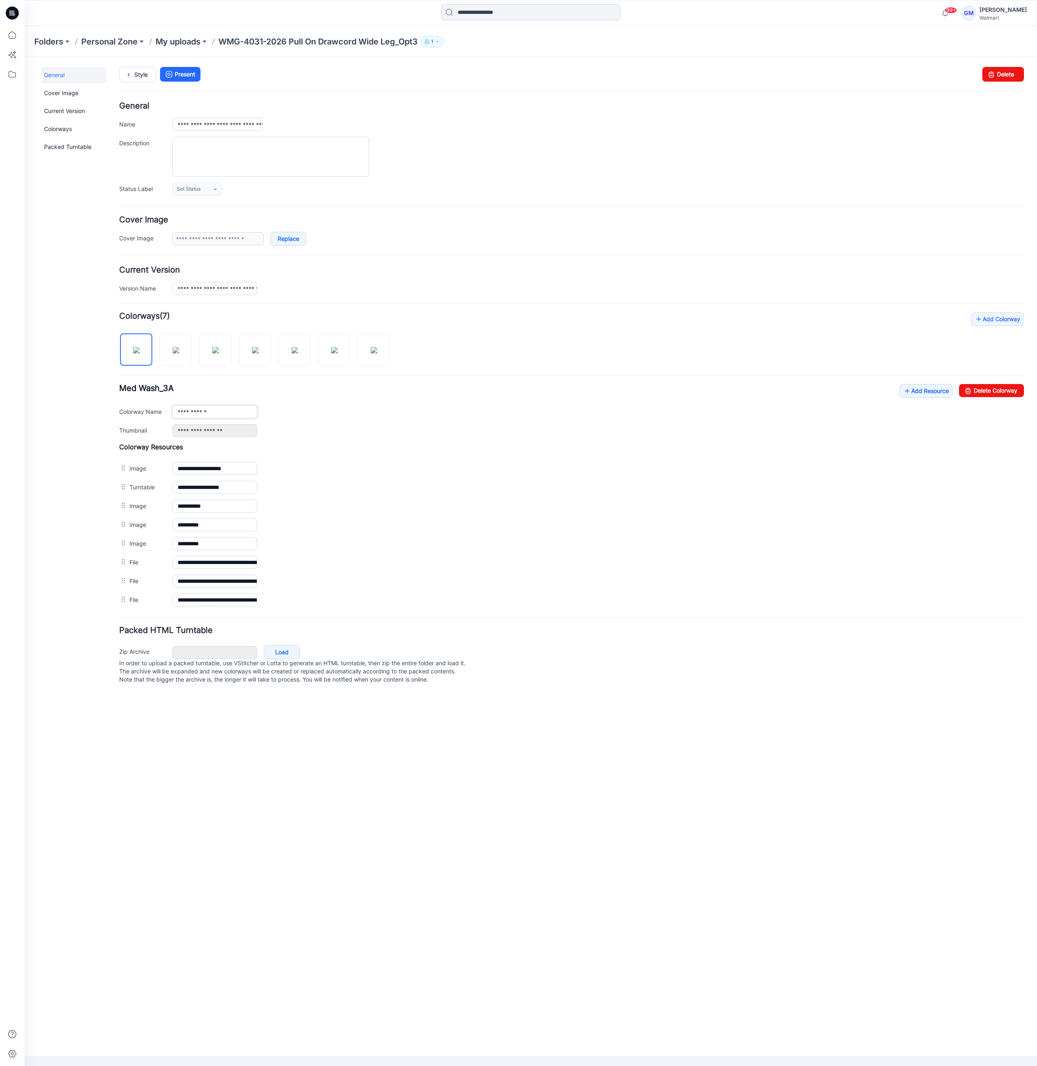
click at [209, 415] on input "**********" at bounding box center [214, 411] width 85 height 13
type input "**********"
click at [132, 75] on icon at bounding box center [128, 74] width 11 height 15
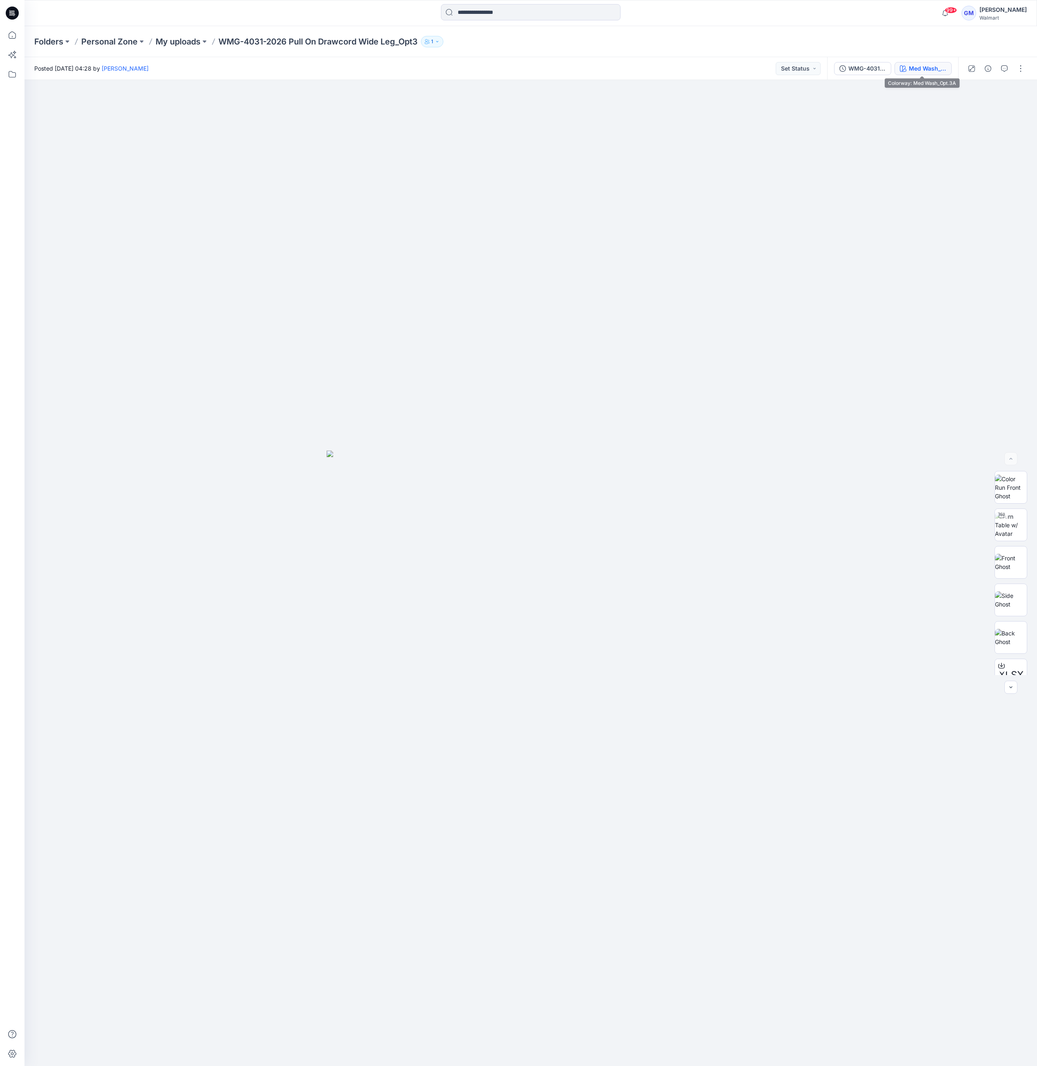
click at [925, 68] on div "Med Wash_Opt.3A" at bounding box center [928, 68] width 38 height 9
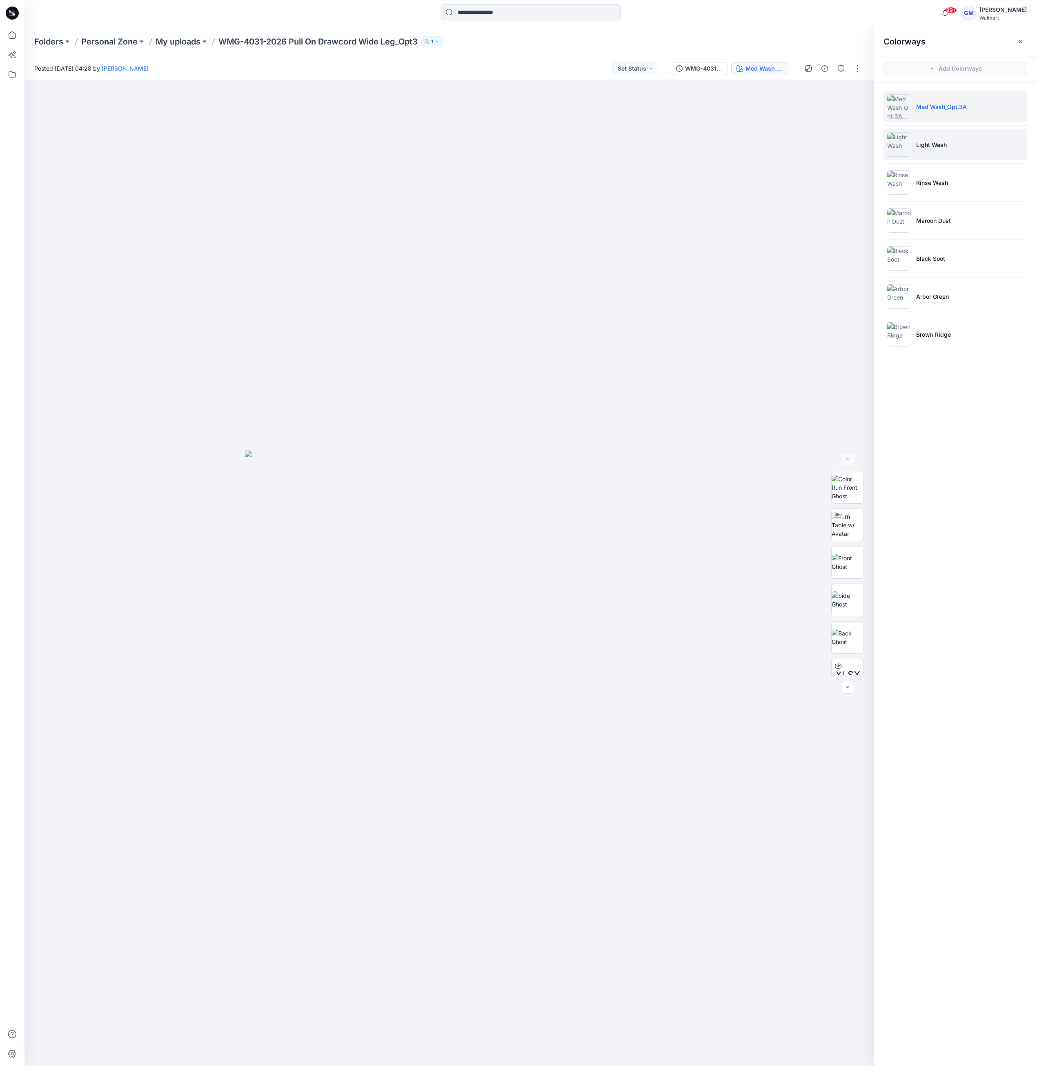
click at [948, 138] on li "Light Wash" at bounding box center [955, 144] width 144 height 31
click at [839, 524] on img at bounding box center [848, 525] width 32 height 26
click at [854, 70] on button "button" at bounding box center [857, 68] width 13 height 13
click at [810, 111] on button "Edit" at bounding box center [822, 110] width 75 height 15
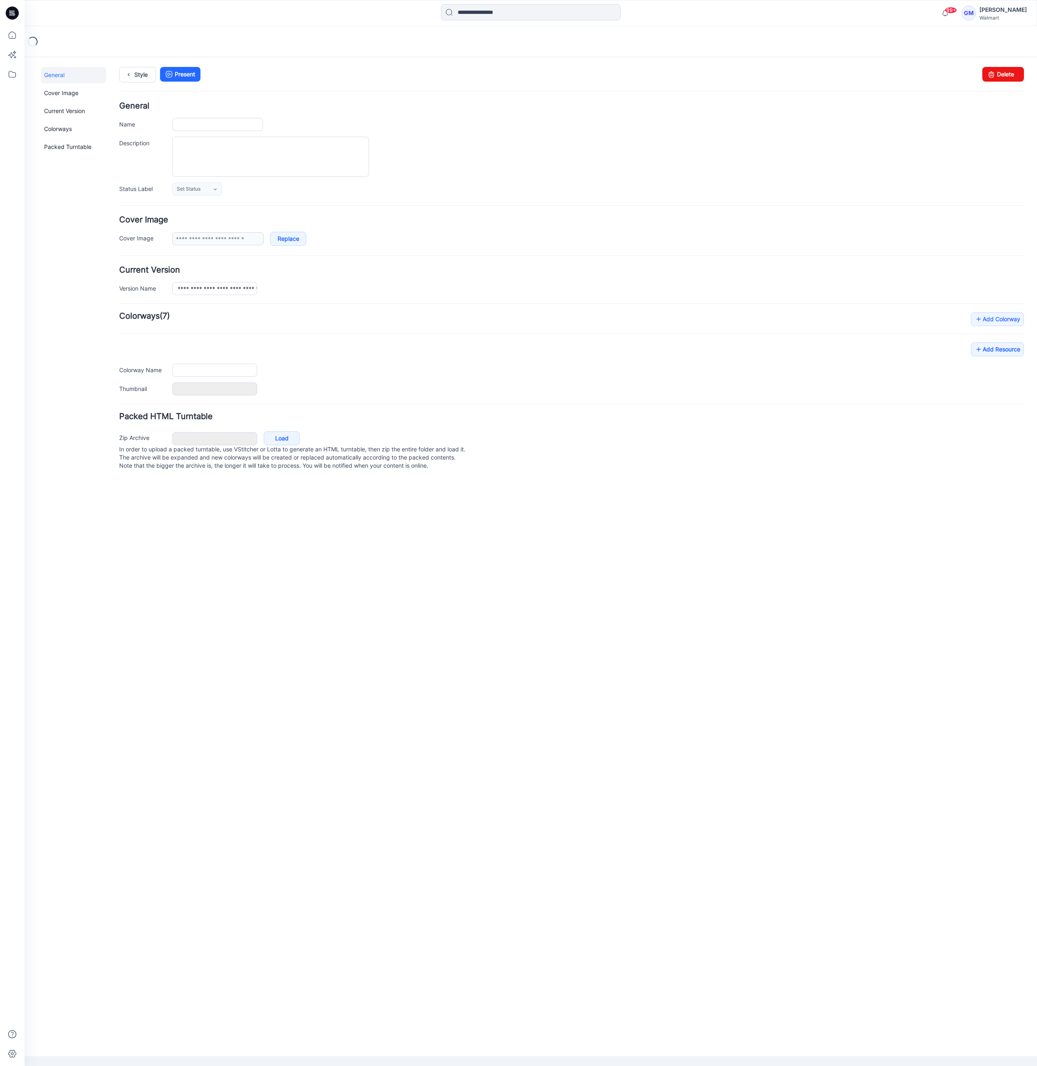
type input "**********"
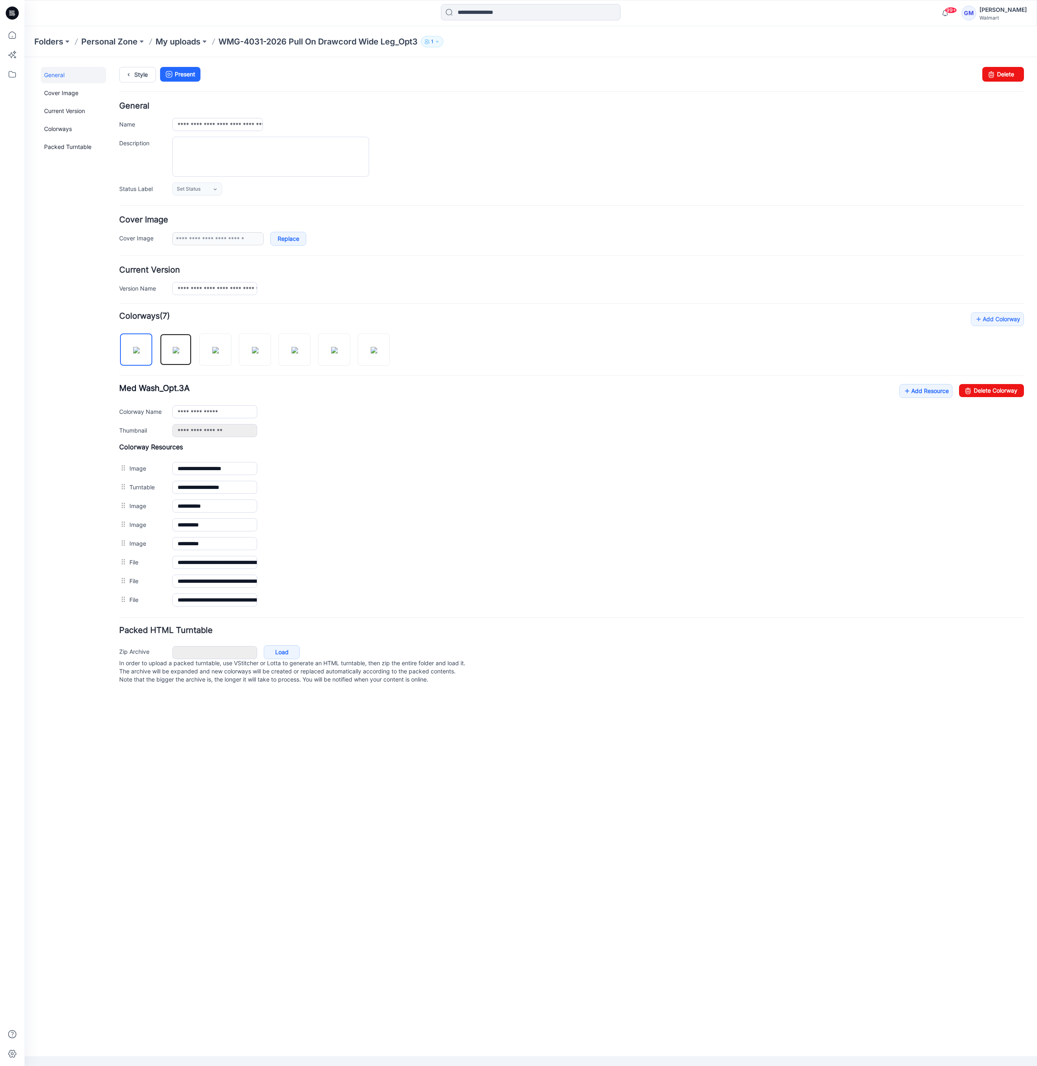
drag, startPoint x: 177, startPoint y: 361, endPoint x: 207, endPoint y: 376, distance: 33.6
click at [176, 354] on img at bounding box center [176, 350] width 7 height 7
click at [234, 414] on input "**********" at bounding box center [214, 411] width 85 height 13
drag, startPoint x: 206, startPoint y: 417, endPoint x: 244, endPoint y: 416, distance: 38.0
click at [244, 416] on input "**********" at bounding box center [214, 411] width 85 height 13
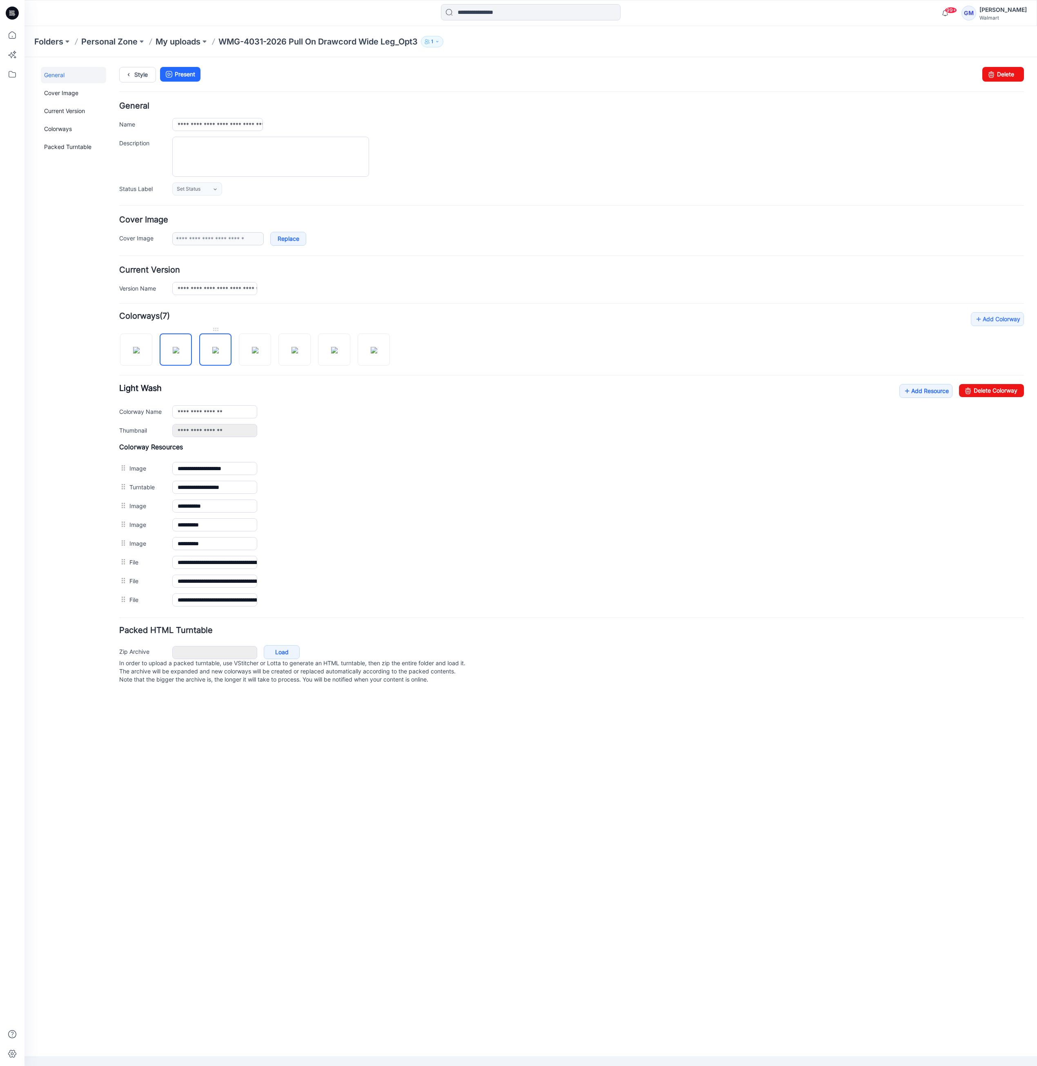
click at [212, 347] on img at bounding box center [215, 350] width 7 height 7
click at [219, 416] on input "**********" at bounding box center [214, 411] width 85 height 13
paste input "*******"
click at [252, 354] on img at bounding box center [255, 350] width 7 height 7
click at [236, 411] on input "**********" at bounding box center [214, 411] width 85 height 13
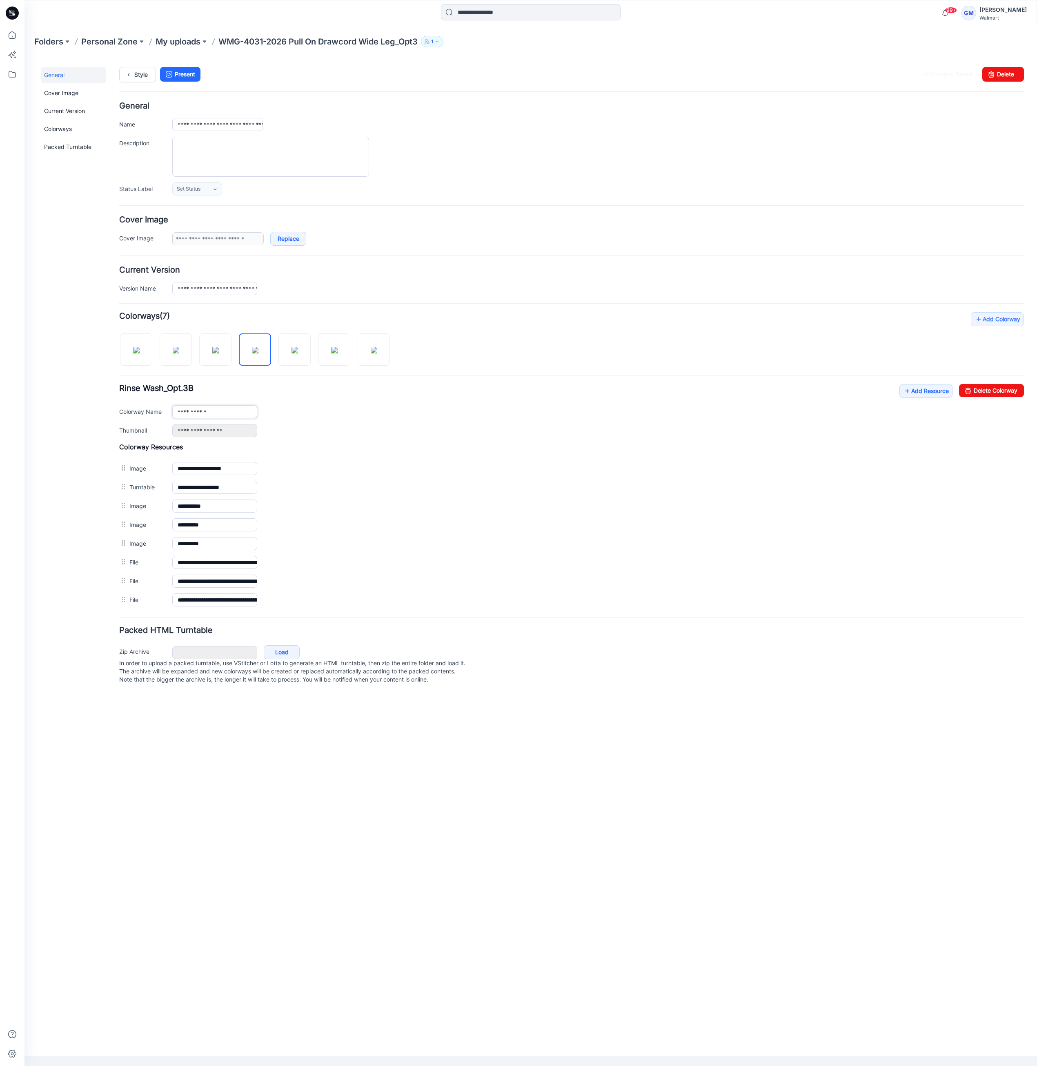
paste input "*******"
click at [297, 354] on img at bounding box center [294, 350] width 7 height 7
click at [234, 414] on input "**********" at bounding box center [214, 411] width 85 height 13
paste input "*******"
click at [338, 354] on img at bounding box center [334, 350] width 7 height 7
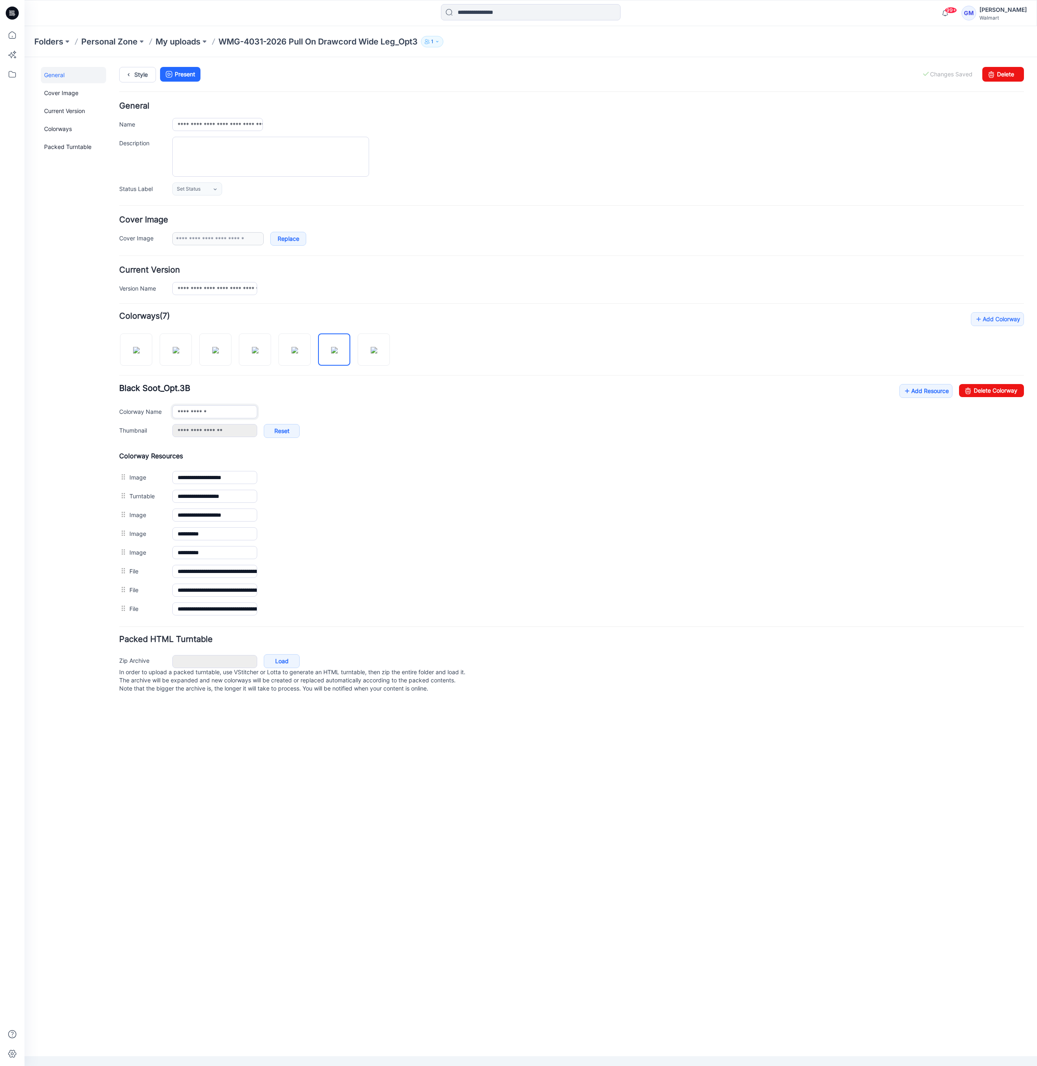
click at [236, 418] on input "**********" at bounding box center [214, 411] width 85 height 13
paste input "*******"
click at [376, 354] on img at bounding box center [374, 350] width 7 height 7
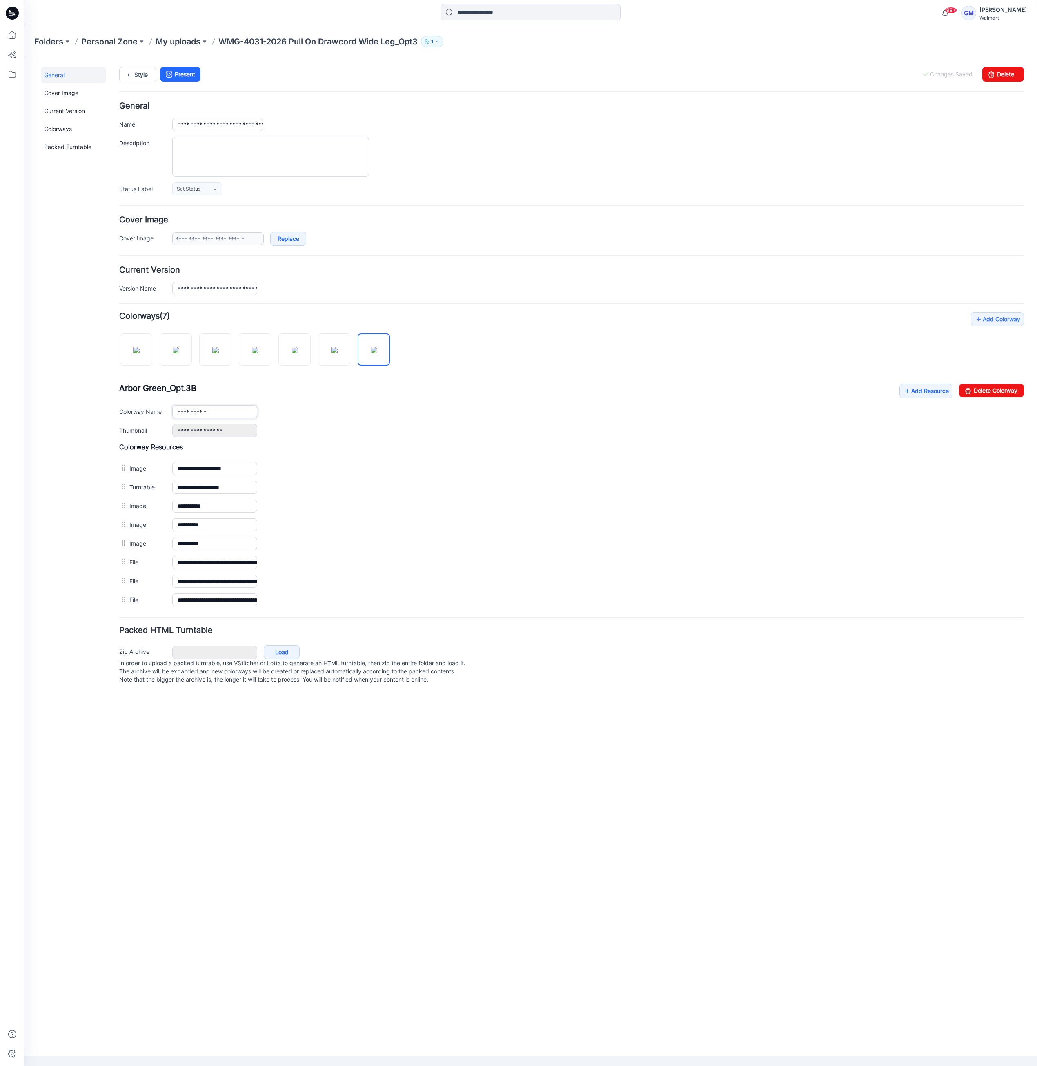
click at [239, 411] on input "**********" at bounding box center [214, 411] width 85 height 13
paste input "*******"
click at [296, 354] on img at bounding box center [294, 350] width 7 height 7
type input "**********"
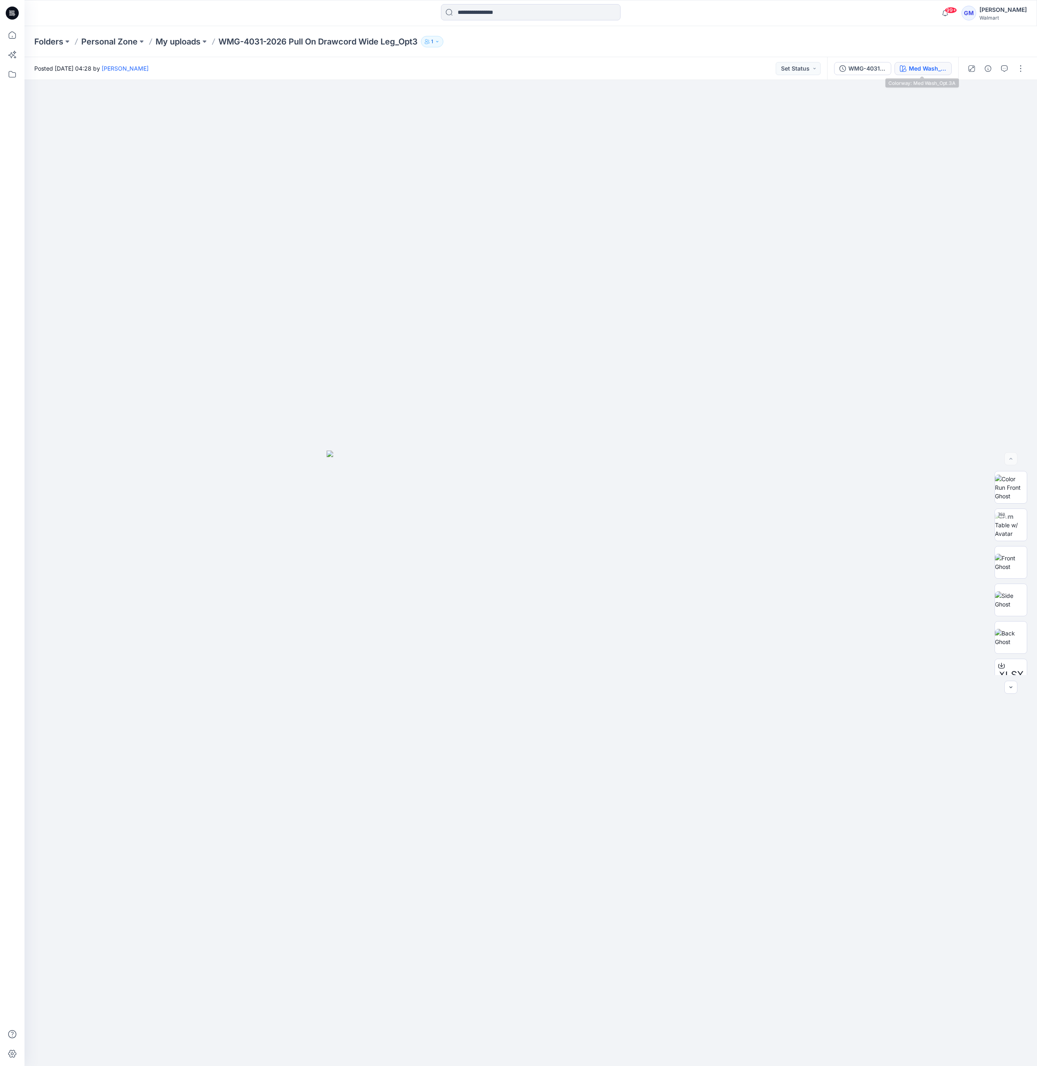
click at [925, 65] on div "Med Wash_Opt.3A" at bounding box center [928, 68] width 38 height 9
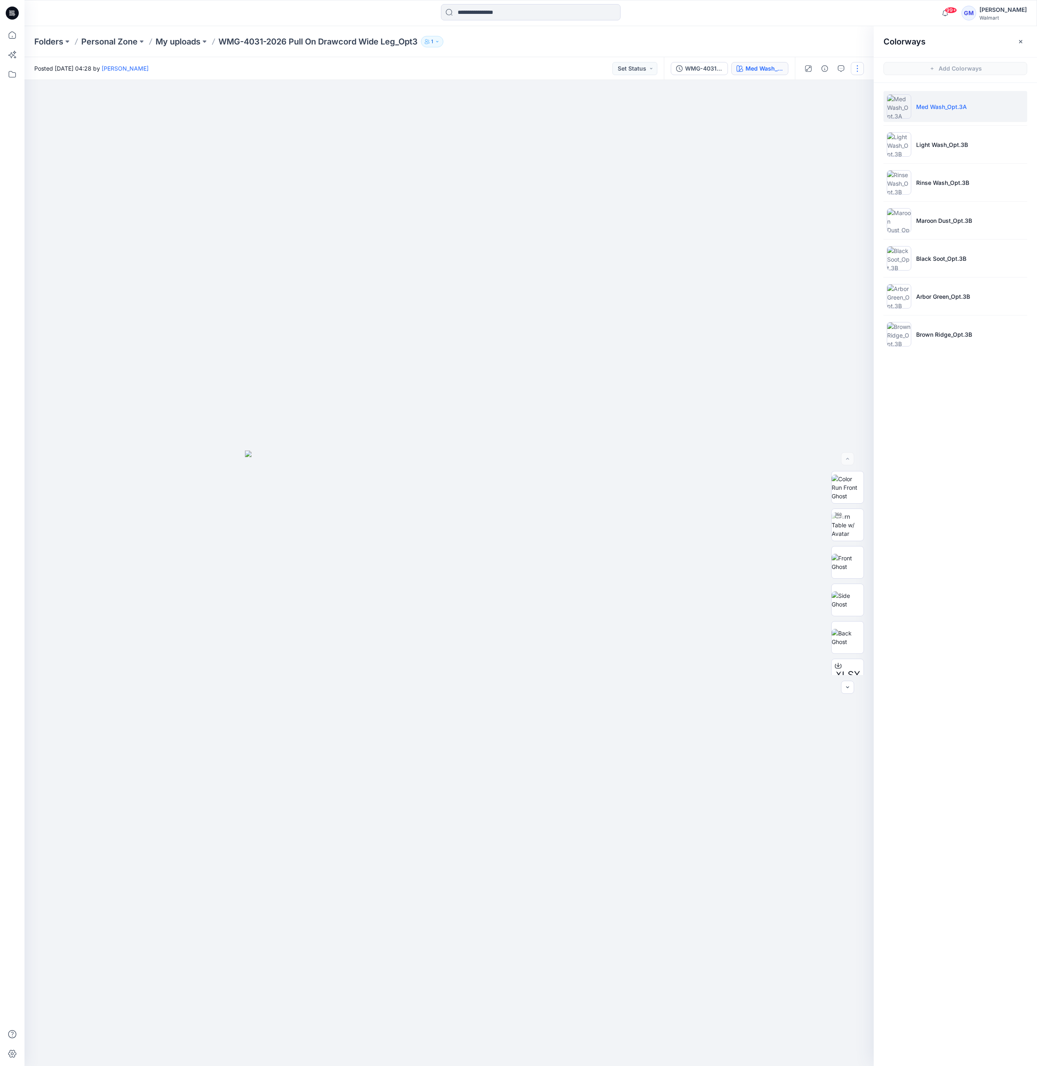
click at [861, 65] on button "button" at bounding box center [857, 68] width 13 height 13
drag, startPoint x: 1008, startPoint y: 438, endPoint x: 916, endPoint y: 480, distance: 100.3
click at [1006, 439] on div "Colorways Add Colorways Med Wash_Opt.3A Light Wash_Opt.3B Rinse Wash_Opt.3B Mar…" at bounding box center [955, 546] width 163 height 1040
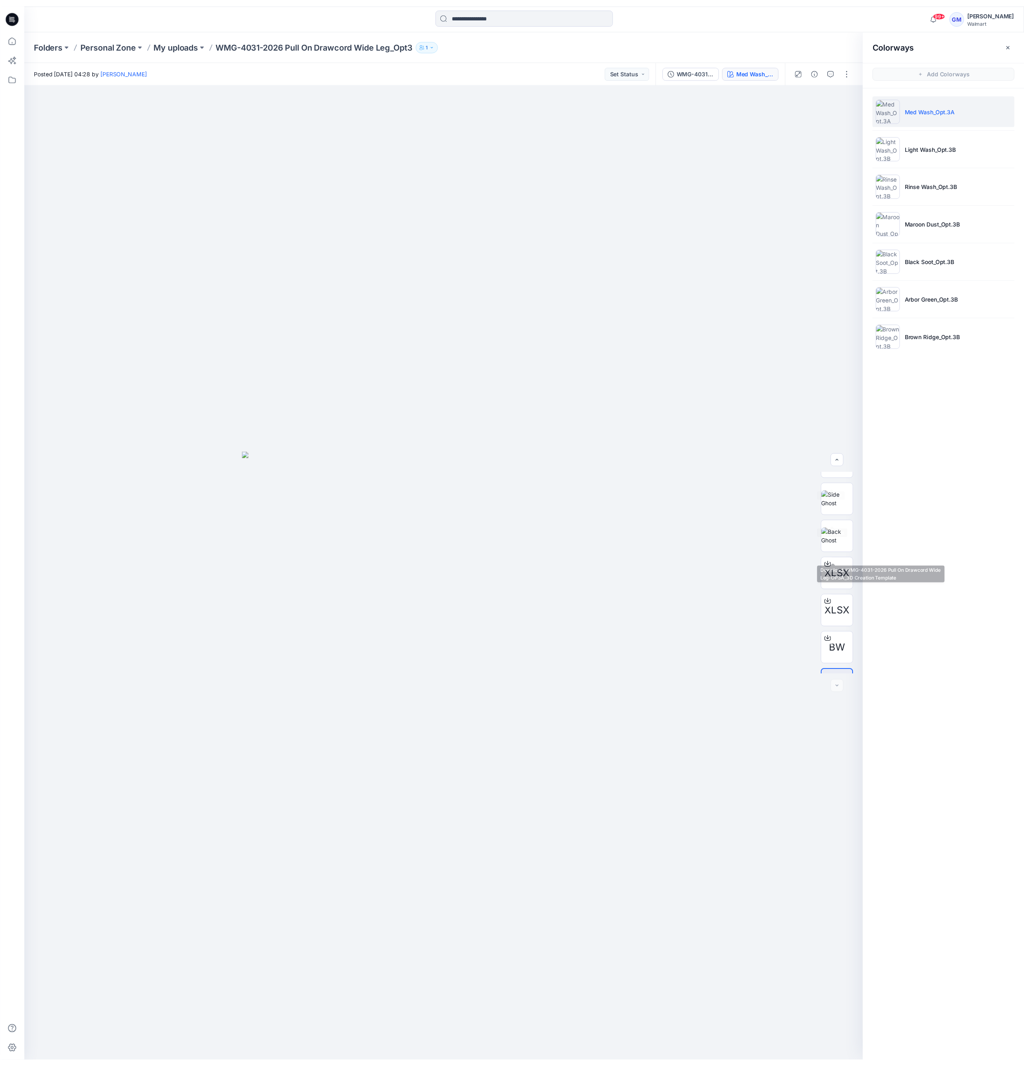
scroll to position [129, 0]
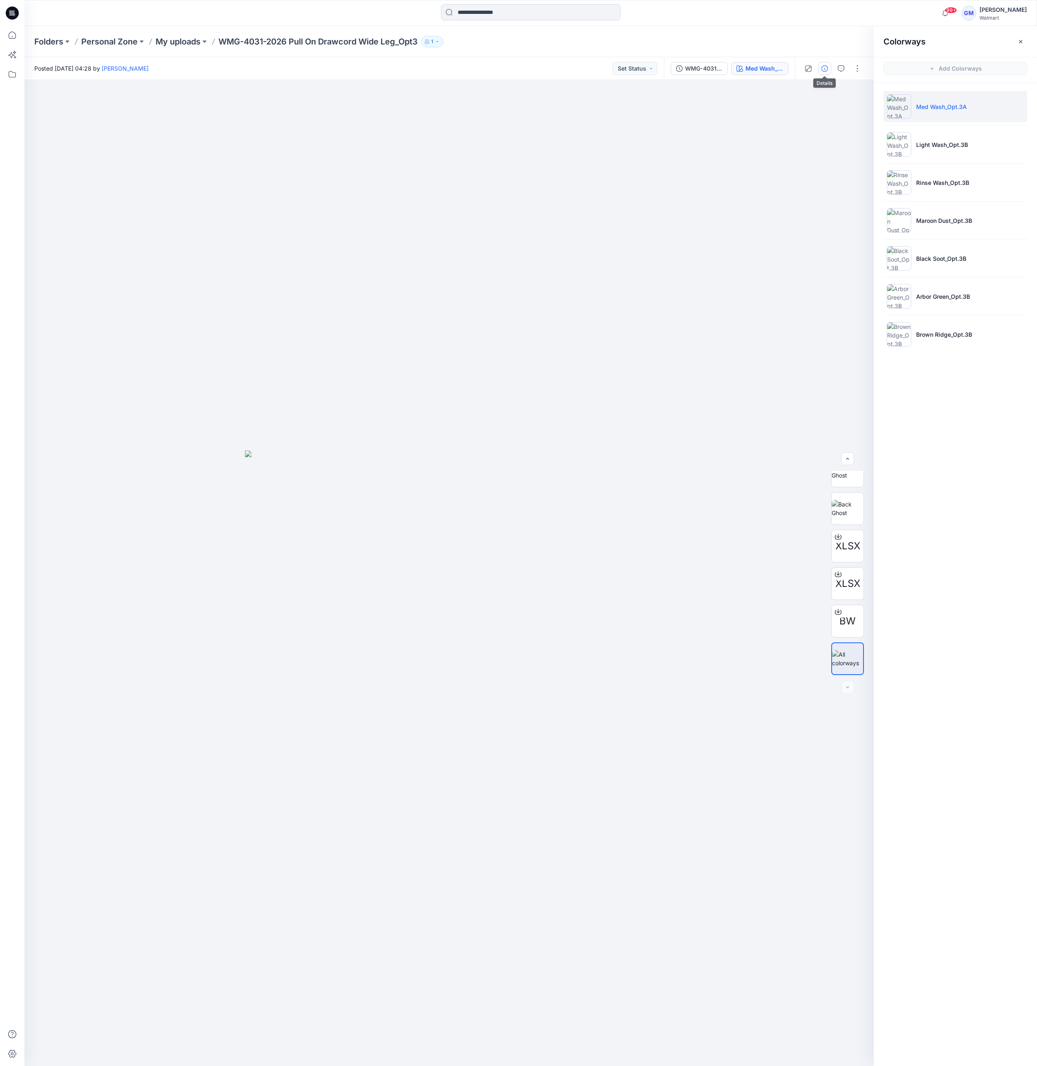
click at [825, 68] on icon "button" at bounding box center [824, 68] width 7 height 7
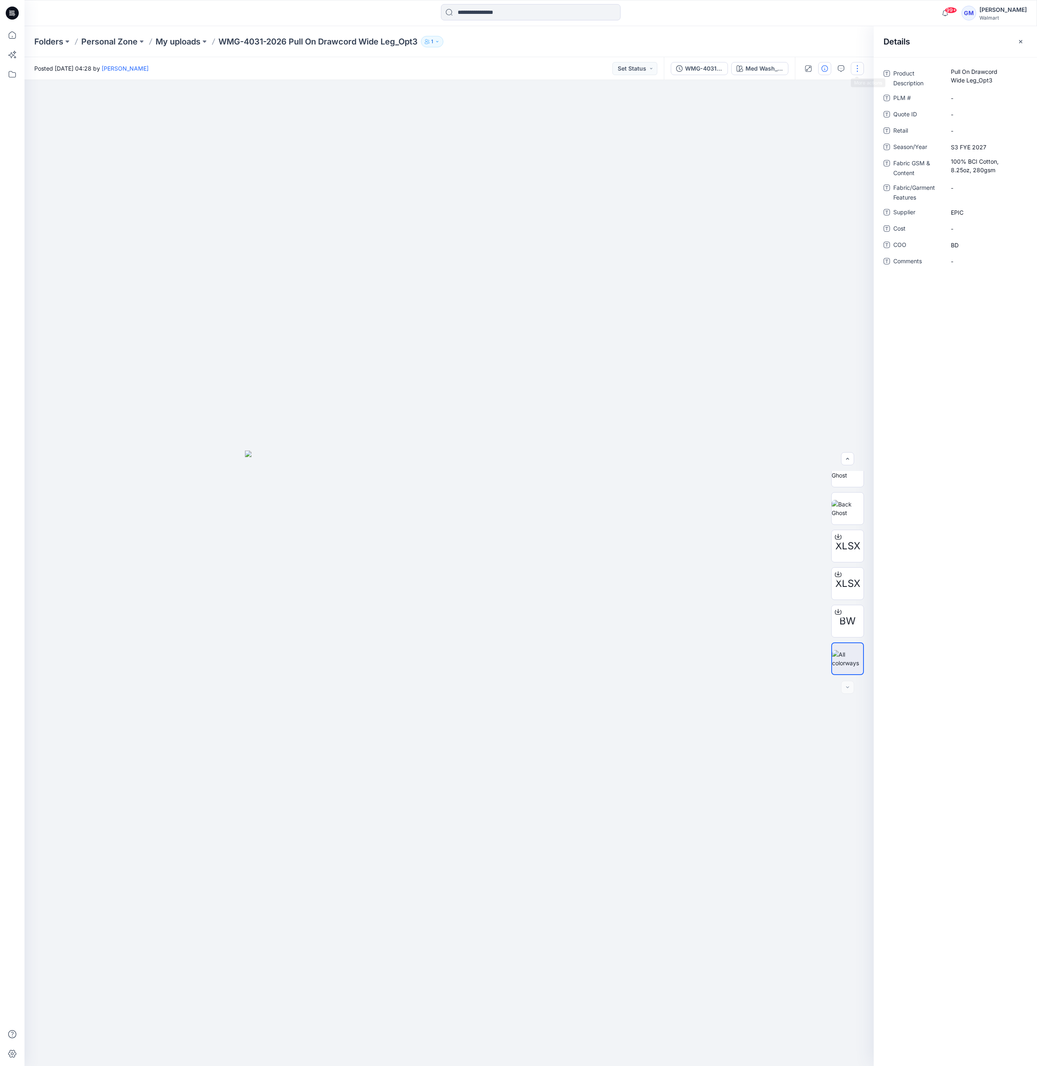
click at [859, 69] on button "button" at bounding box center [857, 68] width 13 height 13
click at [818, 149] on button "Duplicate to..." at bounding box center [822, 155] width 75 height 15
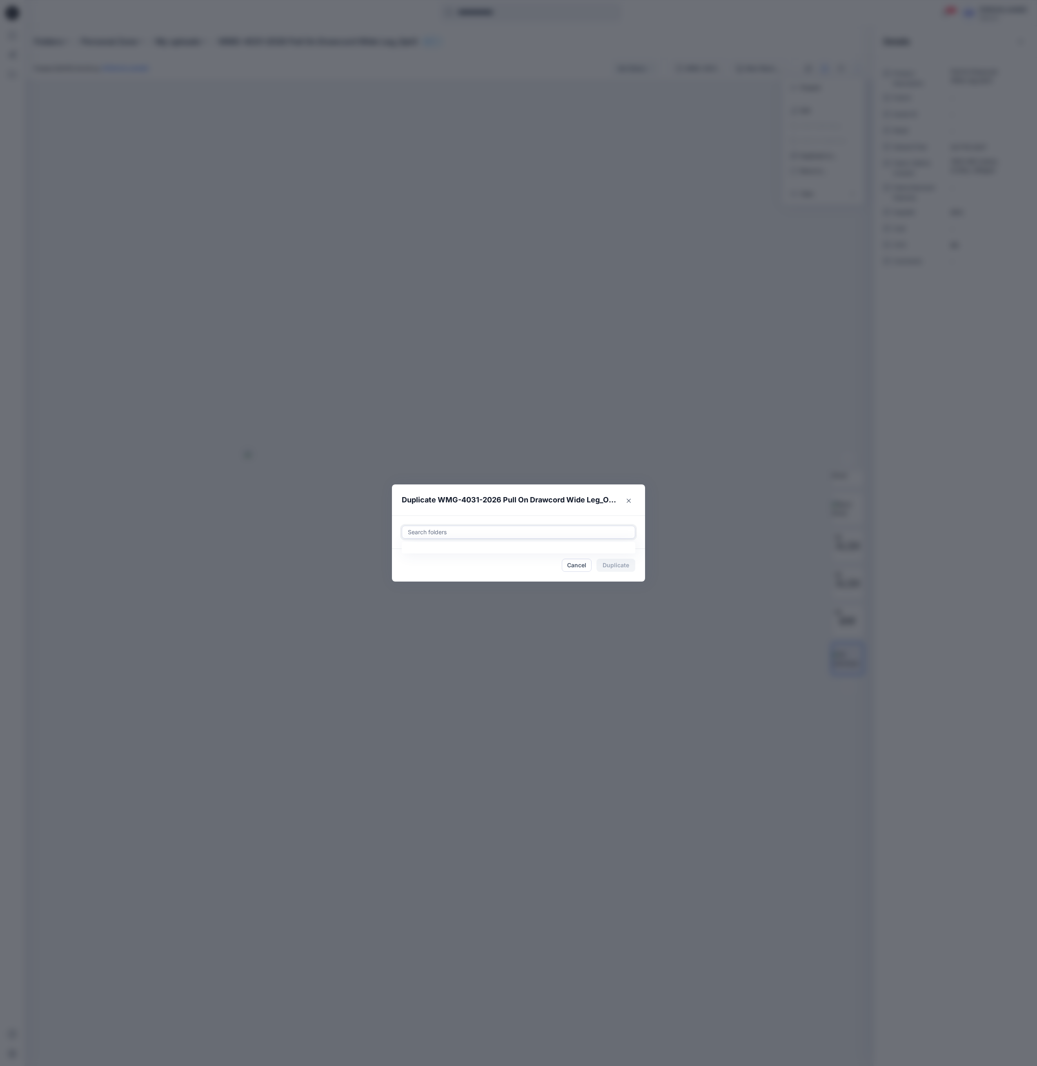
click at [585, 531] on div at bounding box center [518, 532] width 223 height 10
paste input "**********"
click at [541, 574] on div "FYE 2027 S3 D33 TWEEN GIRL EPIC Folders TWEEN EPIC D33 GIRLS" at bounding box center [518, 577] width 222 height 18
type input "**********"
click at [637, 567] on footer "Cancel Duplicate" at bounding box center [518, 565] width 253 height 33
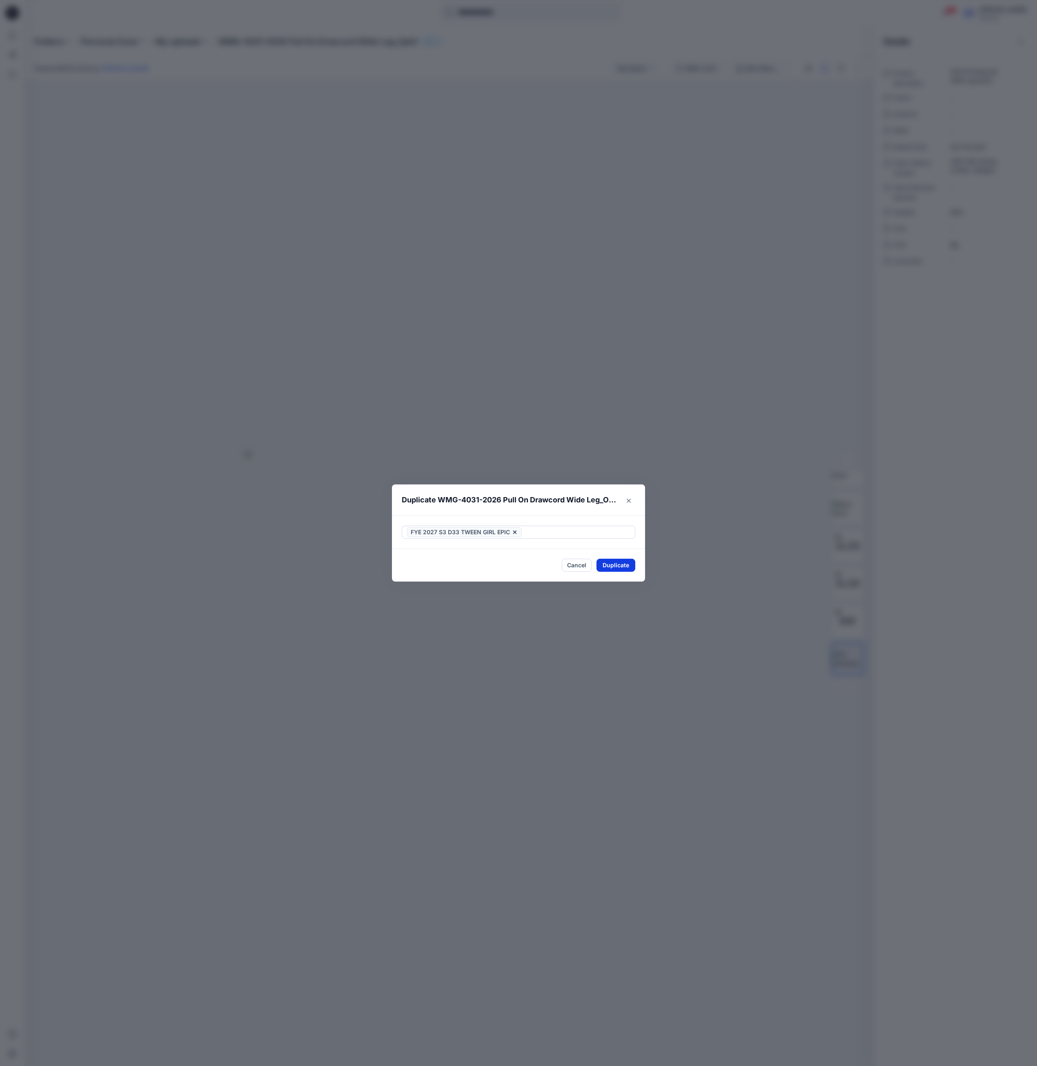
click at [619, 570] on button "Duplicate" at bounding box center [615, 565] width 39 height 13
click at [619, 563] on button "Close" at bounding box center [622, 565] width 27 height 13
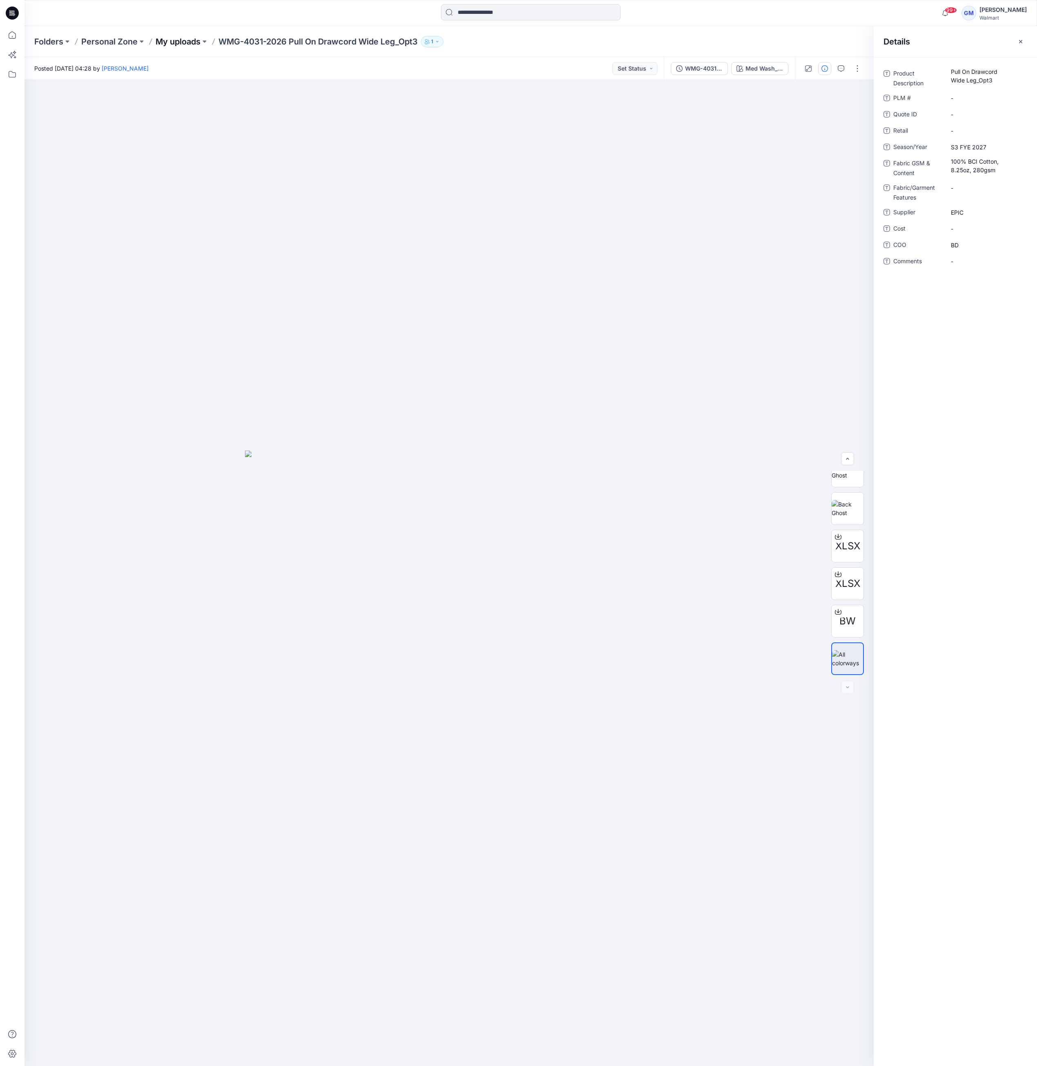
click at [180, 43] on p "My uploads" at bounding box center [178, 41] width 45 height 11
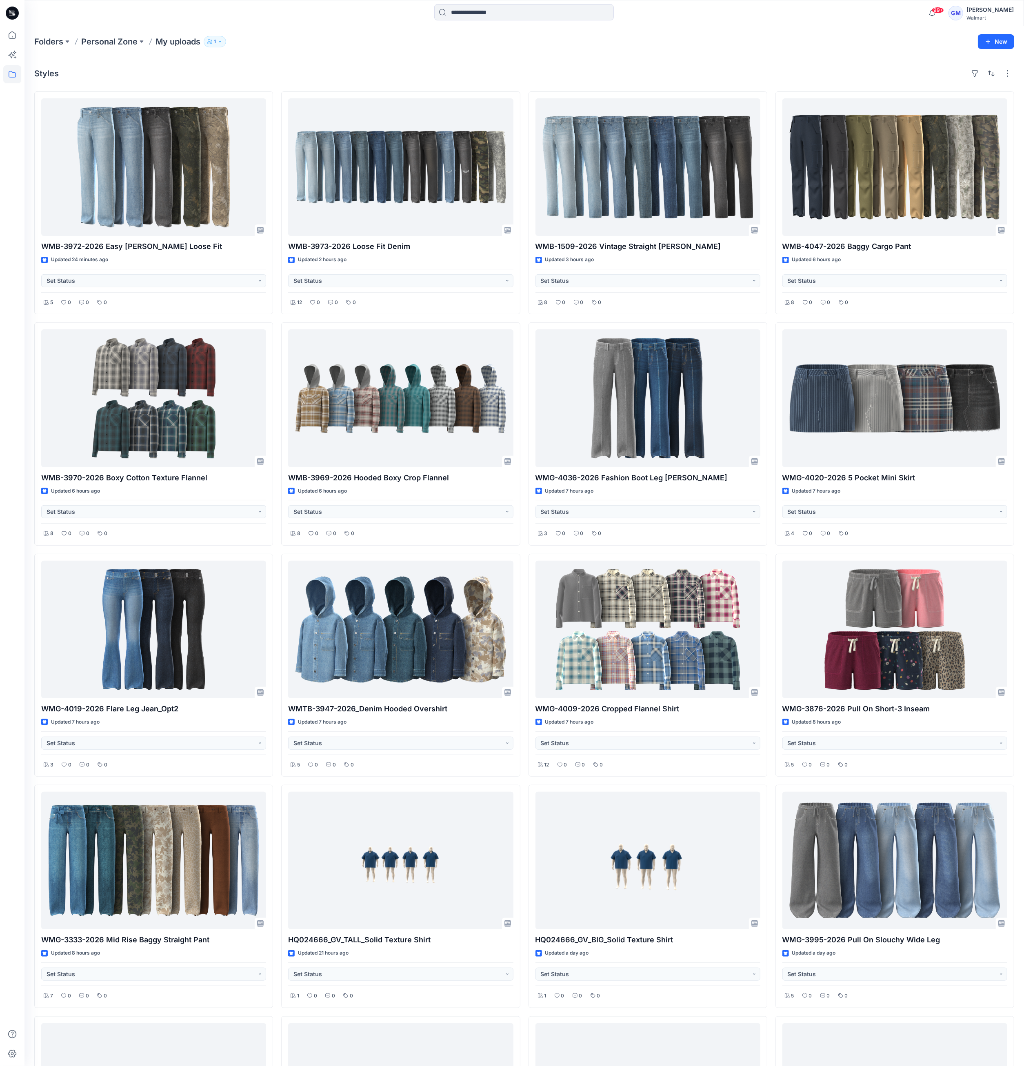
click at [16, 932] on div at bounding box center [12, 546] width 18 height 1040
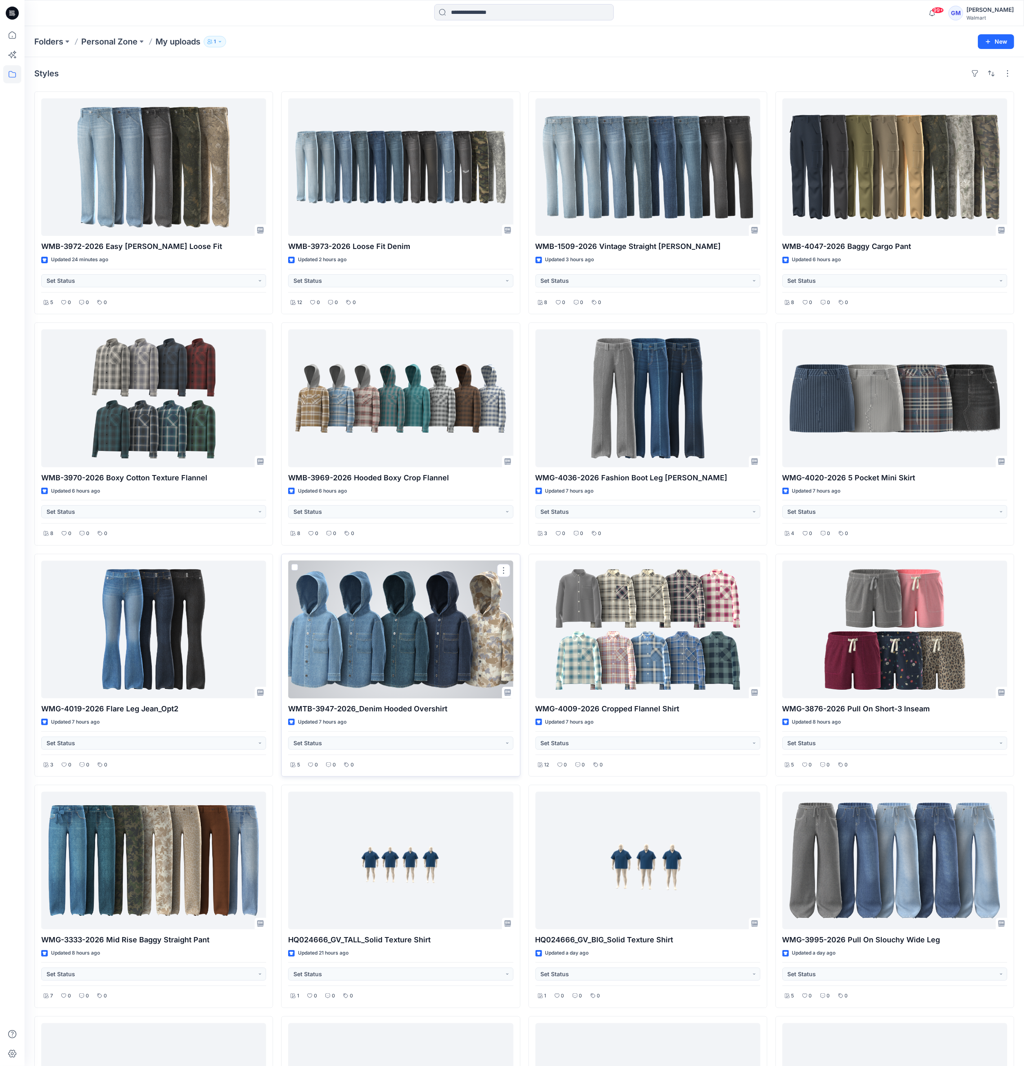
click at [360, 654] on div at bounding box center [400, 630] width 225 height 138
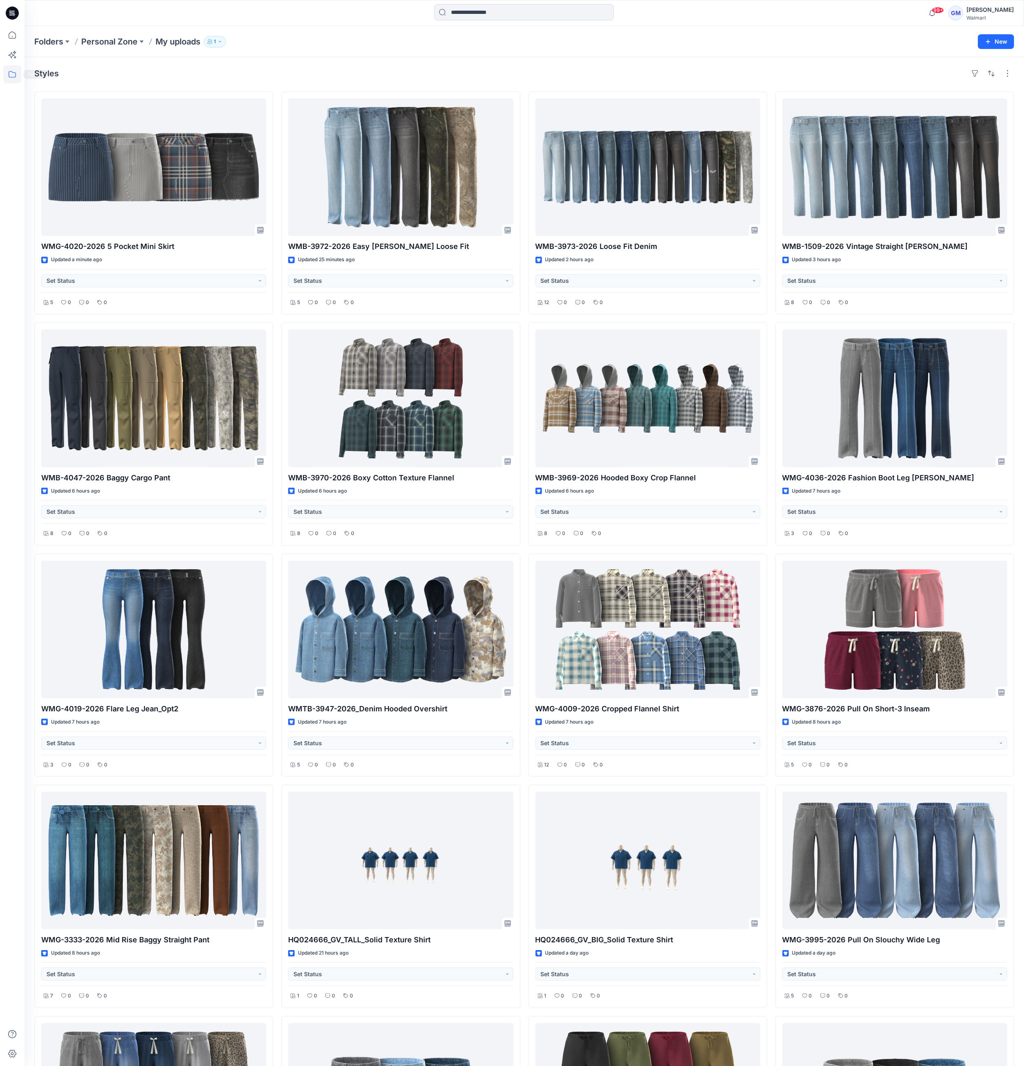
click at [7, 76] on icon at bounding box center [12, 74] width 18 height 18
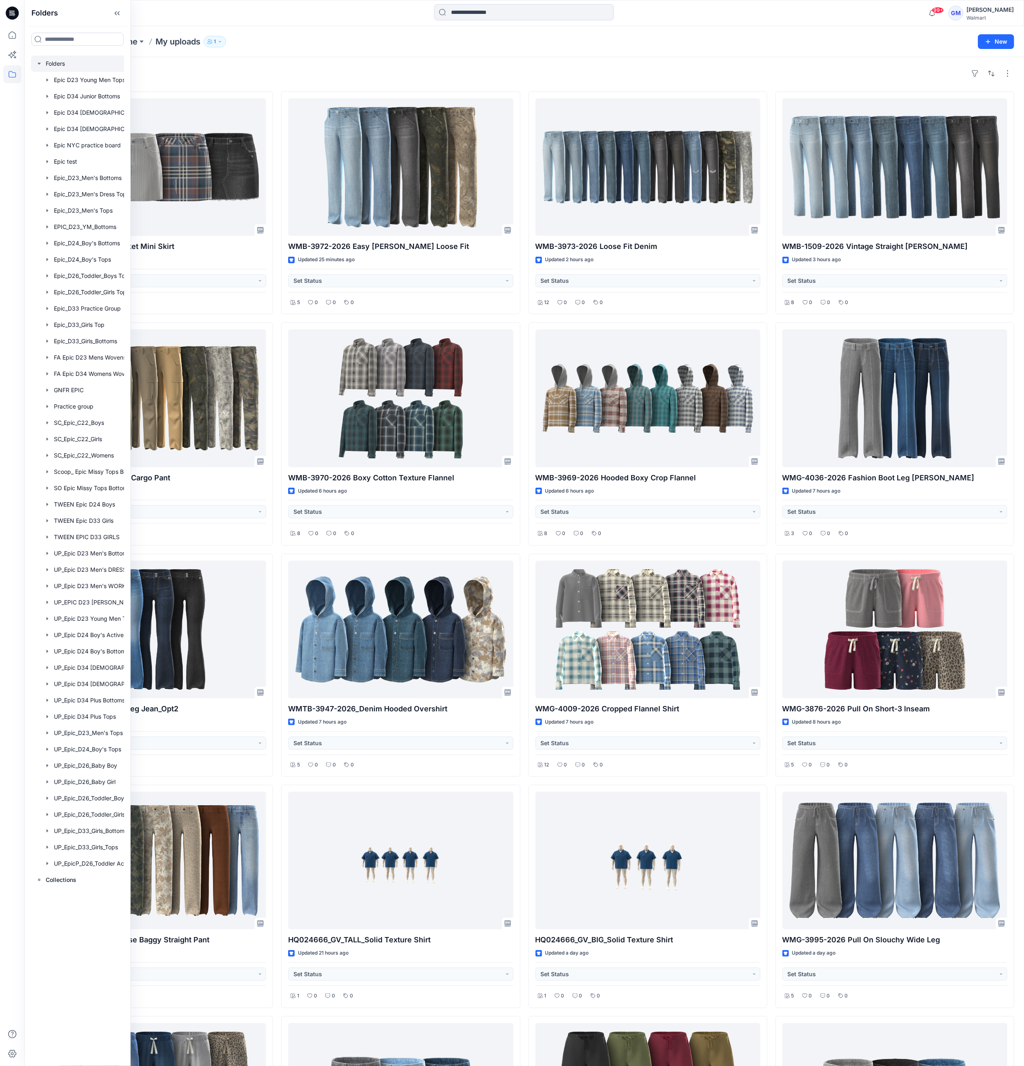
click at [53, 65] on div at bounding box center [88, 64] width 114 height 16
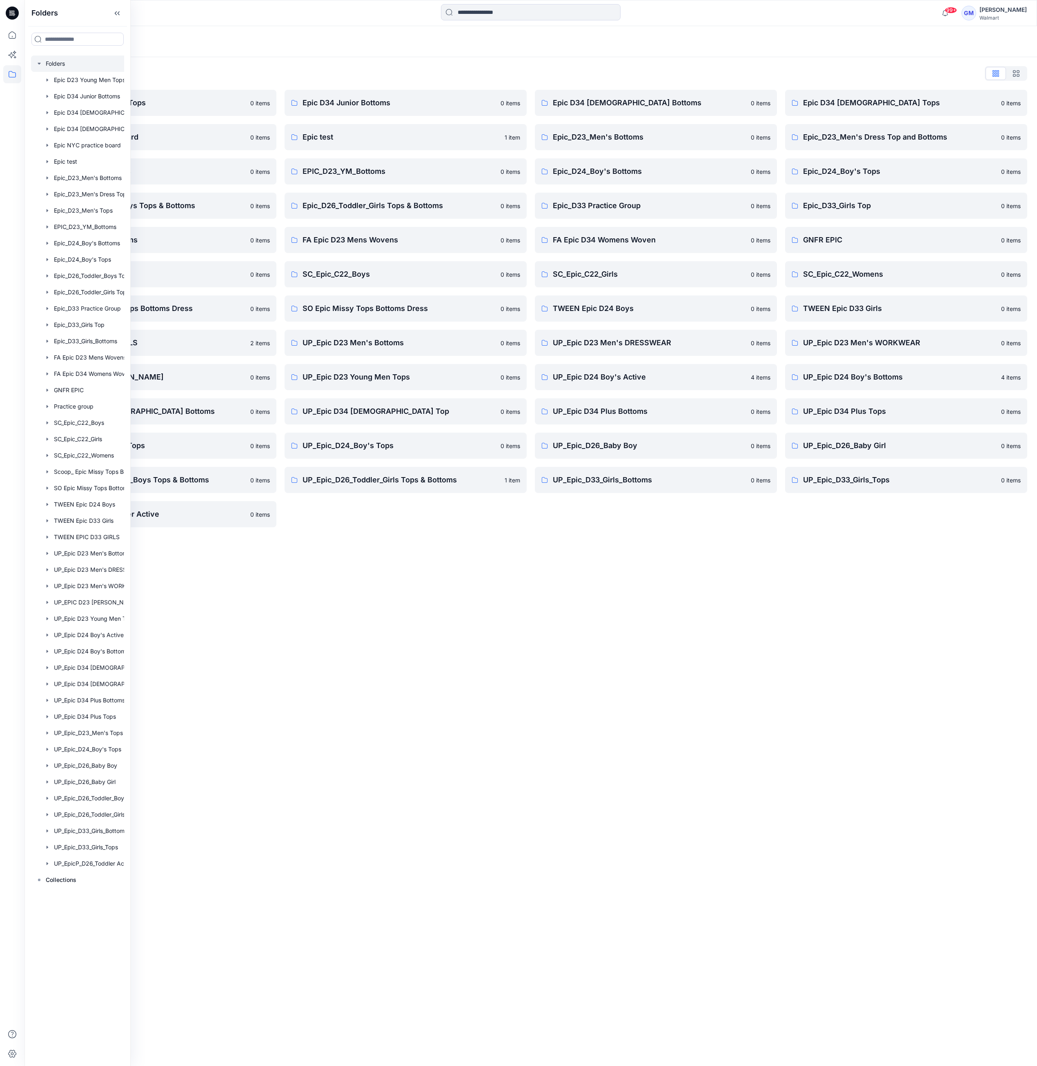
drag, startPoint x: 647, startPoint y: 831, endPoint x: 675, endPoint y: 578, distance: 254.6
click at [647, 830] on div "Folders Folders List Epic D23 Young Men Tops 0 items Epic NYC practice board 0 …" at bounding box center [530, 546] width 1012 height 1040
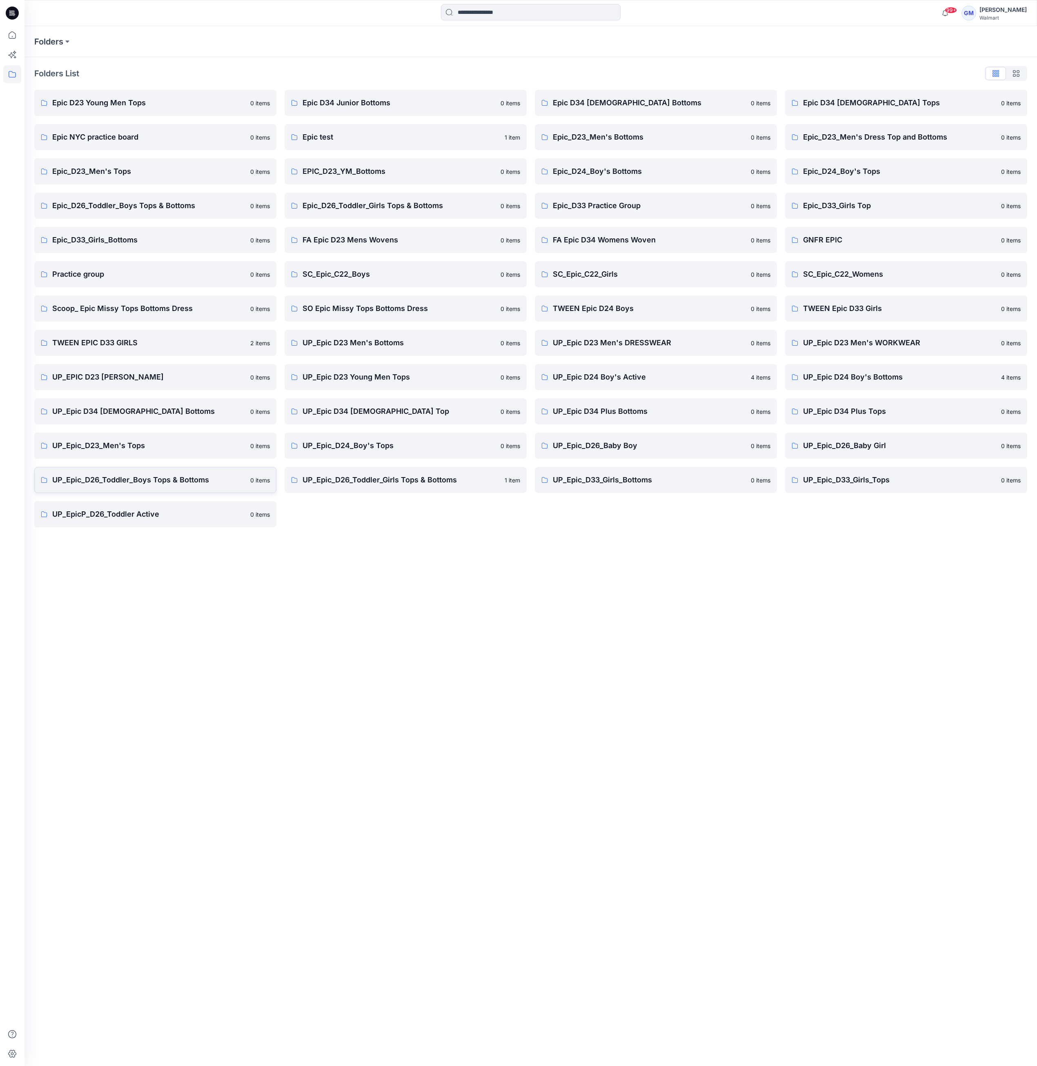
click at [198, 480] on p "UP_Epic_D26_Toddler_Boys Tops & Bottoms" at bounding box center [148, 479] width 193 height 11
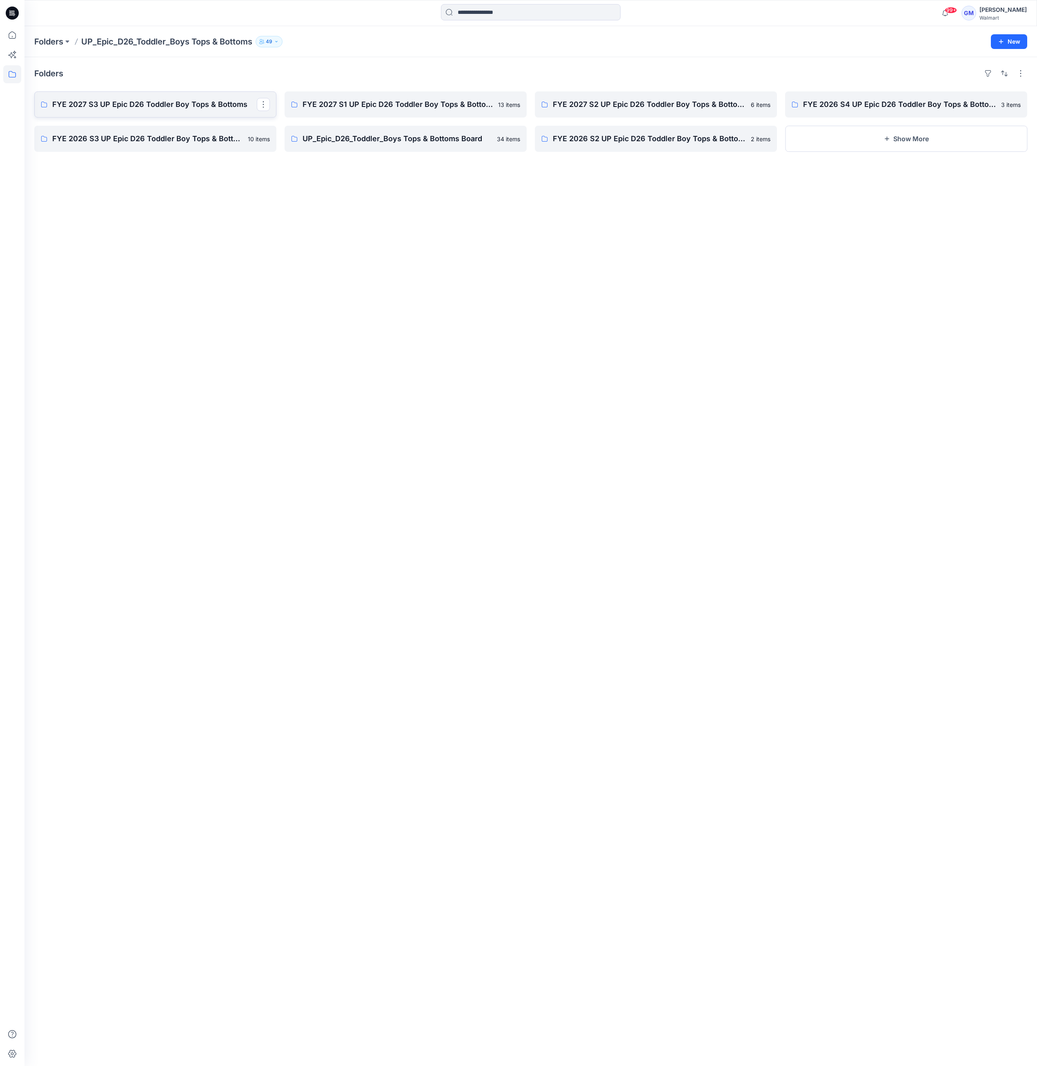
click at [170, 107] on p "FYE 2027 S3 UP Epic D26 Toddler Boy Tops & Bottoms" at bounding box center [154, 104] width 205 height 11
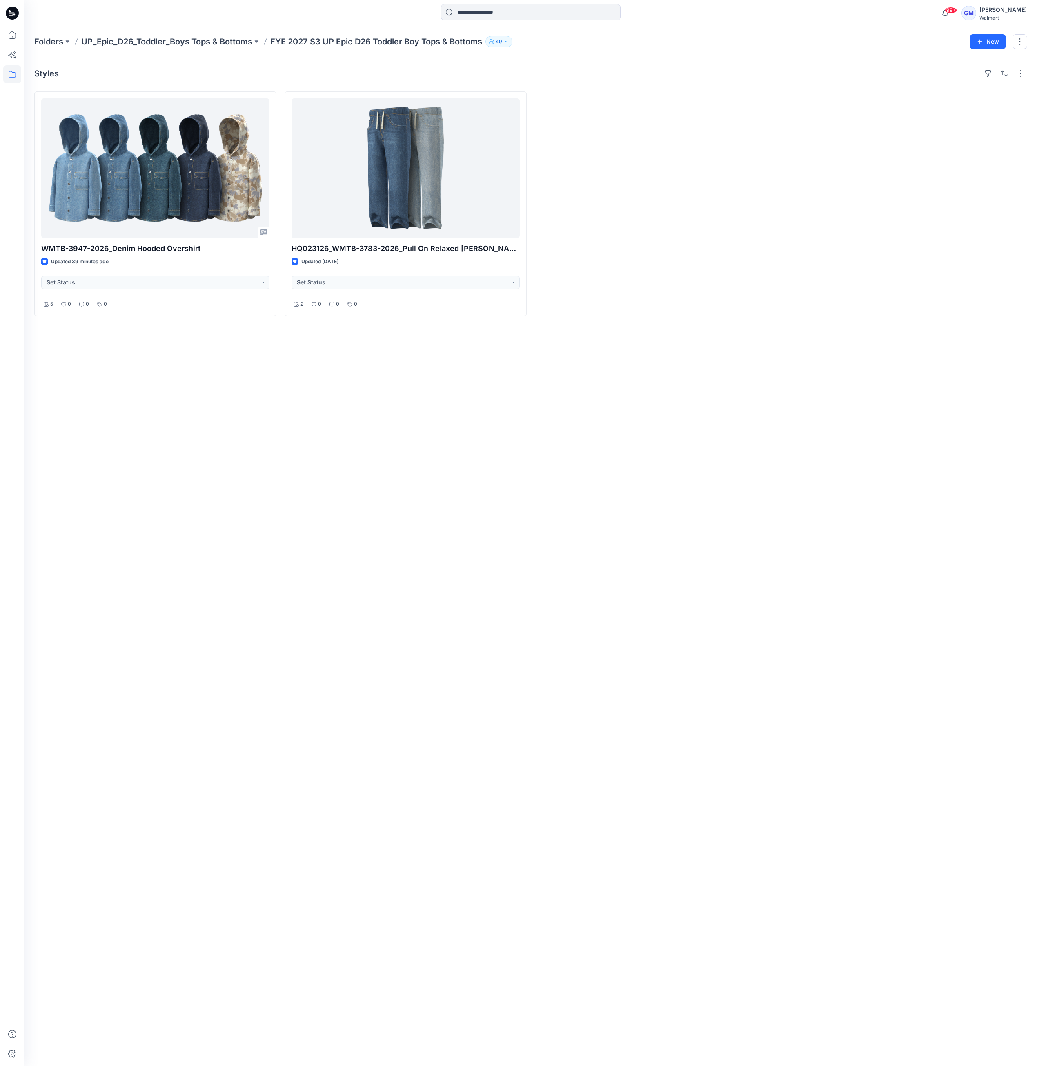
click at [169, 430] on div "Styles WMTB-3947-2026_Denim Hooded Overshirt Updated 39 minutes ago Set Status …" at bounding box center [530, 561] width 1012 height 1009
click at [660, 427] on div "Styles WMTB-3947-2026_Denim Hooded Overshirt Updated 39 minutes ago Set Status …" at bounding box center [530, 561] width 1012 height 1009
click at [112, 462] on div "Styles WMTB-3947-2026_Denim Hooded Overshirt Updated 39 minutes ago Set Status …" at bounding box center [530, 561] width 1012 height 1009
click at [591, 256] on div at bounding box center [656, 203] width 242 height 225
click at [606, 625] on div "Styles WMTB-3947-2026_Denim Hooded Overshirt Updated 39 minutes ago Set Status …" at bounding box center [530, 561] width 1012 height 1009
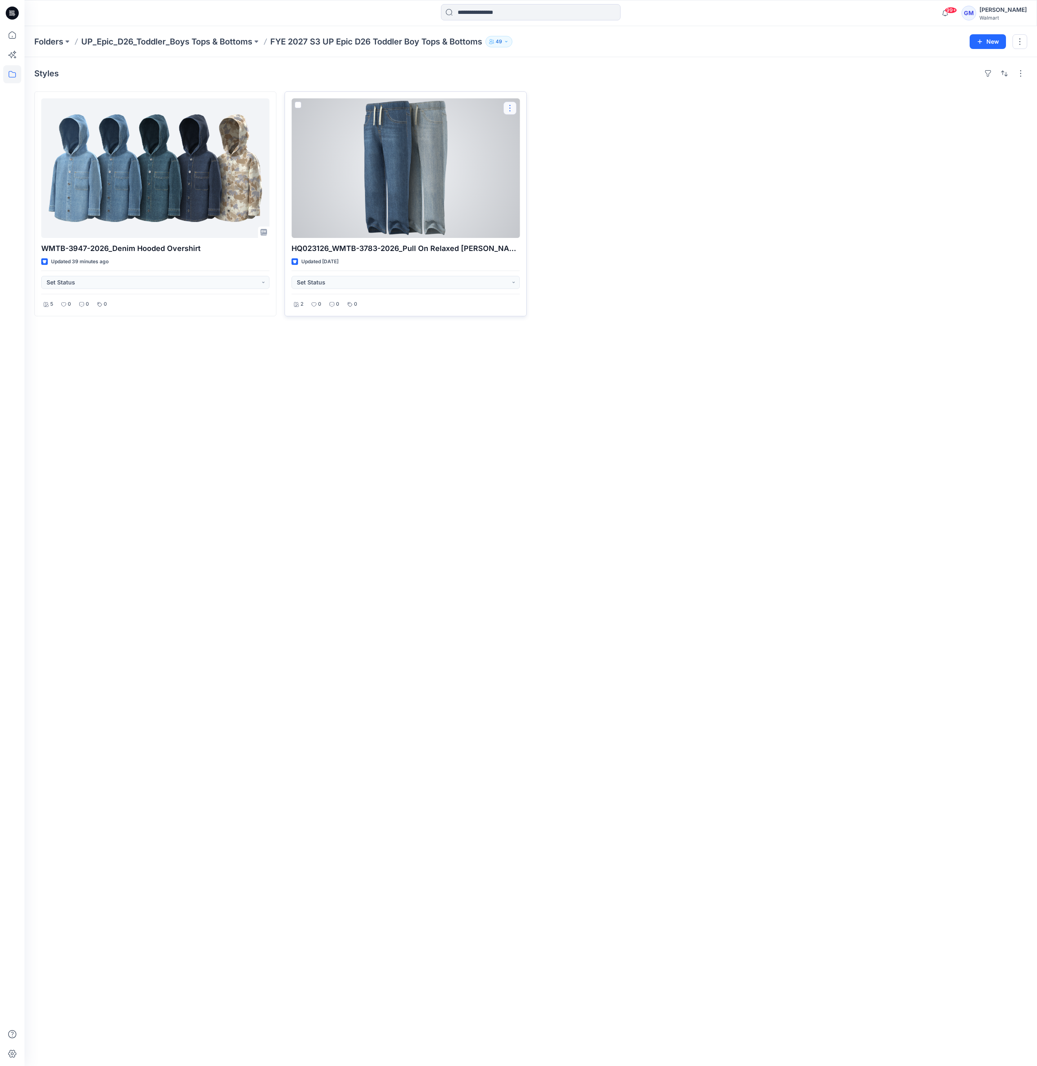
click at [515, 107] on button "button" at bounding box center [509, 108] width 13 height 13
click at [538, 132] on button "Edit" at bounding box center [549, 127] width 88 height 15
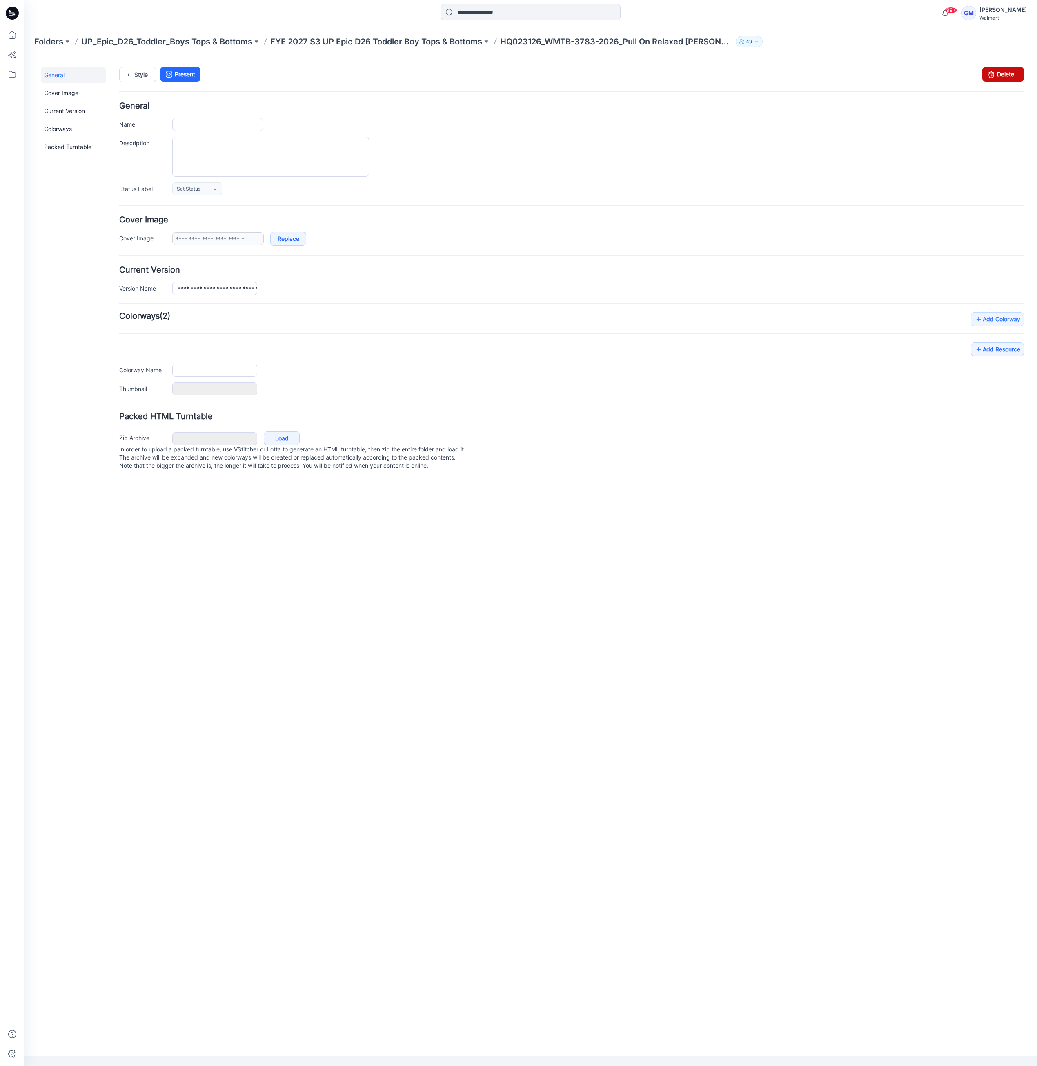
type input "**********"
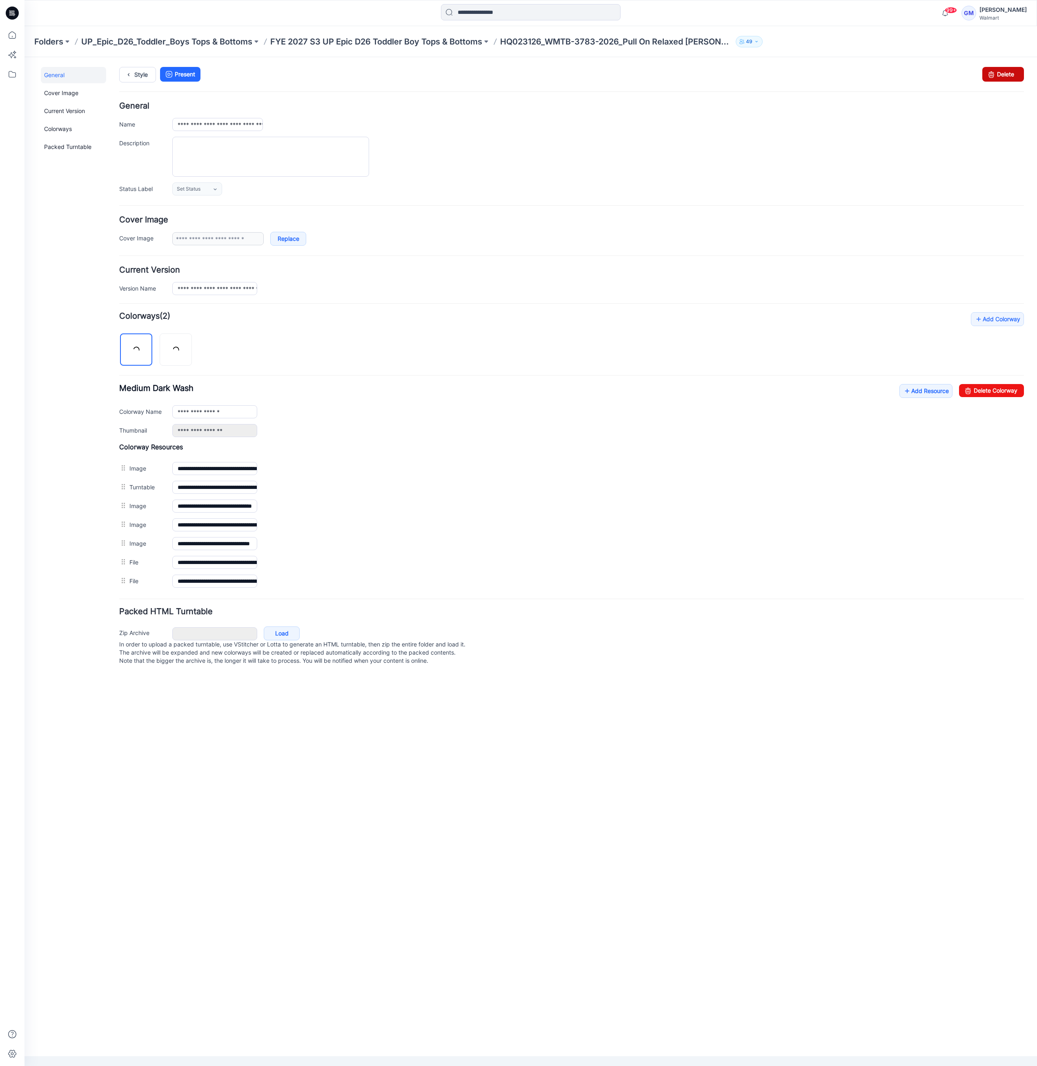
click at [1003, 74] on link "Delete" at bounding box center [1003, 74] width 42 height 15
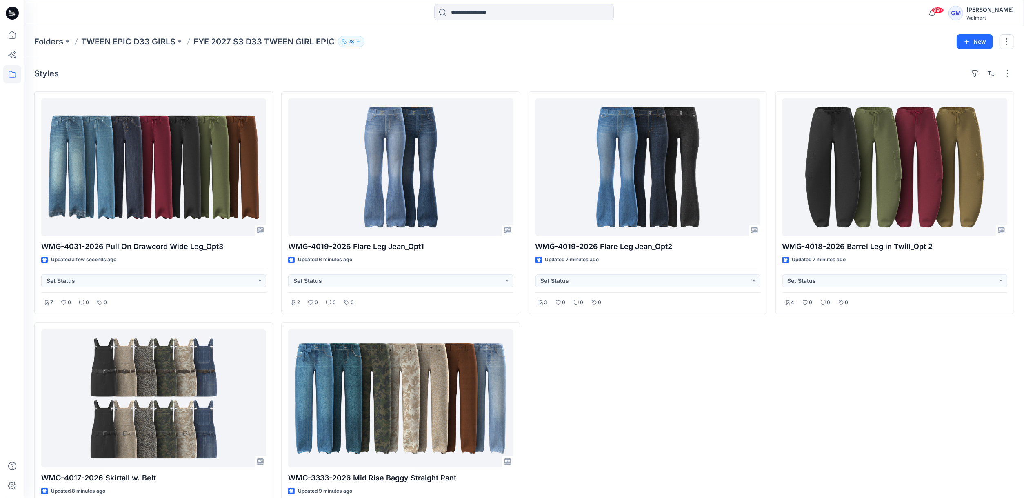
drag, startPoint x: 673, startPoint y: 396, endPoint x: 665, endPoint y: 389, distance: 11.0
click at [673, 396] on div "WMG-4019-2026 Flare Leg Jean_Opt2 Updated 7 minutes ago Set Status 3 0 0 0" at bounding box center [648, 318] width 239 height 454
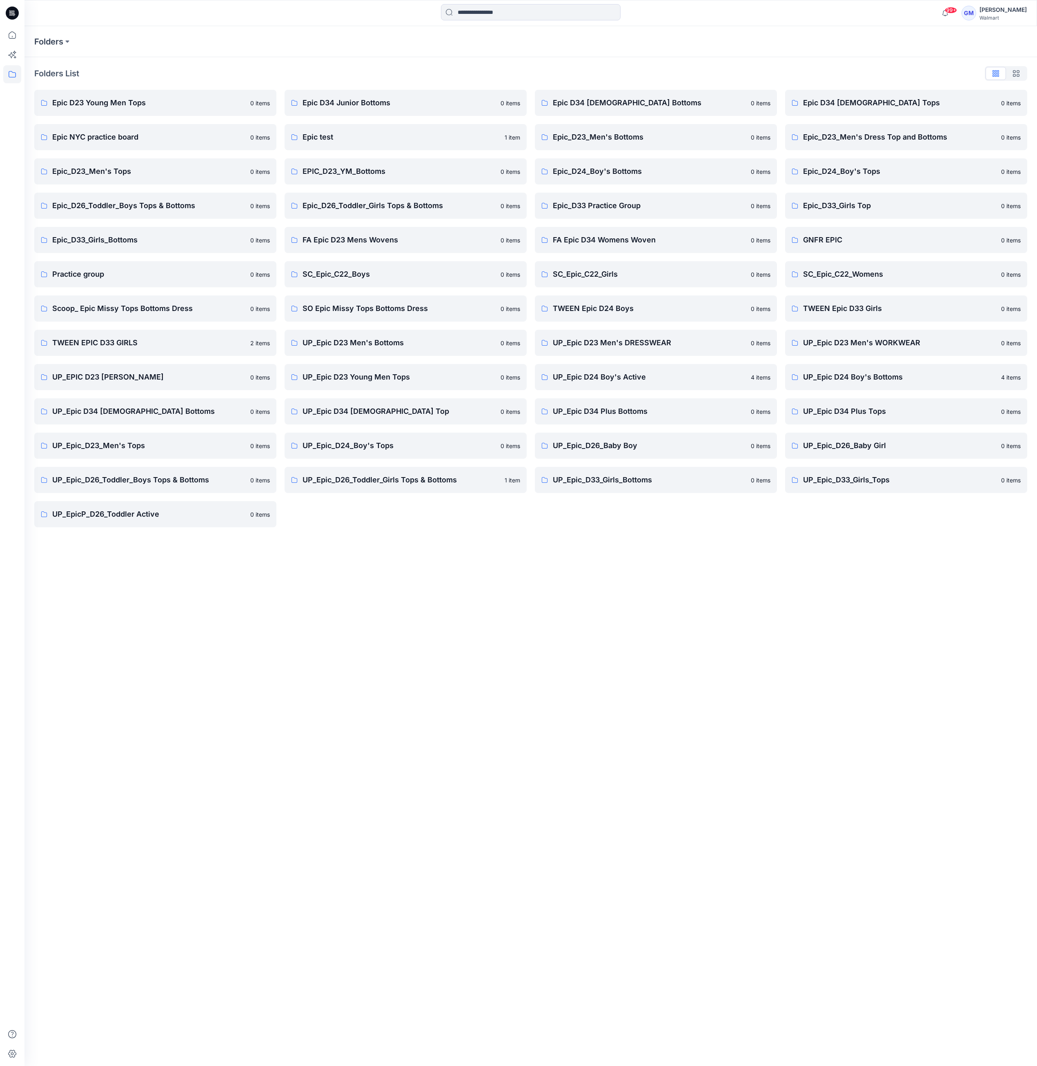
click at [201, 656] on div "Folders Folders List Epic D23 Young Men Tops 0 items Epic NYC practice board 0 …" at bounding box center [530, 546] width 1012 height 1040
click at [171, 482] on p "UP_Epic_D26_Toddler_Boys Tops & Bottoms" at bounding box center [148, 479] width 193 height 11
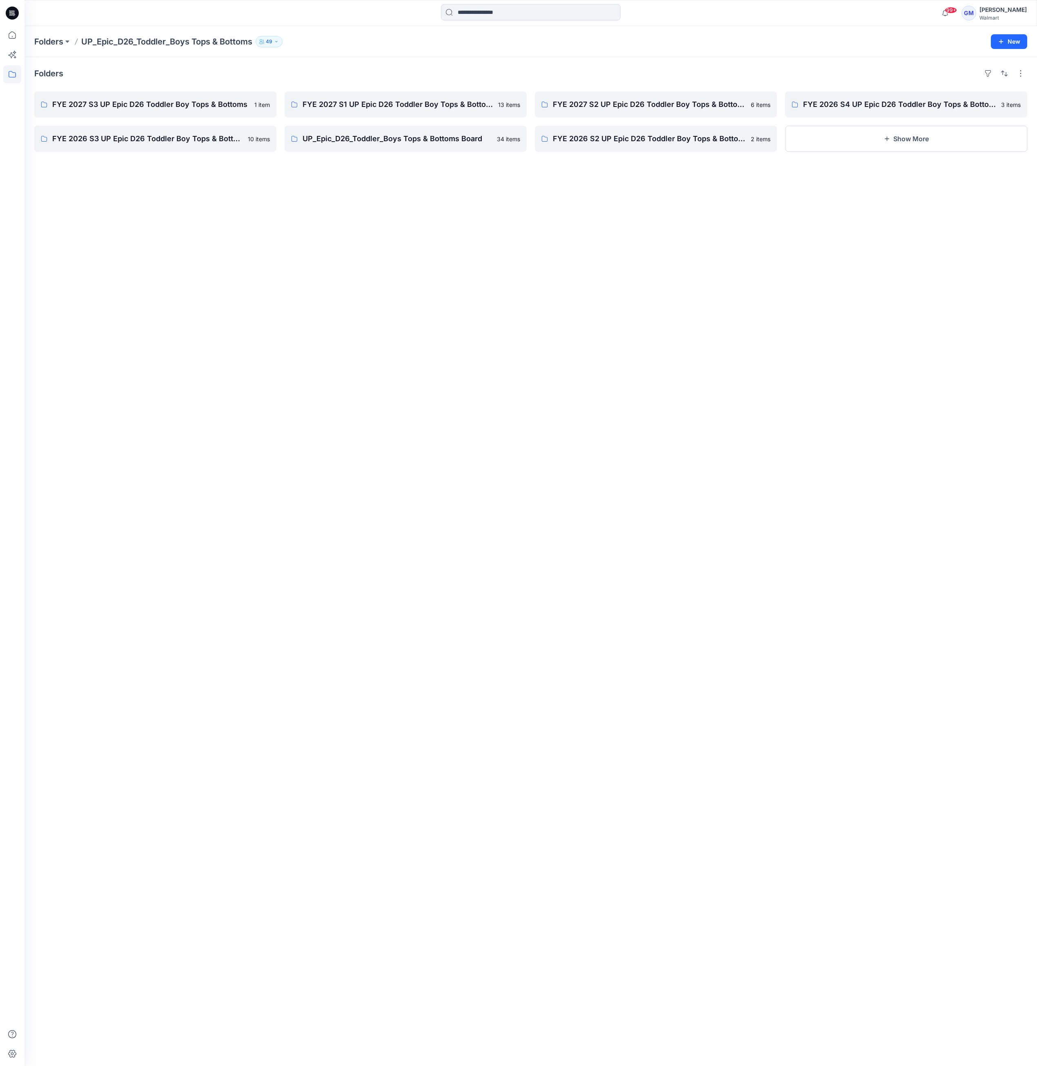
drag, startPoint x: 513, startPoint y: 633, endPoint x: 521, endPoint y: 676, distance: 44.0
click at [513, 633] on div "Folders FYE 2027 S3 UP Epic D26 Toddler Boy Tops & Bottoms 1 item FYE 2026 S3 U…" at bounding box center [530, 561] width 1012 height 1009
click at [153, 107] on p "FYE 2027 S3 UP Epic D26 Toddler Boy Tops & Bottoms" at bounding box center [154, 104] width 205 height 11
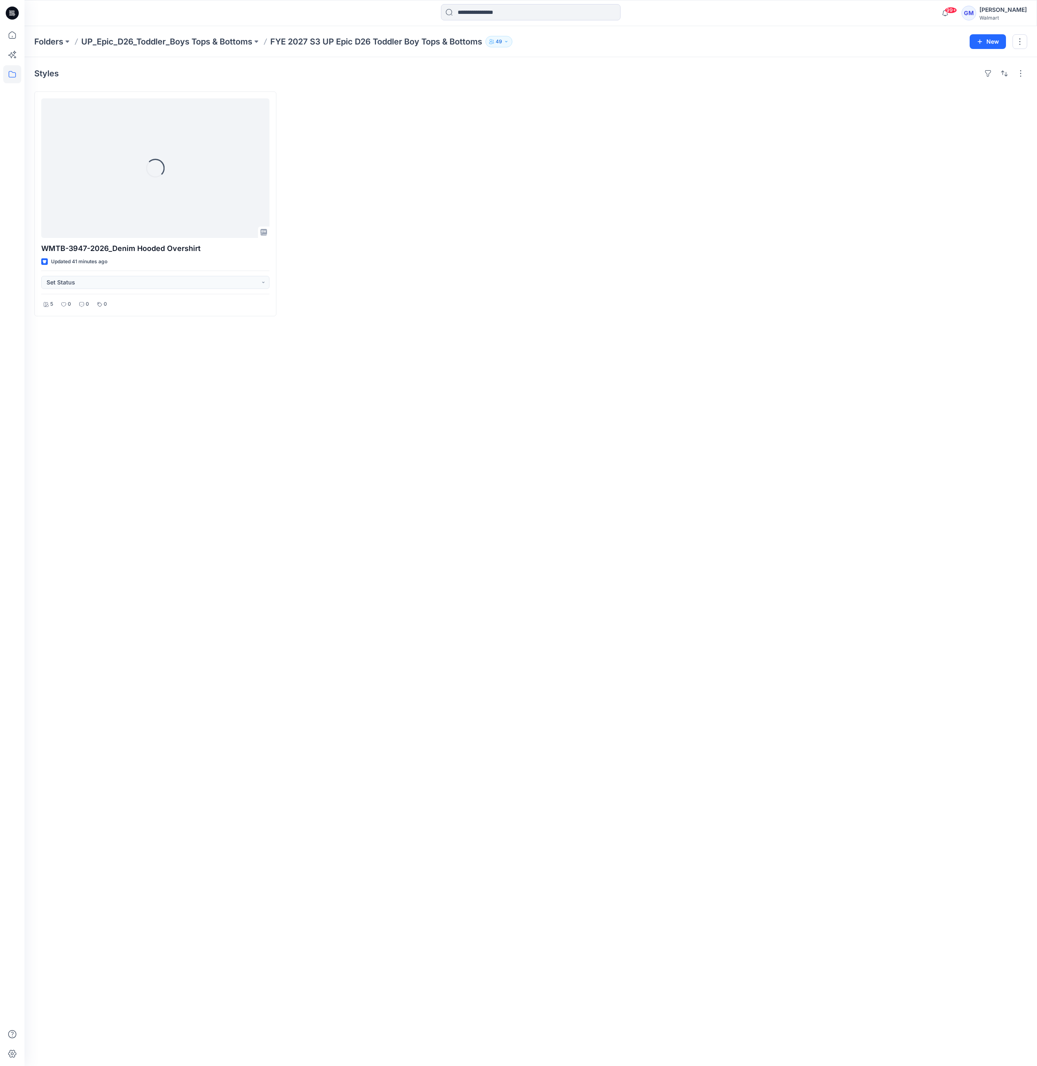
click at [323, 636] on div "Styles Loading... WMTB-3947-2026_Denim Hooded Overshirt Updated 41 minutes ago …" at bounding box center [530, 561] width 1012 height 1009
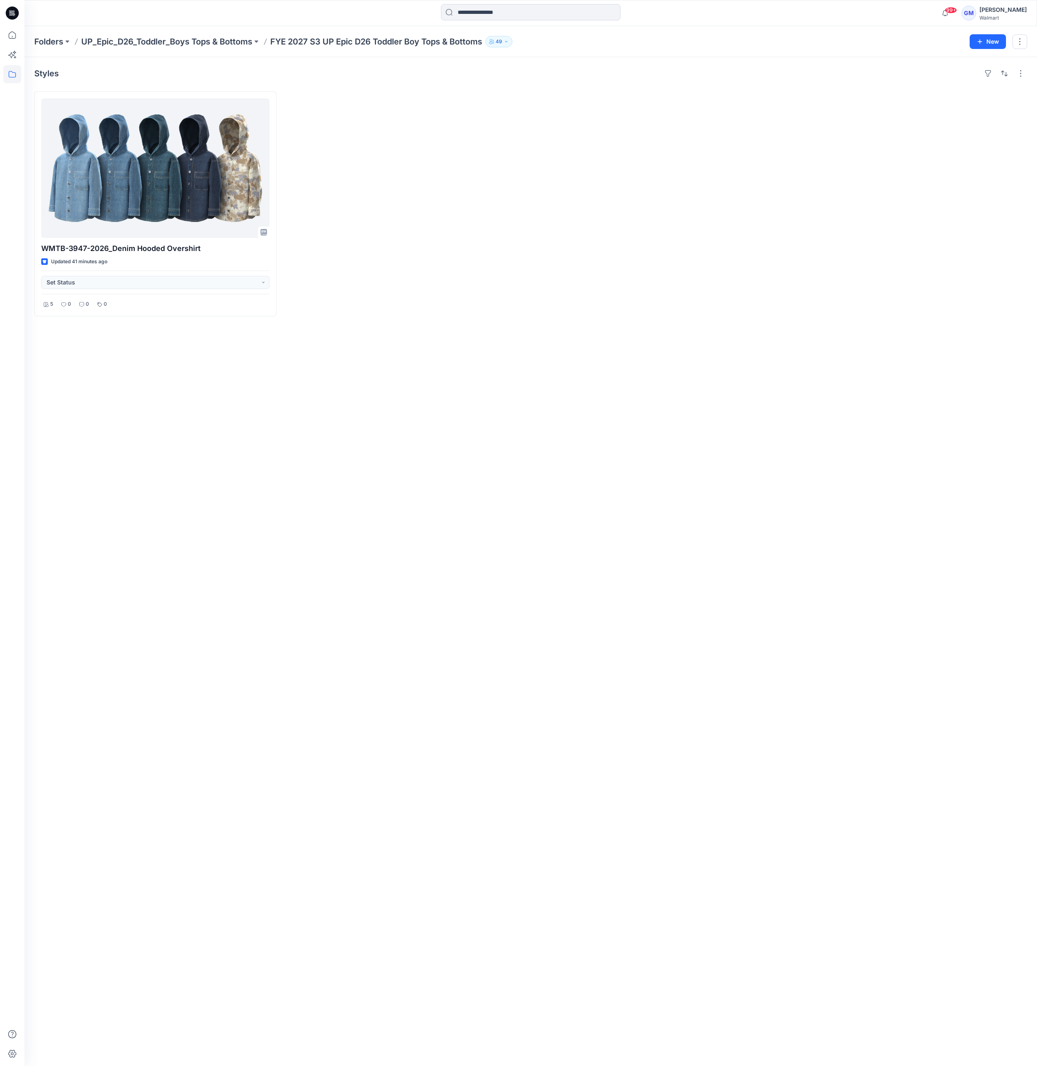
click at [696, 490] on div "Styles WMTB-3947-2026_Denim Hooded Overshirt Updated 41 minutes ago Set Status …" at bounding box center [530, 561] width 1012 height 1009
click at [259, 524] on div "Styles WMTB-3947-2026_Denim Hooded Overshirt Updated 41 minutes ago Set Status …" at bounding box center [530, 561] width 1012 height 1009
click at [12, 39] on icon at bounding box center [12, 35] width 18 height 18
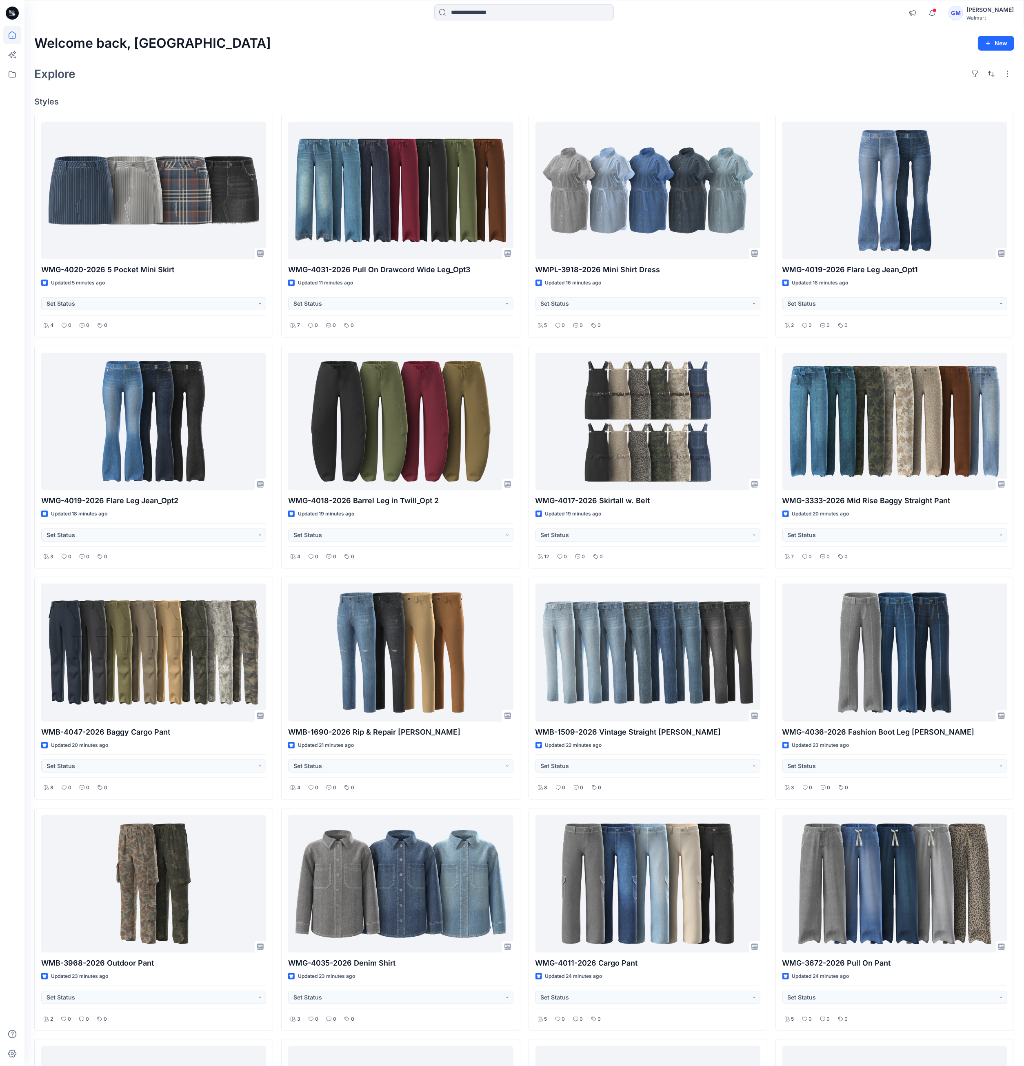
drag, startPoint x: 300, startPoint y: 73, endPoint x: 320, endPoint y: 81, distance: 22.1
click at [300, 73] on div "Explore" at bounding box center [524, 74] width 980 height 20
click at [14, 70] on icon at bounding box center [12, 74] width 18 height 18
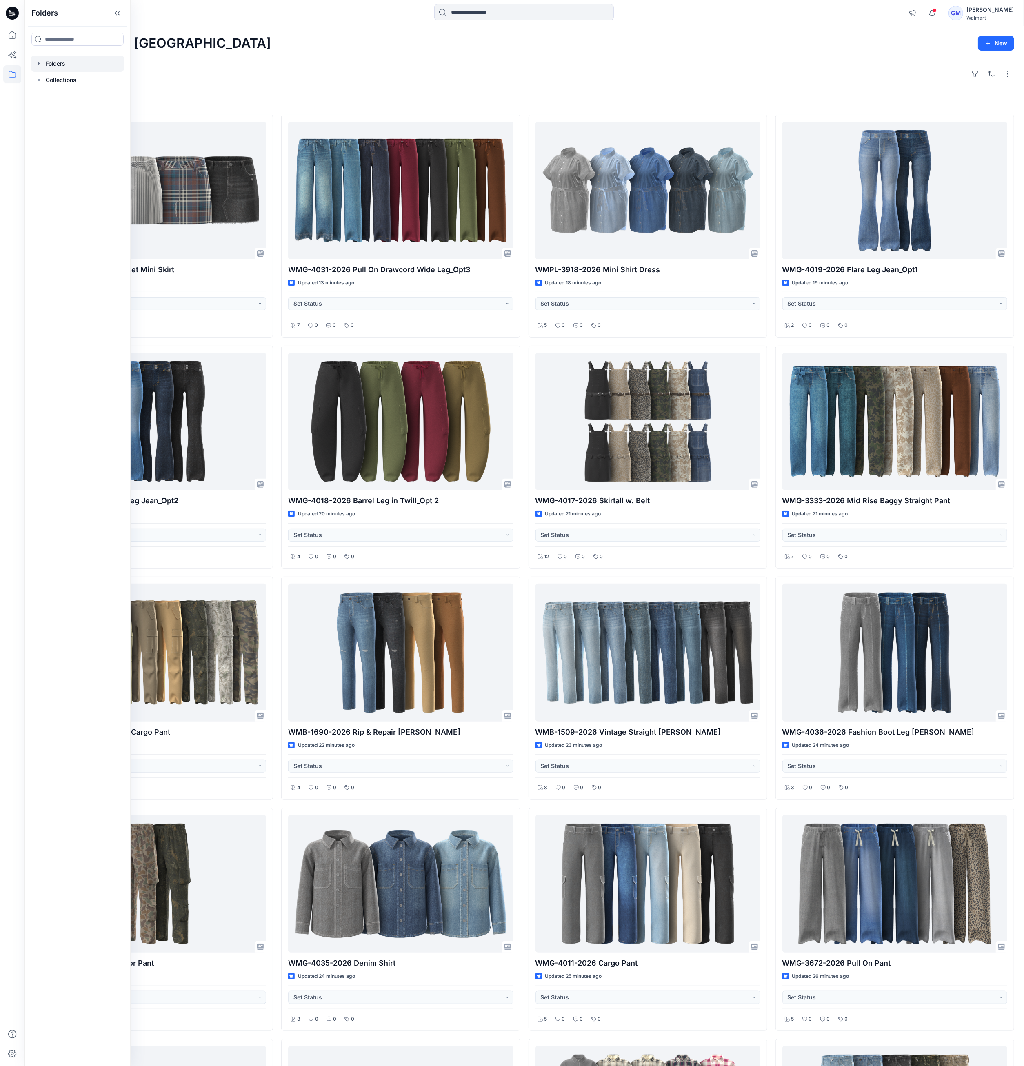
click at [60, 62] on div at bounding box center [77, 64] width 93 height 16
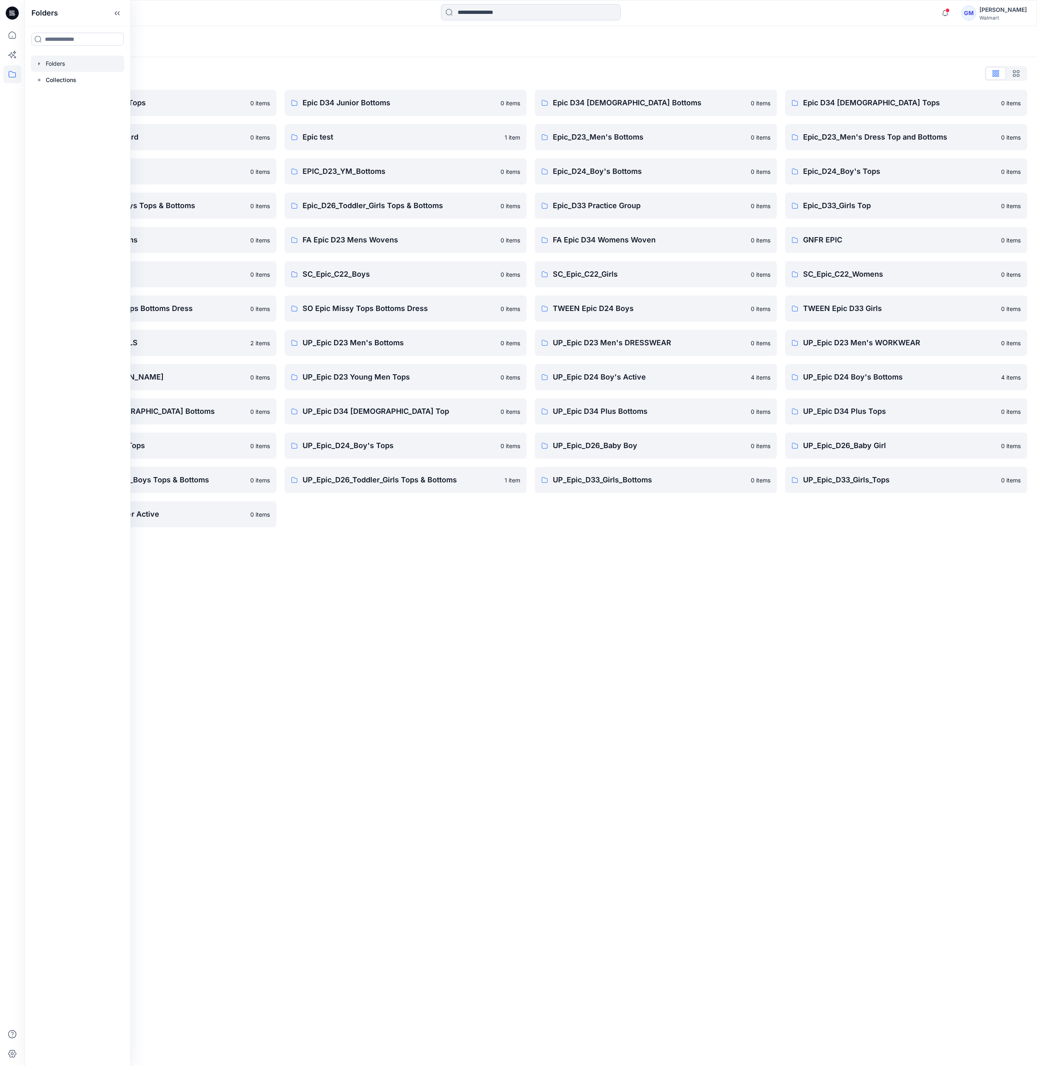
click at [533, 674] on div "Folders Folders List Epic D23 Young Men Tops 0 items Epic NYC practice board 0 …" at bounding box center [530, 546] width 1012 height 1040
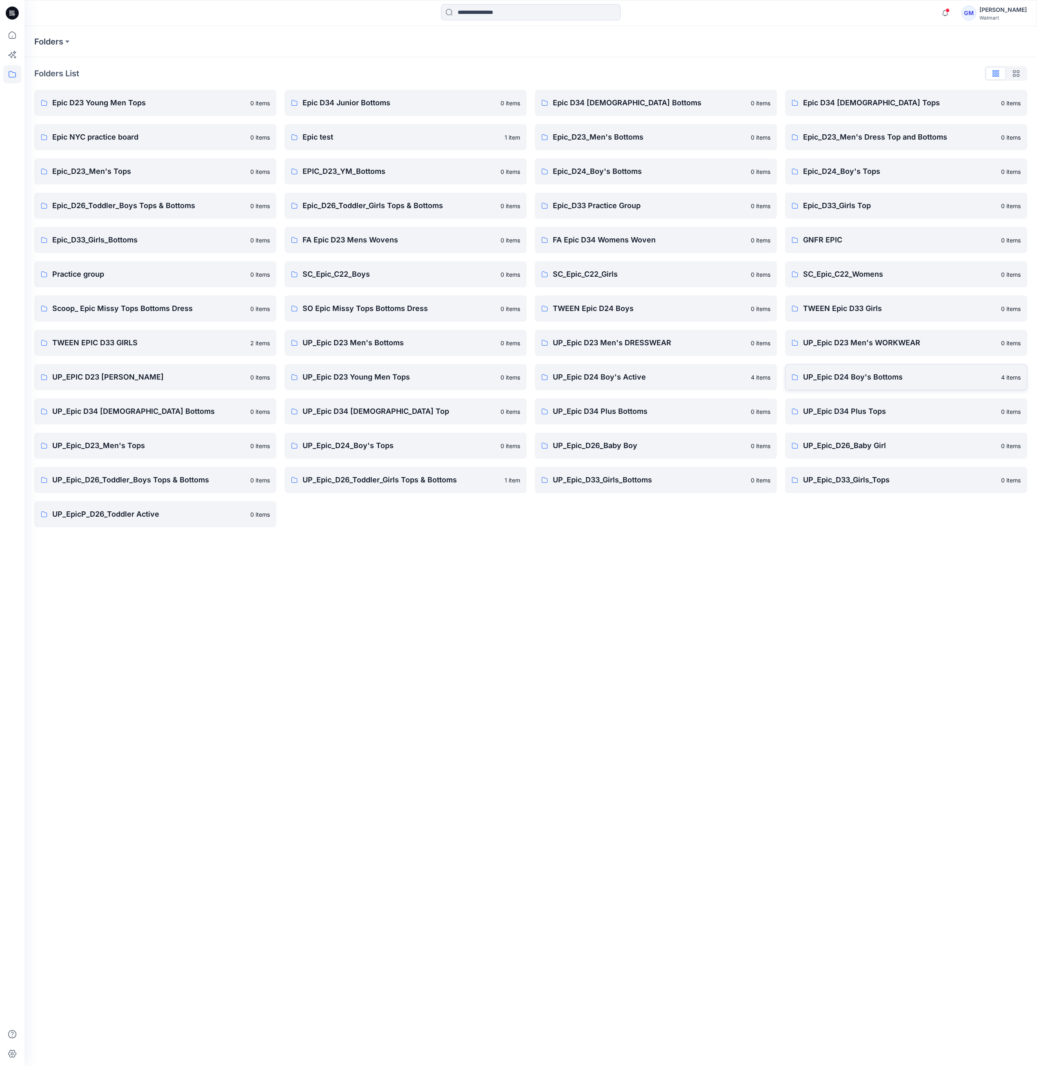
click at [872, 380] on p "UP_Epic D24 Boy's Bottoms" at bounding box center [899, 377] width 193 height 11
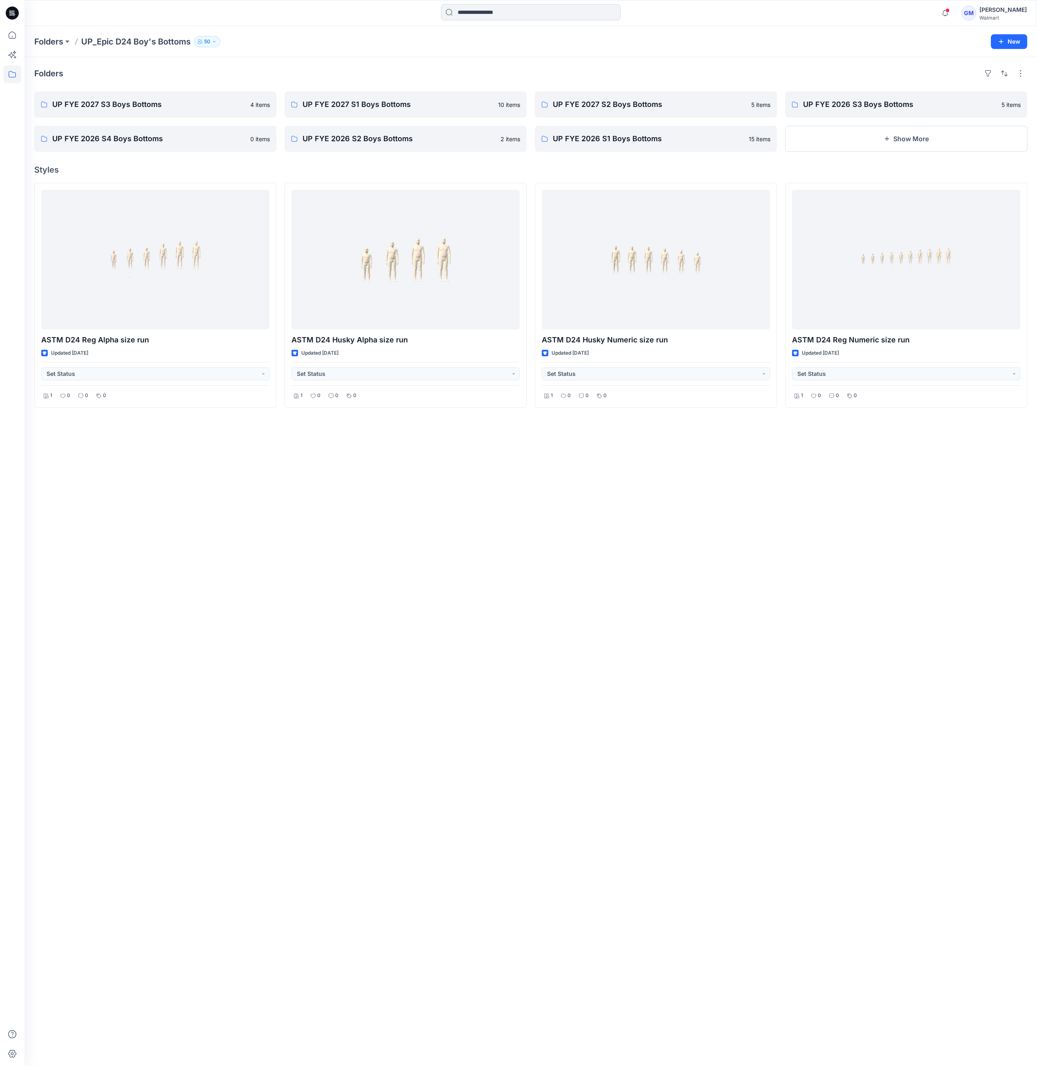
drag, startPoint x: 338, startPoint y: 679, endPoint x: 326, endPoint y: 592, distance: 87.9
click at [338, 679] on div "Folders UP FYE 2027 S3 Boys Bottoms 4 items UP FYE 2026 S4 Boys Bottoms 0 items…" at bounding box center [530, 561] width 1012 height 1009
click at [146, 105] on p "UP FYE 2027 S3 Boys Bottoms" at bounding box center [154, 104] width 205 height 11
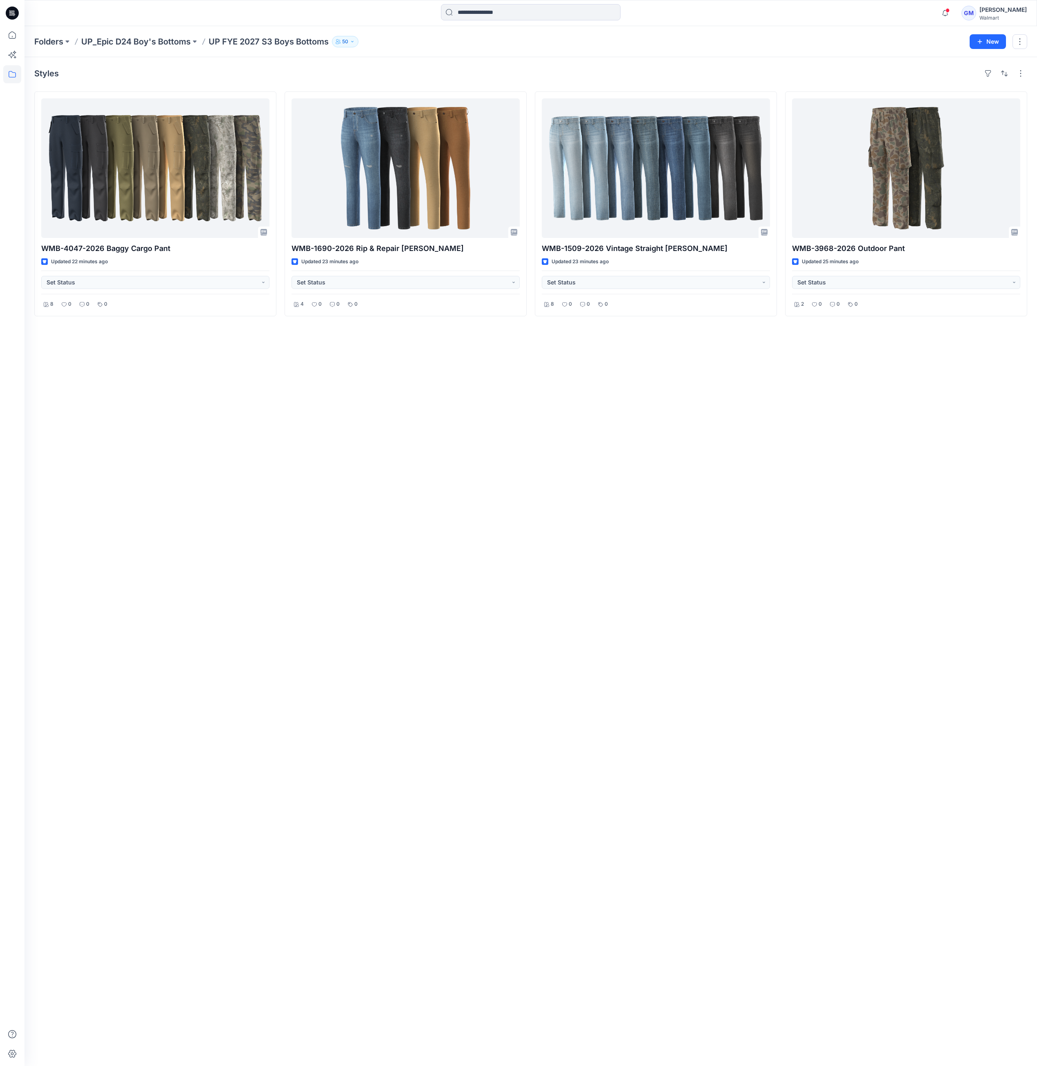
drag, startPoint x: 398, startPoint y: 465, endPoint x: 407, endPoint y: 426, distance: 39.4
click at [398, 465] on div "Styles WMB-4047-2026 Baggy Cargo Pant Updated 22 minutes ago Set Status 8 0 0 0…" at bounding box center [530, 561] width 1012 height 1009
click at [300, 480] on div "Styles WMB-4047-2026 Baggy Cargo Pant Updated 22 minutes ago Set Status 8 0 0 0…" at bounding box center [530, 561] width 1012 height 1009
click at [10, 35] on icon at bounding box center [12, 35] width 18 height 18
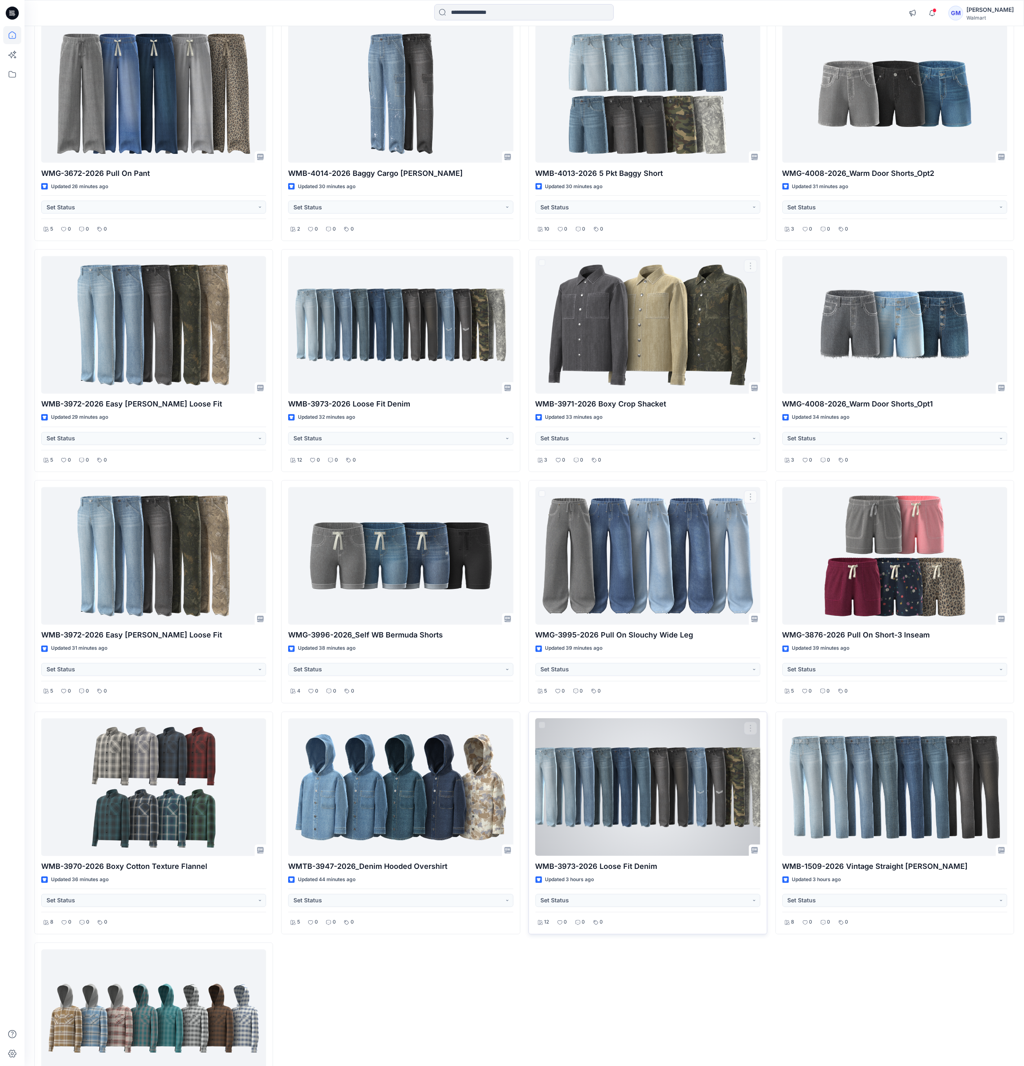
scroll to position [1395, 0]
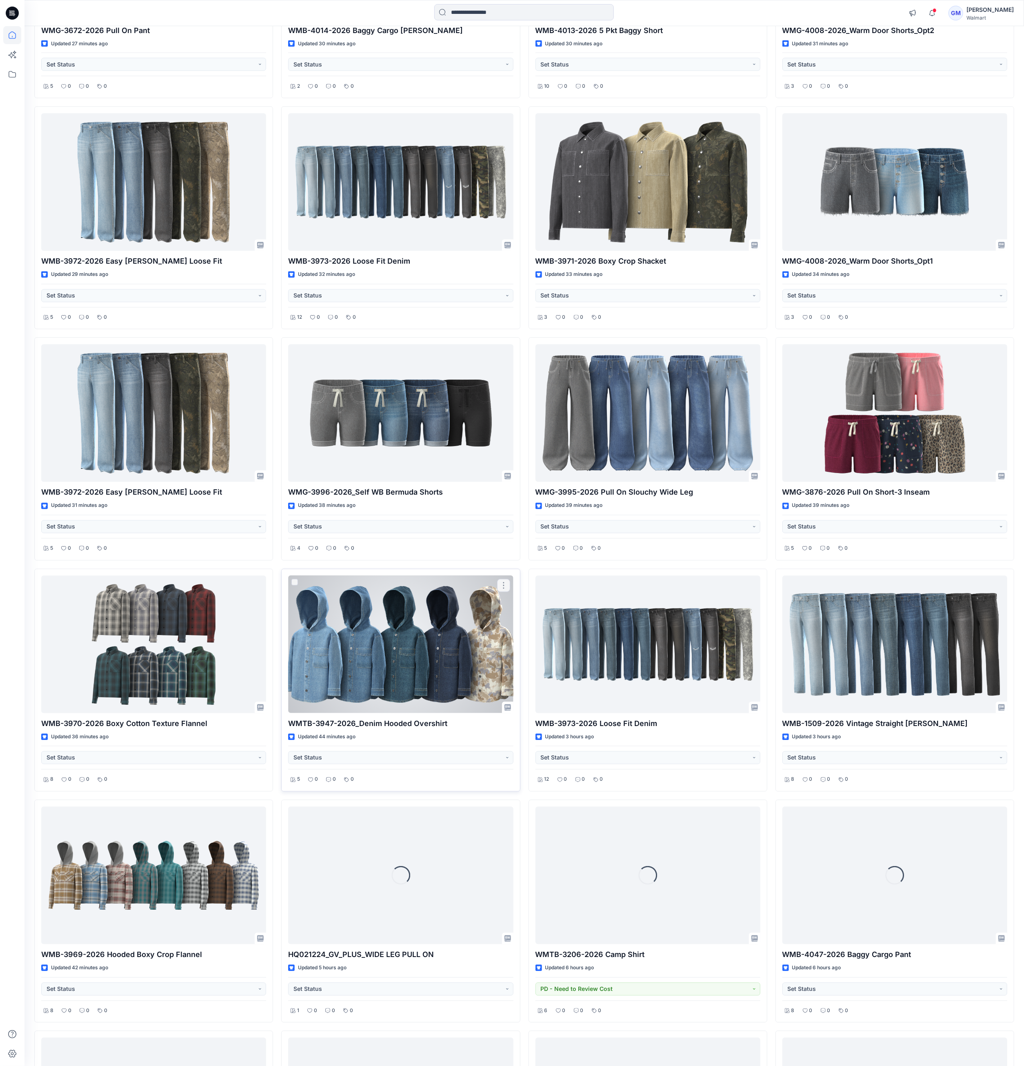
click at [418, 641] on div at bounding box center [400, 645] width 225 height 138
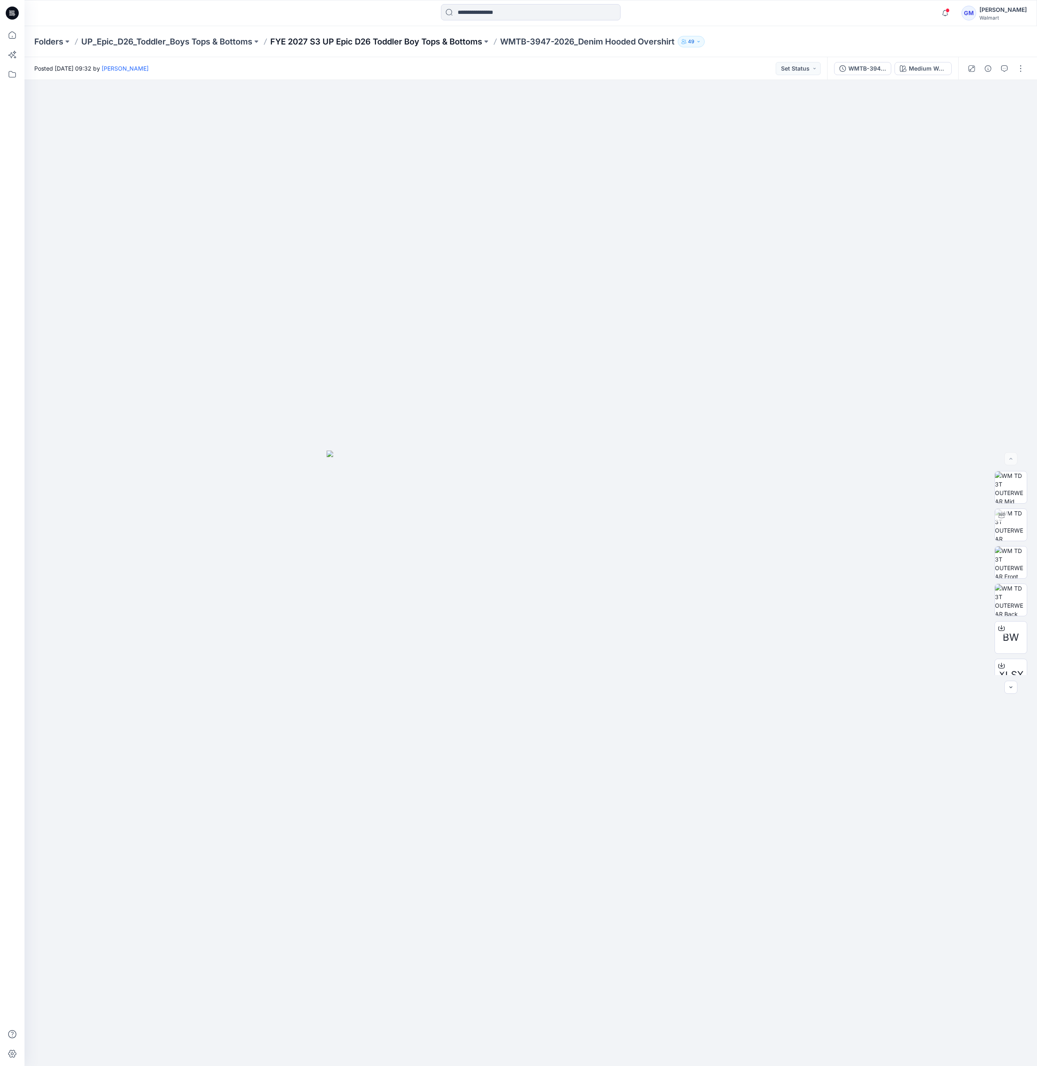
click at [391, 37] on p "FYE 2027 S3 UP Epic D26 Toddler Boy Tops & Bottoms" at bounding box center [376, 41] width 212 height 11
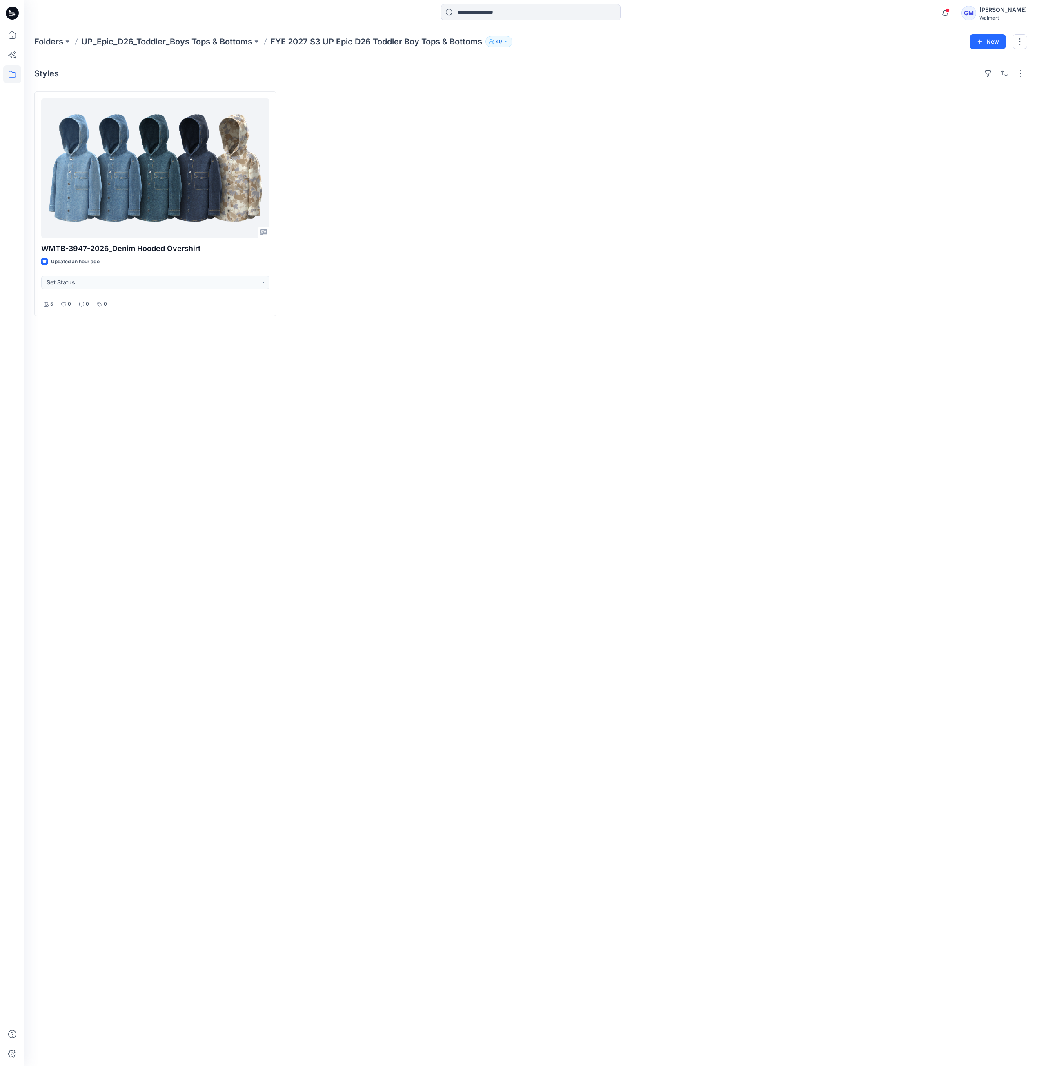
drag, startPoint x: 298, startPoint y: 408, endPoint x: 202, endPoint y: 12, distance: 407.5
click at [300, 395] on div "Styles WMTB-3947-2026_Denim Hooded Overshirt Updated an hour ago Set Status 5 0…" at bounding box center [530, 561] width 1012 height 1009
click at [45, 42] on p "Folders" at bounding box center [48, 41] width 29 height 11
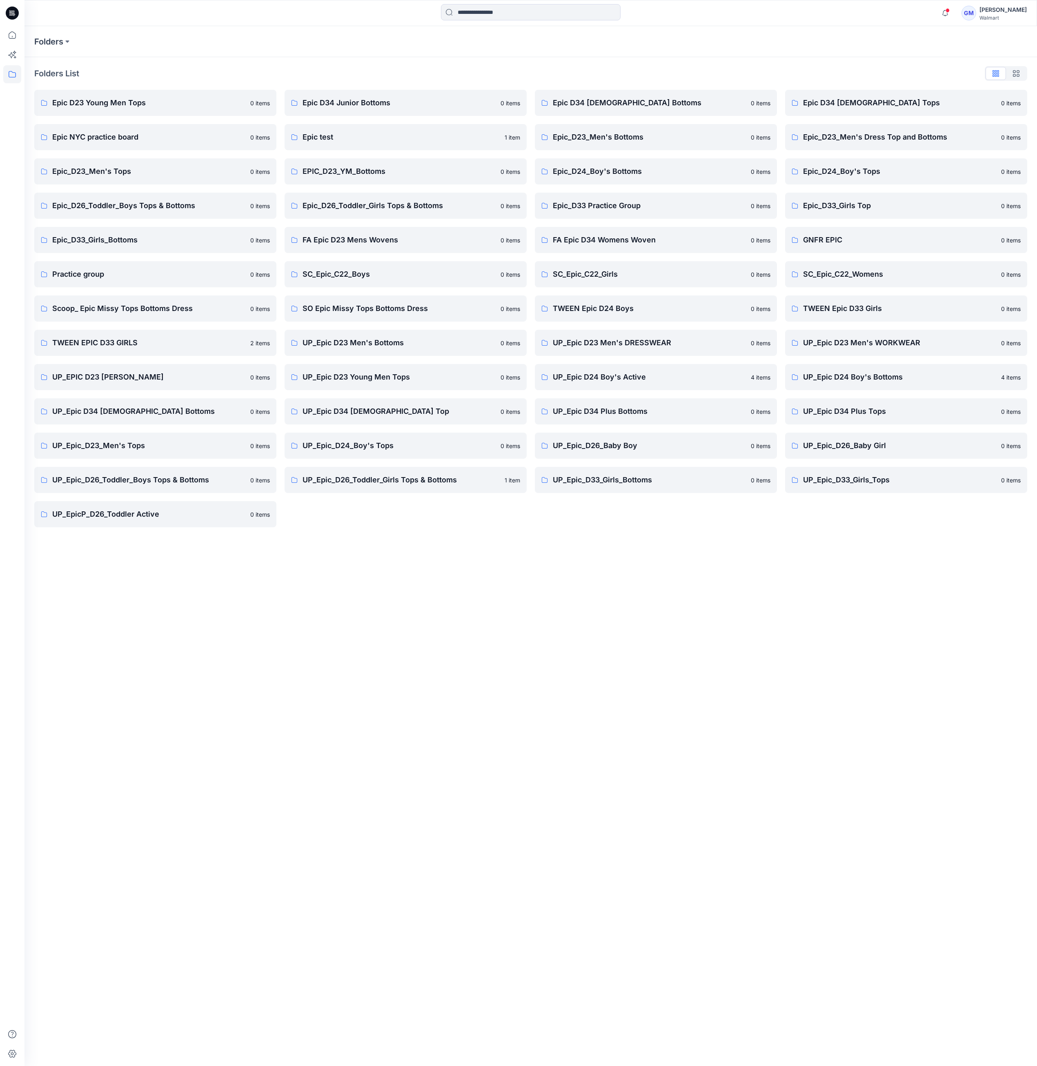
click at [427, 647] on div "Folders Folders List Epic D23 Young Men Tops 0 items Epic NYC practice board 0 …" at bounding box center [530, 546] width 1012 height 1040
click at [424, 437] on link "UP_Epic_D24_Boy's Tops 0 items" at bounding box center [406, 446] width 242 height 26
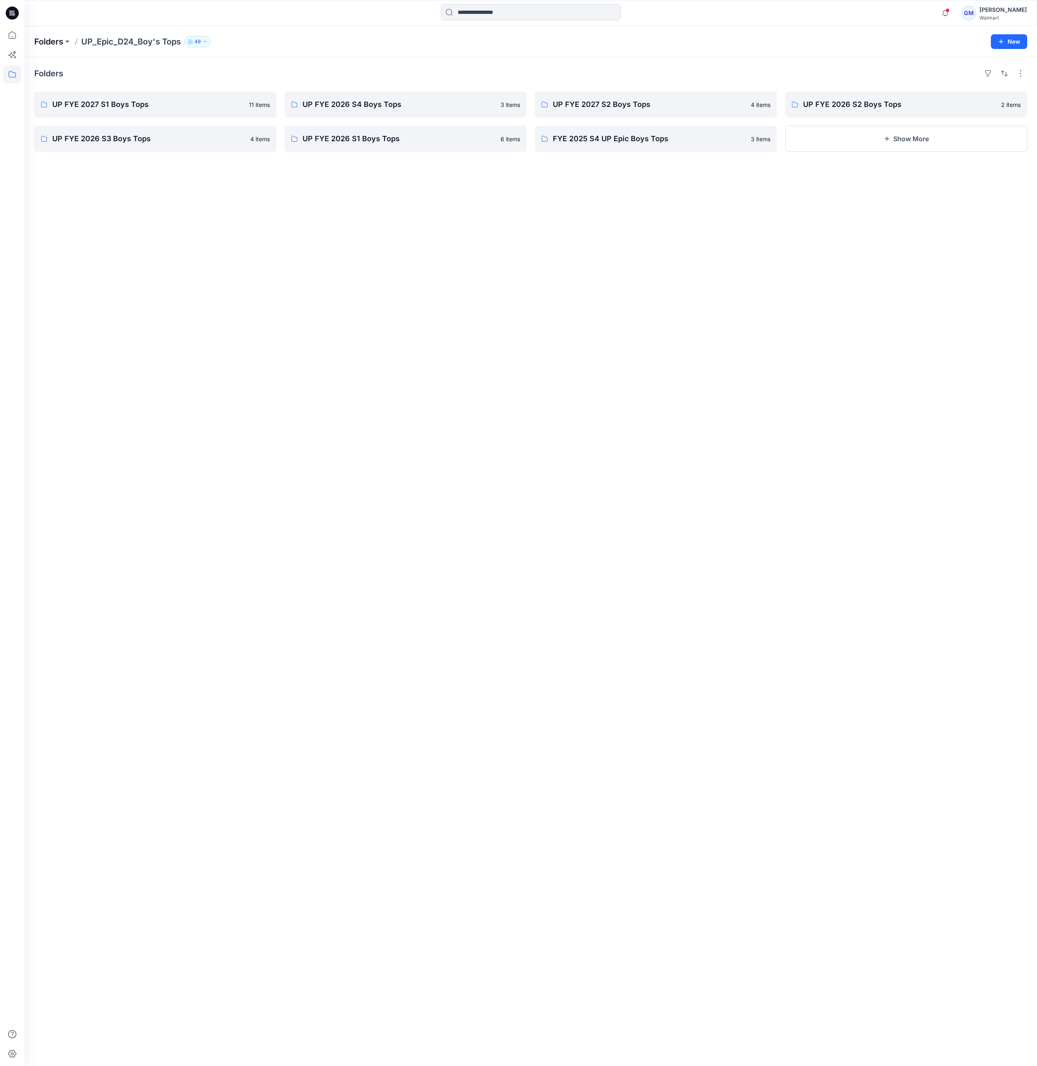
click at [48, 39] on p "Folders" at bounding box center [48, 41] width 29 height 11
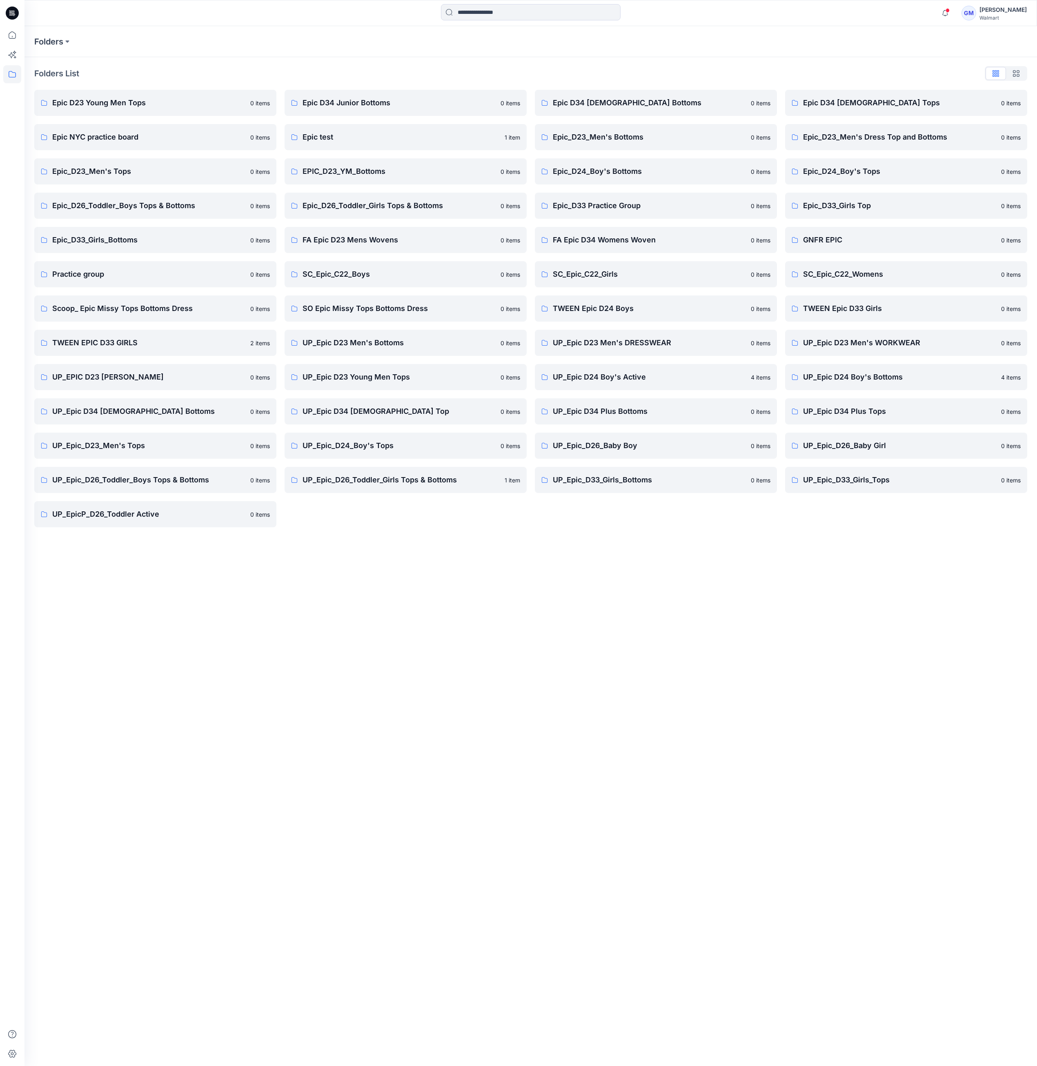
click at [311, 750] on div "Folders Folders List Epic D23 Young Men Tops 0 items Epic NYC practice board 0 …" at bounding box center [530, 546] width 1012 height 1040
click at [648, 314] on p "TWEEN Epic D24 Boys" at bounding box center [649, 308] width 193 height 11
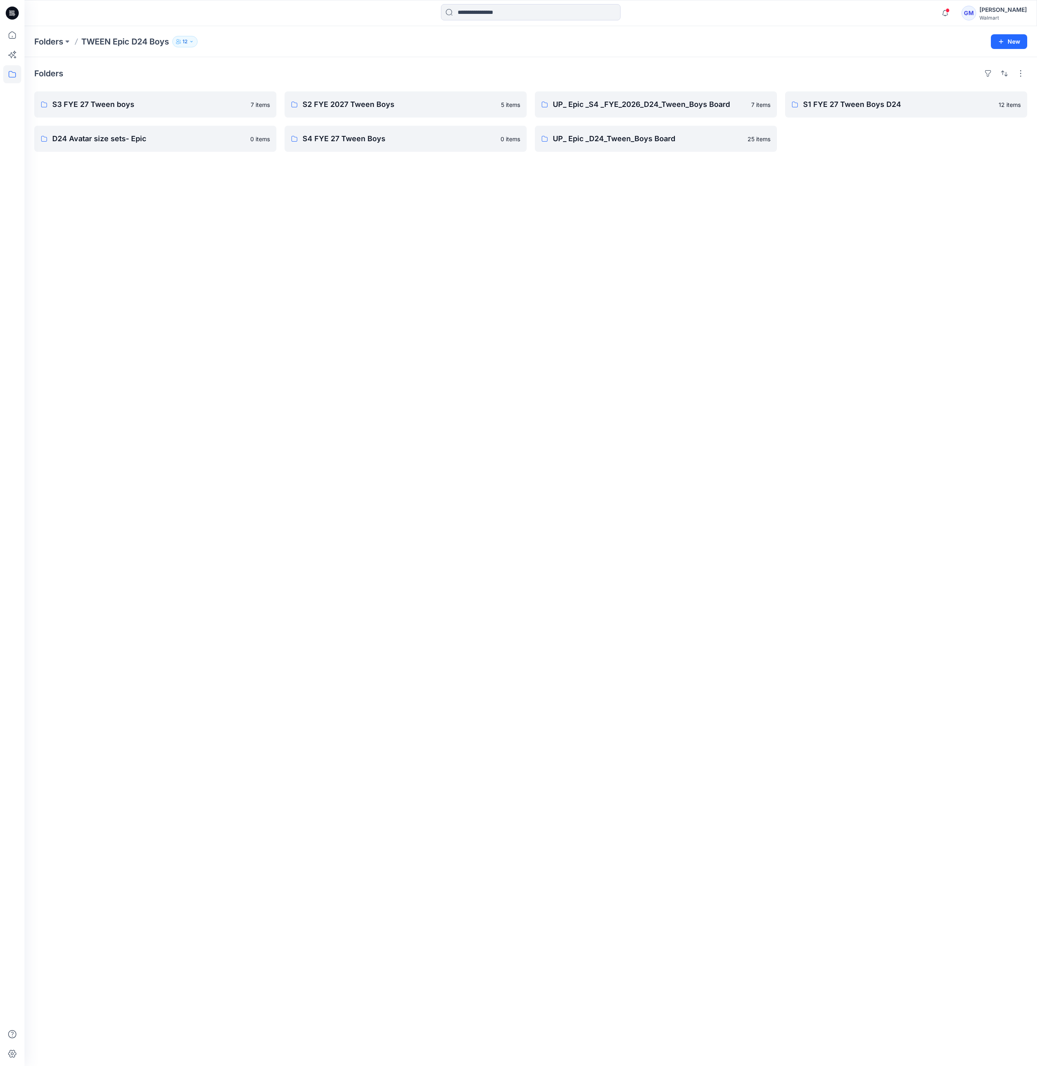
click at [647, 312] on div "Folders S3 FYE 27 Tween boys 7 items D24 Avatar size sets- Epic 0 items S2 FYE …" at bounding box center [530, 561] width 1012 height 1009
click at [163, 100] on p "S3 FYE 27 Tween boys" at bounding box center [154, 104] width 205 height 11
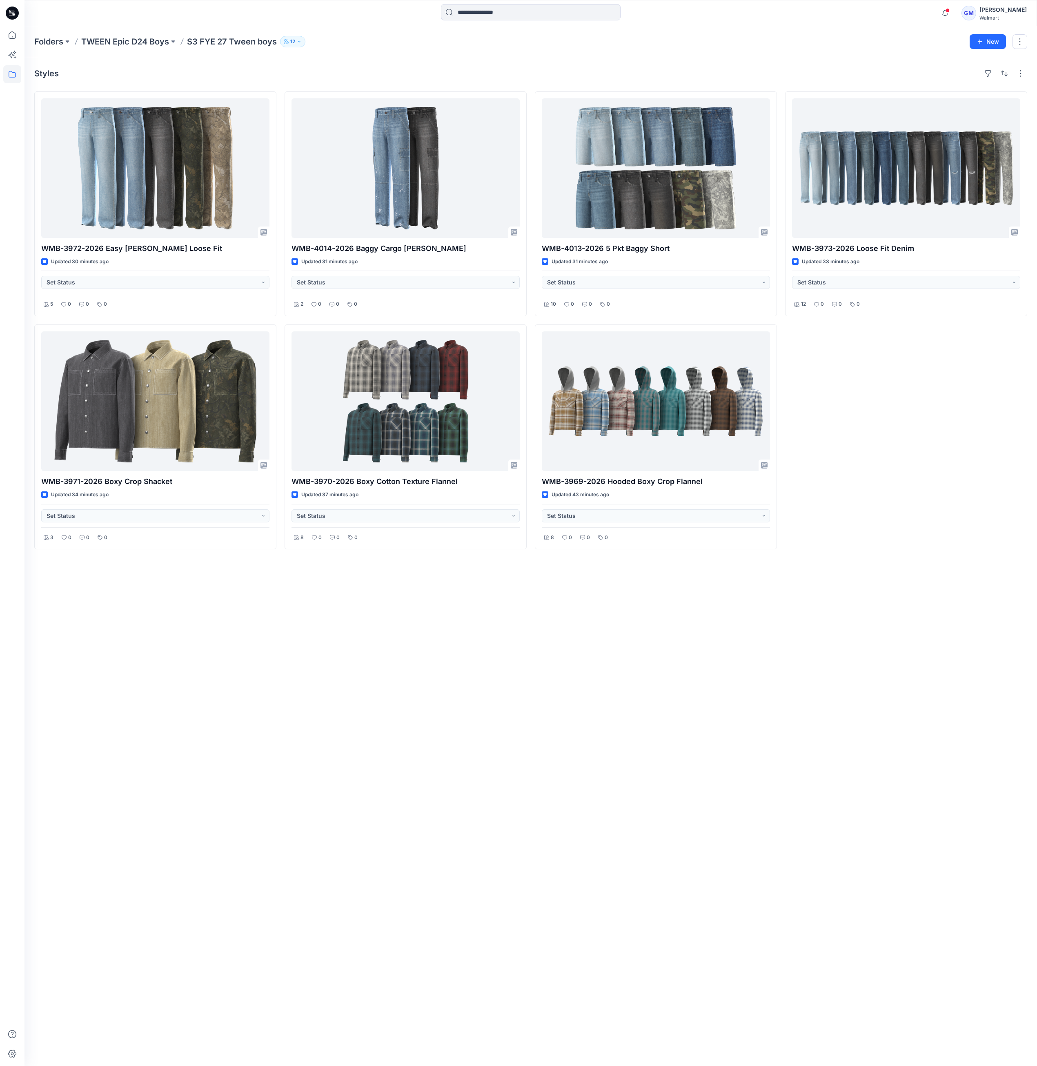
click at [575, 721] on div "Styles WMB-3972-2026 Easy Carpenter Loose Fit Updated 30 minutes ago Set Status…" at bounding box center [530, 561] width 1012 height 1009
click at [496, 785] on div "Styles WMB-3972-2026 Easy Carpenter Loose Fit Updated 30 minutes ago Set Status…" at bounding box center [530, 561] width 1012 height 1009
click at [419, 694] on div "Styles WMB-3972-2026 Easy Carpenter Loose Fit Updated 30 minutes ago Set Status…" at bounding box center [530, 561] width 1012 height 1009
click at [128, 691] on div "Styles WMB-3972-2026 Easy Carpenter Loose Fit Updated 30 minutes ago Set Status…" at bounding box center [530, 561] width 1012 height 1009
click at [57, 39] on p "Folders" at bounding box center [48, 41] width 29 height 11
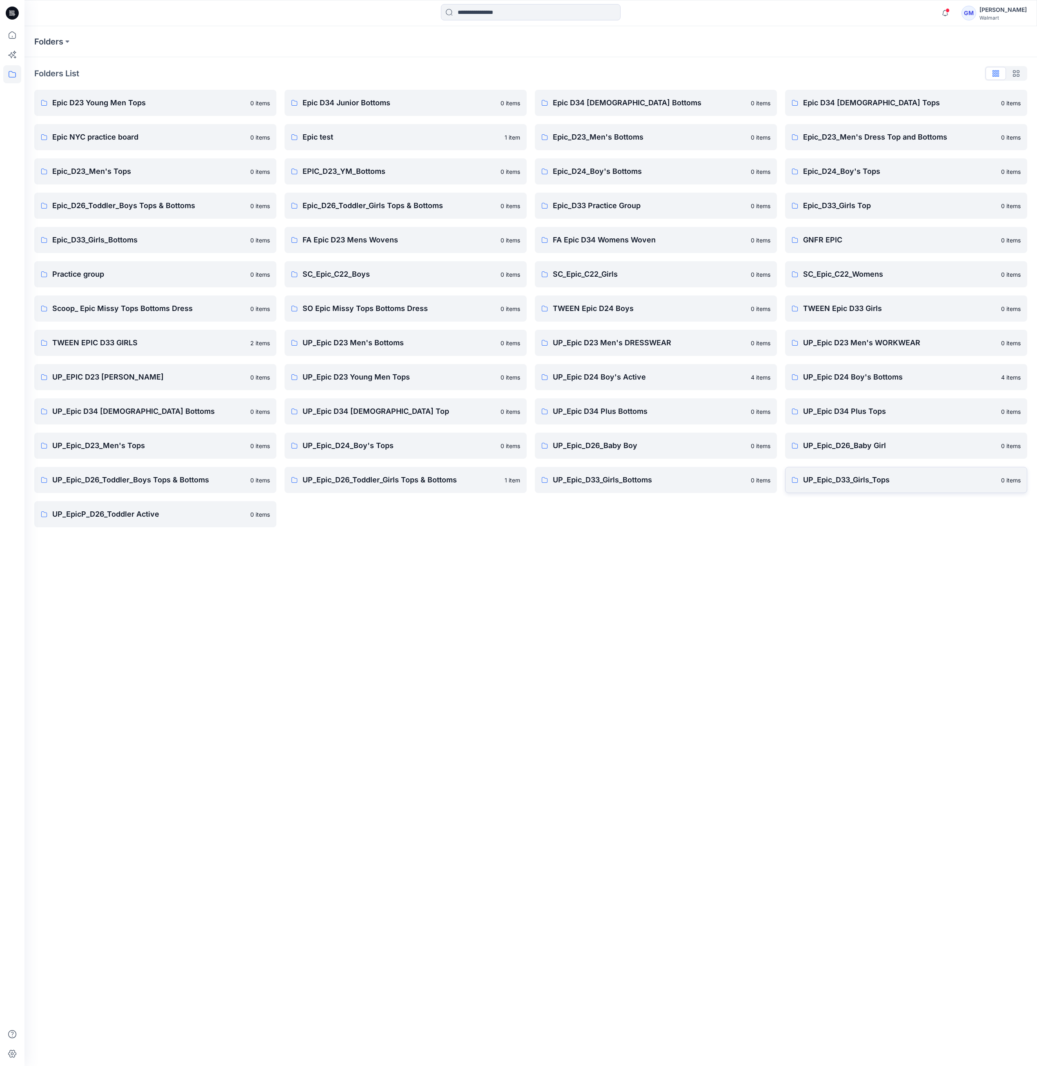
click at [836, 486] on link "UP_Epic_D33_Girls_Tops 0 items" at bounding box center [906, 480] width 242 height 26
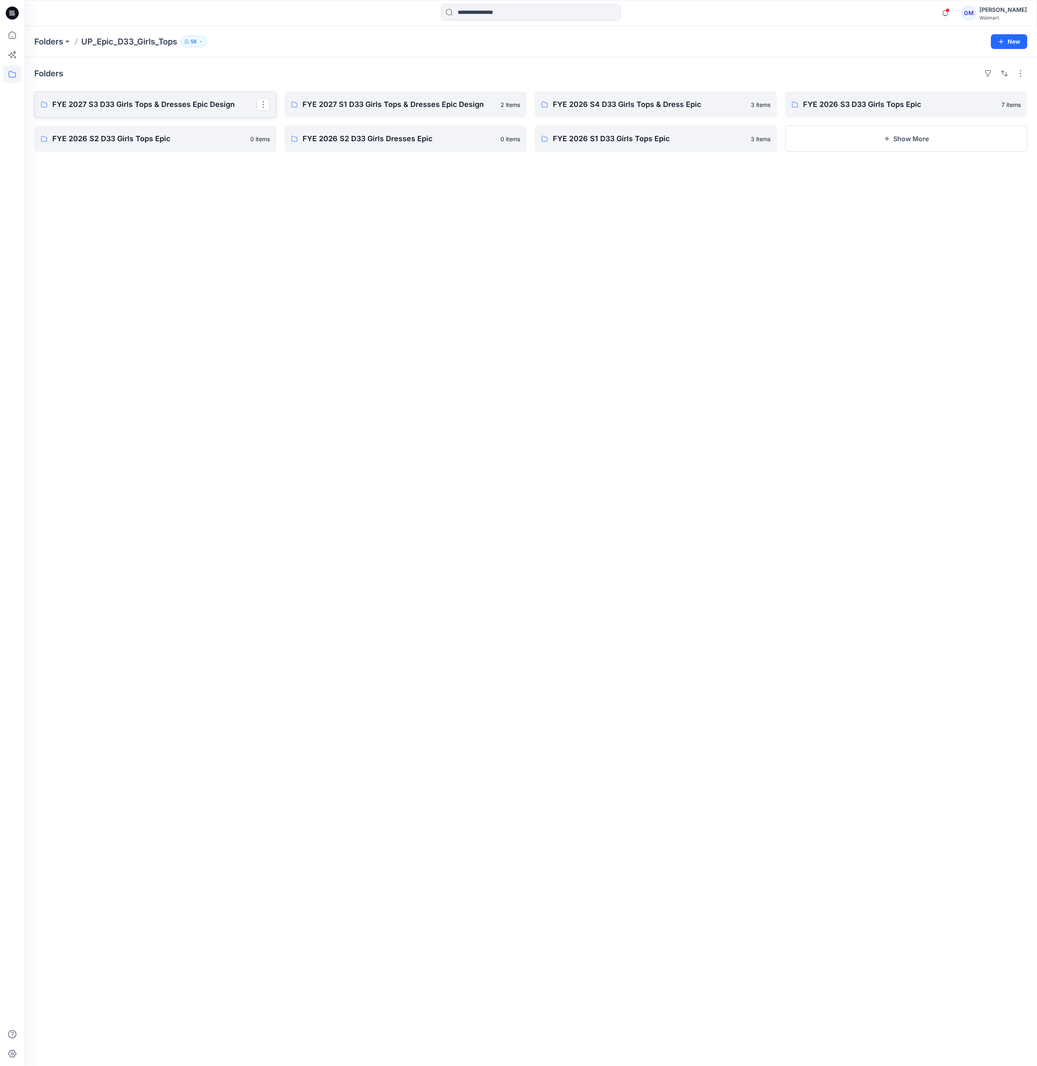
click at [194, 111] on link "FYE 2027 S3 D33 Girls Tops & Dresses Epic Design" at bounding box center [155, 104] width 242 height 26
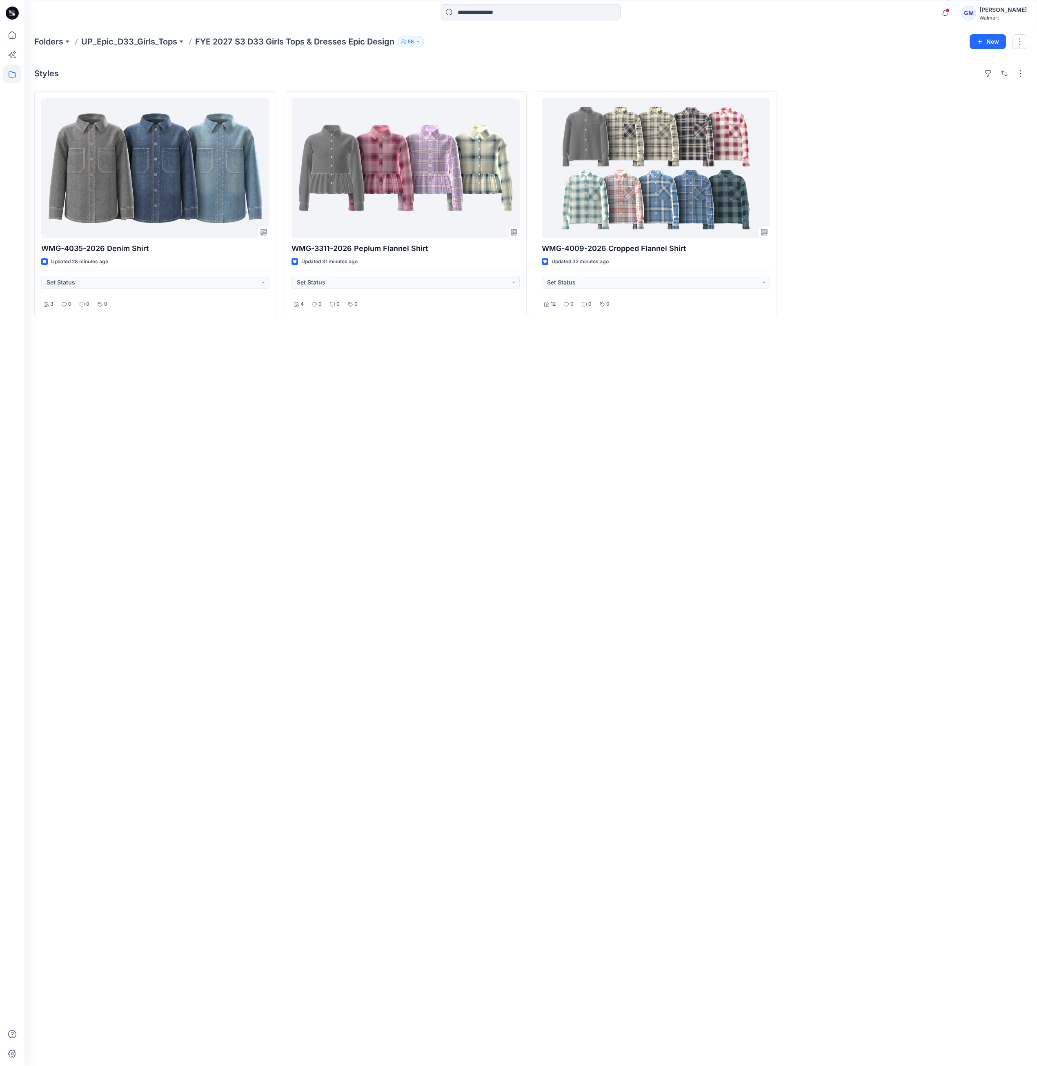
click at [305, 493] on div "Styles WMG-4035-2026 Denim Shirt Updated 28 minutes ago Set Status 3 0 0 0 WMG-…" at bounding box center [530, 561] width 1012 height 1009
click at [441, 470] on div "Styles WMG-4035-2026 Denim Shirt Updated 28 minutes ago Set Status 3 0 0 0 WMG-…" at bounding box center [530, 561] width 1012 height 1009
click at [340, 435] on div "Styles WMG-4035-2026 Denim Shirt Updated 28 minutes ago Set Status 3 0 0 0 WMG-…" at bounding box center [530, 561] width 1012 height 1009
click at [62, 43] on p "Folders" at bounding box center [48, 41] width 29 height 11
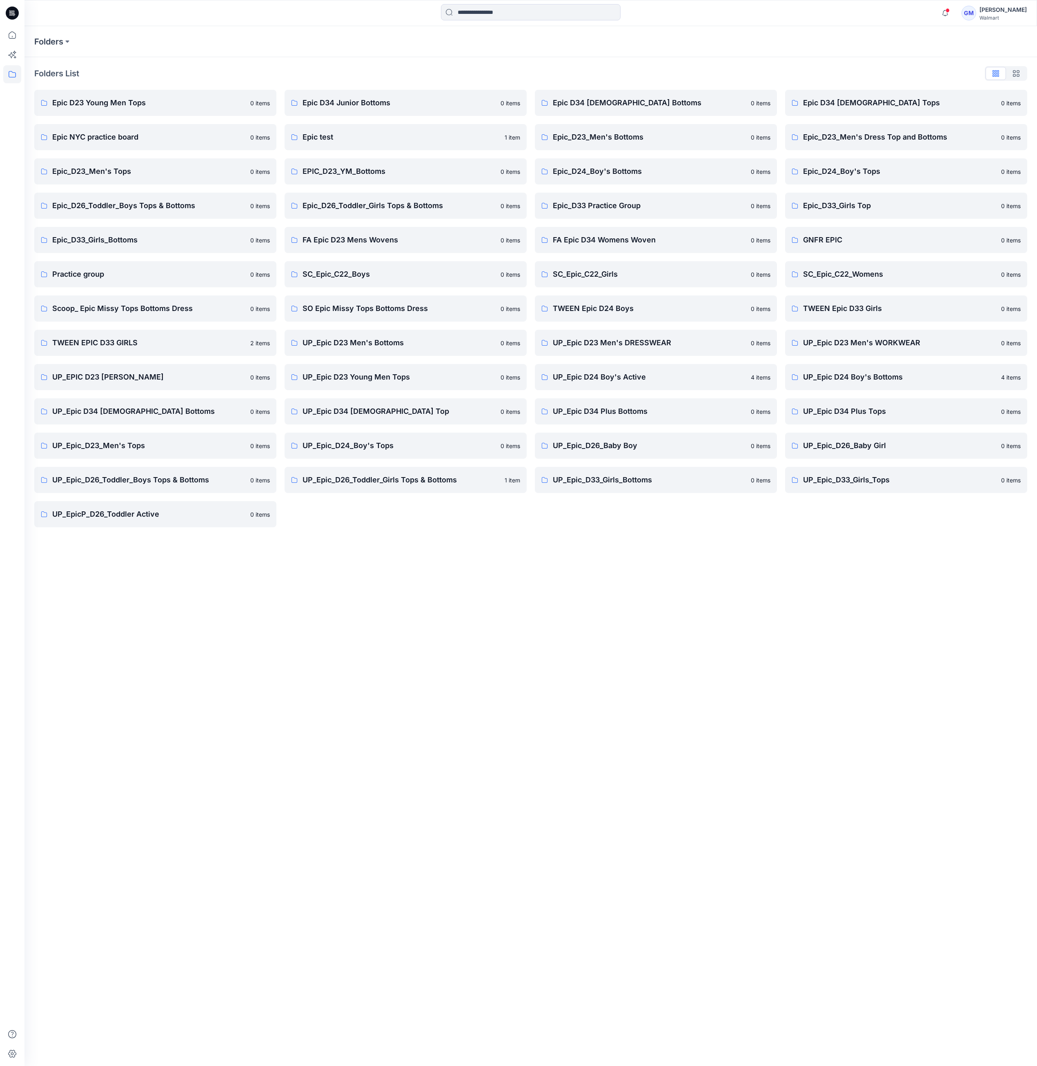
click at [609, 622] on div "Folders Folders List Epic D23 Young Men Tops 0 items Epic NYC practice board 0 …" at bounding box center [530, 546] width 1012 height 1040
click at [635, 481] on p "UP_Epic_D33_Girls_Bottoms" at bounding box center [649, 479] width 193 height 11
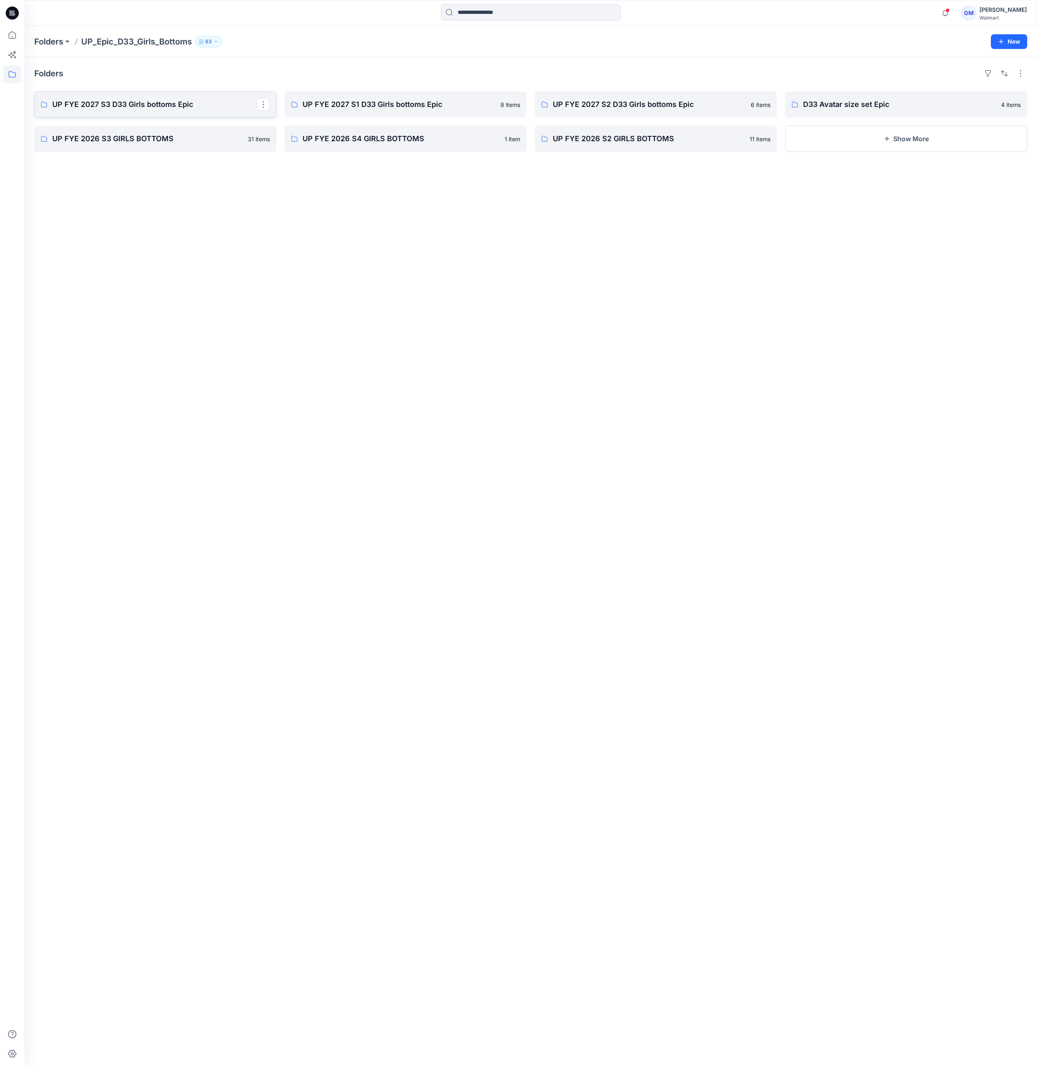
click at [174, 98] on link "UP FYE 2027 S3 D33 Girls bottoms Epic" at bounding box center [155, 104] width 242 height 26
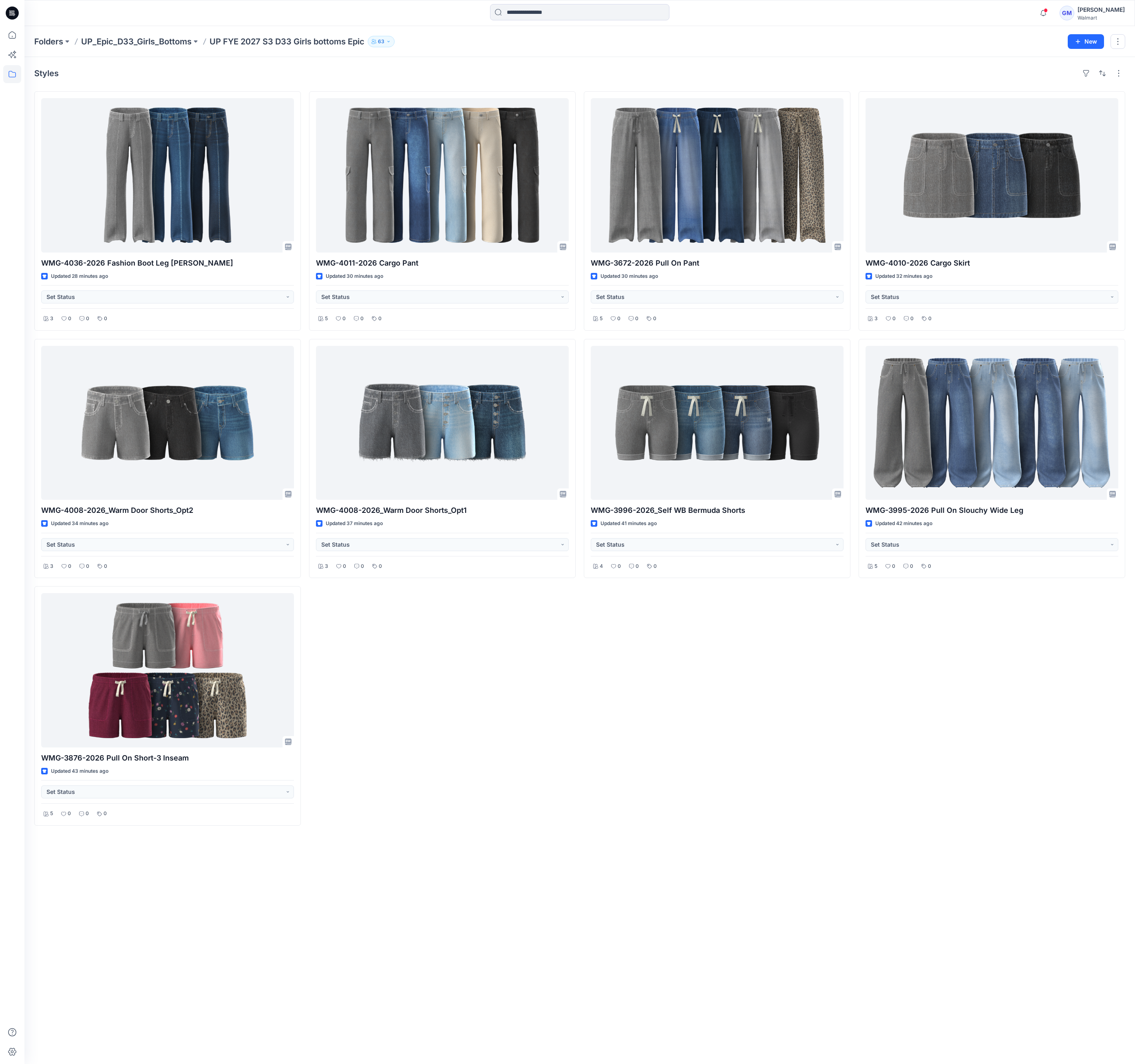
drag, startPoint x: 433, startPoint y: 951, endPoint x: 462, endPoint y: 1036, distance: 89.8
click at [433, 951] on div "Styles WMG-4036-2026 Fashion Boot Leg Jean Updated 28 minutes ago Set Status 3 …" at bounding box center [579, 560] width 1110 height 1007
click at [44, 42] on p "Folders" at bounding box center [48, 41] width 29 height 11
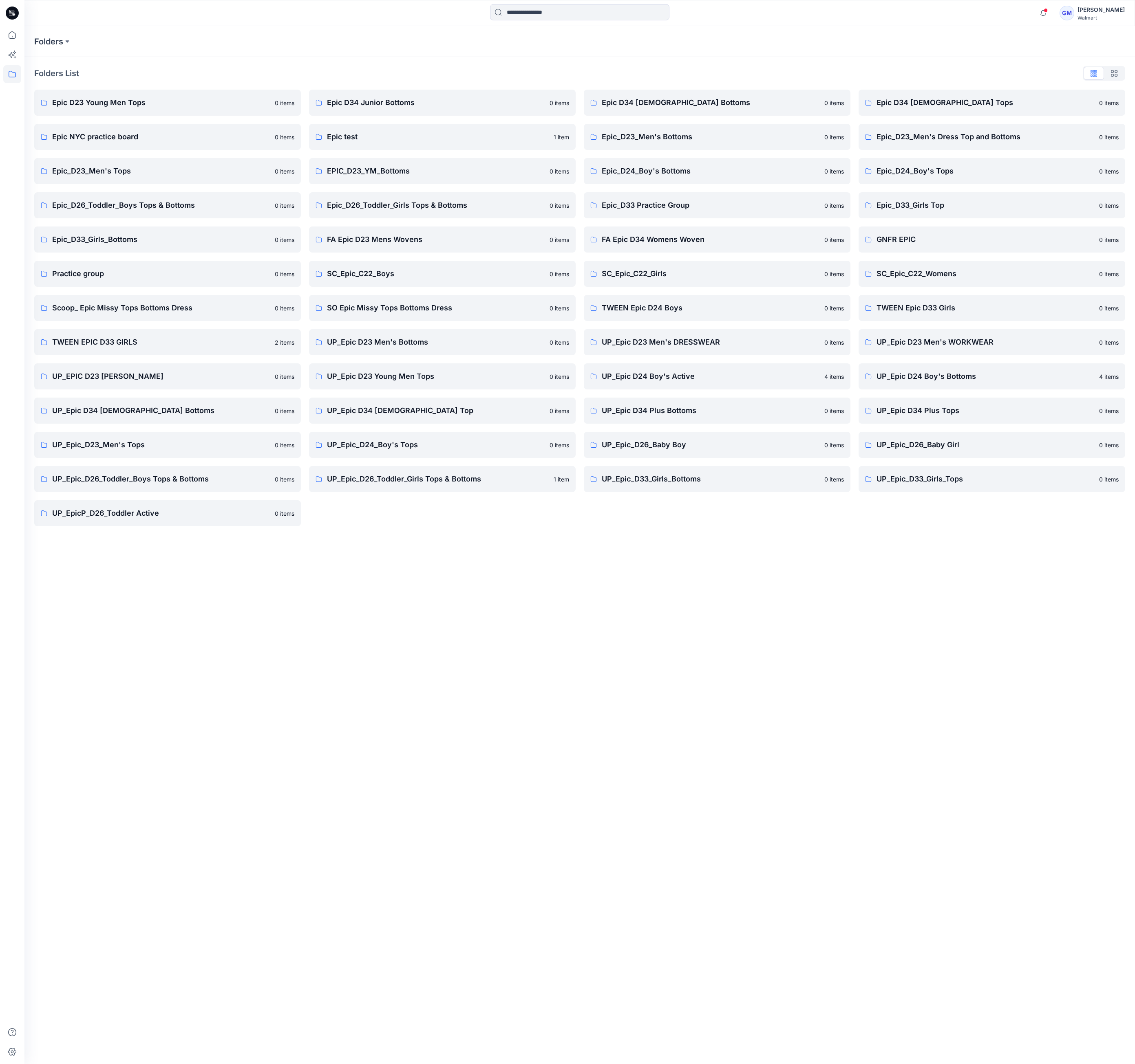
click at [712, 607] on div "Folders Folders List Epic D23 Young Men Tops 0 items Epic NYC practice board 0 …" at bounding box center [579, 545] width 1110 height 1038
click at [131, 339] on p "TWEEN EPIC D33 GIRLS" at bounding box center [161, 341] width 218 height 11
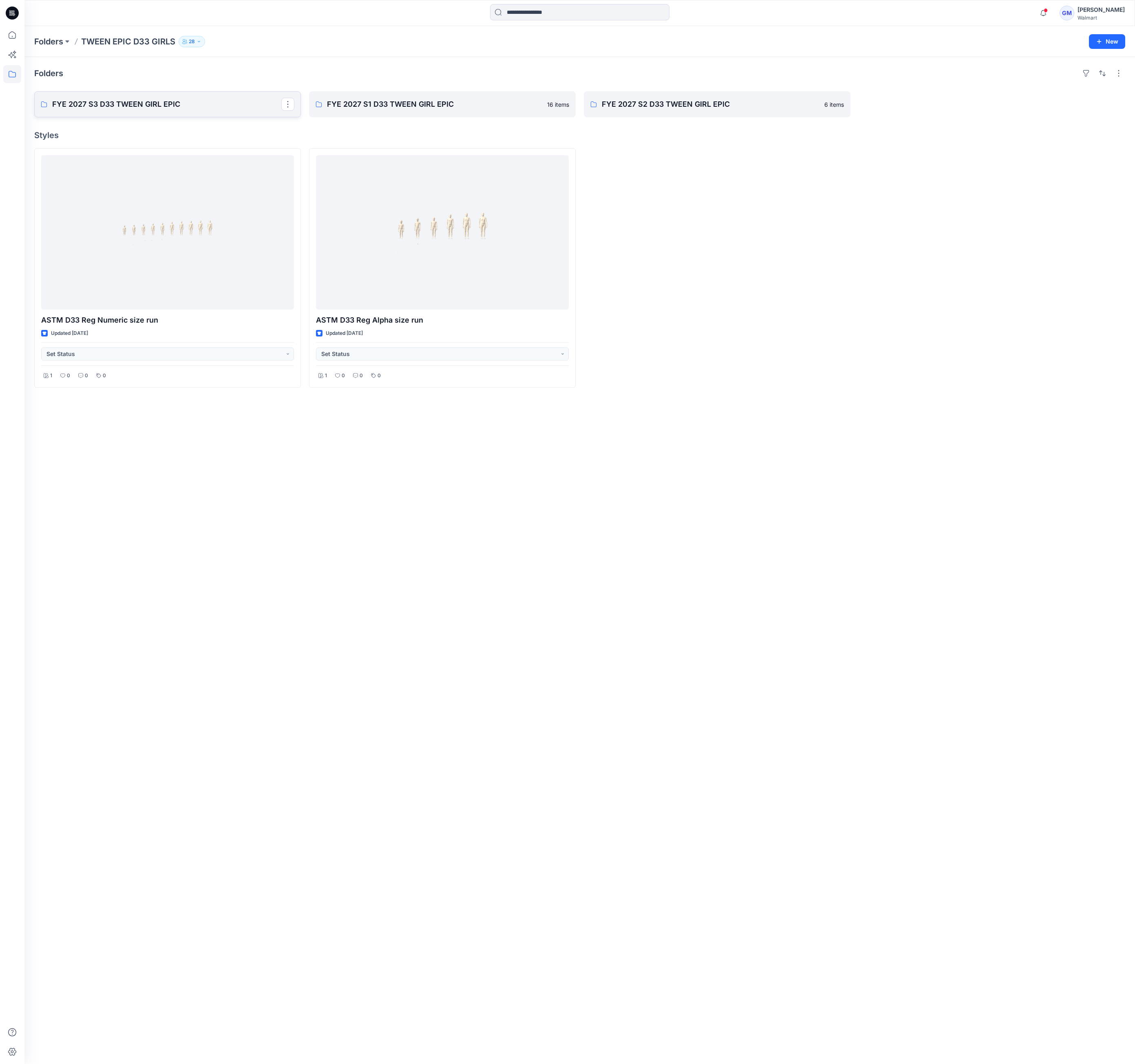
click at [150, 106] on p "FYE 2027 S3 D33 TWEEN GIRL EPIC" at bounding box center [166, 104] width 229 height 11
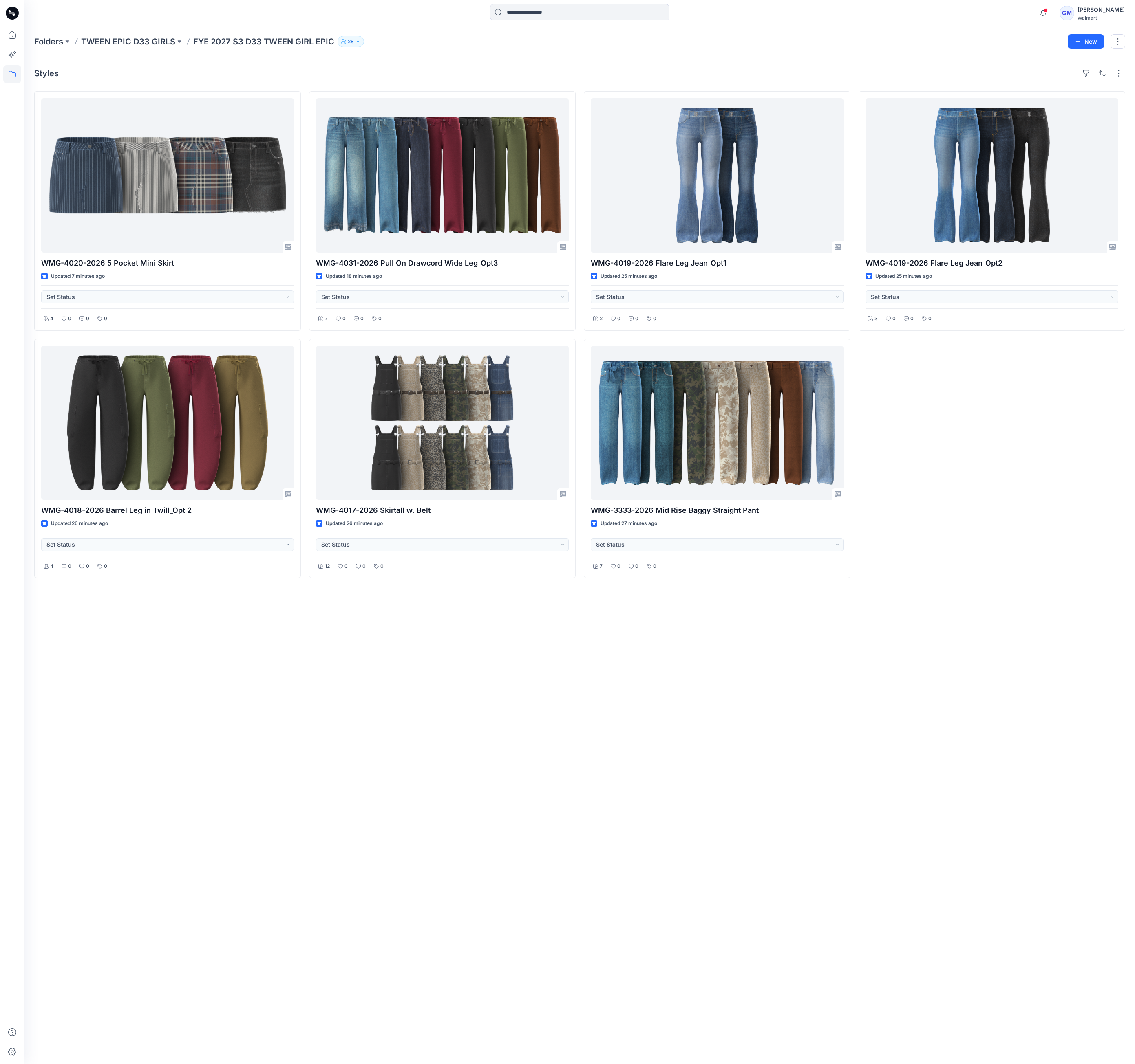
drag, startPoint x: 285, startPoint y: 712, endPoint x: 317, endPoint y: 665, distance: 56.9
click at [295, 700] on div "Styles WMG-4020-2026 5 Pocket Mini Skirt Updated 7 minutes ago Set Status 4 0 0…" at bounding box center [579, 560] width 1110 height 1007
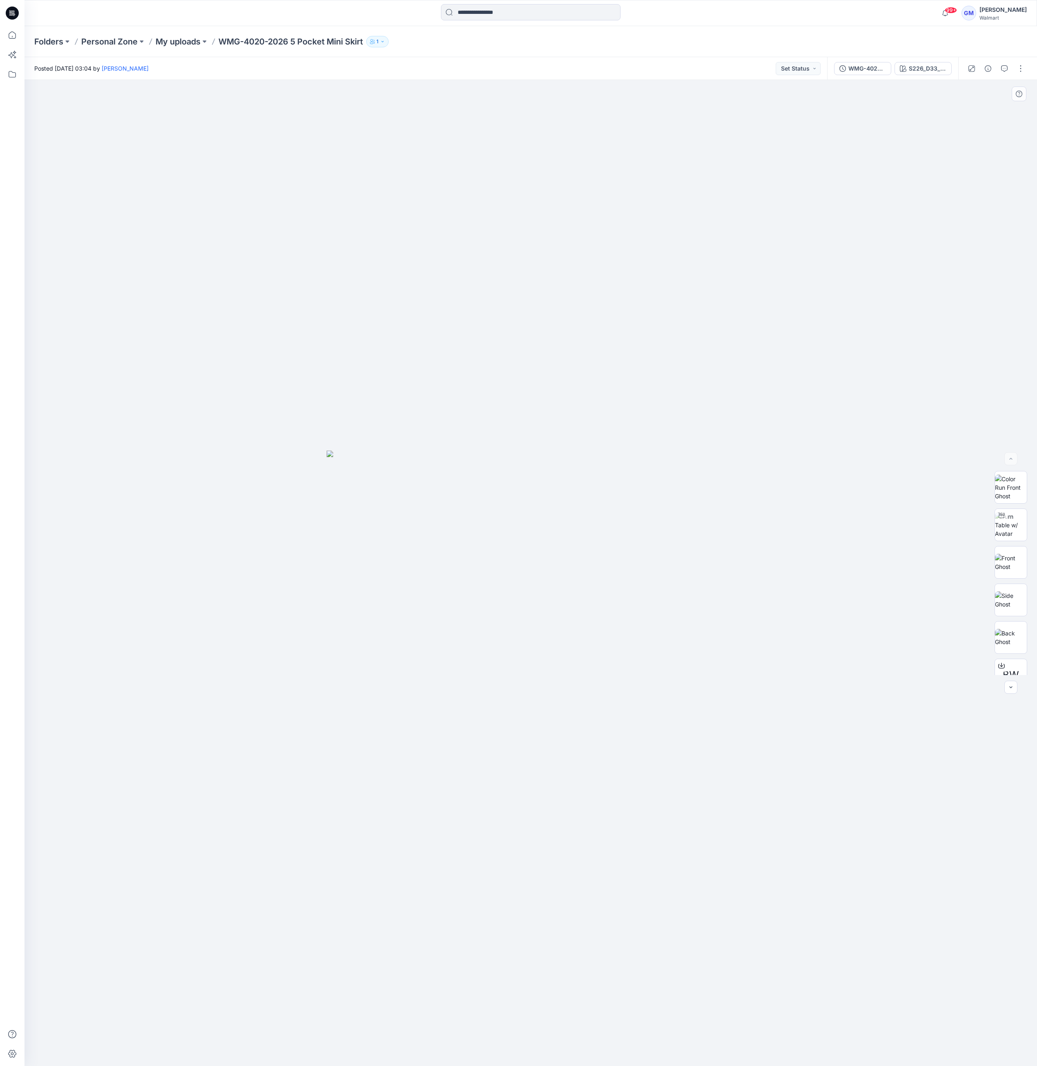
click at [688, 607] on img at bounding box center [531, 759] width 408 height 616
drag, startPoint x: 398, startPoint y: 233, endPoint x: 421, endPoint y: 323, distance: 92.7
click at [406, 235] on div at bounding box center [530, 573] width 1012 height 986
